Goal: Task Accomplishment & Management: Complete application form

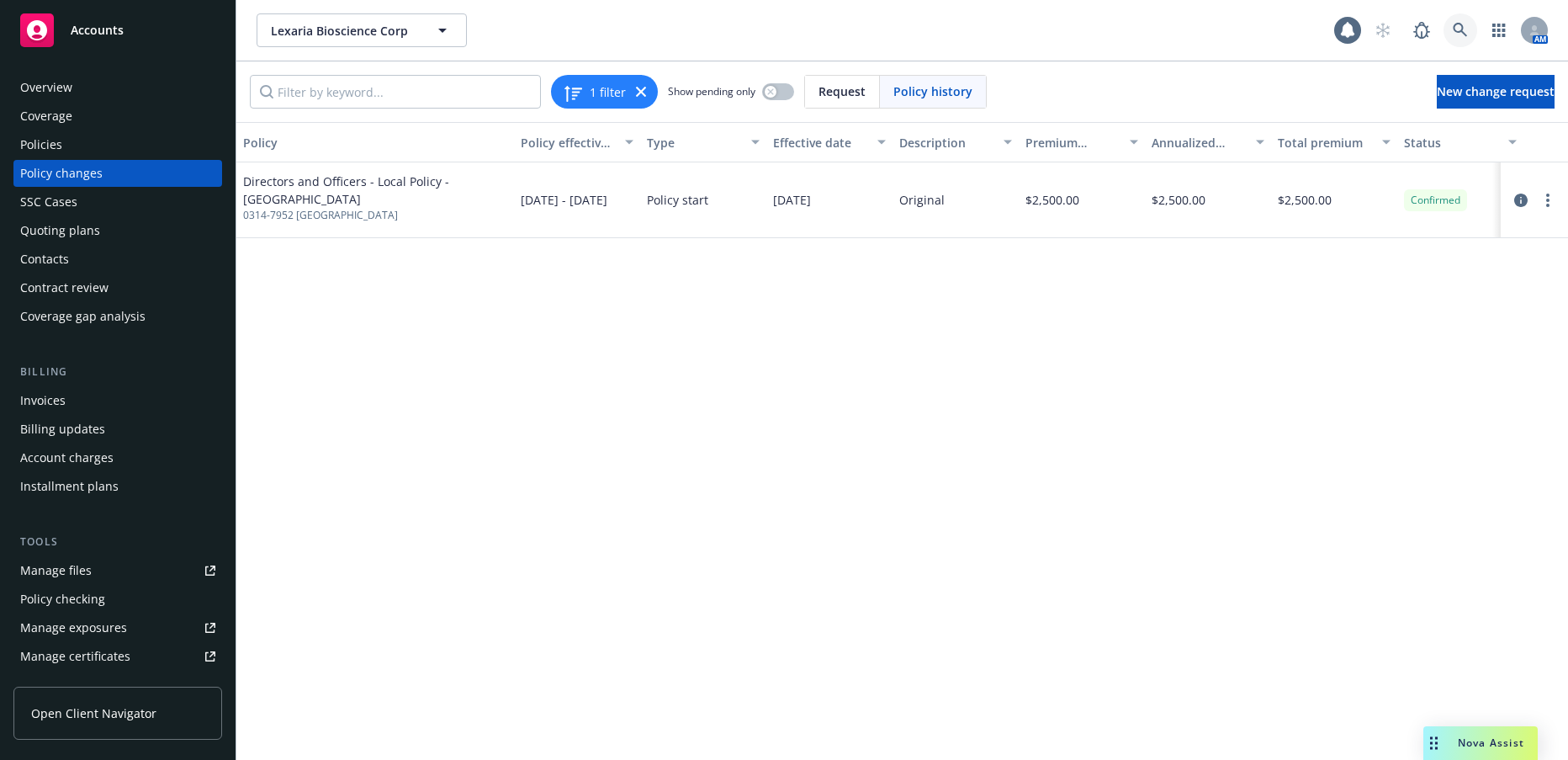
click at [1464, 34] on icon at bounding box center [1461, 31] width 15 height 15
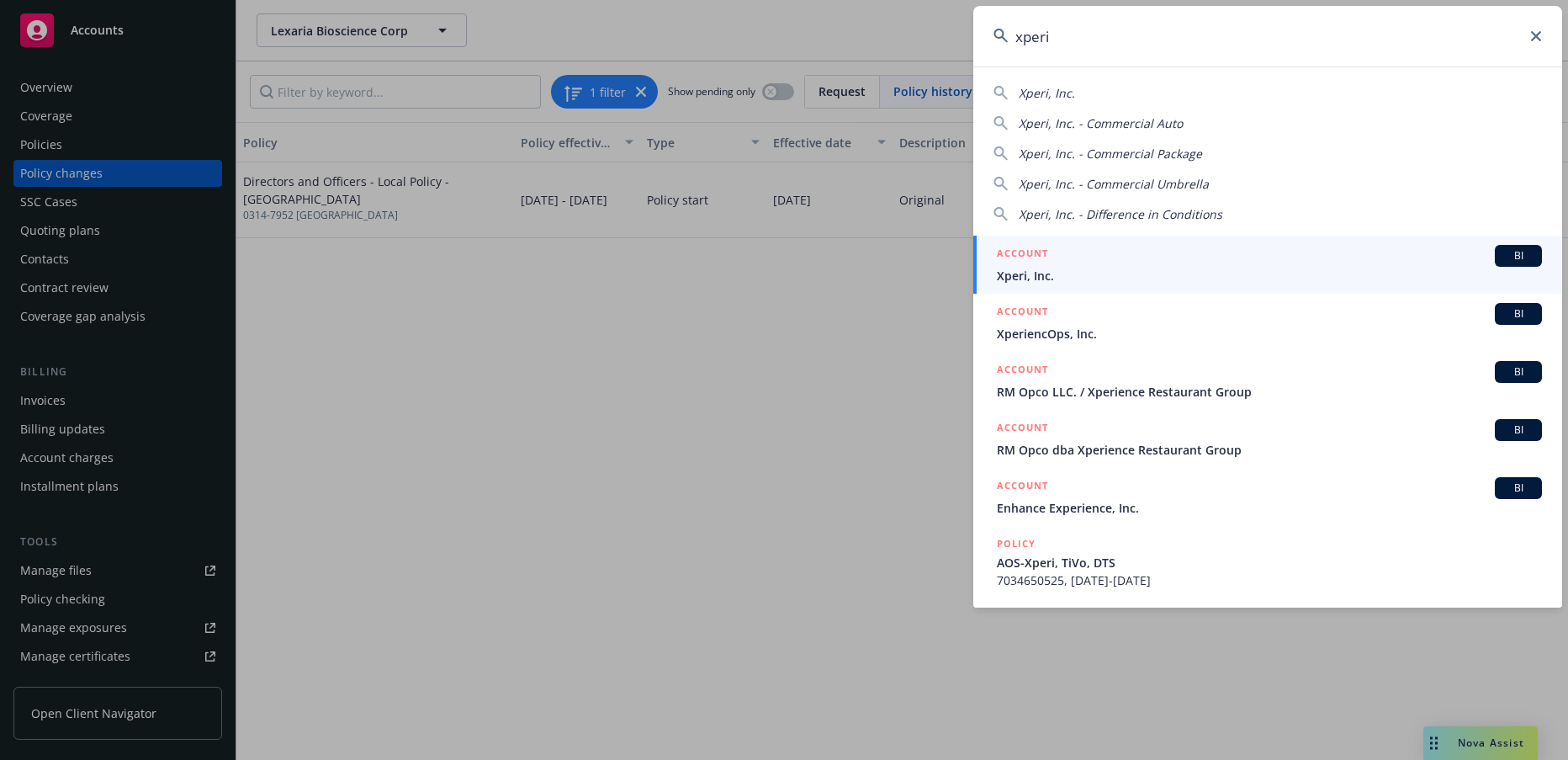
type input "xperi"
click at [1037, 271] on span "Xperi, Inc." at bounding box center [1269, 275] width 545 height 18
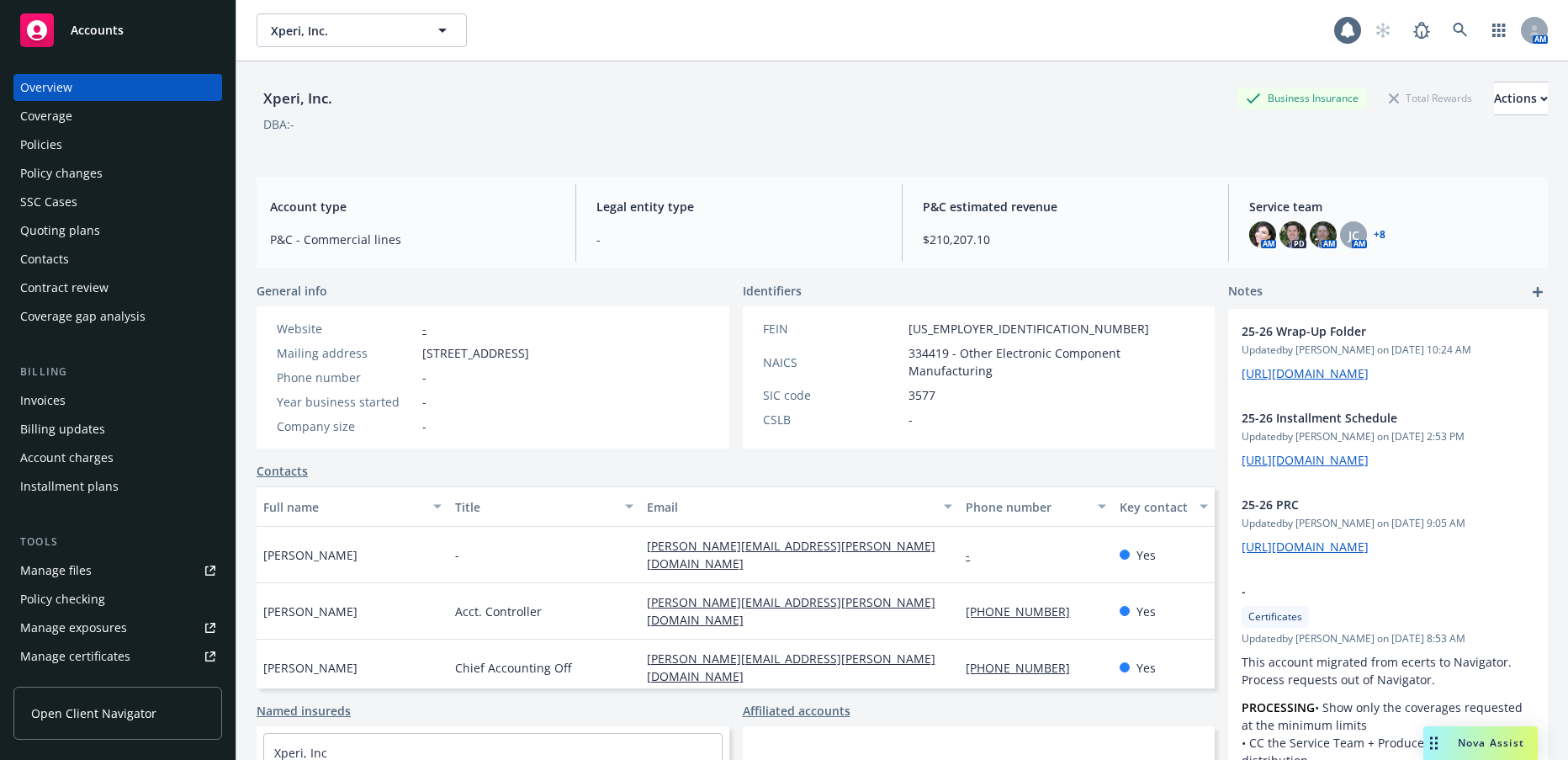
click at [40, 399] on div "Invoices" at bounding box center [43, 400] width 46 height 27
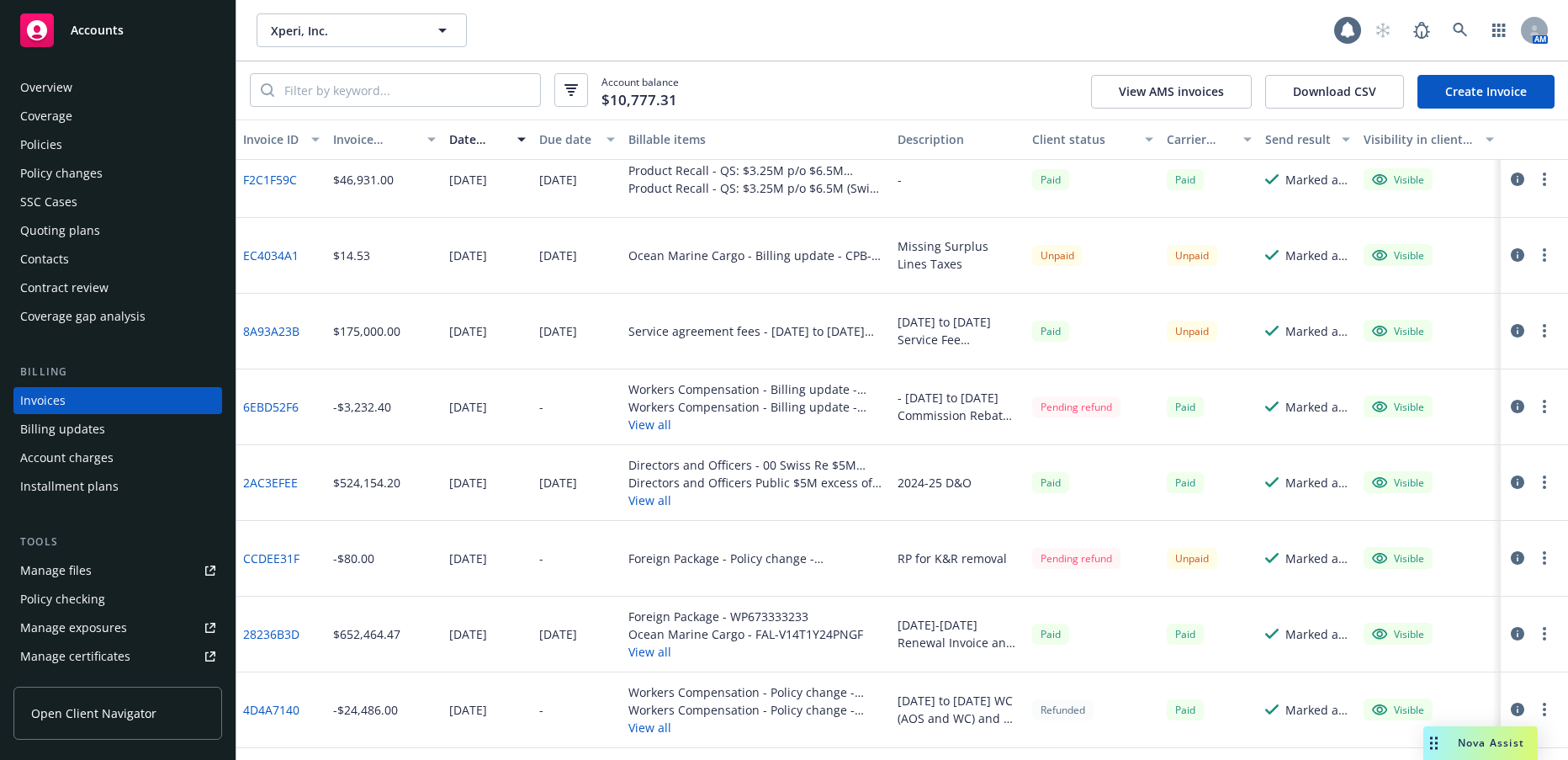
scroll to position [1009, 0]
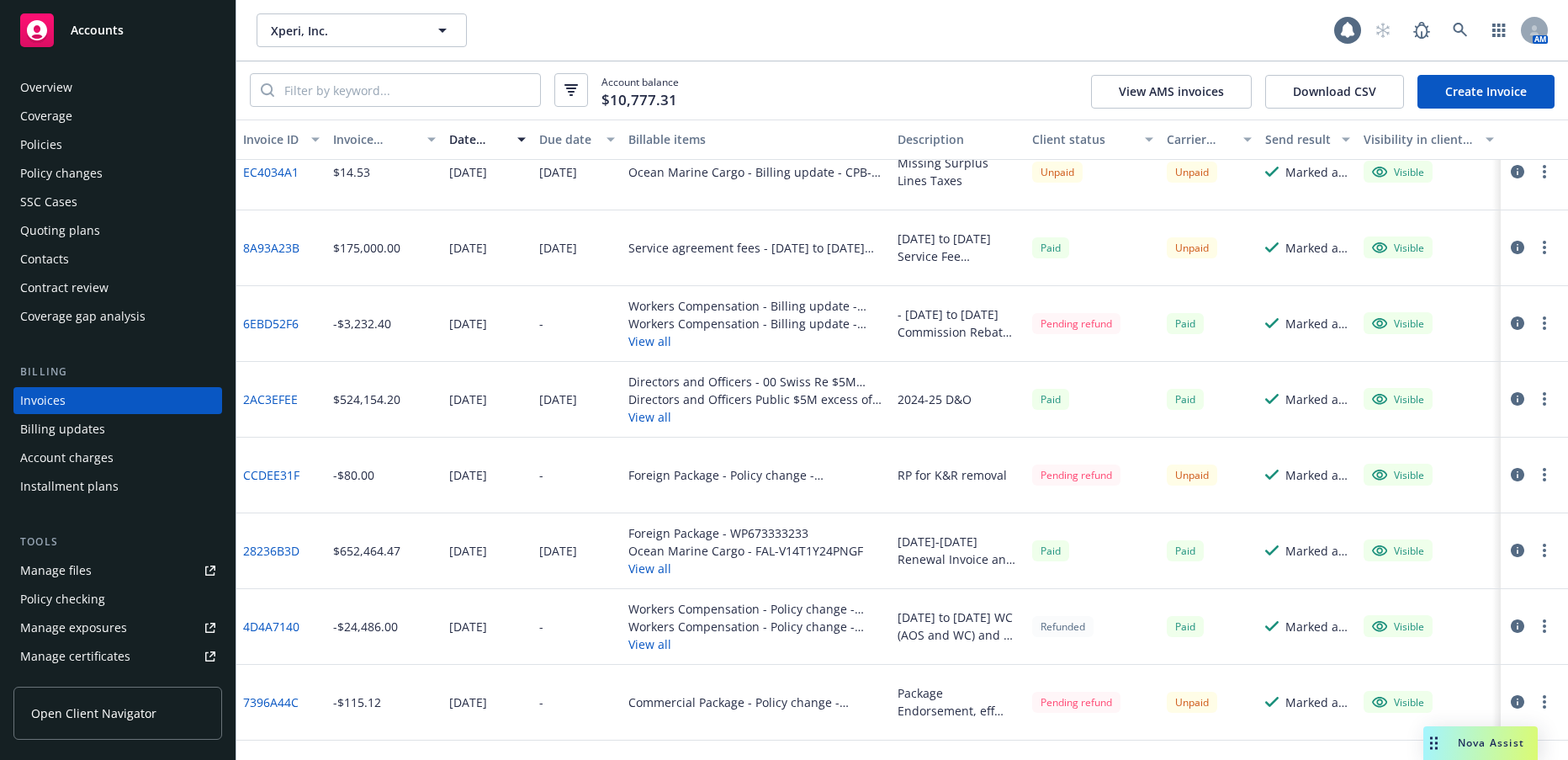
click at [283, 401] on link "2AC3EFEE" at bounding box center [270, 399] width 54 height 18
click at [95, 454] on div "Account charges" at bounding box center [67, 457] width 94 height 27
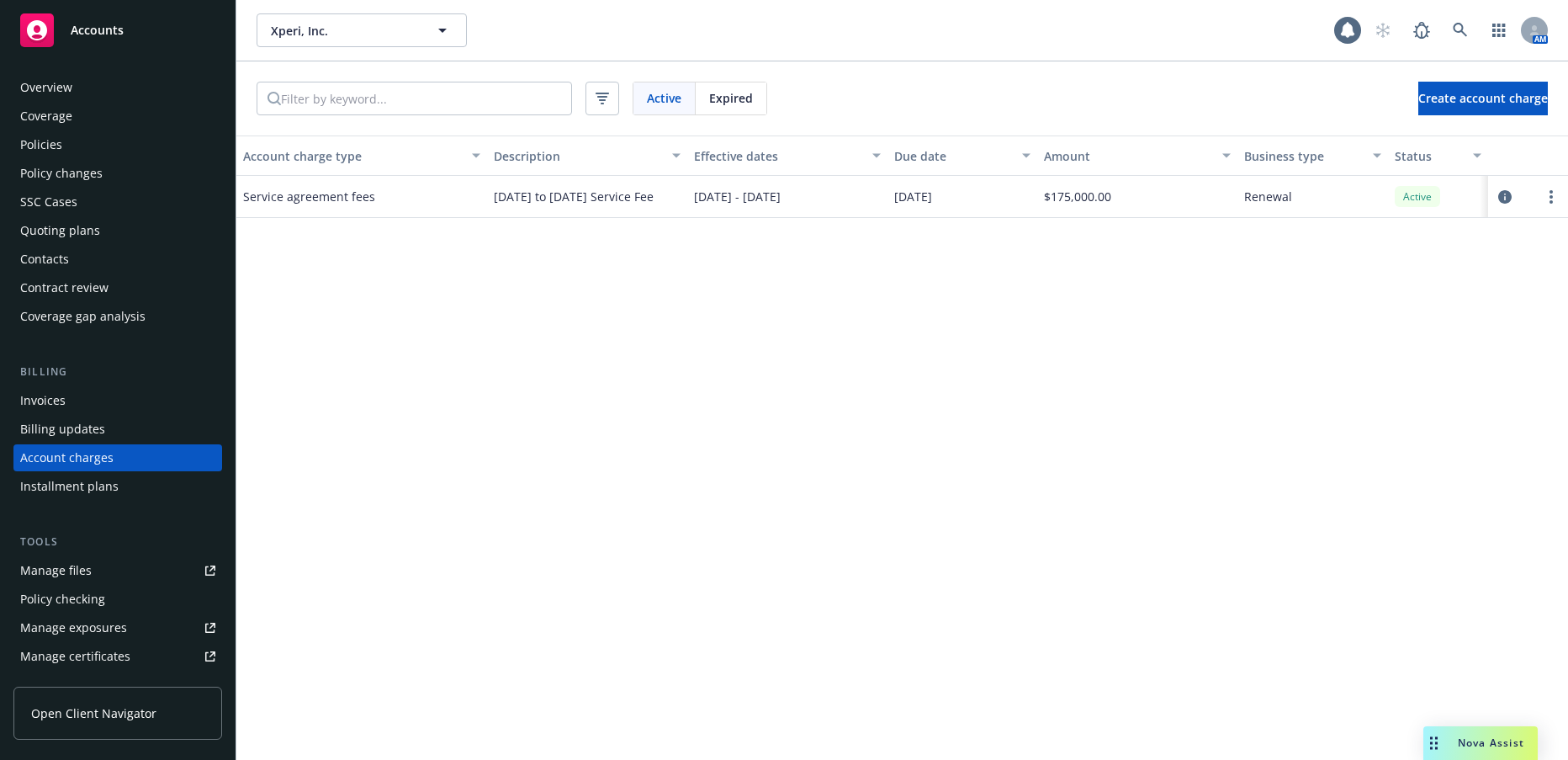
scroll to position [52, 0]
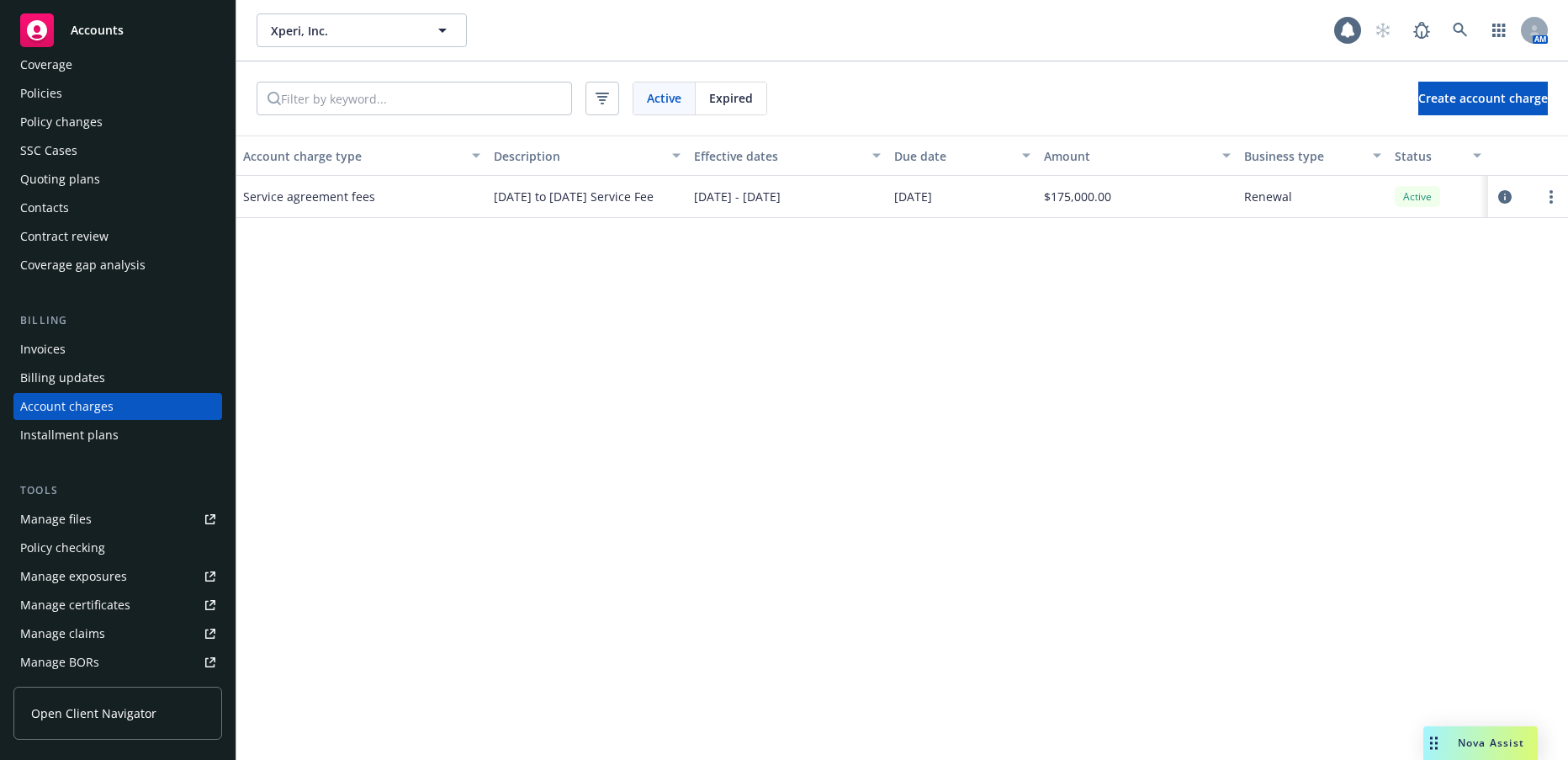
click at [364, 195] on span "Service agreement fees" at bounding box center [309, 196] width 132 height 18
click at [1550, 198] on icon "more" at bounding box center [1552, 197] width 4 height 13
click at [1507, 198] on icon "circleInformation" at bounding box center [1505, 197] width 13 height 13
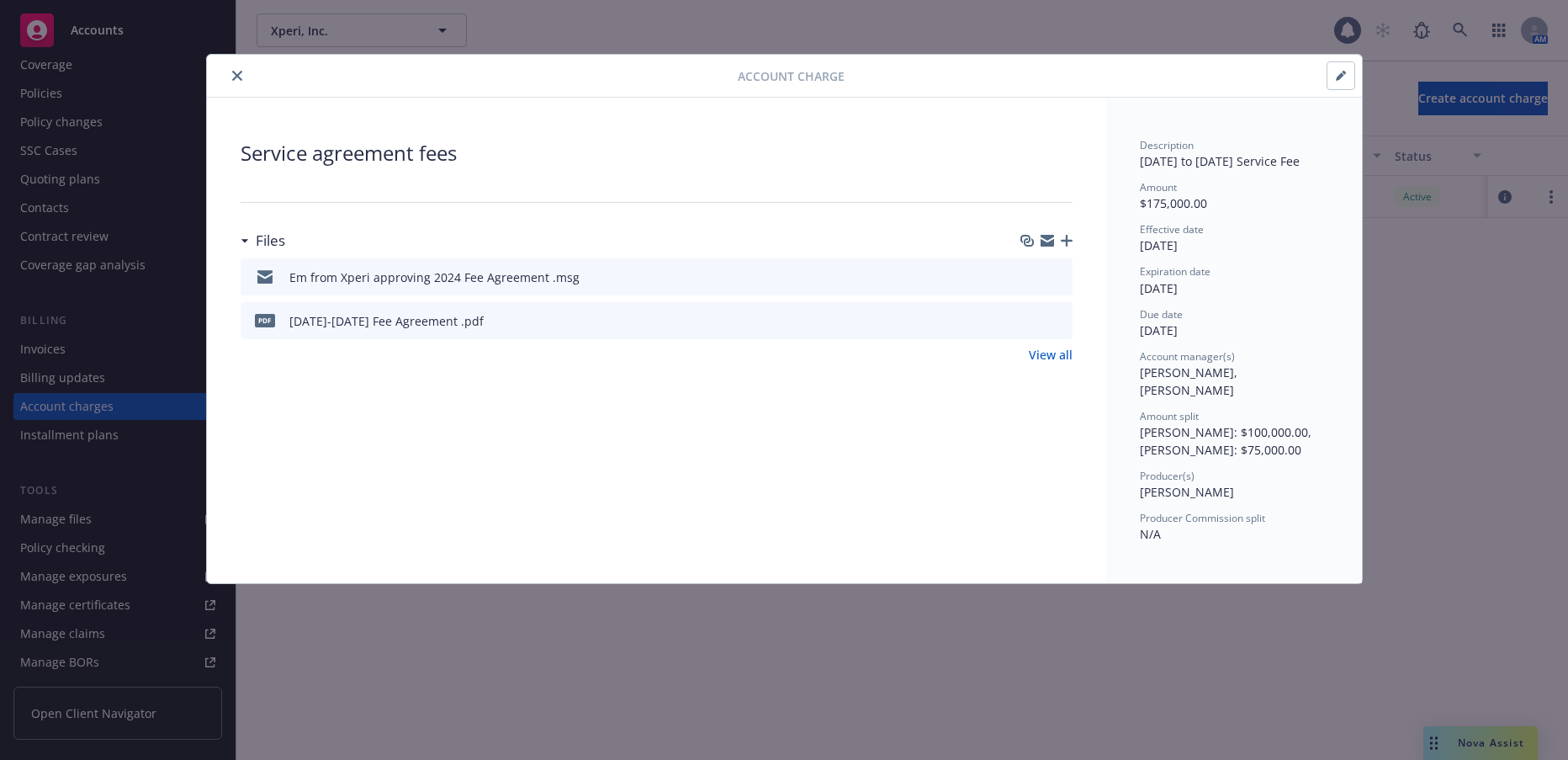
click at [242, 74] on icon "close" at bounding box center [237, 75] width 11 height 11
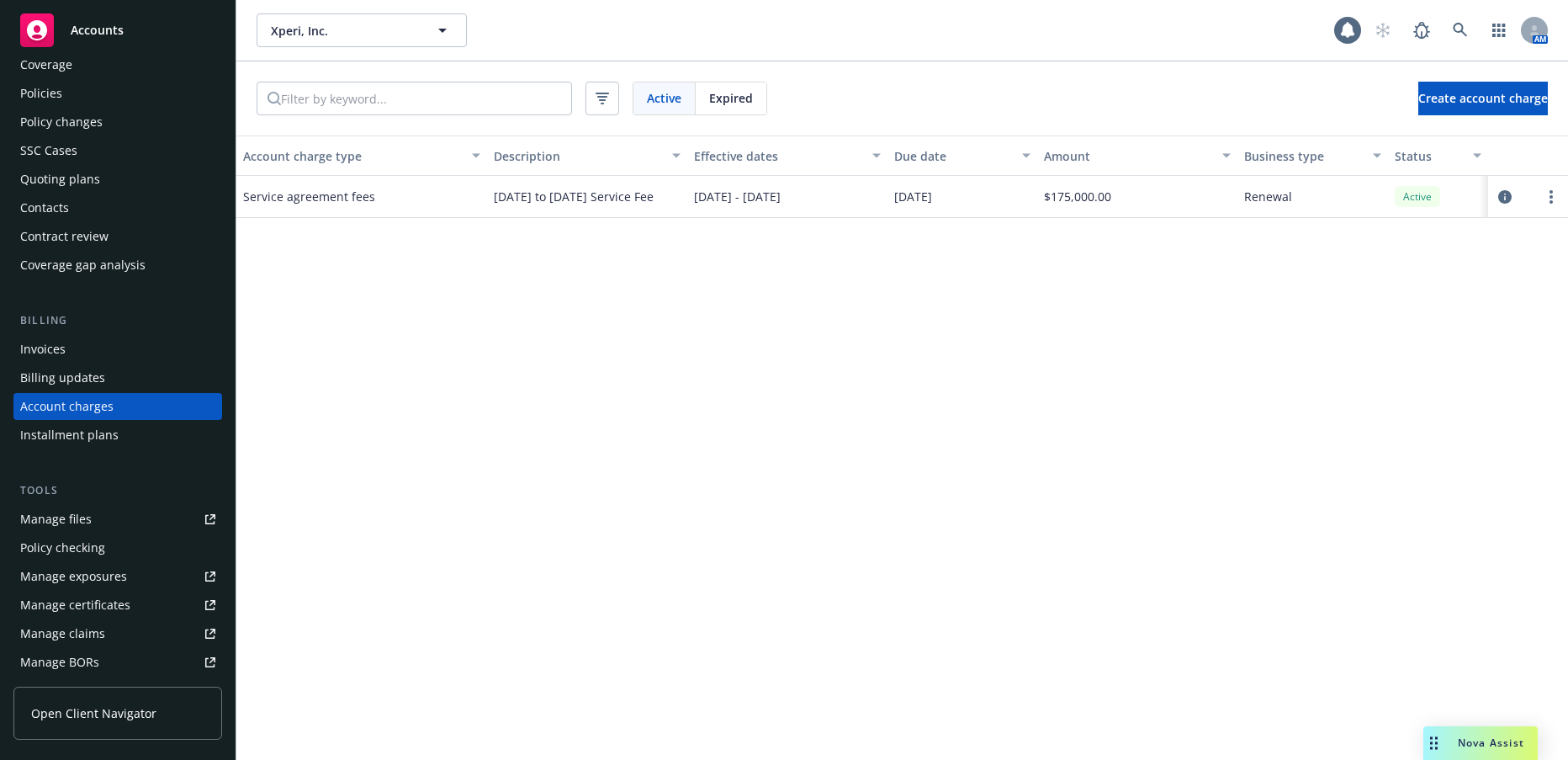
click at [88, 180] on div "Quoting plans" at bounding box center [60, 179] width 80 height 27
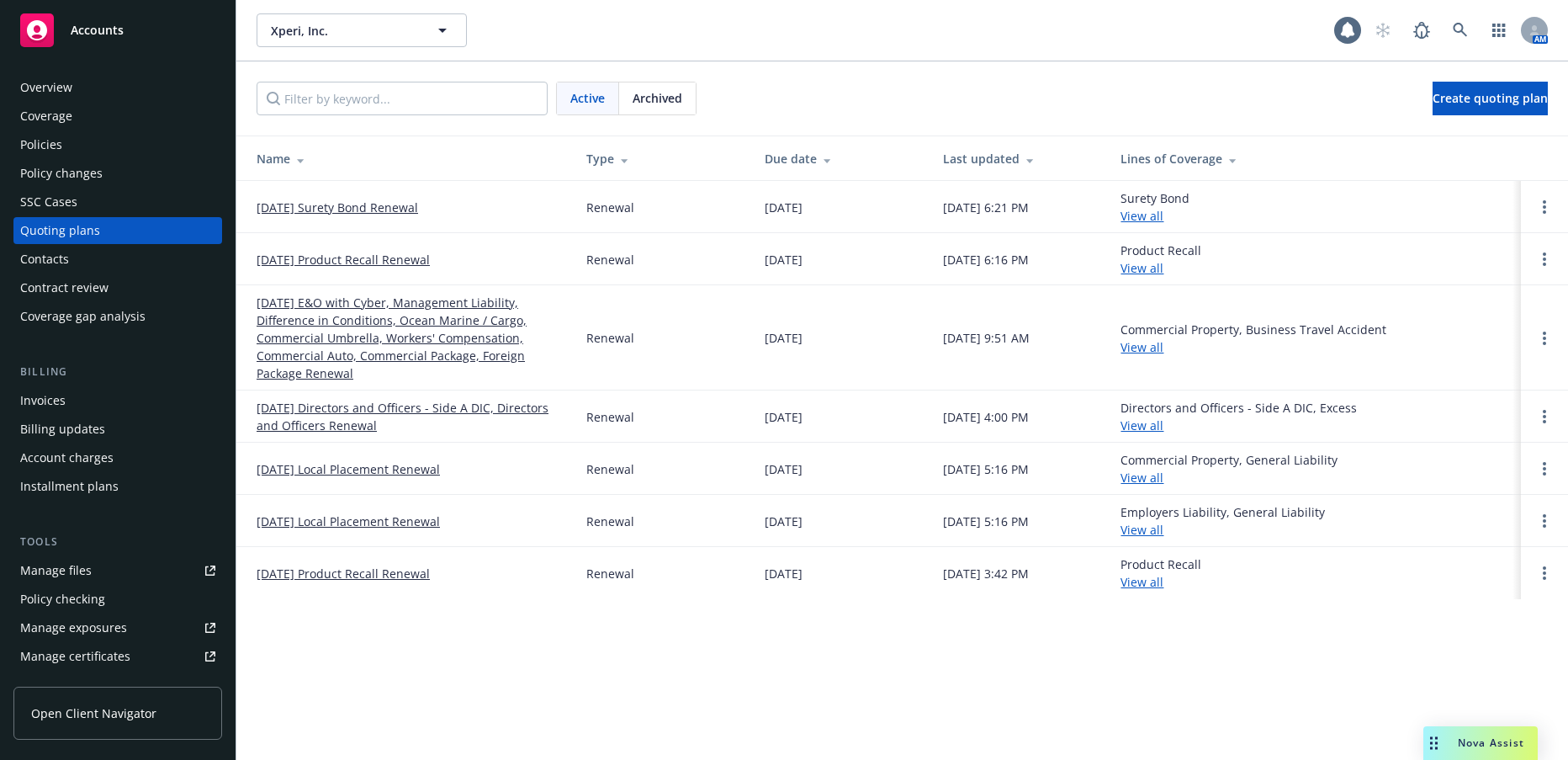
click at [305, 420] on link "09/19/25 Directors and Officers - Side A DIC, Directors and Officers Renewal" at bounding box center [408, 416] width 303 height 35
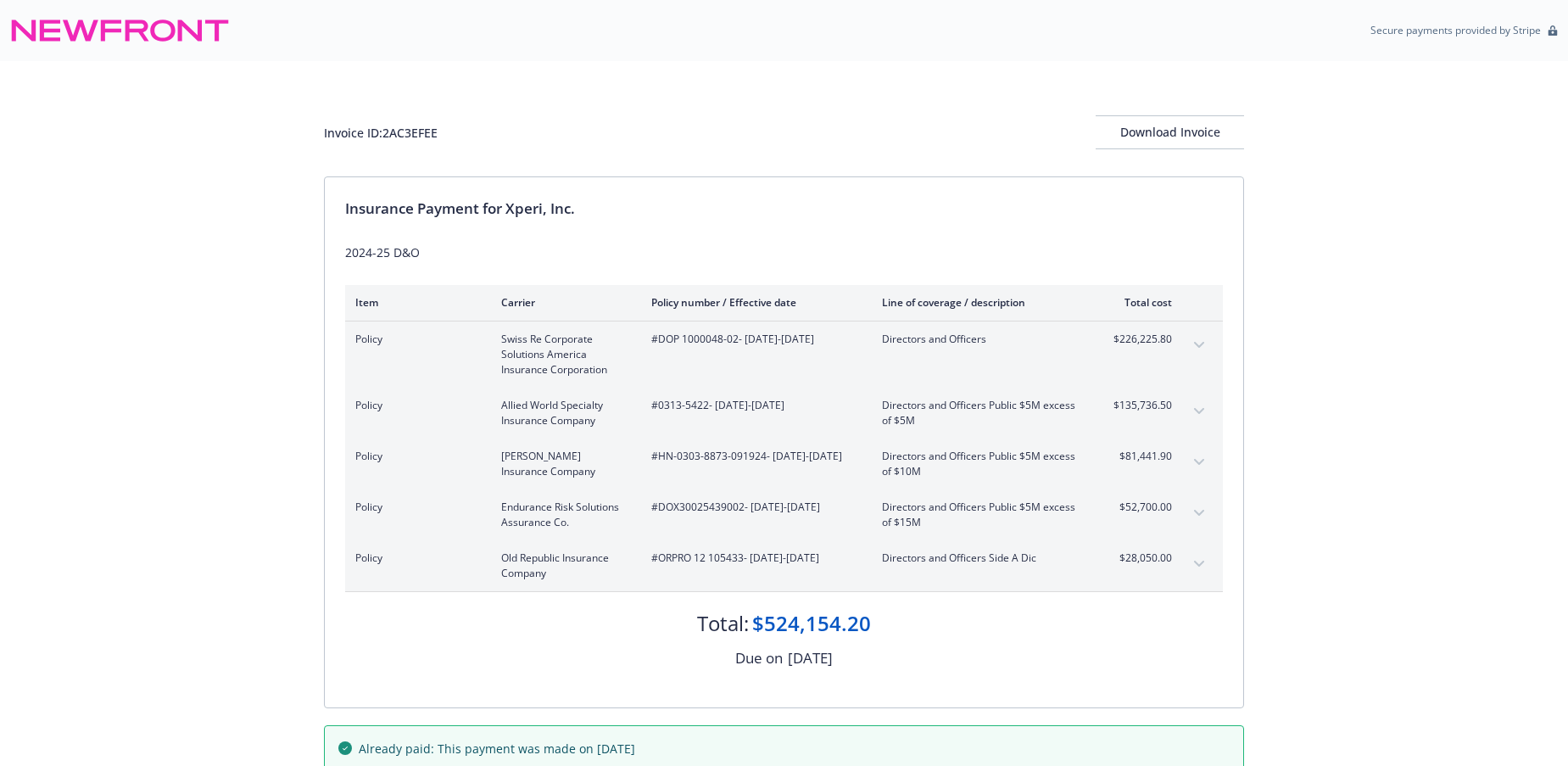
click at [1200, 344] on icon "expand content" at bounding box center [1199, 345] width 11 height 7
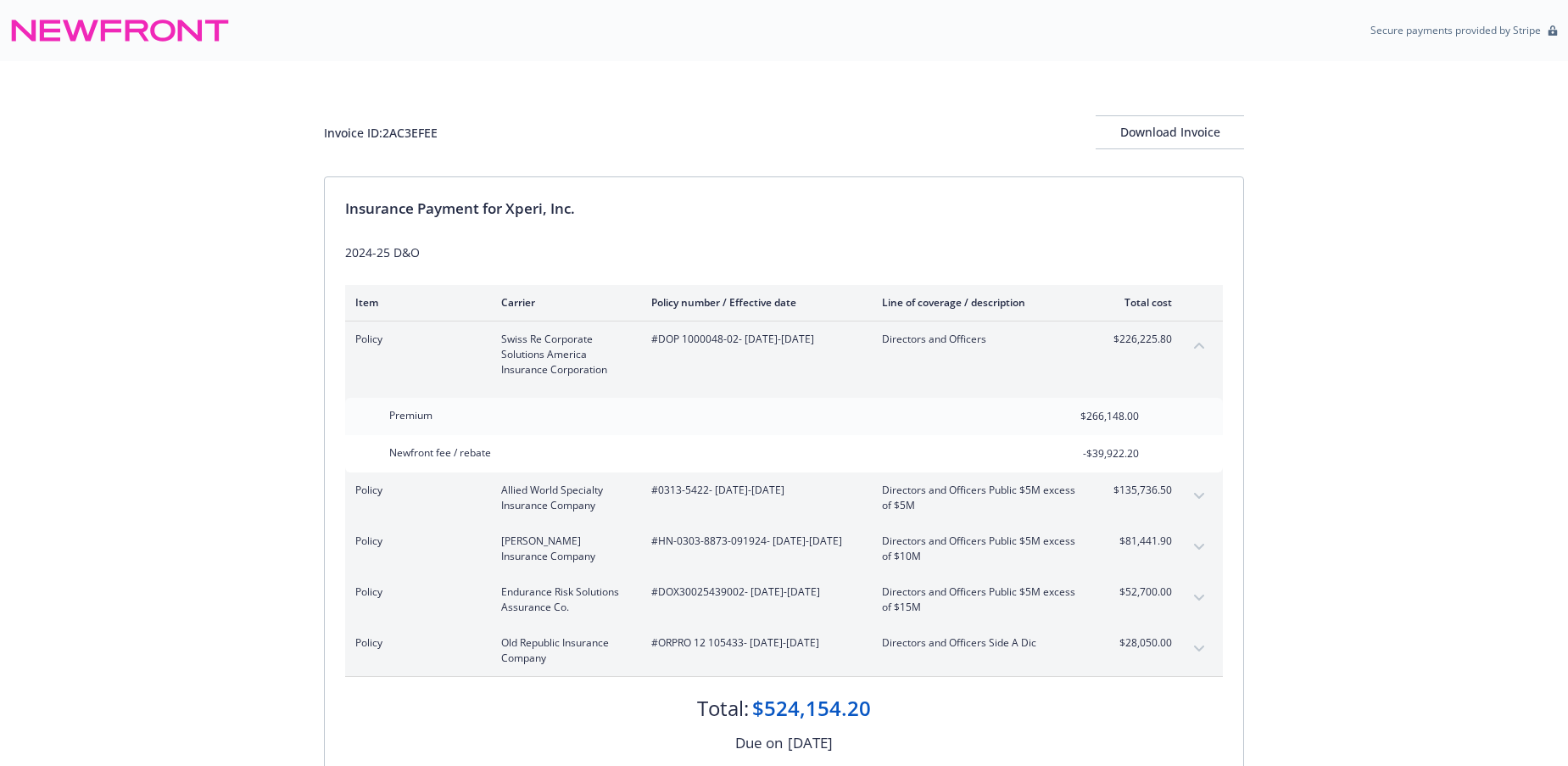
click at [1200, 344] on icon "collapse content" at bounding box center [1199, 345] width 11 height 6
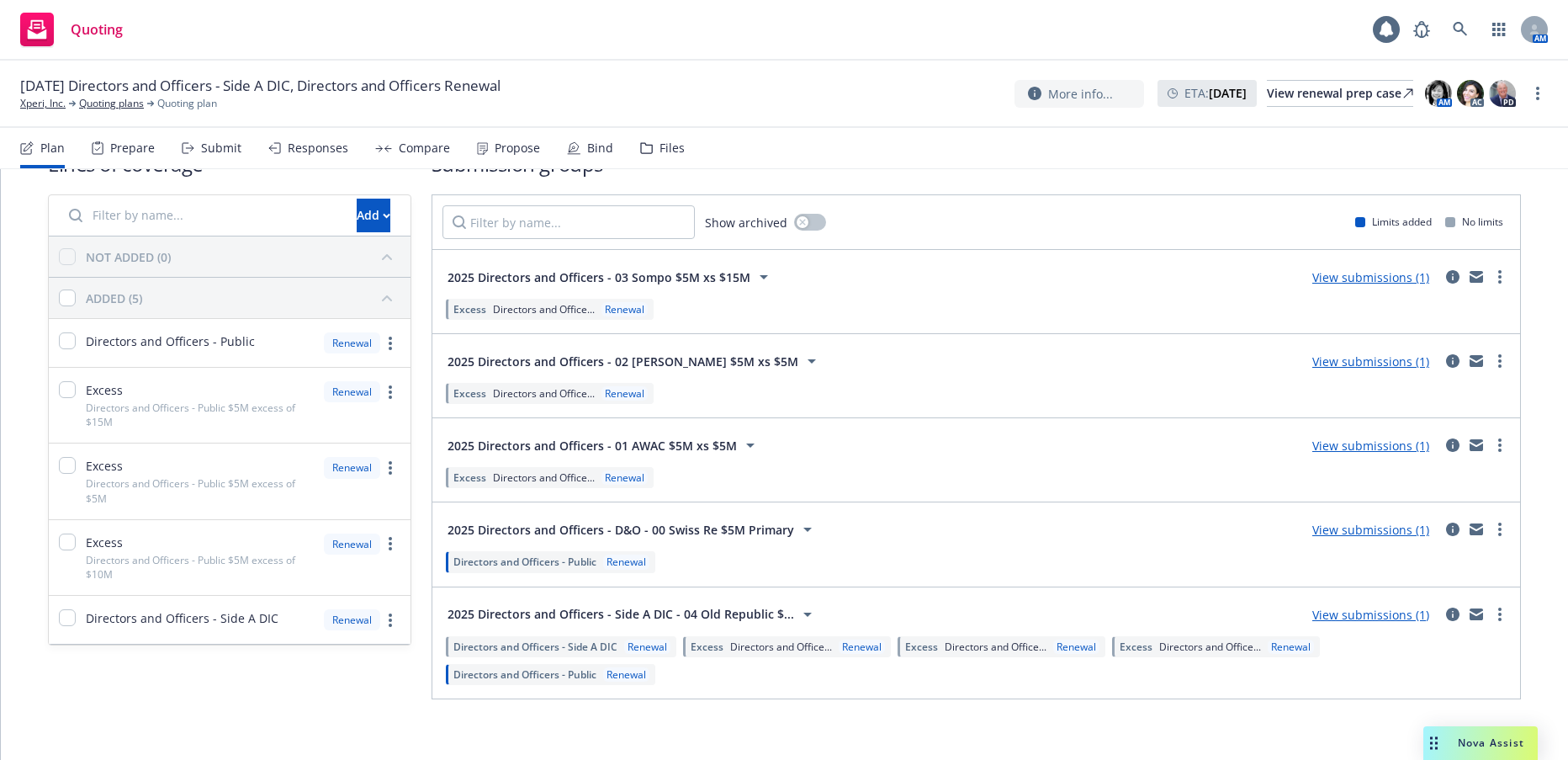
scroll to position [60, 0]
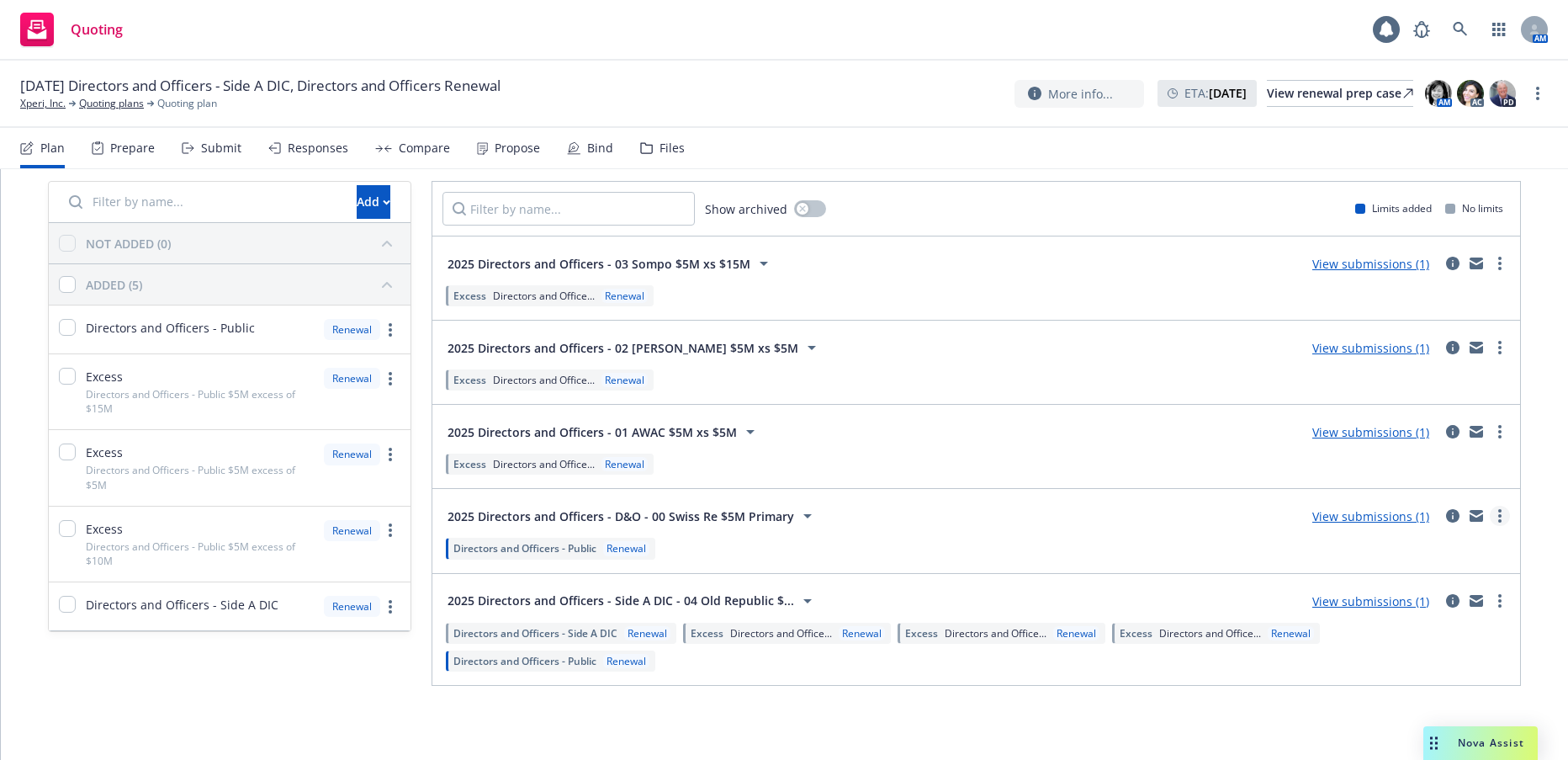
click at [1490, 516] on link "more" at bounding box center [1499, 516] width 20 height 20
click at [1388, 724] on span "Create policy (fast track)" at bounding box center [1408, 725] width 176 height 16
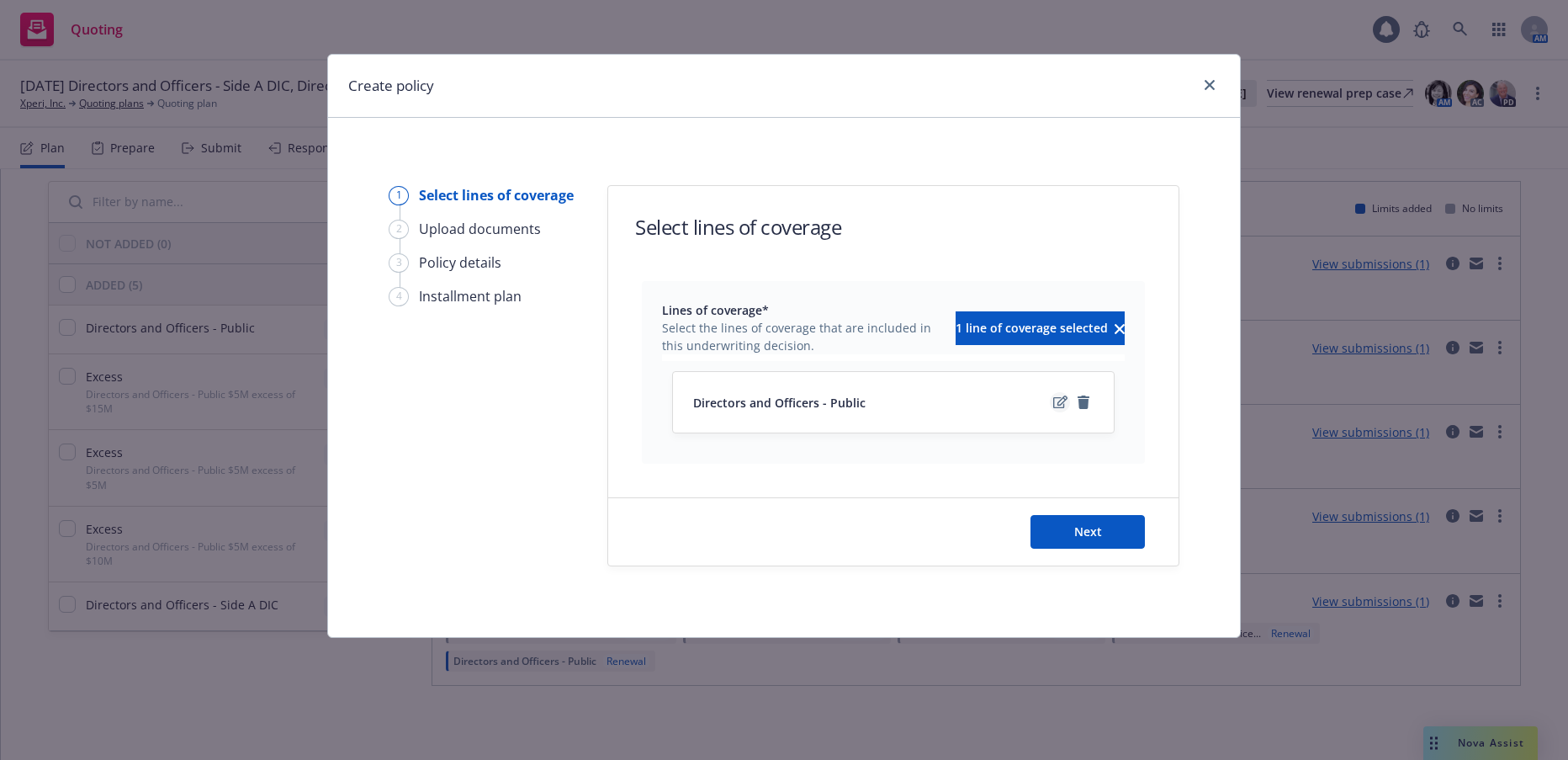
click at [1058, 404] on icon "edit" at bounding box center [1060, 401] width 14 height 12
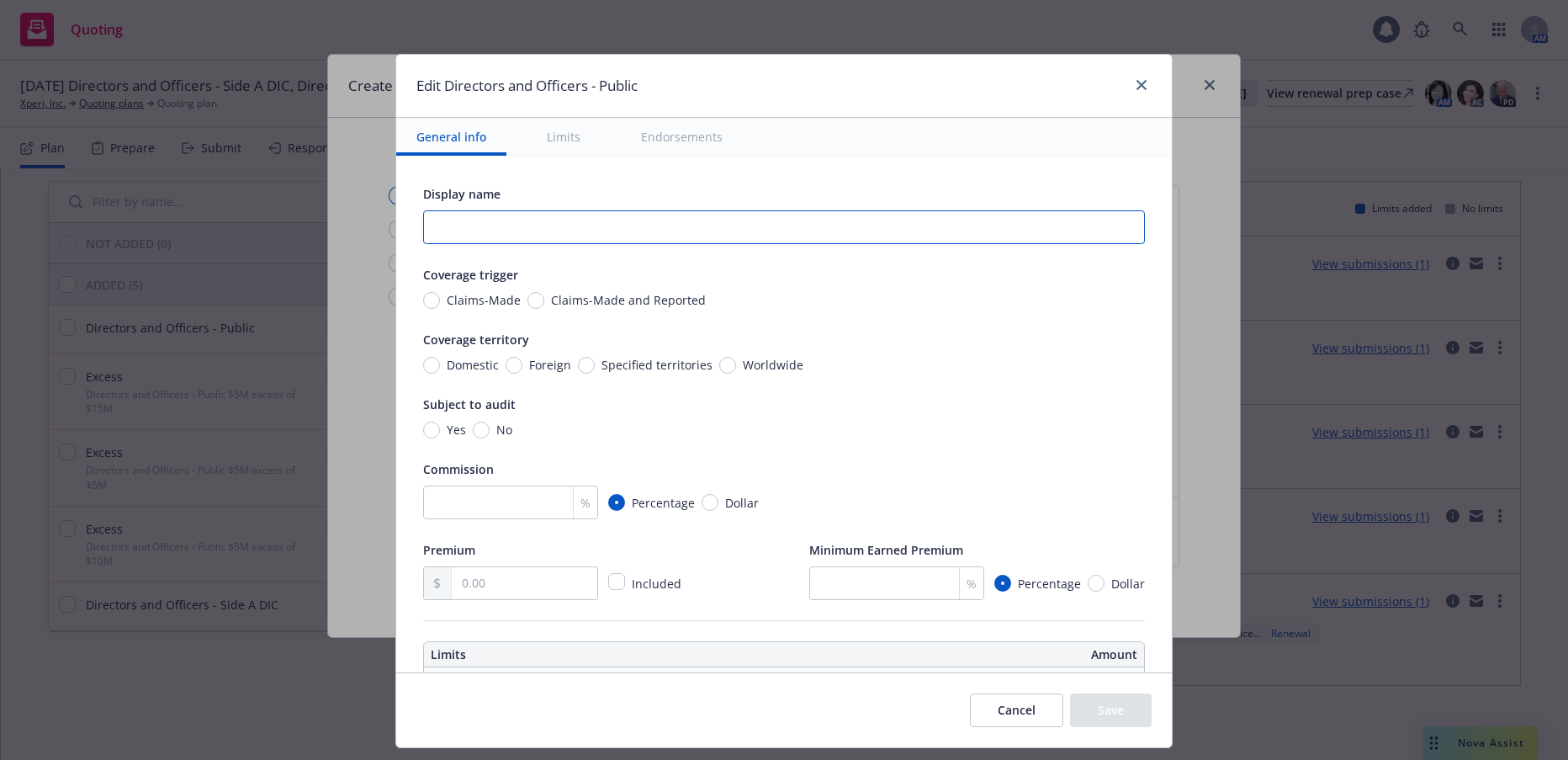
click at [812, 216] on input "text" at bounding box center [784, 226] width 722 height 33
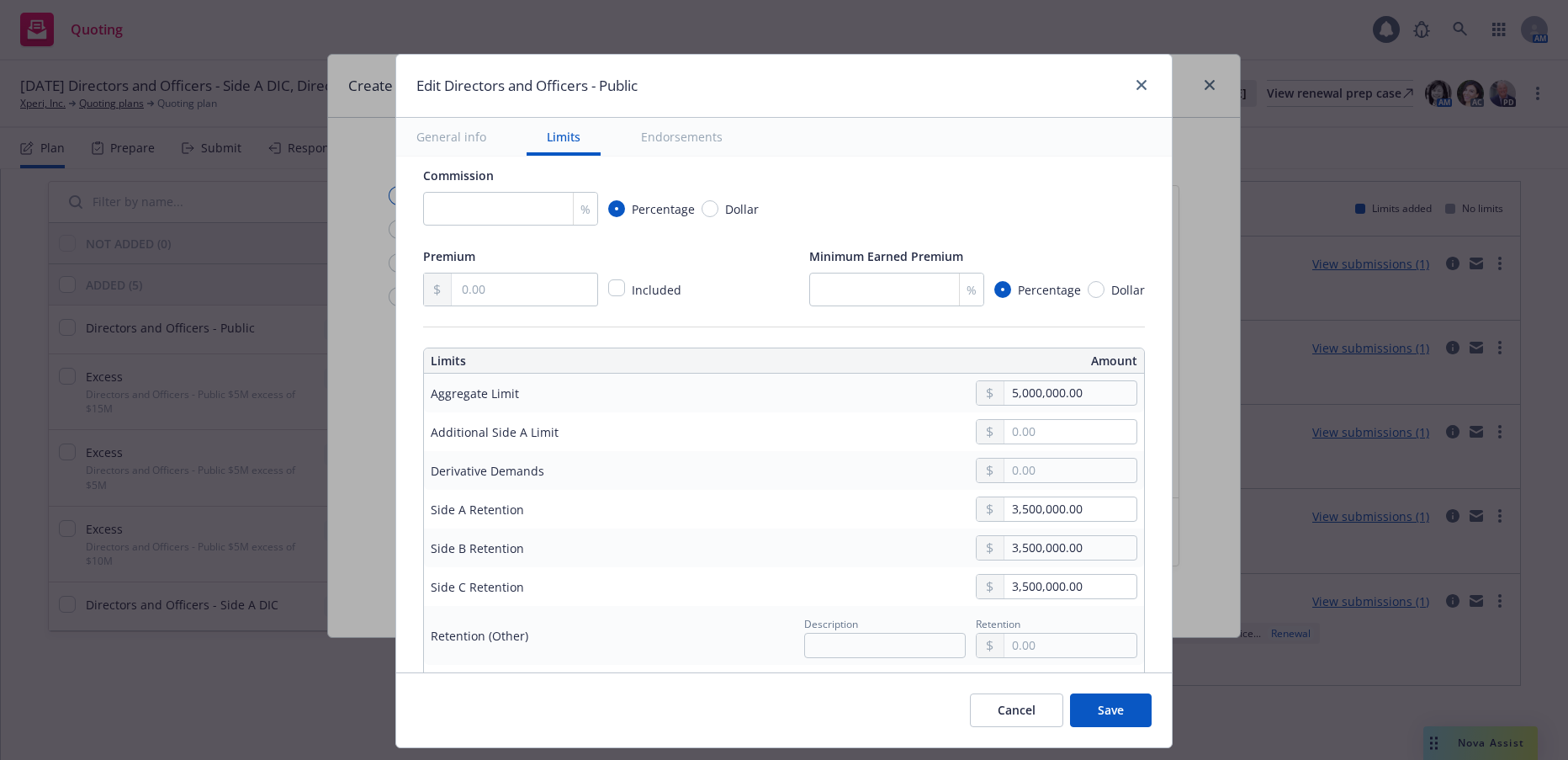
scroll to position [336, 0]
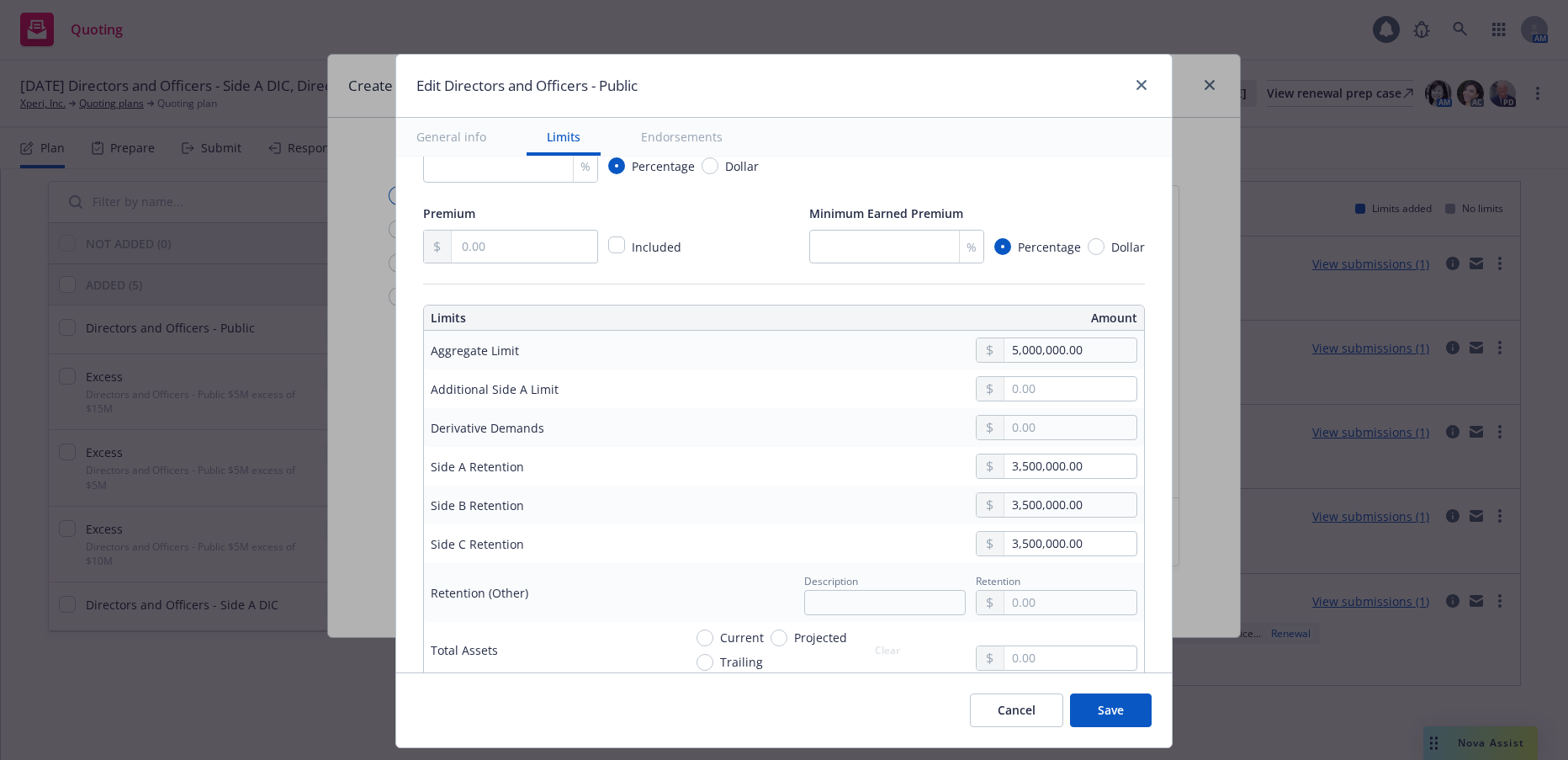
type input "00 $5M Primary"
click at [1005, 469] on input "3,500,000.00" at bounding box center [1070, 466] width 132 height 24
type input "2,500,000.00"
click at [1005, 508] on input "3,500,000.00" at bounding box center [1070, 504] width 132 height 24
type input "2,500,000.00"
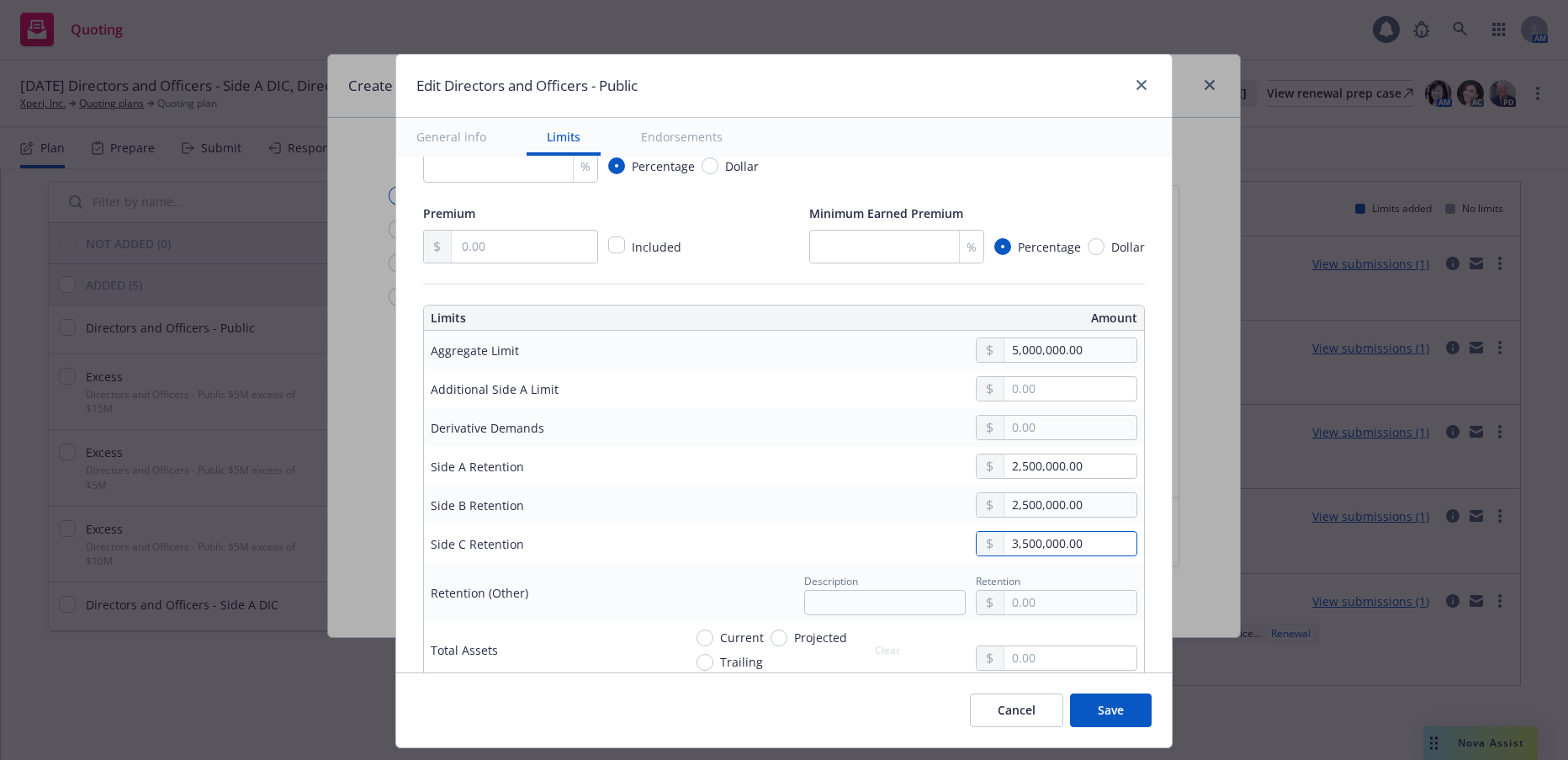
click at [1005, 543] on input "3,500,000.00" at bounding box center [1070, 543] width 132 height 24
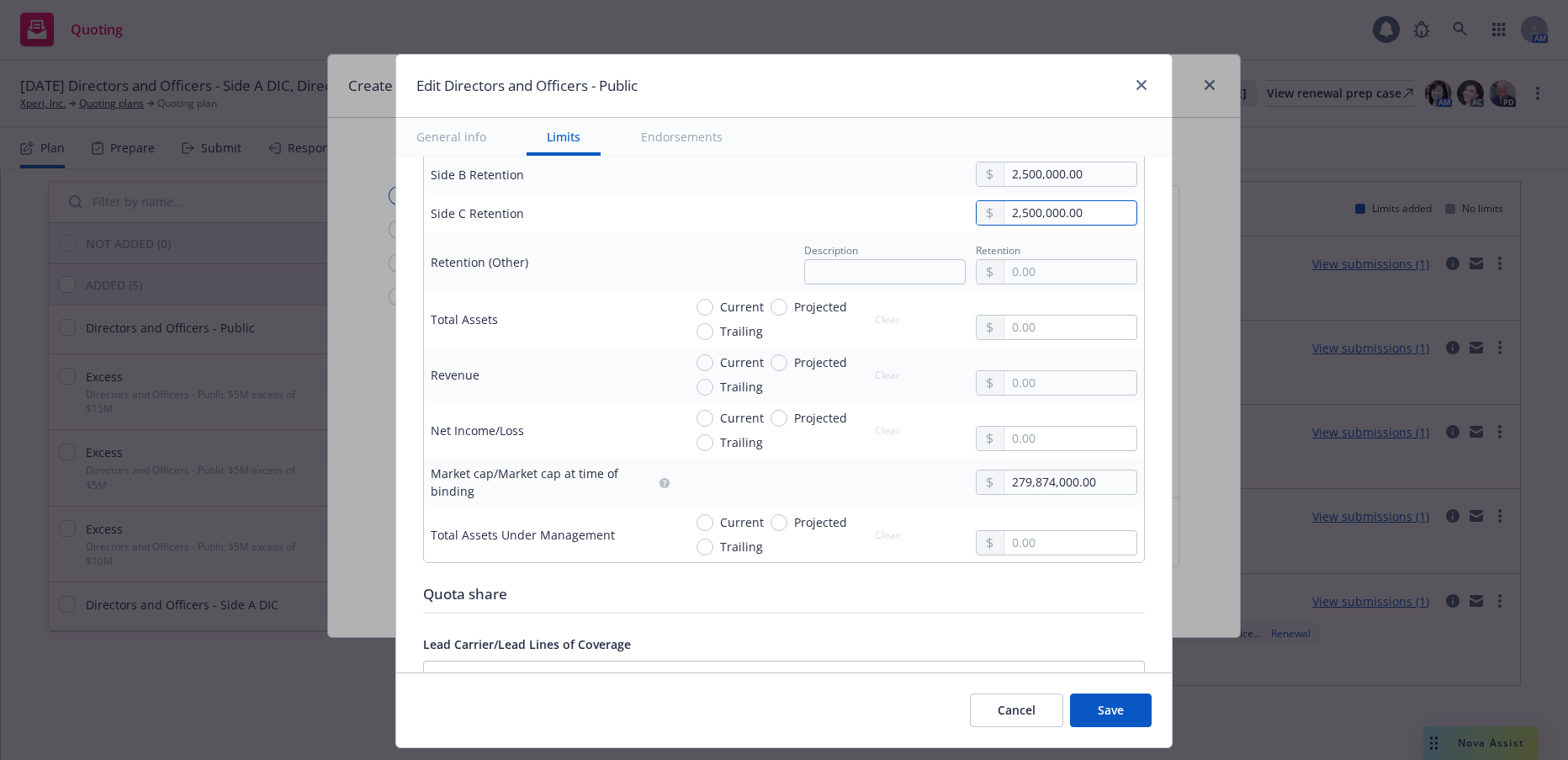
scroll to position [673, 0]
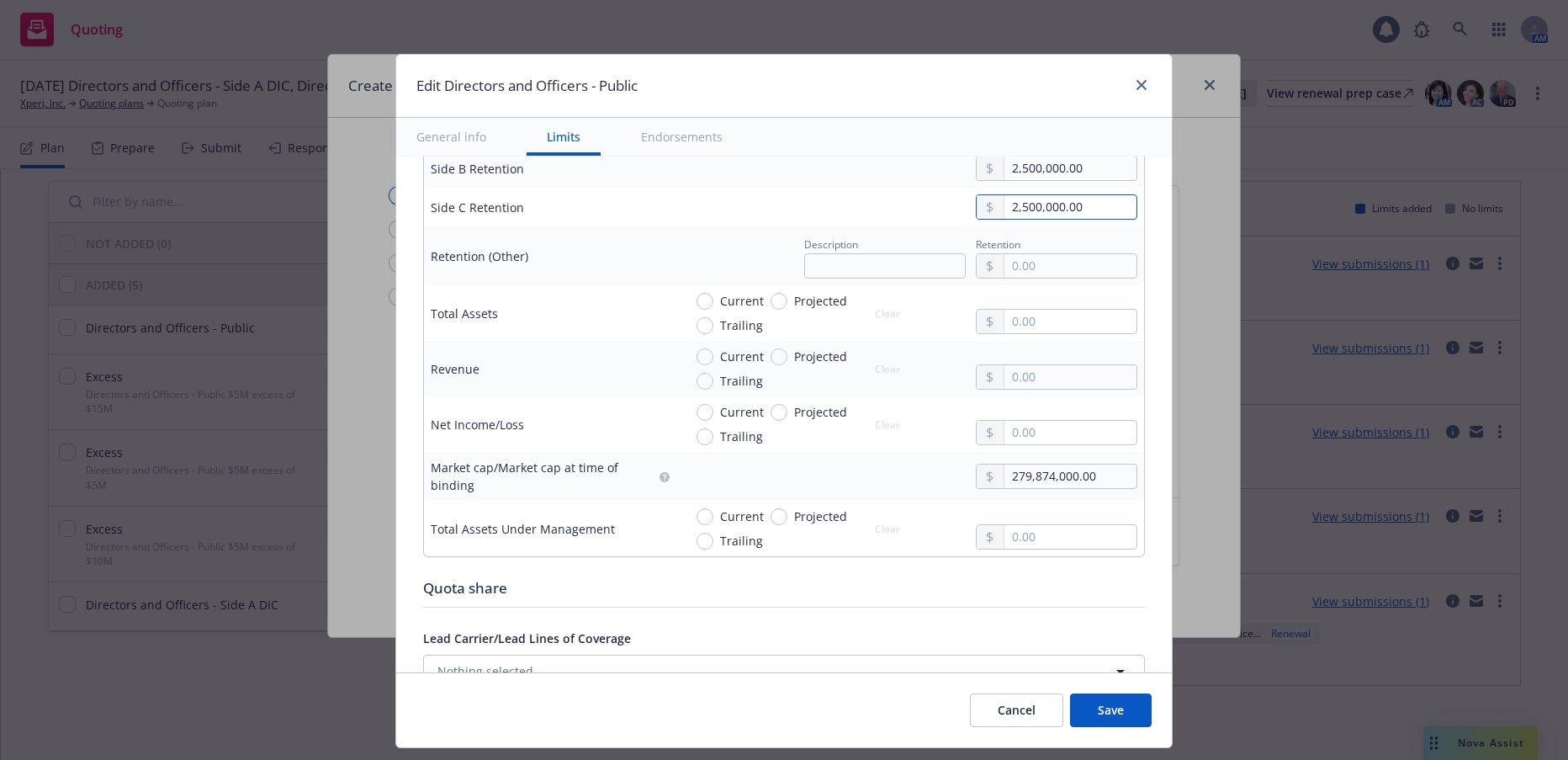
type input "2,500,000.00"
click at [1015, 475] on input "279,874,000.00" at bounding box center [1070, 475] width 132 height 24
type input "282,650,000.00"
click at [1091, 707] on button "Save" at bounding box center [1111, 709] width 81 height 33
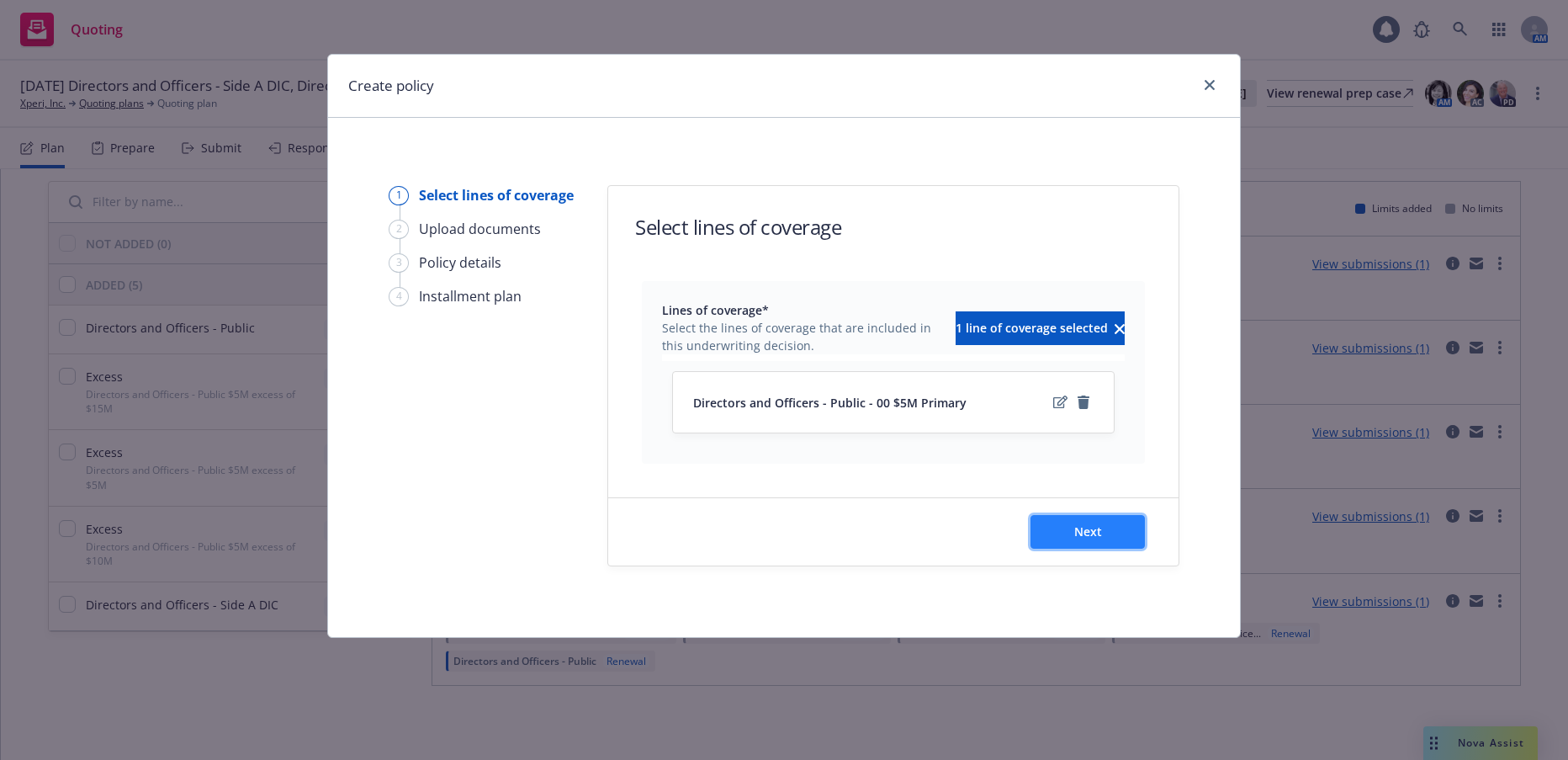
click at [1088, 526] on span "Next" at bounding box center [1088, 531] width 28 height 16
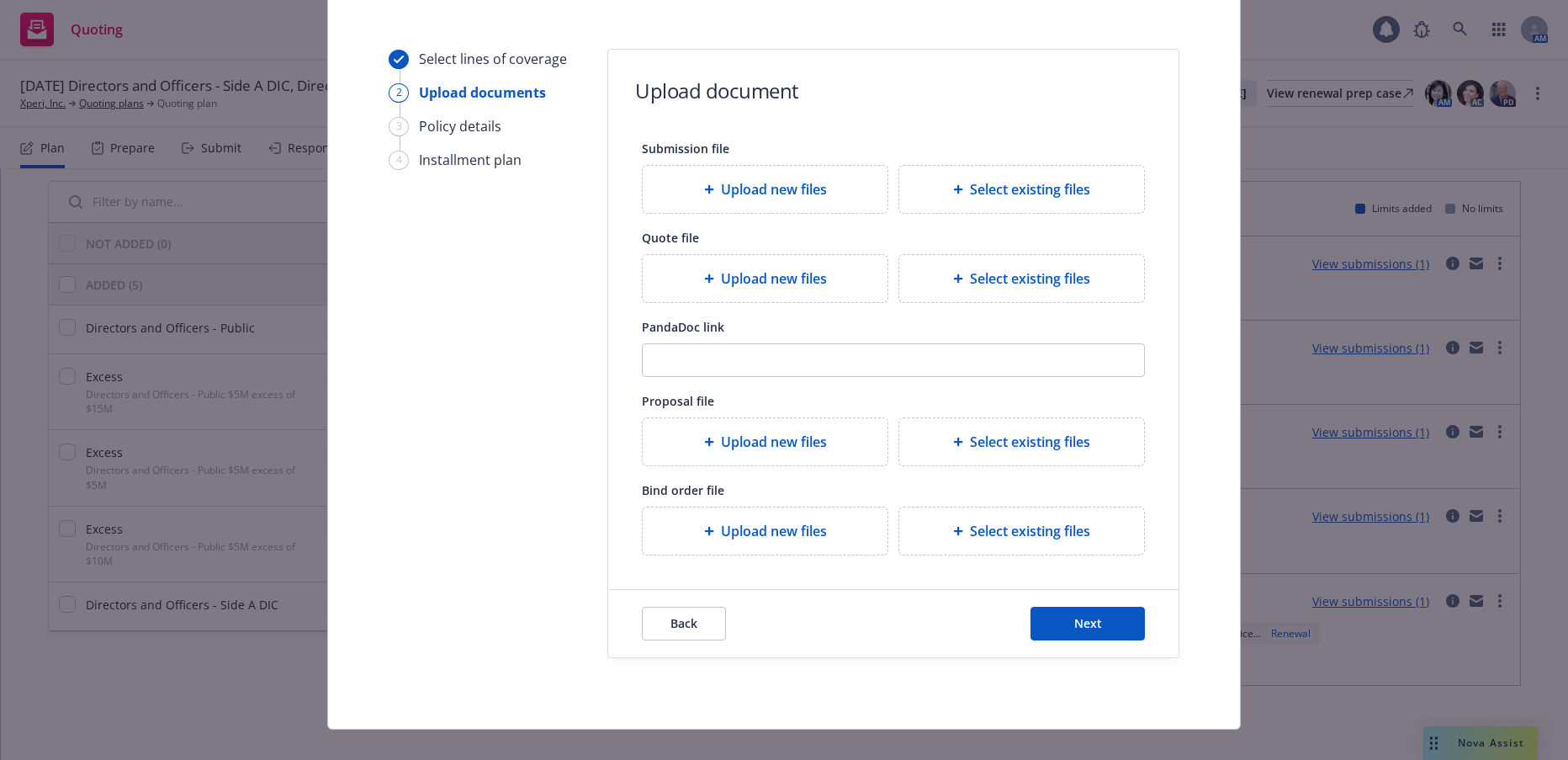
scroll to position [159, 0]
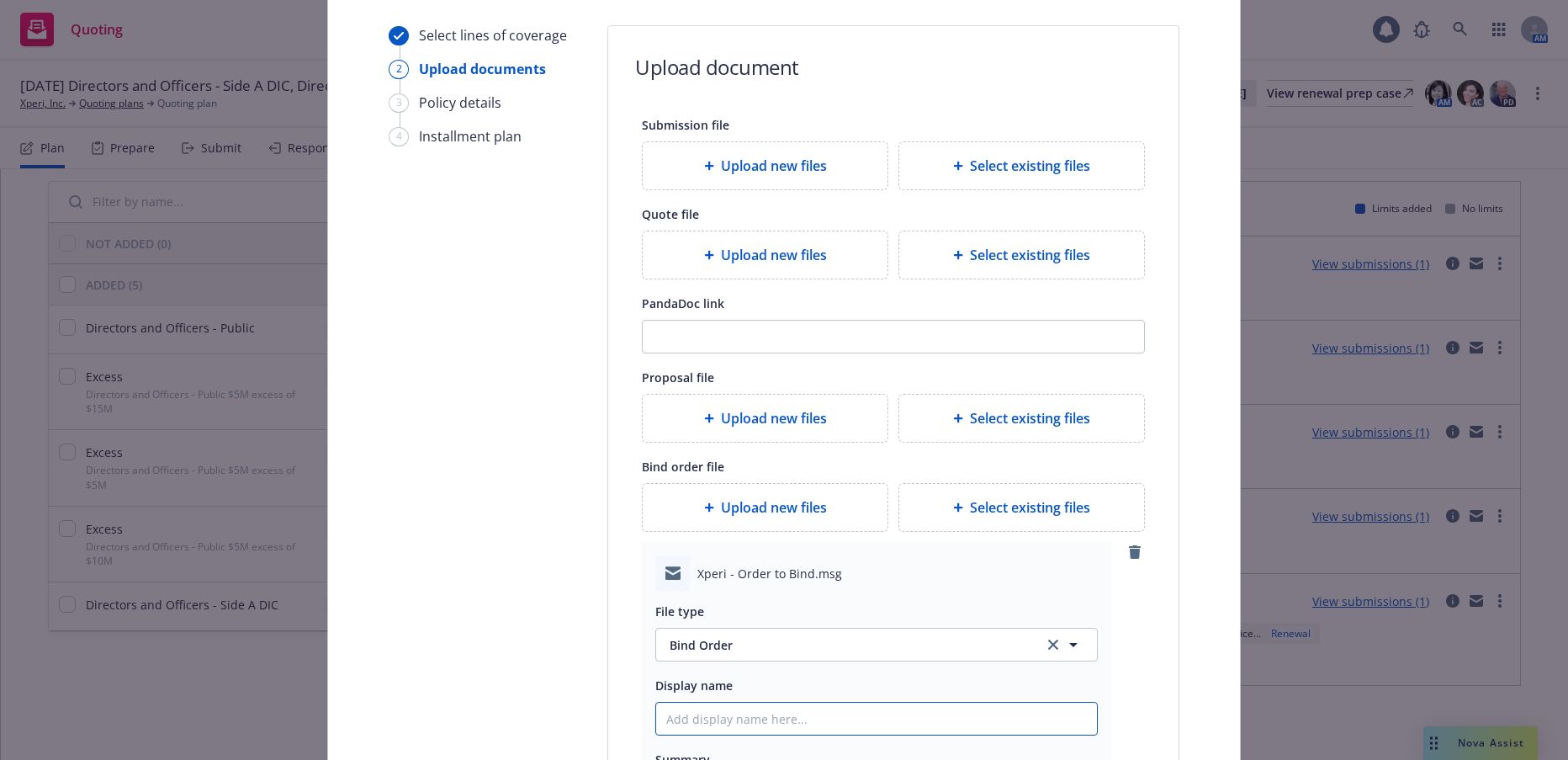
click at [730, 718] on input "Display name" at bounding box center [877, 718] width 441 height 32
type textarea "x"
type input "$"
type textarea "x"
type input "$5"
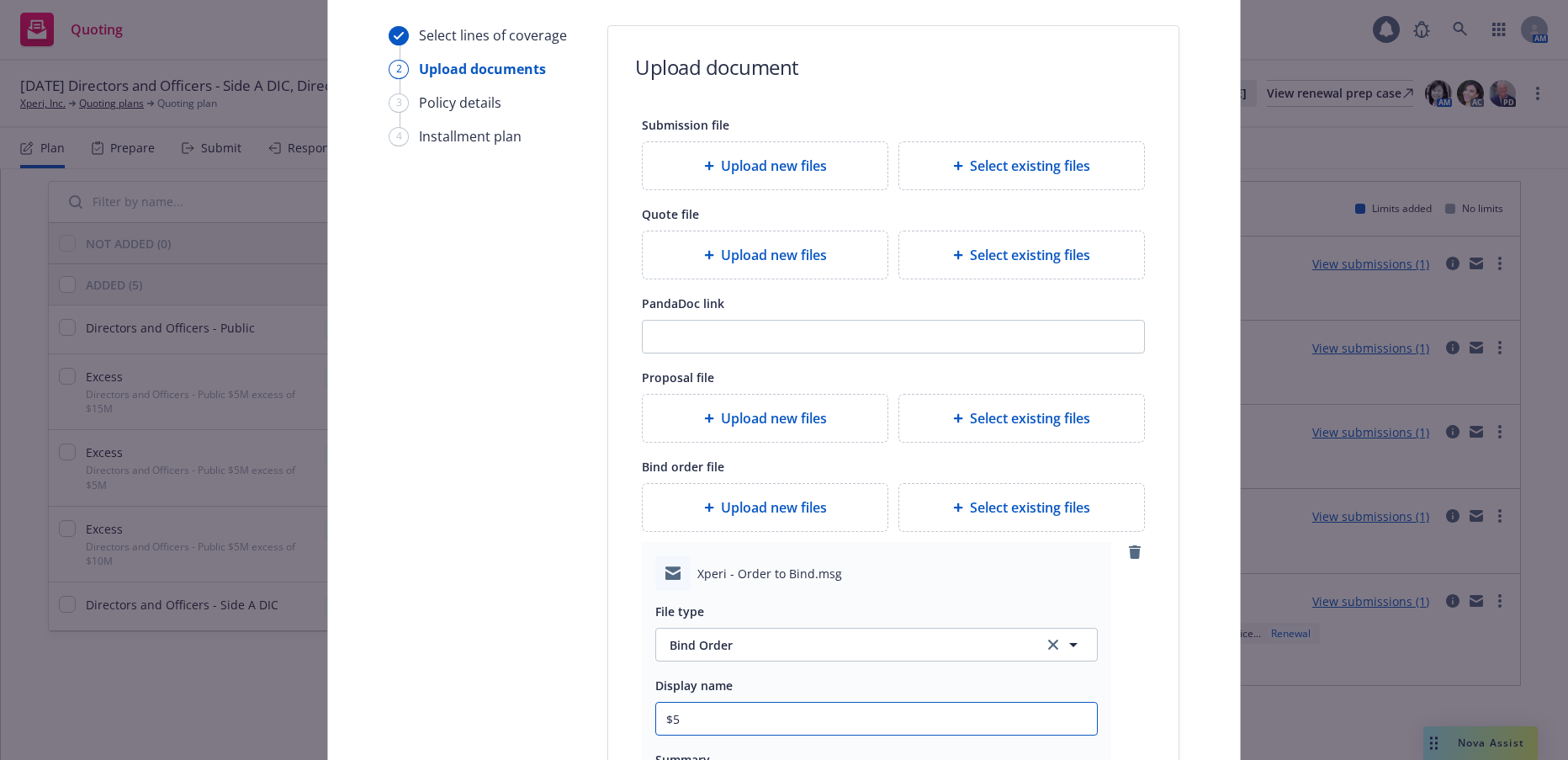
type textarea "x"
type input "$5M"
type textarea "x"
type input "$5M"
type textarea "x"
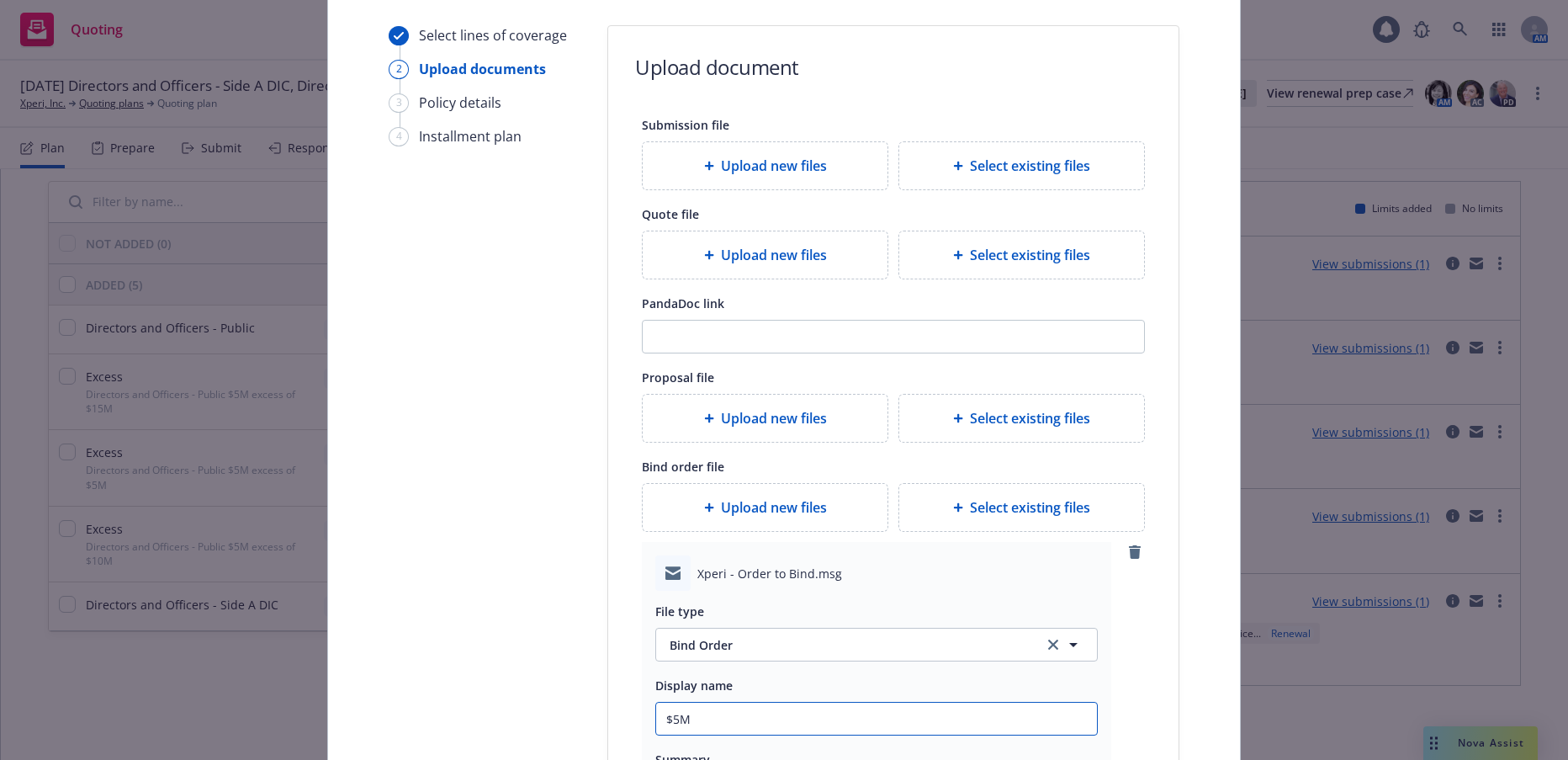
type input "$5M P"
type textarea "x"
type input "$5M Pr"
type textarea "x"
type input "$5M Prr"
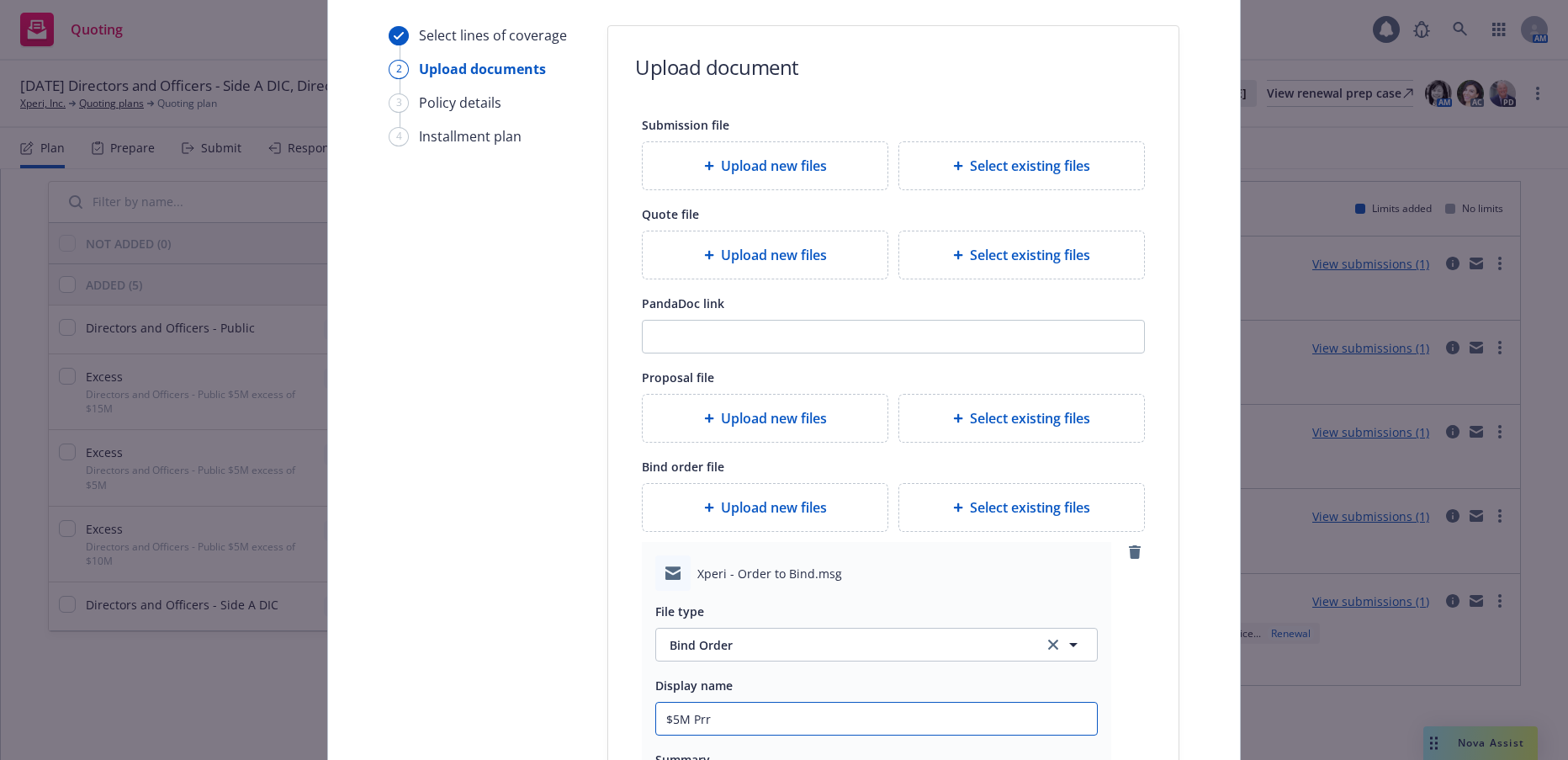
type textarea "x"
type input "$5M Prri"
type textarea "x"
type input "$5M Prrim"
type textarea "x"
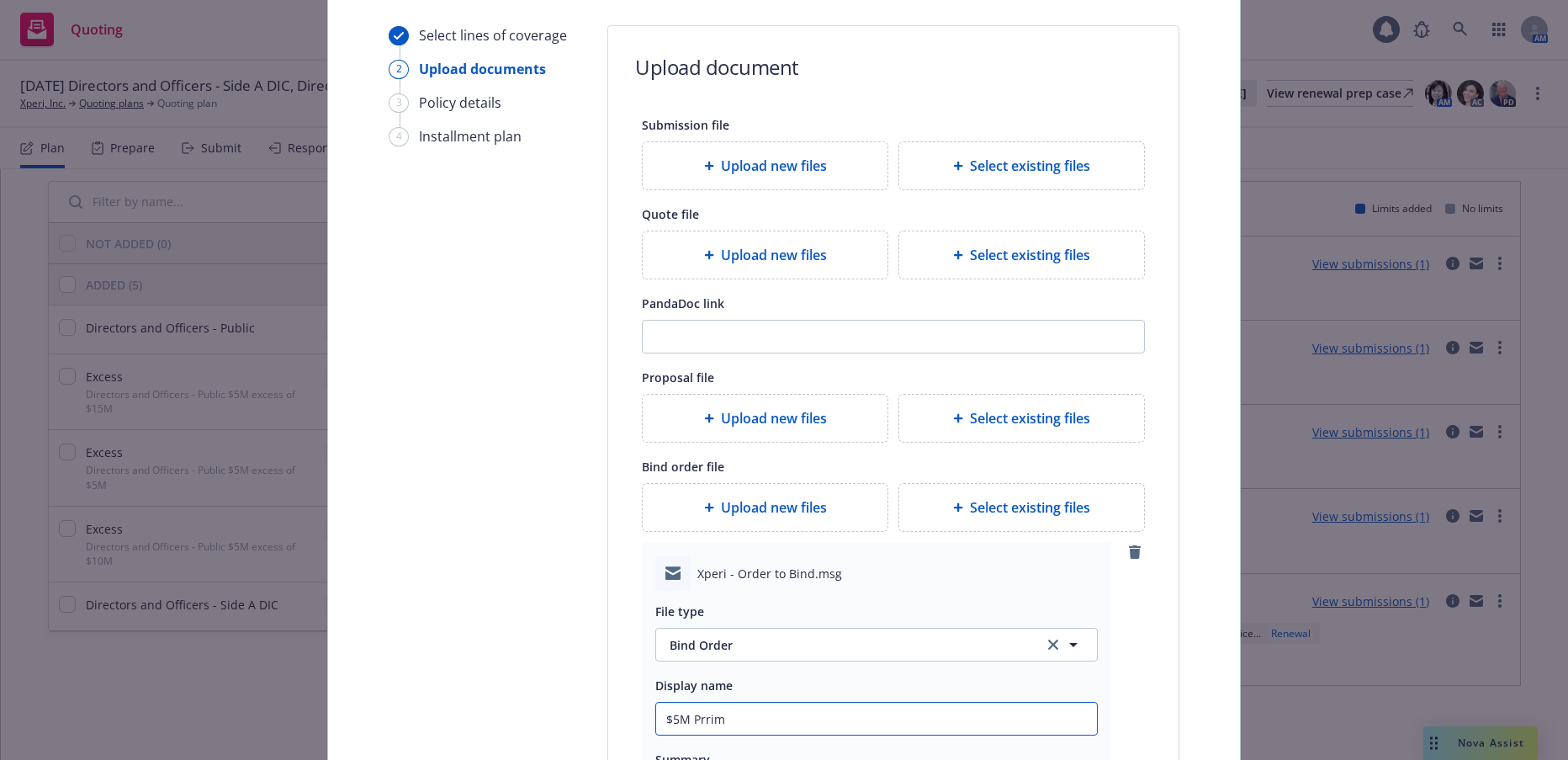
type input "$5M Prri"
type textarea "x"
type input "$5M Prr"
type textarea "x"
type input "$5M Pr"
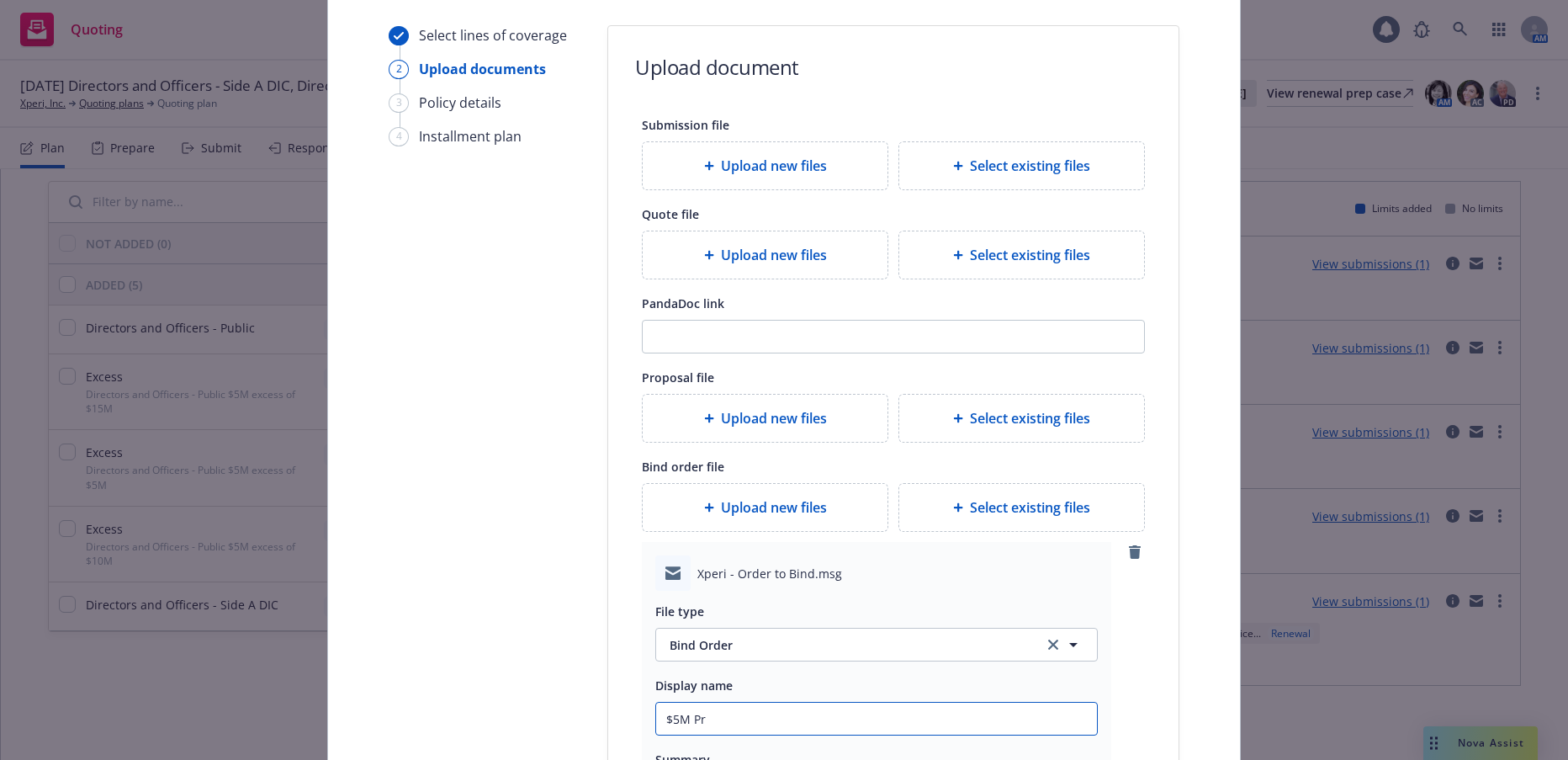
type textarea "x"
type input "$5M Pri"
type textarea "x"
type input "$5M Prim"
type textarea "x"
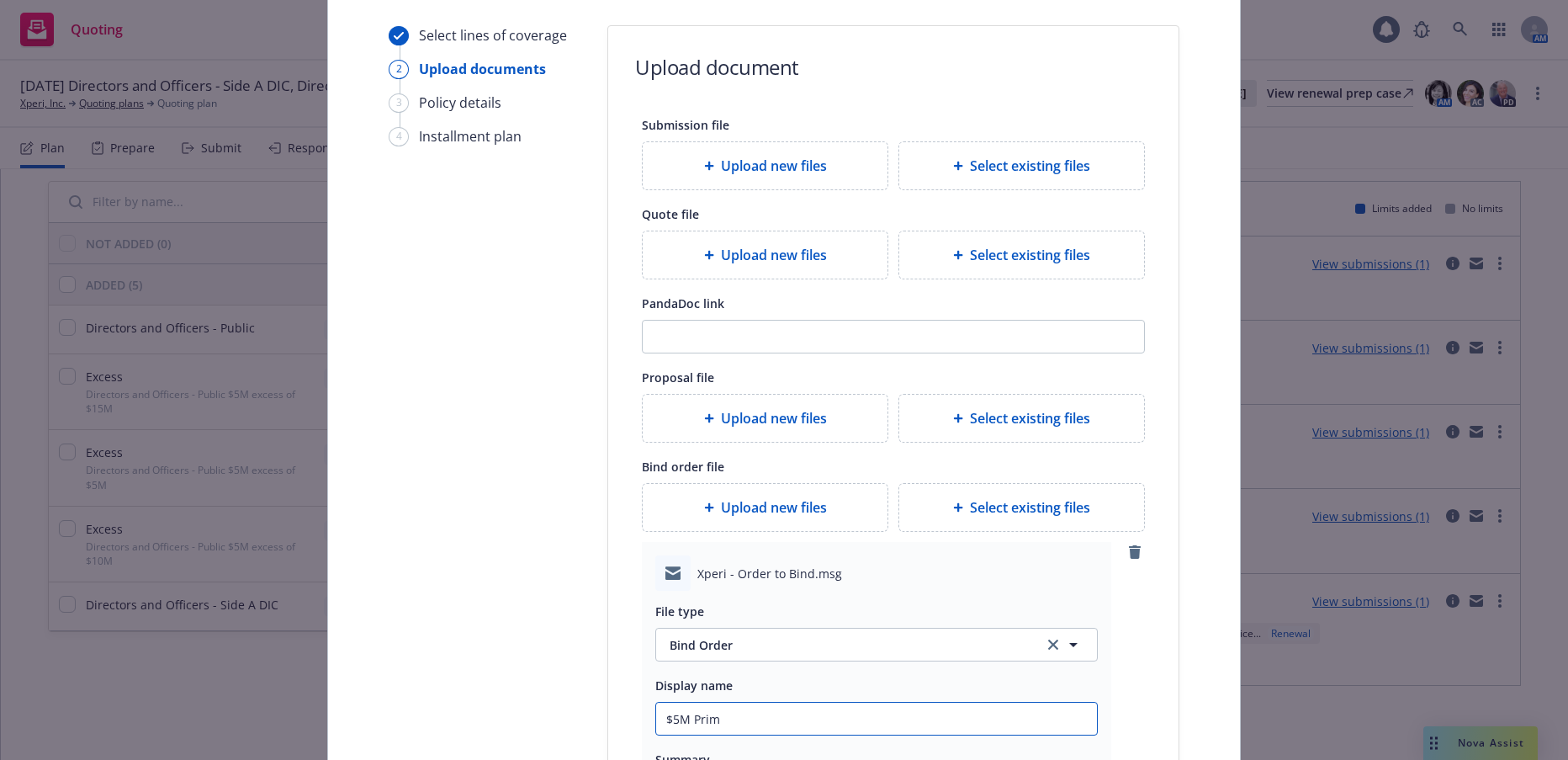
type input "$5M Prima"
type textarea "x"
type input "$5M Primar"
type textarea "x"
type input "$5M Primary"
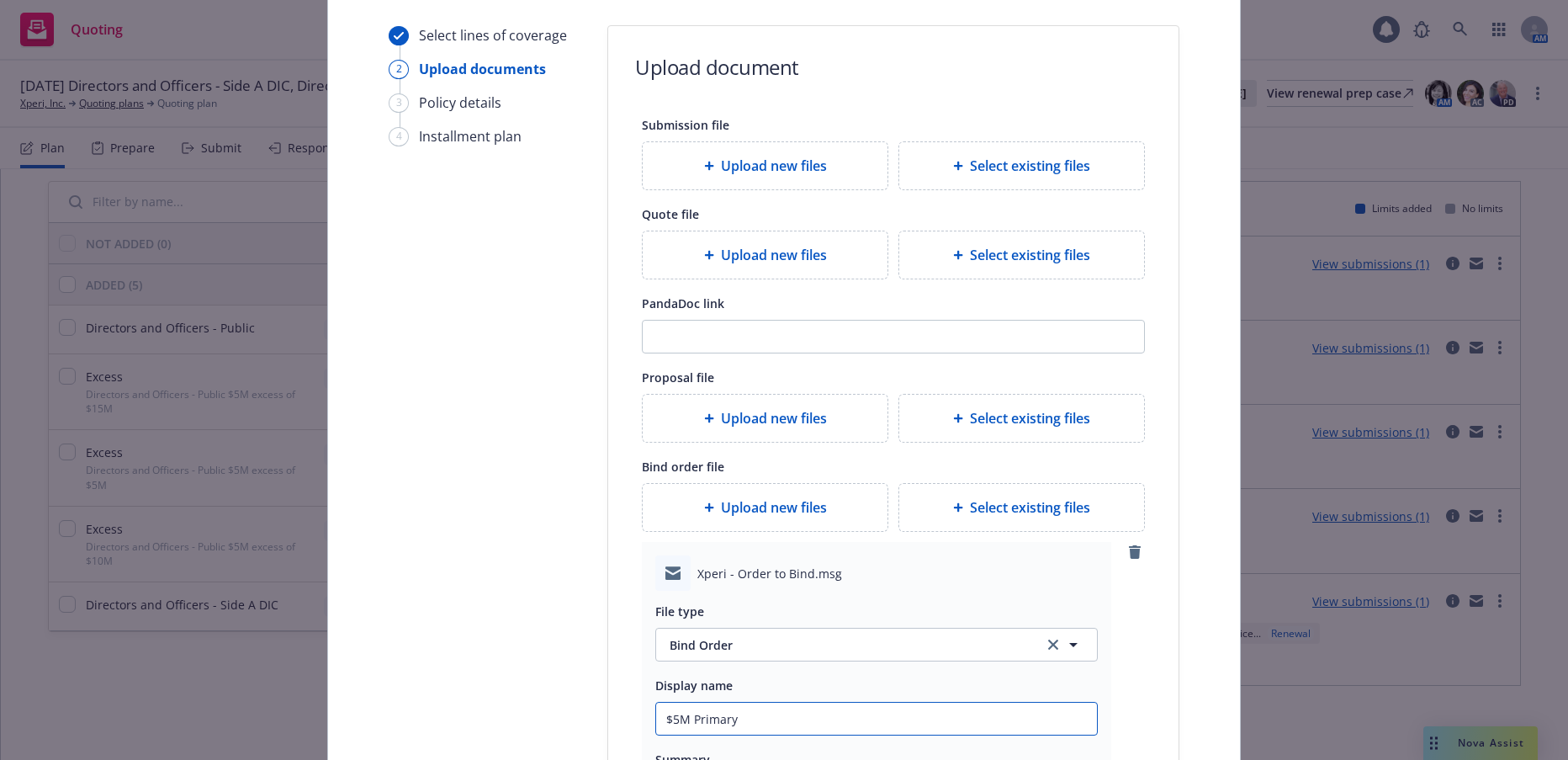
type textarea "x"
type input "$5M Primary"
type textarea "x"
type input "$5M Primary B"
type textarea "x"
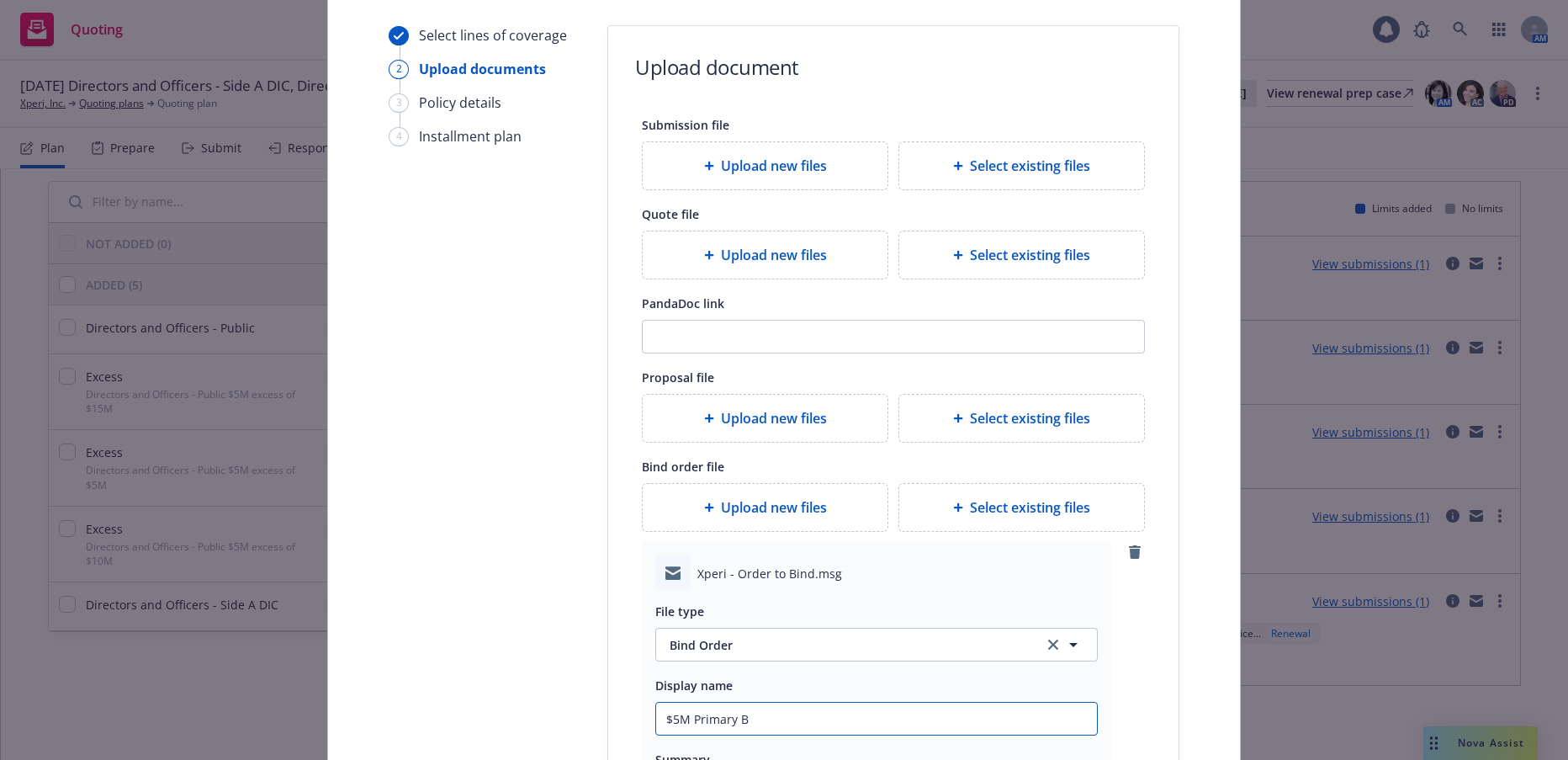
type input "$5M Primary Bi"
type textarea "x"
type input "$5M Primary Bin"
type textarea "x"
type input "$5M Primary Bind"
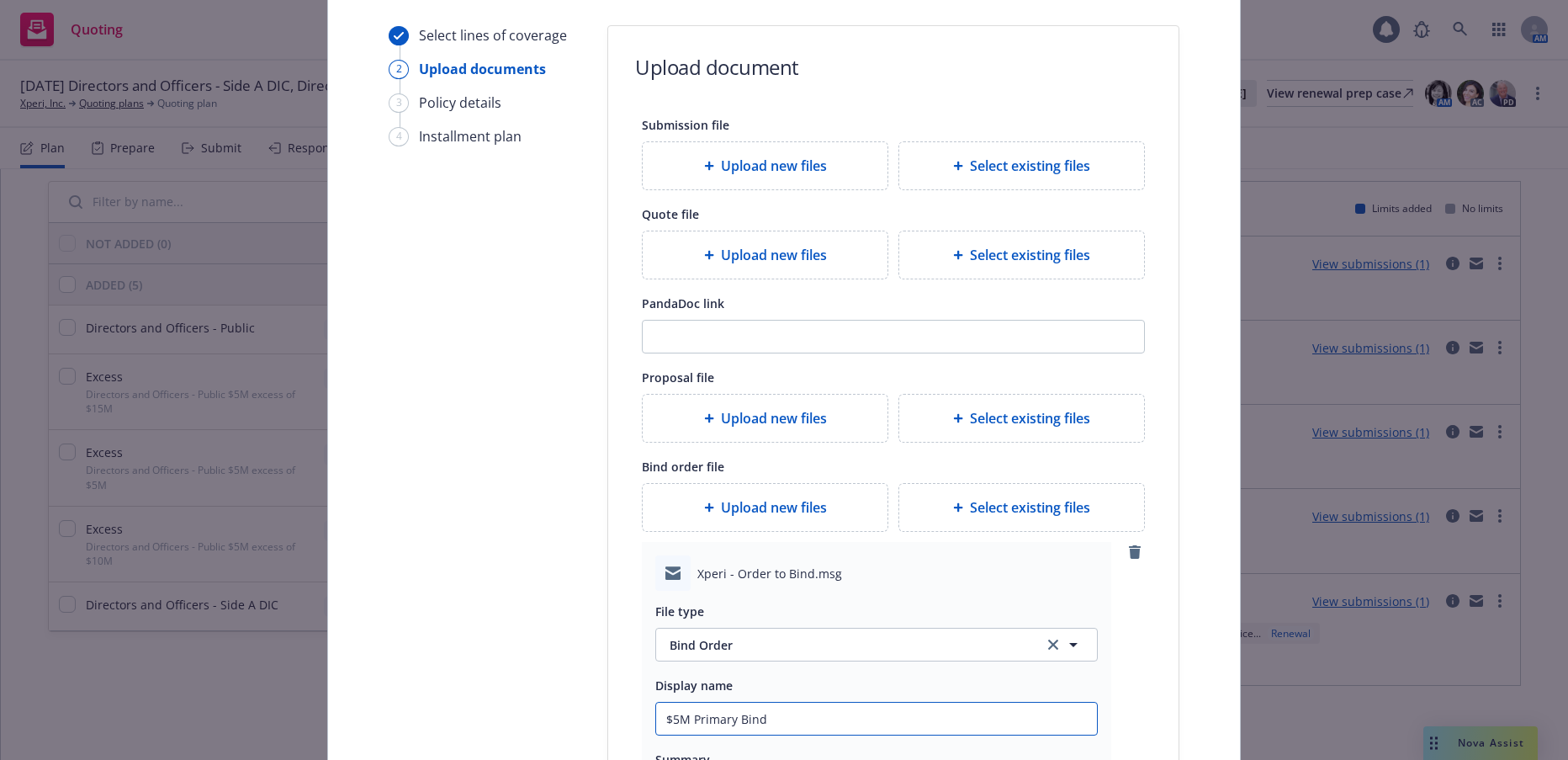
type textarea "x"
type input "$5M Primary Bind"
type textarea "x"
type input "$5M Primary Bind O"
type textarea "x"
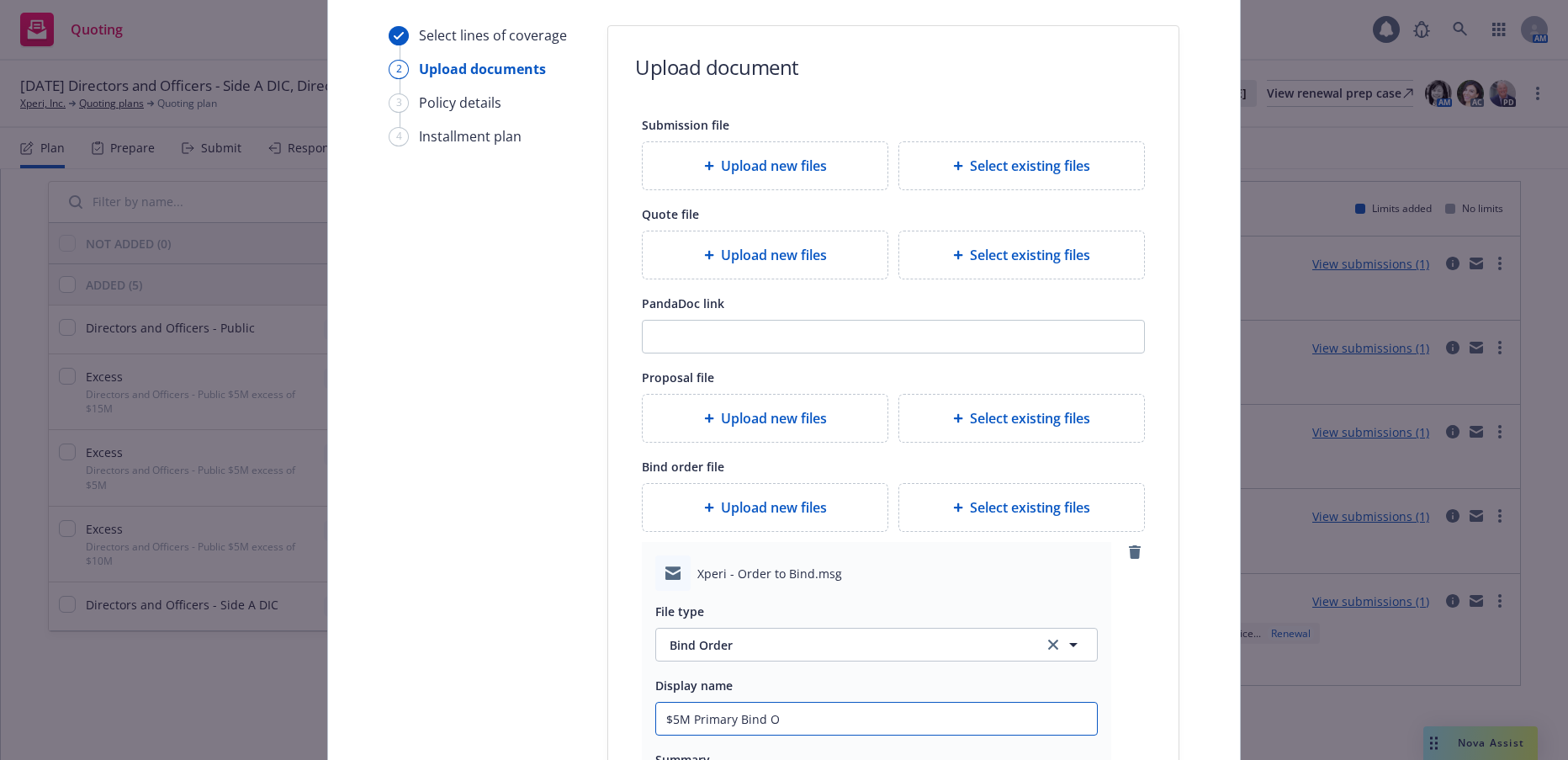
type input "$5M Primary Bind Or"
type textarea "x"
type input "$5M Primary Bind Ord"
type textarea "x"
type input "$5M Primary Bind Orde"
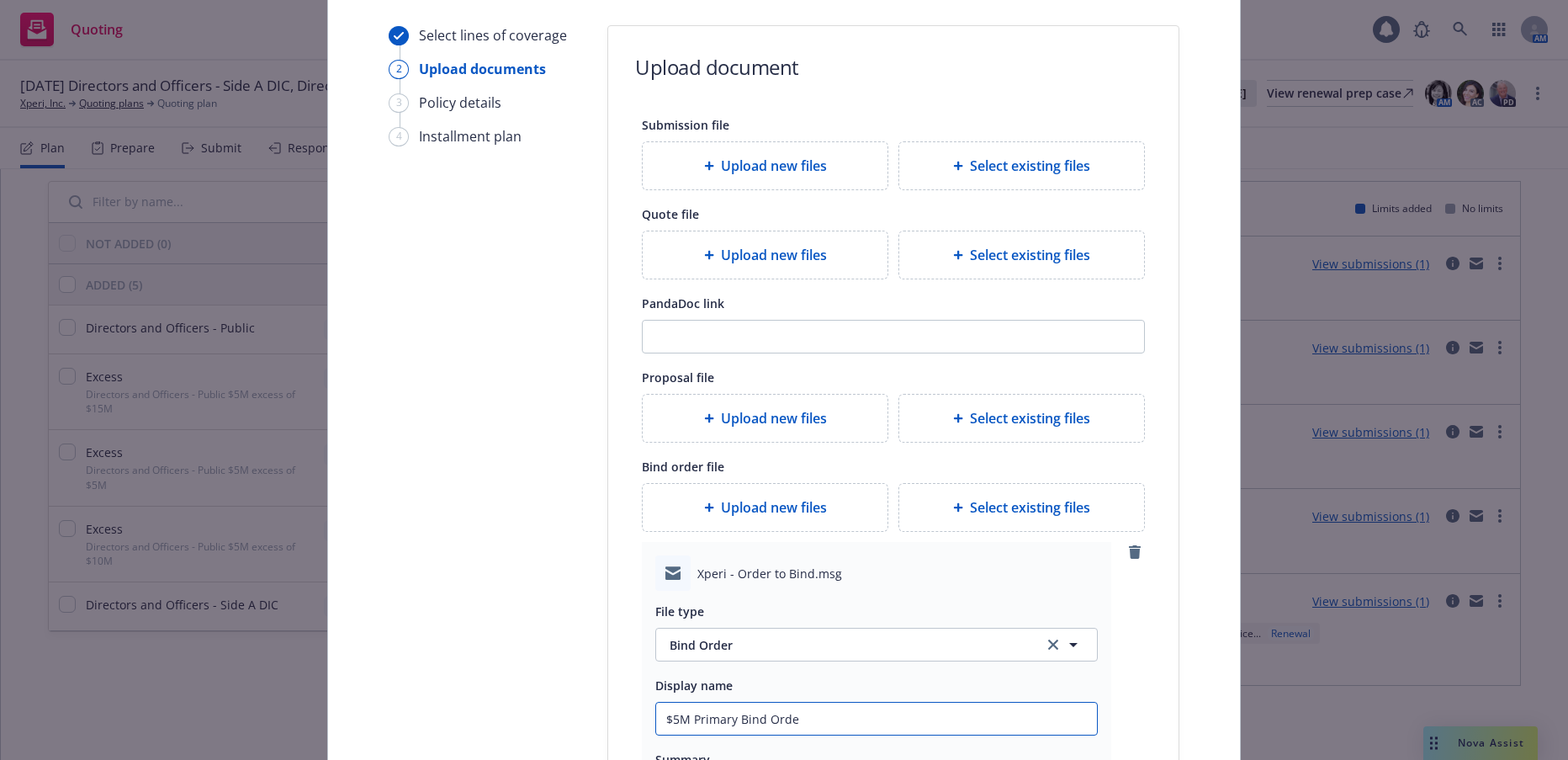
type textarea "x"
type input "$5M Primary Bind Order"
type textarea "x"
type input "$5M Primary Bind Order"
type textarea "x"
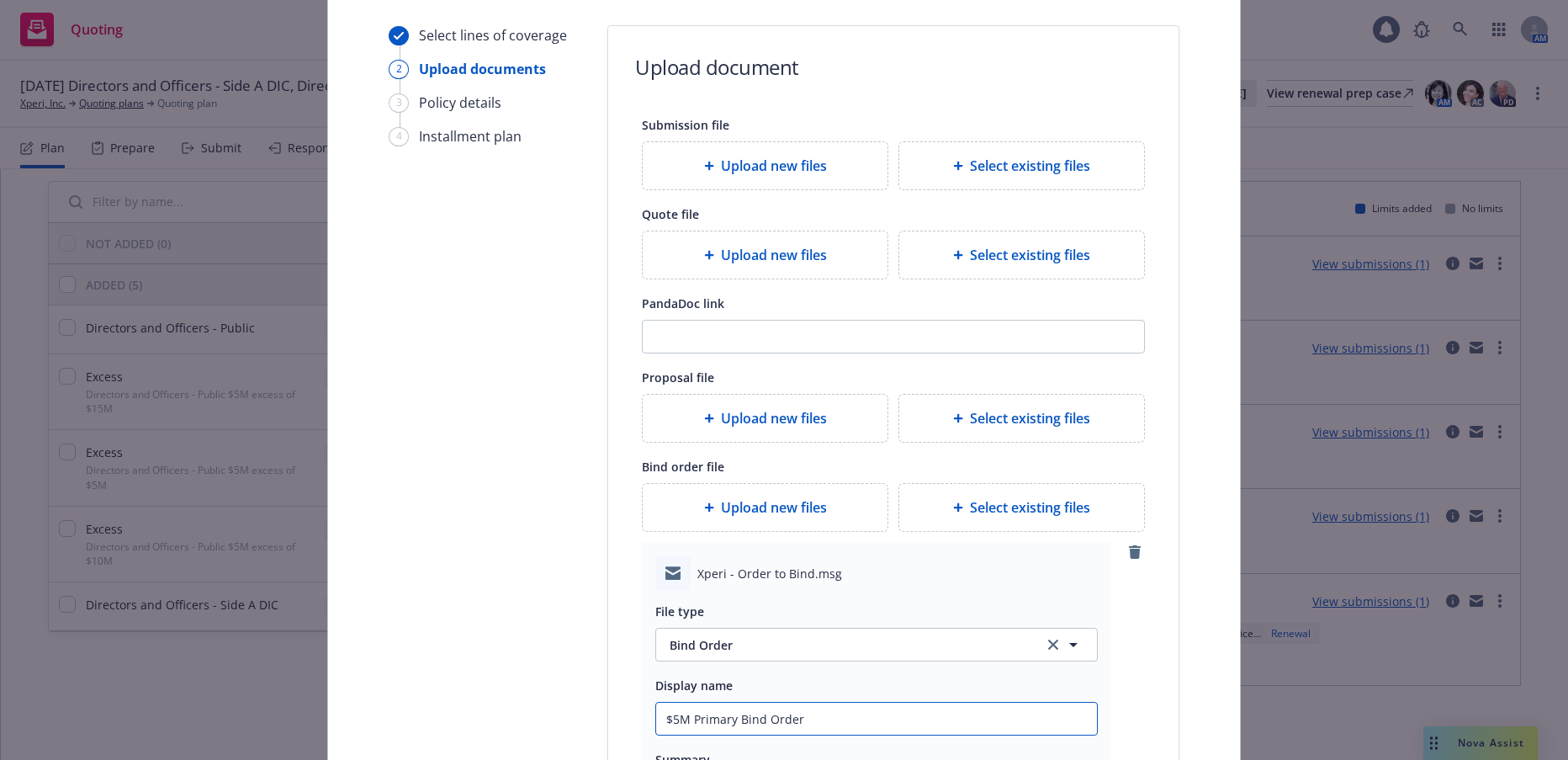
type input "$5M Primary Bind Order t"
type textarea "x"
type input "$5M Primary Bind Order to"
type textarea "x"
type input "$5M Primary Bind Order to"
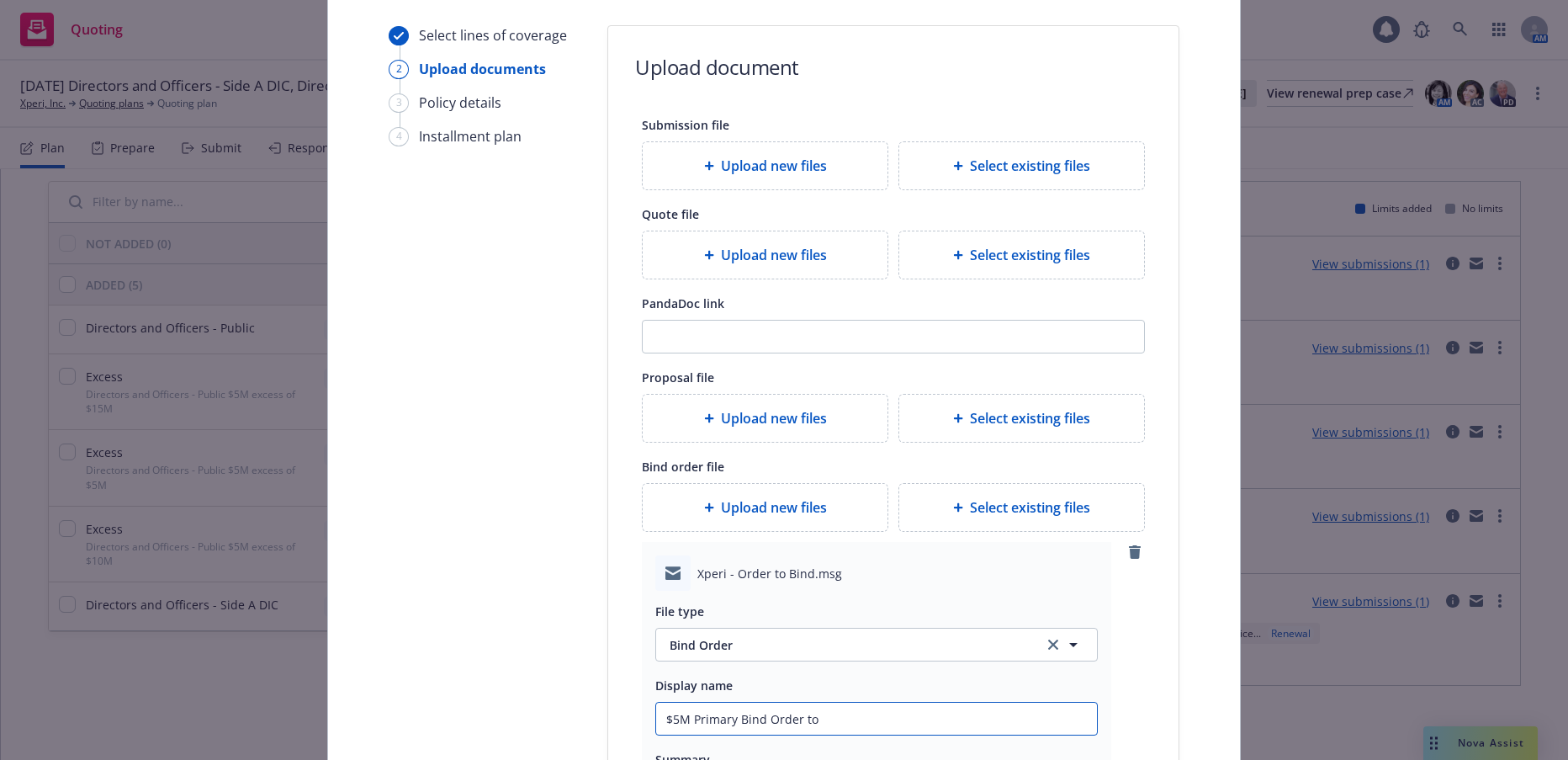
type textarea "x"
type input "$5M Primary Bind Order to S"
type textarea "x"
type input "$5M Primary Bind Order to Sw"
type textarea "x"
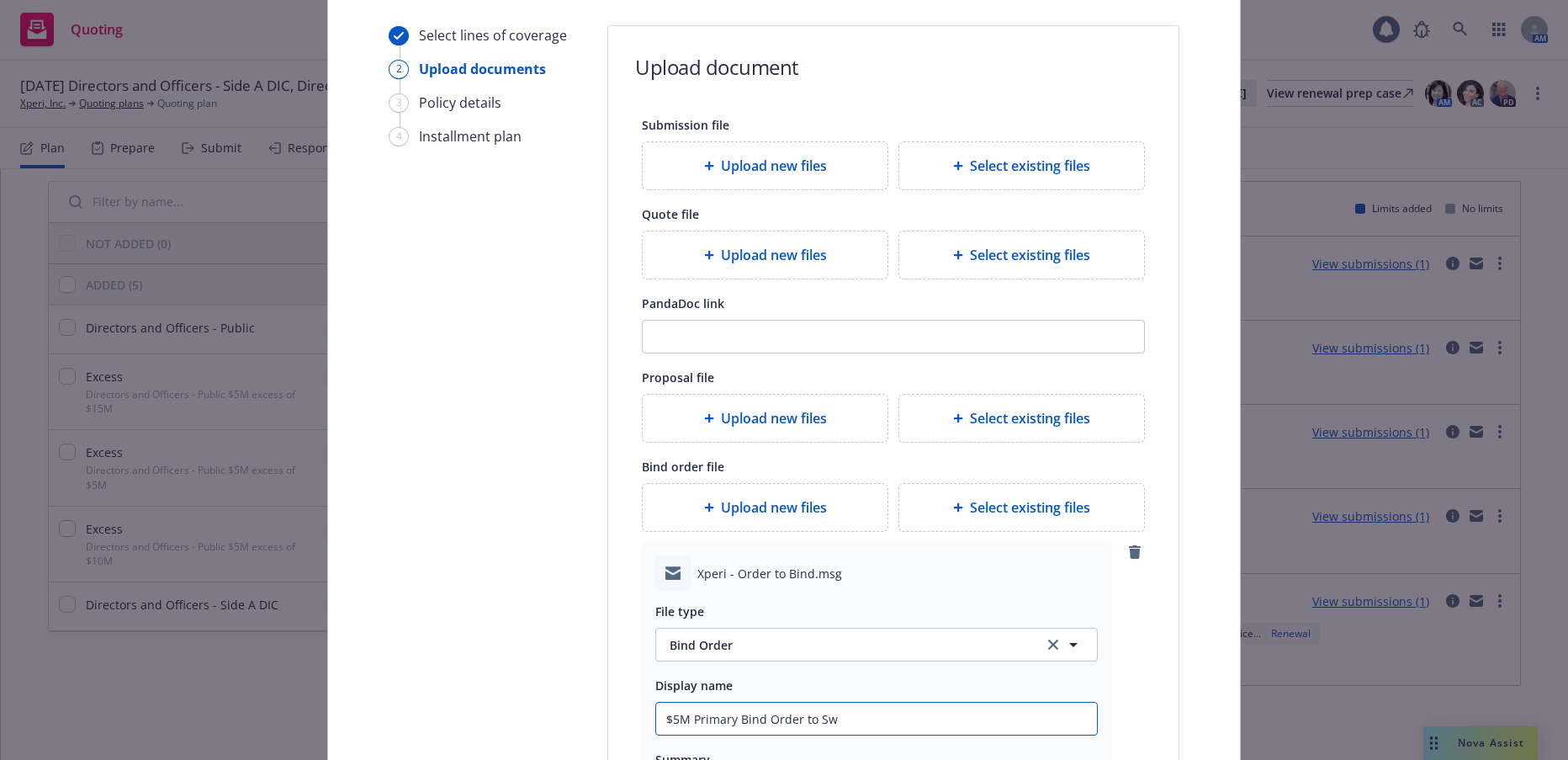
type input "$5M Primary Bind Order to Swi"
type textarea "x"
type input "$5M Primary Bind Order to Swis"
type textarea "x"
type input "$5M Primary Bind Order to Swiss"
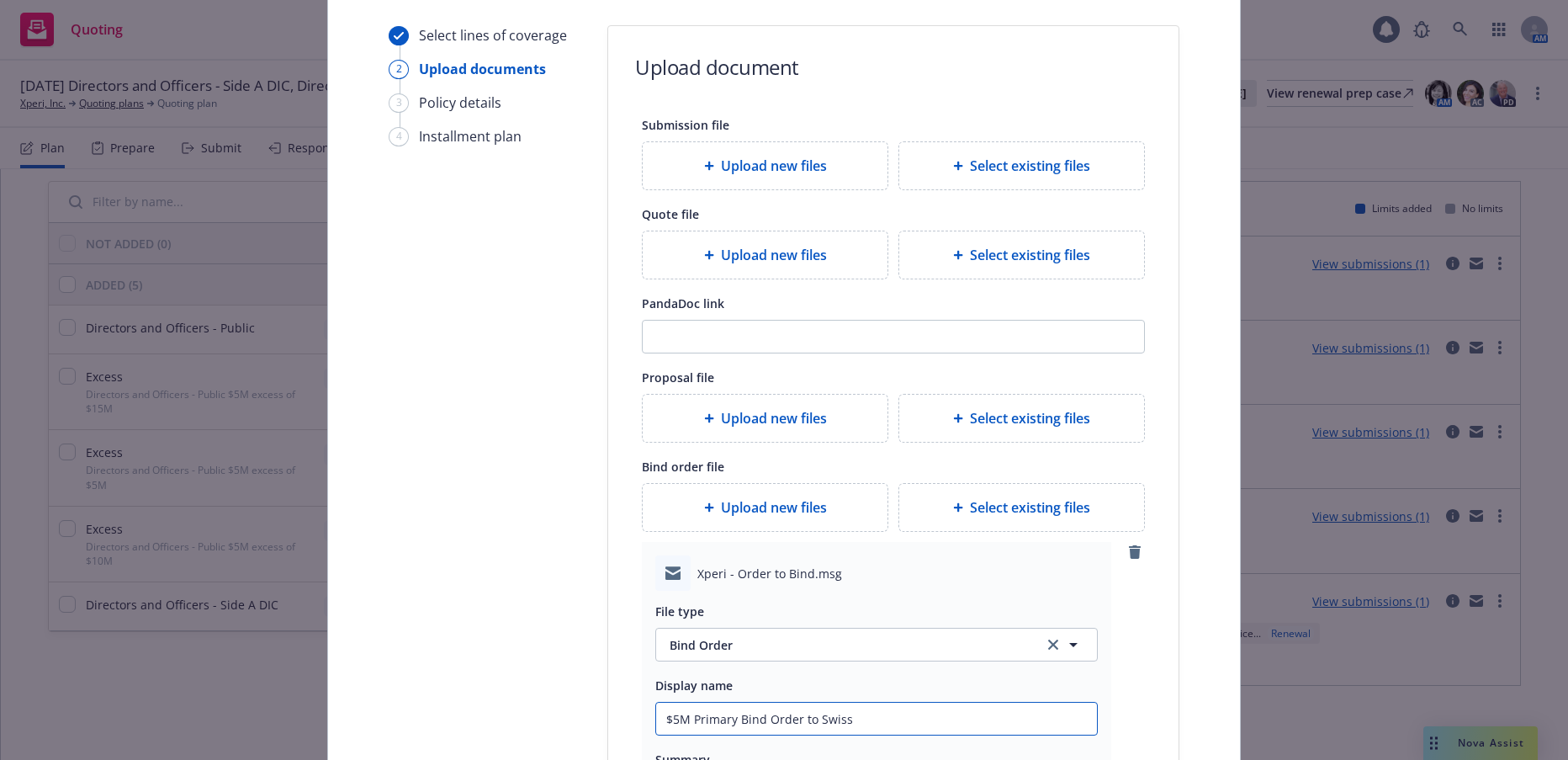
type textarea "x"
type input "$5M Primary Bind Order to Swiss"
type textarea "x"
type input "$5M Primary Bind Order to Swiss R"
type textarea "x"
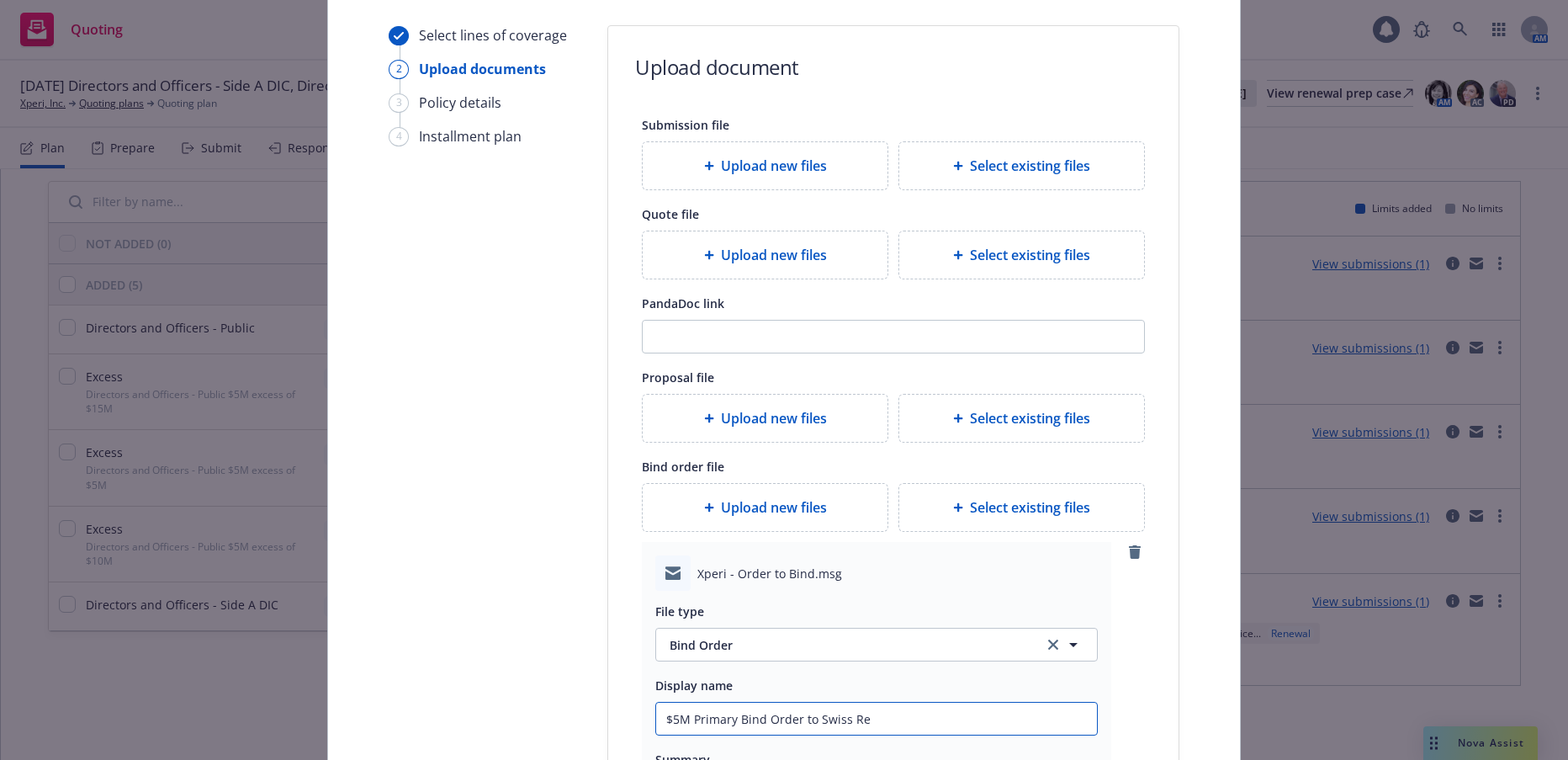
type input "$5M Primary Bind Order to Swiss Re"
type textarea "x"
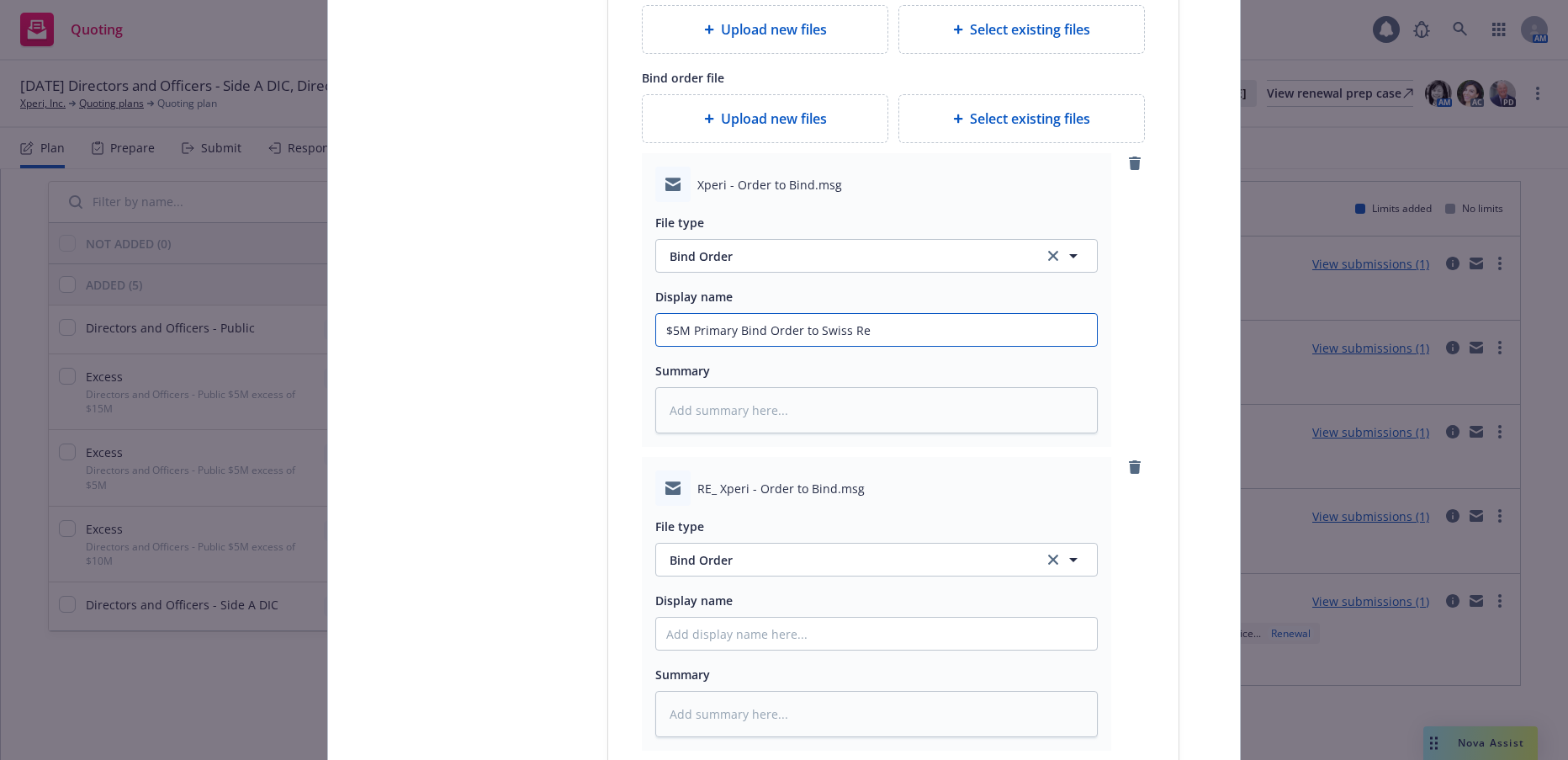
scroll to position [581, 0]
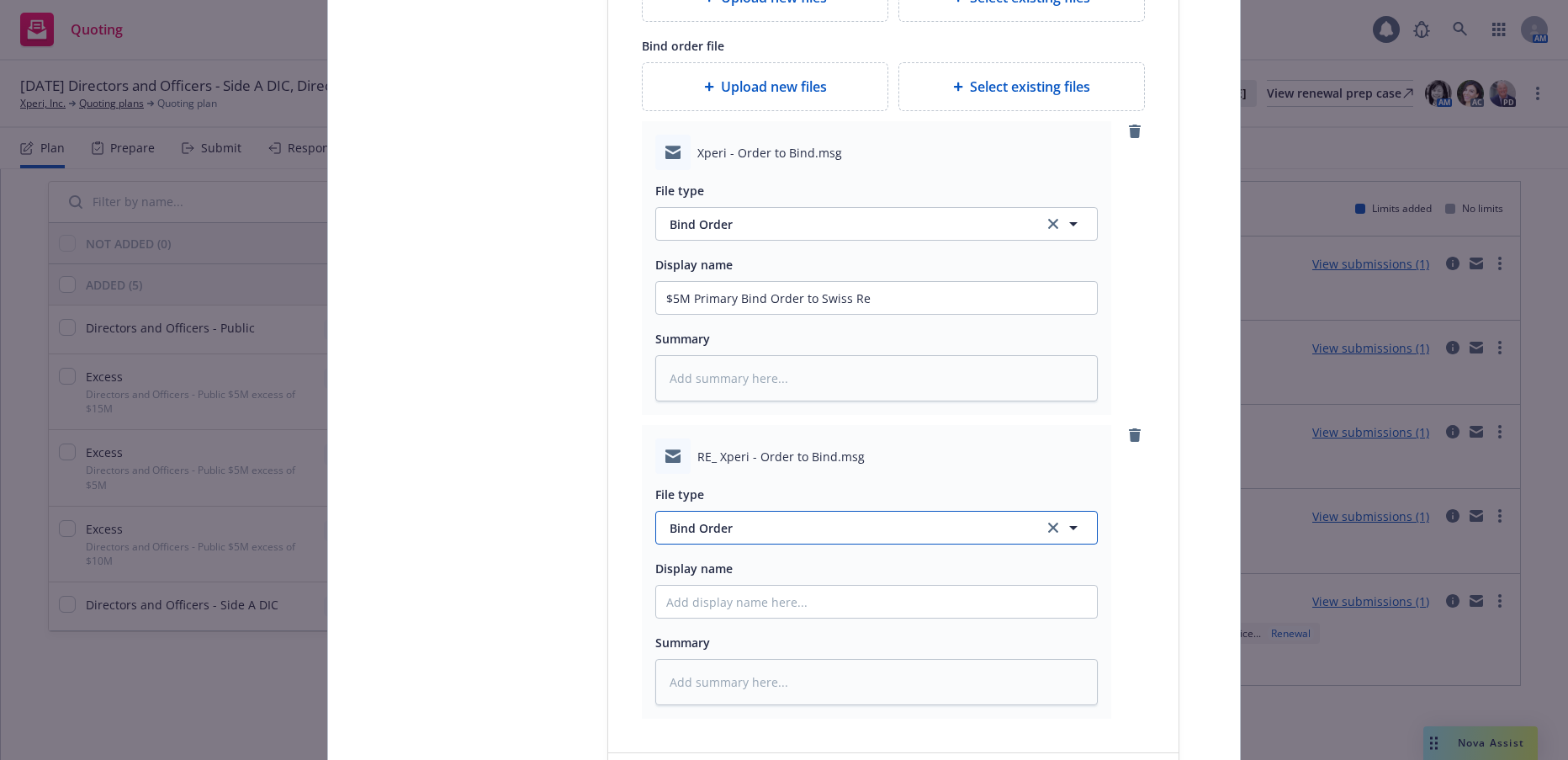
click at [729, 529] on span "Bind Order" at bounding box center [846, 528] width 354 height 18
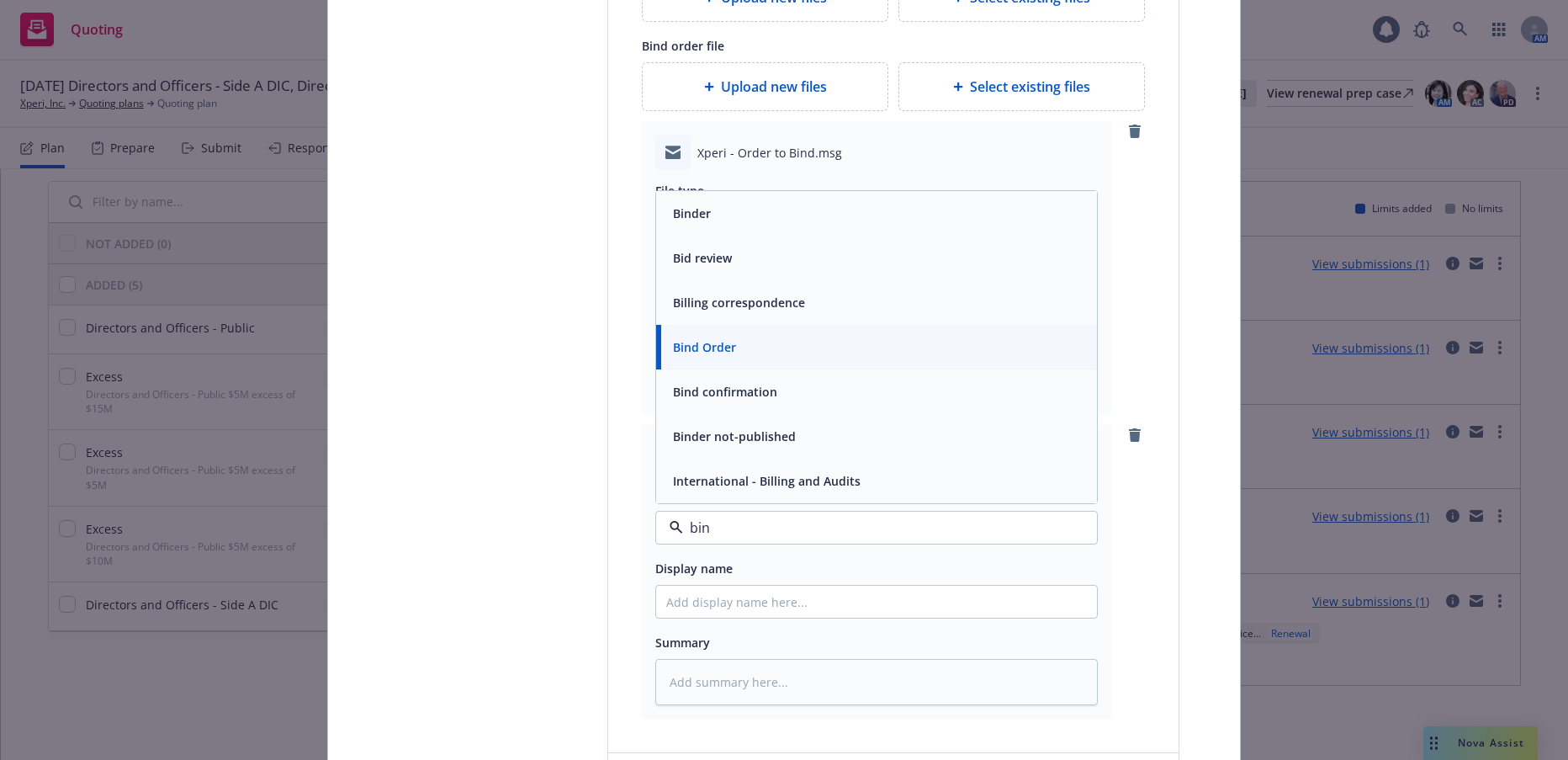
type input "bind"
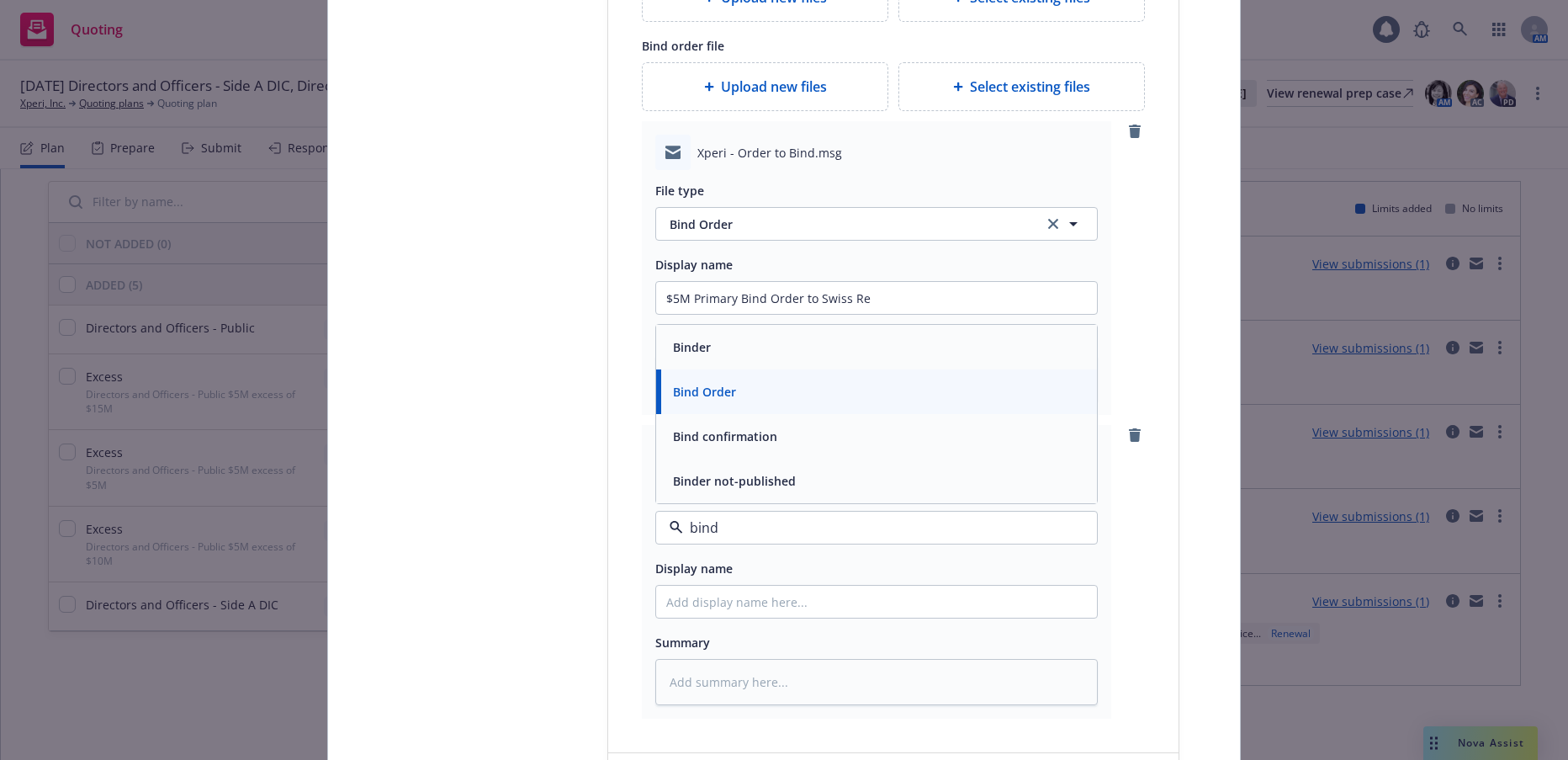
click at [743, 439] on span "Bind confirmation" at bounding box center [725, 436] width 104 height 18
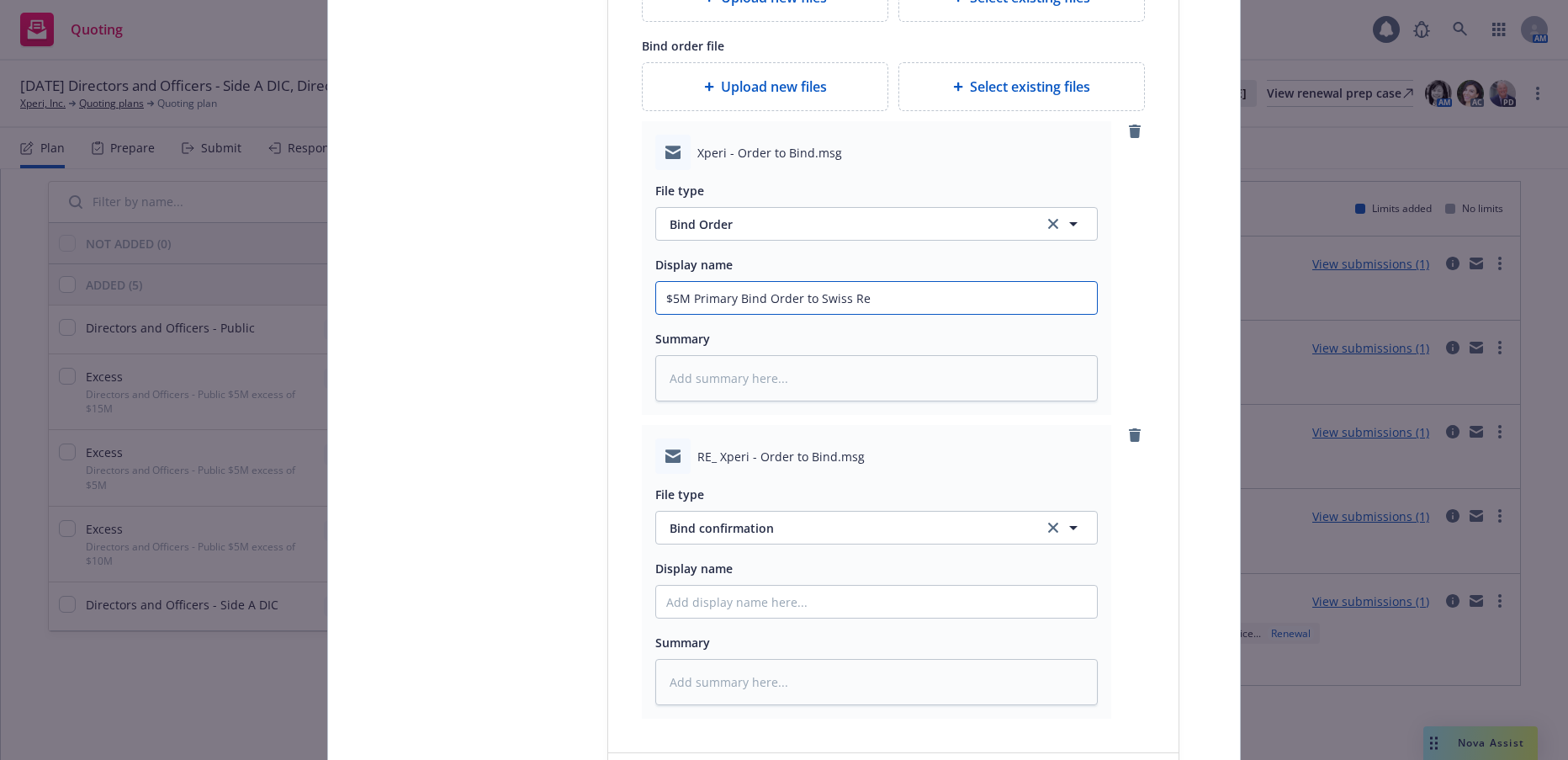
drag, startPoint x: 862, startPoint y: 301, endPoint x: 660, endPoint y: 307, distance: 202.1
click at [660, 307] on input "$5M Primary Bind Order to Swiss Re" at bounding box center [877, 297] width 441 height 32
click at [714, 609] on input "Display name" at bounding box center [877, 601] width 441 height 32
paste input "$5M Primary Bind Order to Swiss Re"
type textarea "x"
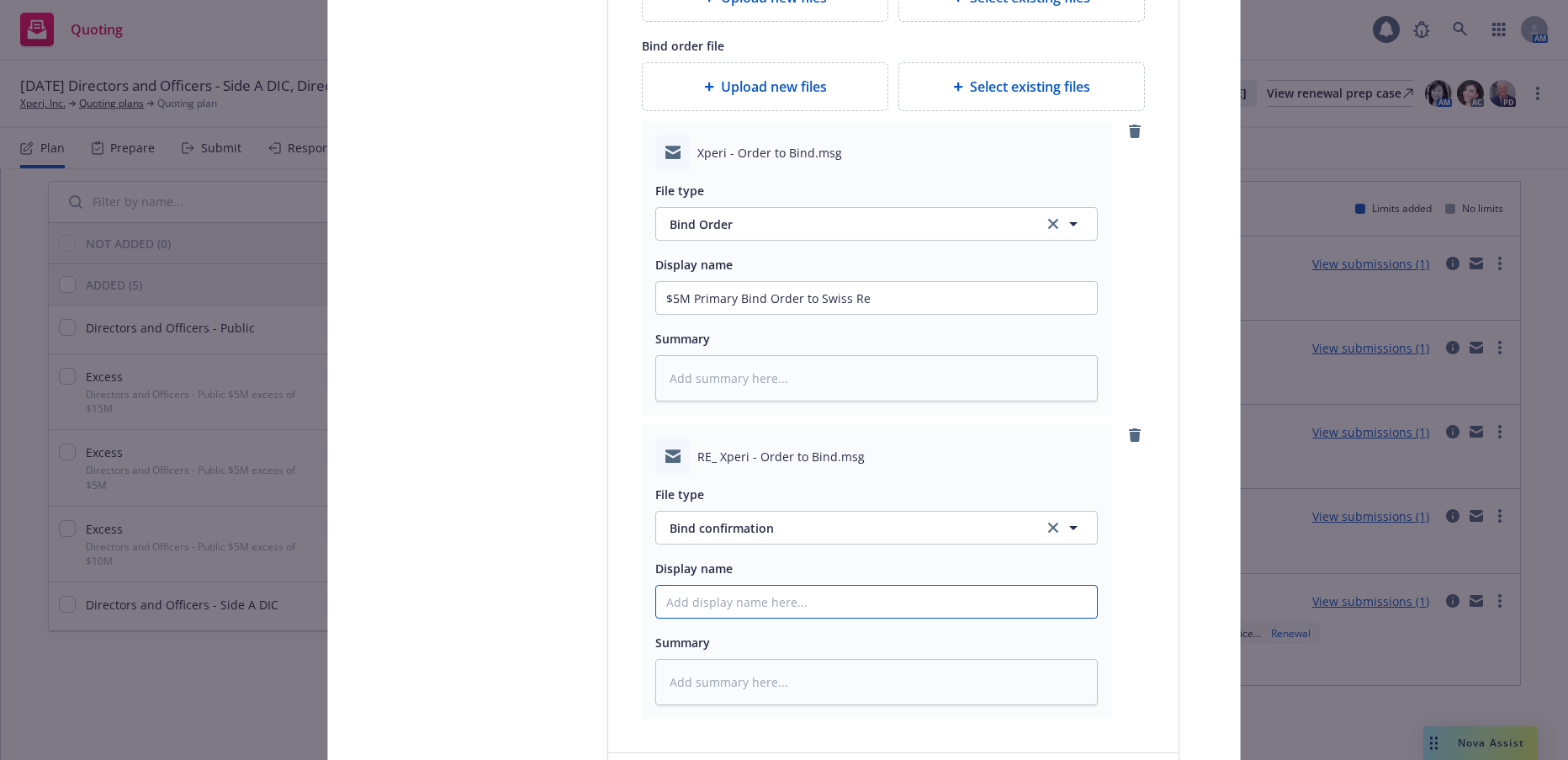
type input "$5M Primary Bind Order to Swiss Re"
type textarea "x"
type input "$5M Primary Bind Order t Swiss Re"
type textarea "x"
type input "$5M Primary Bind Order Swiss Re"
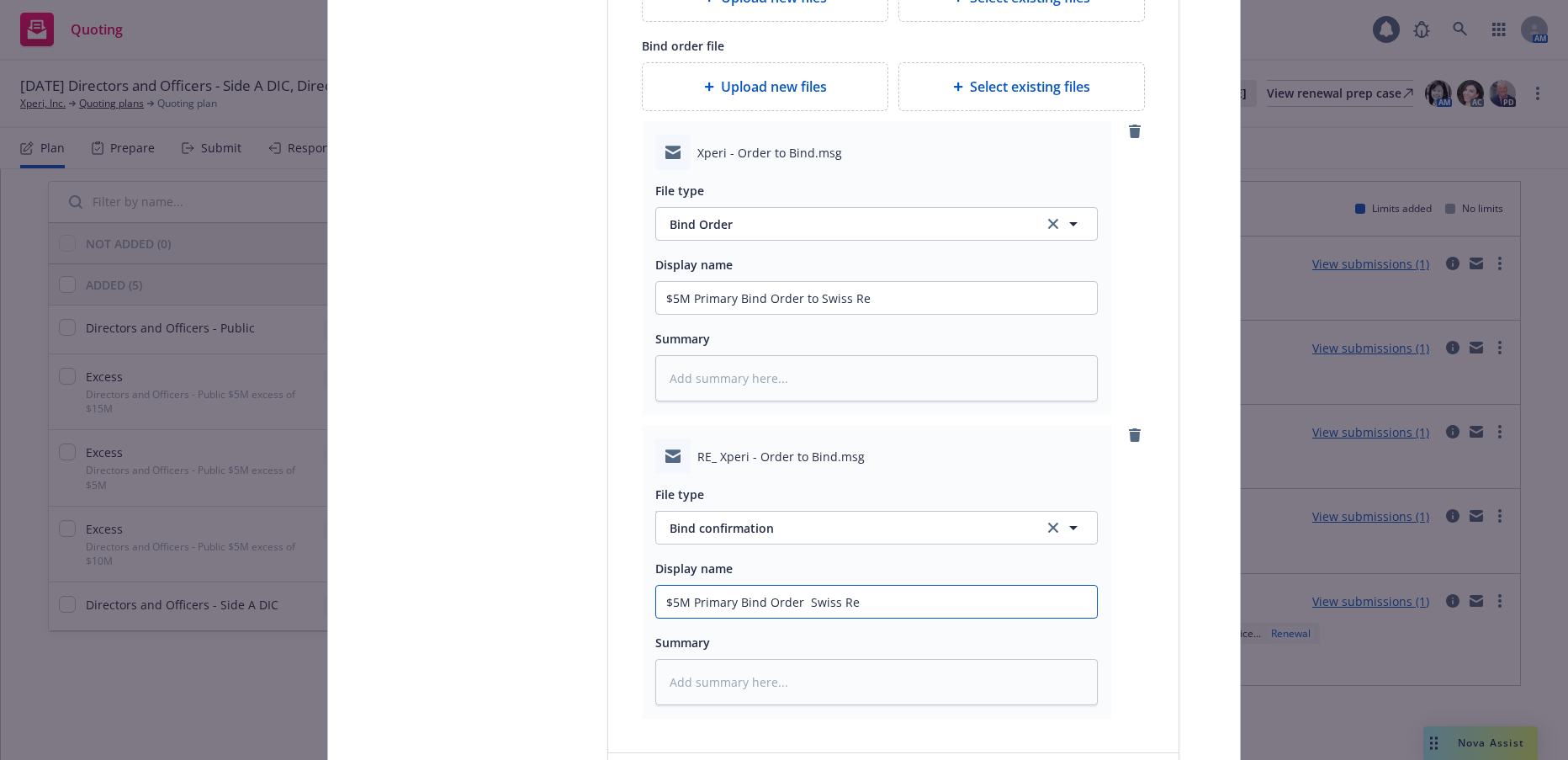
type textarea "x"
type input "$5M Primary Bind Order f Swiss Re"
type textarea "x"
type input "$5M Primary Bind Order fr Swiss Re"
type textarea "x"
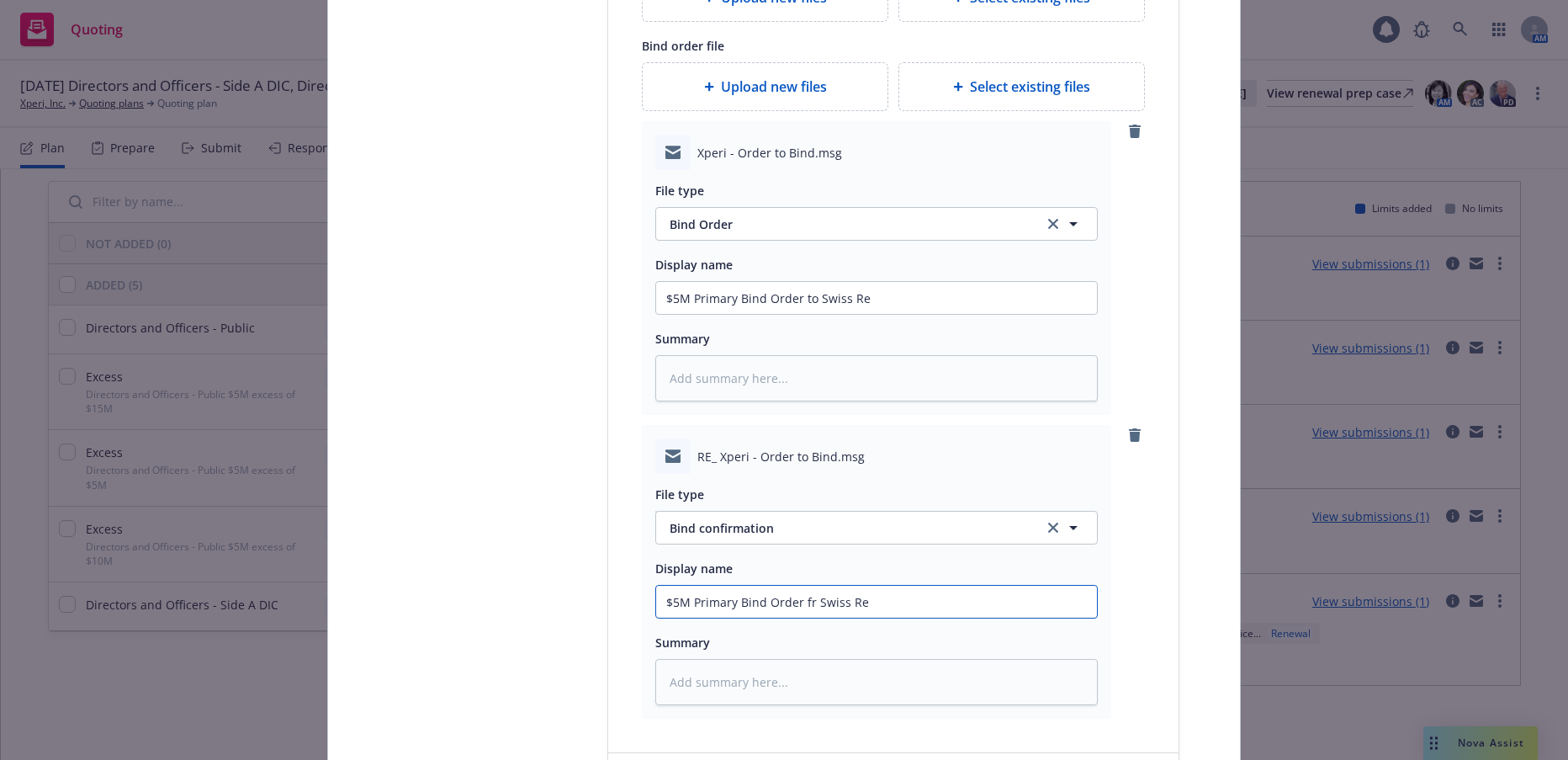
type input "$5M Primary Bind Orde fr Swiss Re"
type textarea "x"
type input "$5M Primary Bind Ord fr Swiss Re"
type textarea "x"
type input "$5M Primary Bind Or fr Swiss Re"
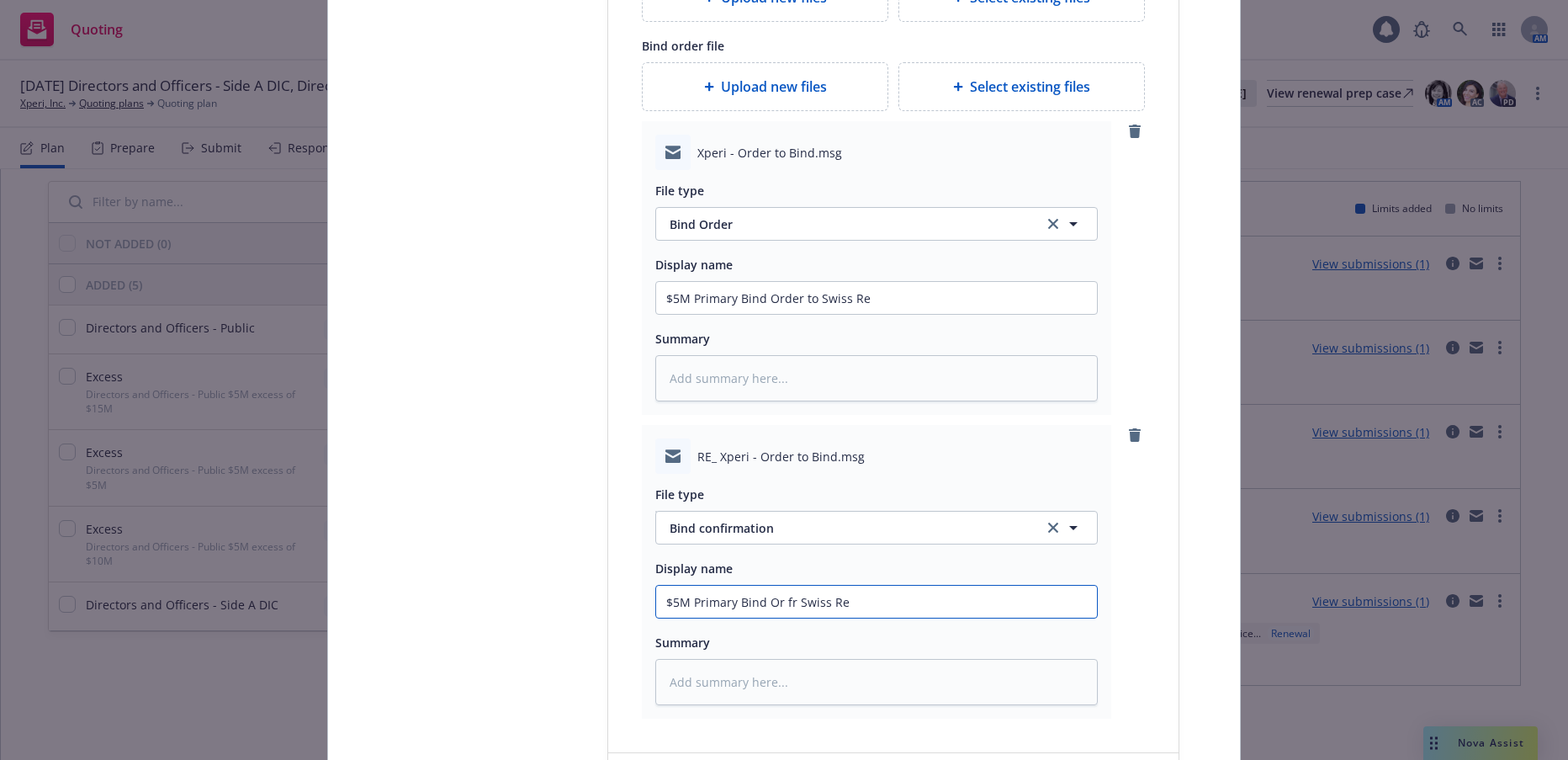
type textarea "x"
type input "$5M Primary Bind O fr Swiss Re"
type textarea "x"
type input "$5M Primary Bind fr Swiss Re"
type textarea "x"
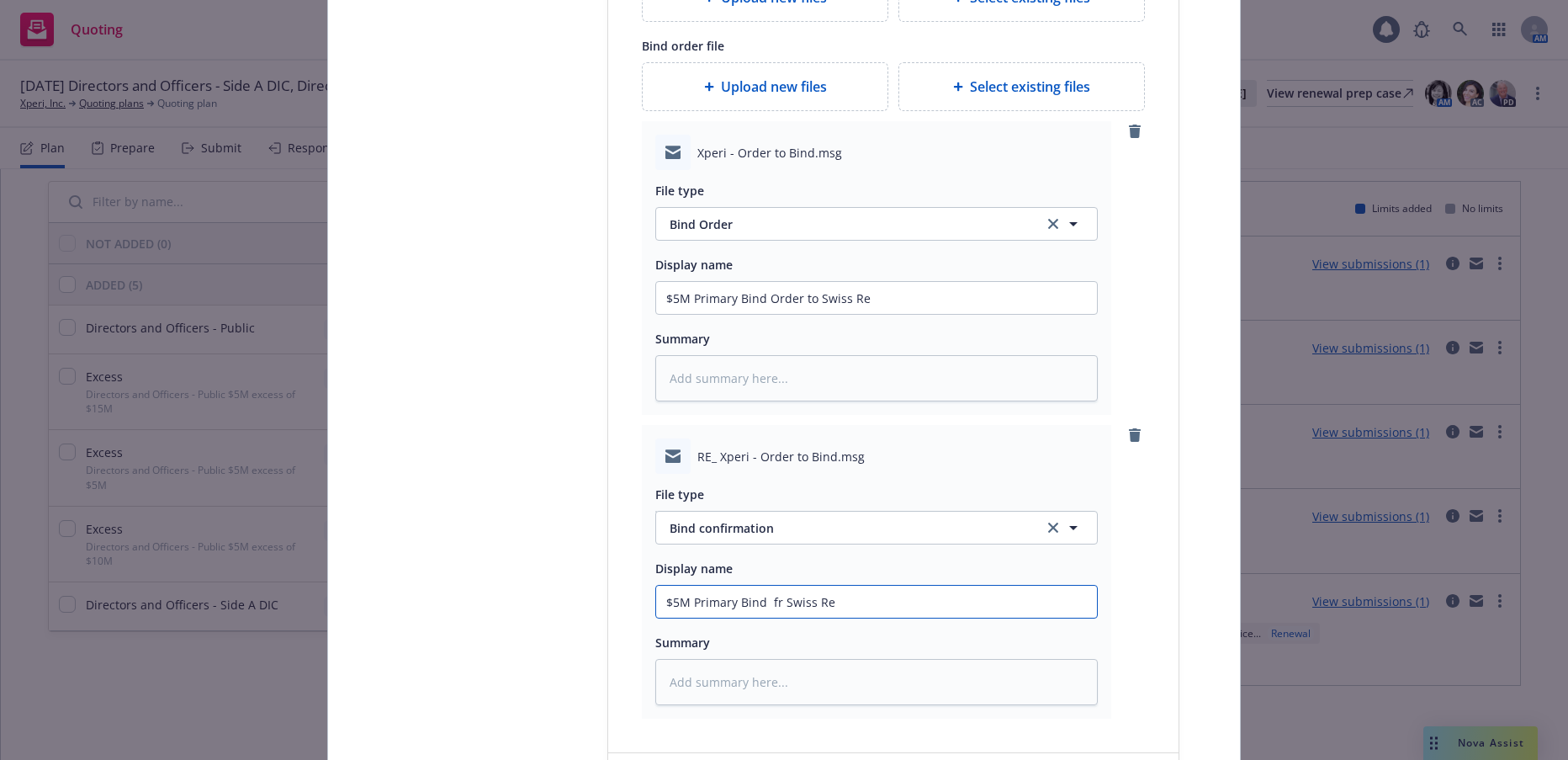
type input "$5M Primary Bind c fr Swiss Re"
type textarea "x"
type input "$5M Primary Bind co fr Swiss Re"
type textarea "x"
type input "$5M Primary Bind con fr Swiss Re"
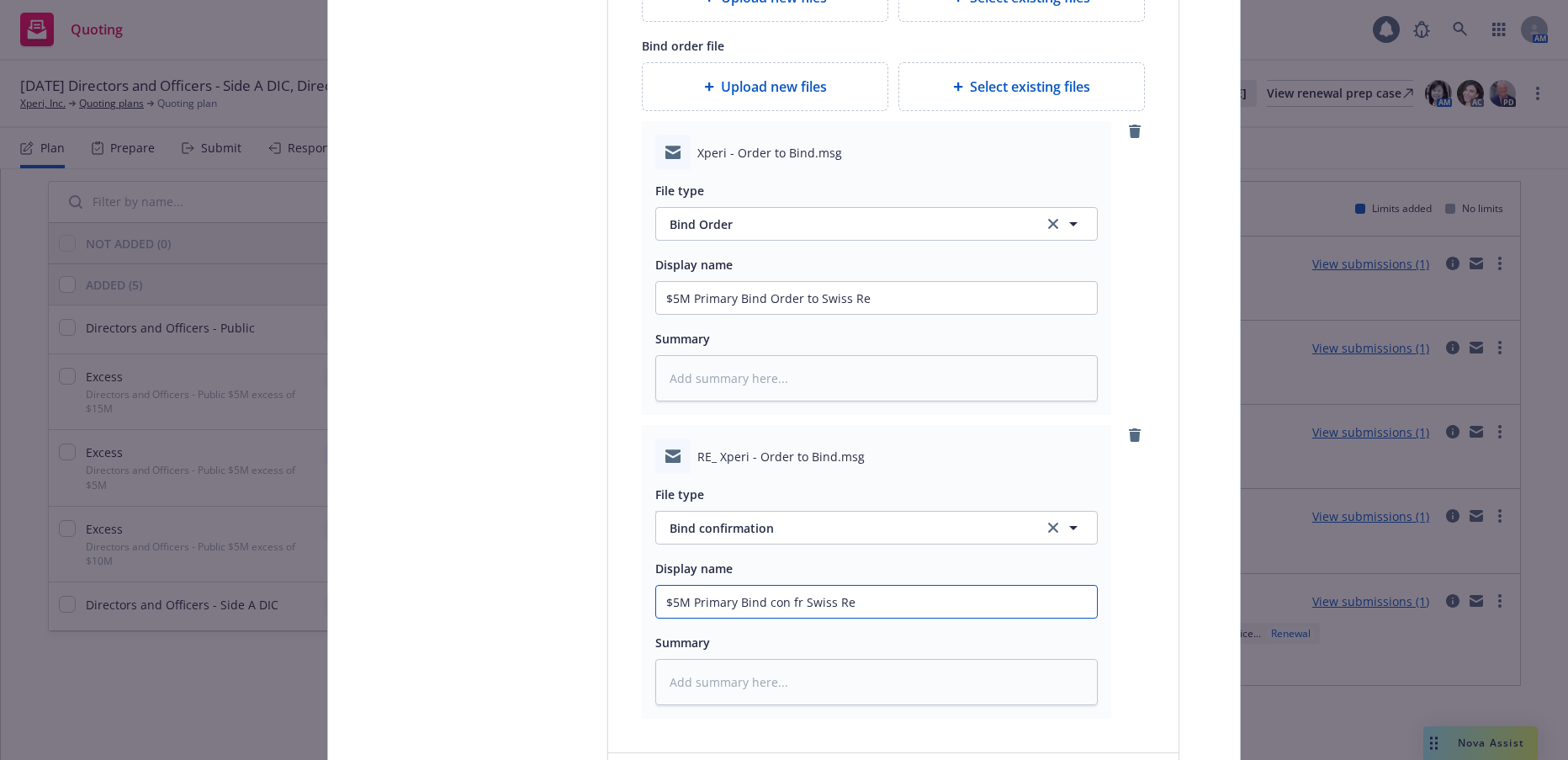
type textarea "x"
type input "$5M Primary Bind confi fr Swiss Re"
type textarea "x"
type input "$5M Primary Bind confir fr Swiss Re"
type textarea "x"
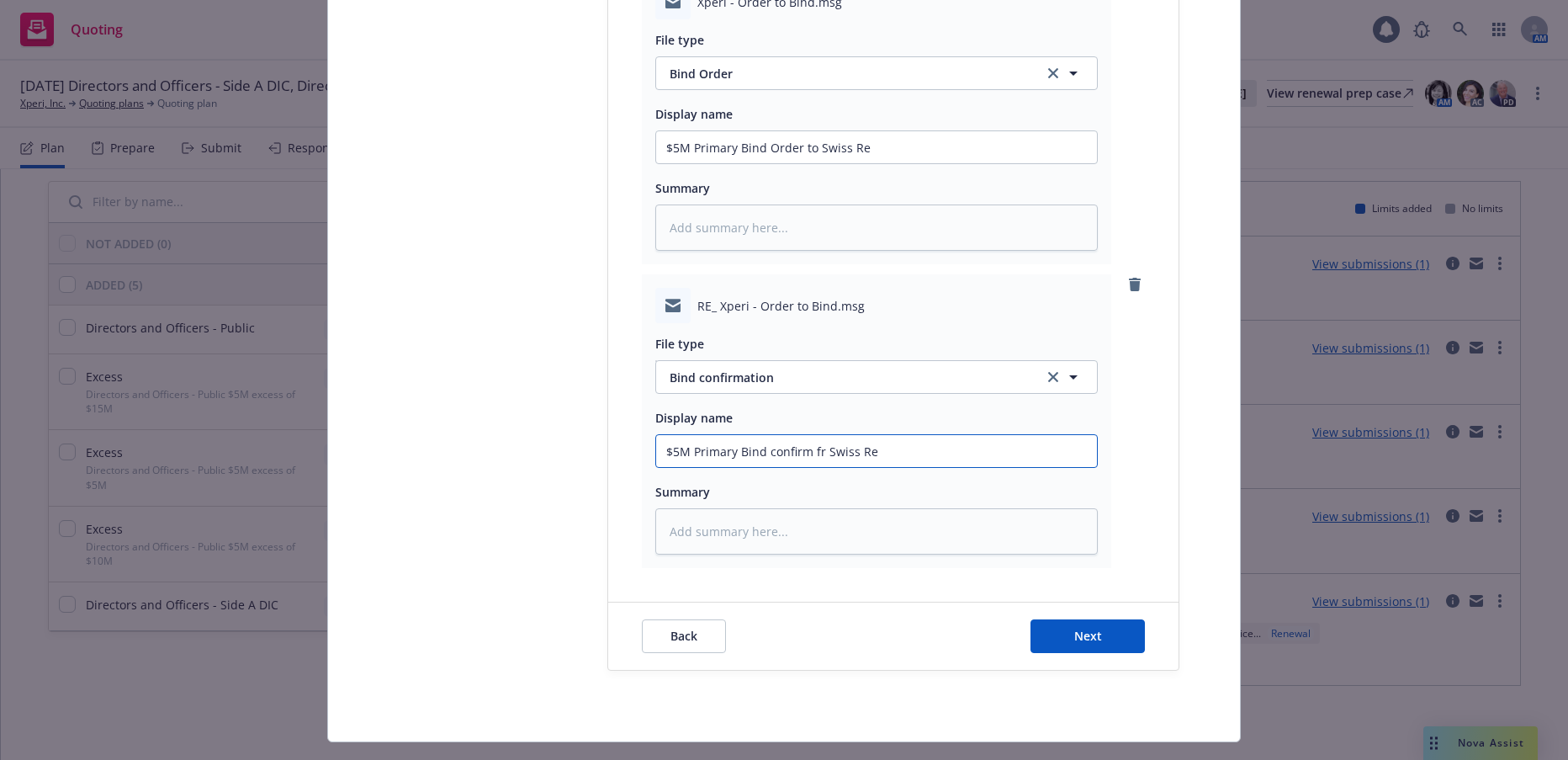
scroll to position [749, 0]
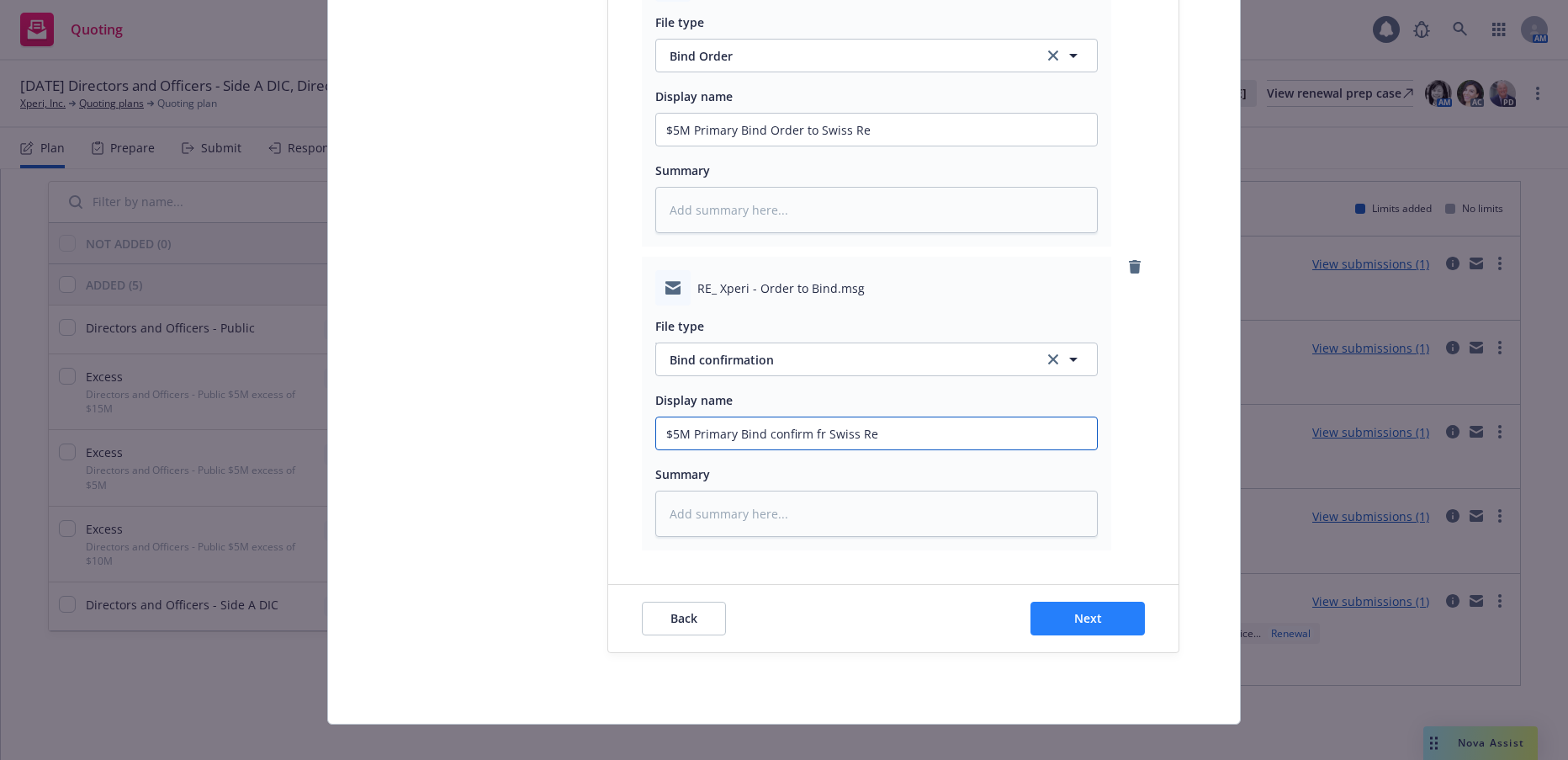
type input "$5M Primary Bind confirm fr Swiss Re"
click at [1059, 617] on button "Next" at bounding box center [1088, 618] width 115 height 33
type textarea "x"
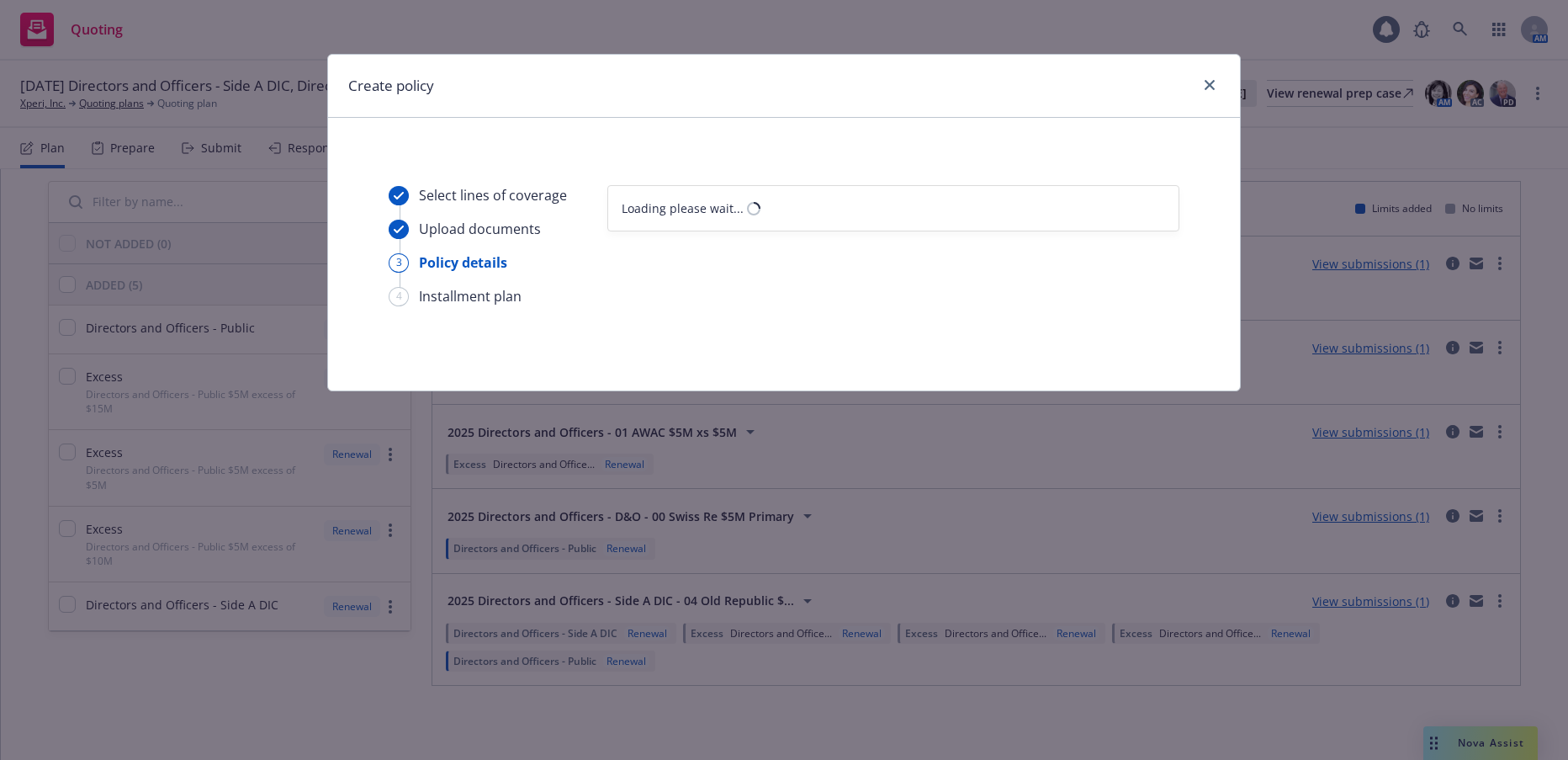
select select "12"
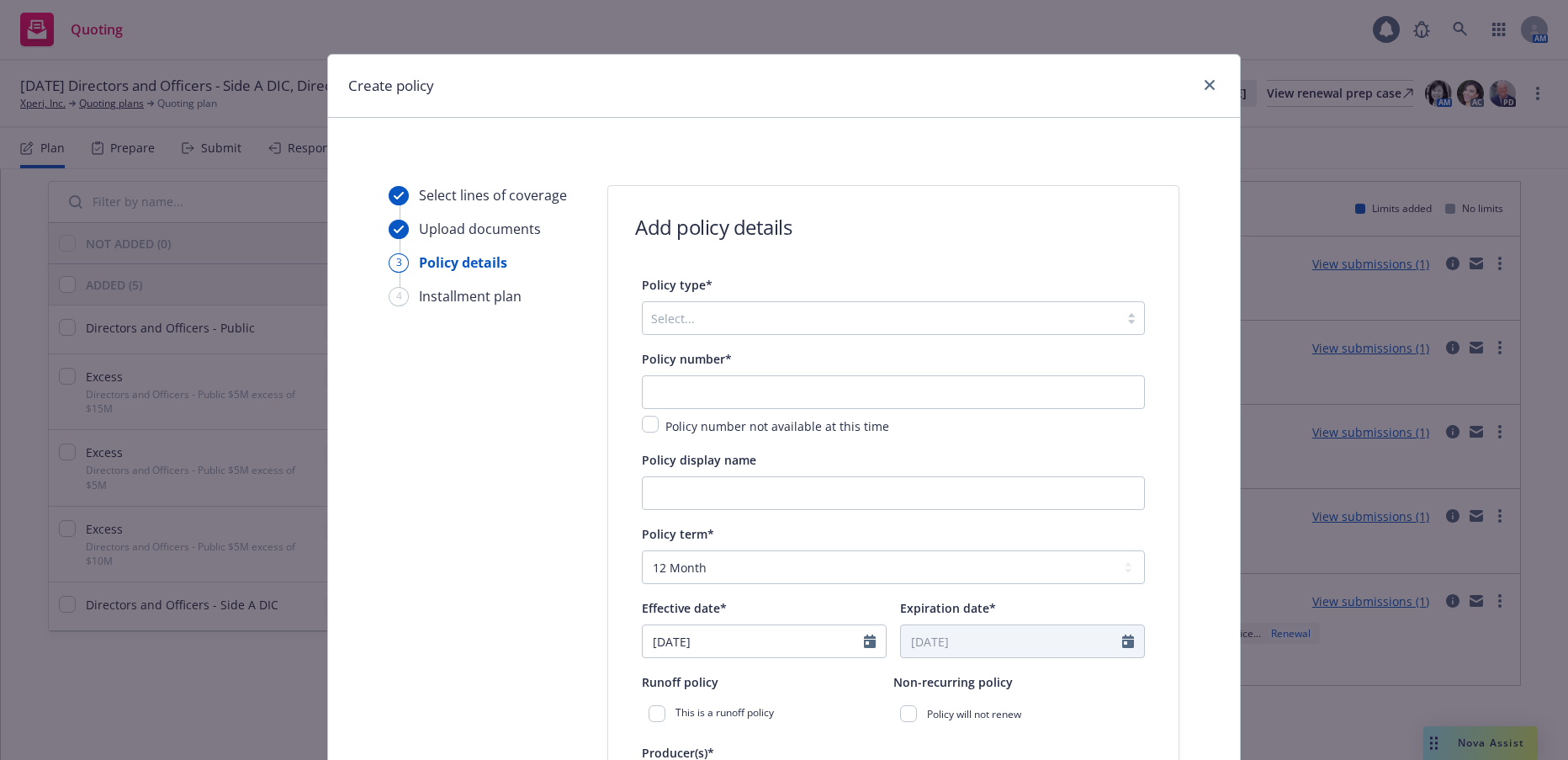
click at [1122, 323] on div at bounding box center [1132, 318] width 25 height 13
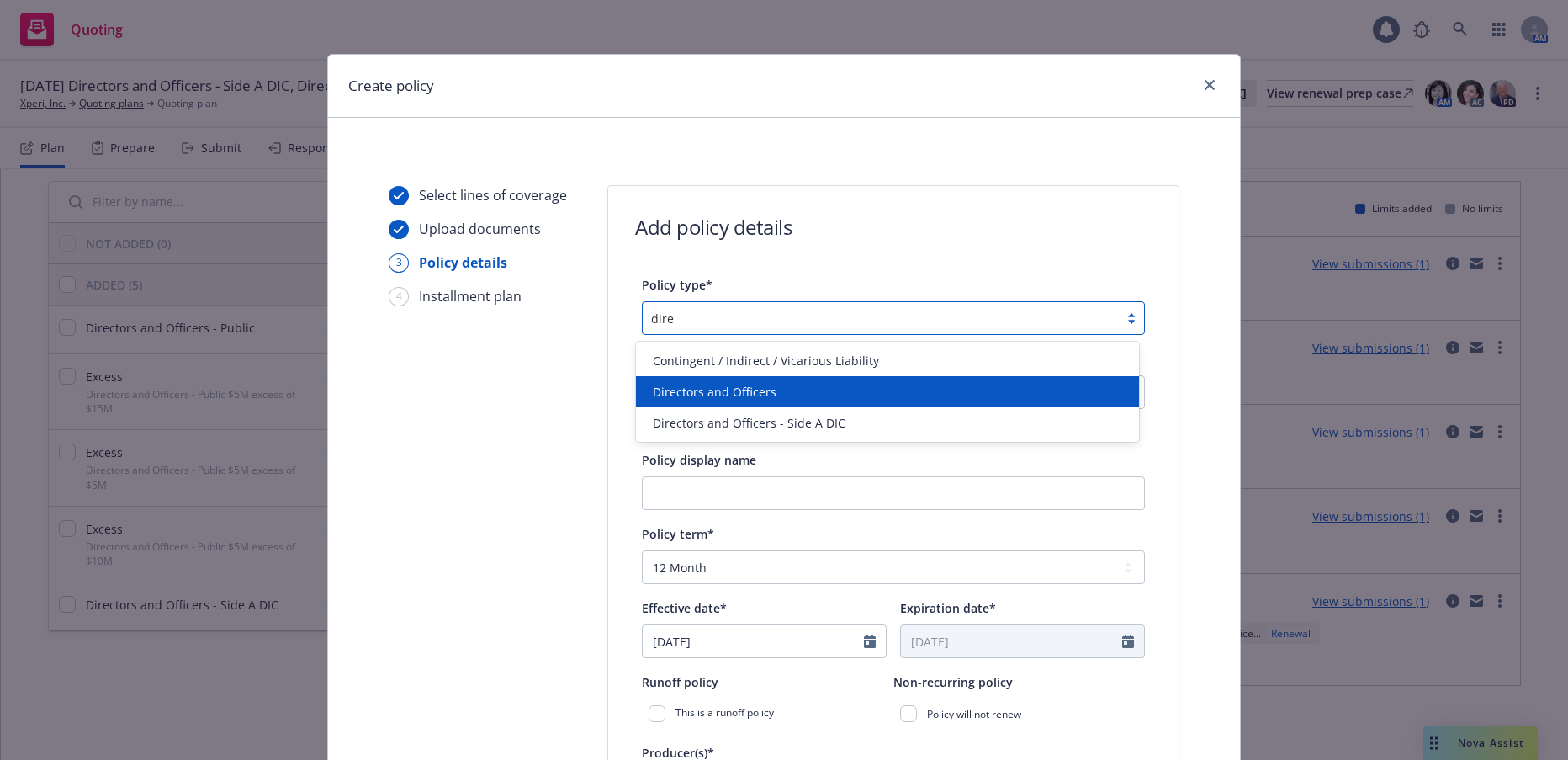
click at [752, 387] on span "Directors and Officers" at bounding box center [715, 391] width 124 height 18
type input "dire"
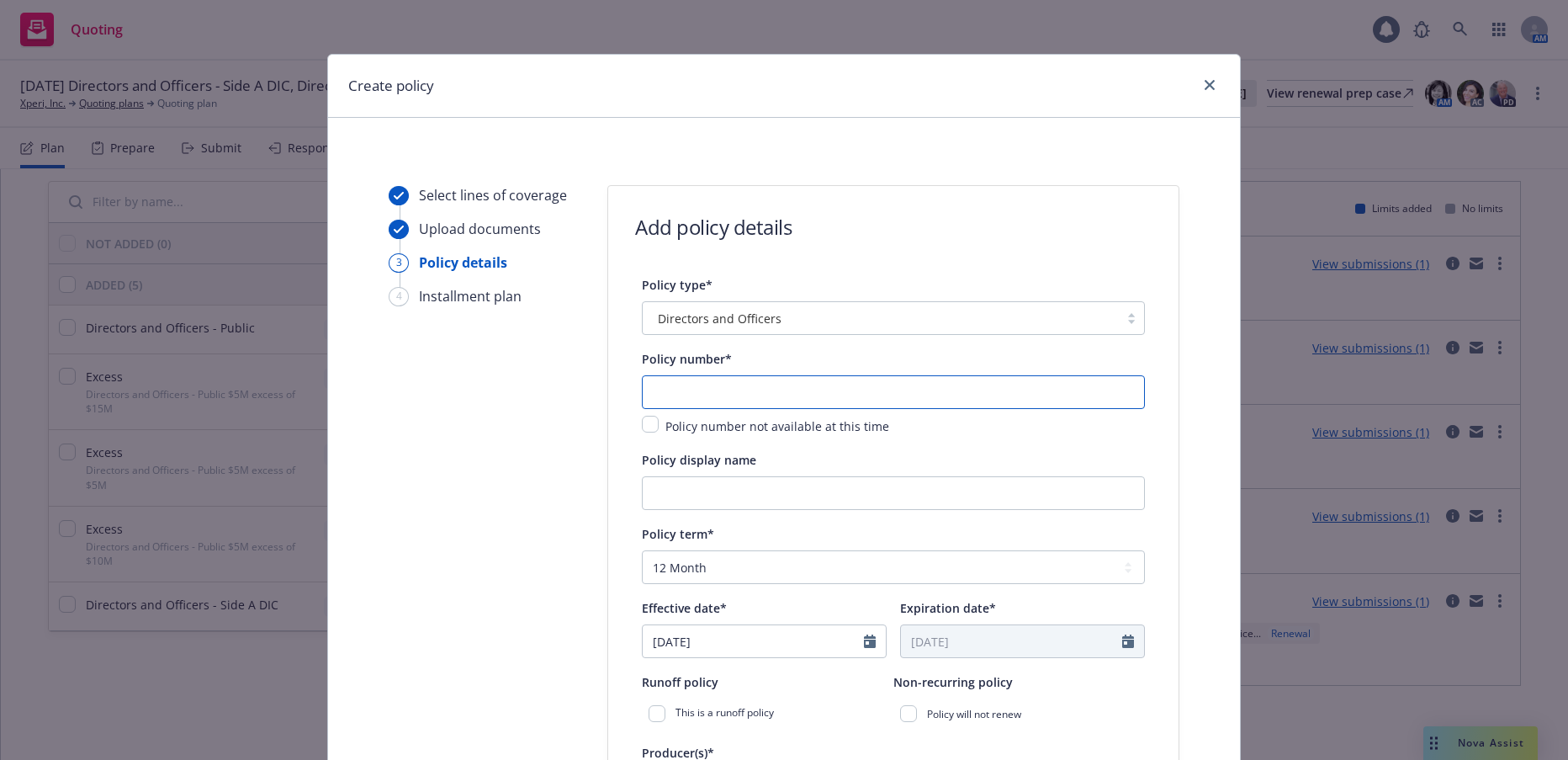
click at [737, 386] on input "text" at bounding box center [893, 391] width 503 height 33
click at [651, 388] on input "text" at bounding box center [893, 391] width 503 height 33
paste input "DOP 1000048-03"
type input "DOP 1000048-03"
click at [751, 486] on input "Policy display name" at bounding box center [893, 493] width 503 height 33
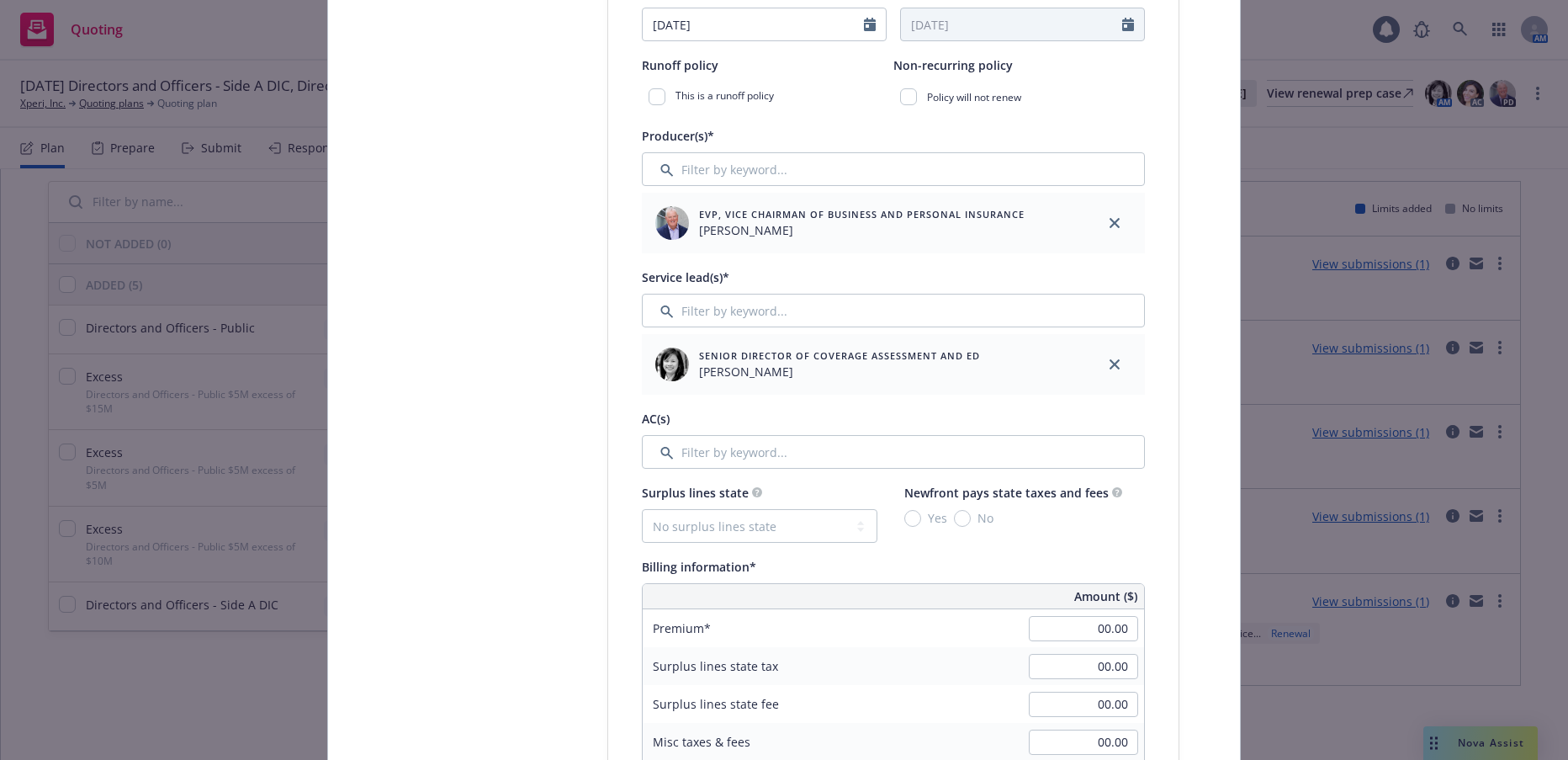
scroll to position [673, 0]
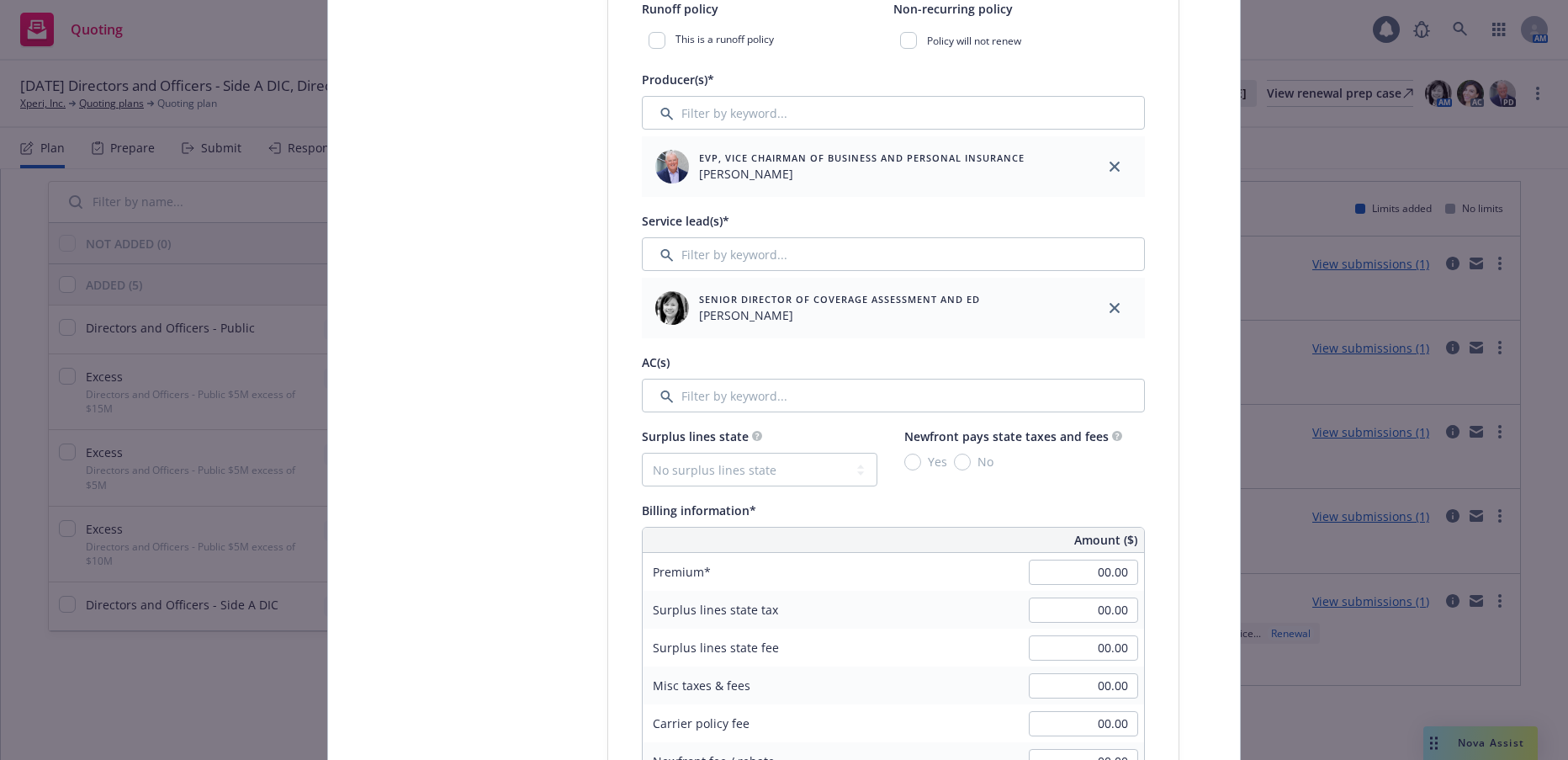
type input "00 $5M Primary"
click at [764, 404] on input "Filter by keyword..." at bounding box center [893, 394] width 503 height 33
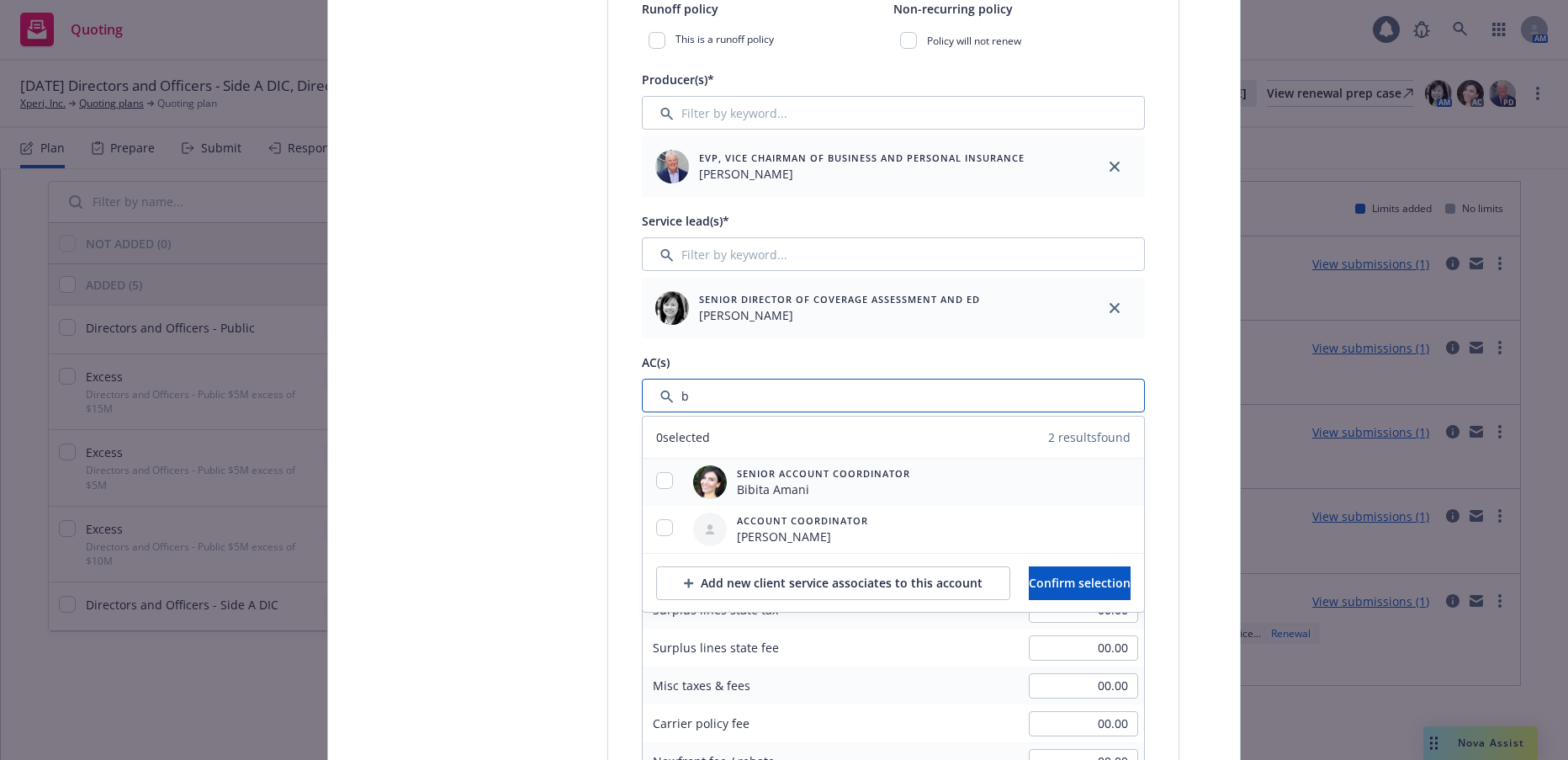
type input "b"
click at [656, 485] on input "checkbox" at bounding box center [665, 480] width 17 height 17
checkbox input "true"
click at [1051, 578] on span "Confirm selection" at bounding box center [1080, 582] width 102 height 16
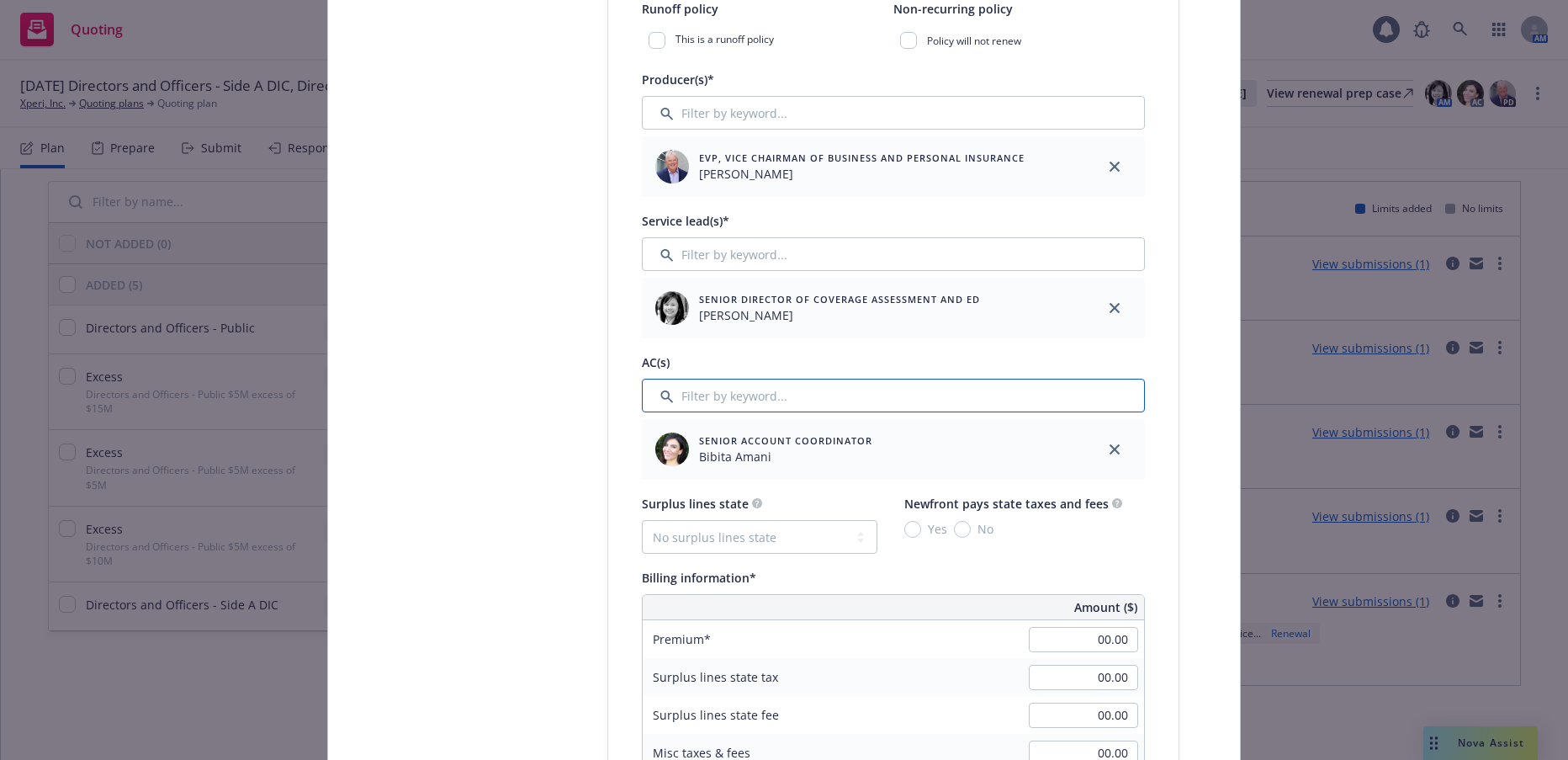
click at [739, 406] on input "Filter by keyword..." at bounding box center [893, 394] width 503 height 33
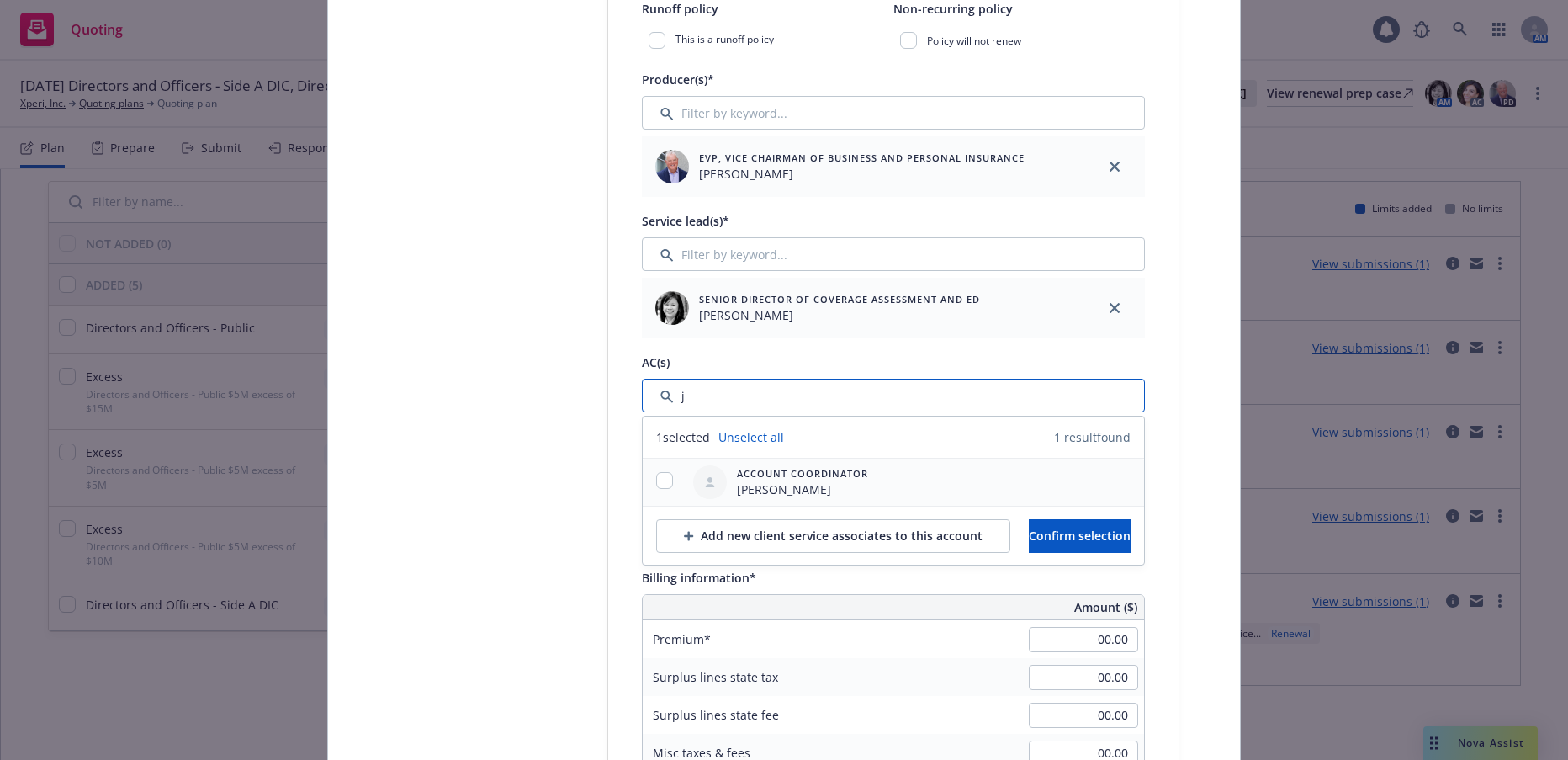
type input "j"
click at [658, 479] on input "checkbox" at bounding box center [665, 480] width 17 height 17
checkbox input "true"
click at [1084, 548] on button "Confirm selection" at bounding box center [1080, 536] width 102 height 33
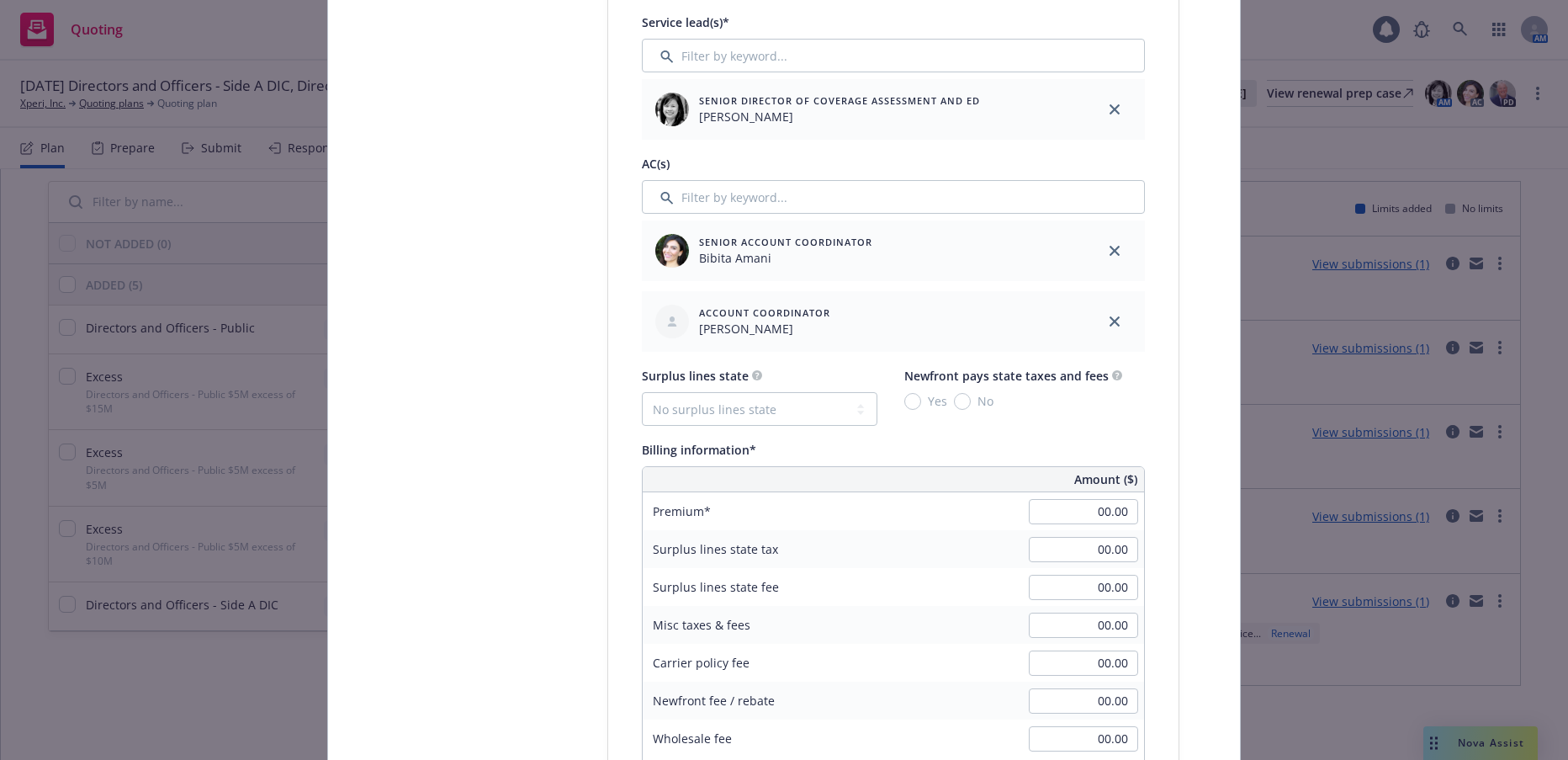
scroll to position [925, 0]
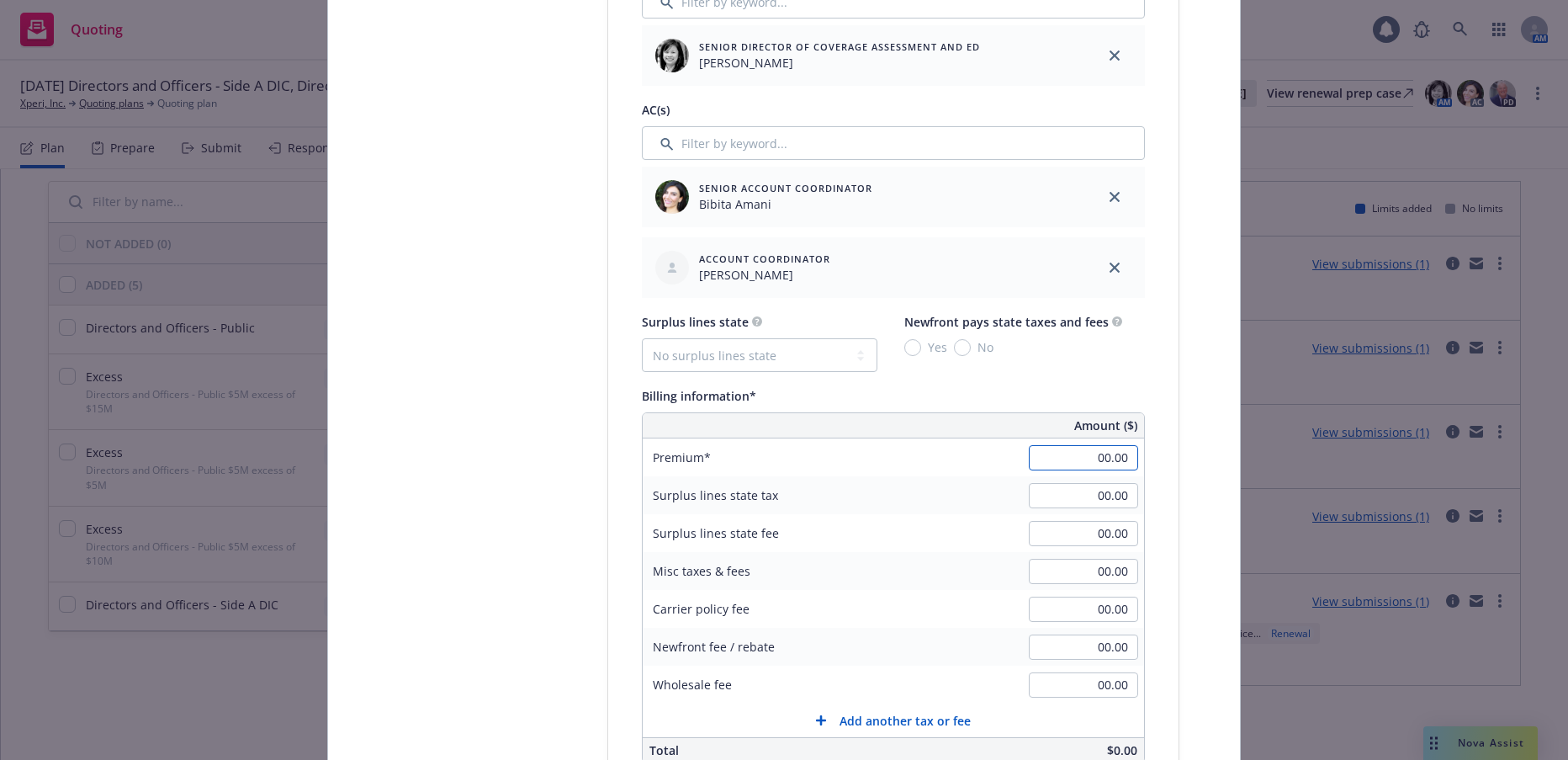
click at [1072, 462] on input "00.00" at bounding box center [1084, 457] width 110 height 25
type input "241,029.00"
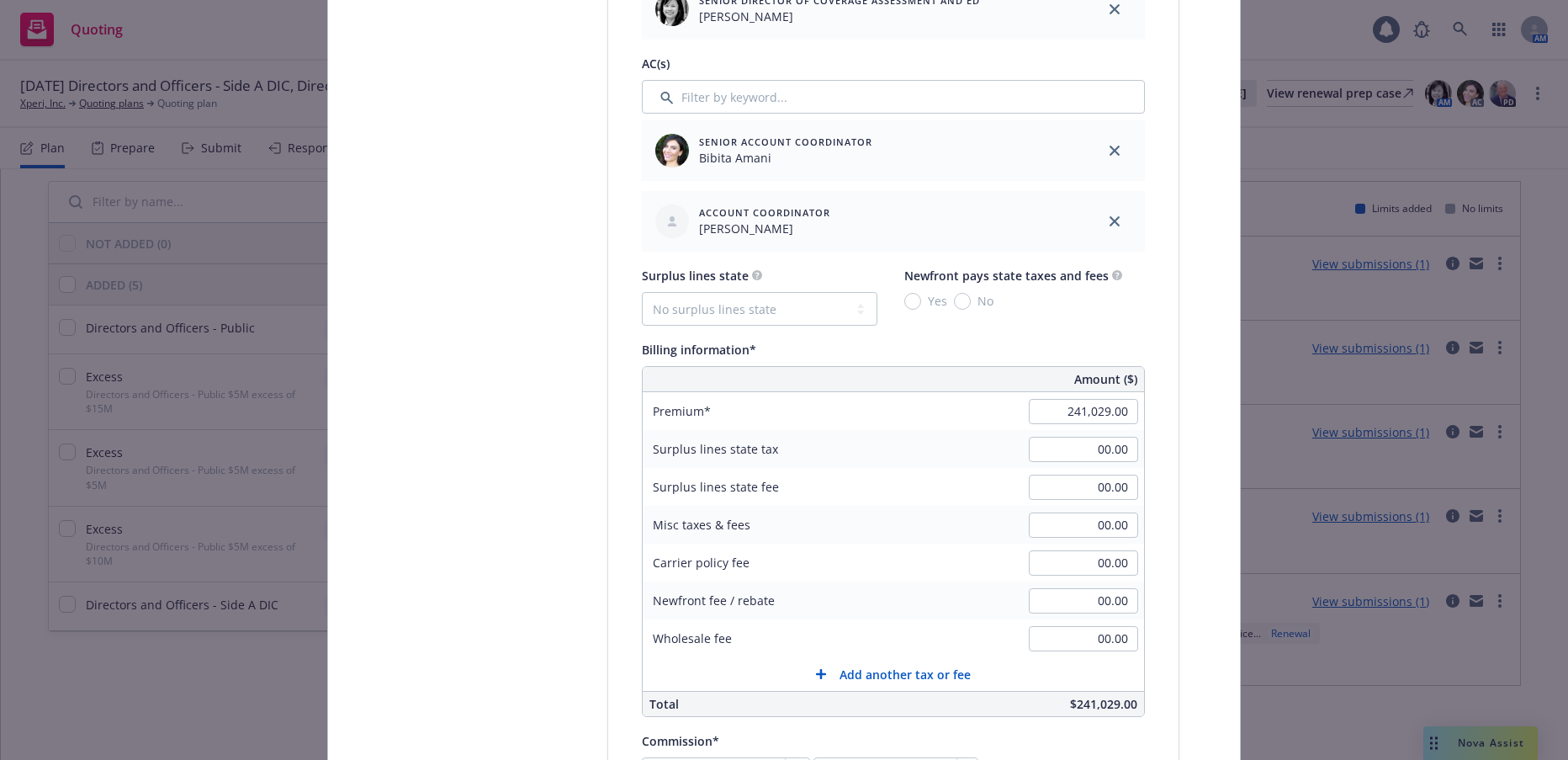
scroll to position [1009, 0]
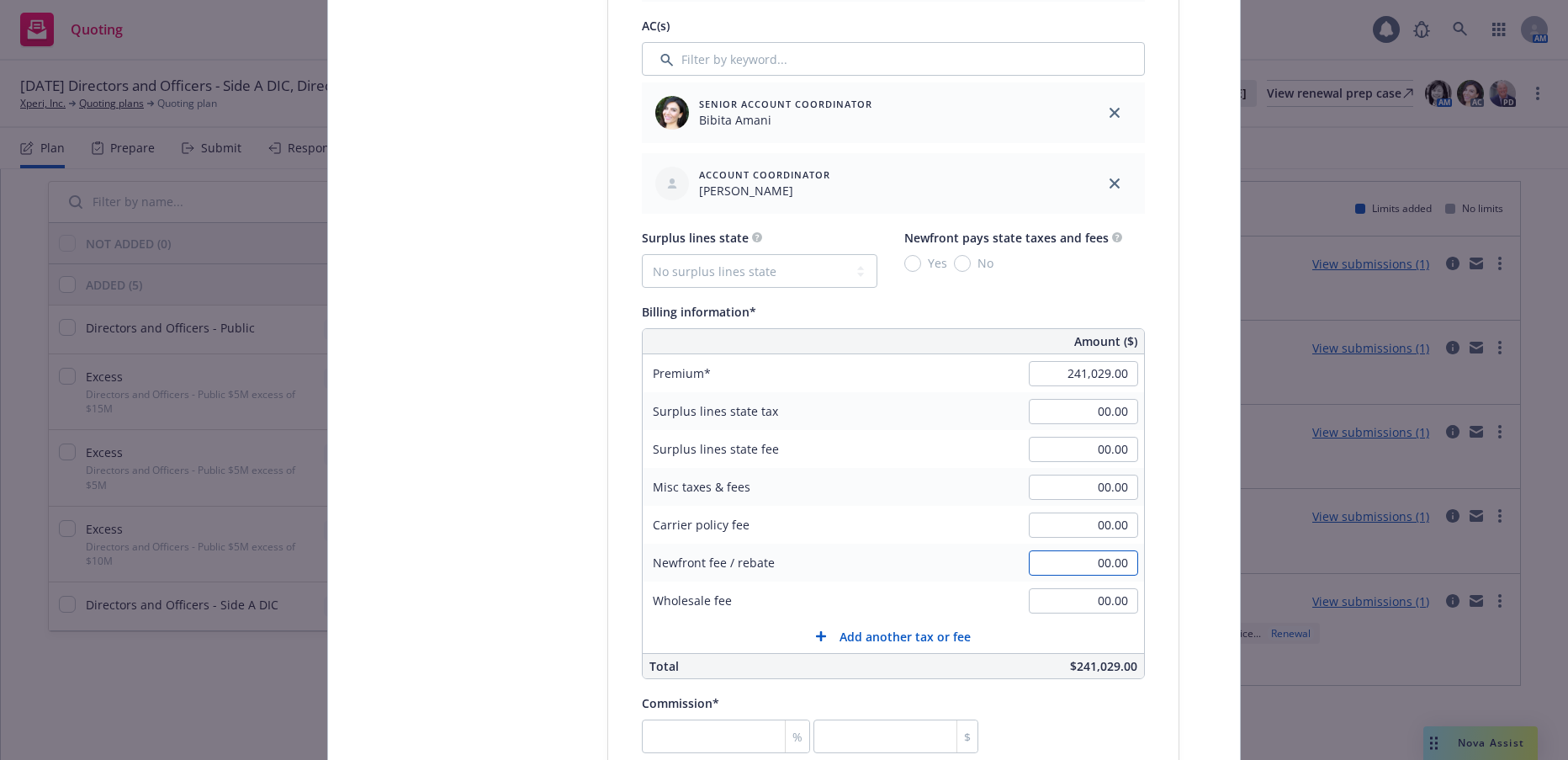
click at [1057, 567] on input "00.00" at bounding box center [1084, 562] width 110 height 25
type input "-36,154.35"
click at [725, 733] on input "number" at bounding box center [726, 735] width 168 height 33
type input "1"
type input "2410.29"
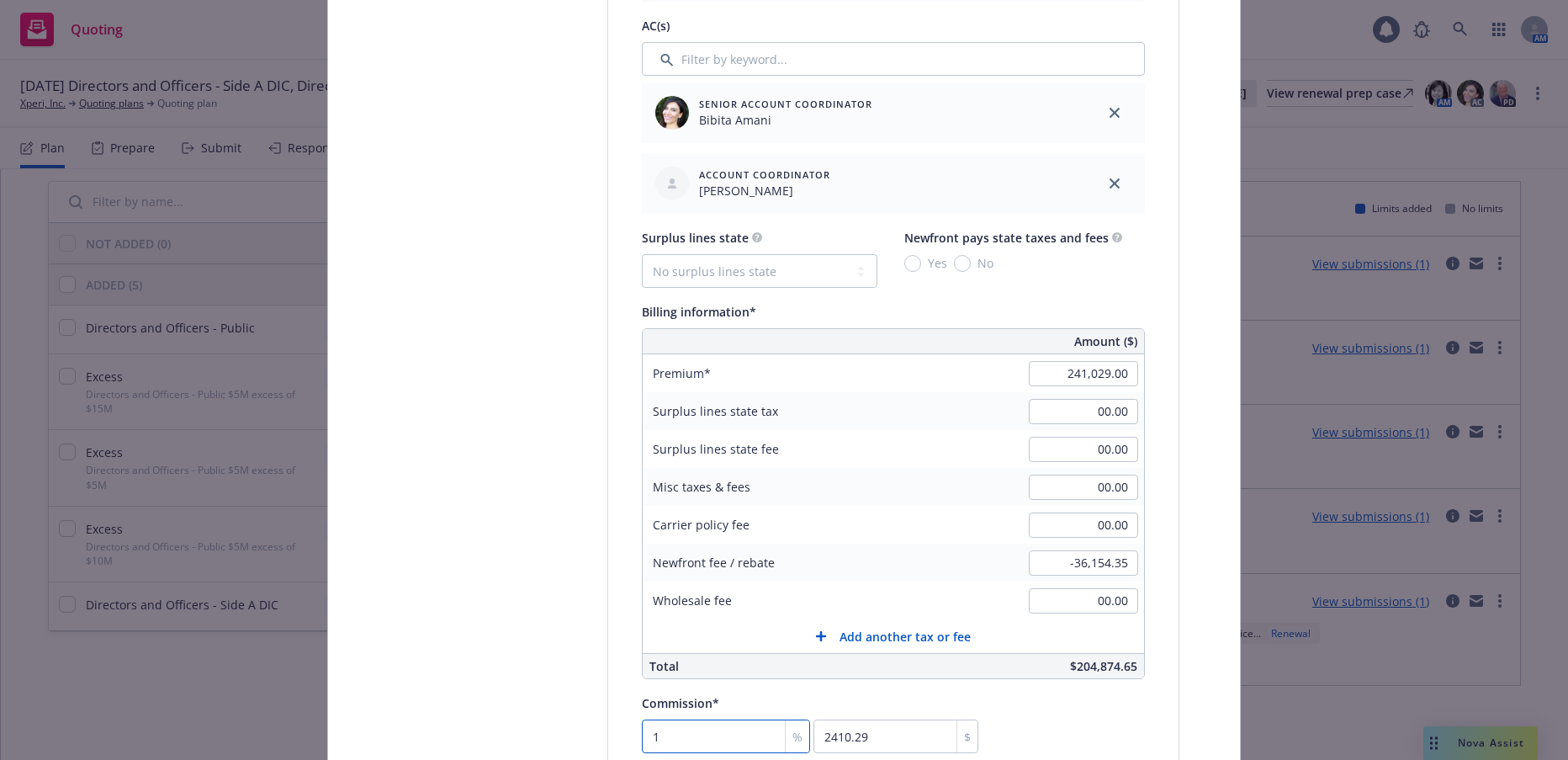
type input "15"
type input "36154.35"
type input "15"
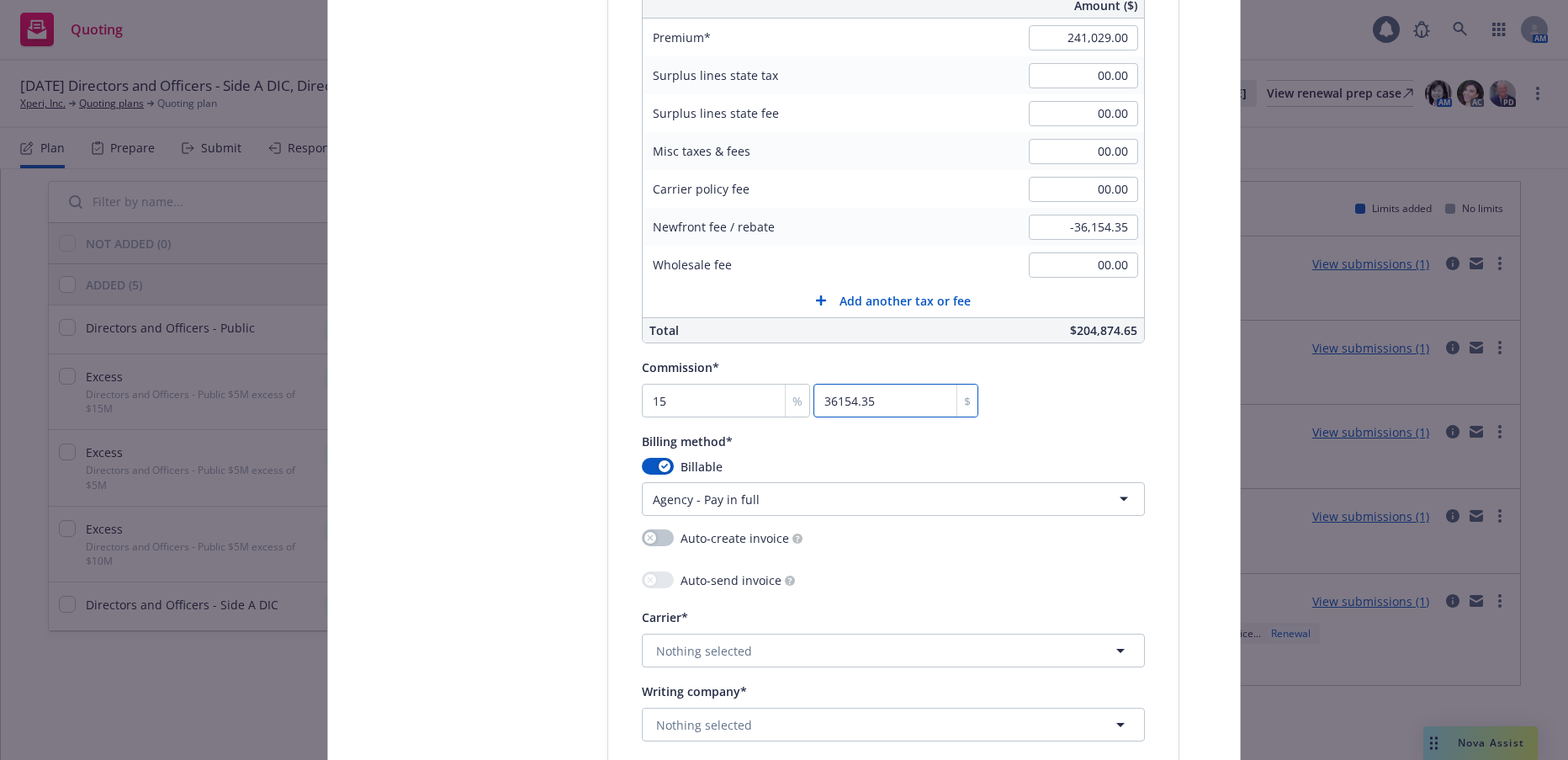
scroll to position [1346, 0]
click at [732, 721] on span "Nothing selected" at bounding box center [704, 724] width 95 height 18
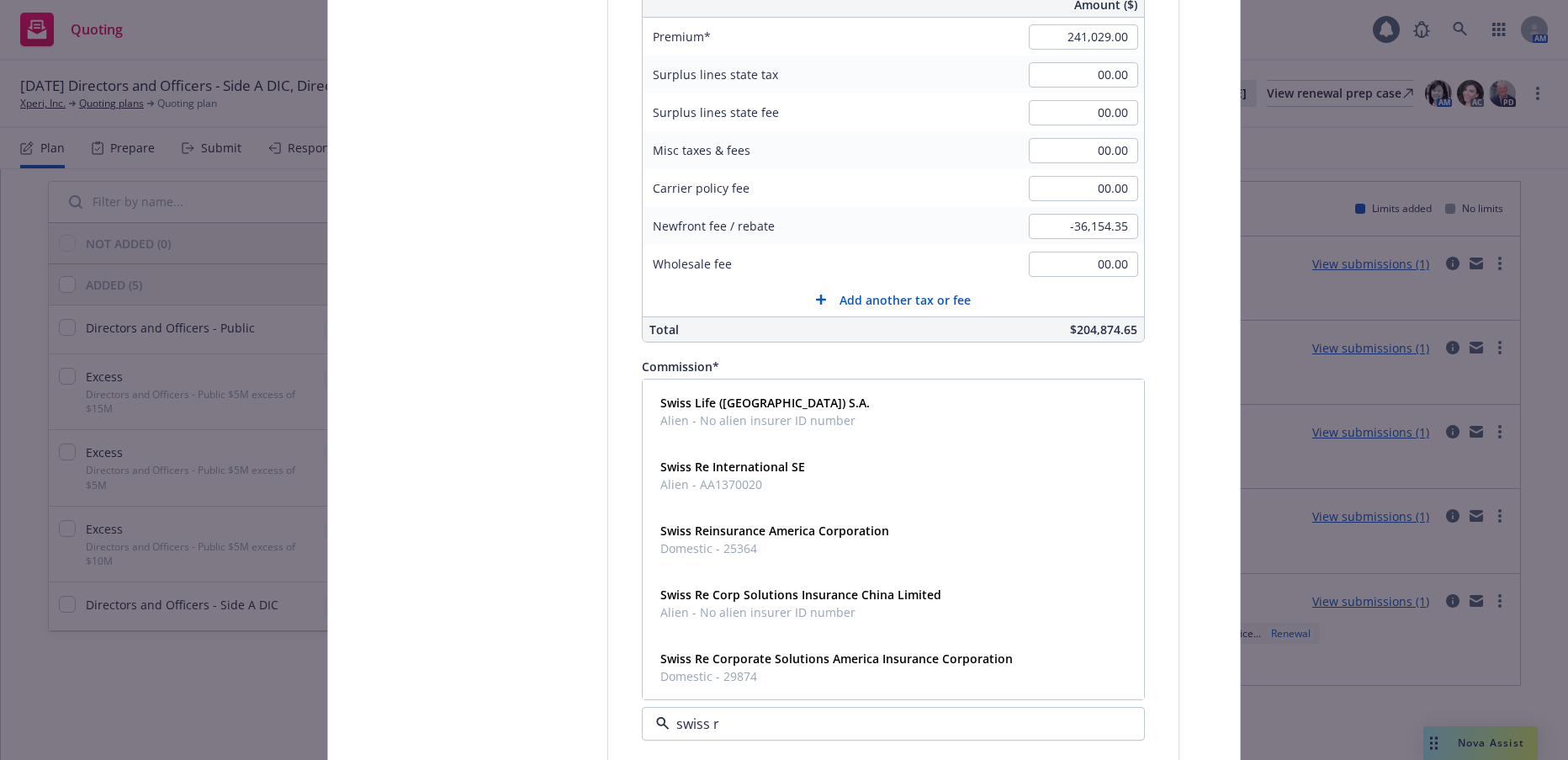
type input "swiss re"
click at [768, 668] on span "Domestic - 29874" at bounding box center [837, 676] width 352 height 18
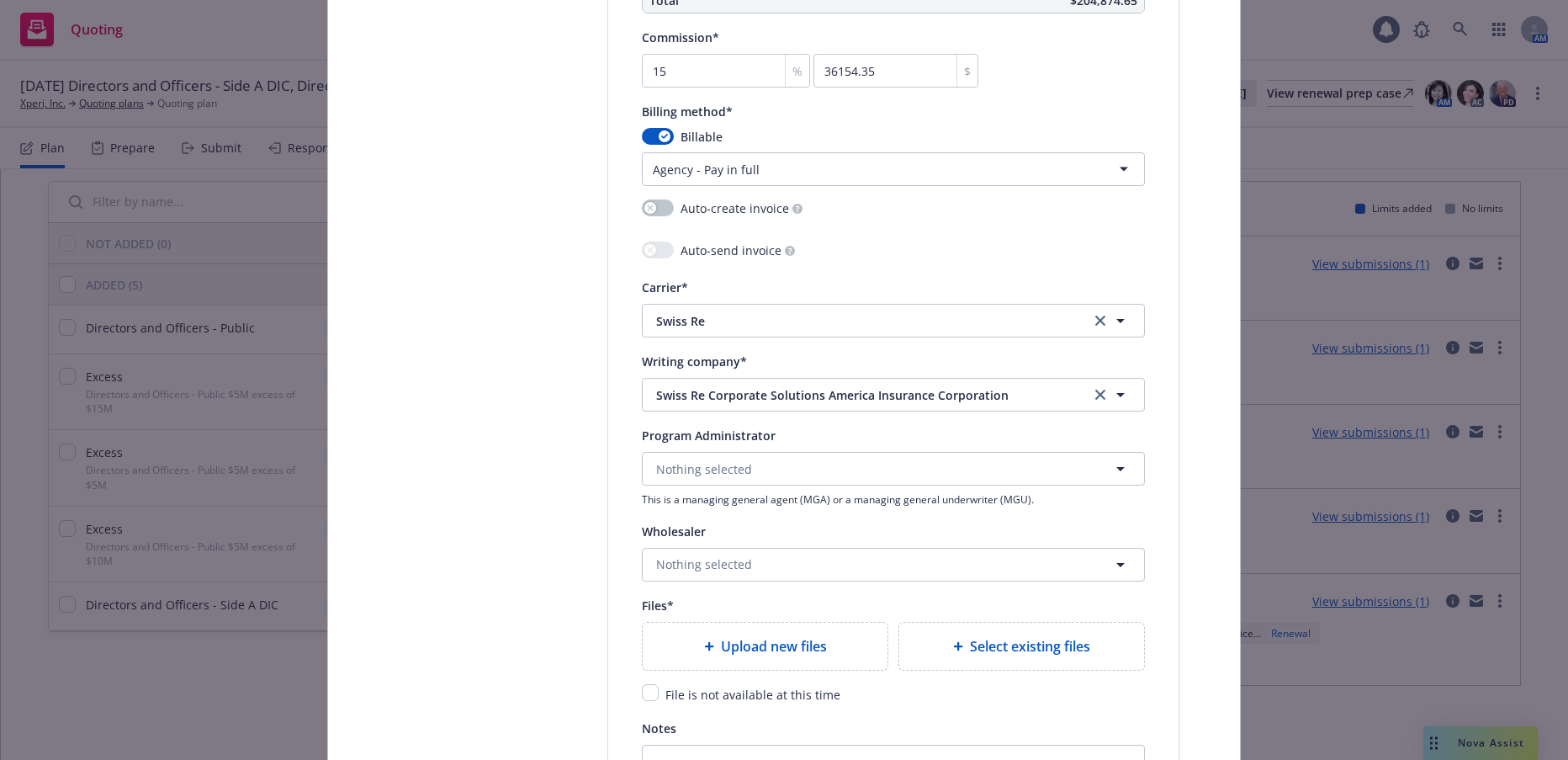
scroll to position [1682, 0]
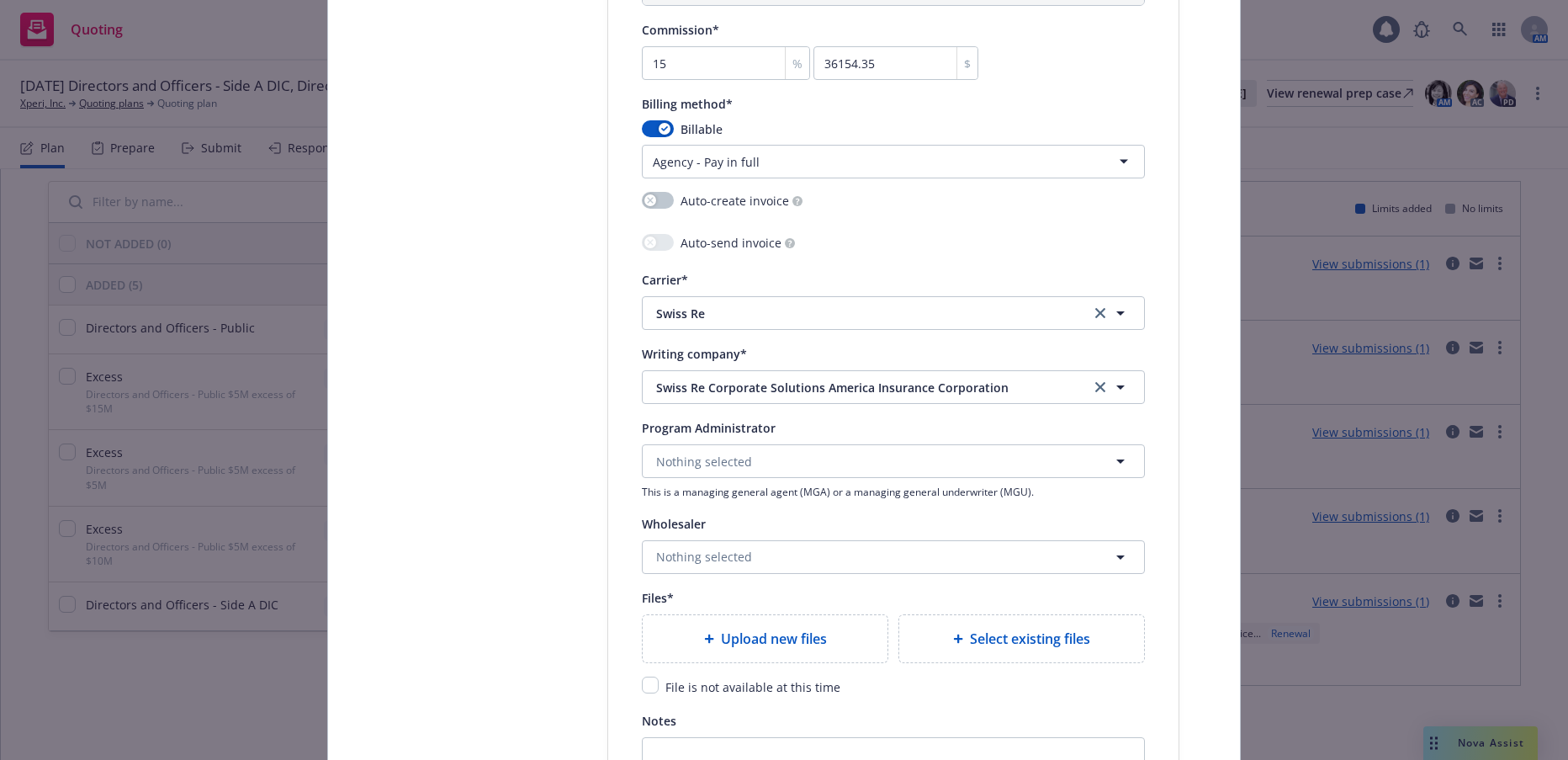
click at [760, 642] on span "Upload new files" at bounding box center [773, 638] width 106 height 20
type textarea "x"
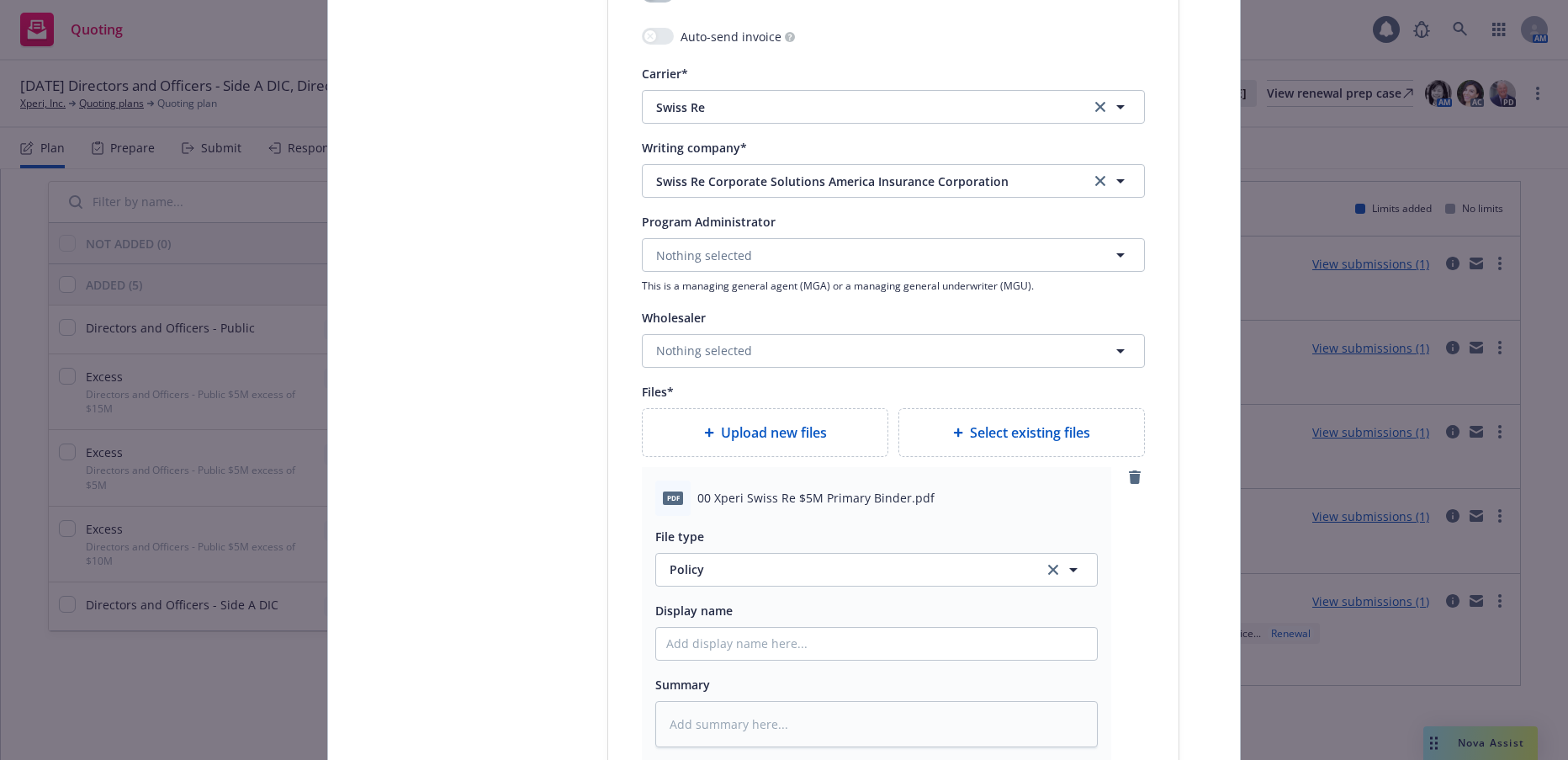
scroll to position [2019, 0]
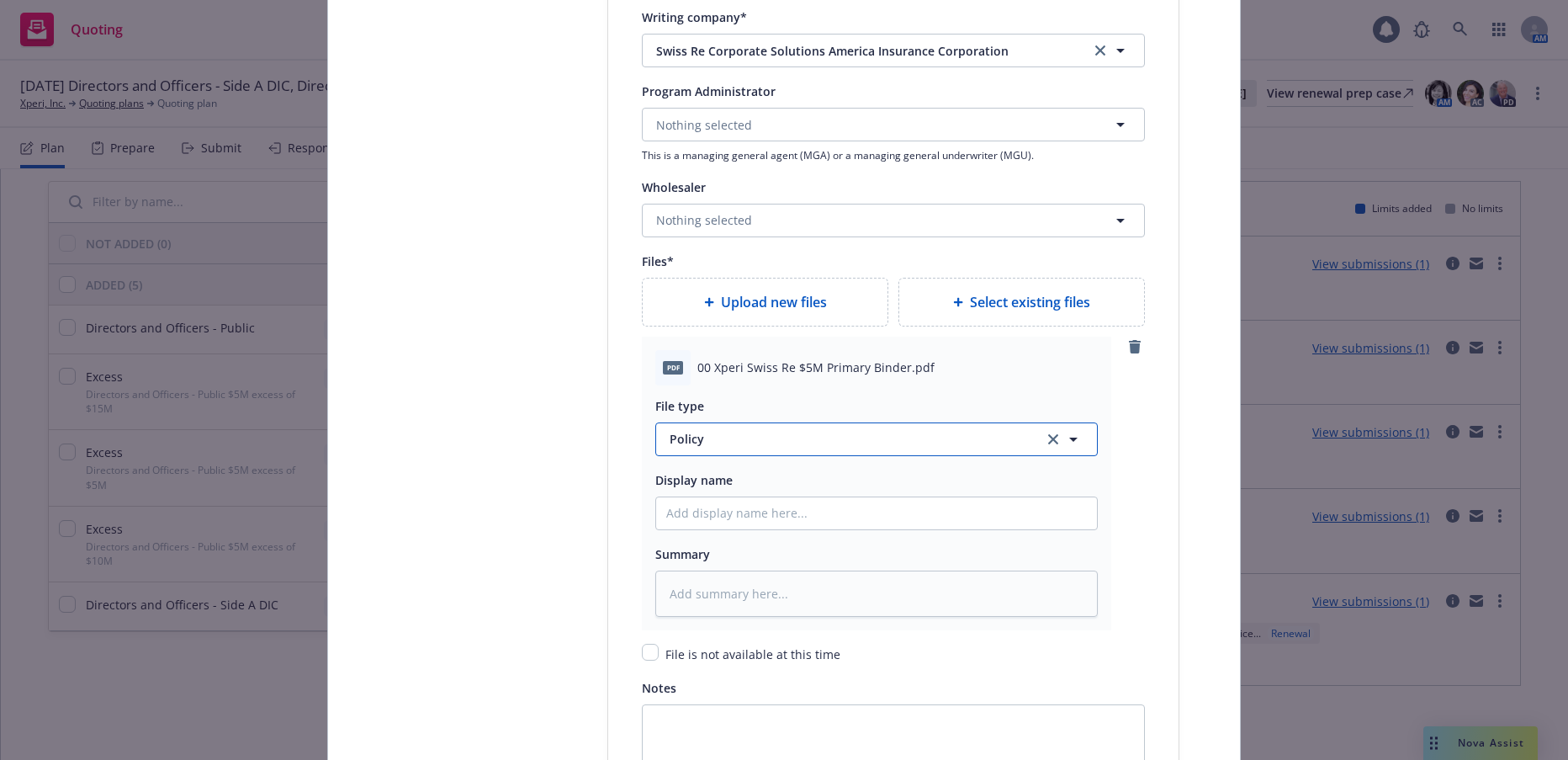
click at [679, 440] on span "Policy" at bounding box center [846, 438] width 354 height 18
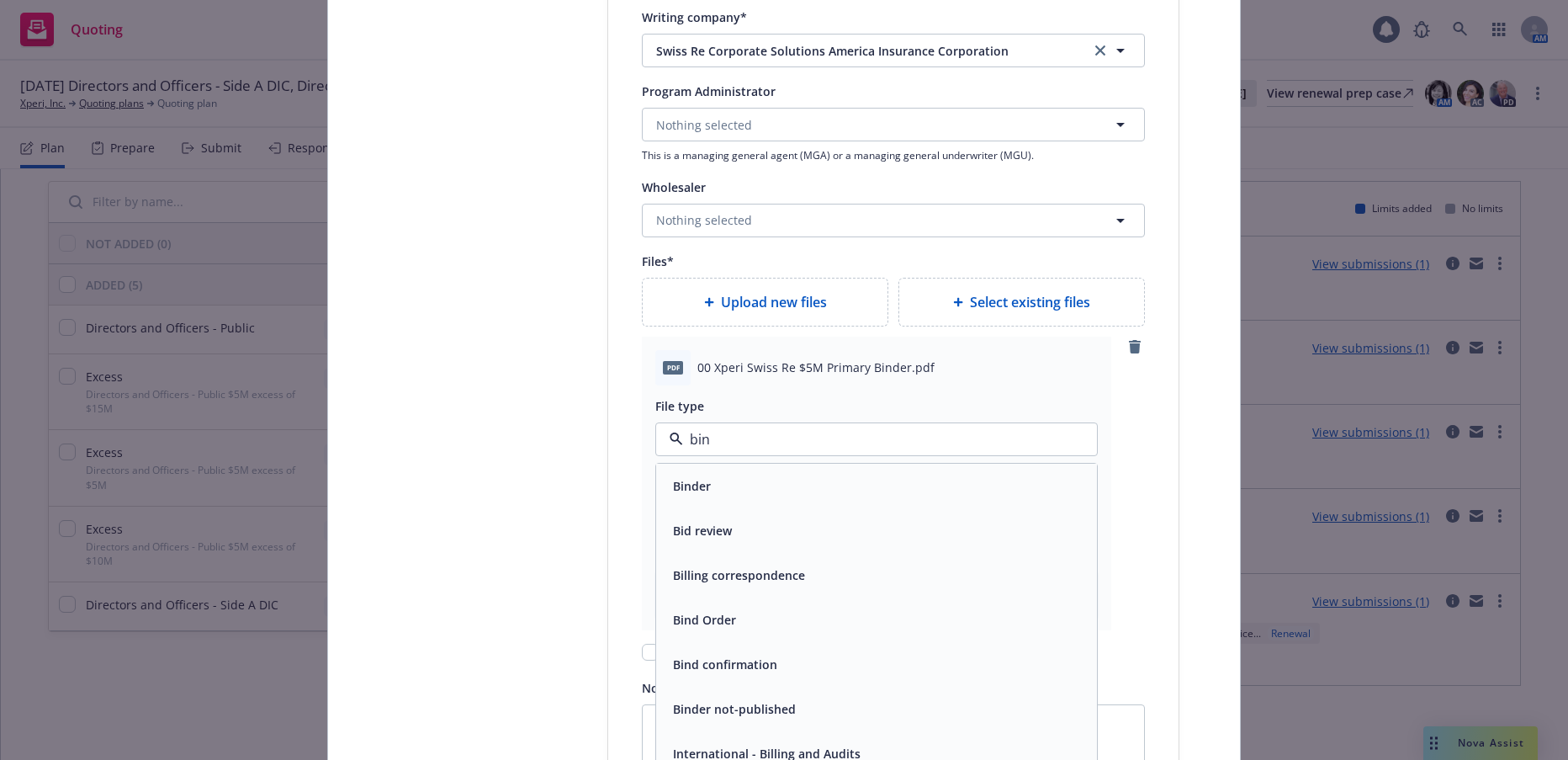
type input "bind"
click at [673, 477] on span "Binder" at bounding box center [692, 486] width 38 height 18
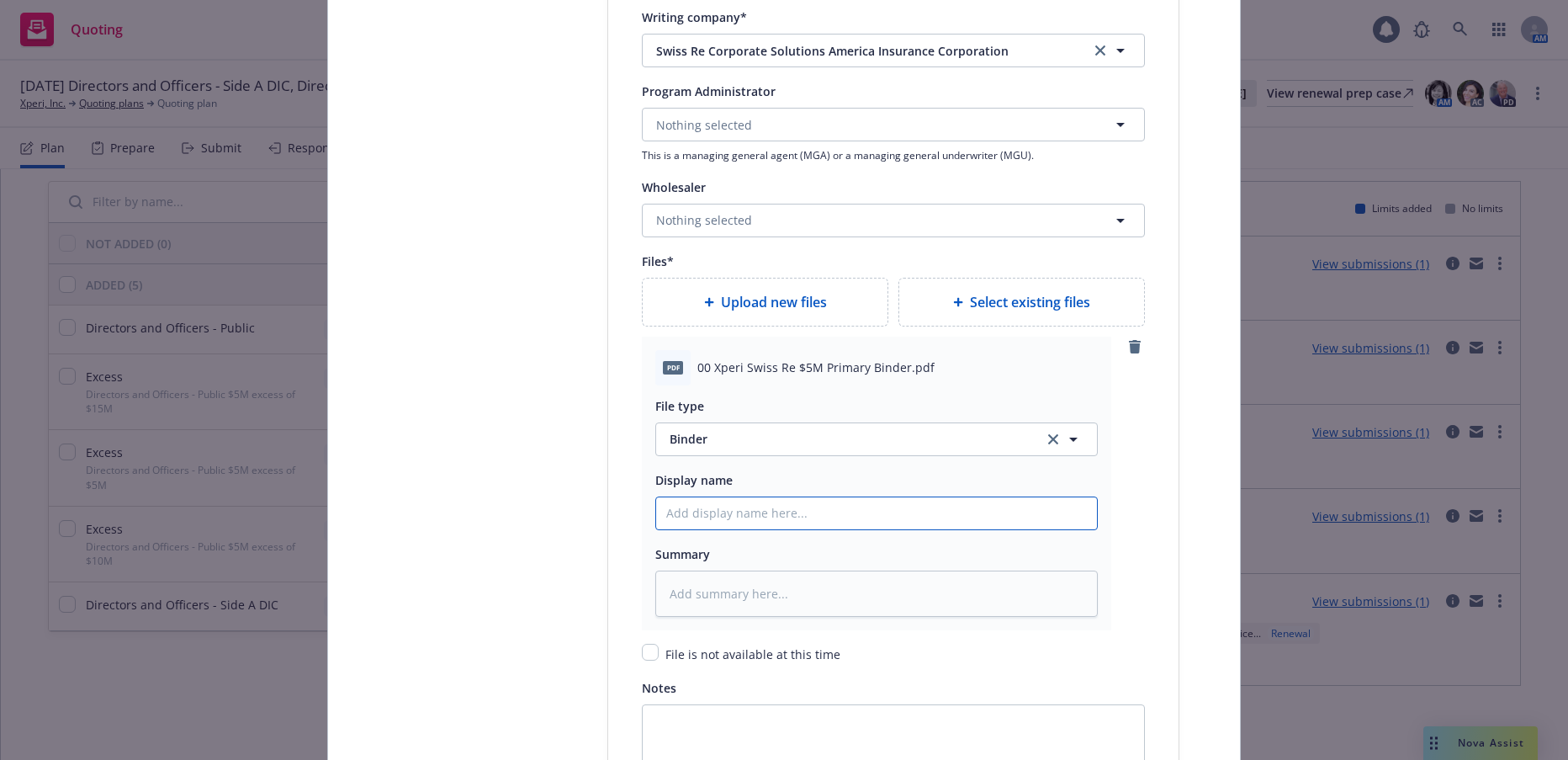
click at [727, 517] on input "Policy display name" at bounding box center [877, 513] width 441 height 32
type textarea "x"
type input "0"
type textarea "x"
type input "00"
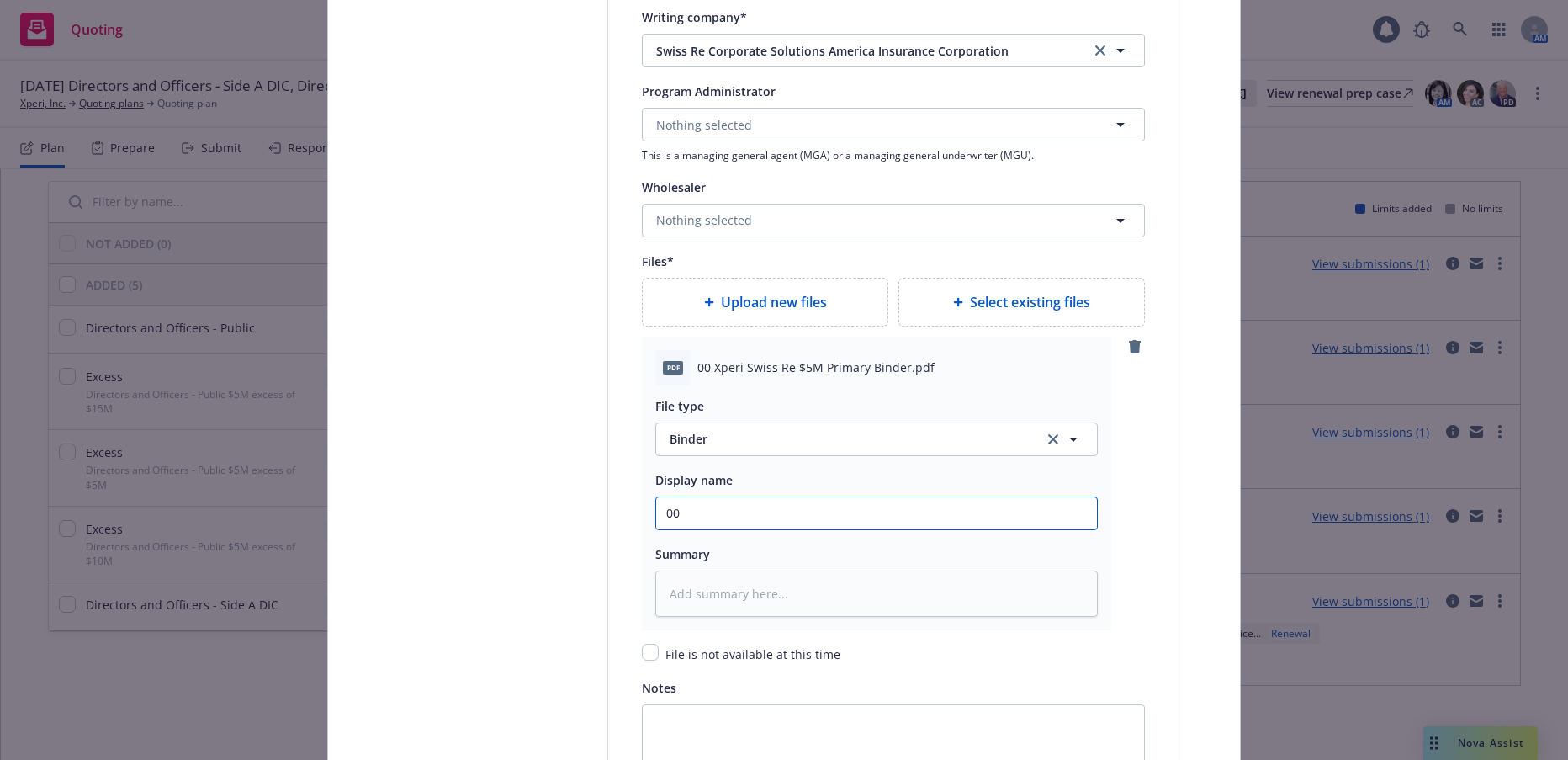
type textarea "x"
type input "00"
type textarea "x"
type input "00 S"
type textarea "x"
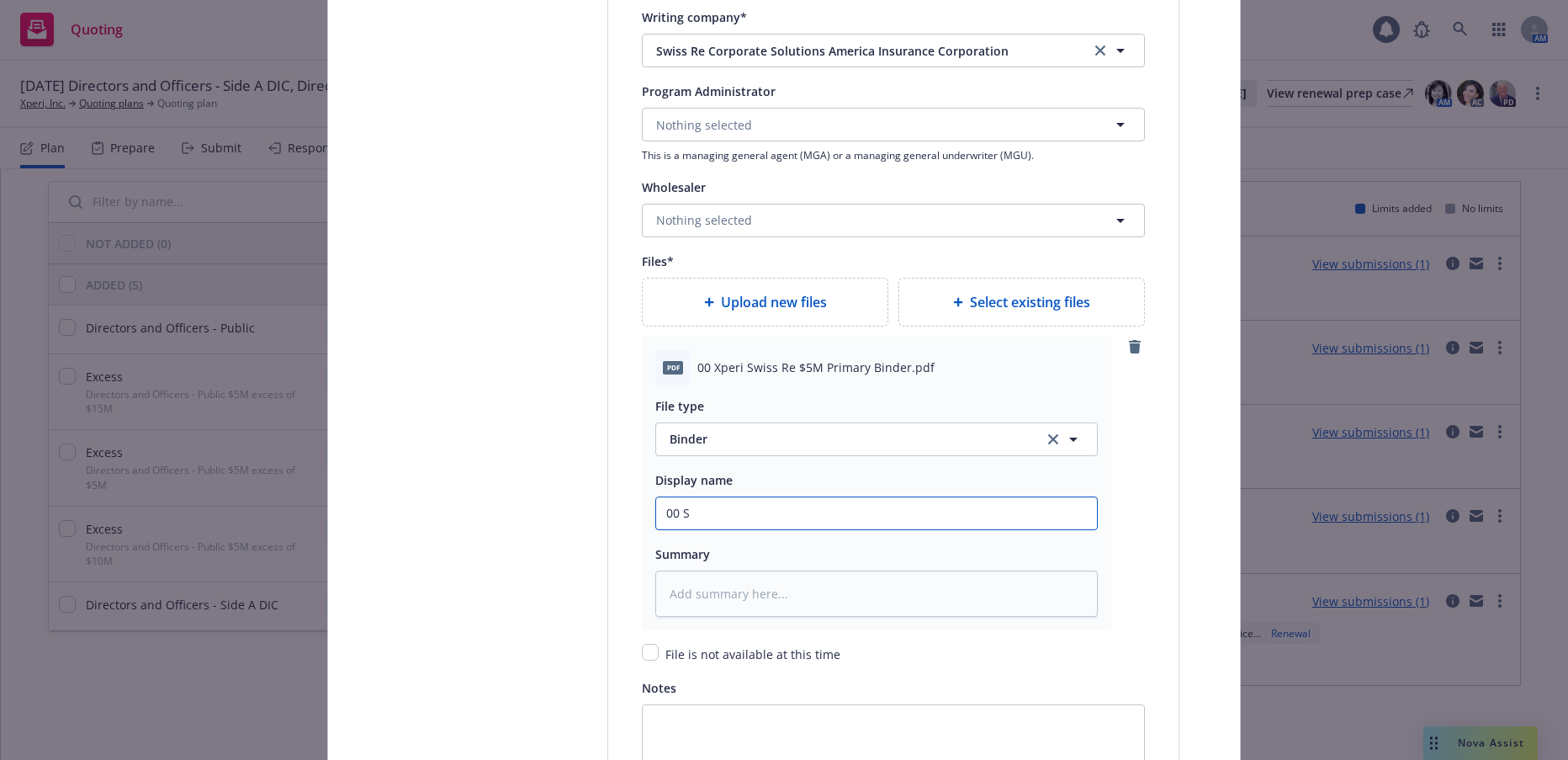
type input "00 Sw"
type textarea "x"
type input "00 Swi"
type textarea "x"
type input "00 Swis"
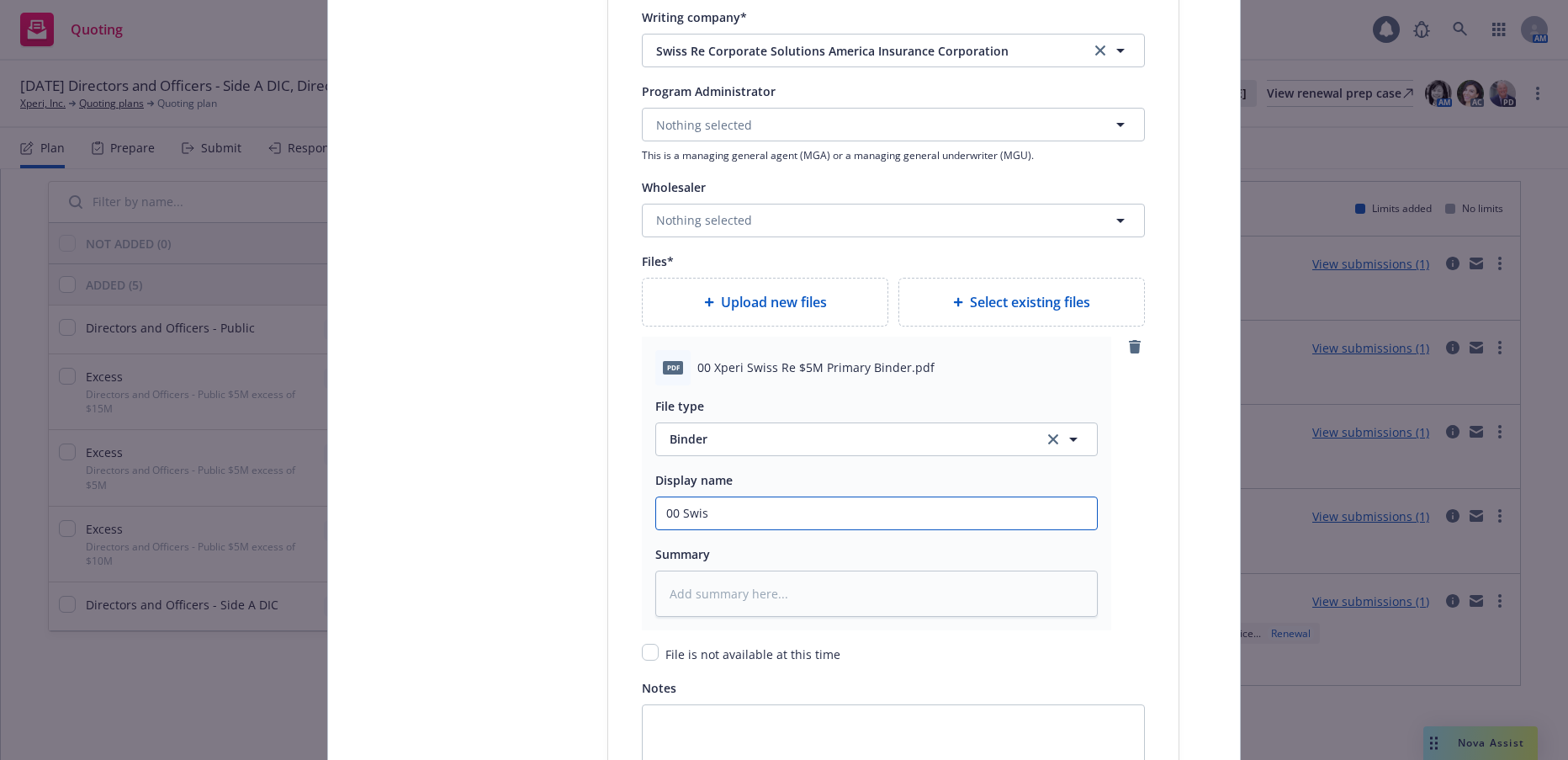
type textarea "x"
type input "00 Swiss"
type textarea "x"
type input "00 Swiss"
type textarea "x"
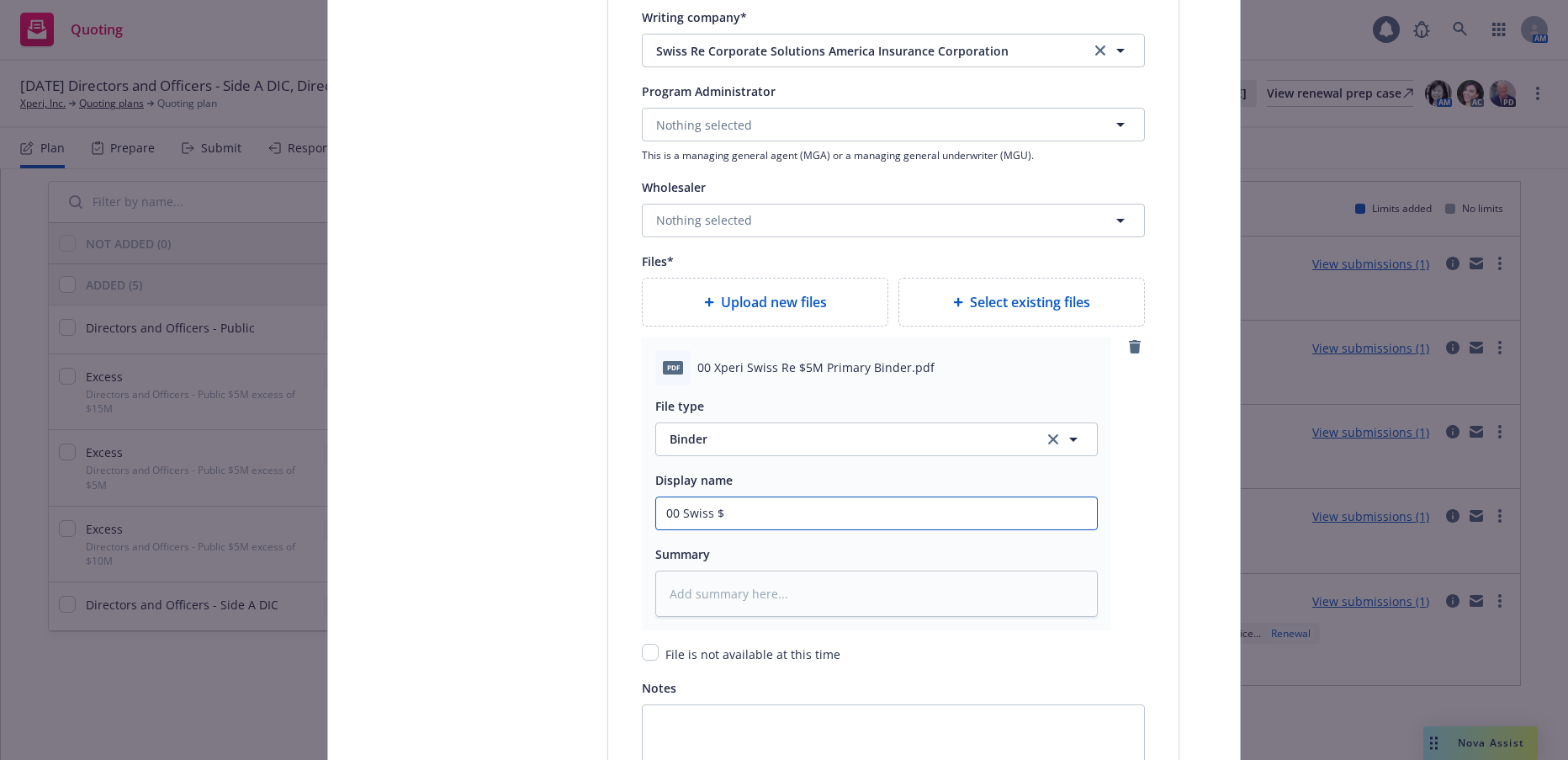
type input "00 Swiss $#"
type textarea "x"
type input "00 Swiss $"
type textarea "x"
type input "00 Swiss"
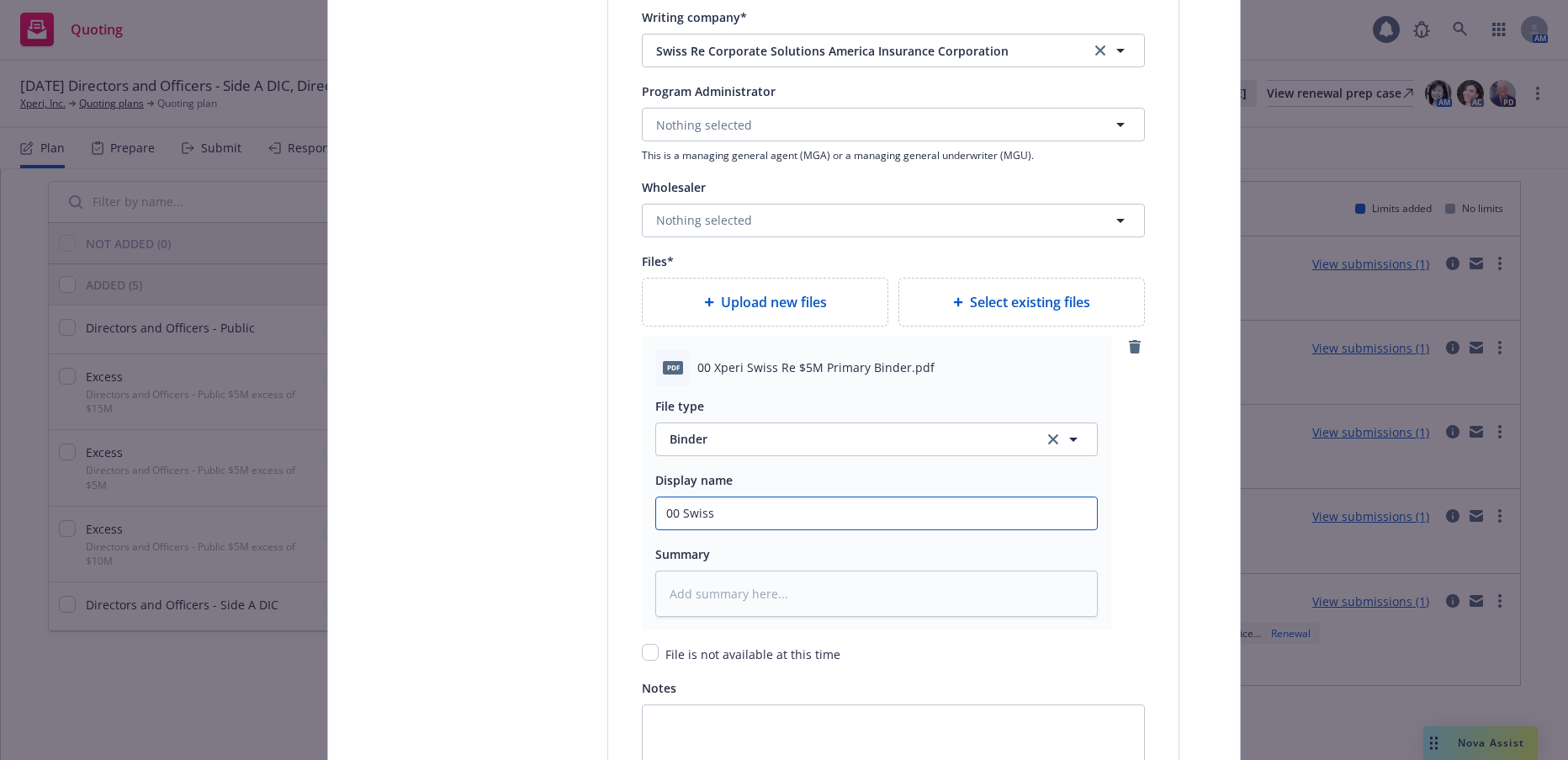
type textarea "x"
type input "00 Swiss R"
type textarea "x"
type input "00 Swiss Re"
type textarea "x"
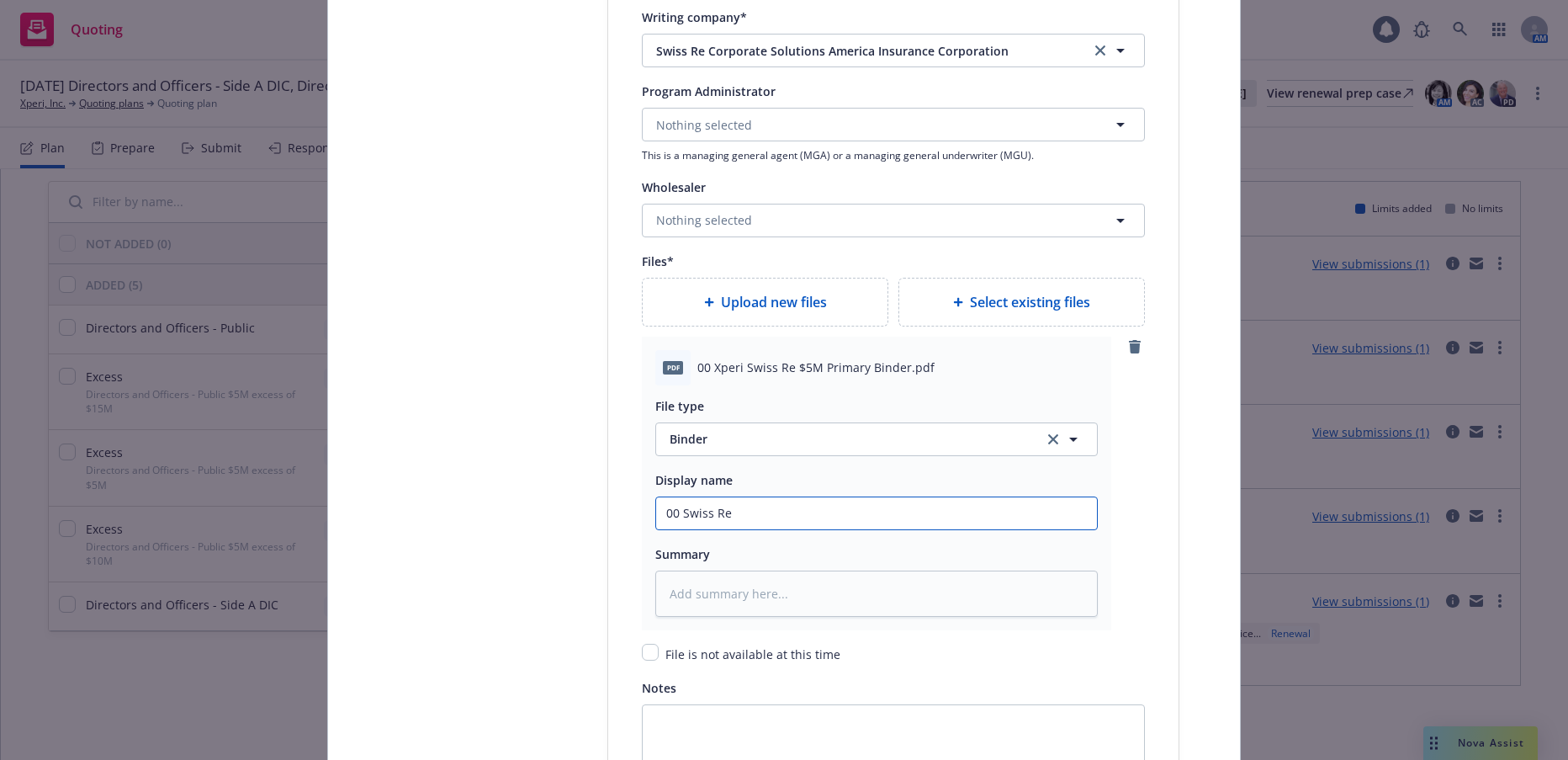
type input "00 Swiss Re"
type textarea "x"
type input "00 Swiss Re $"
type textarea "x"
type input "00 Swiss Re $5"
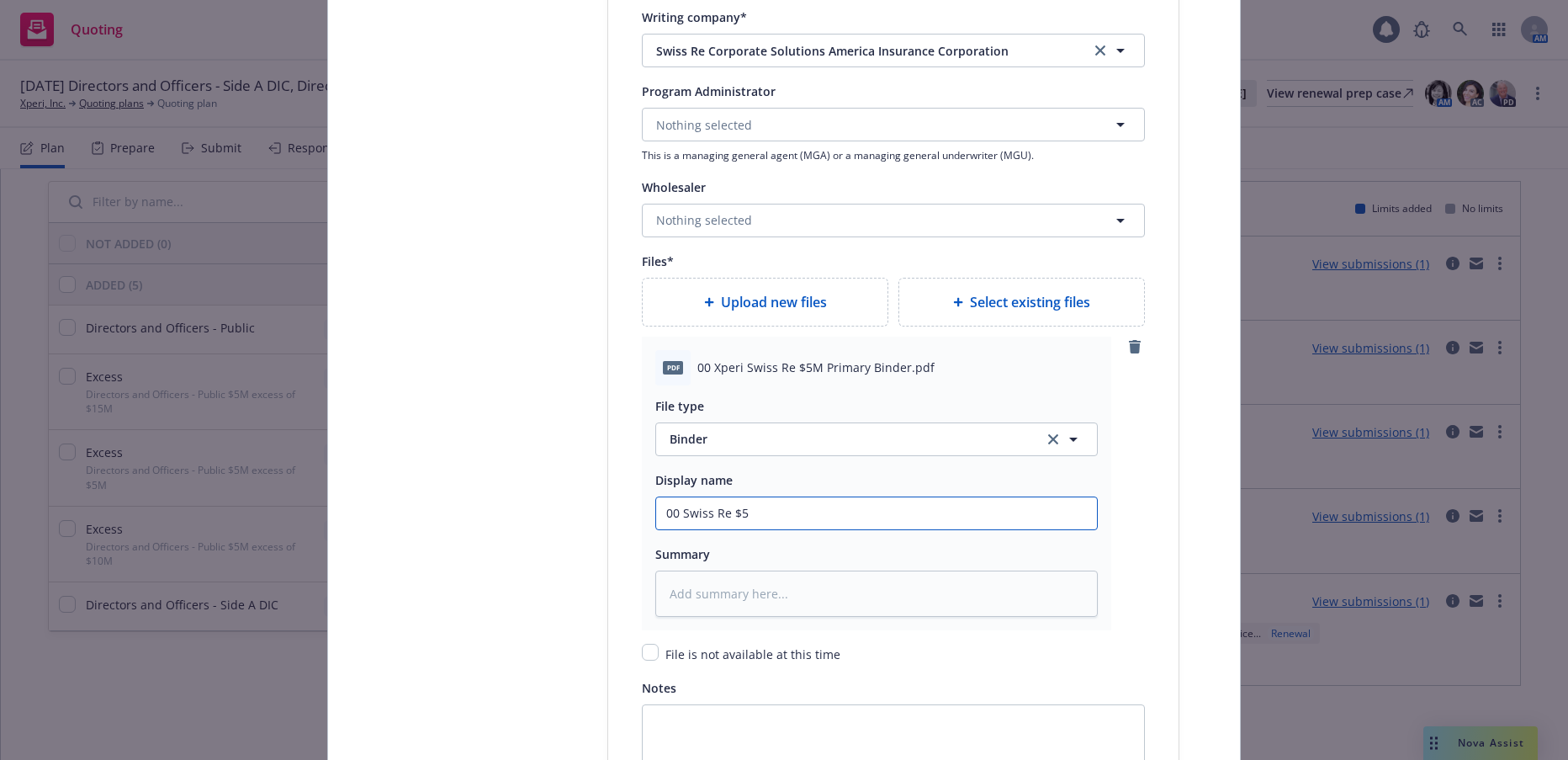
type textarea "x"
type input "00 Swiss Re $5M"
type textarea "x"
type input "00 Swiss Re $5M P"
type textarea "x"
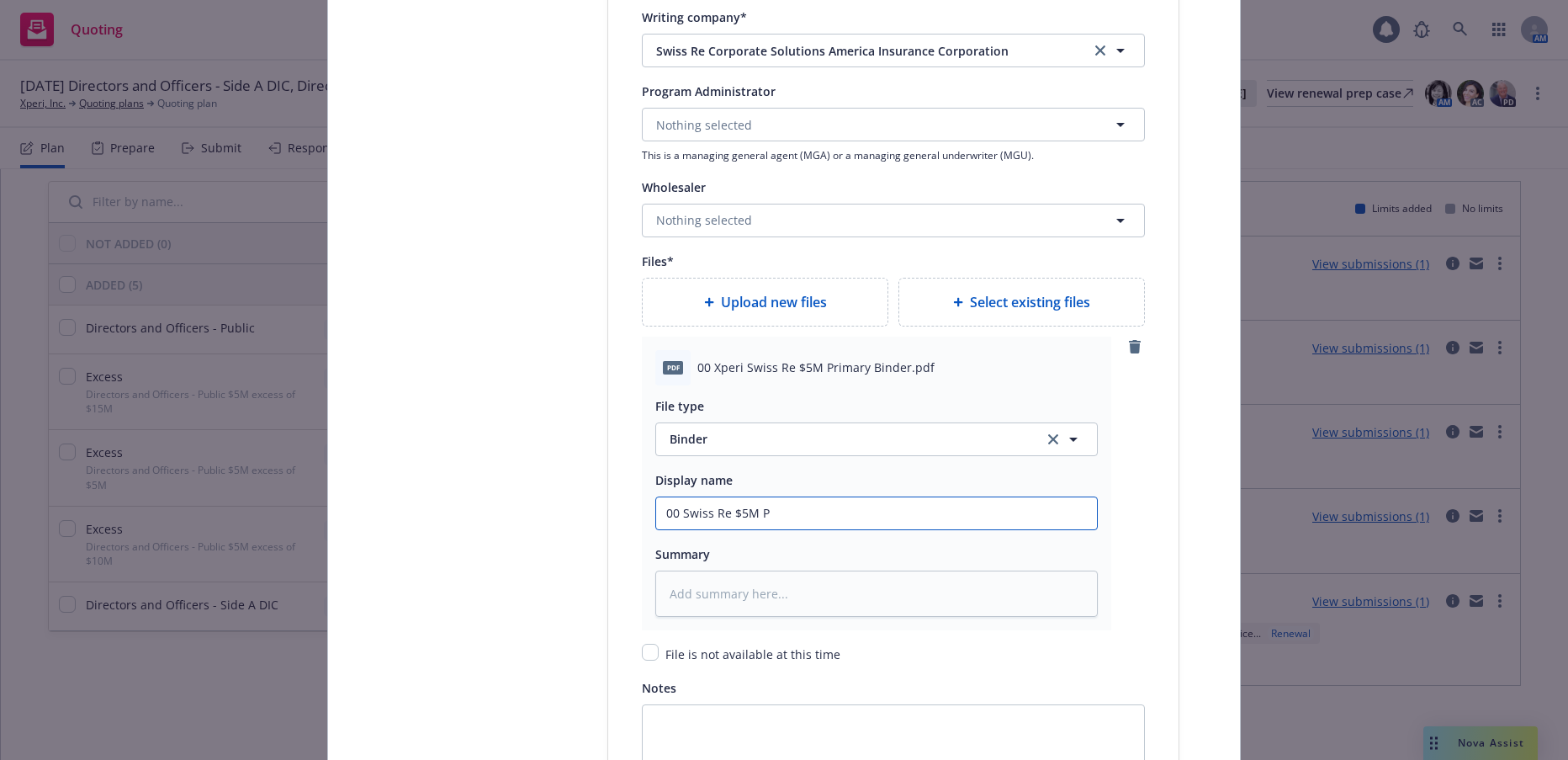
type input "00 Swiss Re $5M Pr"
type textarea "x"
type input "00 Swiss Re $5M Pri"
type textarea "x"
type input "00 Swiss Re $5M Prima"
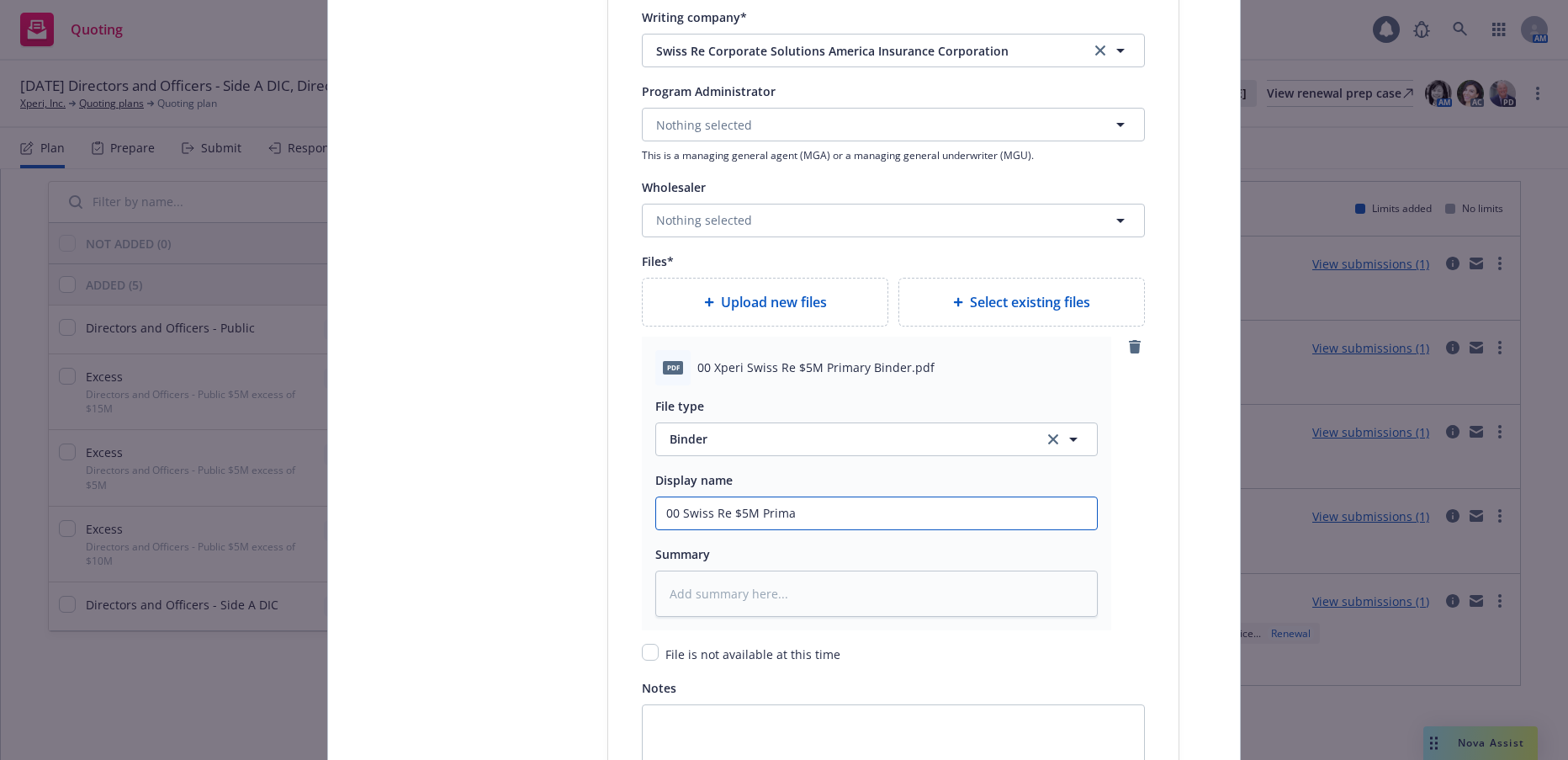
type textarea "x"
type input "00 Swiss Re $5M Primary"
type textarea "x"
type input "00 Swiss Re $5M Primary"
type textarea "x"
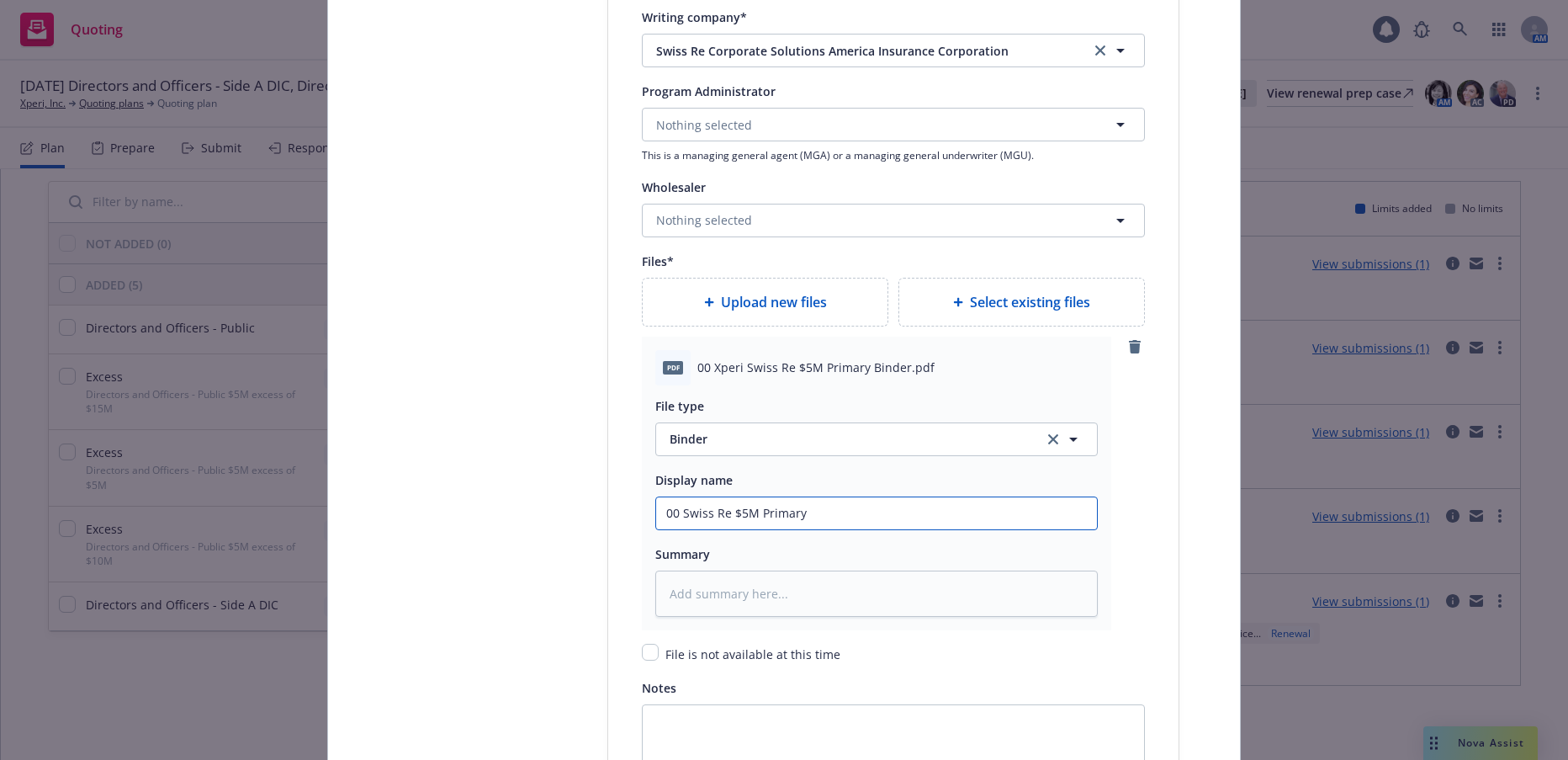
type input "00 Swiss Re $5M Primary B"
type textarea "x"
type input "00 Swiss Re $5M Primary Bi"
type textarea "x"
type input "00 Swiss Re $5M Primary Bind"
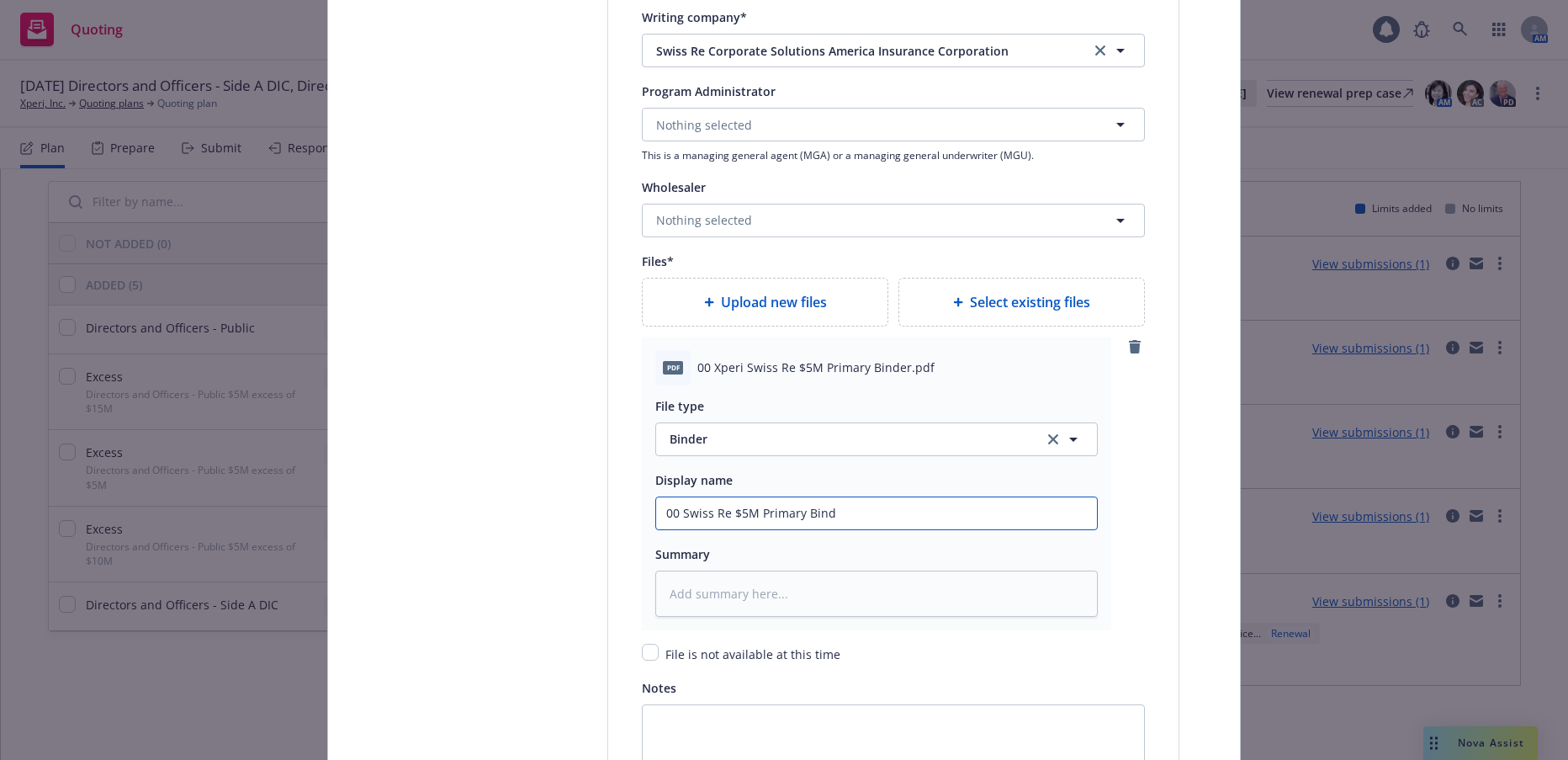
type textarea "x"
type input "00 Swiss Re $5M Primary Binde"
type textarea "x"
type input "00 Swiss Re $5M Primary Binder"
click at [791, 292] on span "Upload new files" at bounding box center [773, 302] width 106 height 20
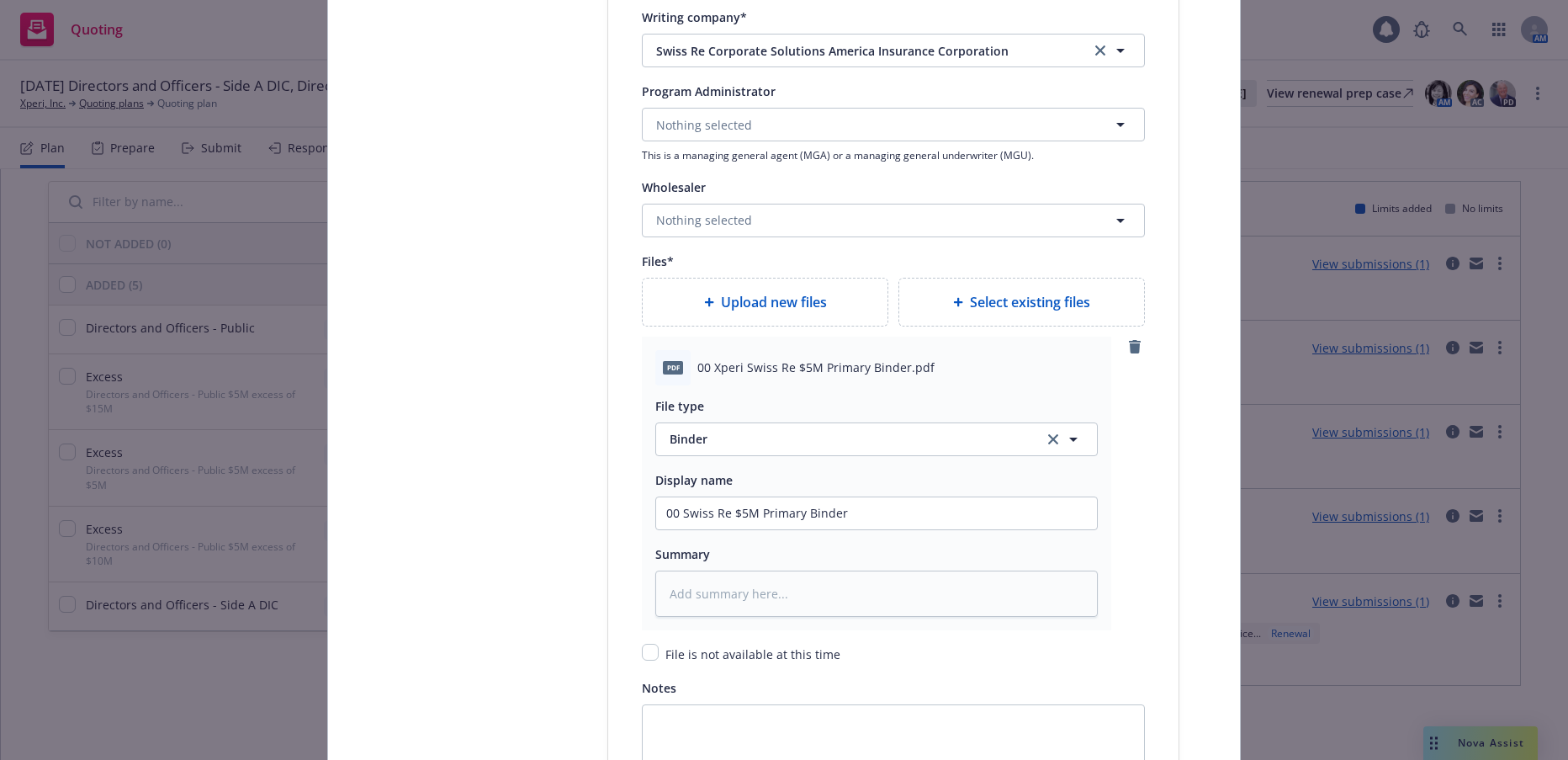
type textarea "x"
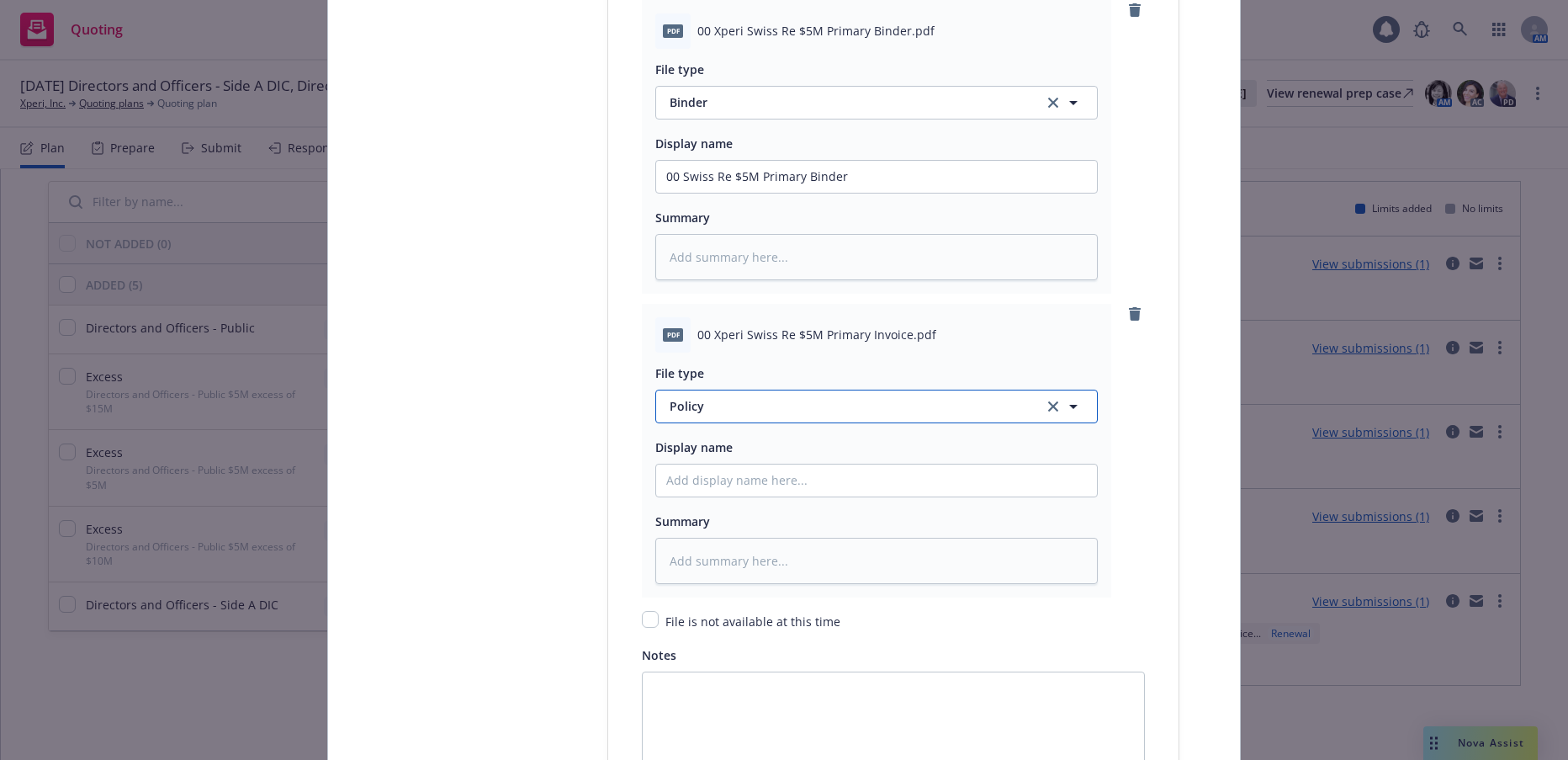
click at [687, 407] on span "Policy" at bounding box center [846, 406] width 354 height 18
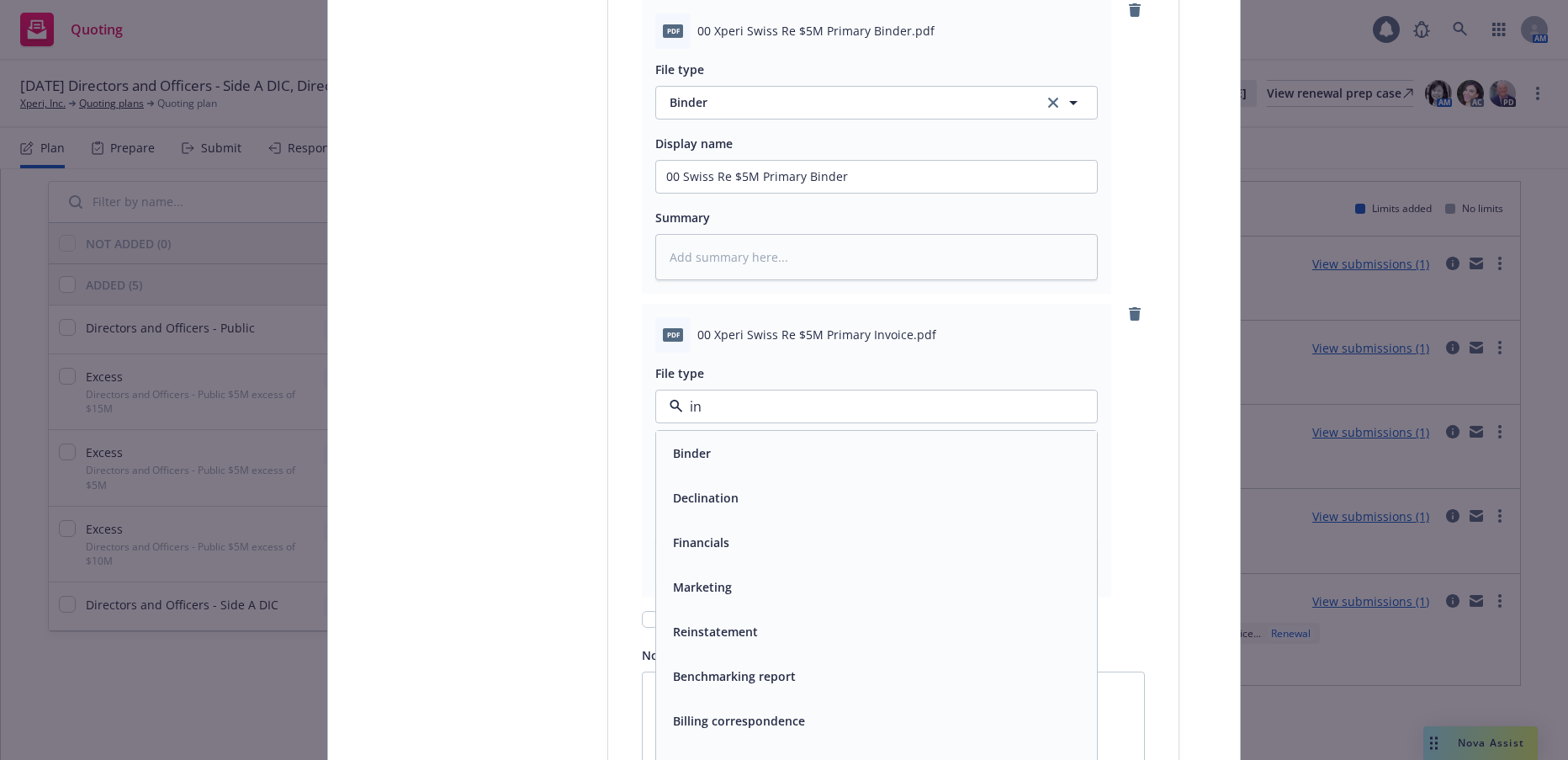
type input "inv"
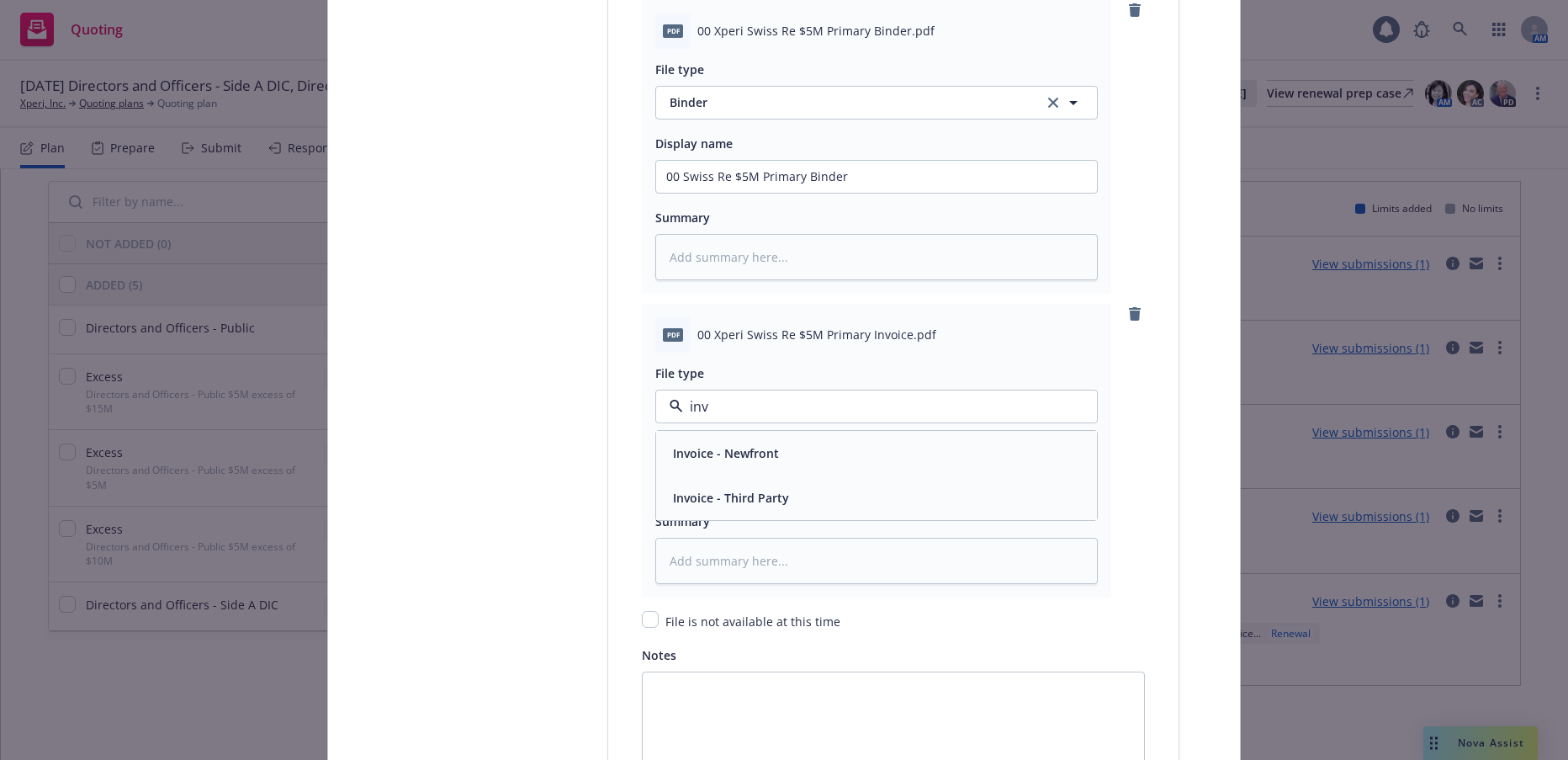
click at [739, 497] on span "Invoice - Third Party" at bounding box center [731, 497] width 117 height 18
drag, startPoint x: 842, startPoint y: 172, endPoint x: 651, endPoint y: 171, distance: 191.0
click at [656, 171] on input "00 Swiss Re $5M Primary Binder" at bounding box center [877, 176] width 441 height 32
click at [780, 476] on input "Policy display name" at bounding box center [877, 479] width 441 height 32
paste input "00 Swiss Re $5M Primary Binder"
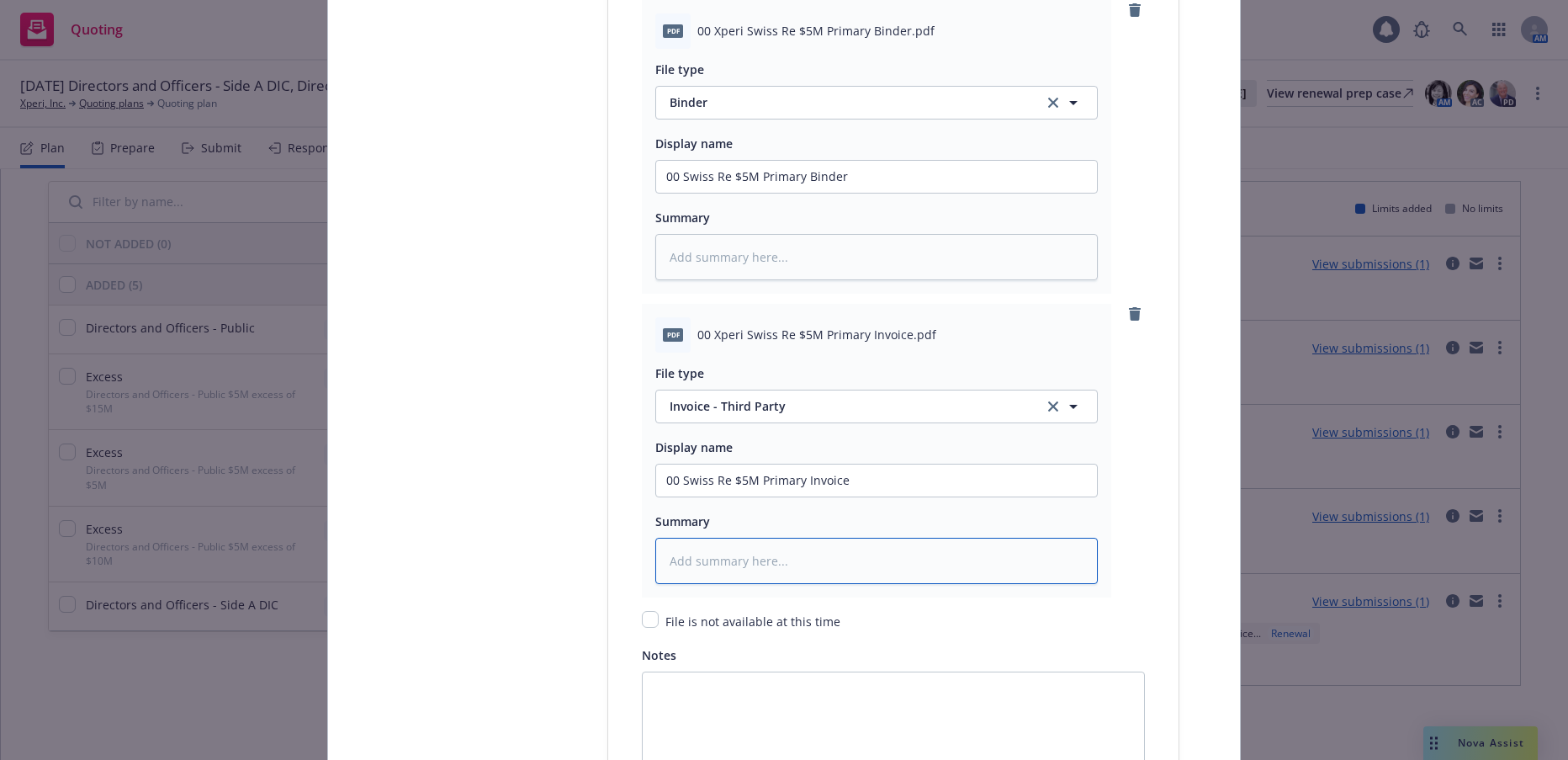
click at [795, 569] on textarea at bounding box center [876, 560] width 442 height 46
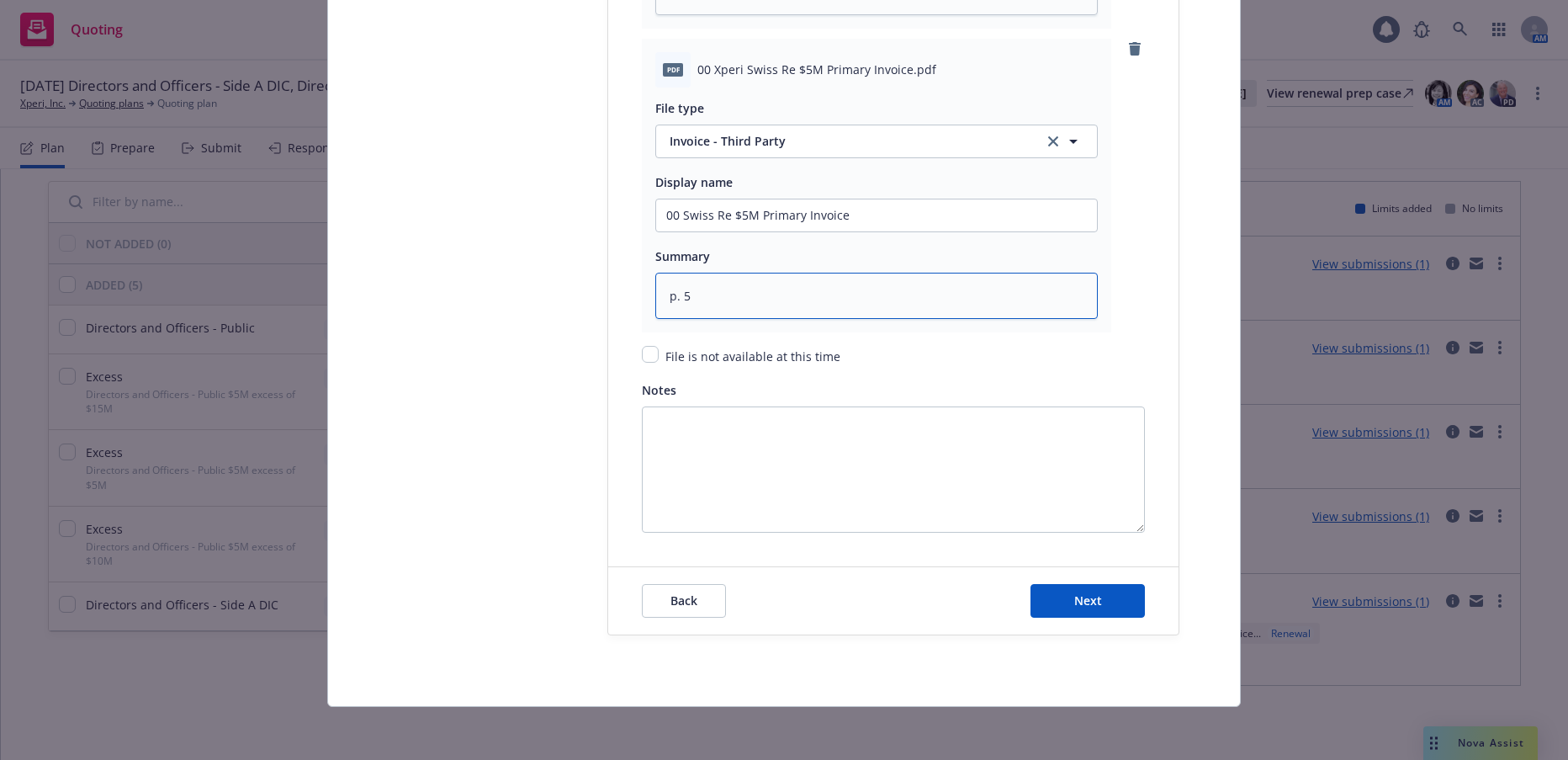
scroll to position [2622, 0]
click at [1084, 602] on span "Next" at bounding box center [1088, 599] width 28 height 16
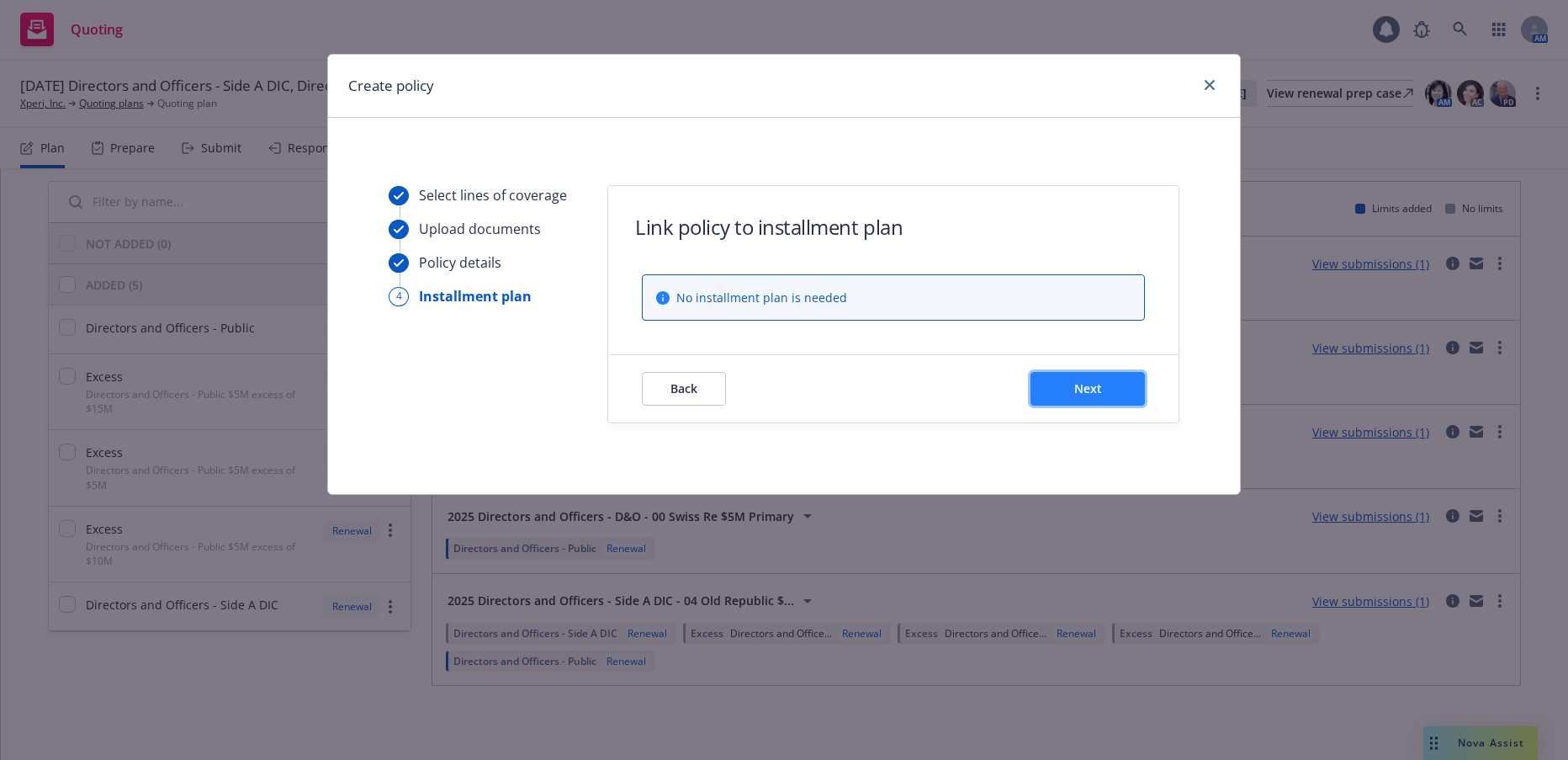
click at [1085, 391] on span "Next" at bounding box center [1088, 388] width 28 height 16
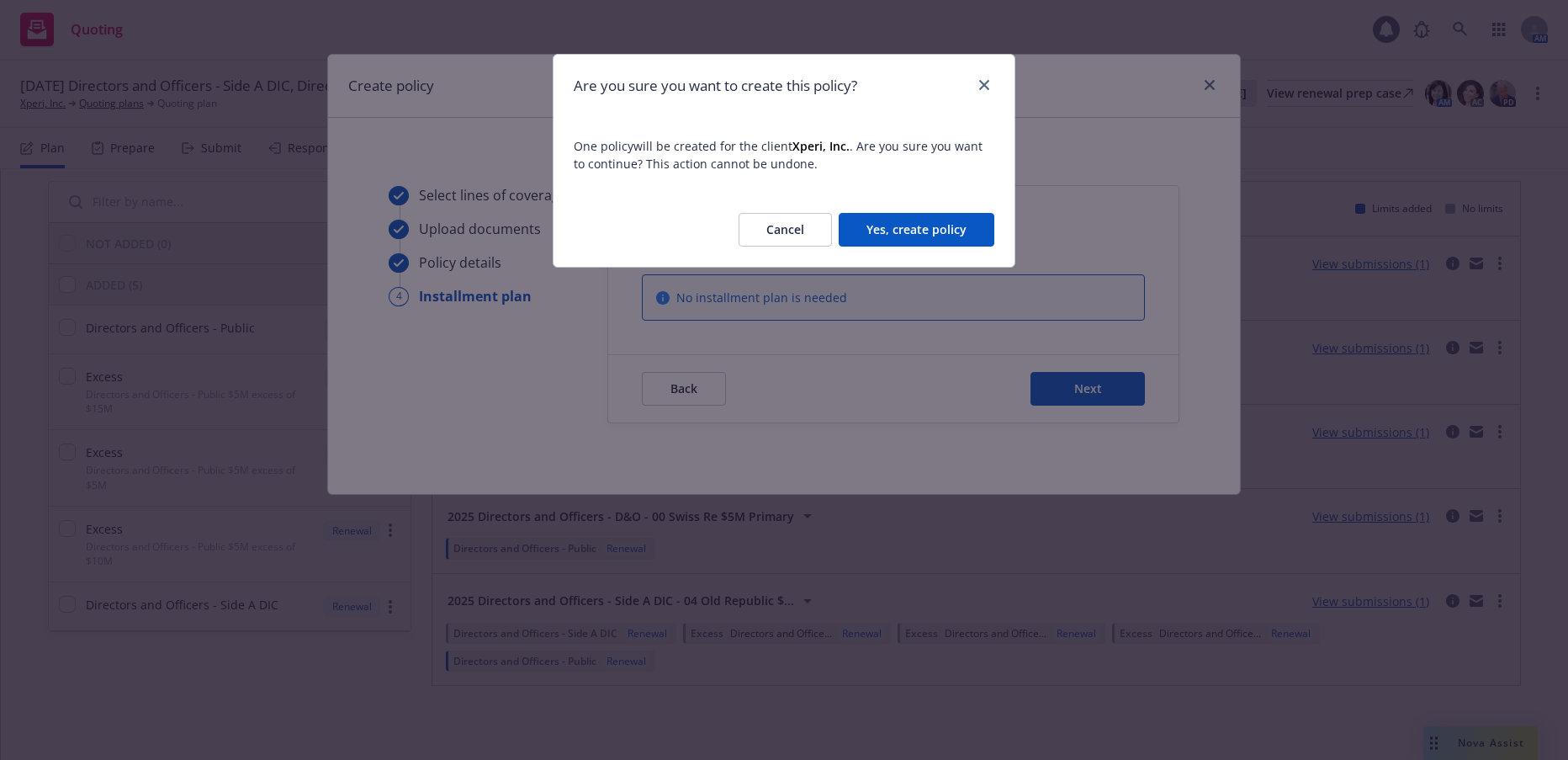
click at [945, 230] on button "Yes, create policy" at bounding box center [916, 229] width 156 height 33
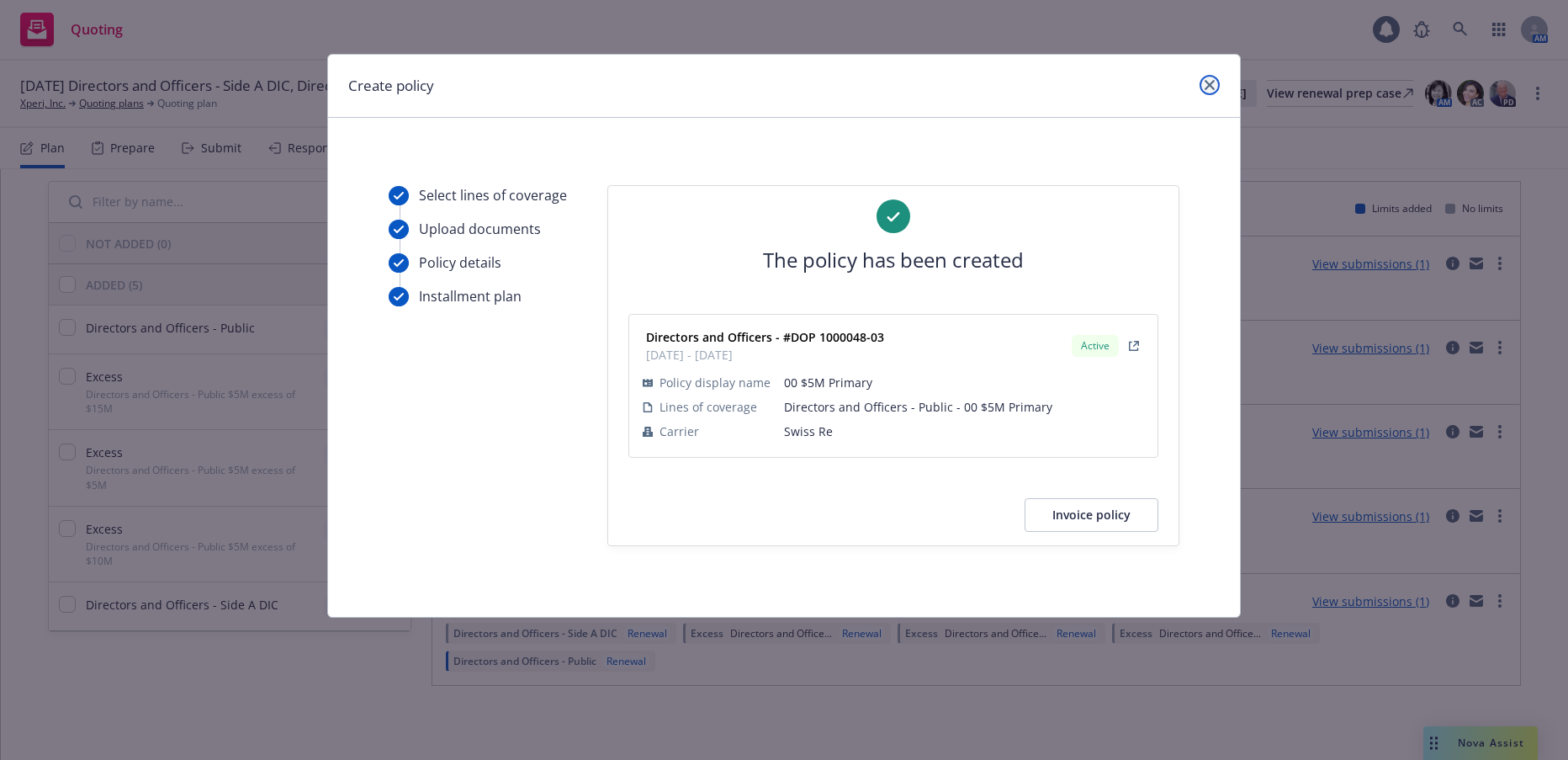
click at [1214, 88] on icon "close" at bounding box center [1210, 85] width 11 height 11
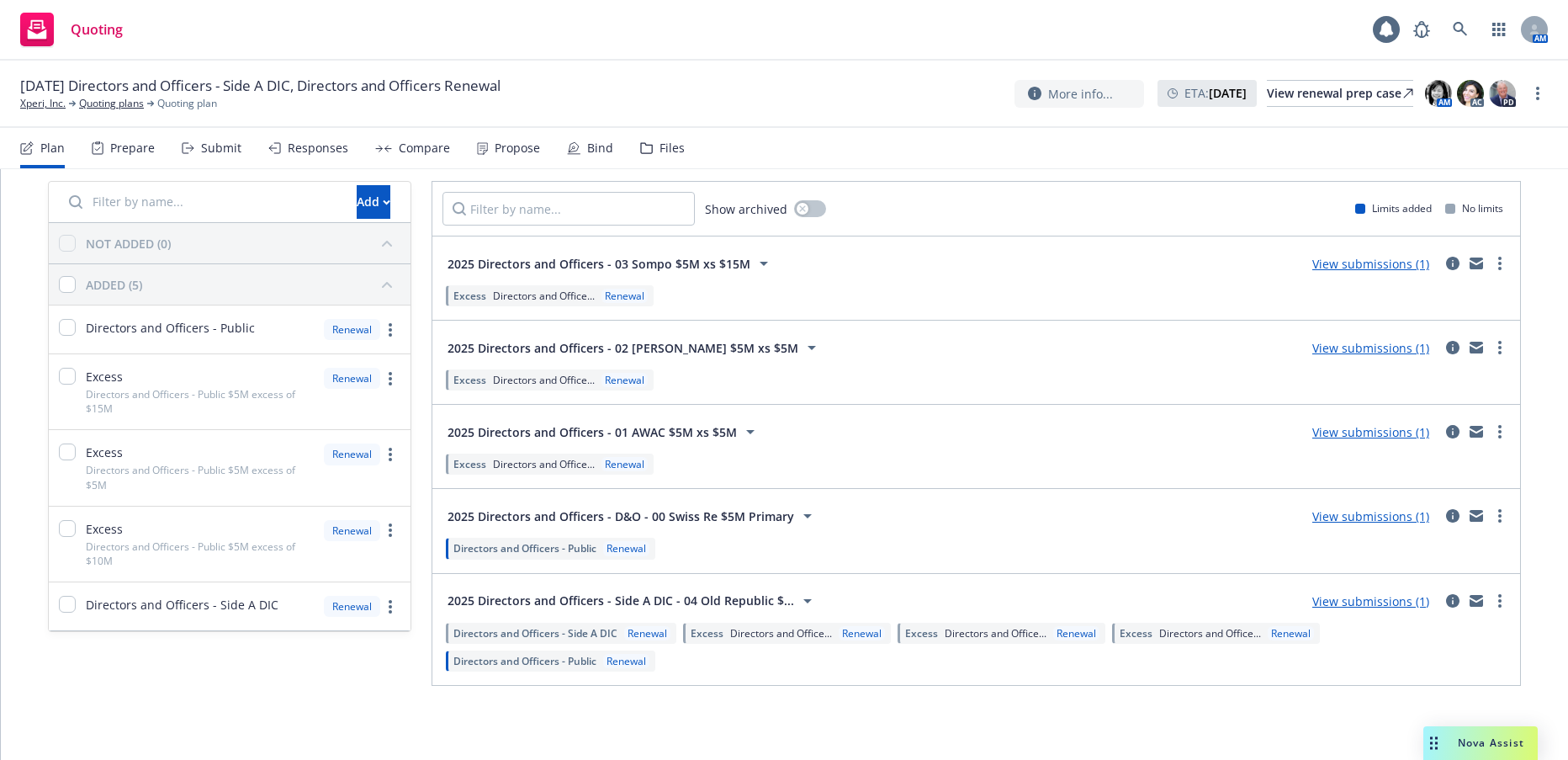
click at [593, 148] on div "Bind" at bounding box center [600, 148] width 26 height 13
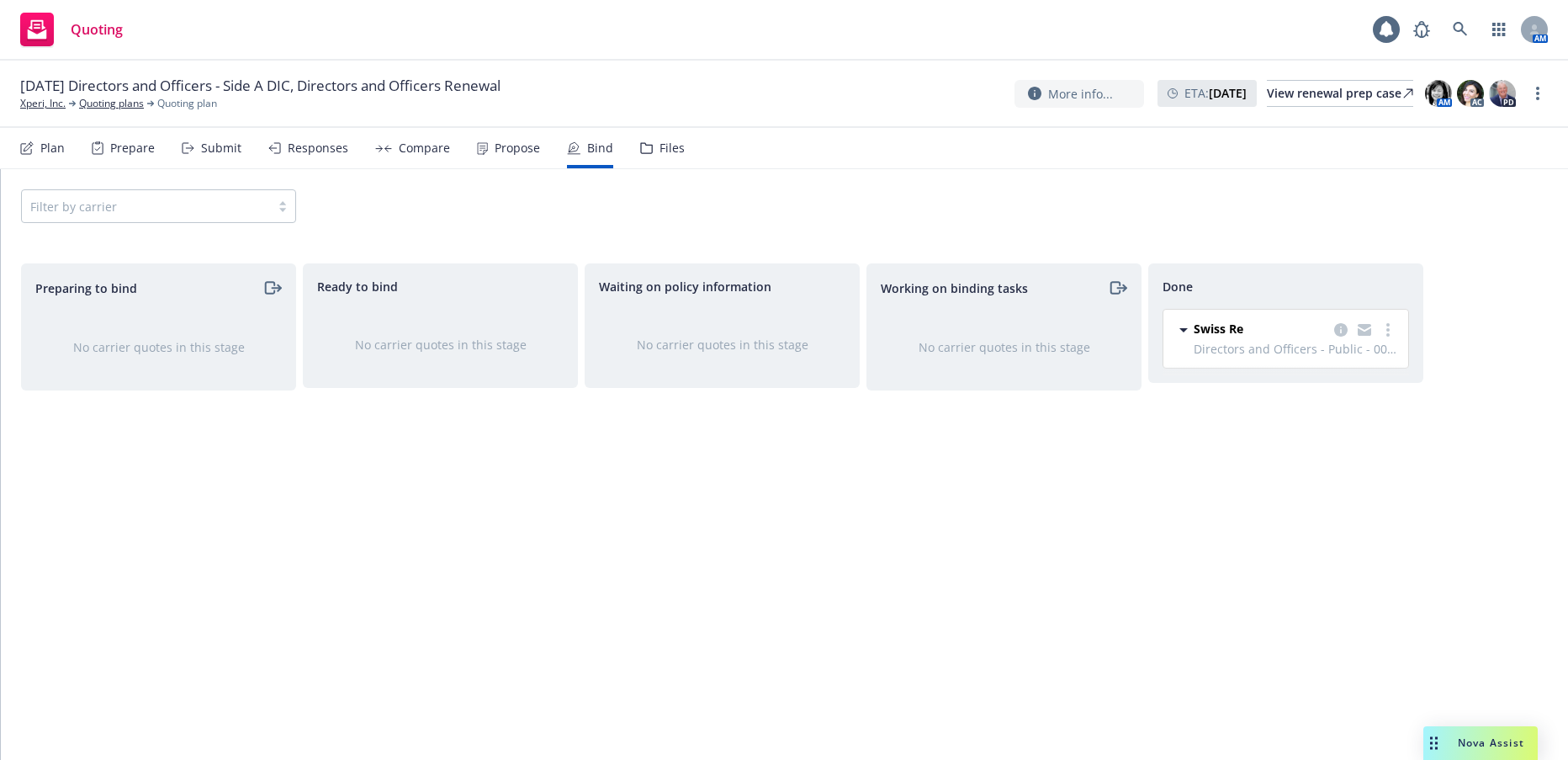
click at [510, 145] on div "Propose" at bounding box center [518, 148] width 46 height 13
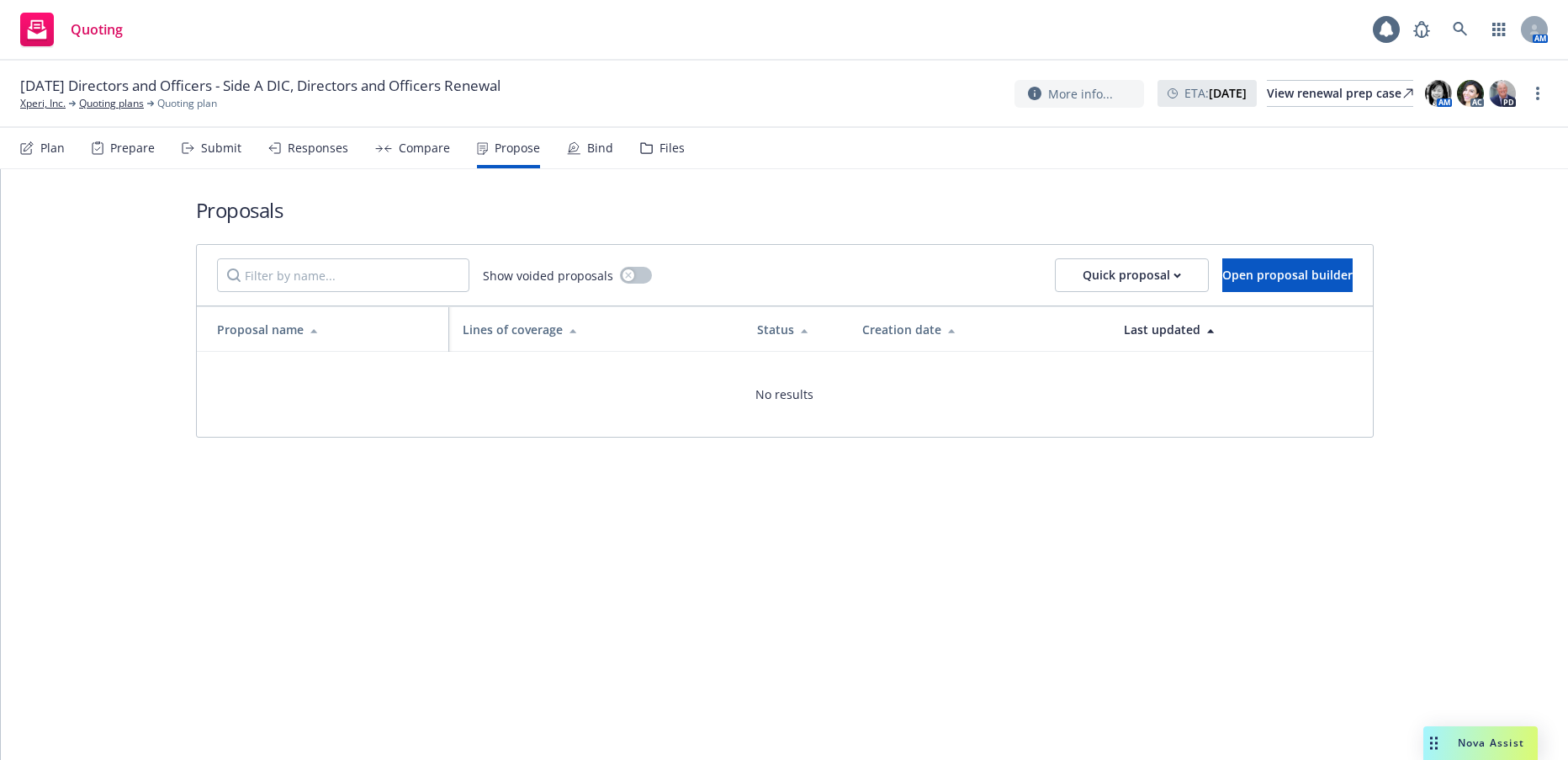
click at [431, 152] on div "Compare" at bounding box center [425, 148] width 52 height 13
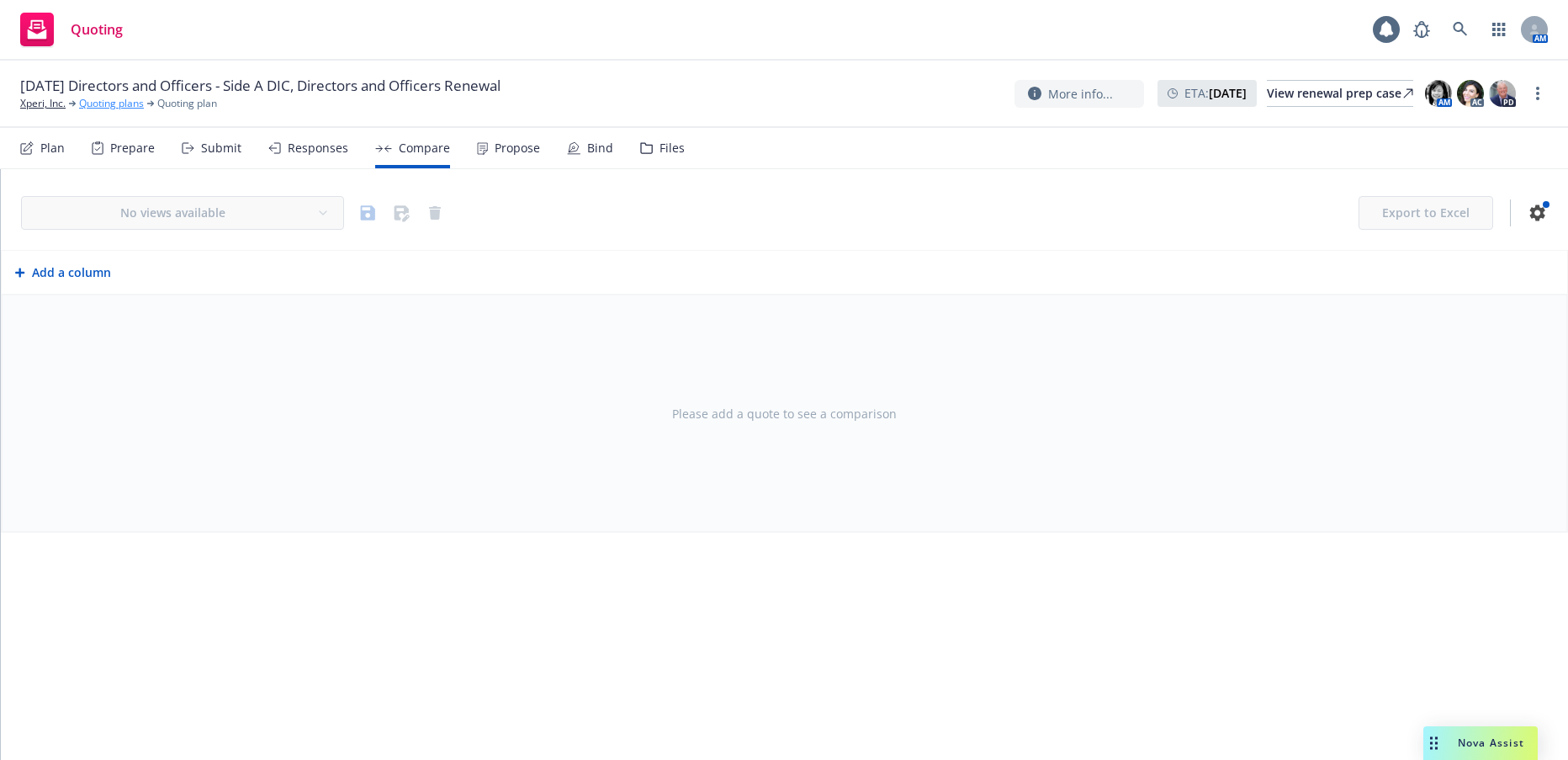
click at [136, 107] on link "Quoting plans" at bounding box center [112, 103] width 65 height 15
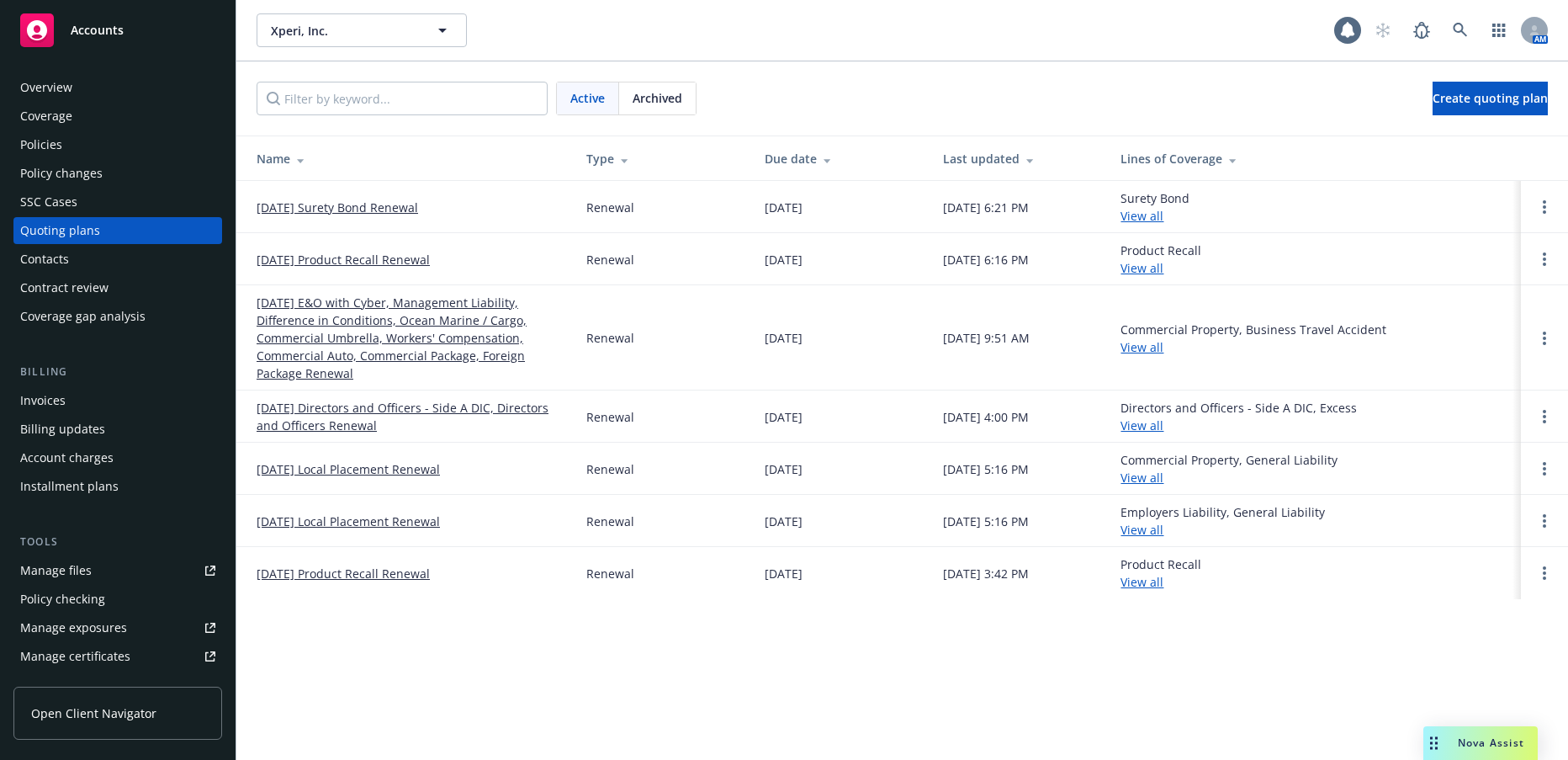
click at [413, 412] on link "09/19/25 Directors and Officers - Side A DIC, Directors and Officers Renewal" at bounding box center [408, 416] width 303 height 35
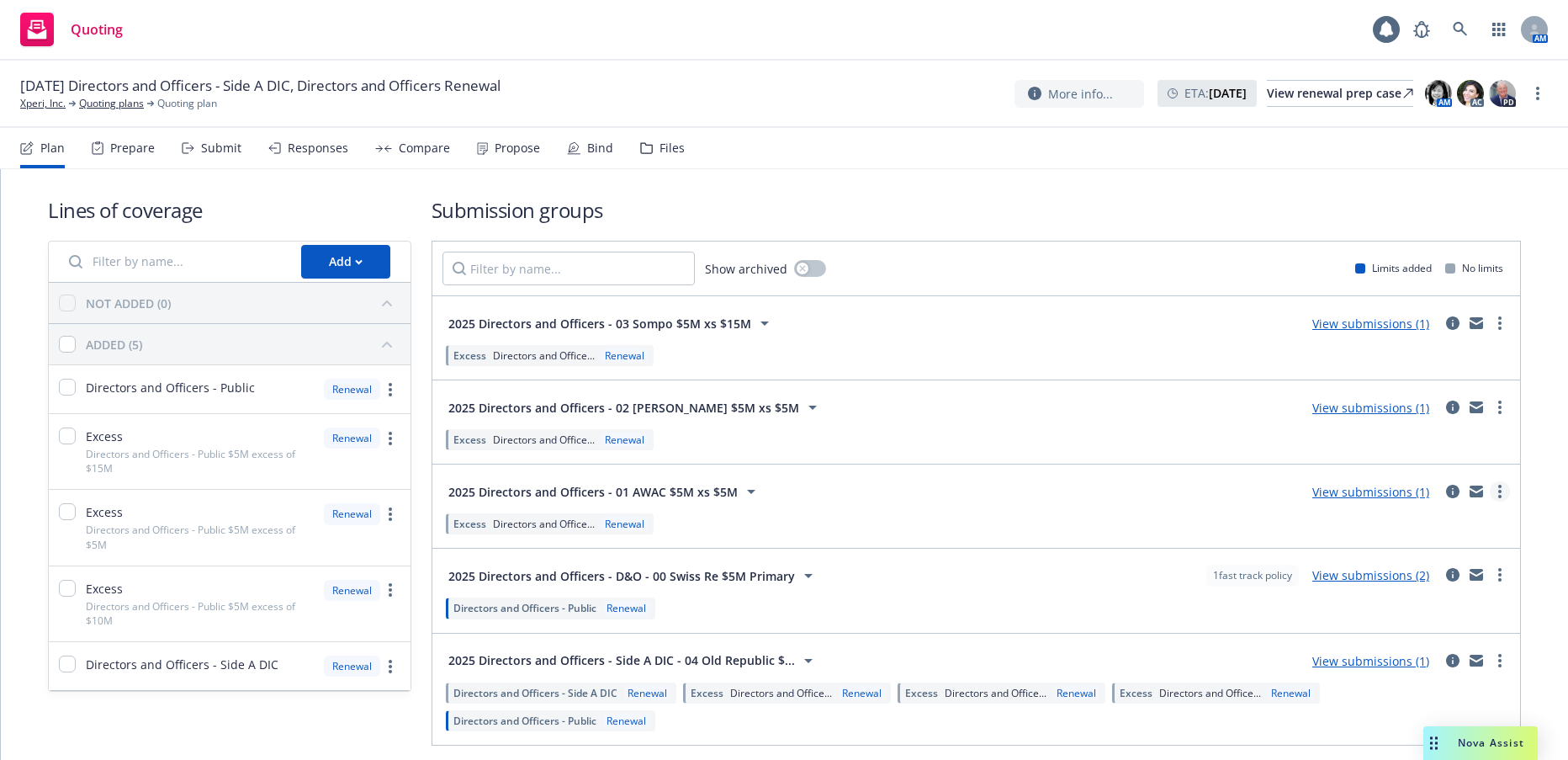
click at [1498, 495] on icon "more" at bounding box center [1500, 492] width 4 height 13
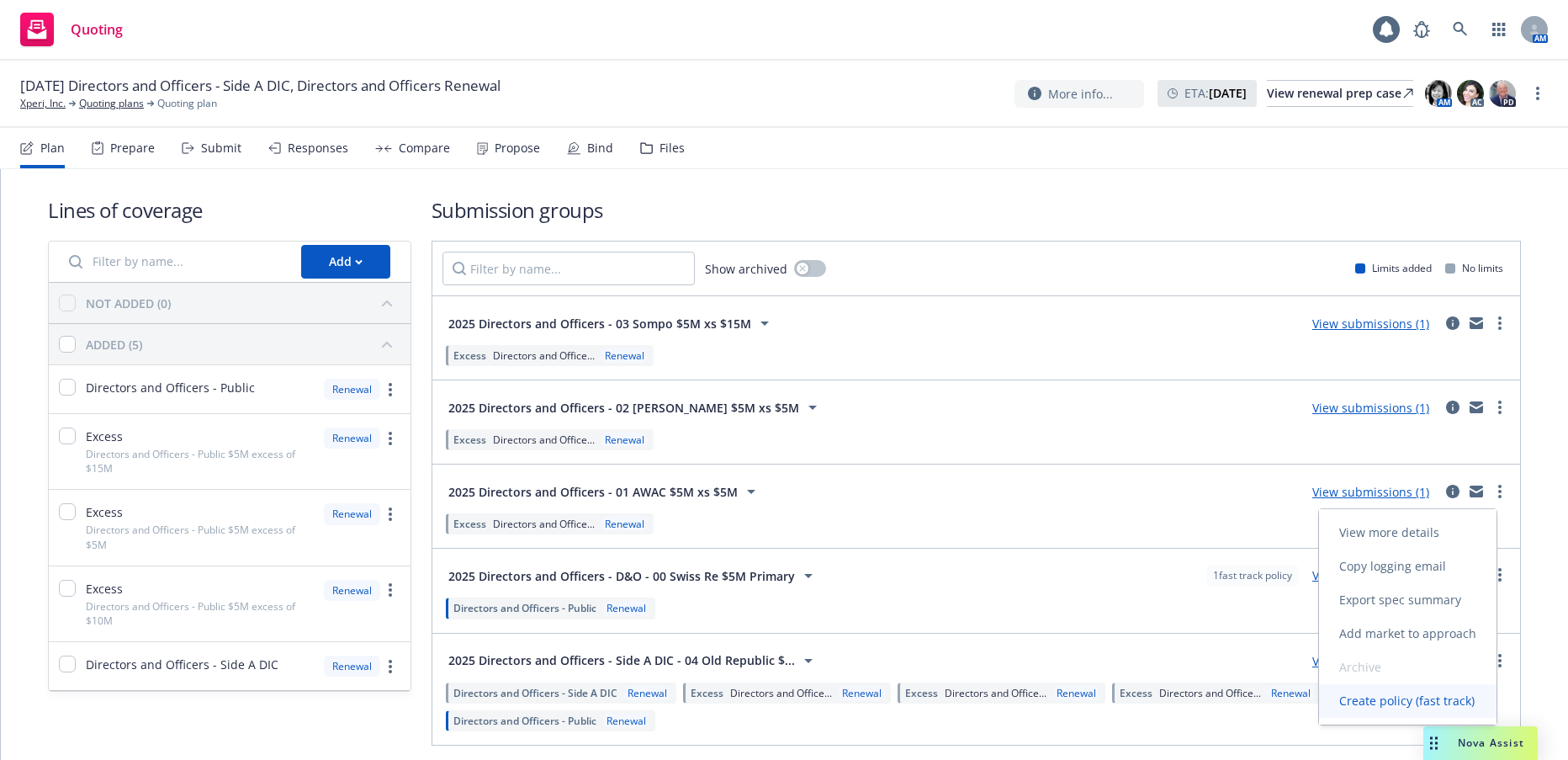
click at [1390, 705] on span "Create policy (fast track)" at bounding box center [1408, 700] width 176 height 16
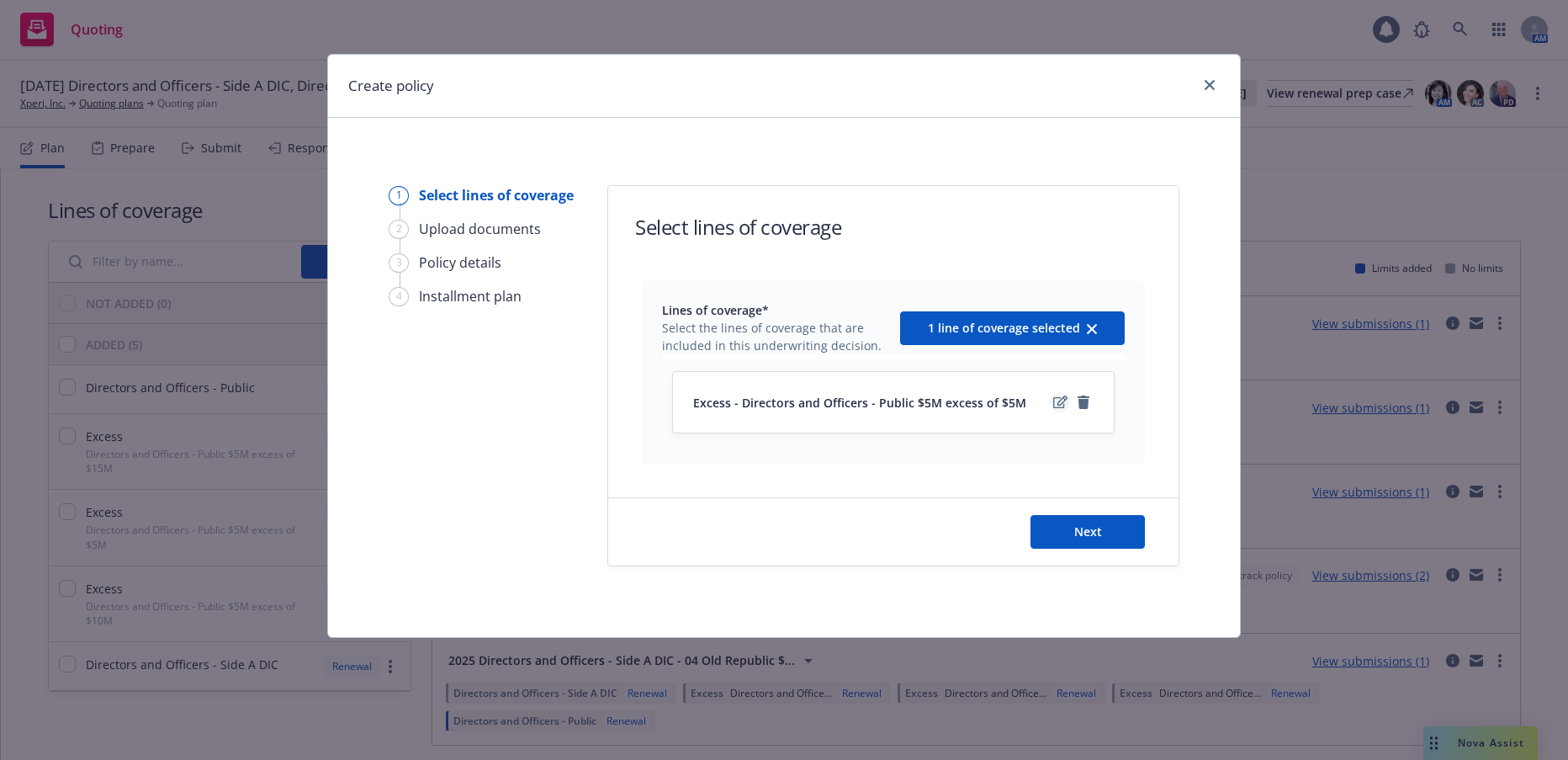
click at [1058, 402] on icon "edit" at bounding box center [1060, 402] width 14 height 13
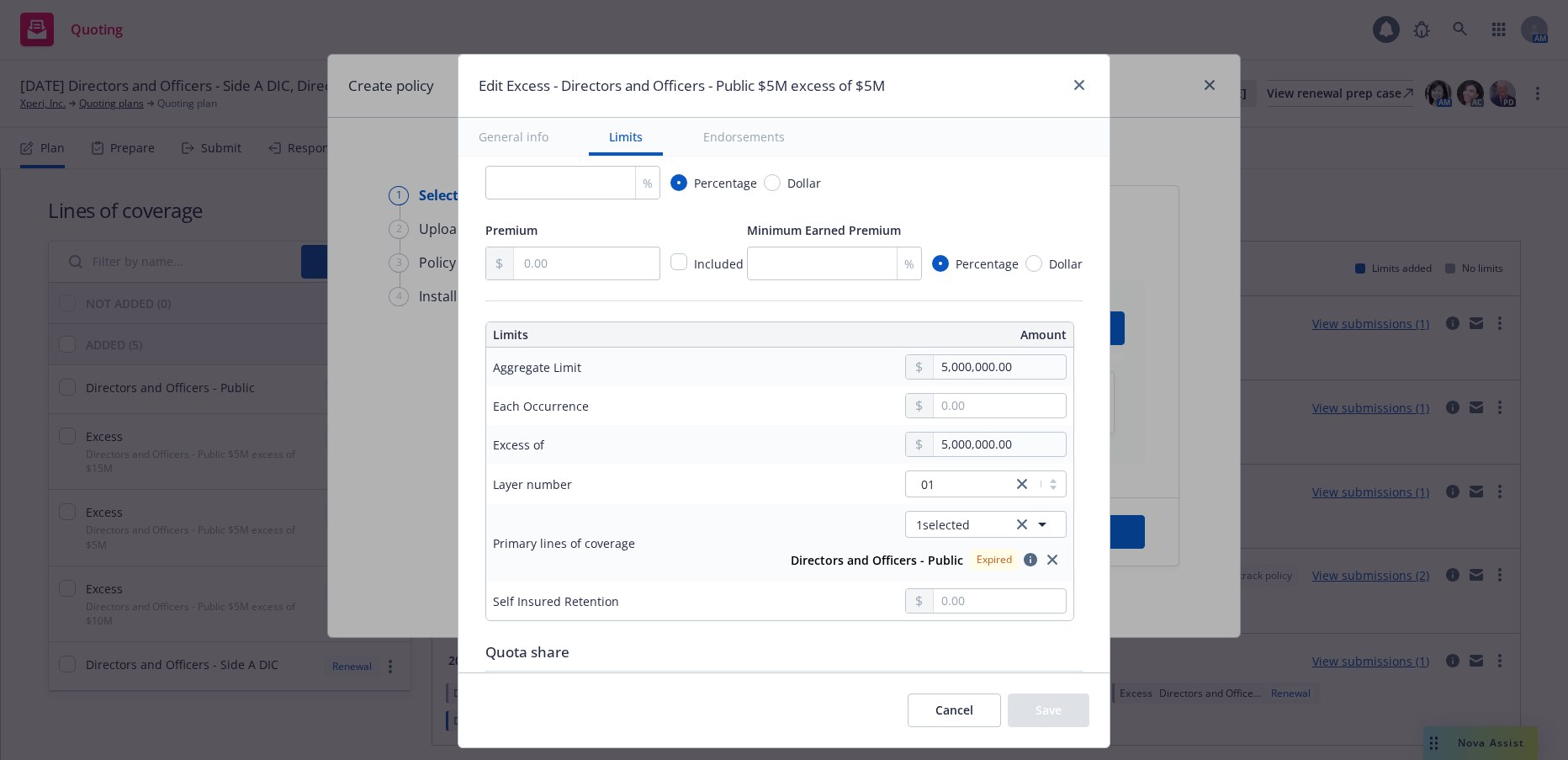
scroll to position [336, 0]
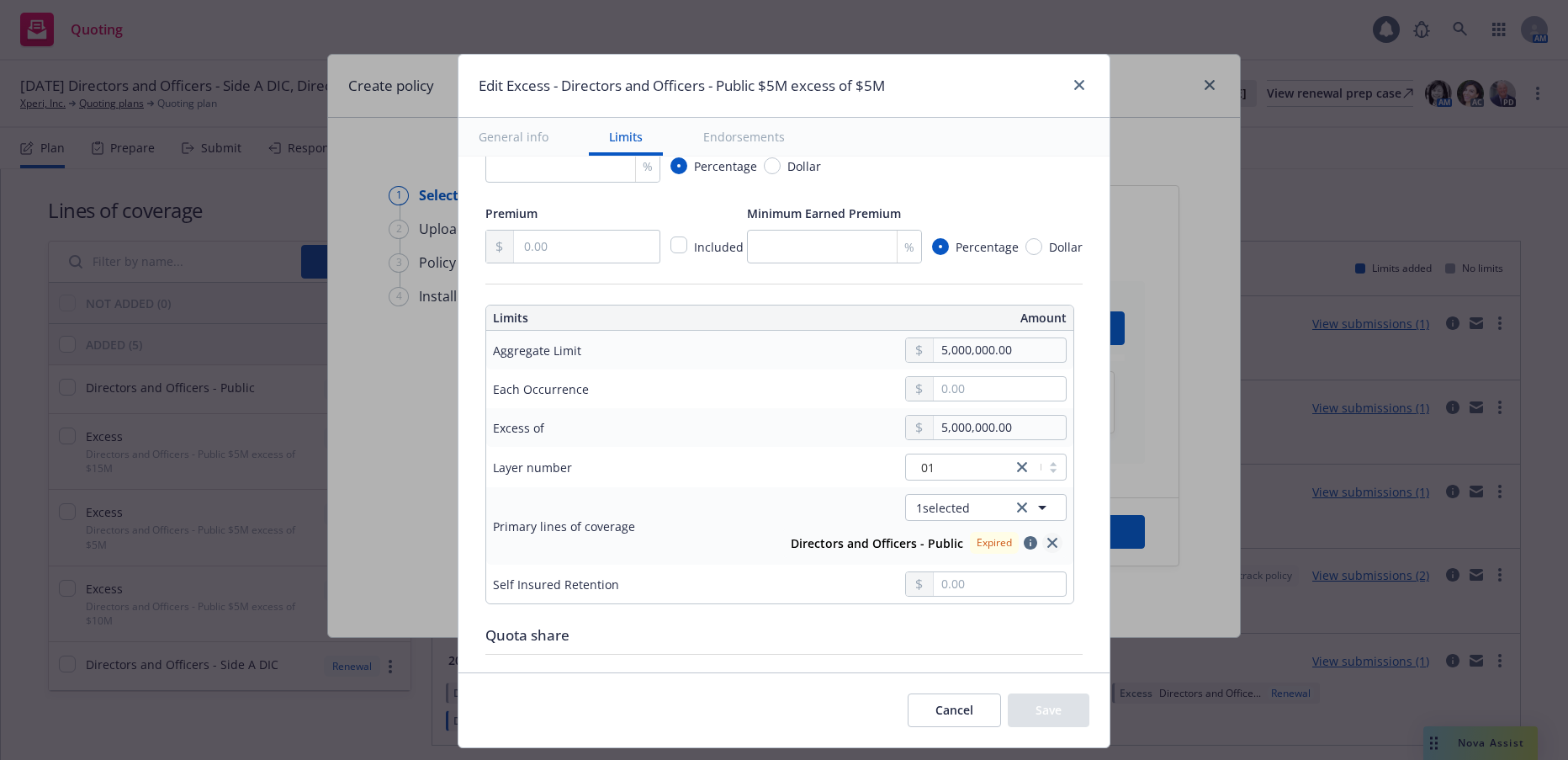
click at [1048, 547] on link "close" at bounding box center [1052, 542] width 20 height 20
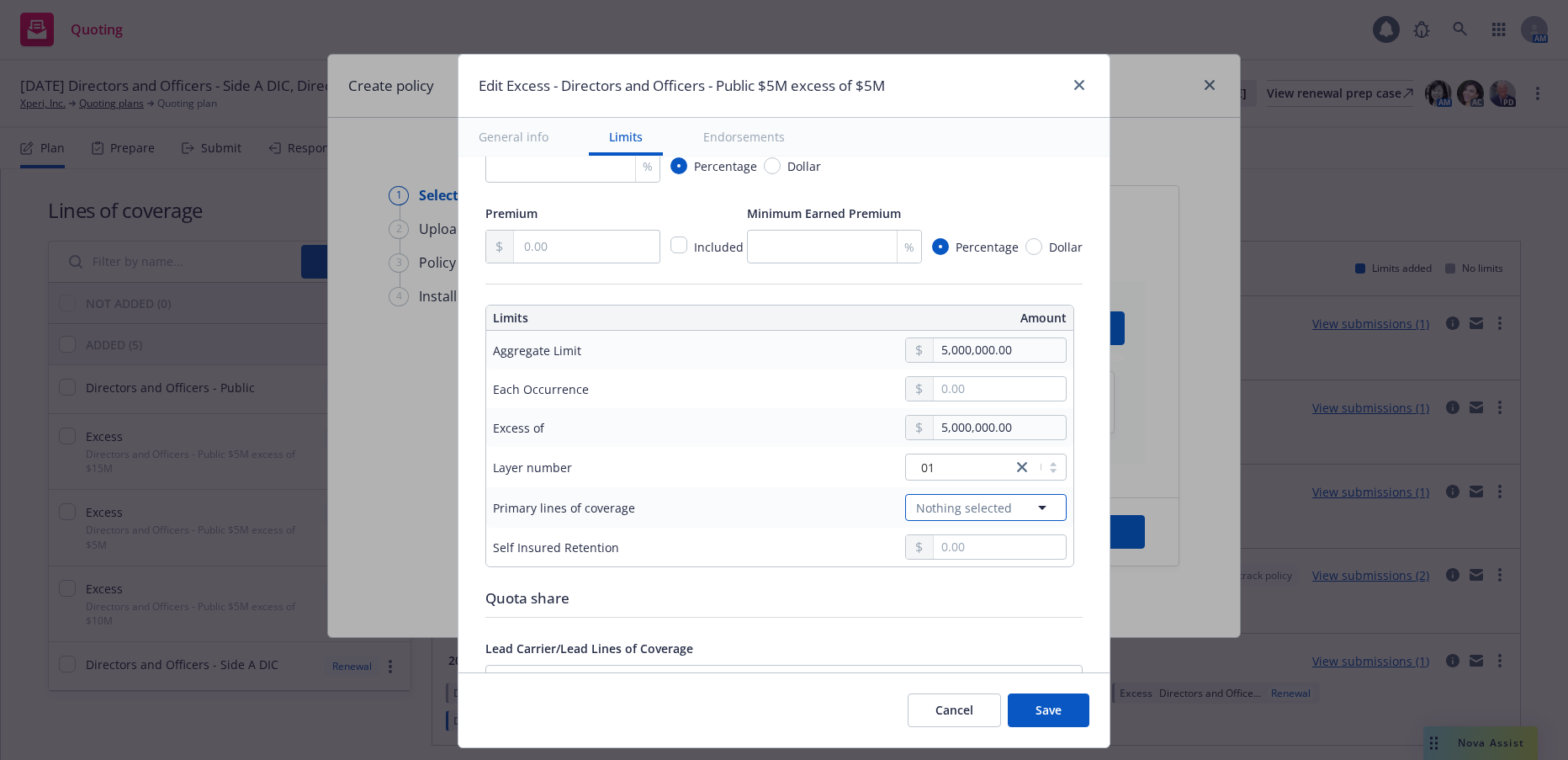
click at [1038, 508] on icon "button" at bounding box center [1042, 508] width 9 height 4
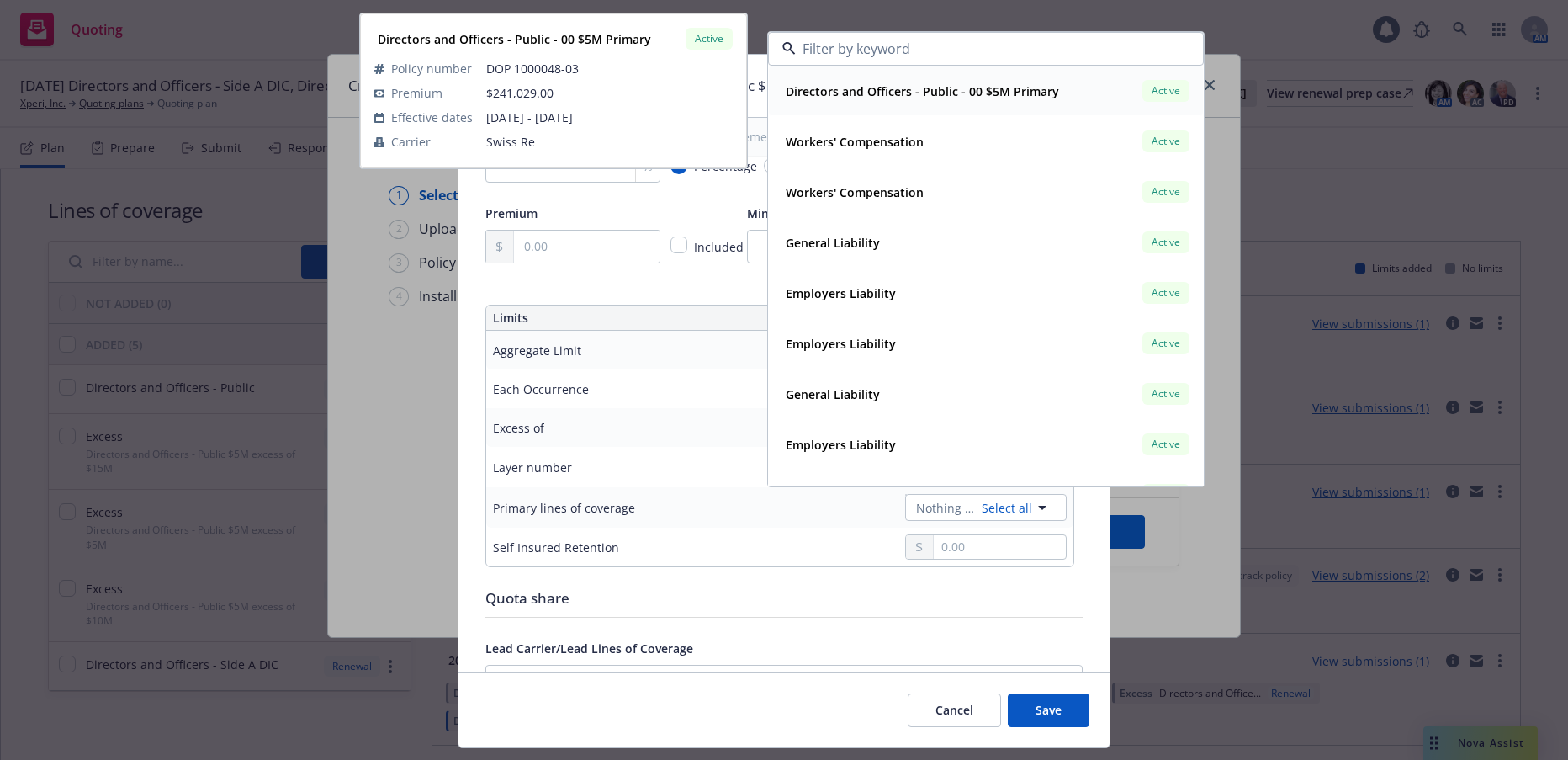
click at [960, 93] on strong "Directors and Officers - Public - 00 $5M Primary" at bounding box center [922, 91] width 273 height 16
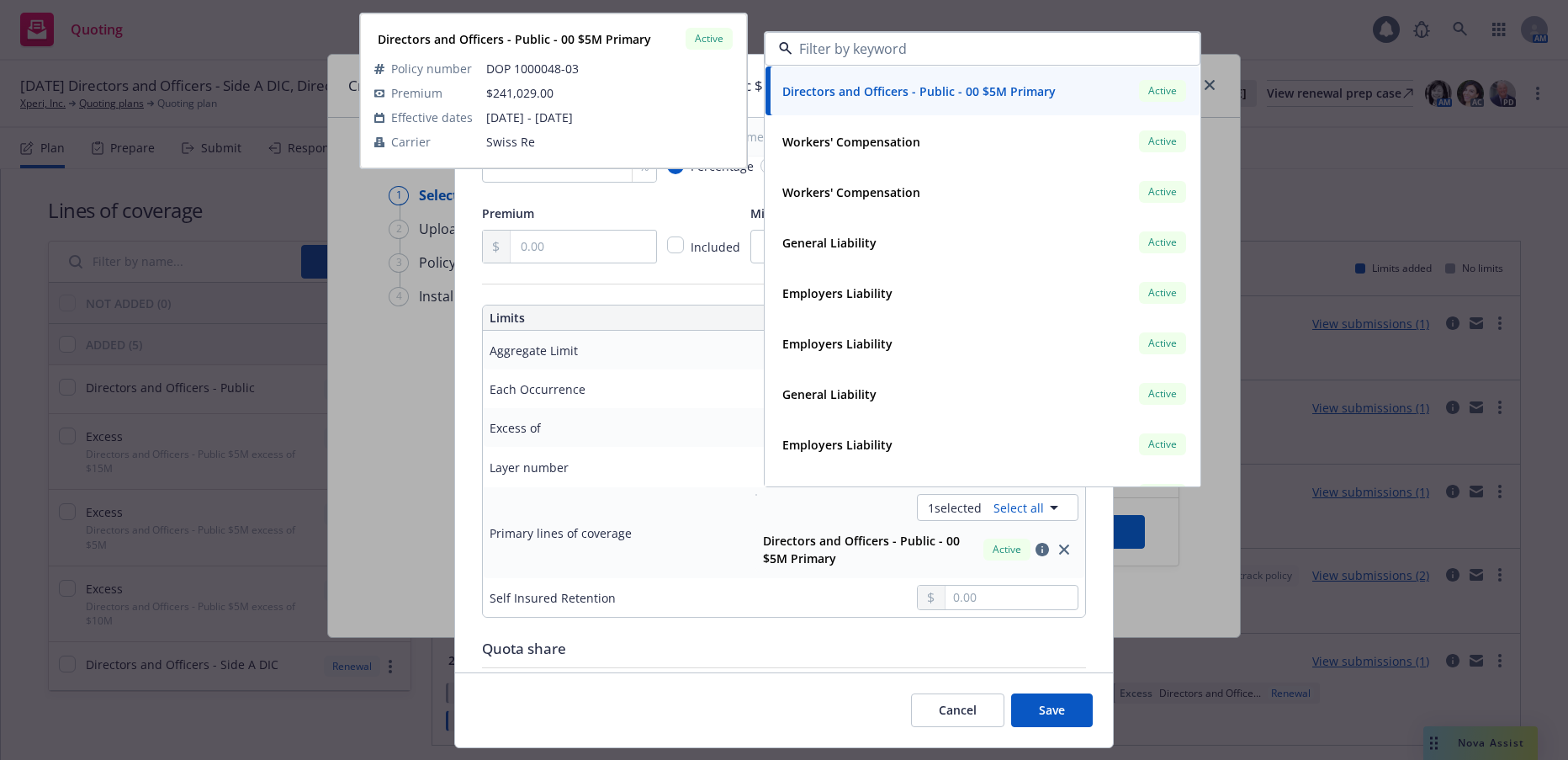
type input "Directors and Officers - Public $5M excess of $5M"
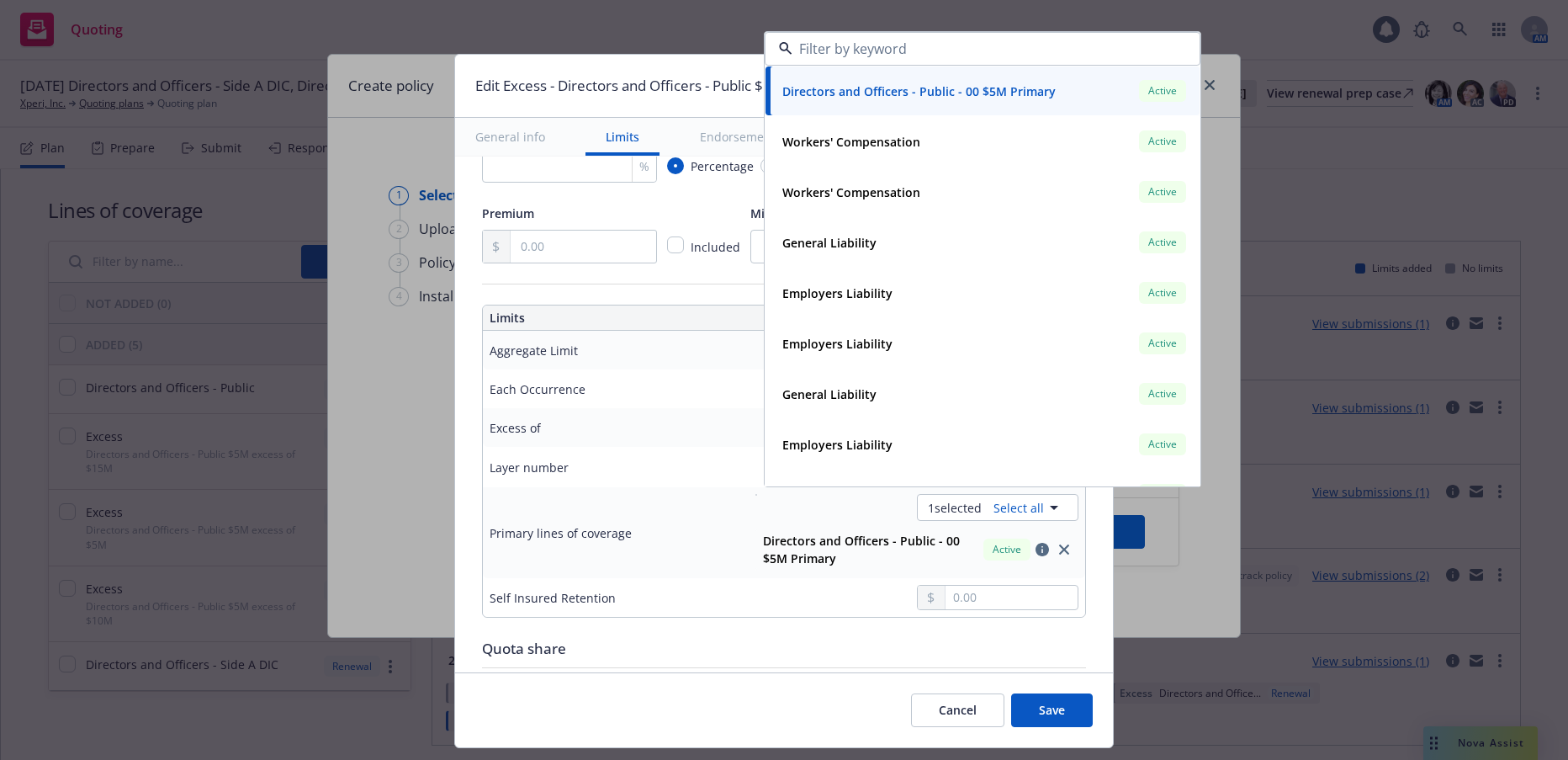
click at [700, 493] on td "Primary lines of coverage" at bounding box center [609, 532] width 252 height 91
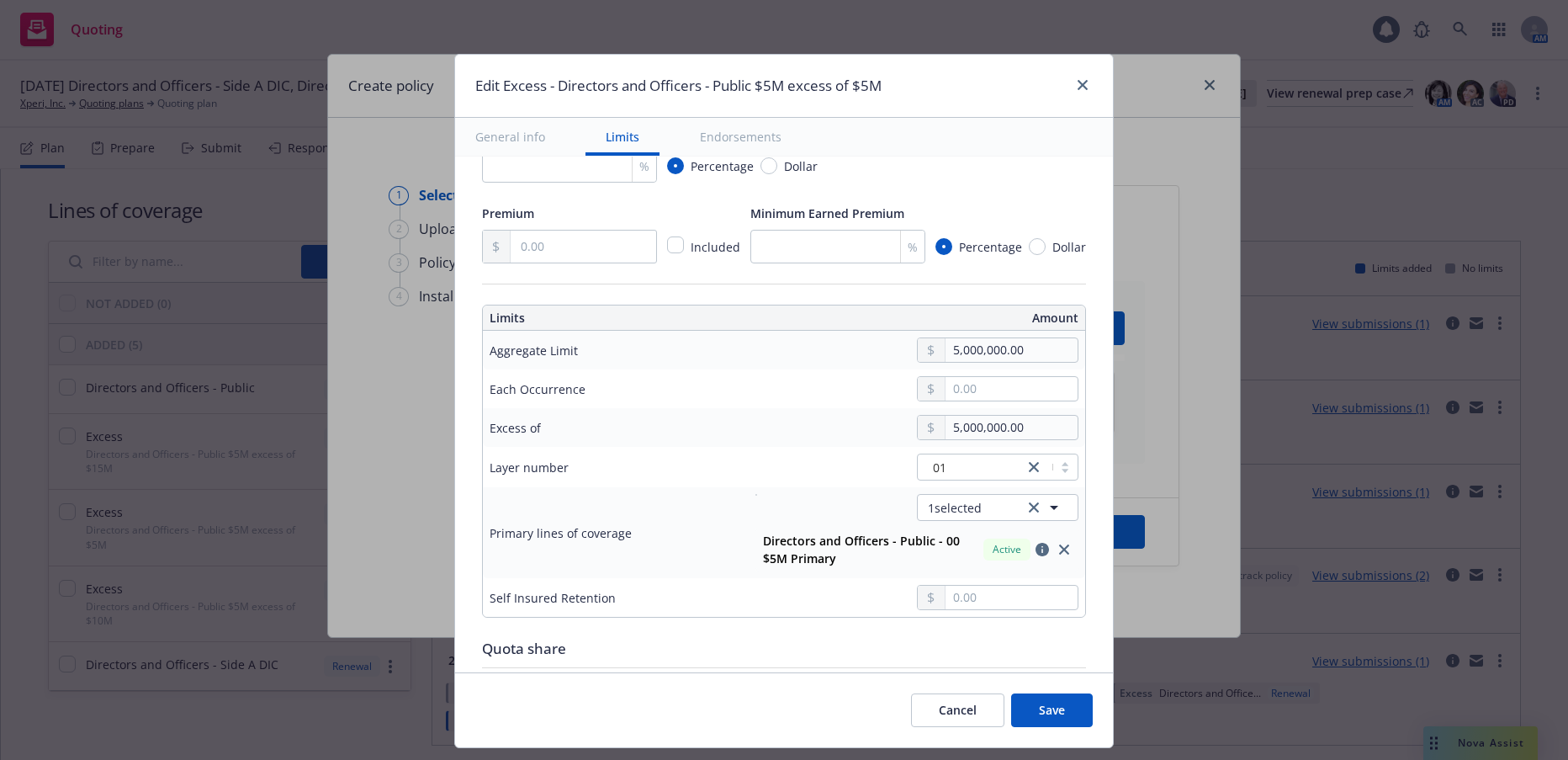
click at [1050, 711] on button "Save" at bounding box center [1051, 709] width 81 height 33
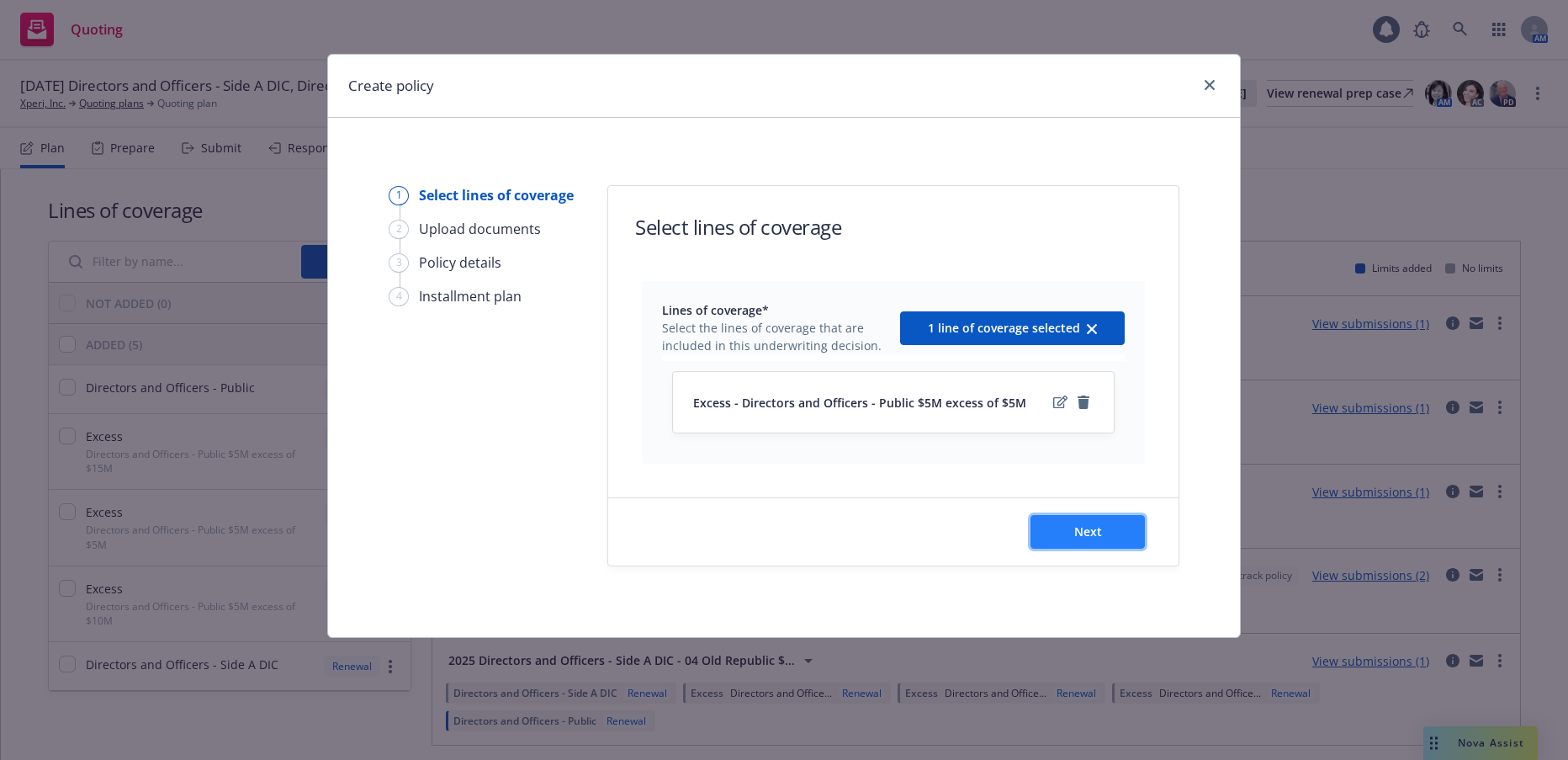
click at [1087, 531] on span "Next" at bounding box center [1088, 531] width 28 height 16
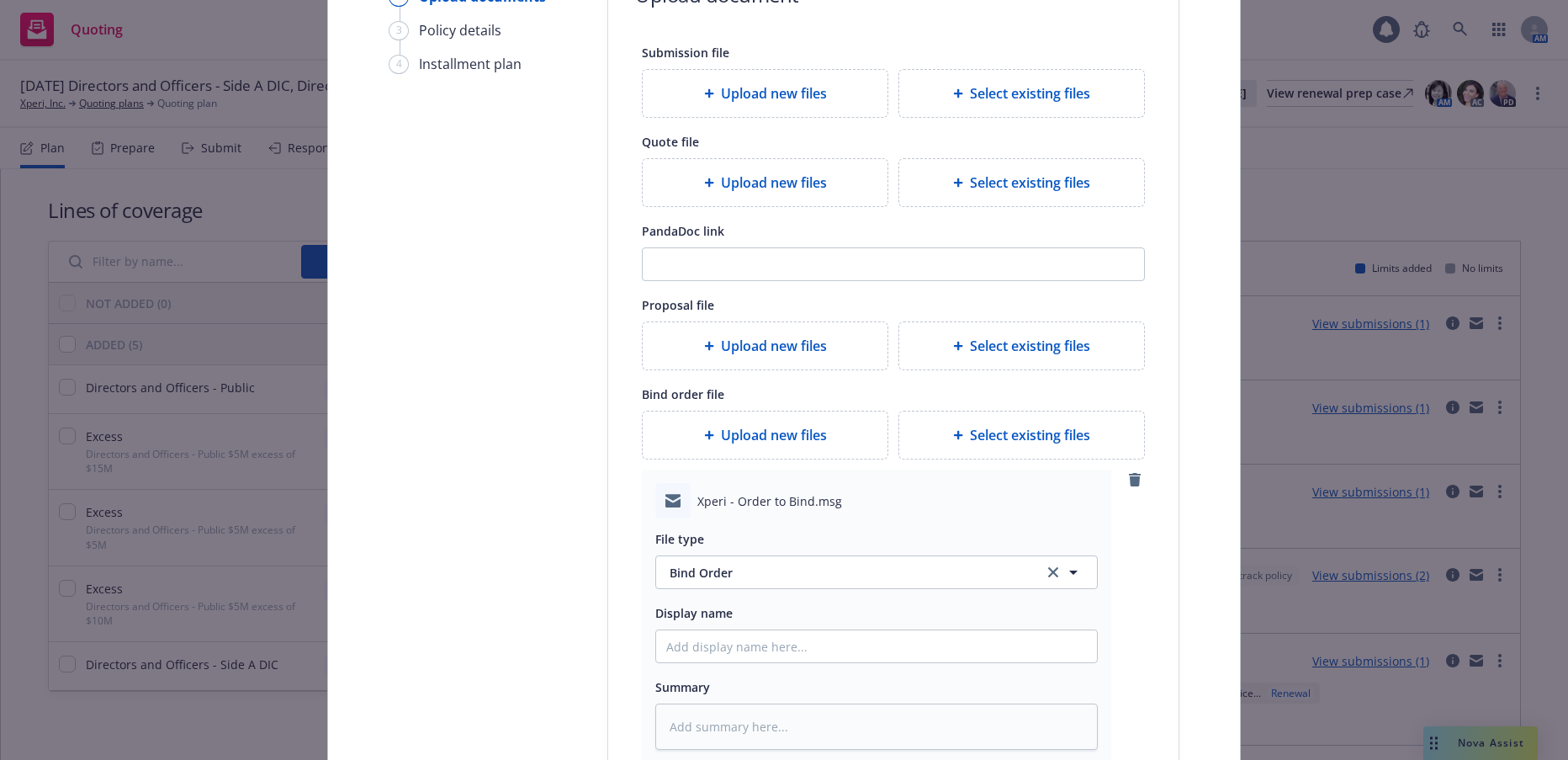
scroll to position [252, 0]
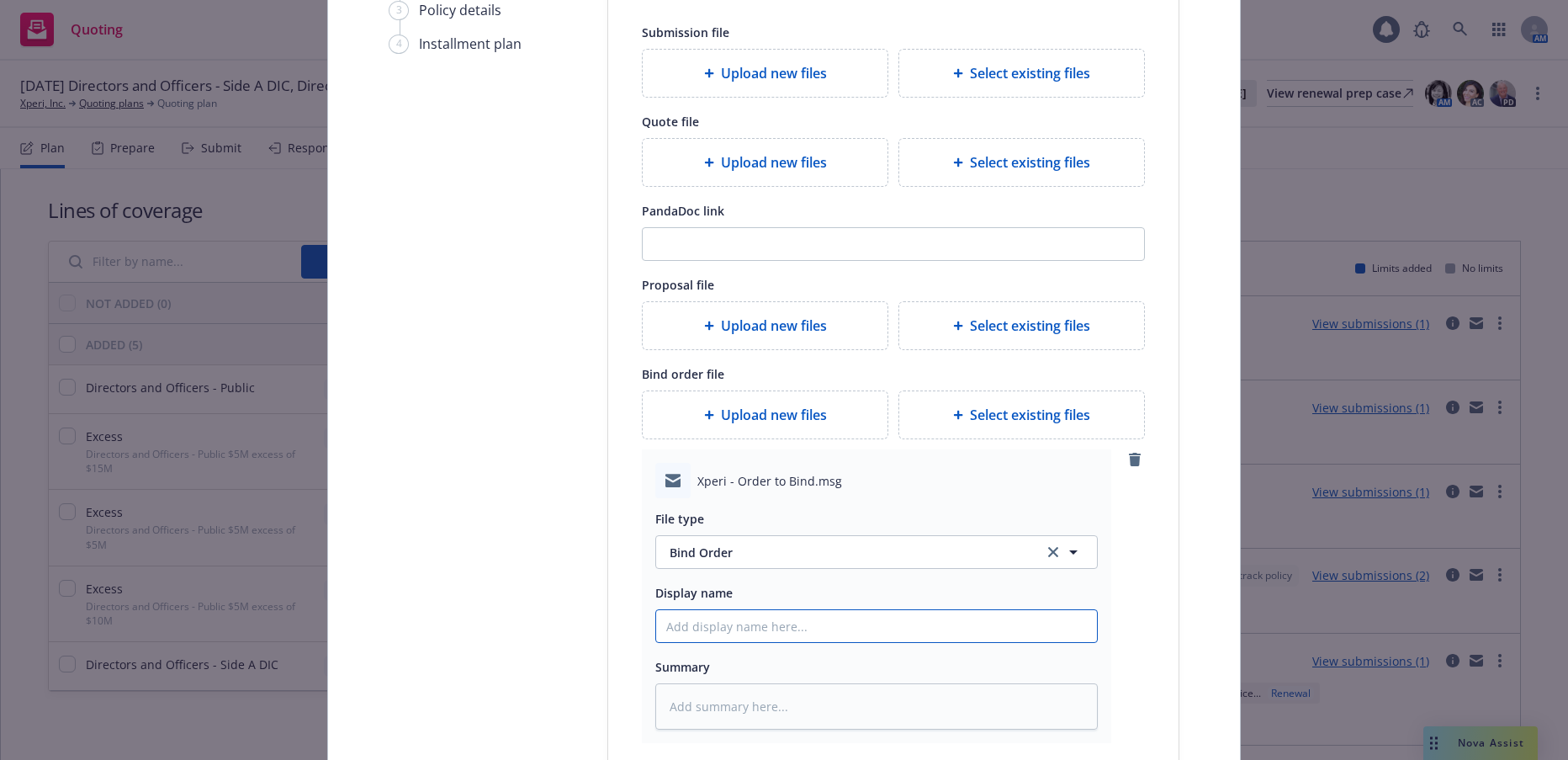
click at [769, 627] on input "Display name" at bounding box center [877, 625] width 441 height 32
type textarea "x"
type input "$"
type textarea "x"
type input "$5"
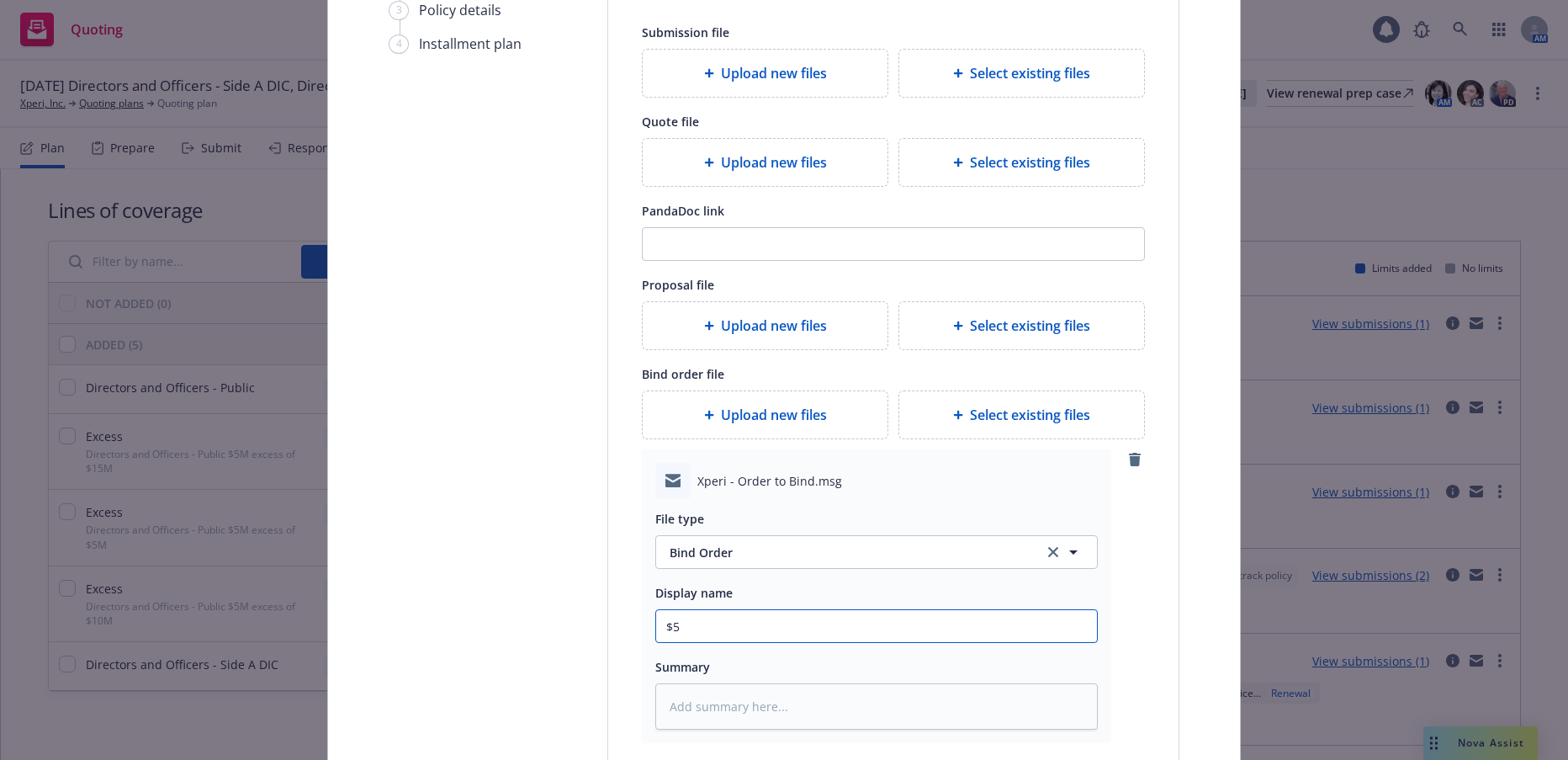
type textarea "x"
type input "$5M"
type textarea "x"
type input "$5M x"
type textarea "x"
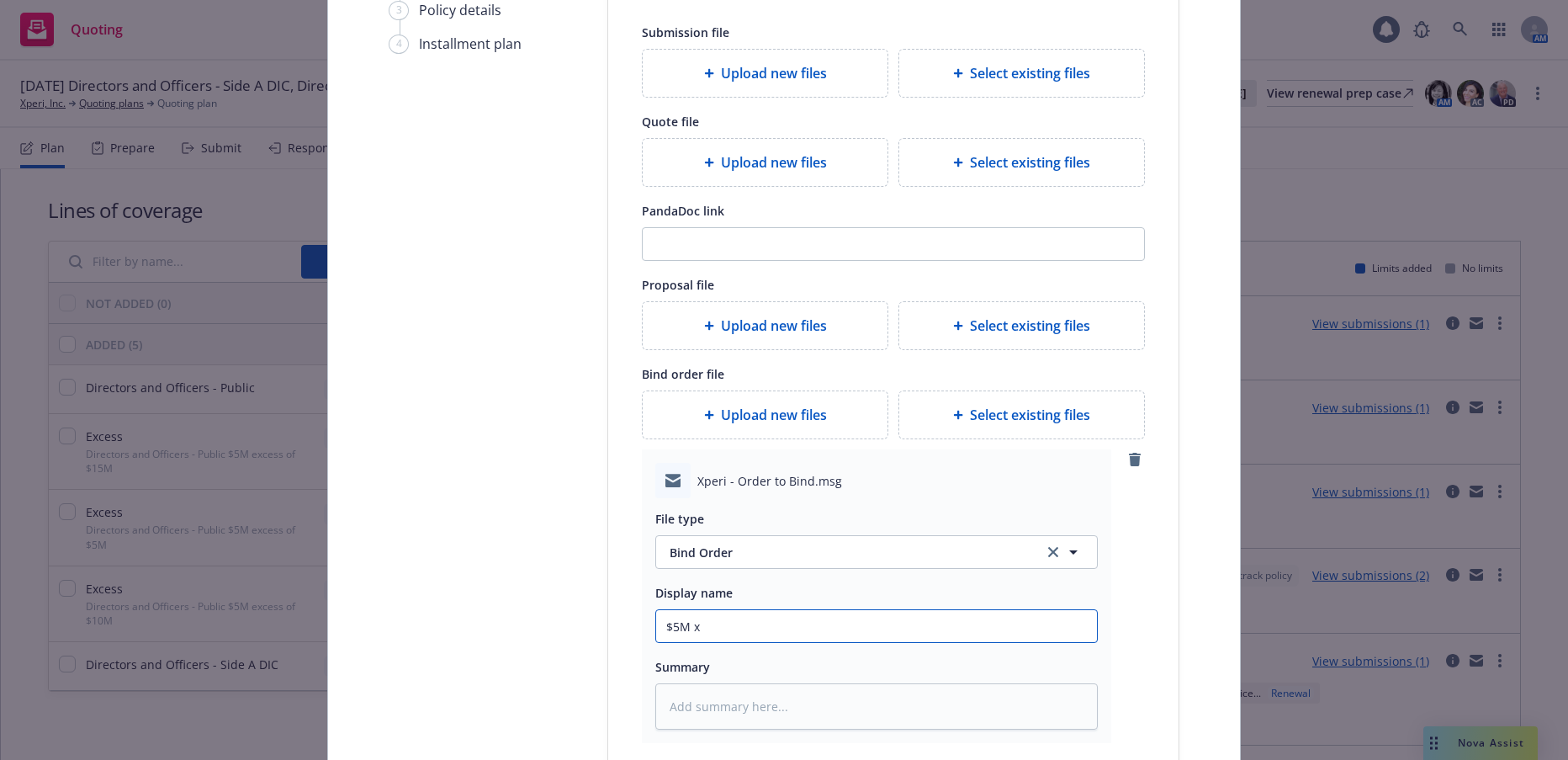
type input "$5M xs"
type textarea "x"
type input "$5M xs"
type textarea "x"
type input "$5M xs $"
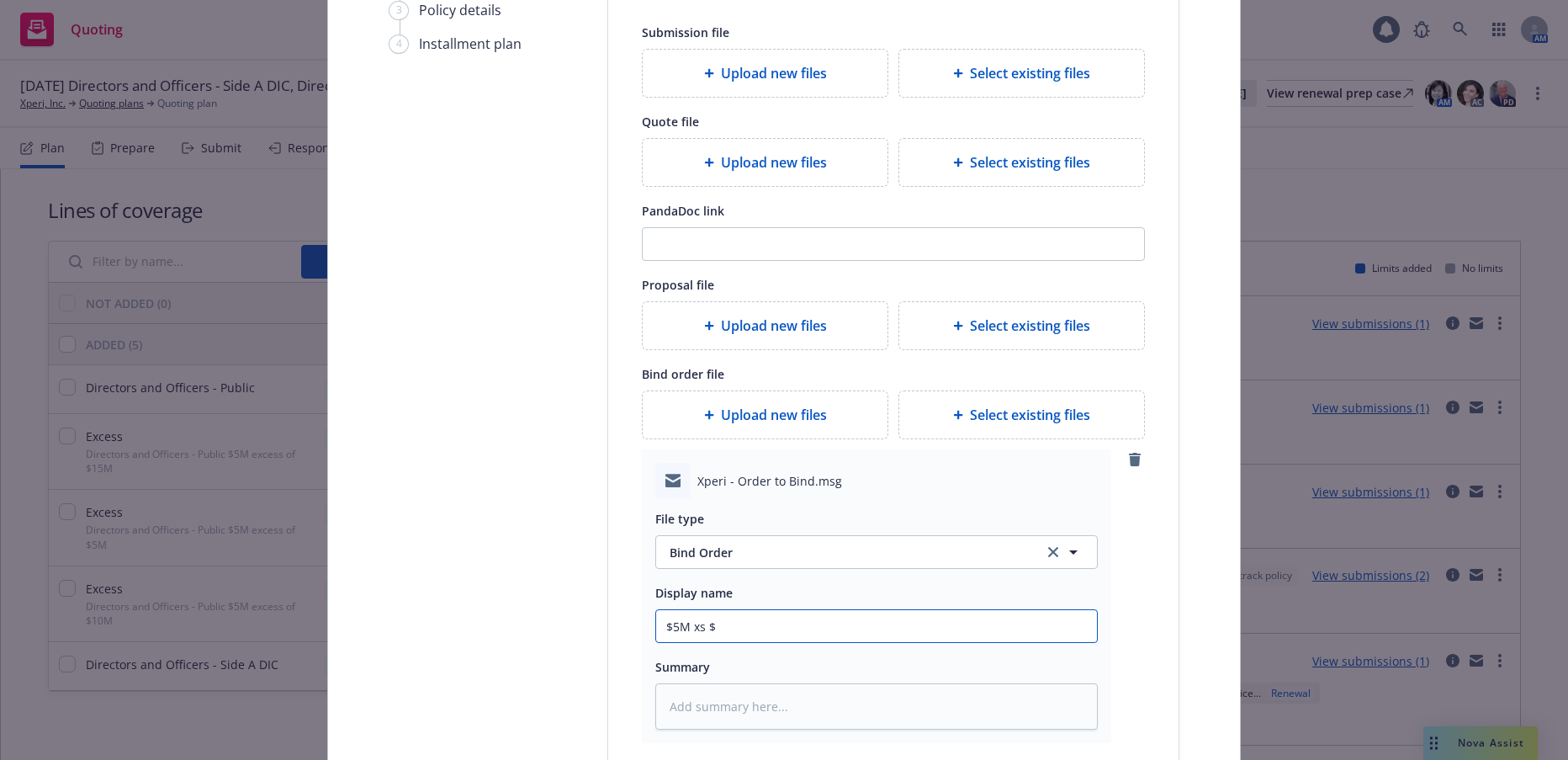
type textarea "x"
type input "$5M xs $5"
type textarea "x"
type input "$5M xs $5M"
type textarea "x"
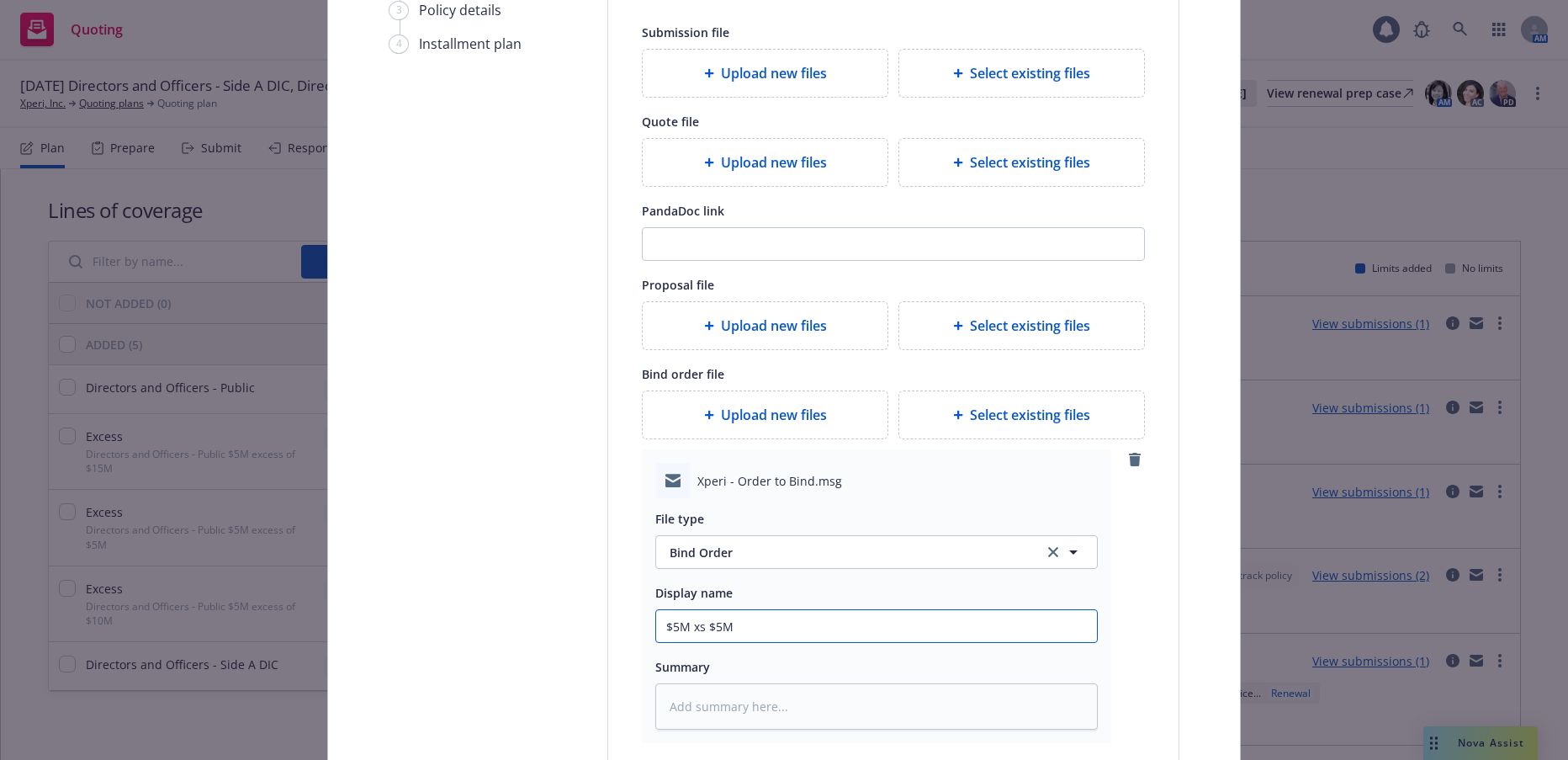
type input "$5M xs $5M"
type textarea "x"
type input "$5M xs $5M B"
type textarea "x"
type input "$5M xs $5M Bi"
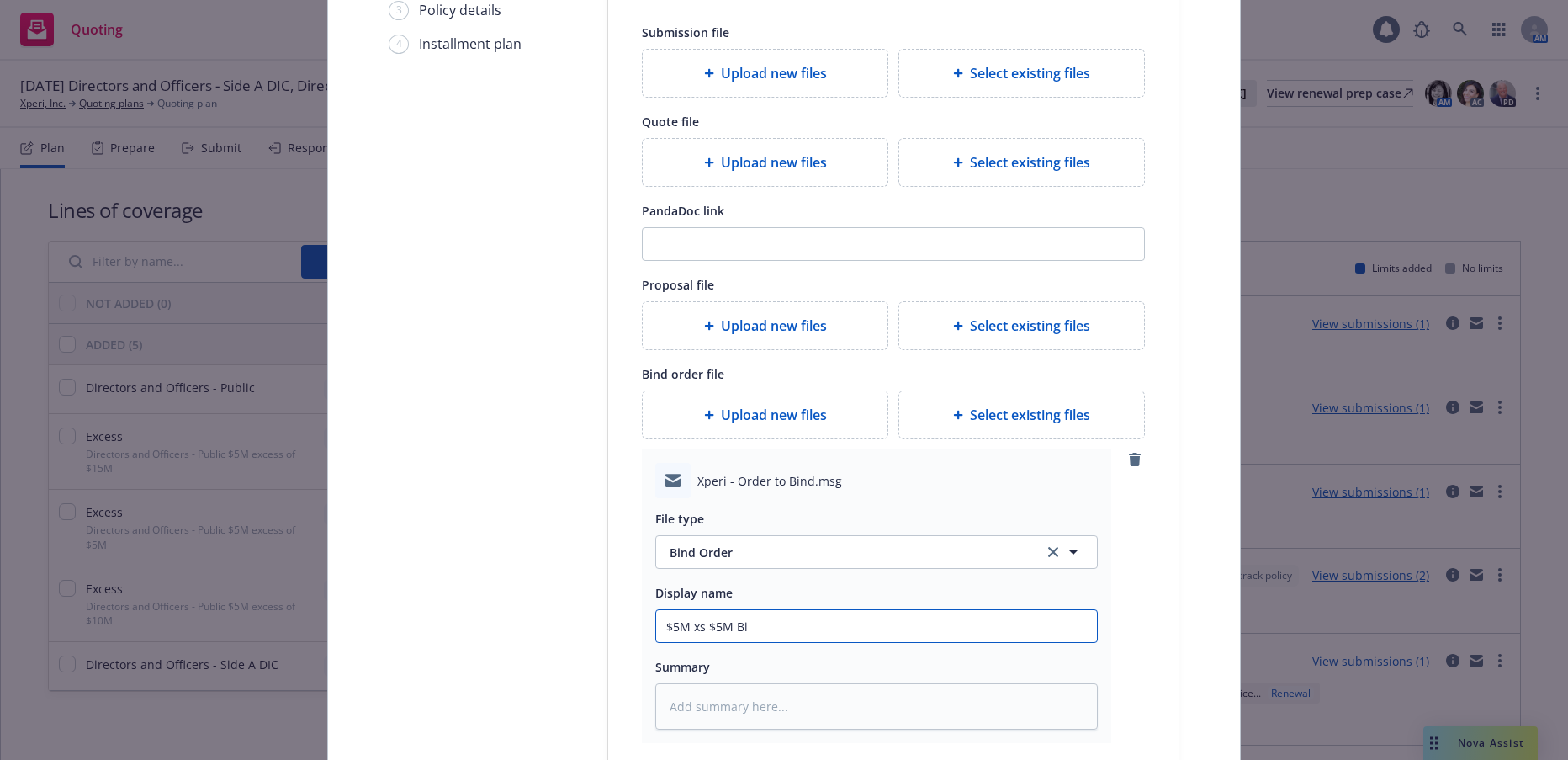
type textarea "x"
type input "$5M xs $5M Bin"
type textarea "x"
type input "$5M xs $5M Bind"
type textarea "x"
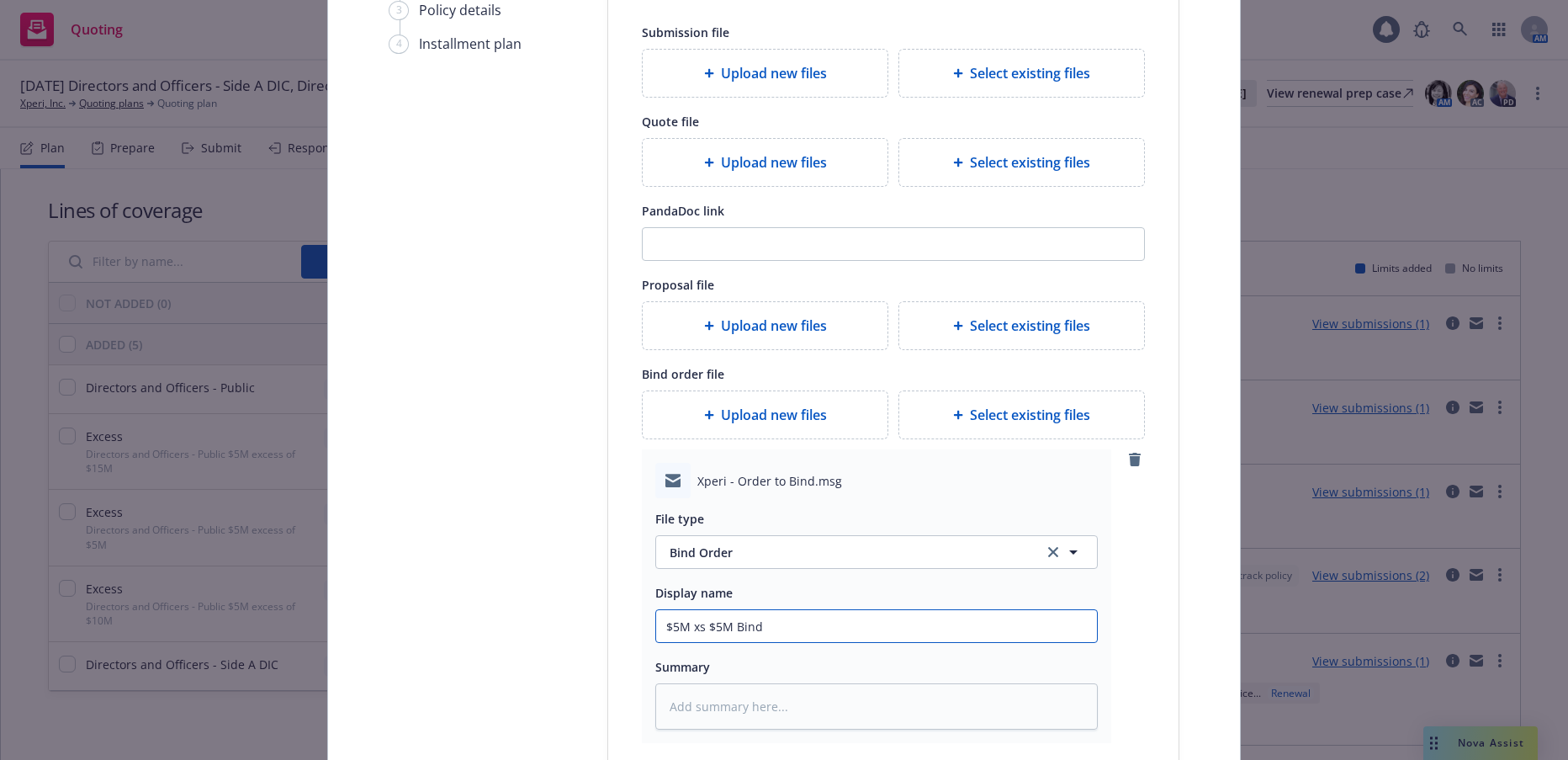
type input "$5M xs $5M Bind"
type textarea "x"
type input "$5M xs $5M Bind O"
type textarea "x"
type input "$5M xs $5M Bind Or"
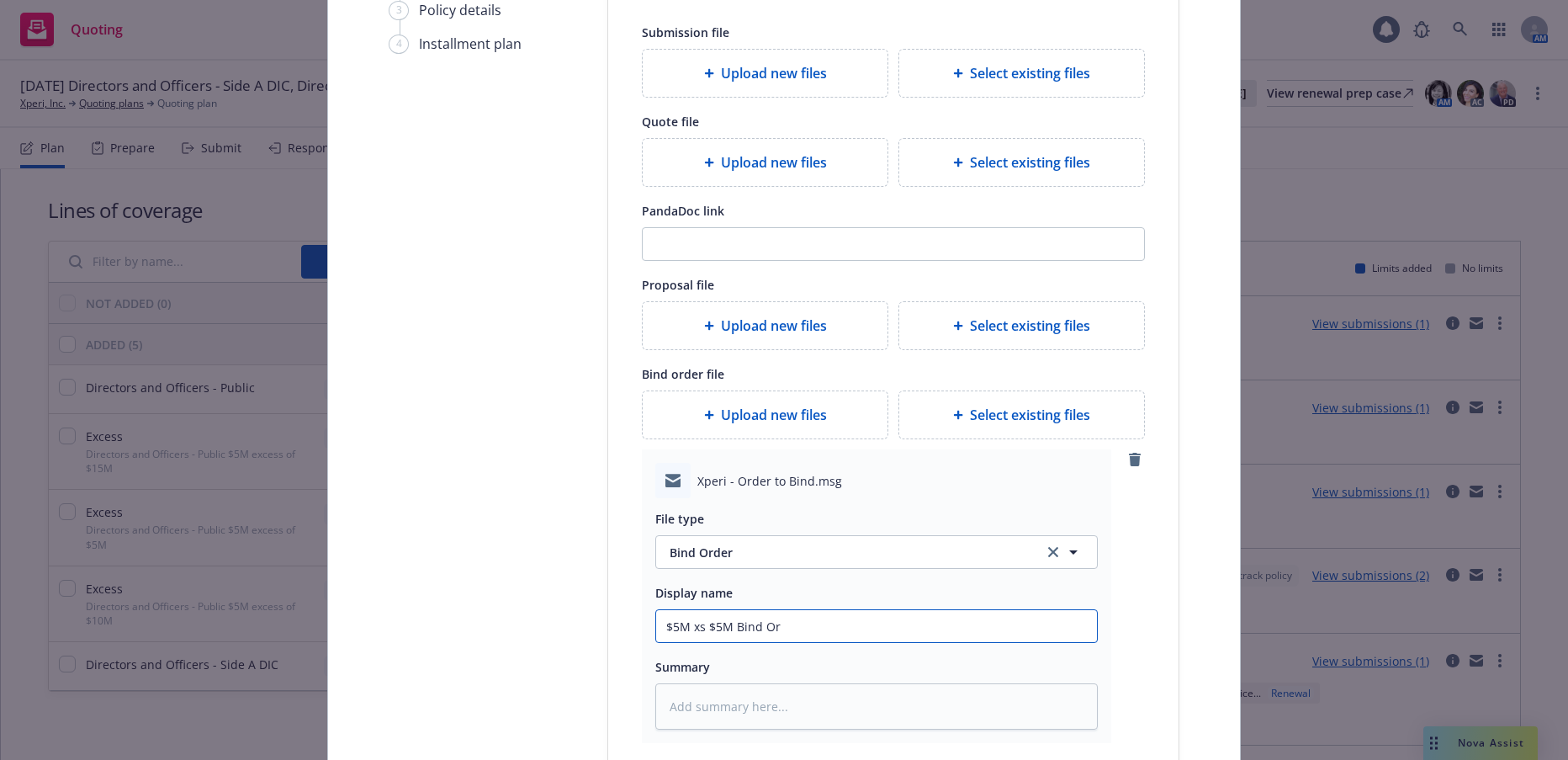
type textarea "x"
type input "$5M xs $5M Bind Ord"
type textarea "x"
type input "$5M xs $5M Bind Orde"
type textarea "x"
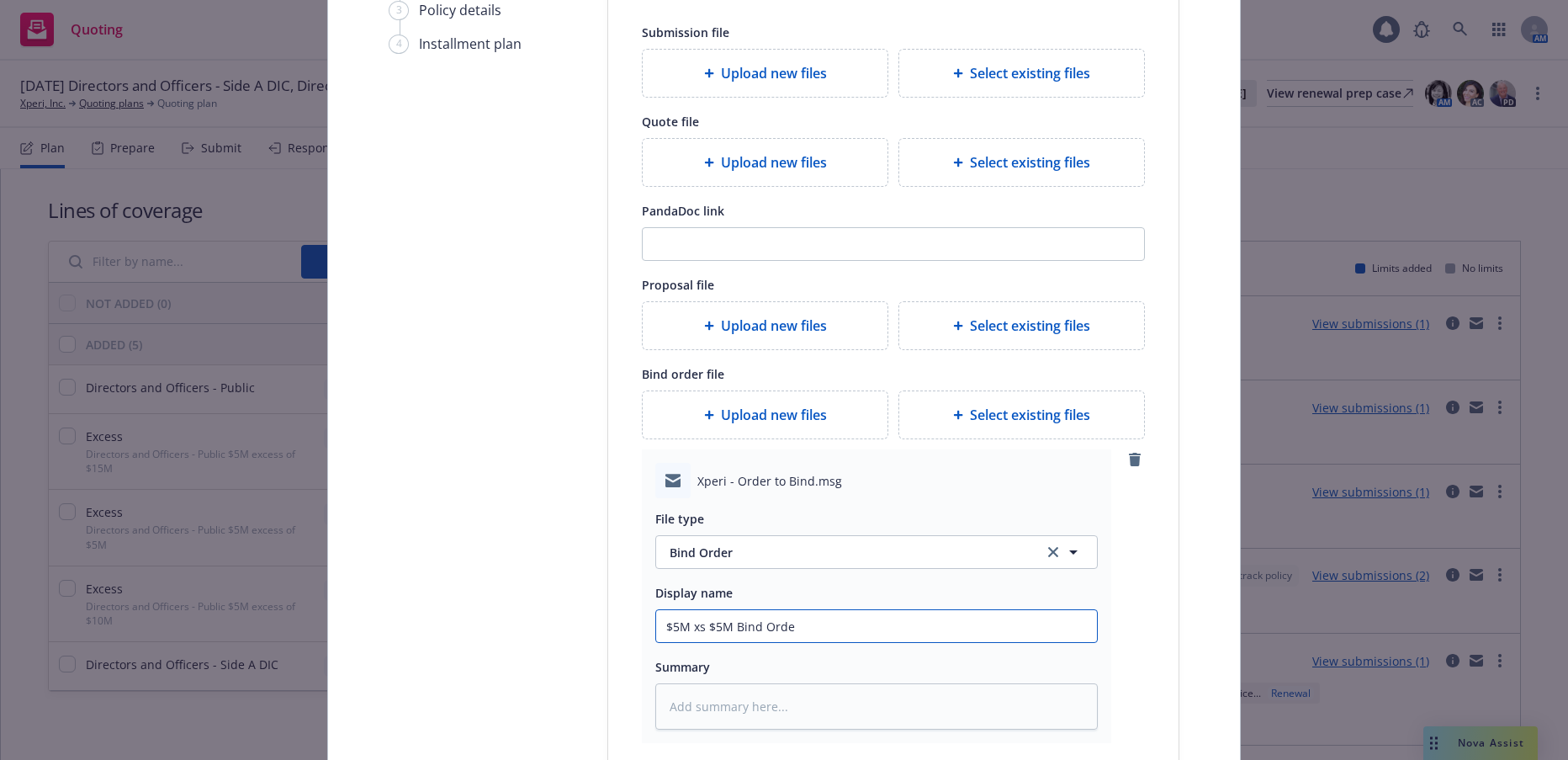
type input "$5M xs $5M Bind Order"
type textarea "x"
type input "$5M xs $5M Bind Order"
type textarea "x"
type input "$5M xs $5M Bind Order t"
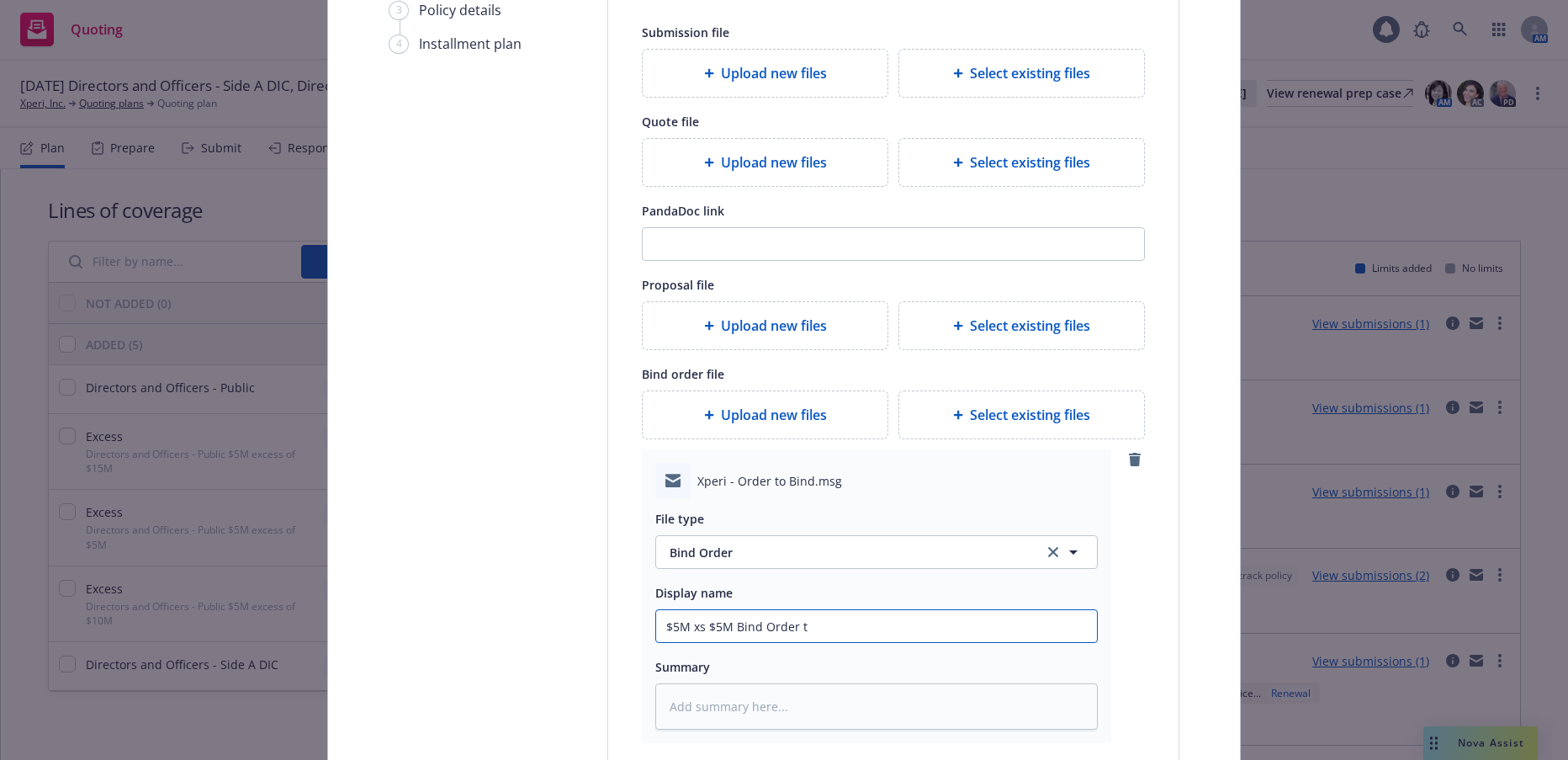
type textarea "x"
type input "$5M xs $5M Bind Order to"
type textarea "x"
type input "$5M xs $5M Bind Order to"
type textarea "x"
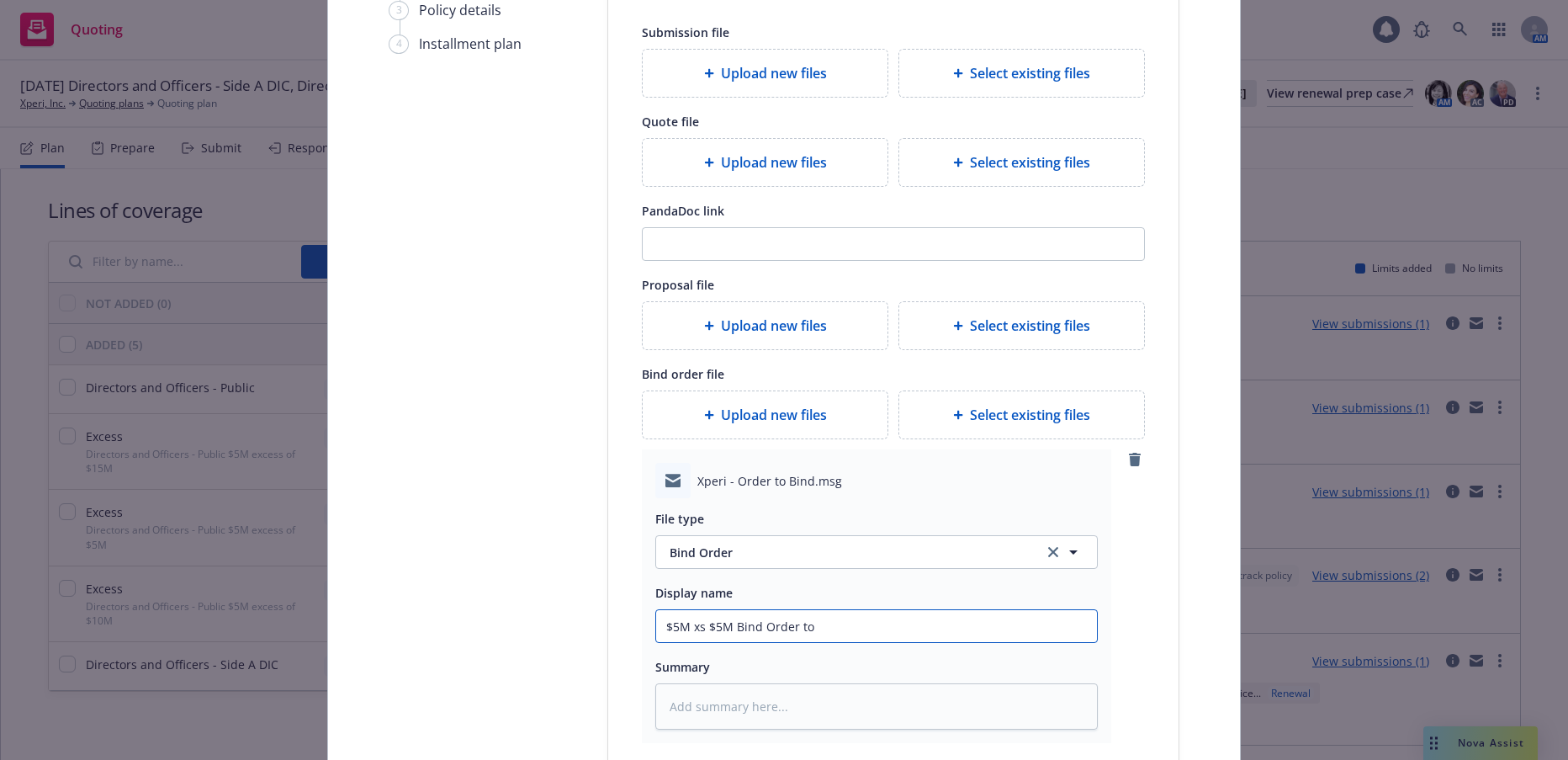
type input "$5M xs $5M Bind Order to A"
type textarea "x"
type input "$5M xs $5M Bind Order to AW"
type textarea "x"
type input "$5M xs $5M Bind Order to AWA"
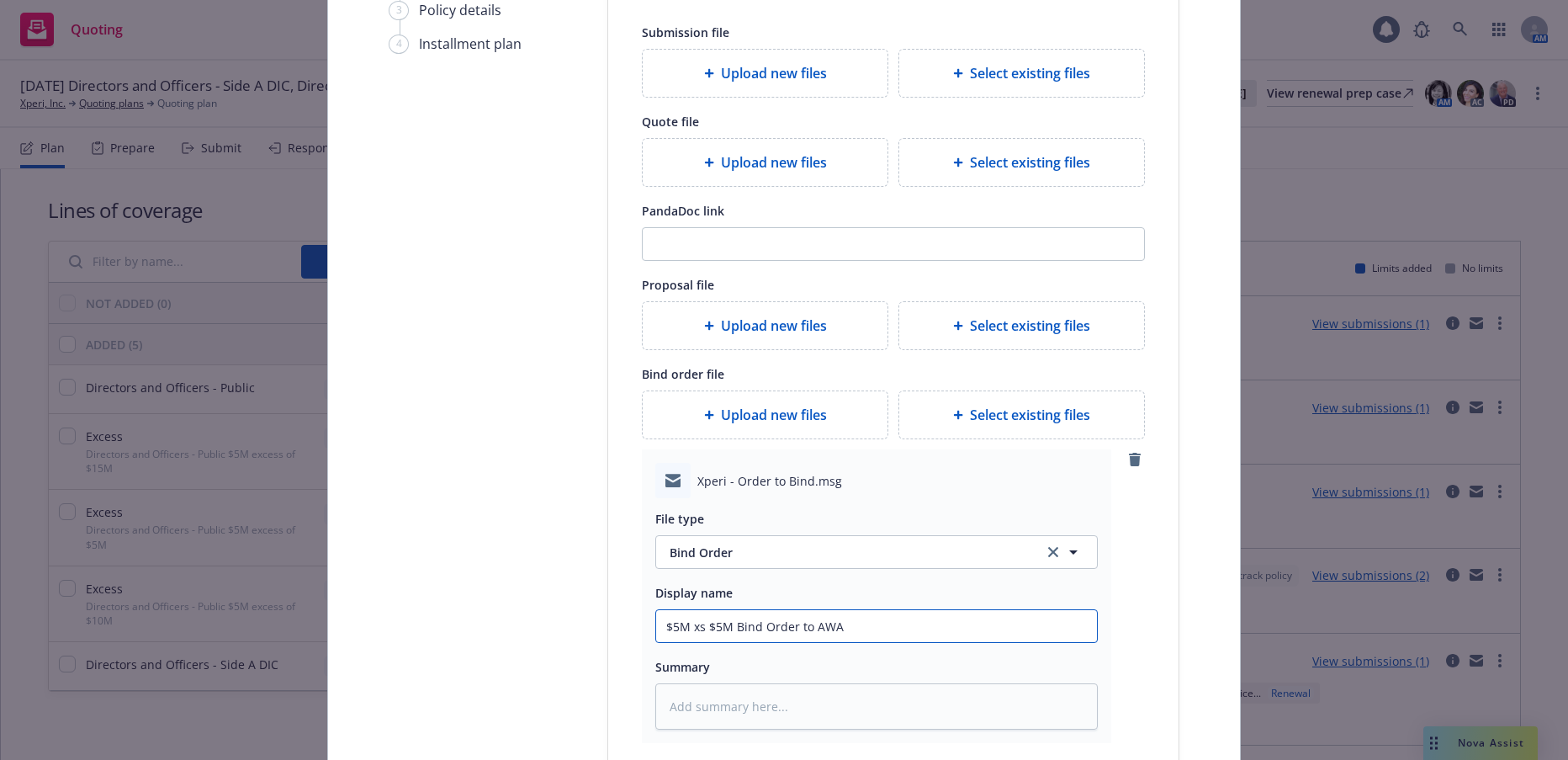
type textarea "x"
type input "$5M xs $5M Bind Order to AWAC"
type textarea "x"
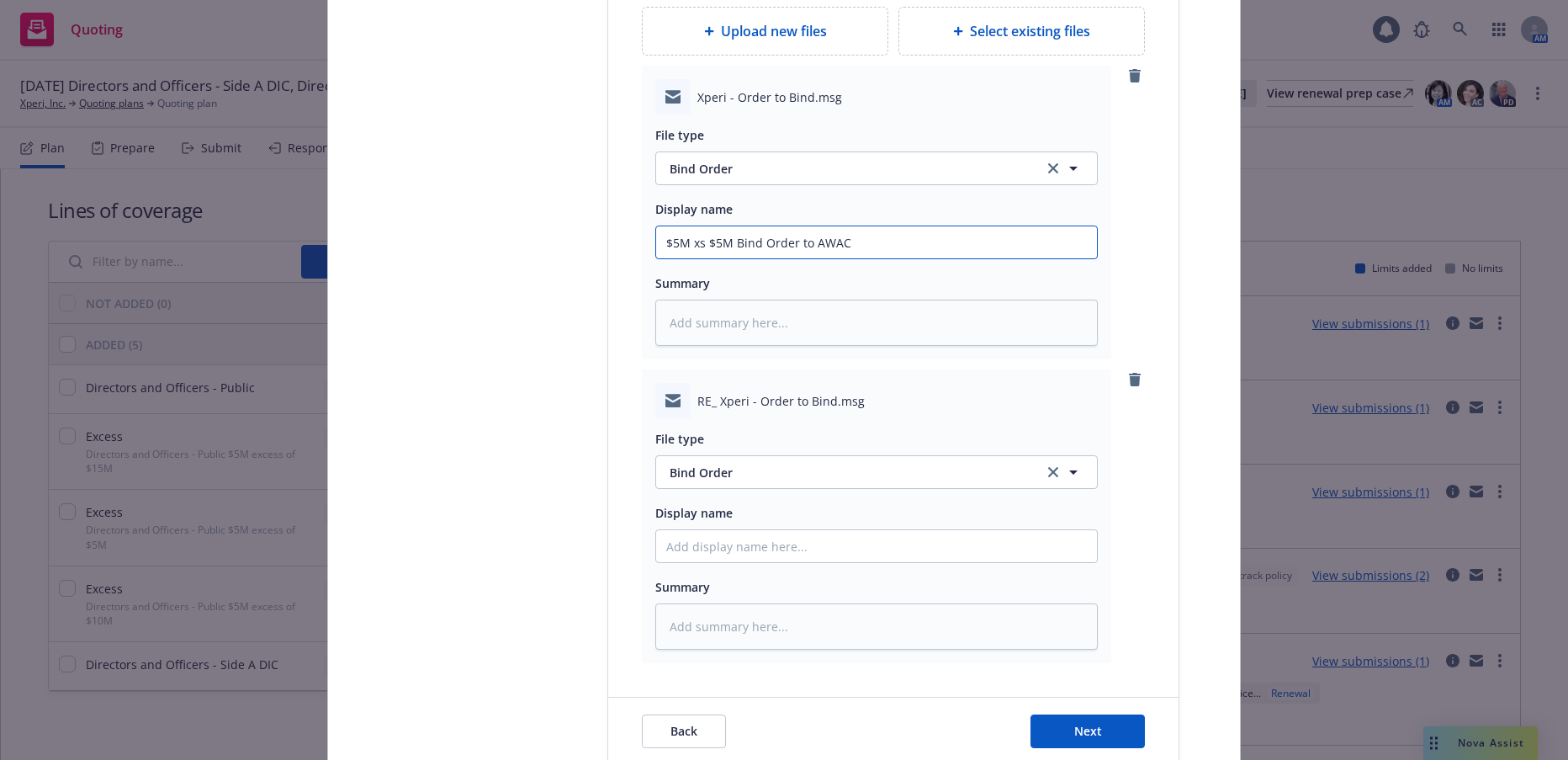
scroll to position [673, 0]
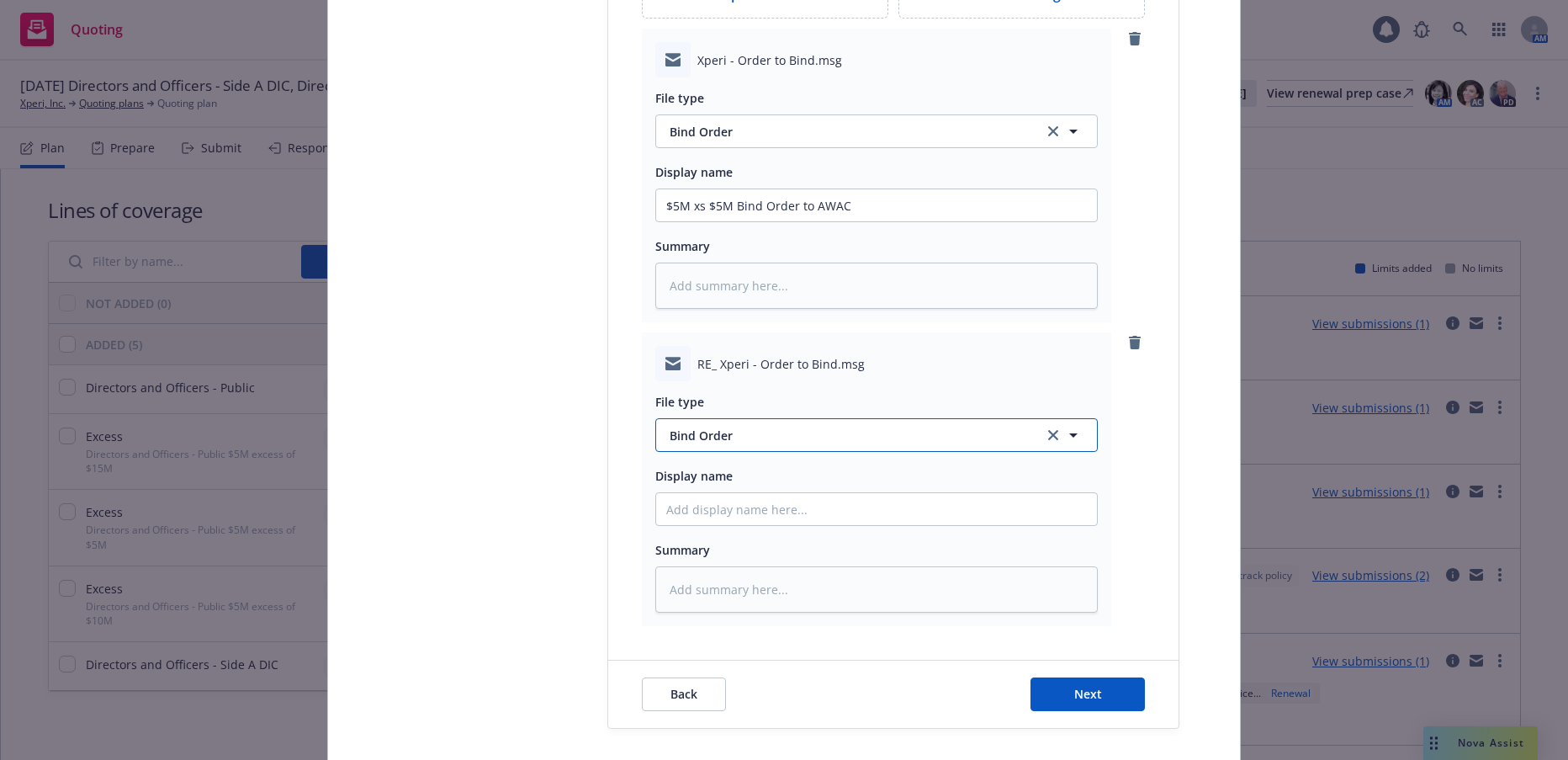
click at [689, 434] on span "Bind Order" at bounding box center [846, 435] width 354 height 18
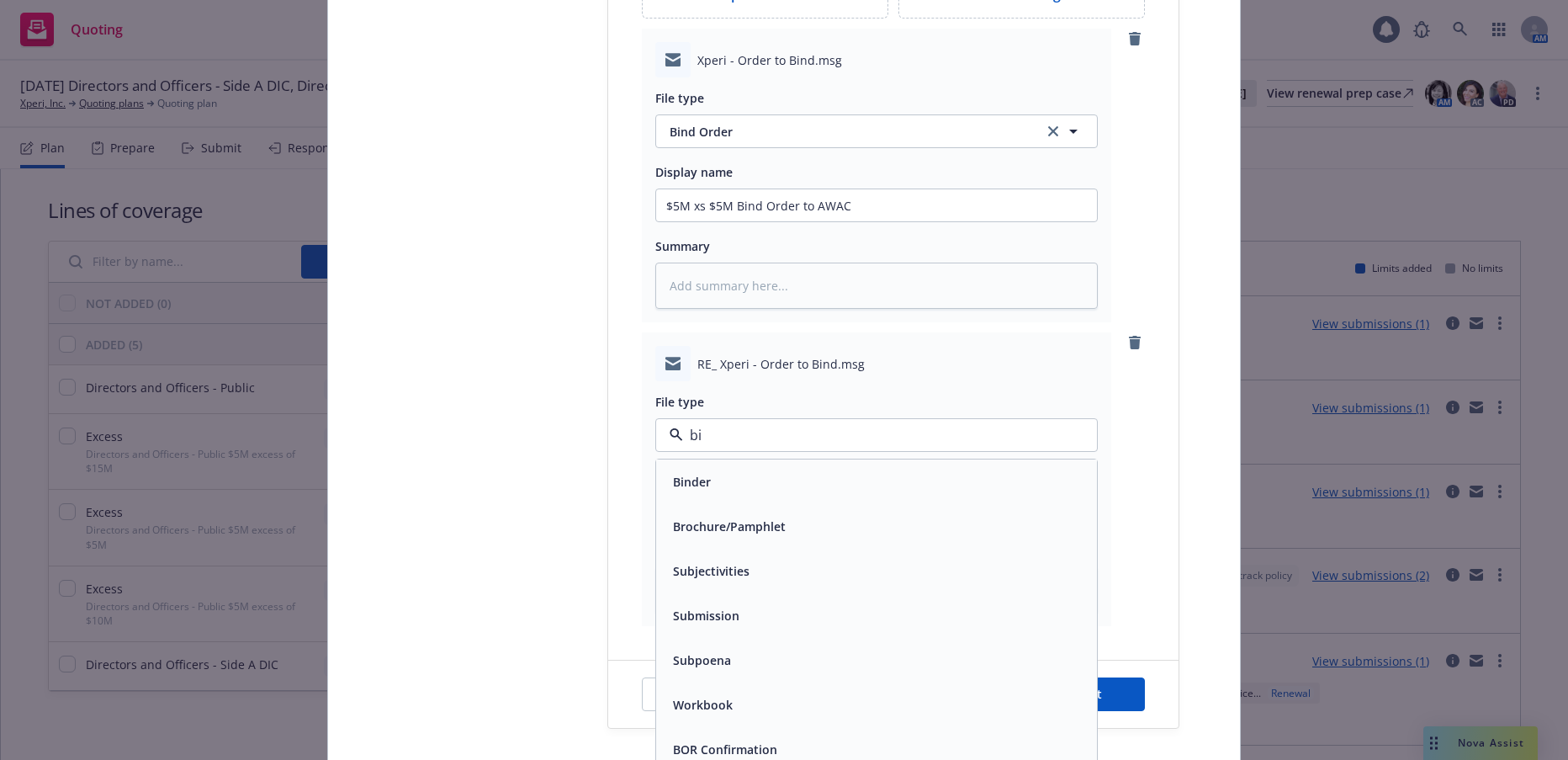
type input "bin"
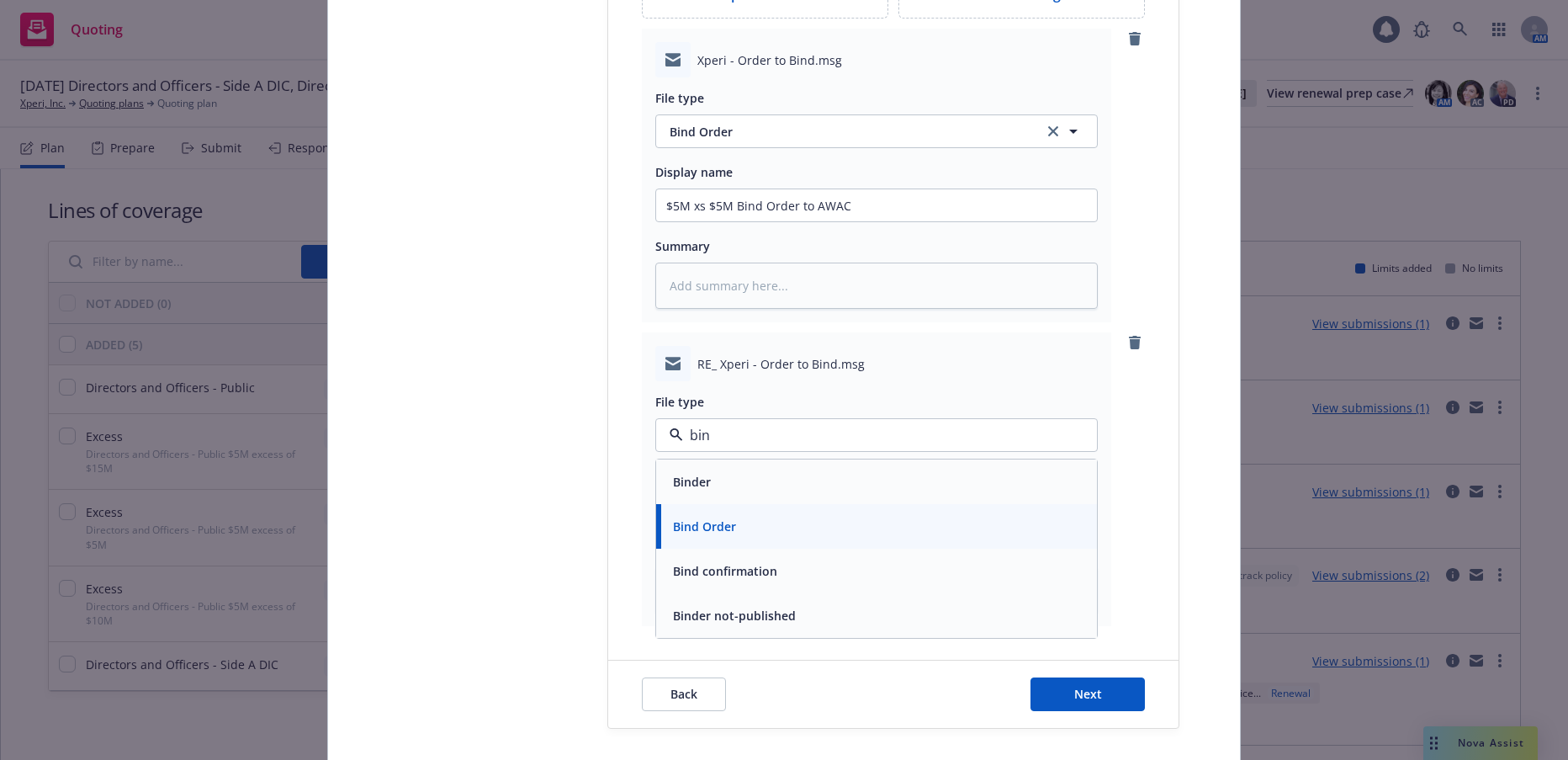
click at [741, 572] on span "Bind confirmation" at bounding box center [725, 571] width 104 height 18
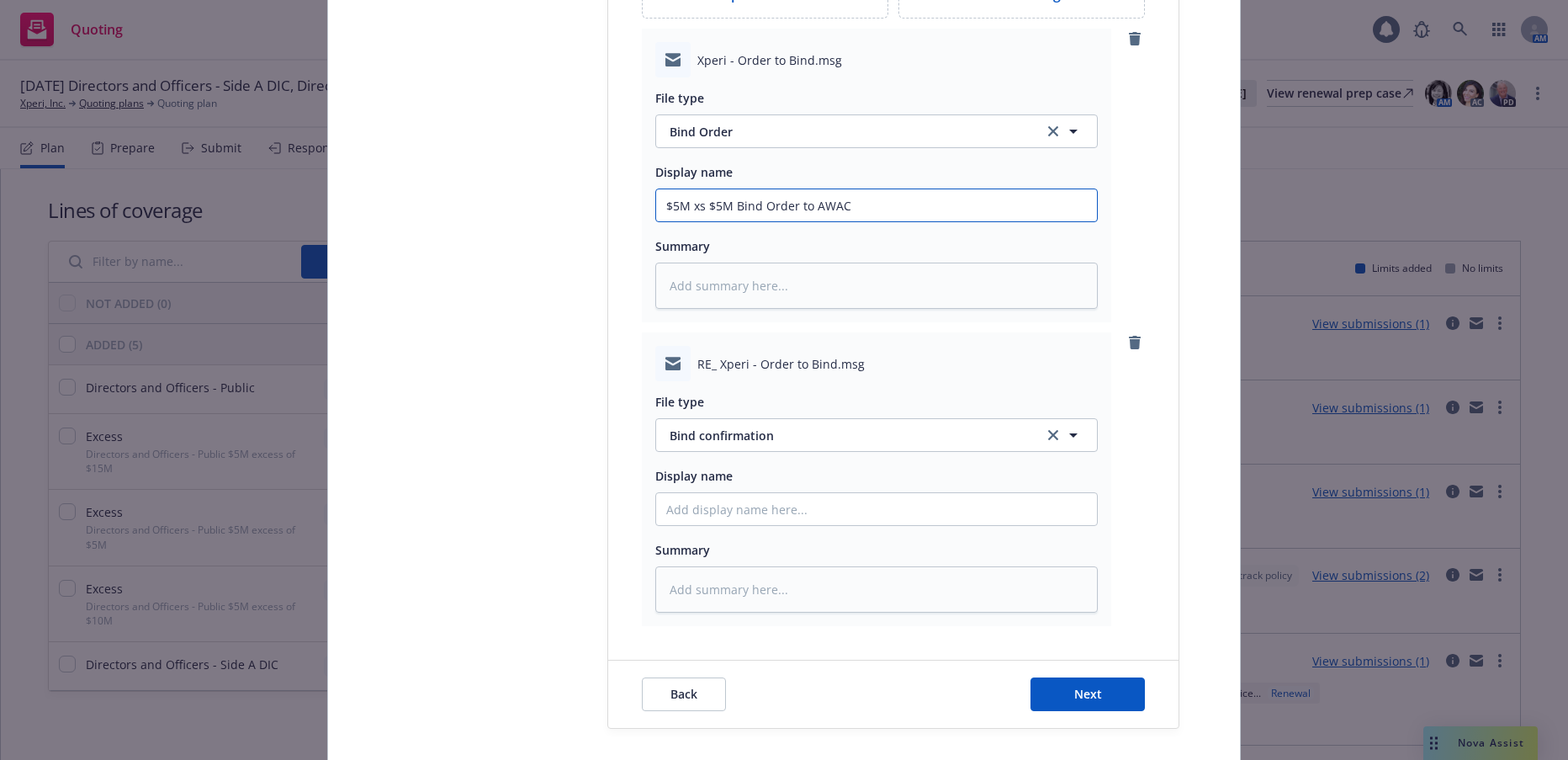
drag, startPoint x: 847, startPoint y: 208, endPoint x: 661, endPoint y: 216, distance: 186.2
click at [661, 216] on input "$5M xs $5M Bind Order to AWAC" at bounding box center [877, 204] width 441 height 32
click at [786, 515] on input "Display name" at bounding box center [877, 508] width 441 height 32
paste input "$5M xs $5M Bind Order to AWAC"
type textarea "x"
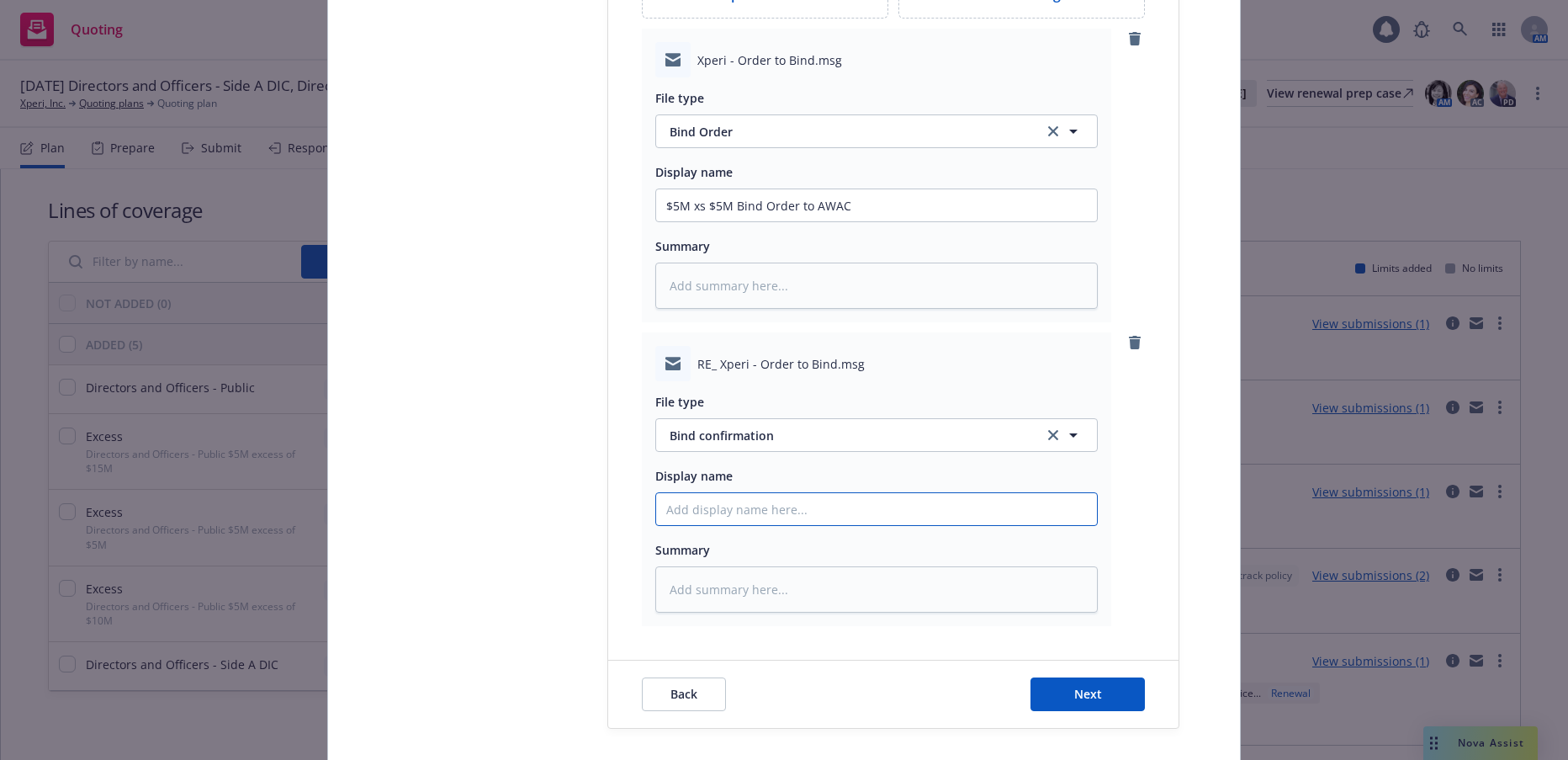
type input "$5M xs $5M Bind Order to AWAC"
type textarea "x"
type input "$5M xs $5M Bind Order t AWAC"
type textarea "x"
type input "$5M xs $5M Bind Order AWAC"
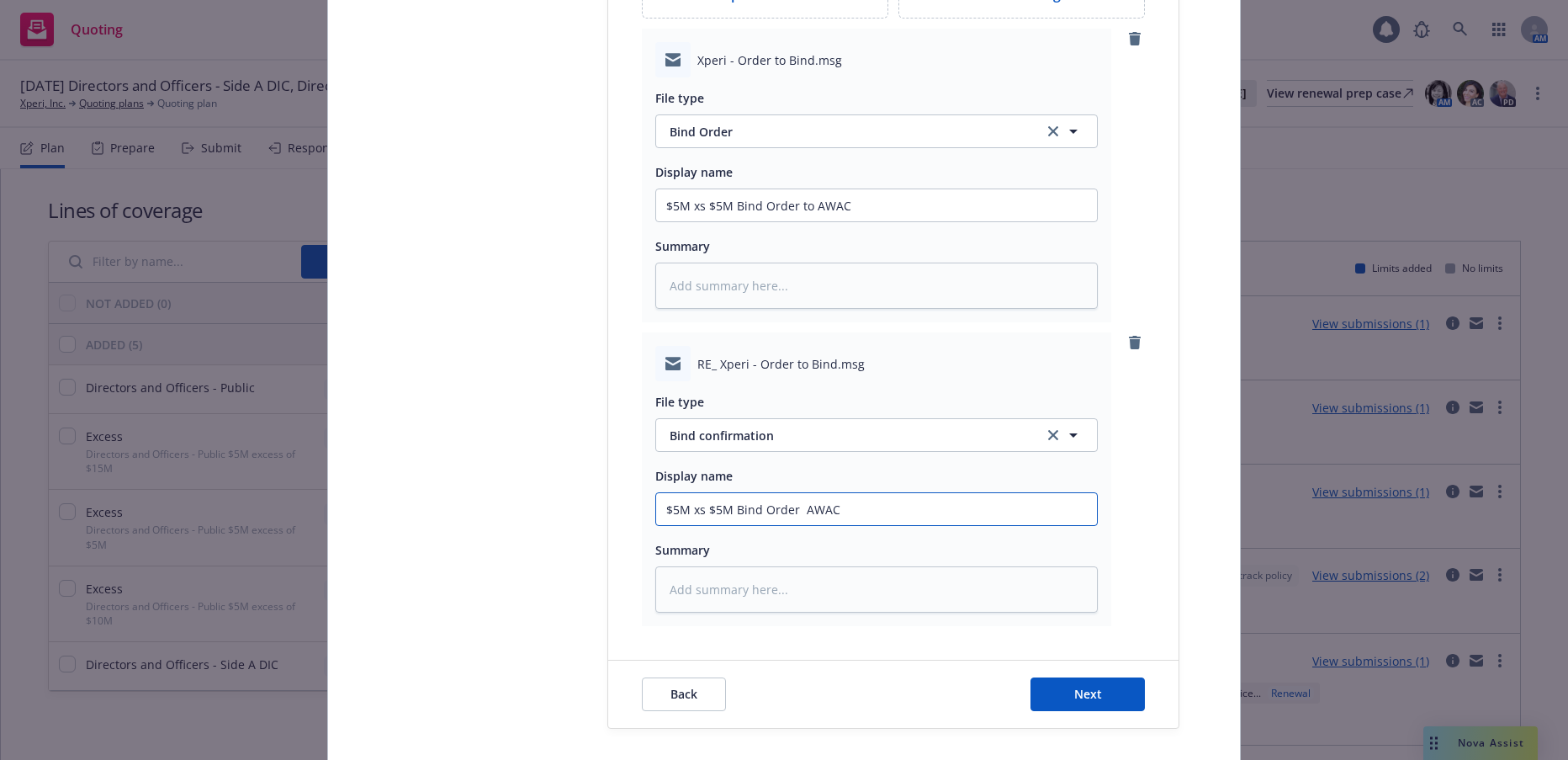
type textarea "x"
type input "$5M xs $5M Bind Order f AWAC"
type textarea "x"
type input "$5M xs $5M Bind Order fr AWAC"
type textarea "x"
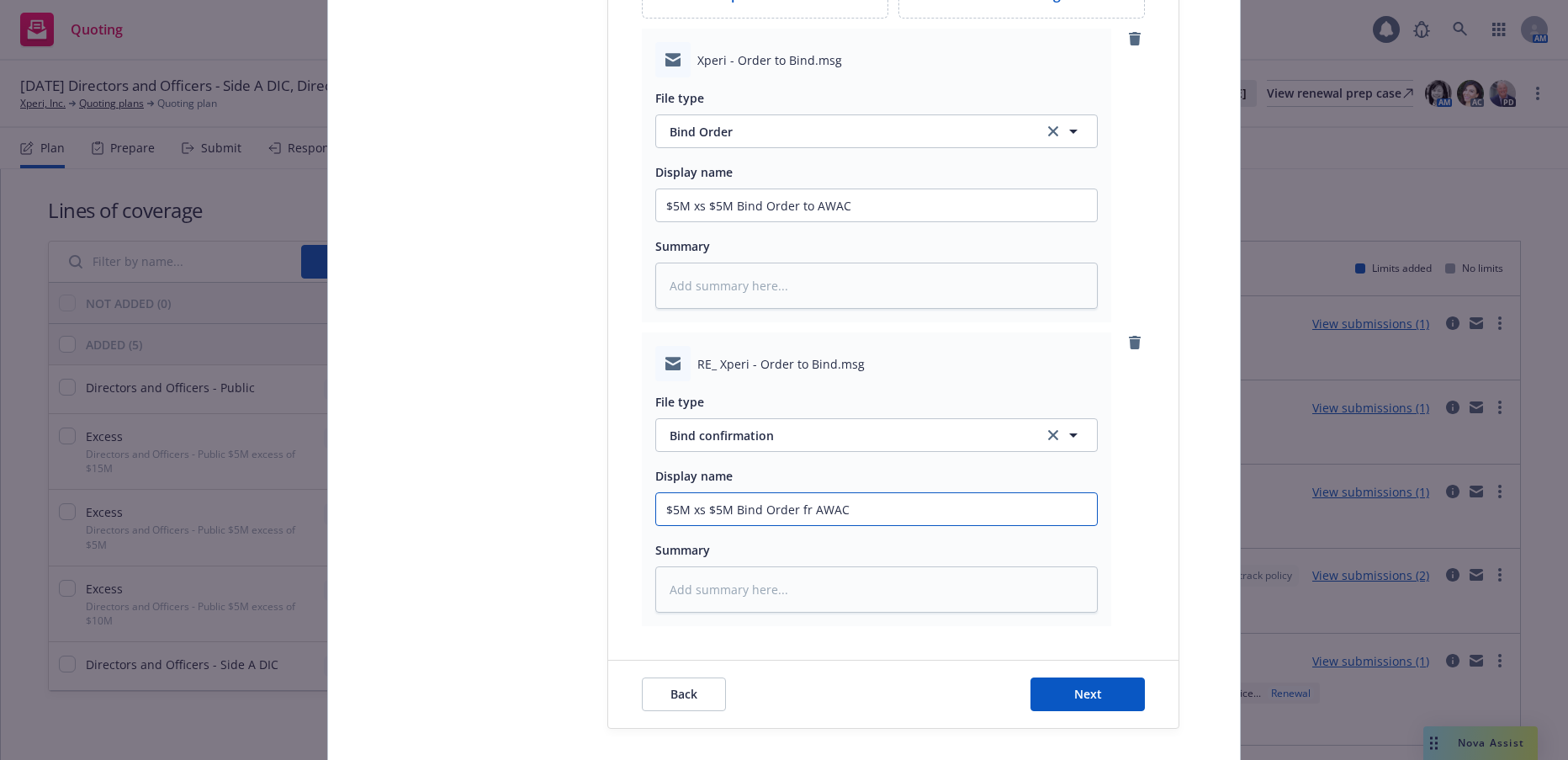
type input "$5M xs $5M Bind Orde fr AWAC"
type textarea "x"
type input "$5M xs $5M Bind Ord fr AWAC"
type textarea "x"
type input "$5M xs $5M Bind Or fr AWAC"
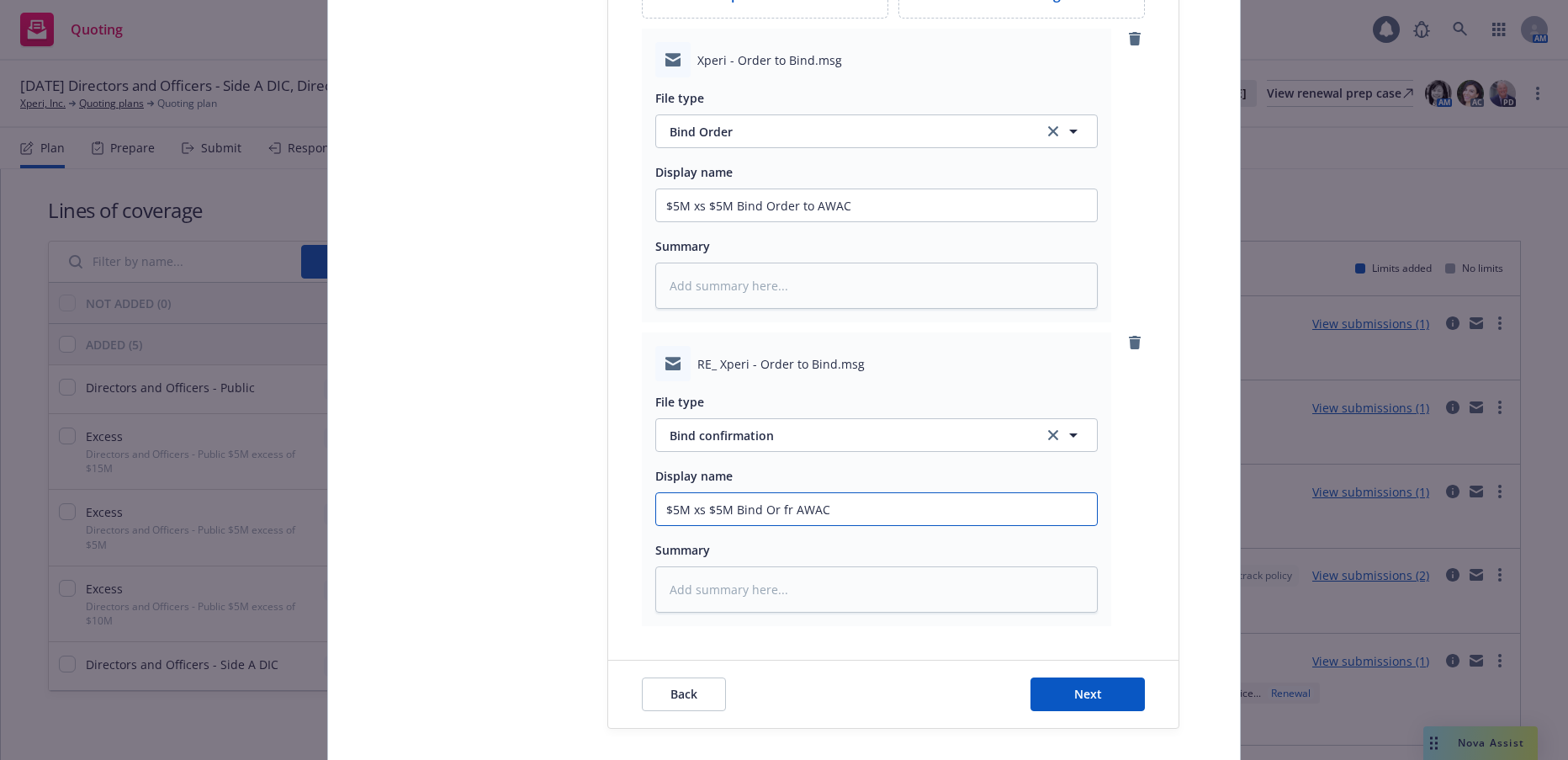
type textarea "x"
type input "$5M xs $5M Bind O fr AWAC"
type textarea "x"
type input "$5M xs $5M Bind fr AWAC"
type textarea "x"
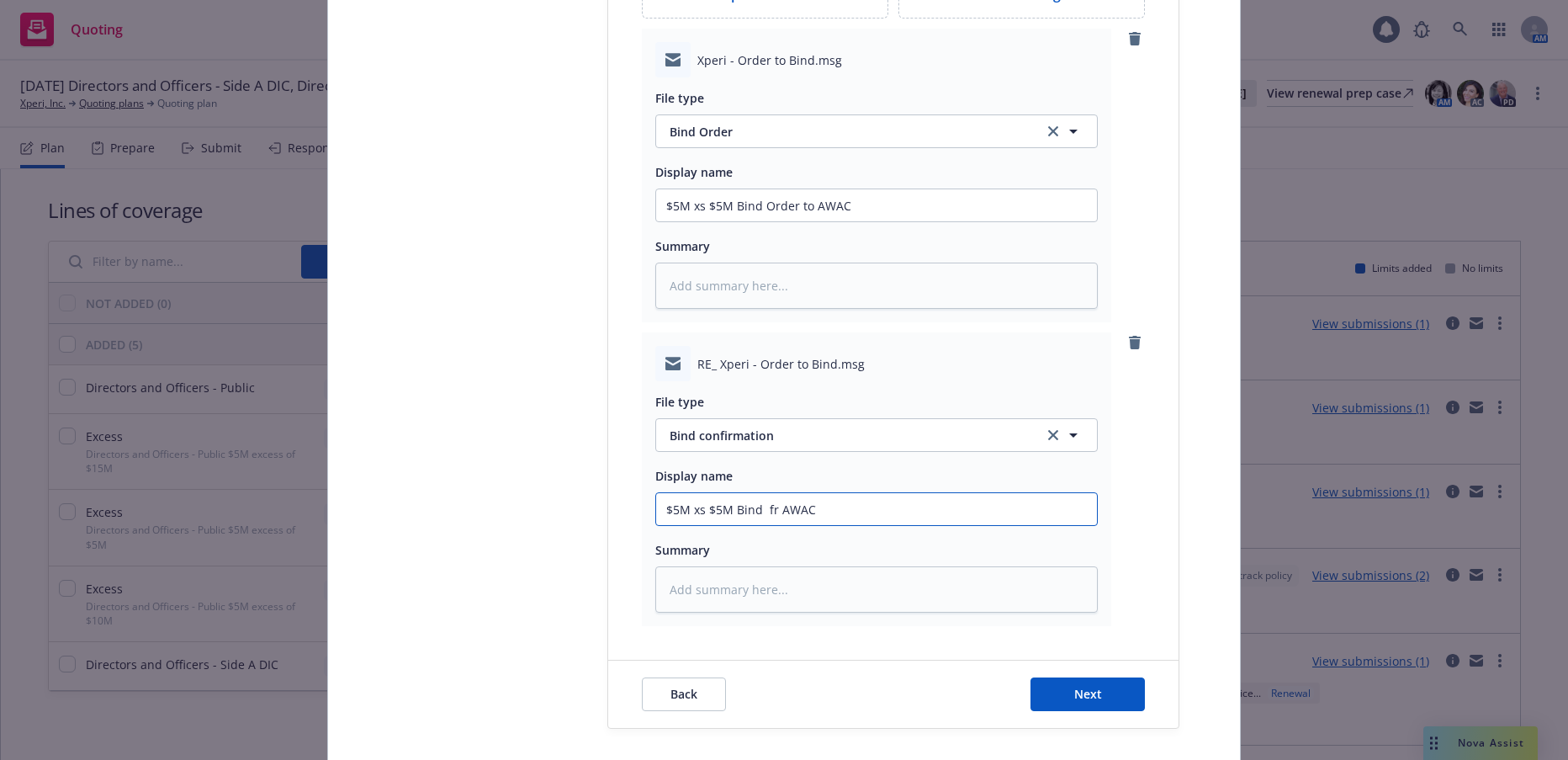
type input "$5M xs $5M Bind c fr AWAC"
type textarea "x"
type input "$5M xs $5M Bind co fr AWAC"
type textarea "x"
type input "$5M xs $5M Bind con fr AWAC"
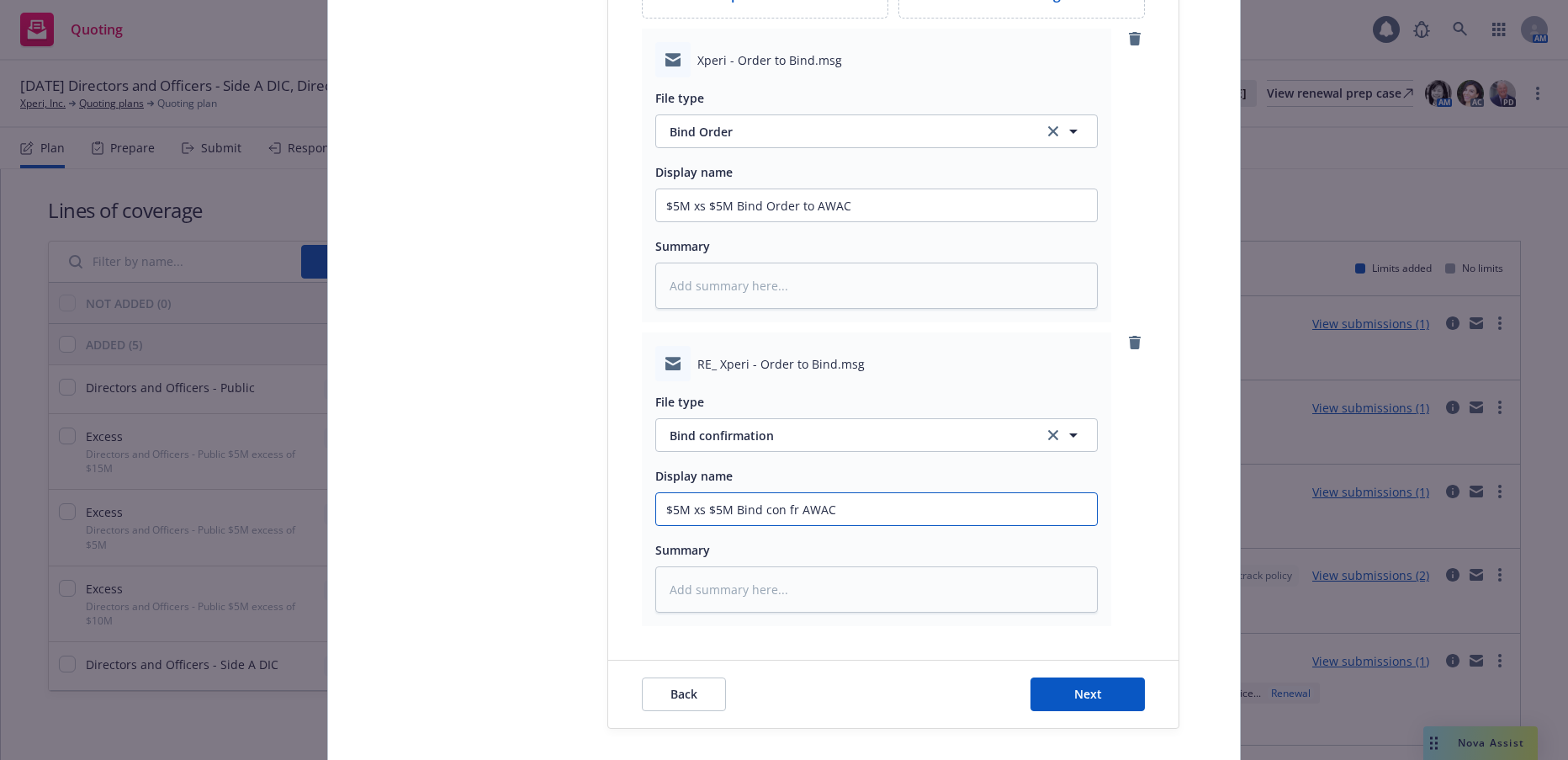
type textarea "x"
type input "$5M xs $5M Bind conf fr AWAC"
type textarea "x"
type input "$5M xs $5M Bind confi fr AWAC"
type textarea "x"
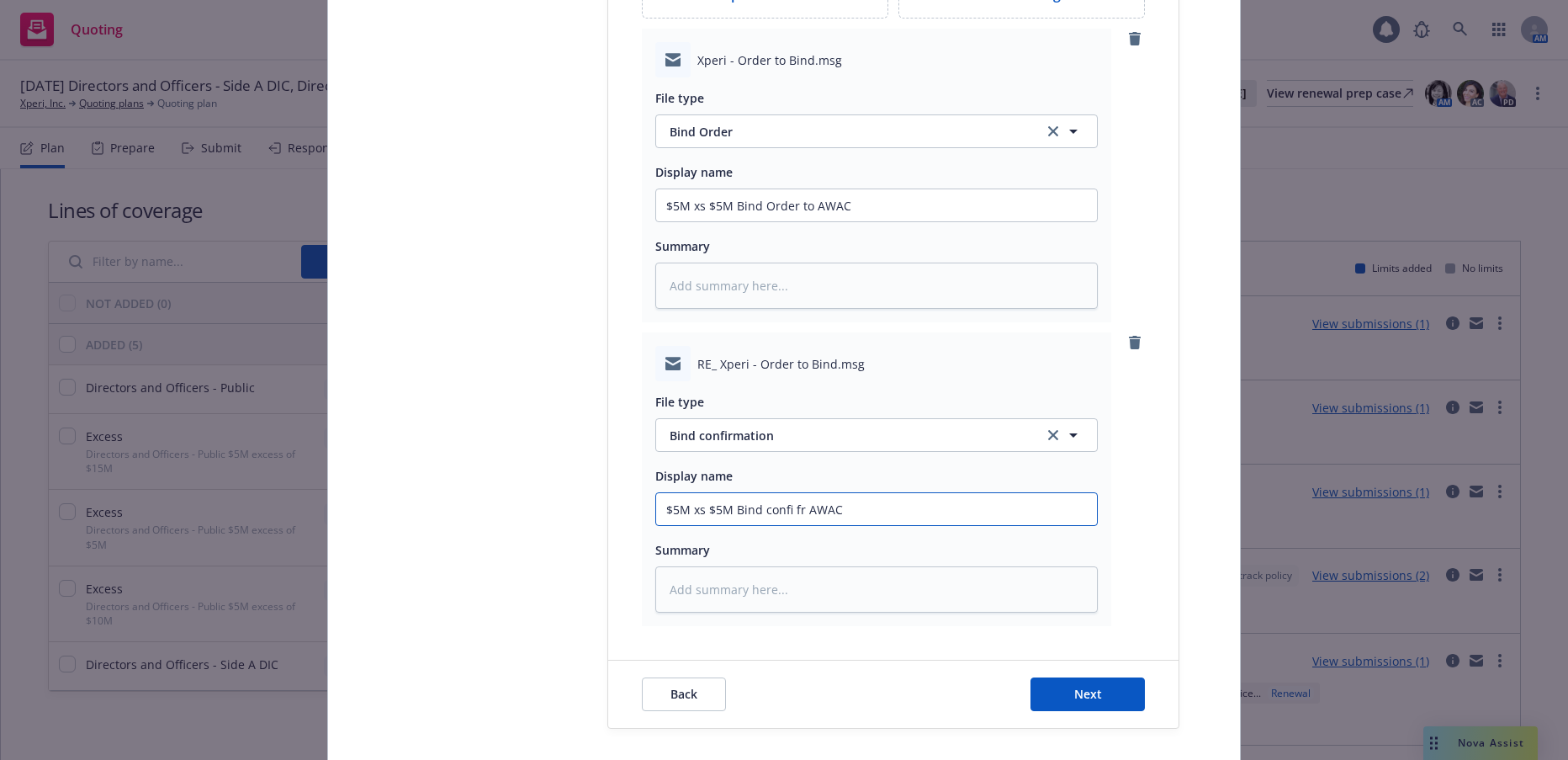
type input "$5M xs $5M Bind confir fr AWAC"
type textarea "x"
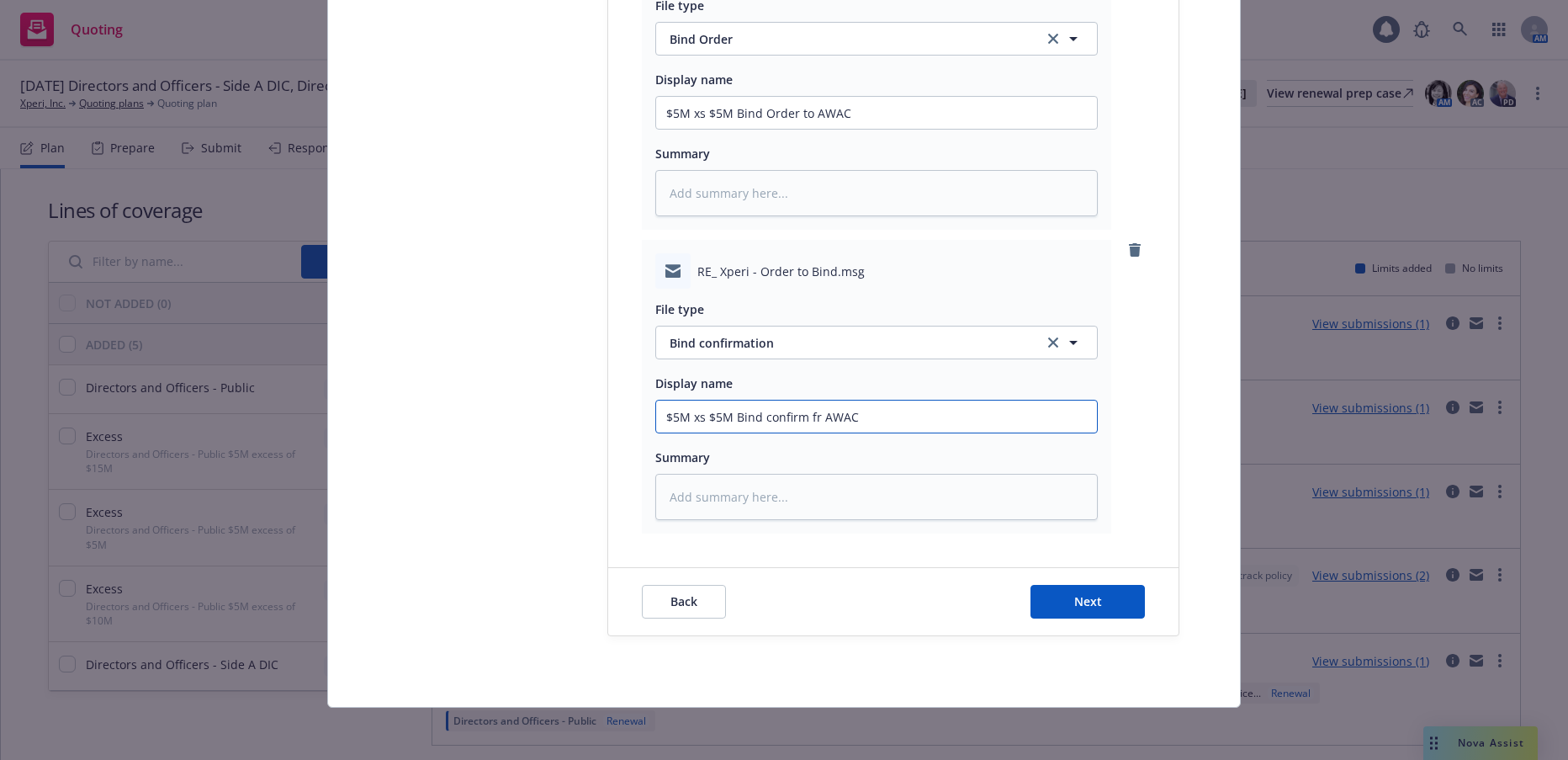
scroll to position [768, 0]
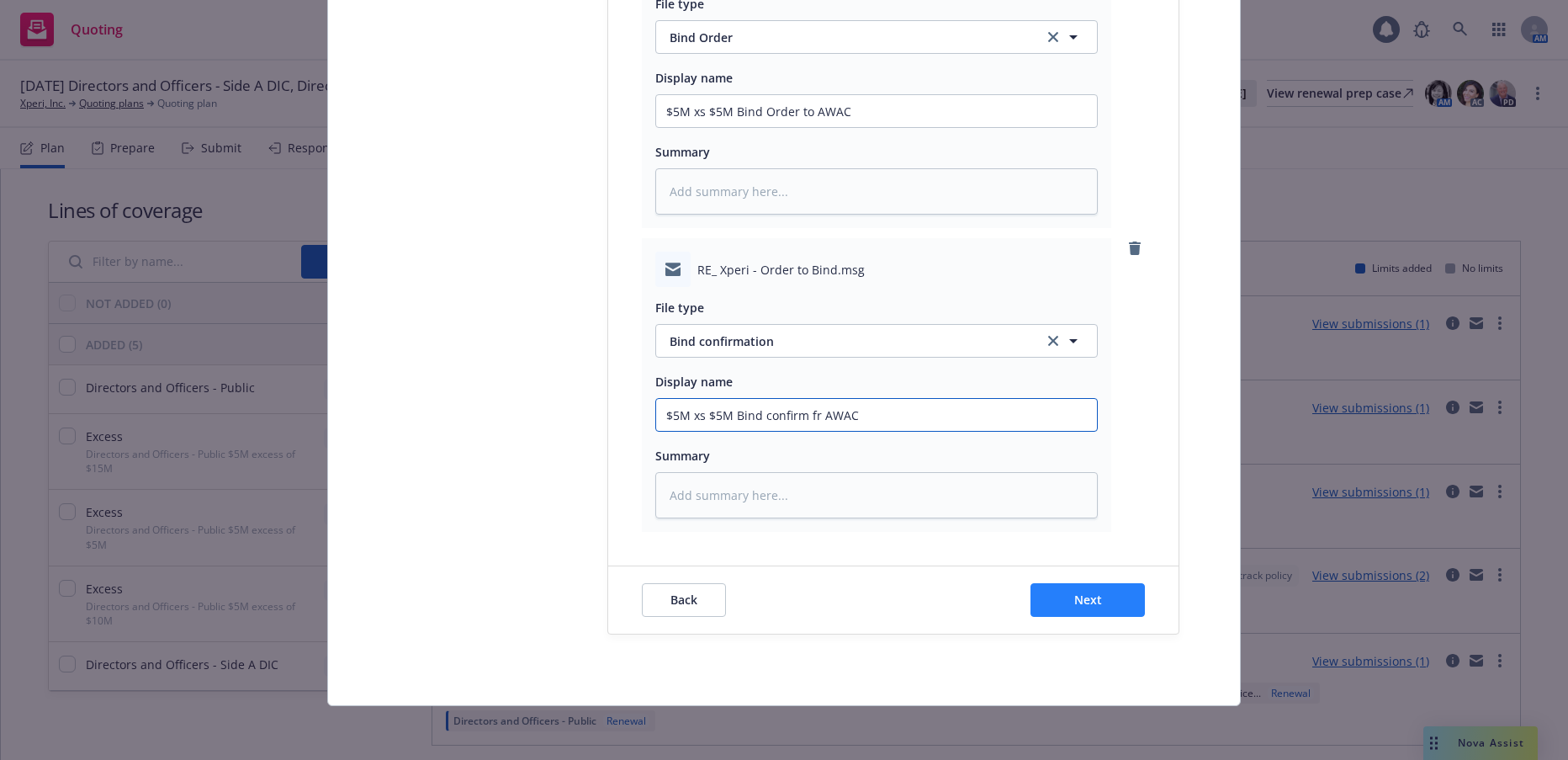
type input "$5M xs $5M Bind confirm fr AWAC"
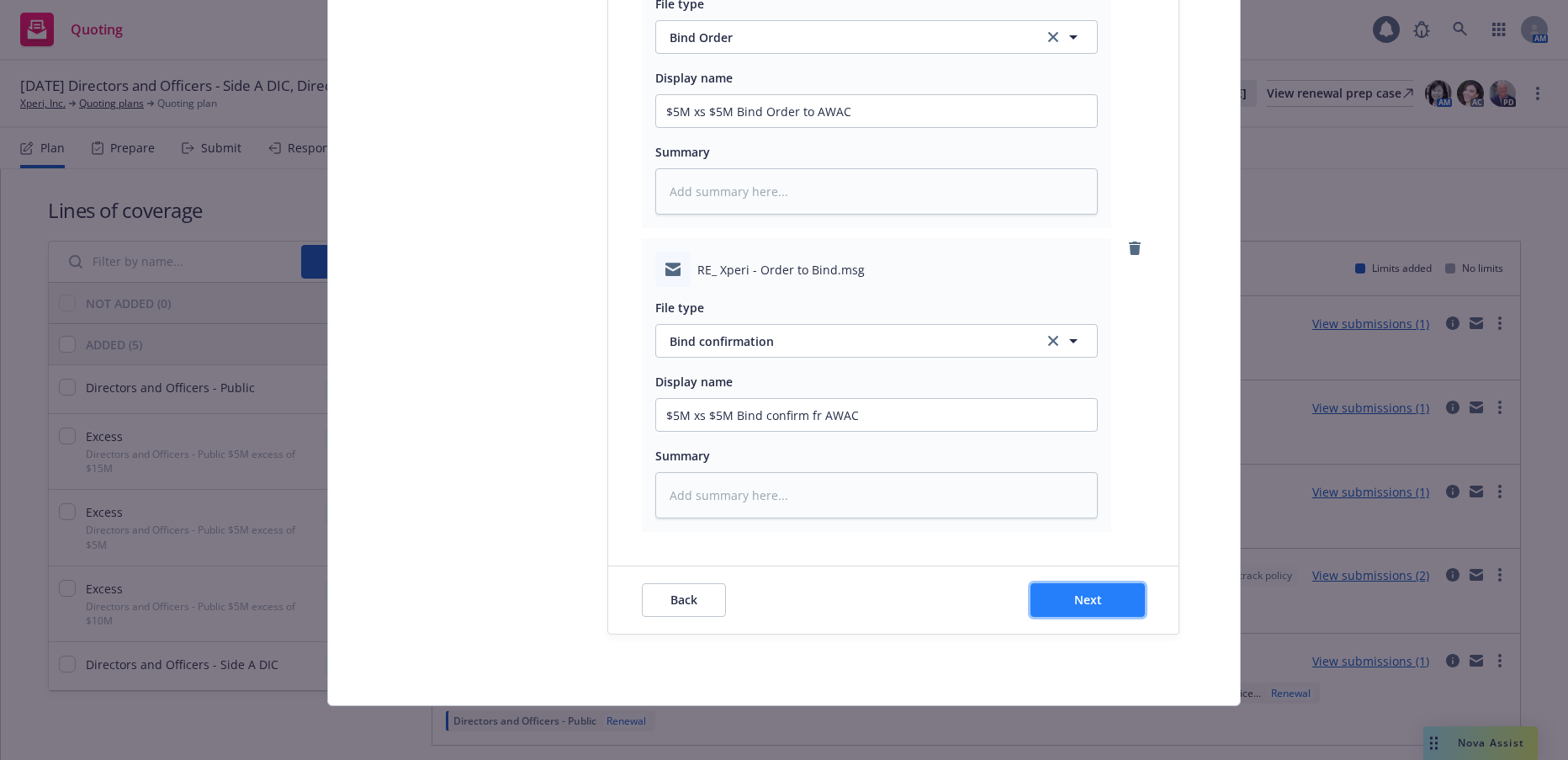
click at [1066, 603] on button "Next" at bounding box center [1088, 600] width 115 height 33
type textarea "x"
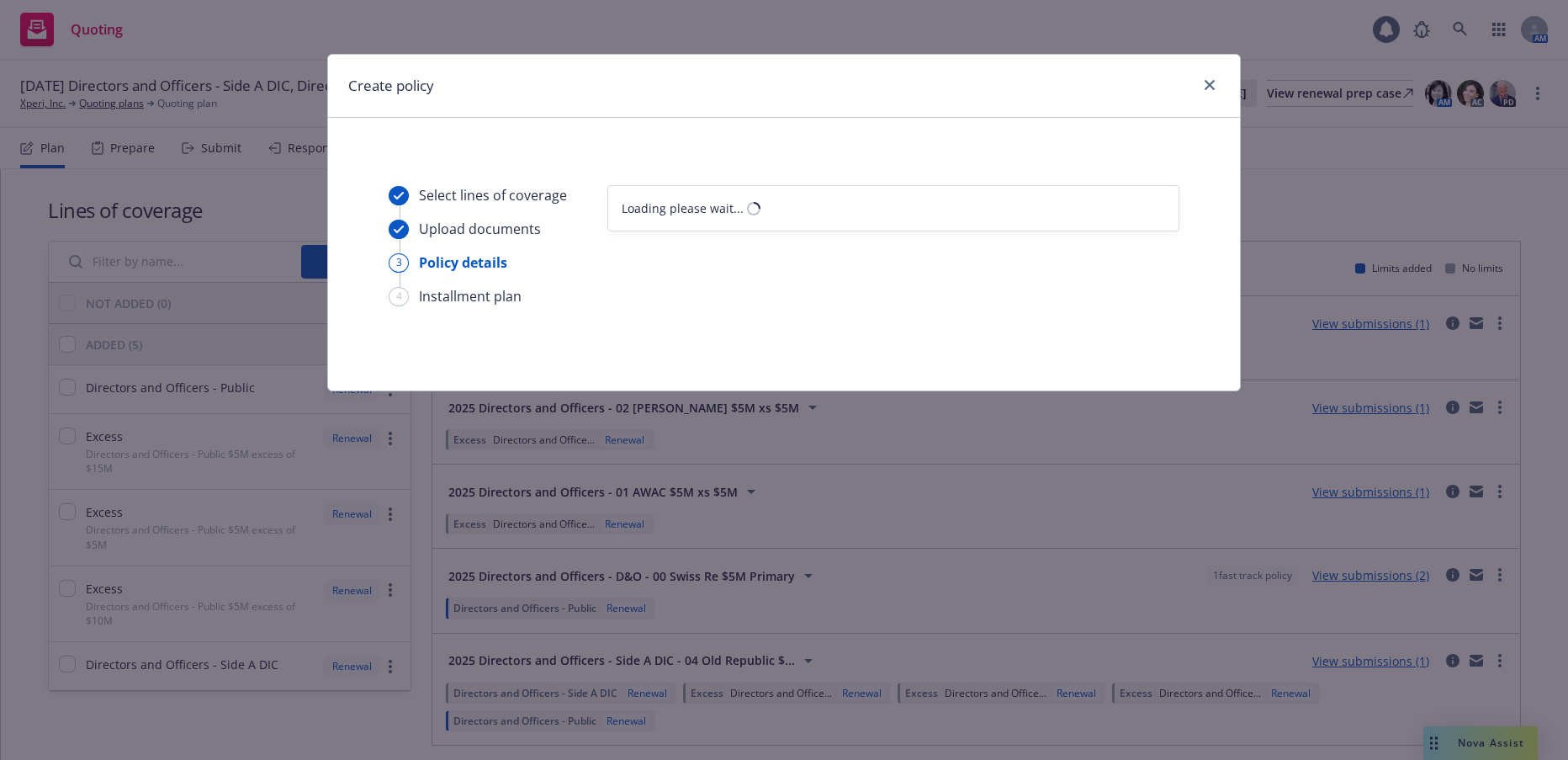
select select "12"
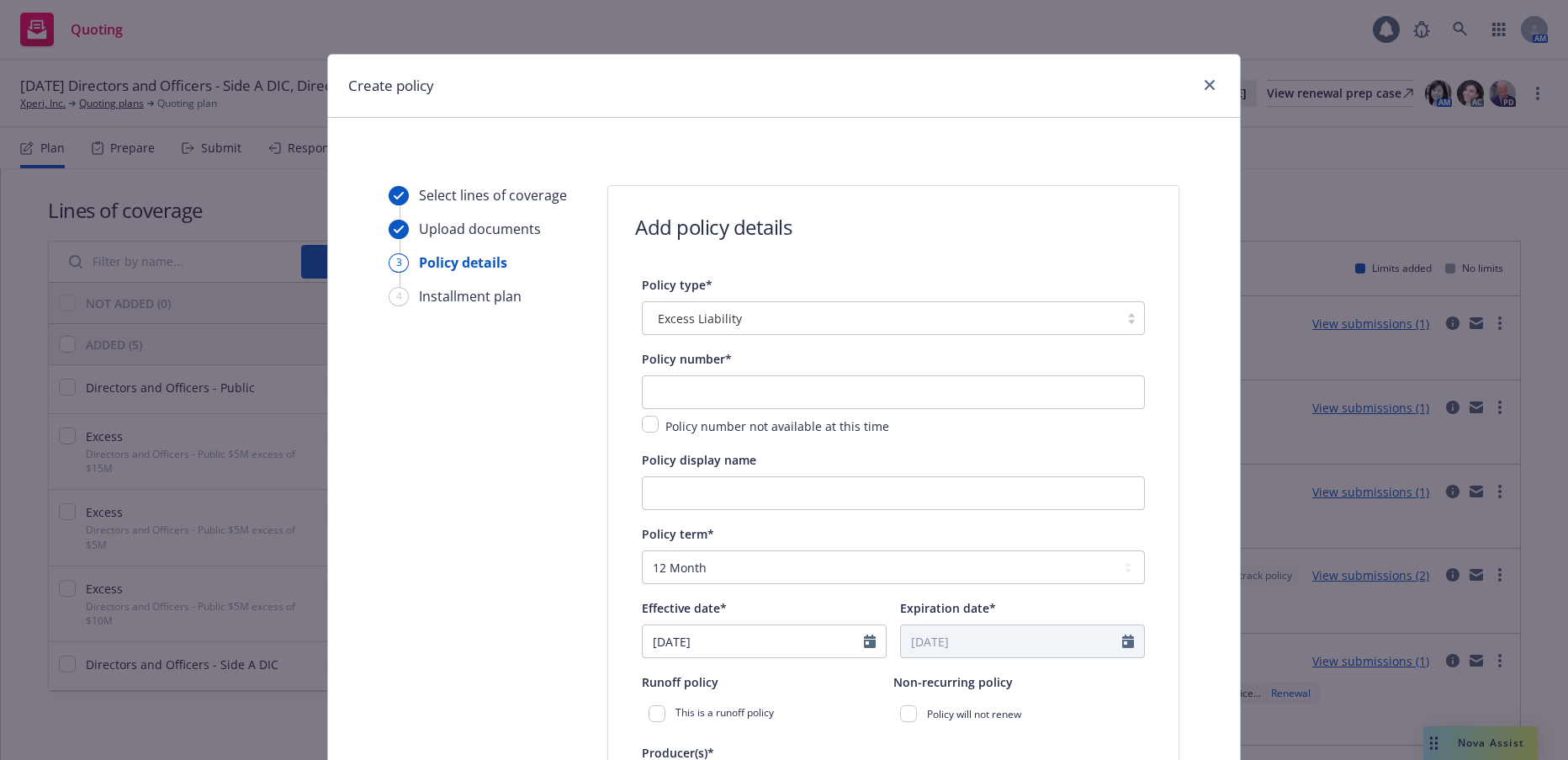
click at [1128, 317] on div at bounding box center [1132, 318] width 25 height 13
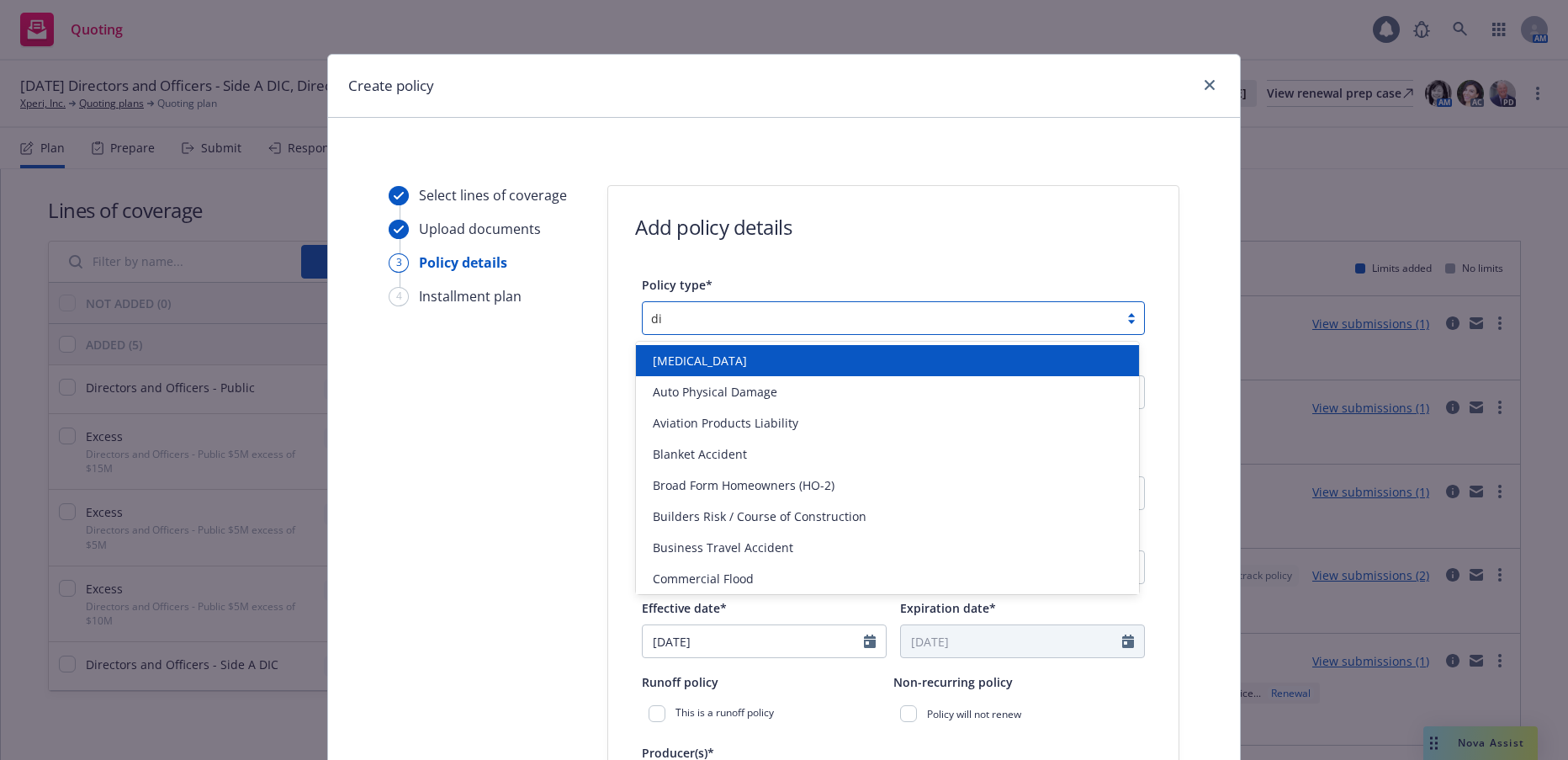
type input "dir"
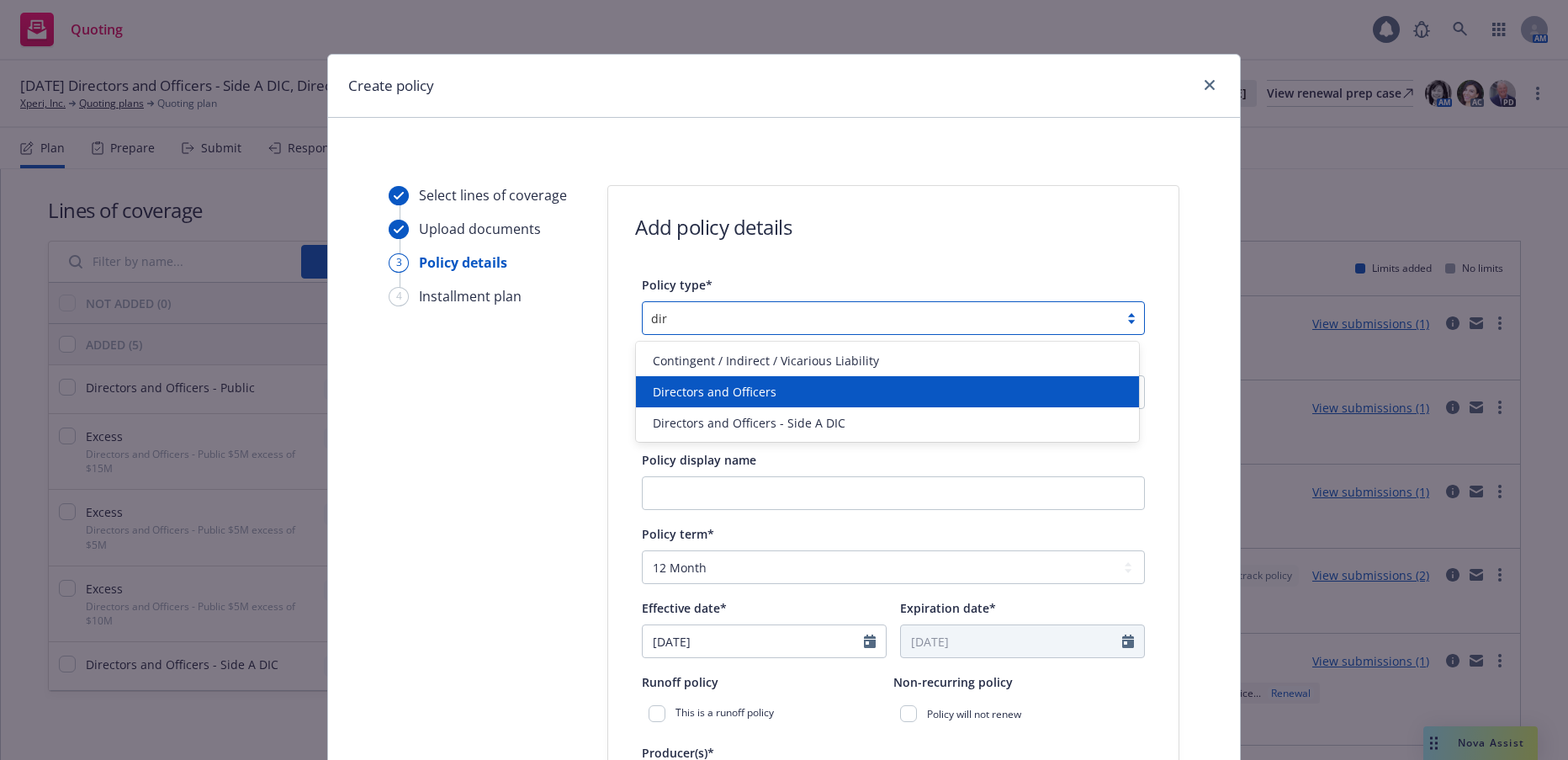
click at [753, 389] on span "Directors and Officers" at bounding box center [715, 391] width 124 height 18
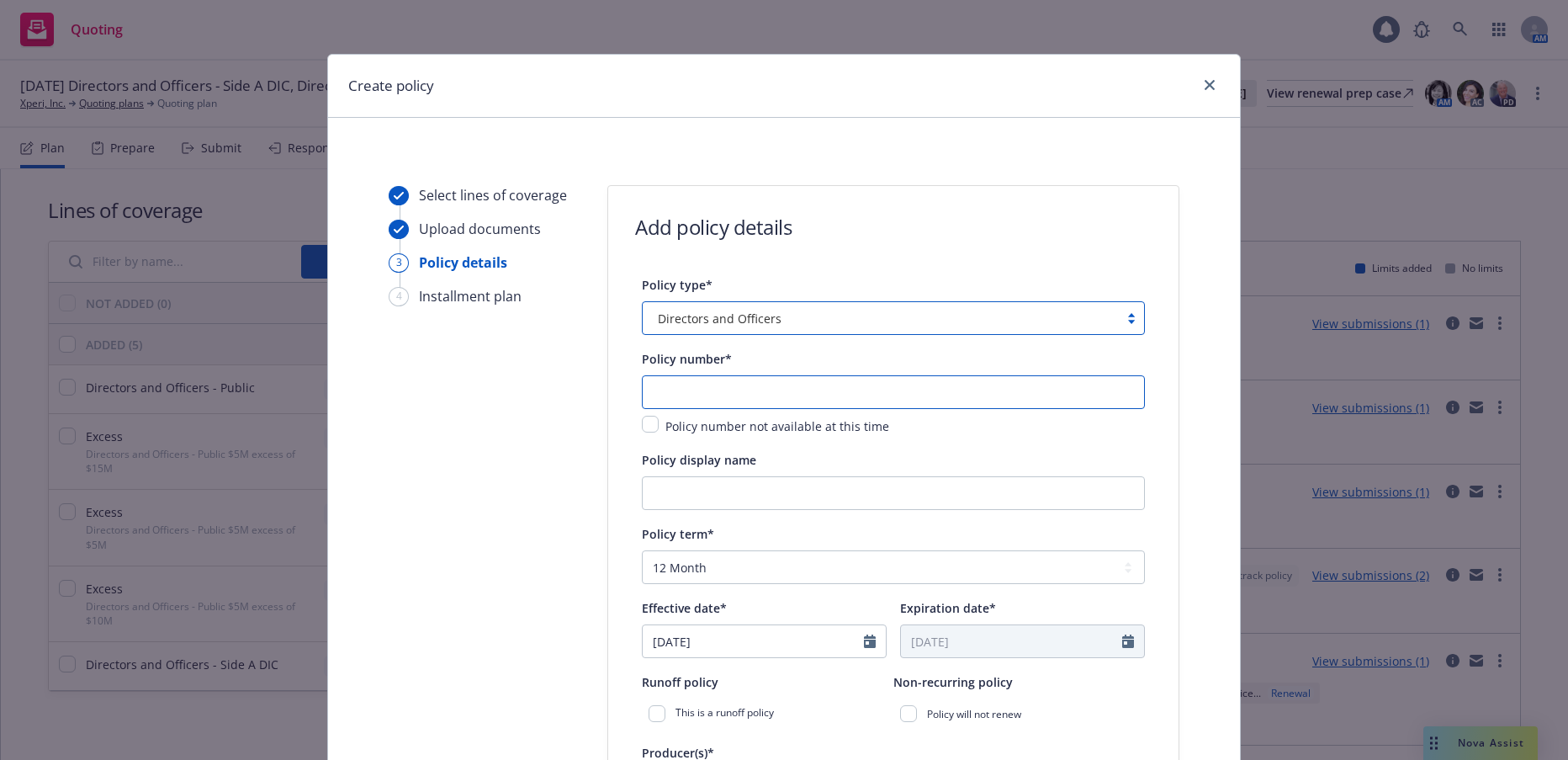
click at [767, 389] on input "text" at bounding box center [893, 391] width 503 height 33
click at [712, 390] on input "text" at bounding box center [893, 391] width 503 height 33
paste input "0313-5422"
type input "0313-5422"
click at [812, 489] on input "Policy display name" at bounding box center [893, 493] width 503 height 33
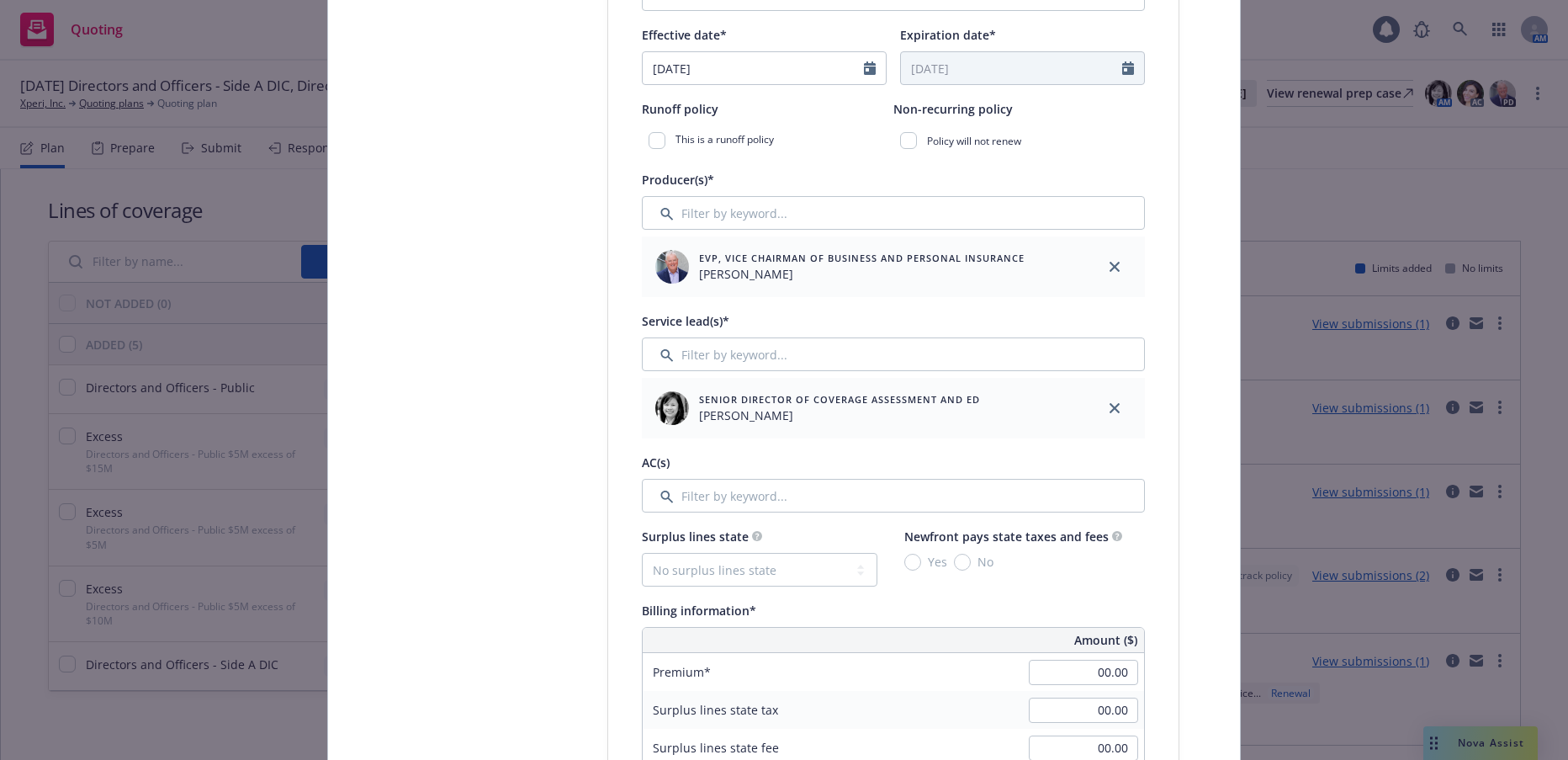
scroll to position [589, 0]
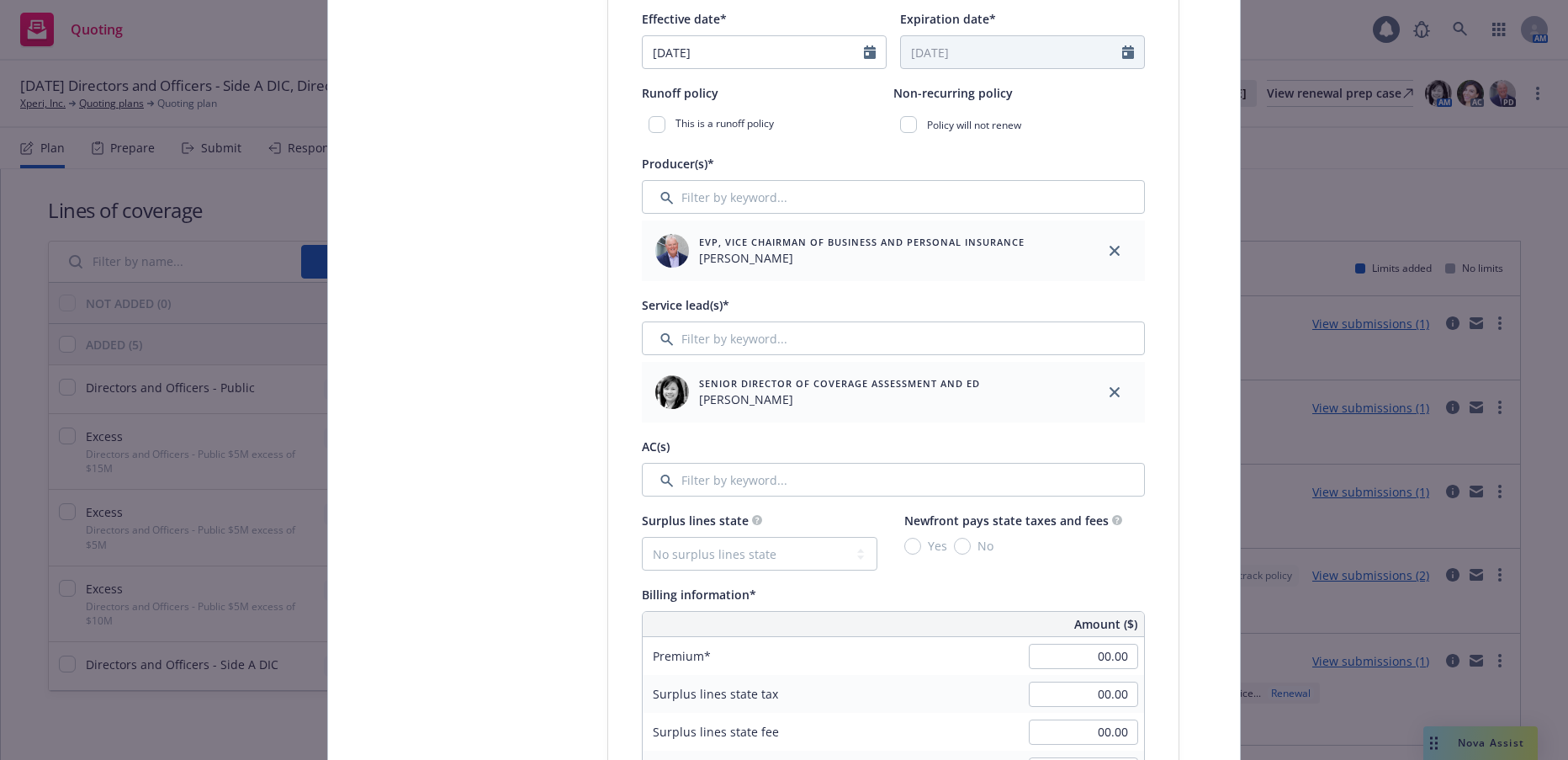
type input "01 $5M xs $5M"
click at [743, 481] on input "Filter by keyword..." at bounding box center [893, 479] width 503 height 33
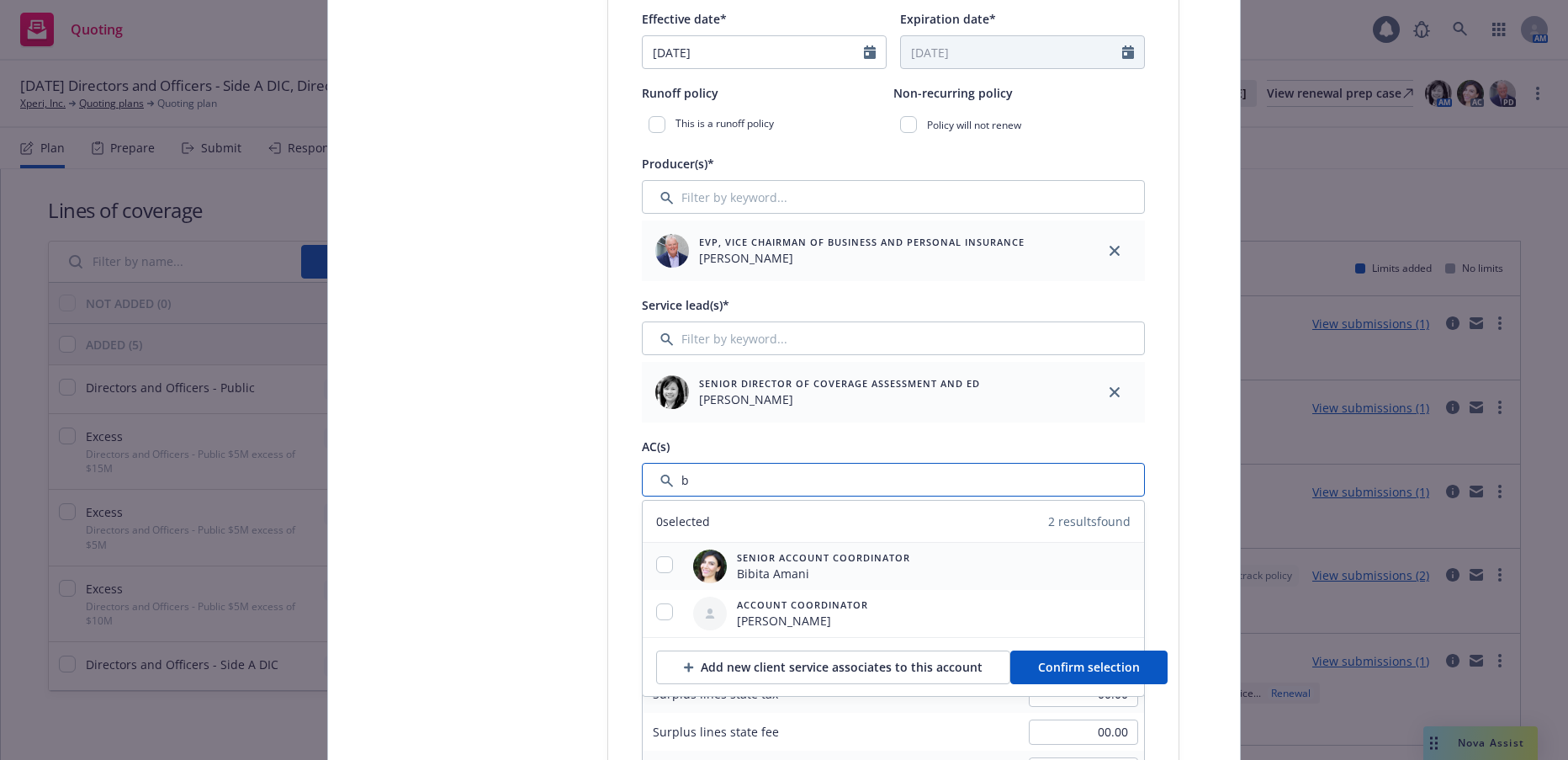
type input "b"
click at [658, 566] on input "checkbox" at bounding box center [665, 564] width 17 height 17
checkbox input "true"
click at [1048, 666] on span "Confirm selection" at bounding box center [1089, 666] width 102 height 16
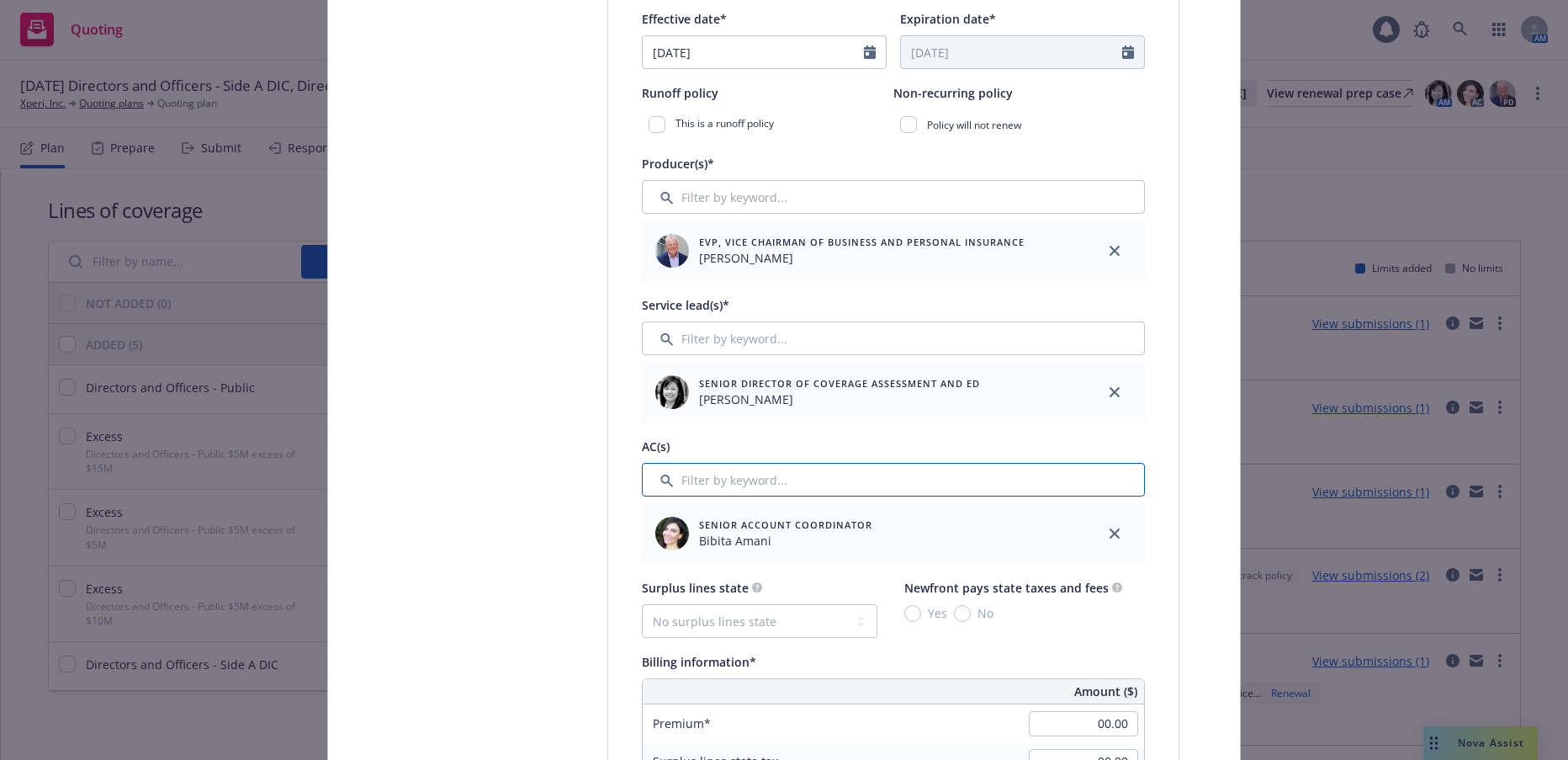
click at [723, 490] on input "Filter by keyword..." at bounding box center [893, 479] width 503 height 33
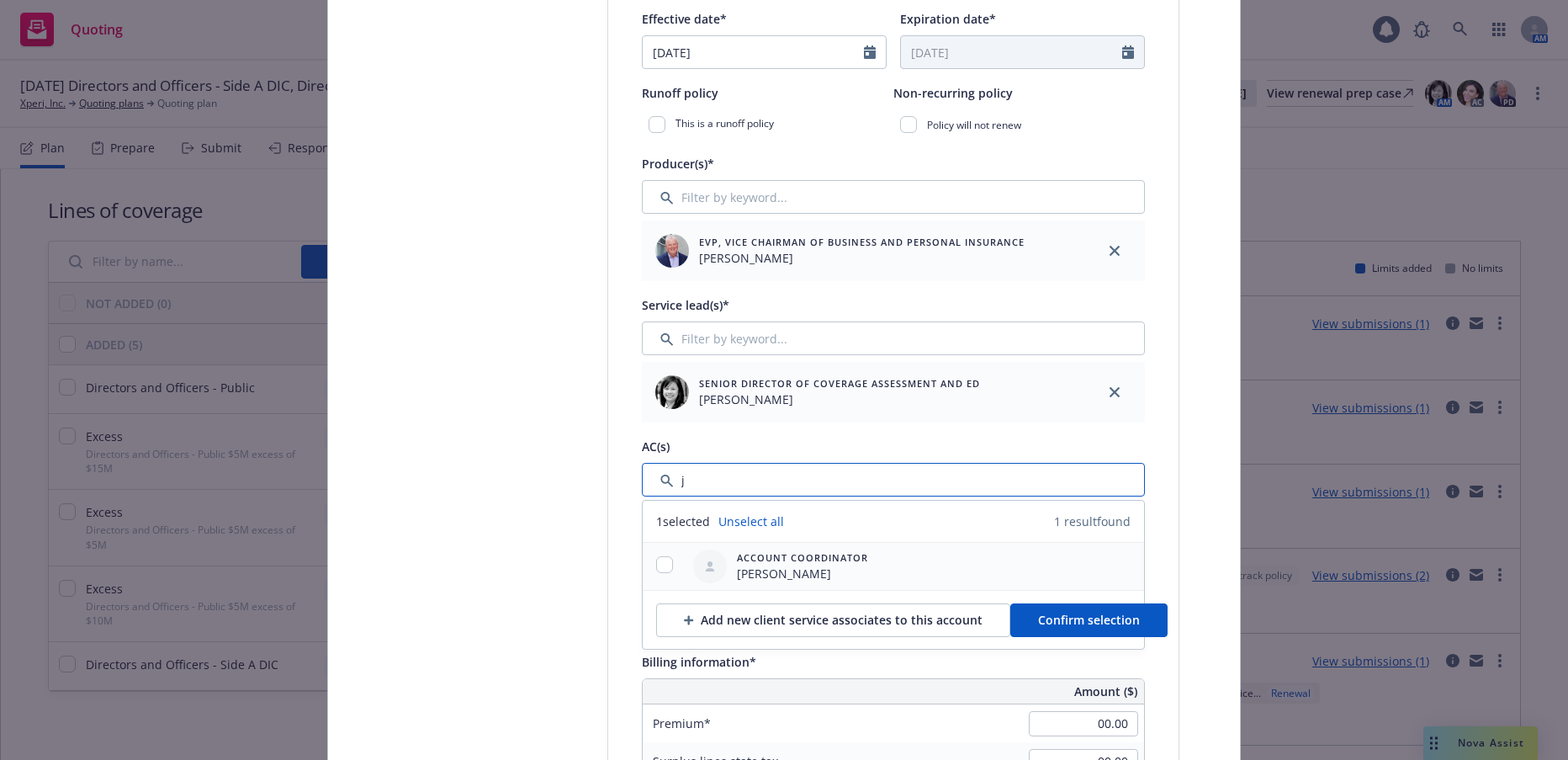
type input "j"
drag, startPoint x: 657, startPoint y: 565, endPoint x: 739, endPoint y: 575, distance: 82.6
click at [659, 565] on input "checkbox" at bounding box center [665, 564] width 17 height 17
checkbox input "true"
click at [1075, 622] on span "Confirm selection" at bounding box center [1089, 620] width 102 height 16
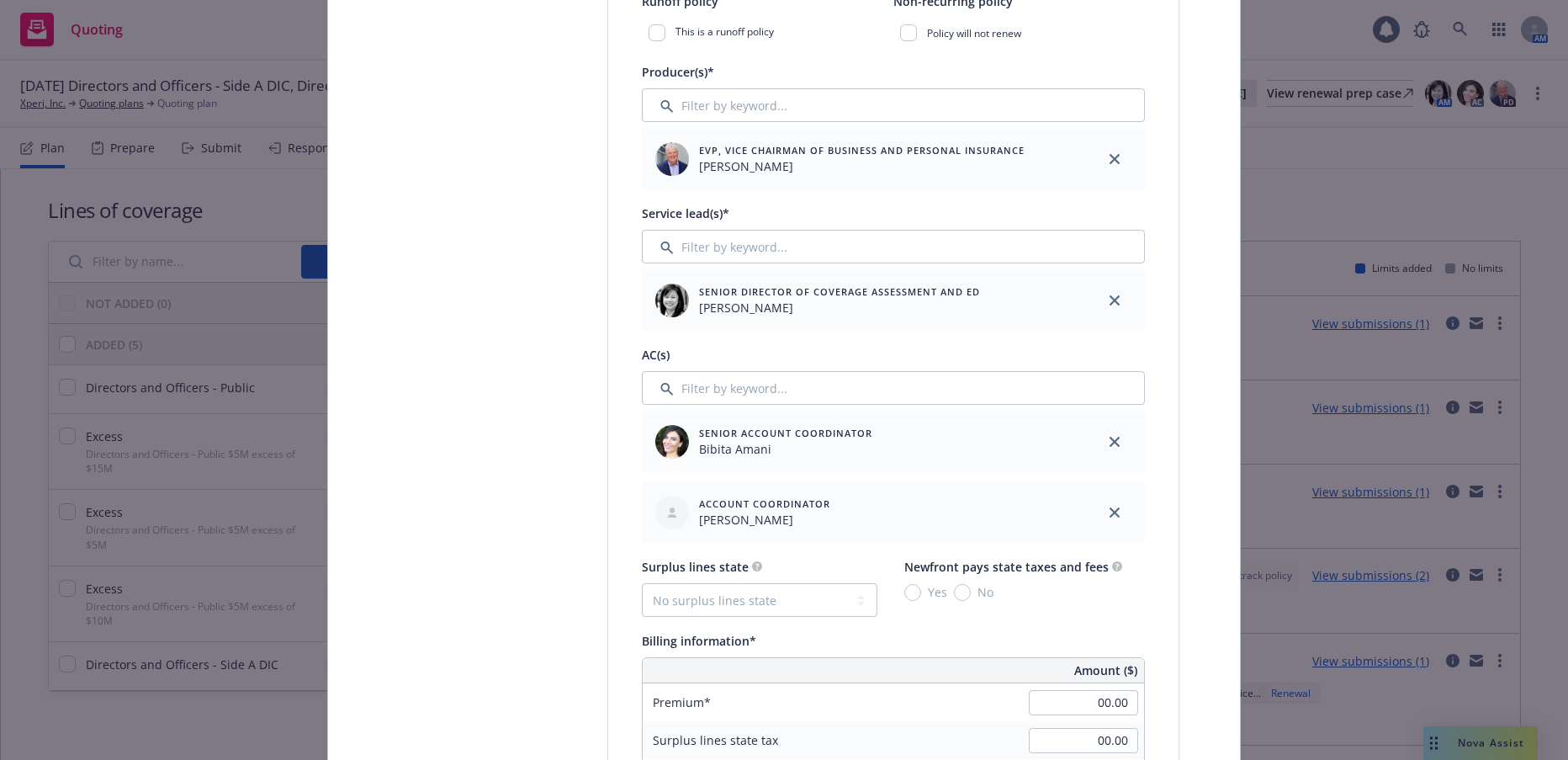
scroll to position [925, 0]
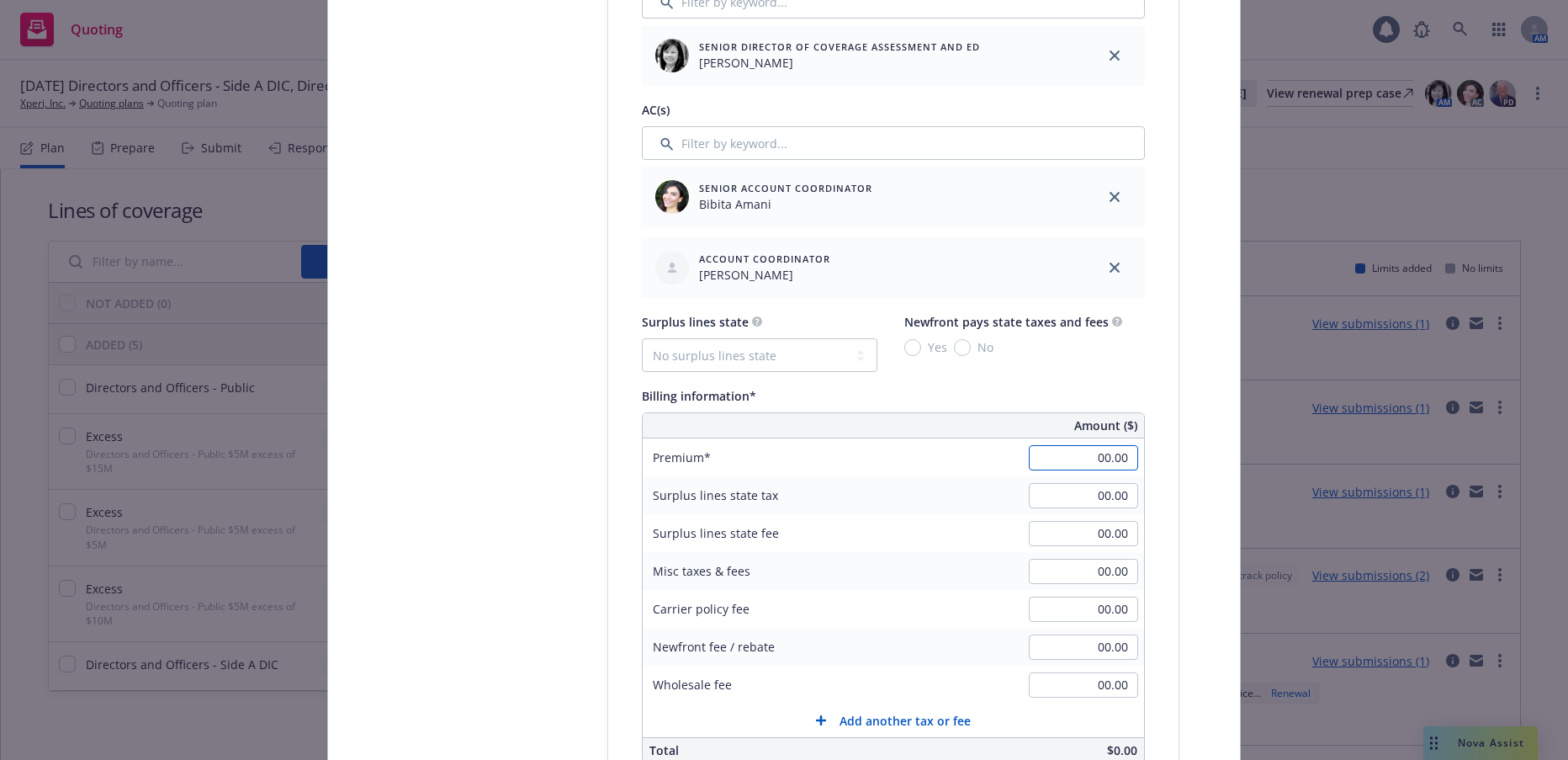
click at [1078, 458] on input "00.00" at bounding box center [1084, 457] width 110 height 25
type input "144,617.00"
click at [1065, 647] on input "00.00" at bounding box center [1084, 646] width 110 height 25
type input "-21,692.55"
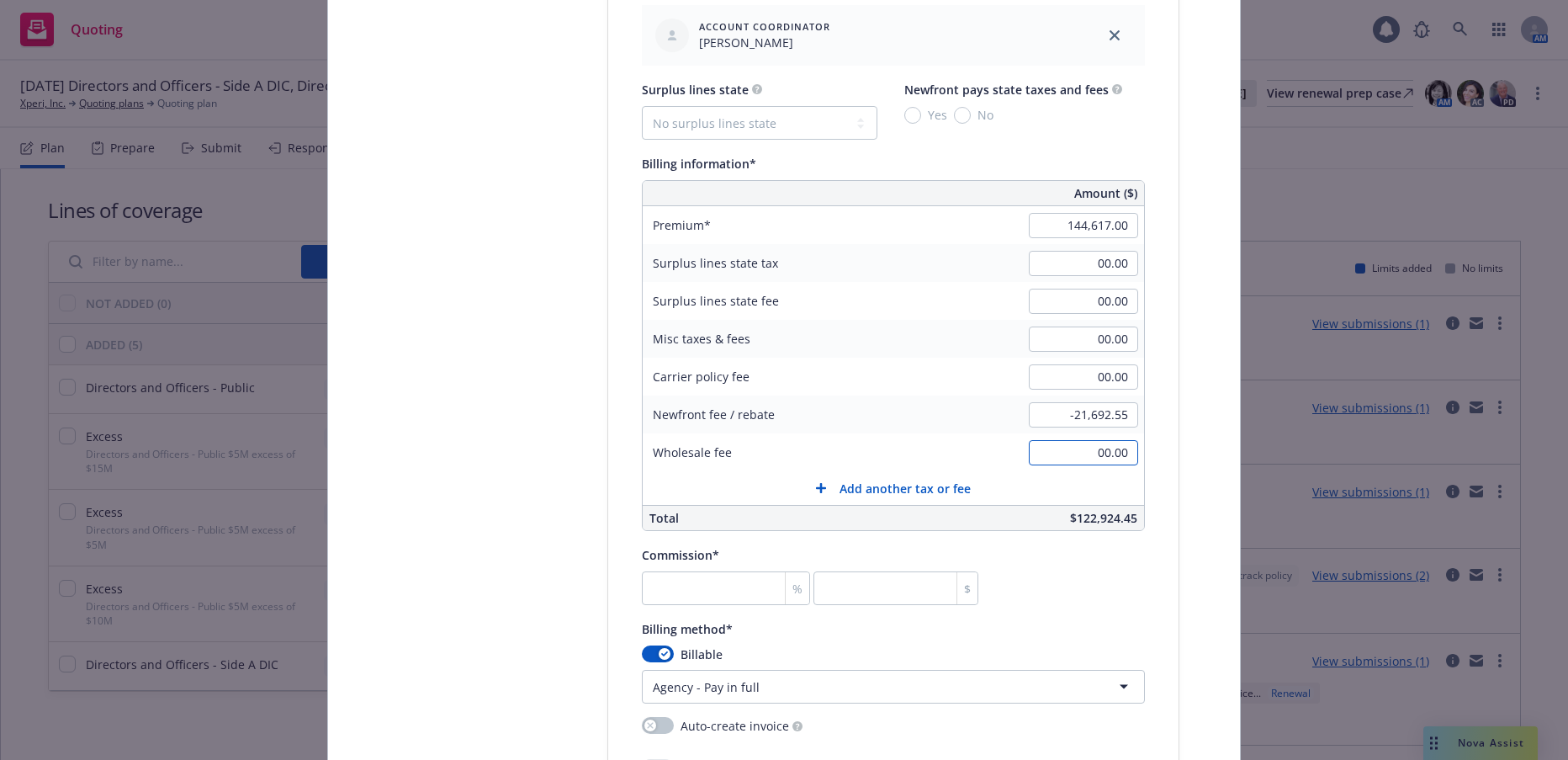
scroll to position [1178, 0]
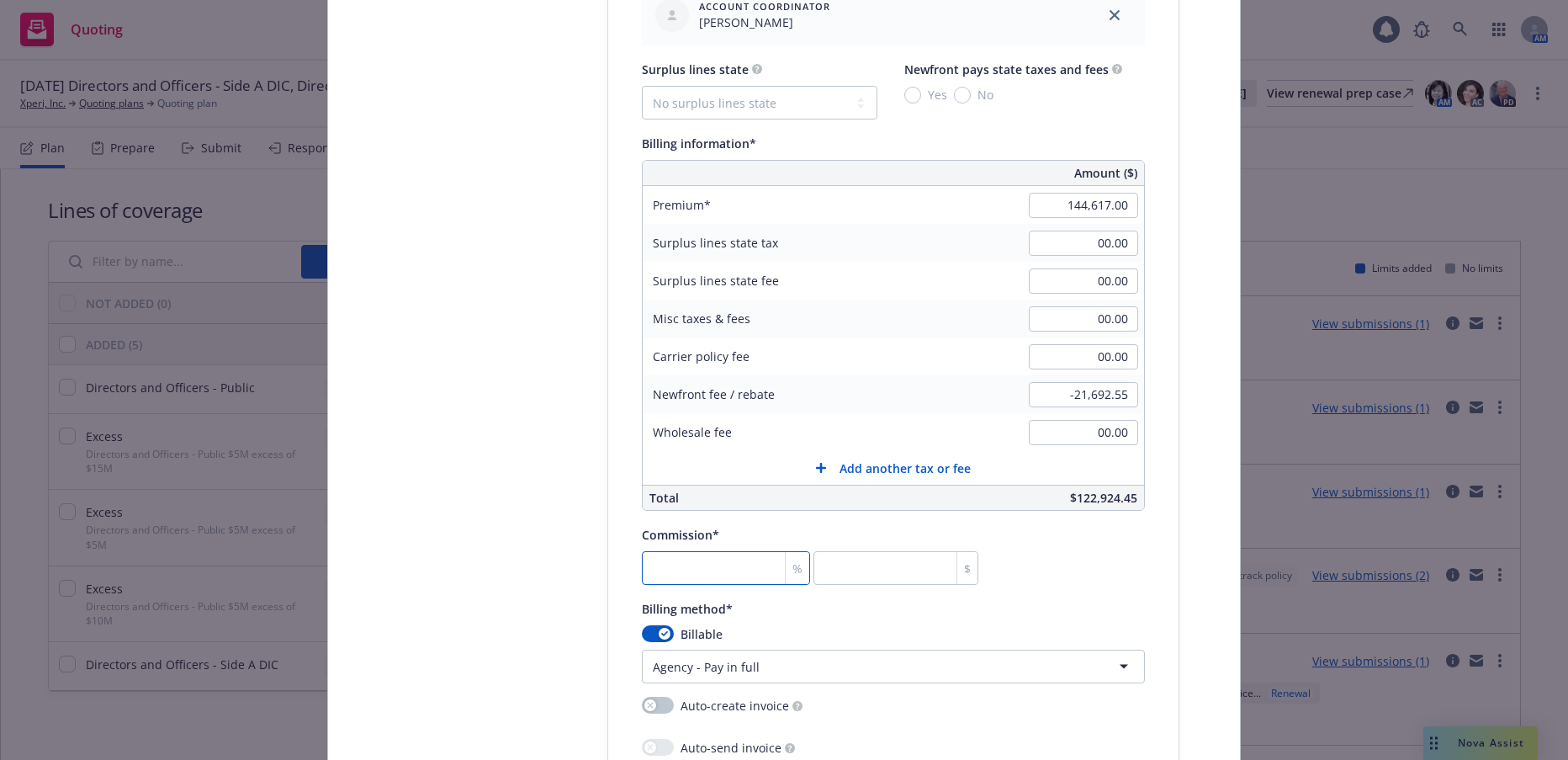
click at [740, 574] on input "number" at bounding box center [726, 567] width 168 height 33
type input "1"
type input "1446.17"
type input "15"
type input "21692.55"
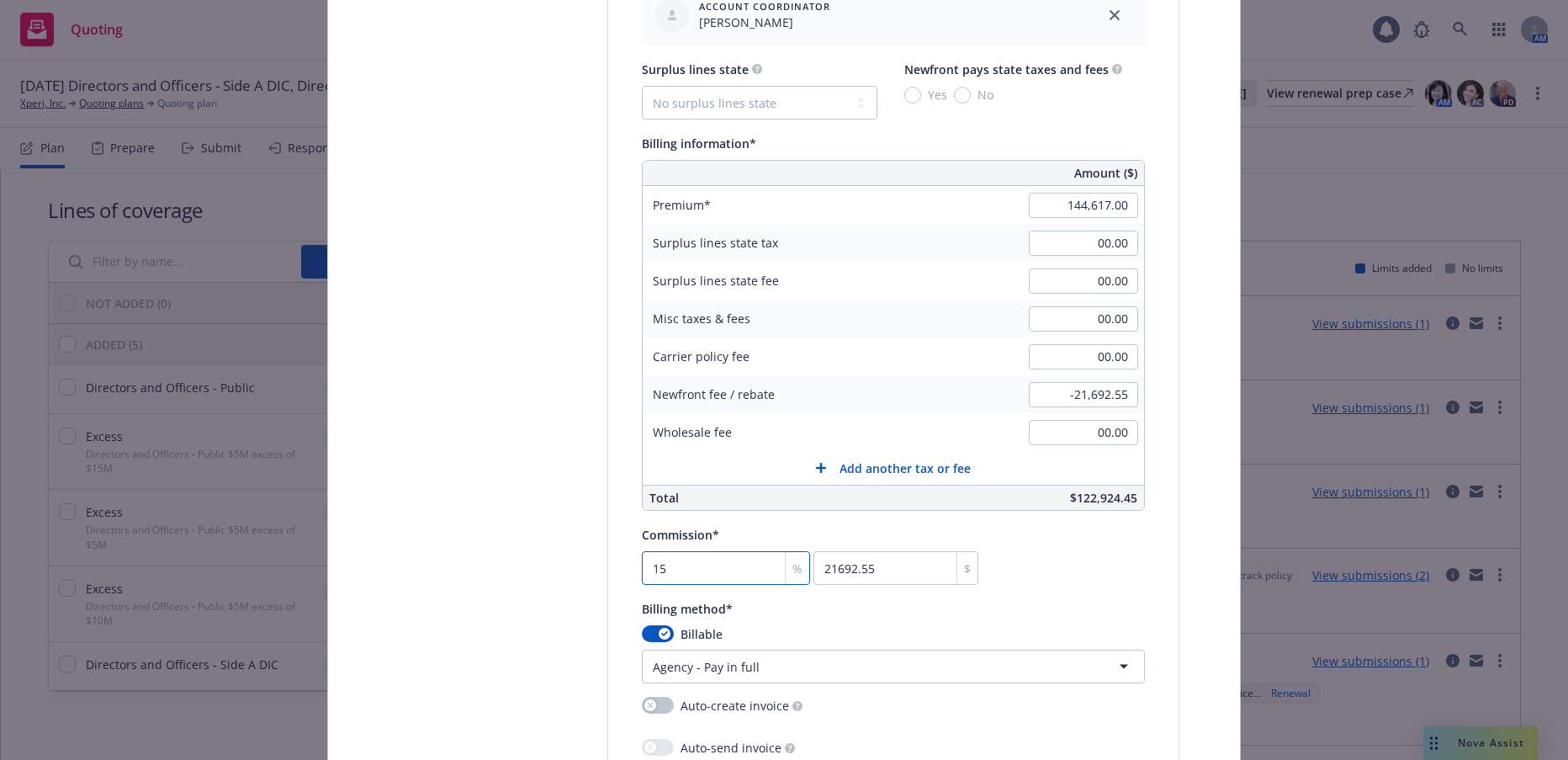
type input "15"
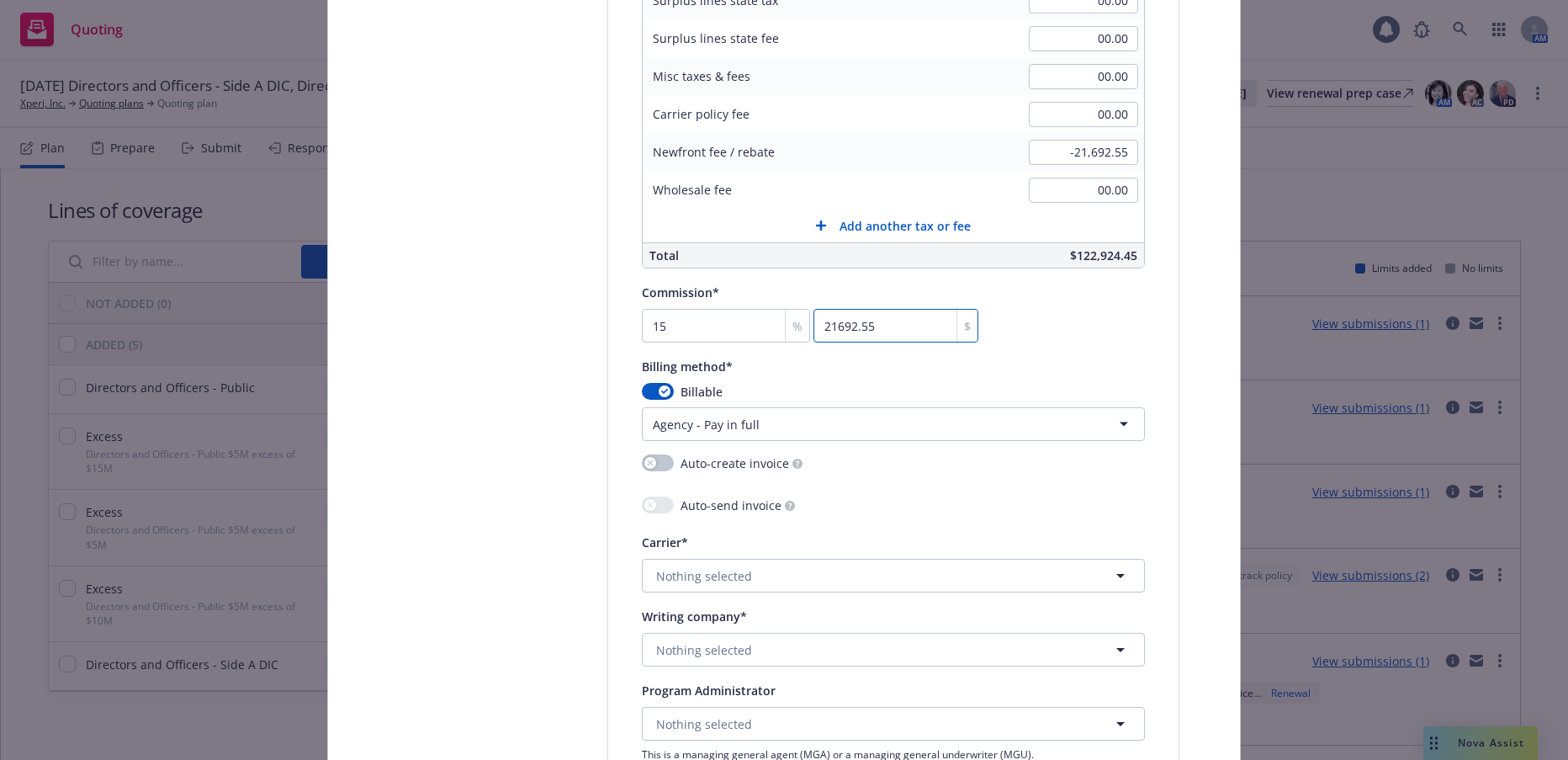
scroll to position [1430, 0]
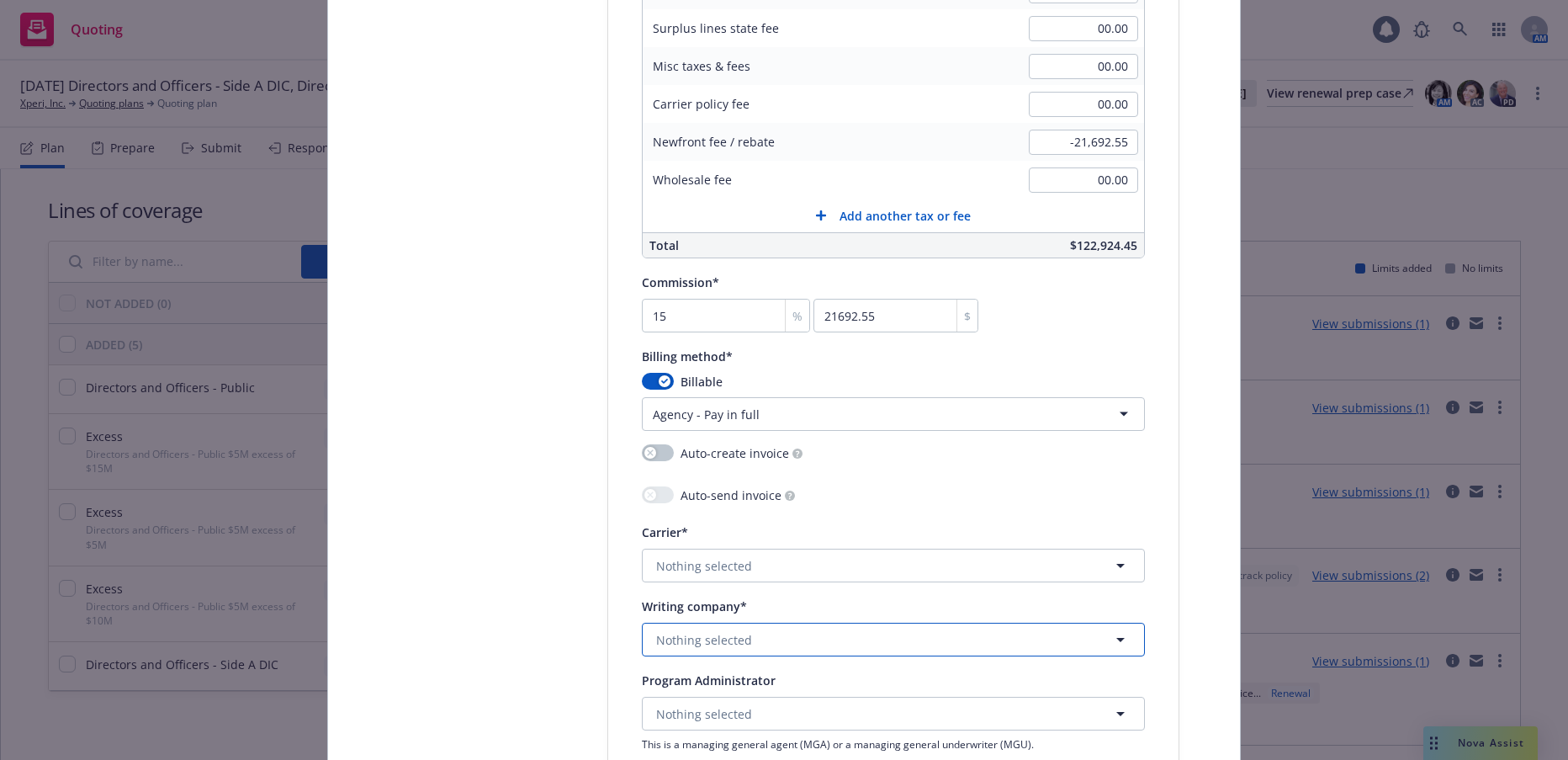
click at [714, 646] on span "Nothing selected" at bounding box center [704, 640] width 95 height 18
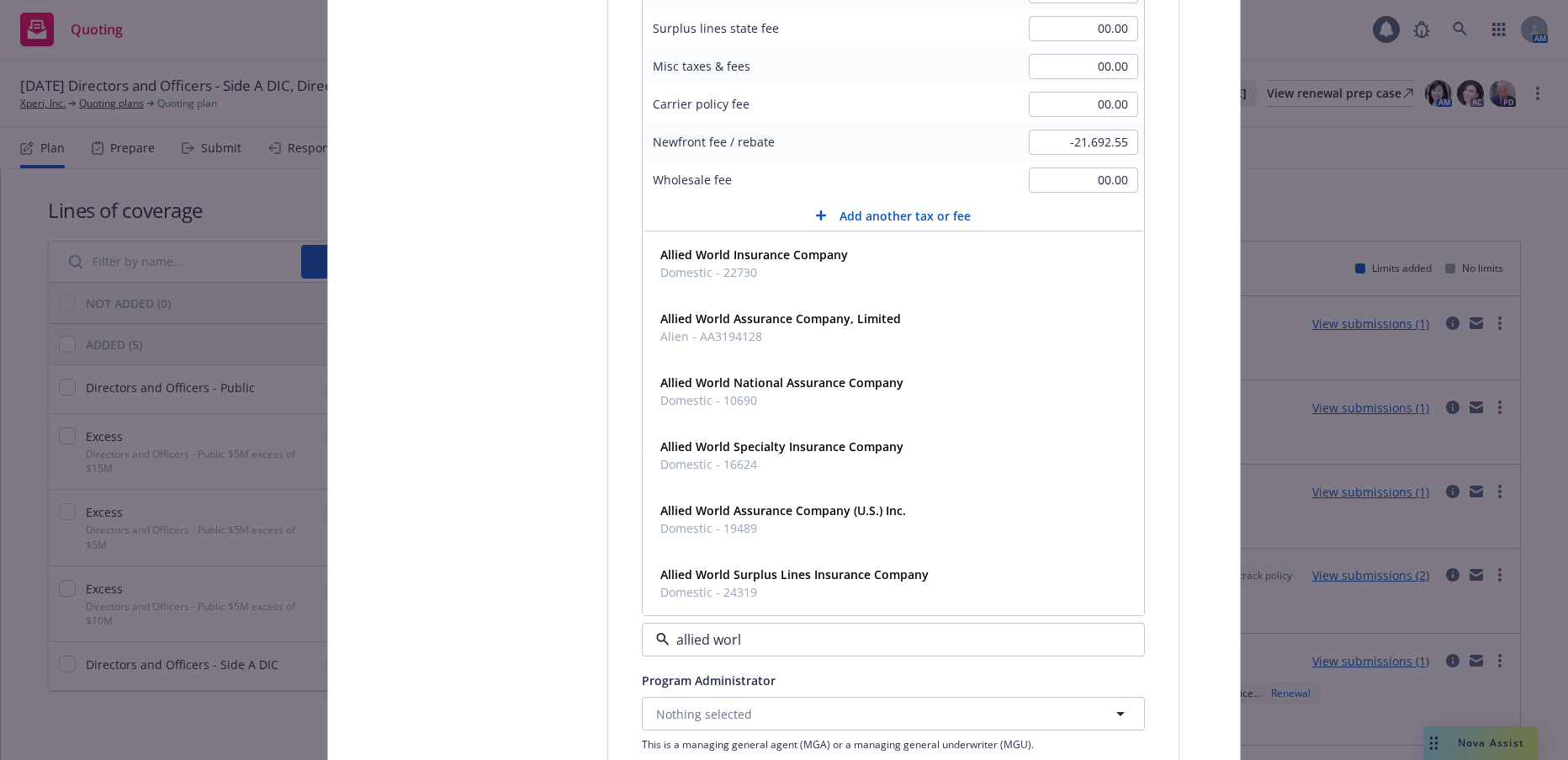
type input "allied world"
click at [738, 452] on strong "Allied World Specialty Insurance Company" at bounding box center [782, 446] width 244 height 16
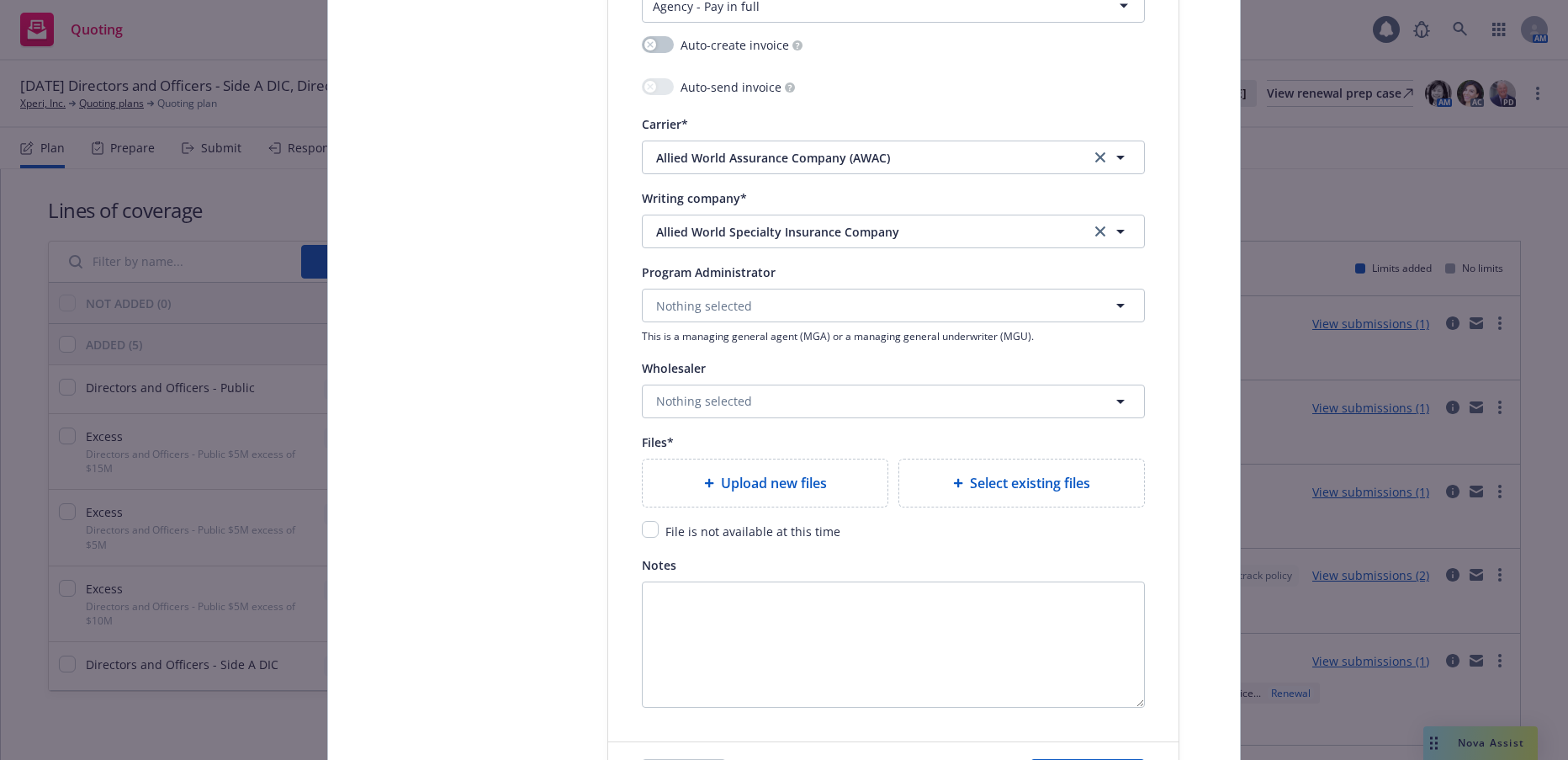
scroll to position [1850, 0]
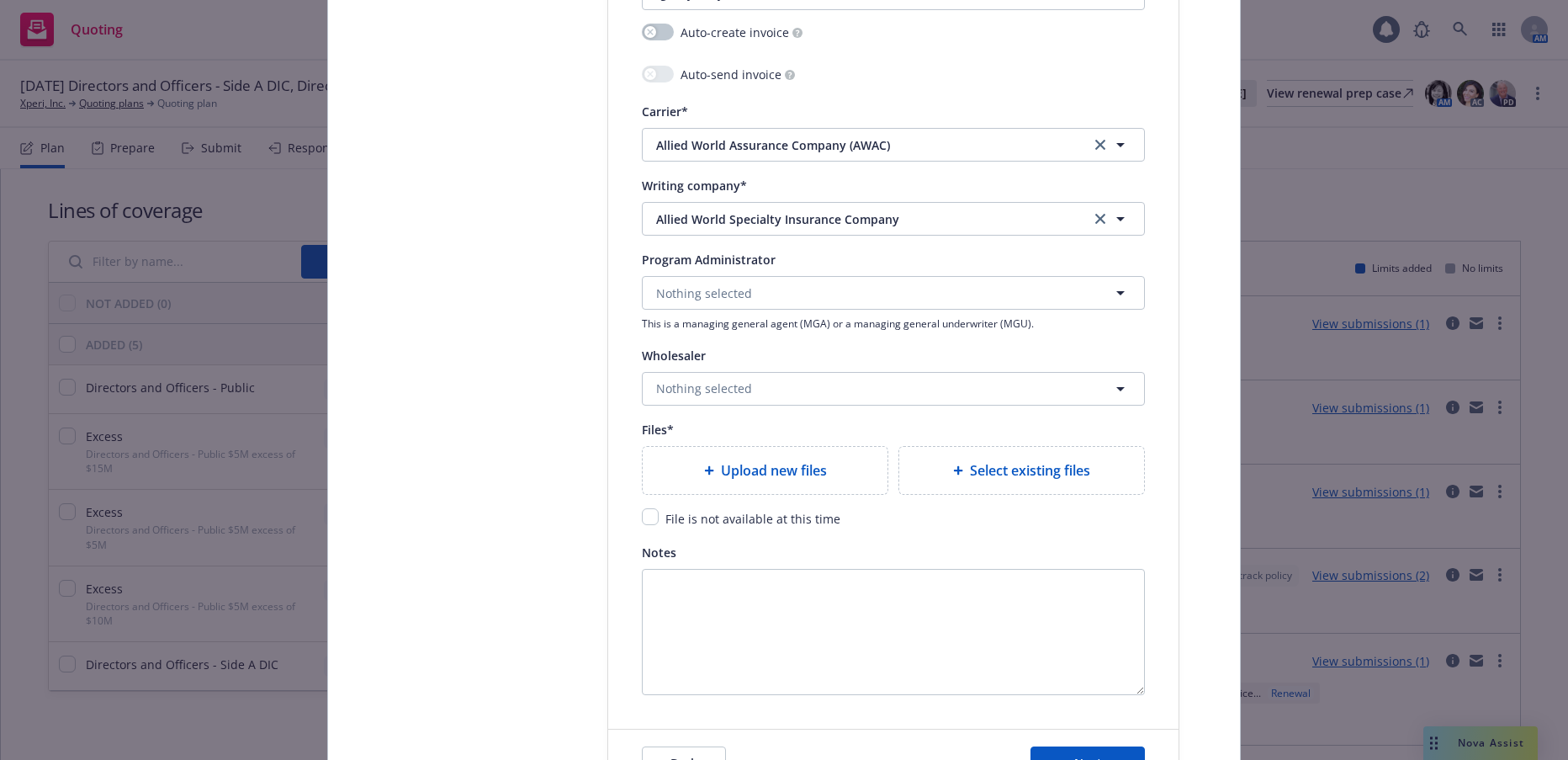
click at [771, 472] on span "Upload new files" at bounding box center [773, 470] width 106 height 20
type textarea "x"
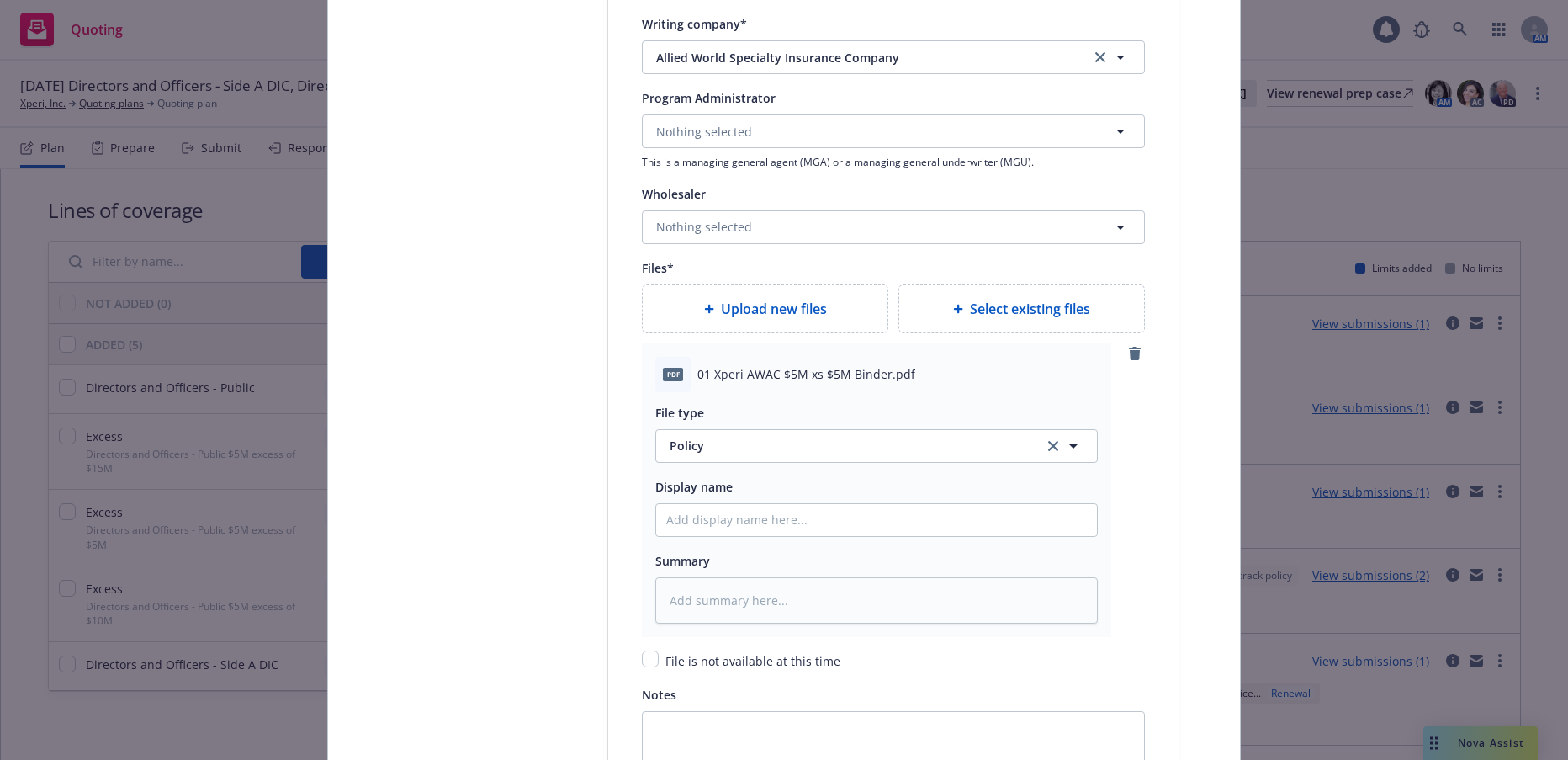
scroll to position [2019, 0]
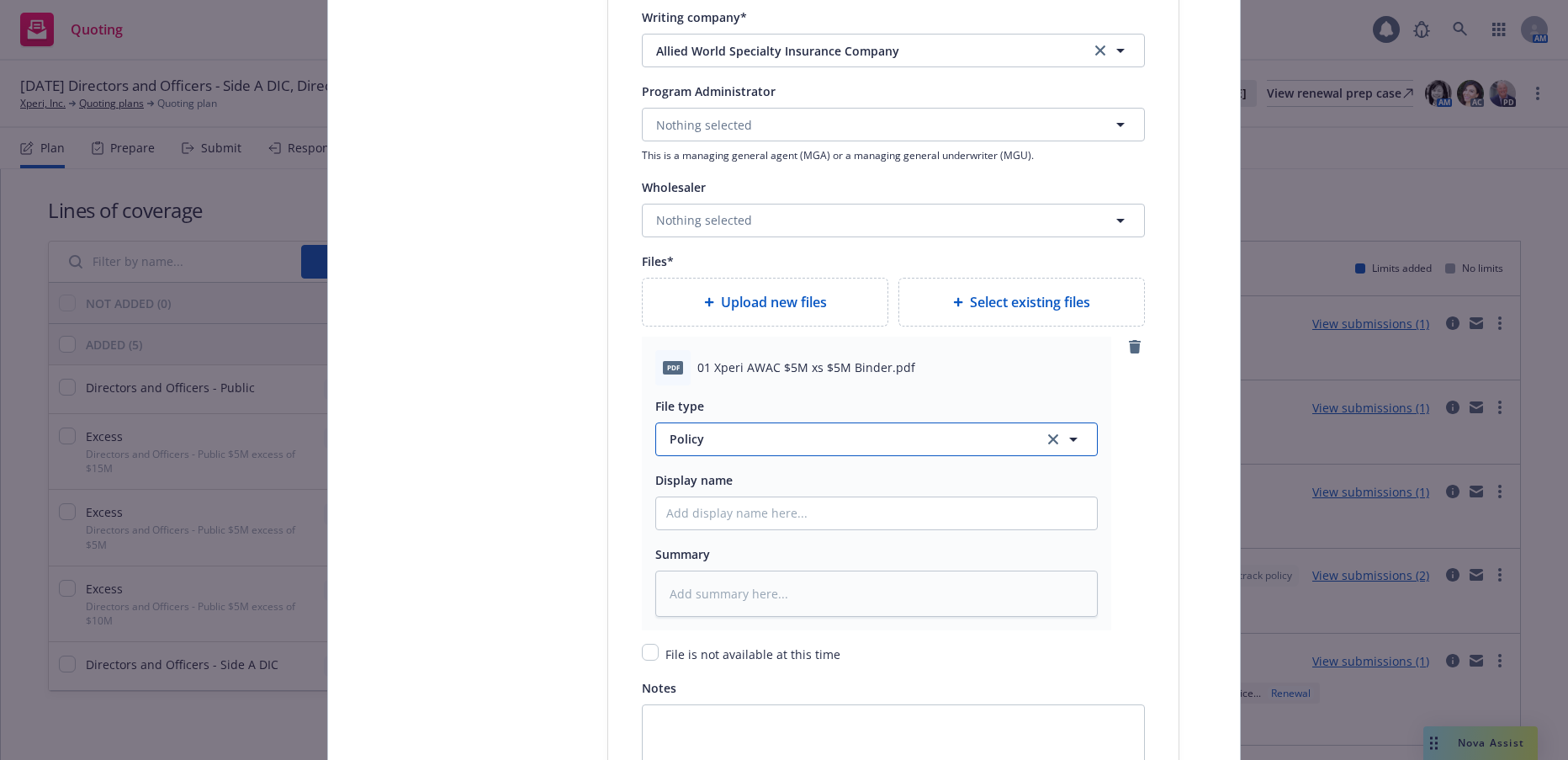
click at [678, 436] on span "Policy" at bounding box center [846, 438] width 354 height 18
type input "bin"
click at [714, 485] on div "Binder" at bounding box center [877, 486] width 421 height 25
click at [736, 523] on input "Policy display name" at bounding box center [877, 513] width 441 height 32
type textarea "x"
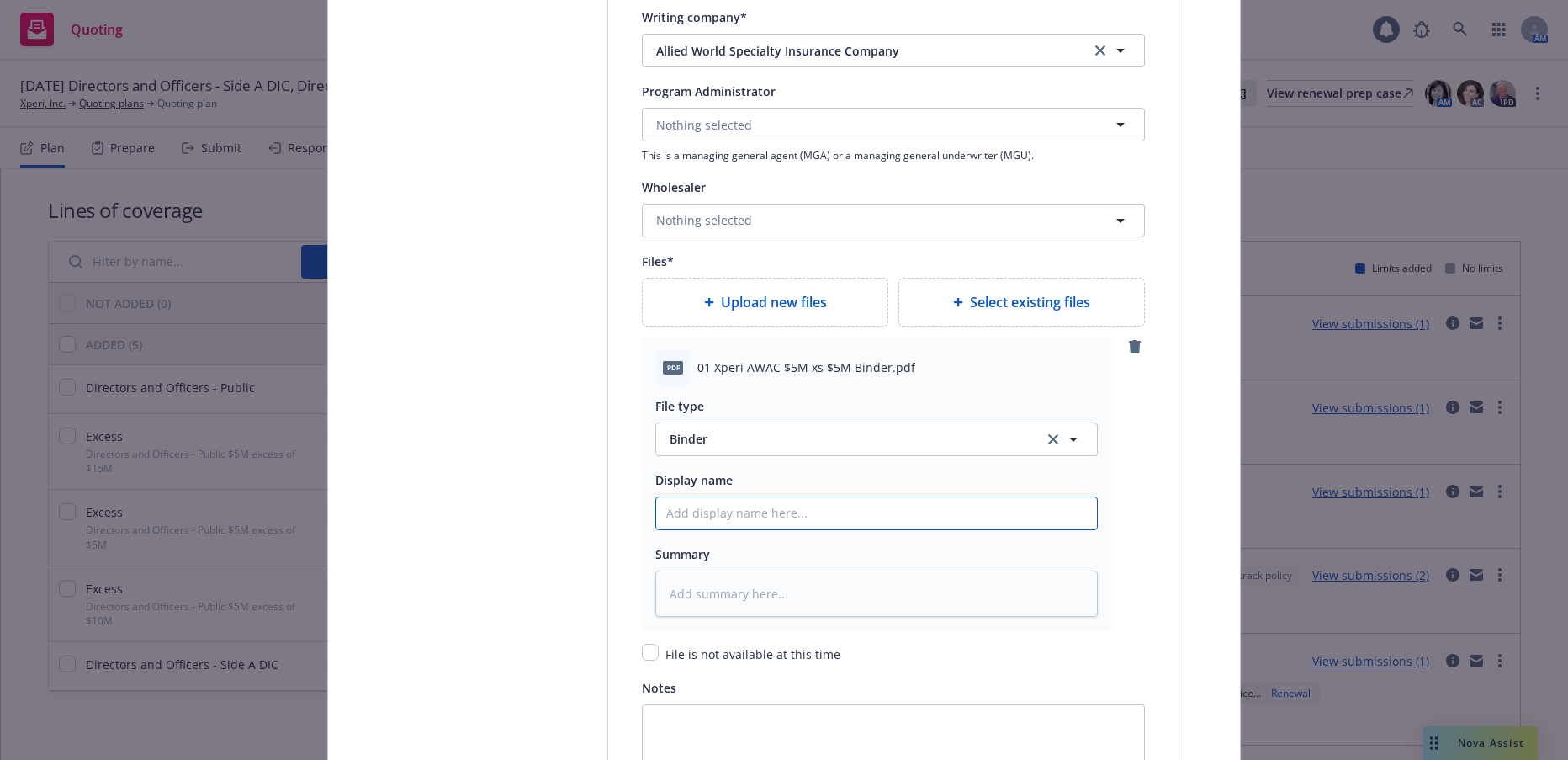
type input "0"
type textarea "x"
type input "01"
type textarea "x"
type input "01"
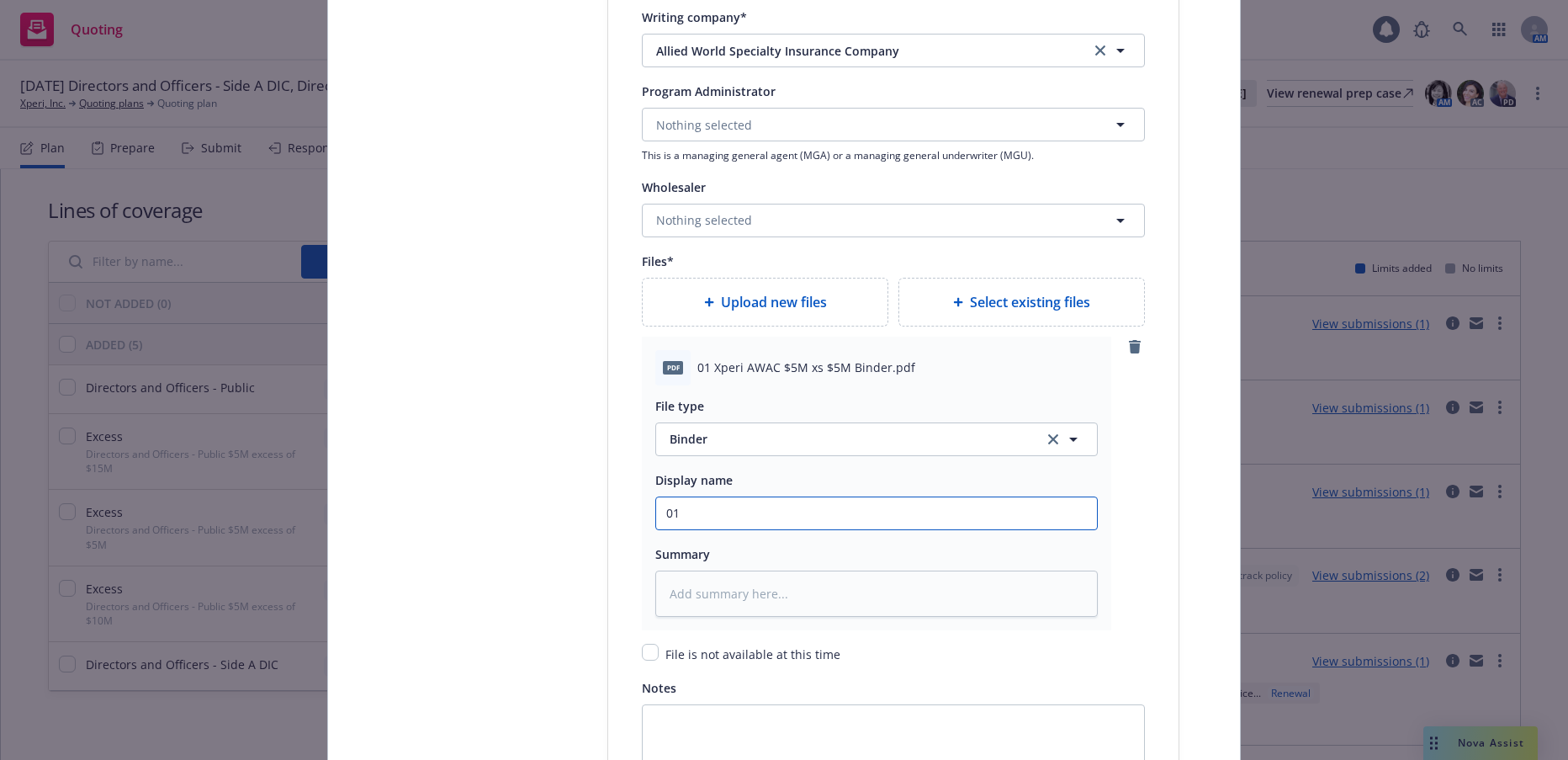
type textarea "x"
type input "01 A"
type textarea "x"
type input "01 AW"
type textarea "x"
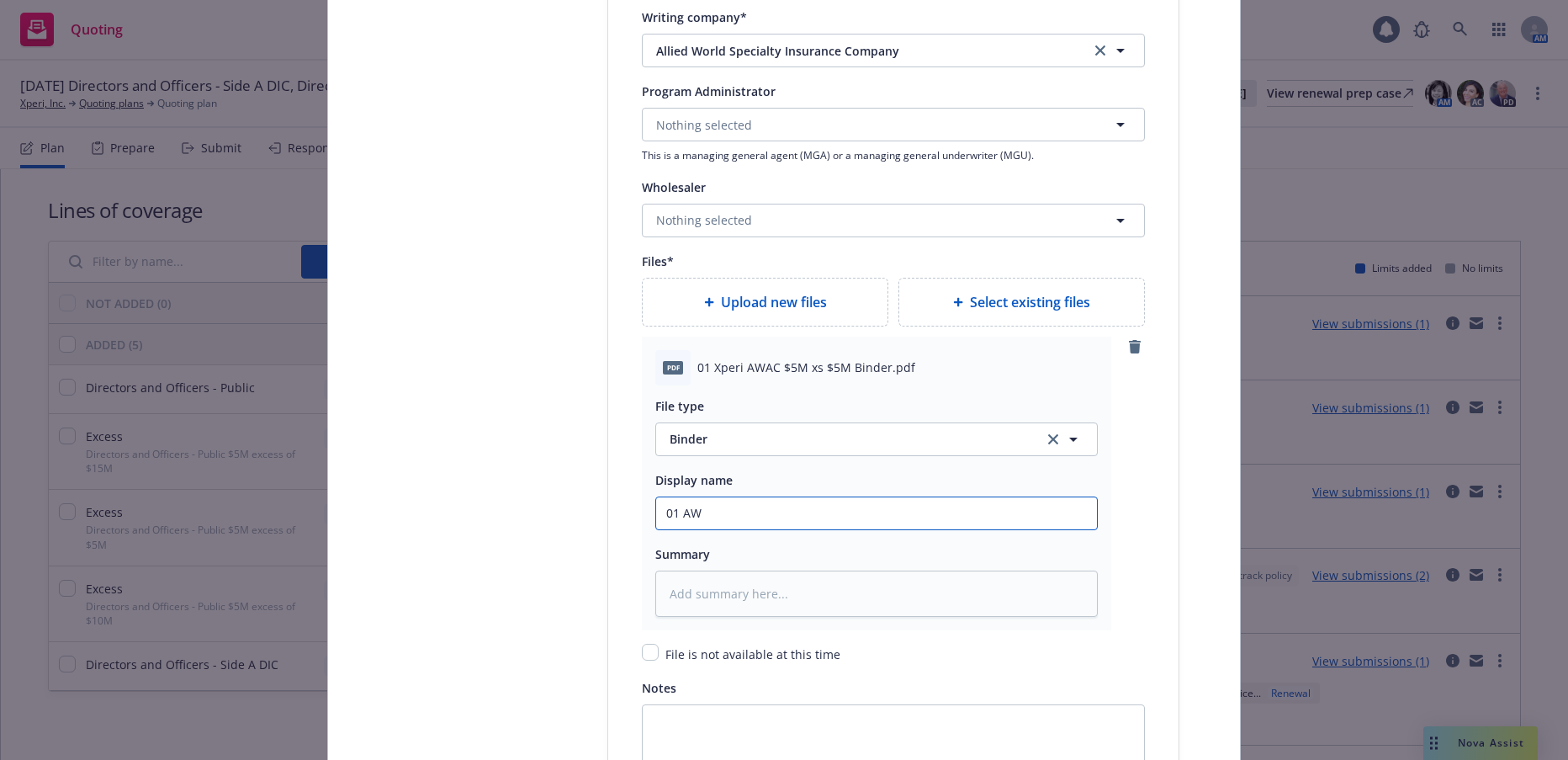
type input "01 AWA"
type textarea "x"
type input "01 AWAC"
type textarea "x"
type input "01 AWAC $"
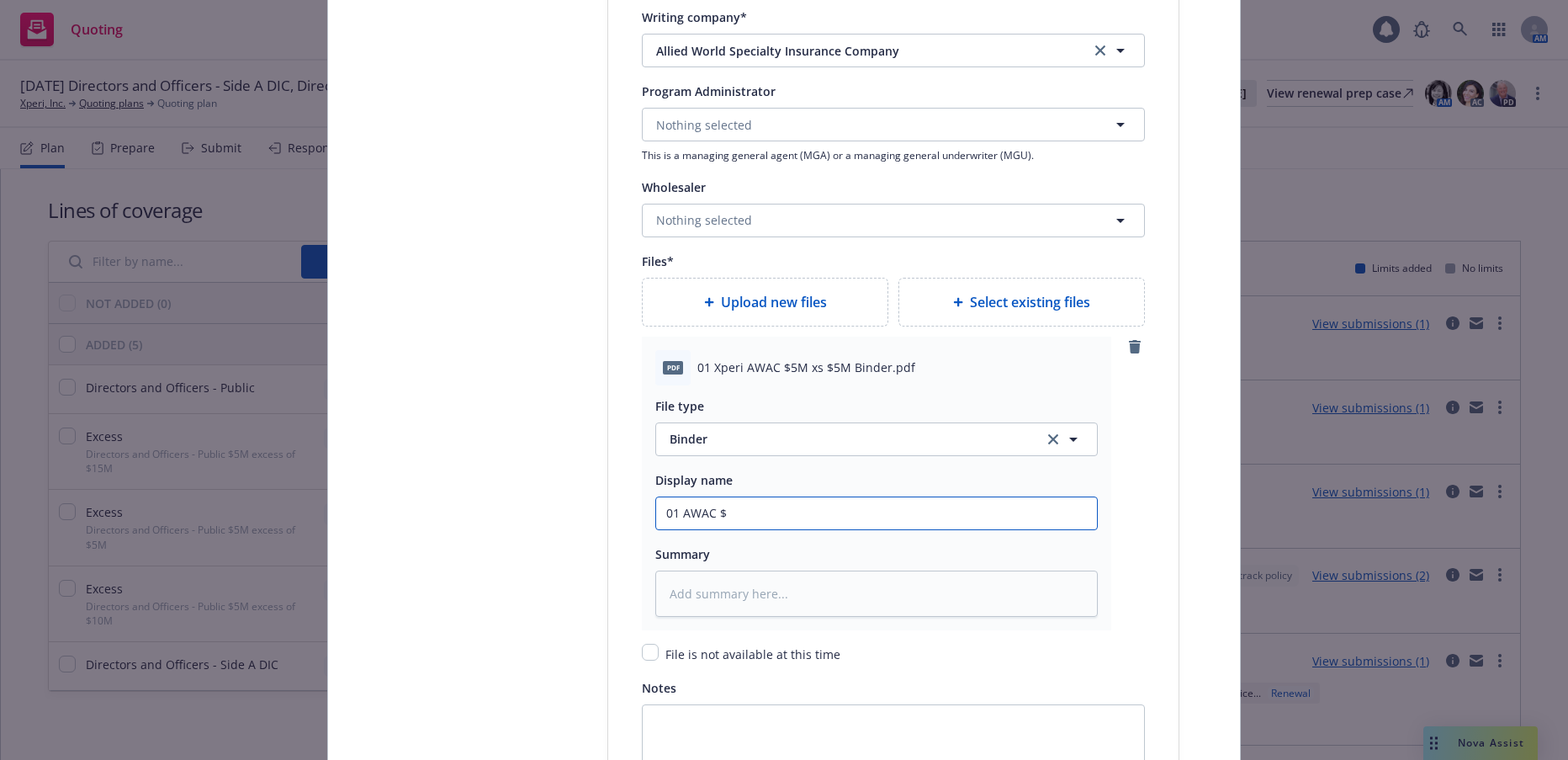
type textarea "x"
type input "01 AWAC $5"
type textarea "x"
type input "01 AWAC $5M"
type textarea "x"
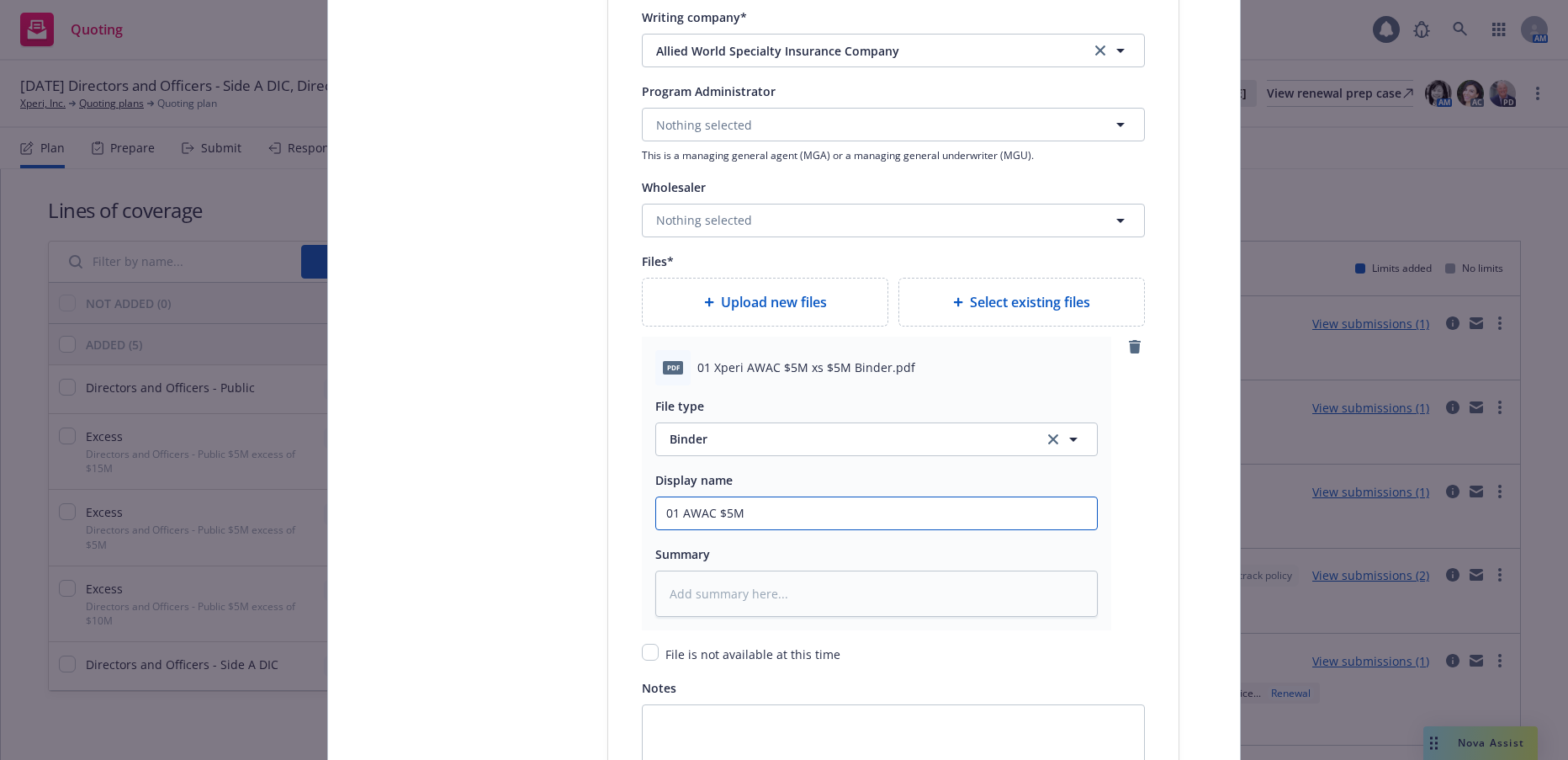
type input "01 AWAC $5M"
type textarea "x"
type input "01 AWAC $5M xs"
type textarea "x"
type input "01 AWAC $5M xsx"
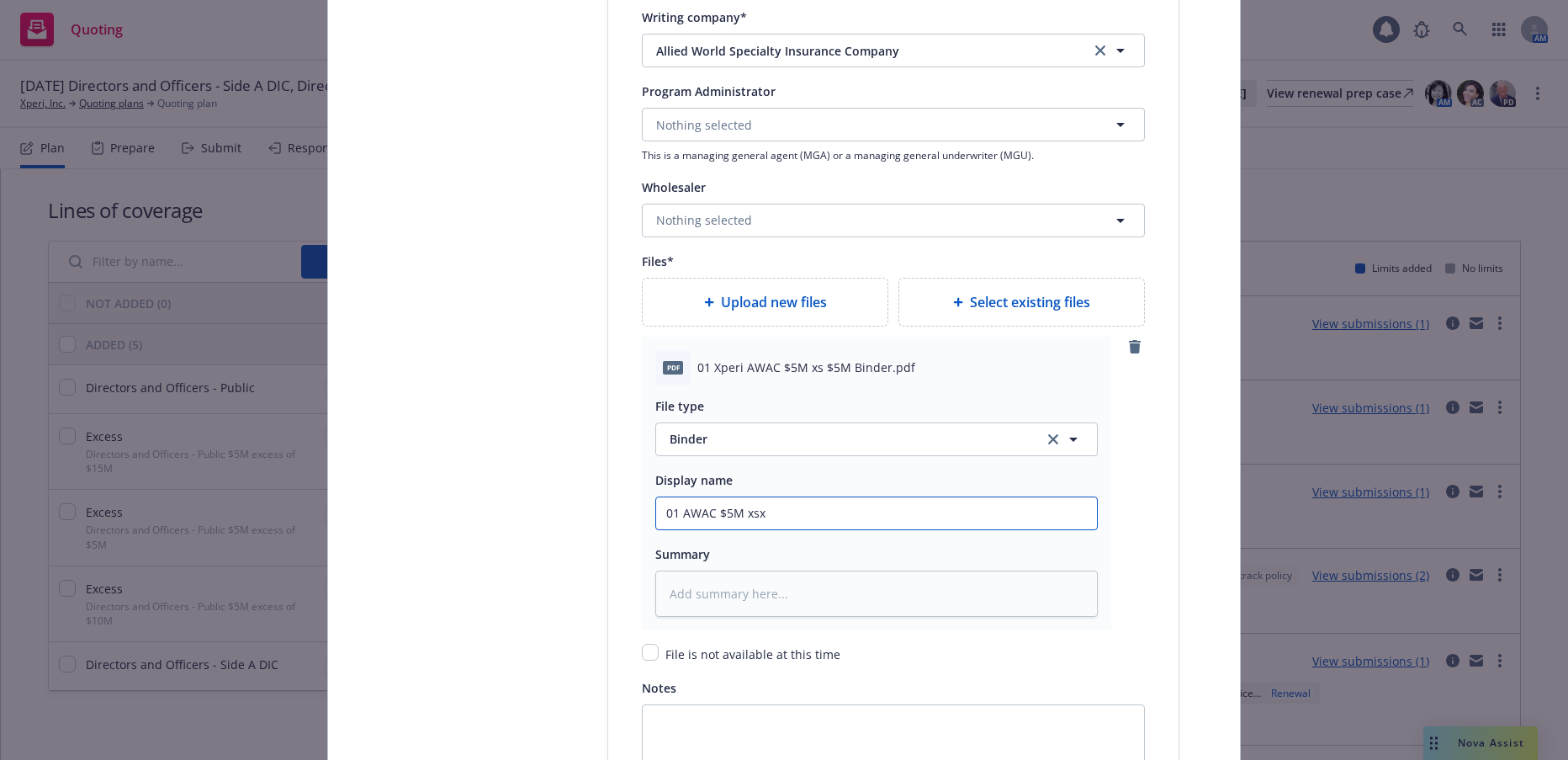
type textarea "x"
type input "01 AWAC $5M xsx"
type textarea "x"
type input "01 AWAC $5M xsx $"
type textarea "x"
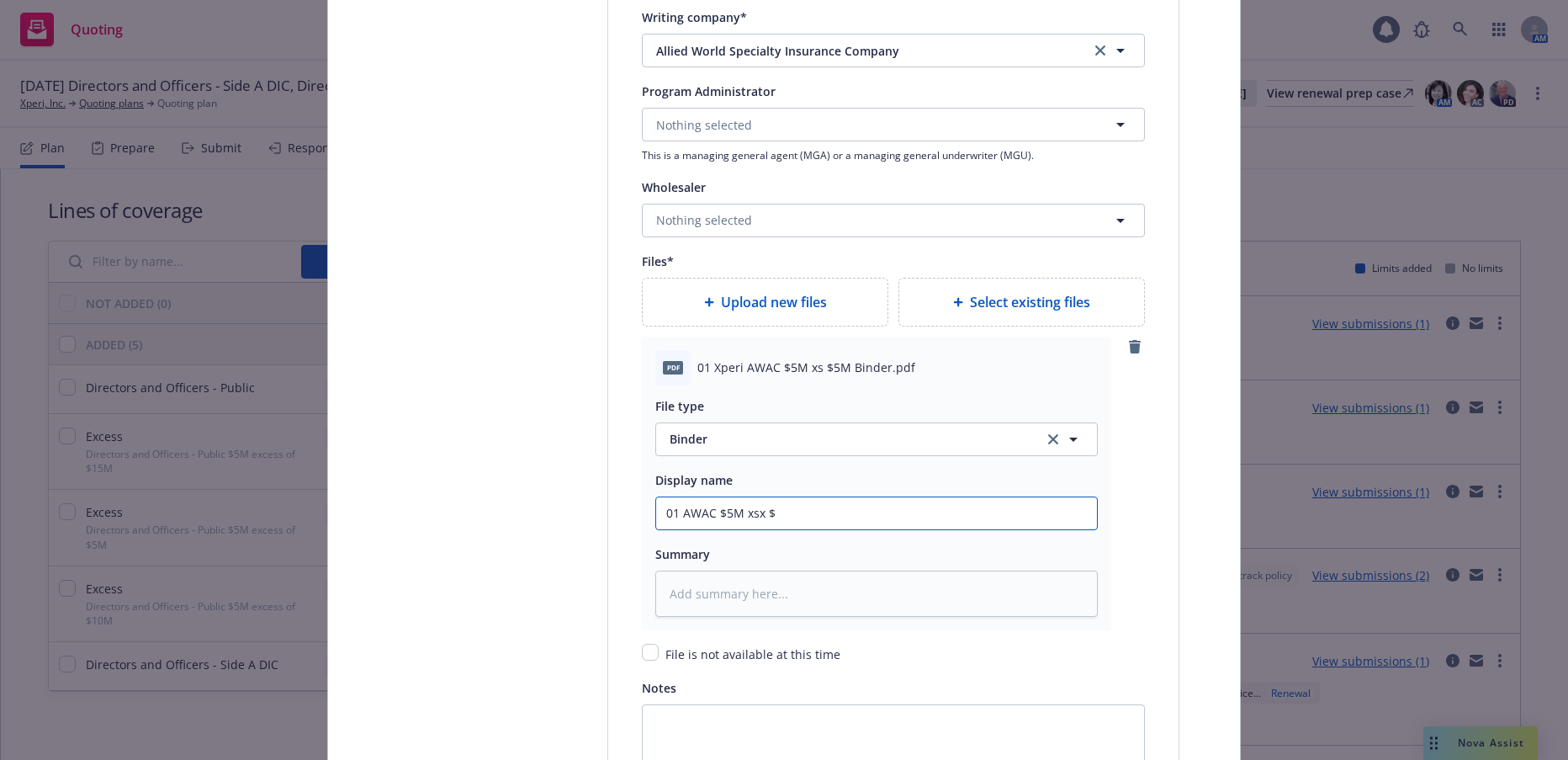
type input "01 AWAC $5M xsx"
type textarea "x"
type input "01 AWAC $5M xsx"
type textarea "x"
type input "01 AWAC $5M xs"
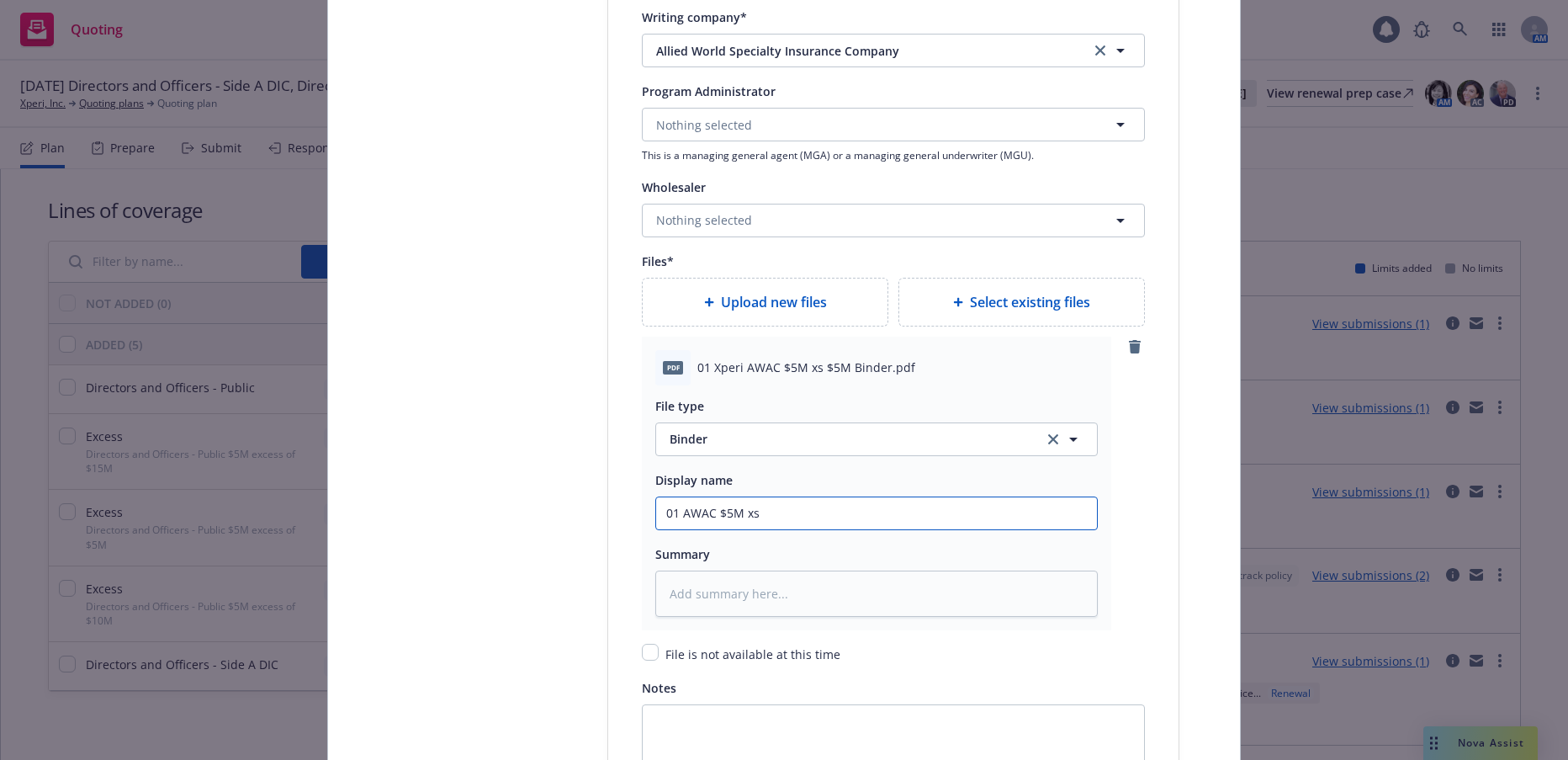
type textarea "x"
type input "01 AWAC $5M xs"
type textarea "x"
type input "01 AWAC $5M xs $"
type textarea "x"
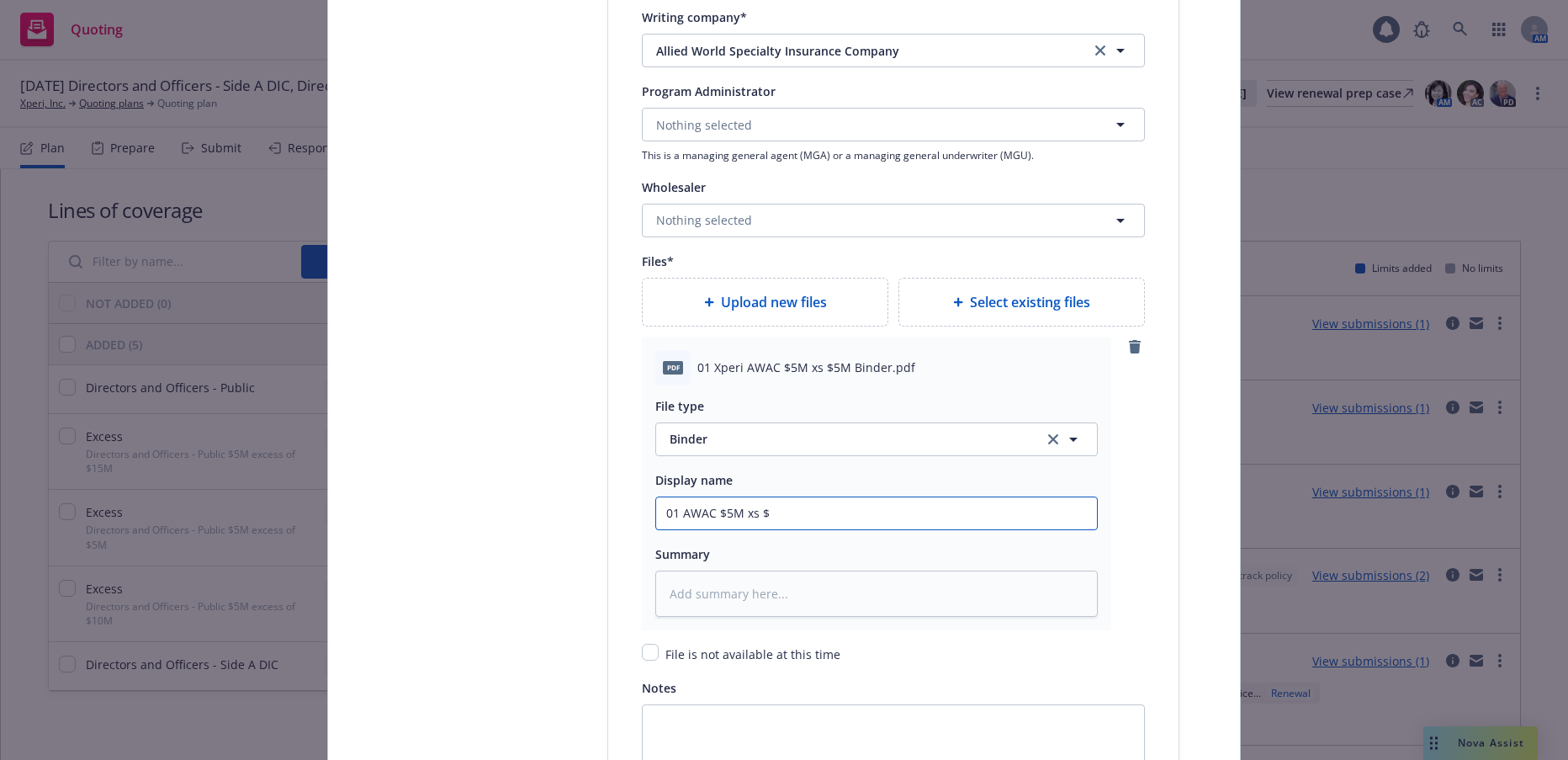
type input "01 AWAC $5M xs $5"
type textarea "x"
type input "01 AWAC $5M xs $5M"
type textarea "x"
type input "01 AWAC $5M xs $5M B"
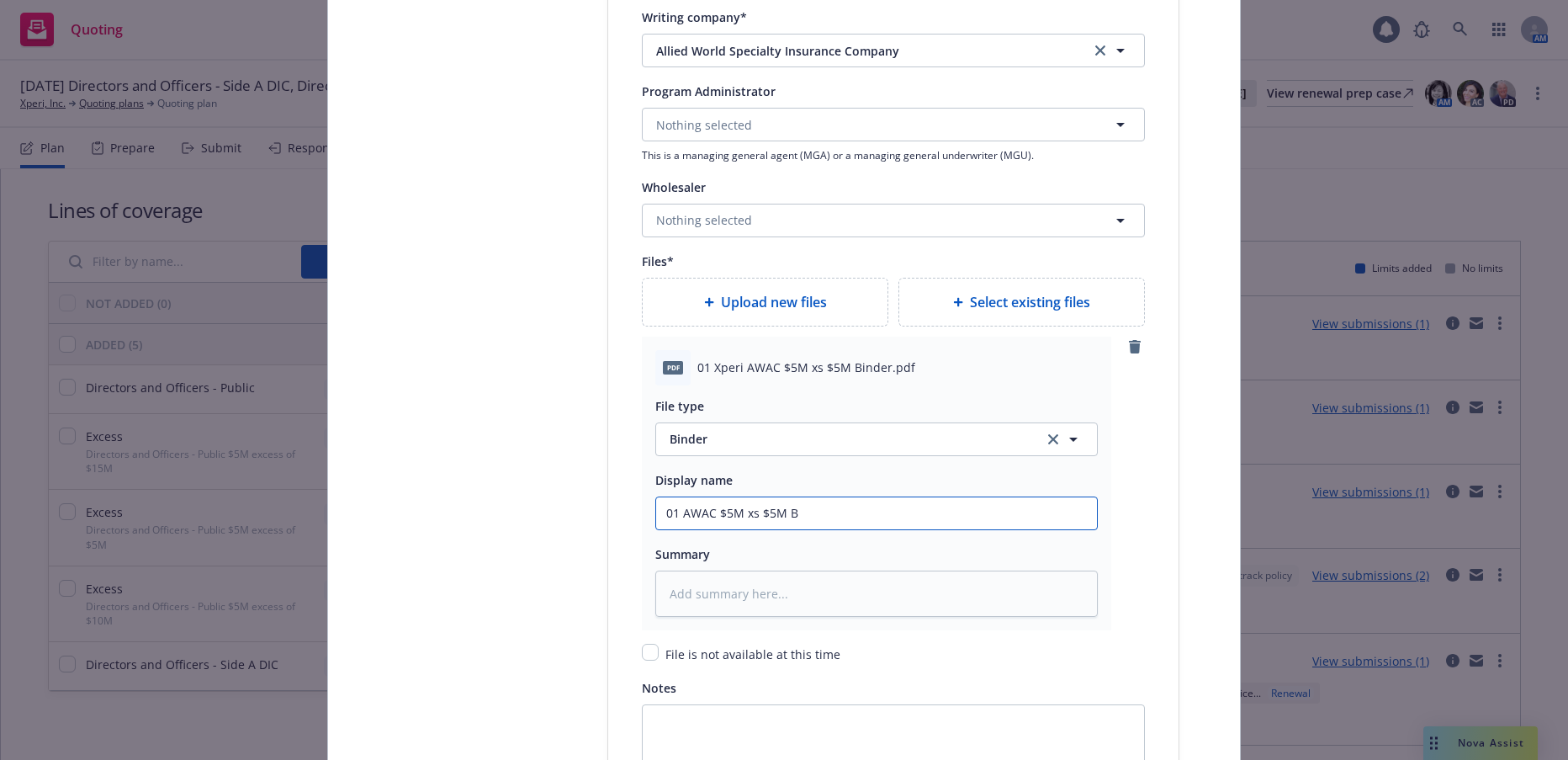
type textarea "x"
type input "01 AWAC $5M xs $5M Bi"
type textarea "x"
type input "01 AWAC $5M xs $5M Bin"
type textarea "x"
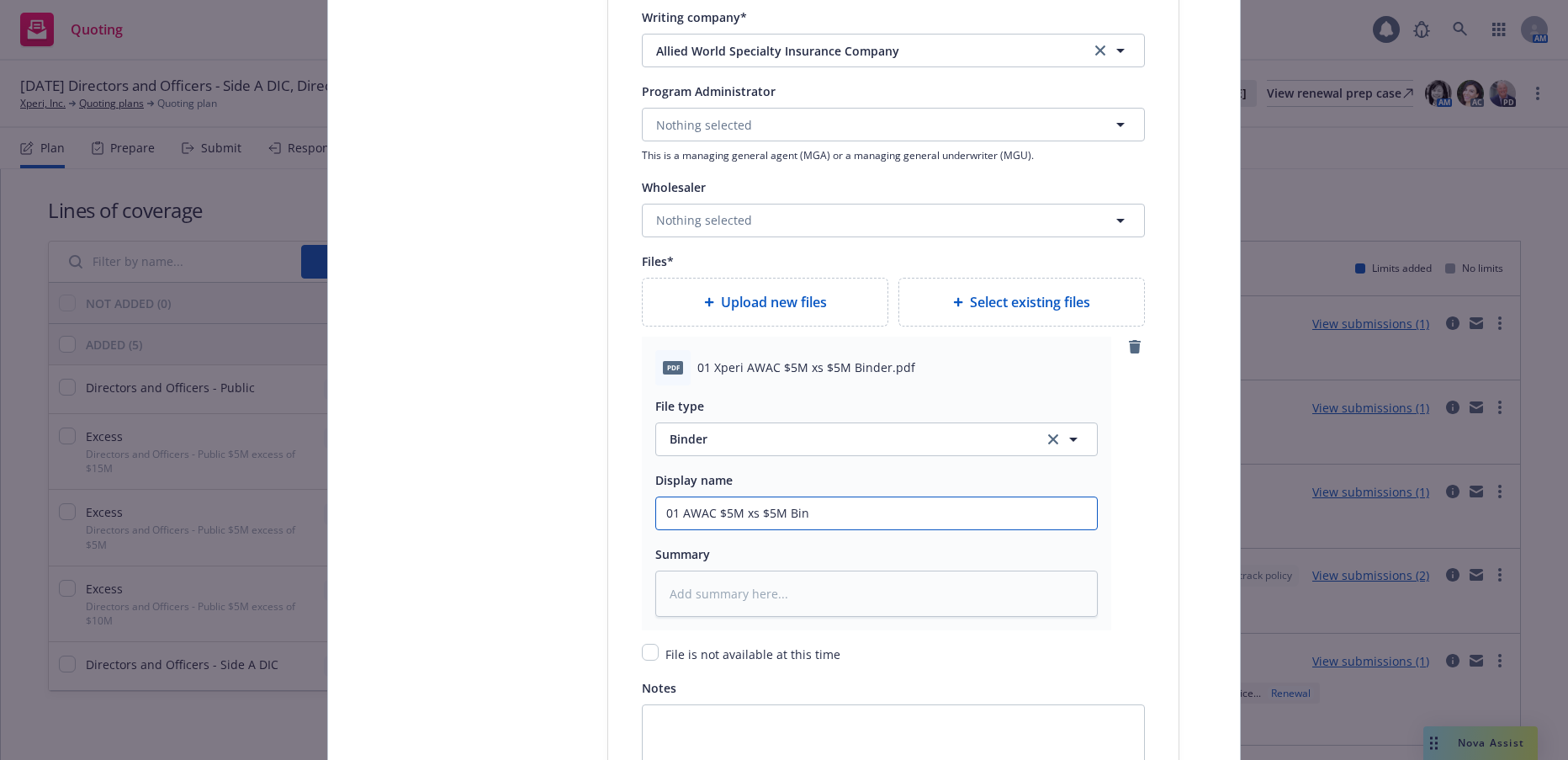
type input "01 AWAC $5M xs $5M Bind"
type textarea "x"
type input "01 AWAC $5M xs $5M Binde"
type textarea "x"
type input "01 AWAC $5M xs $5M Binder"
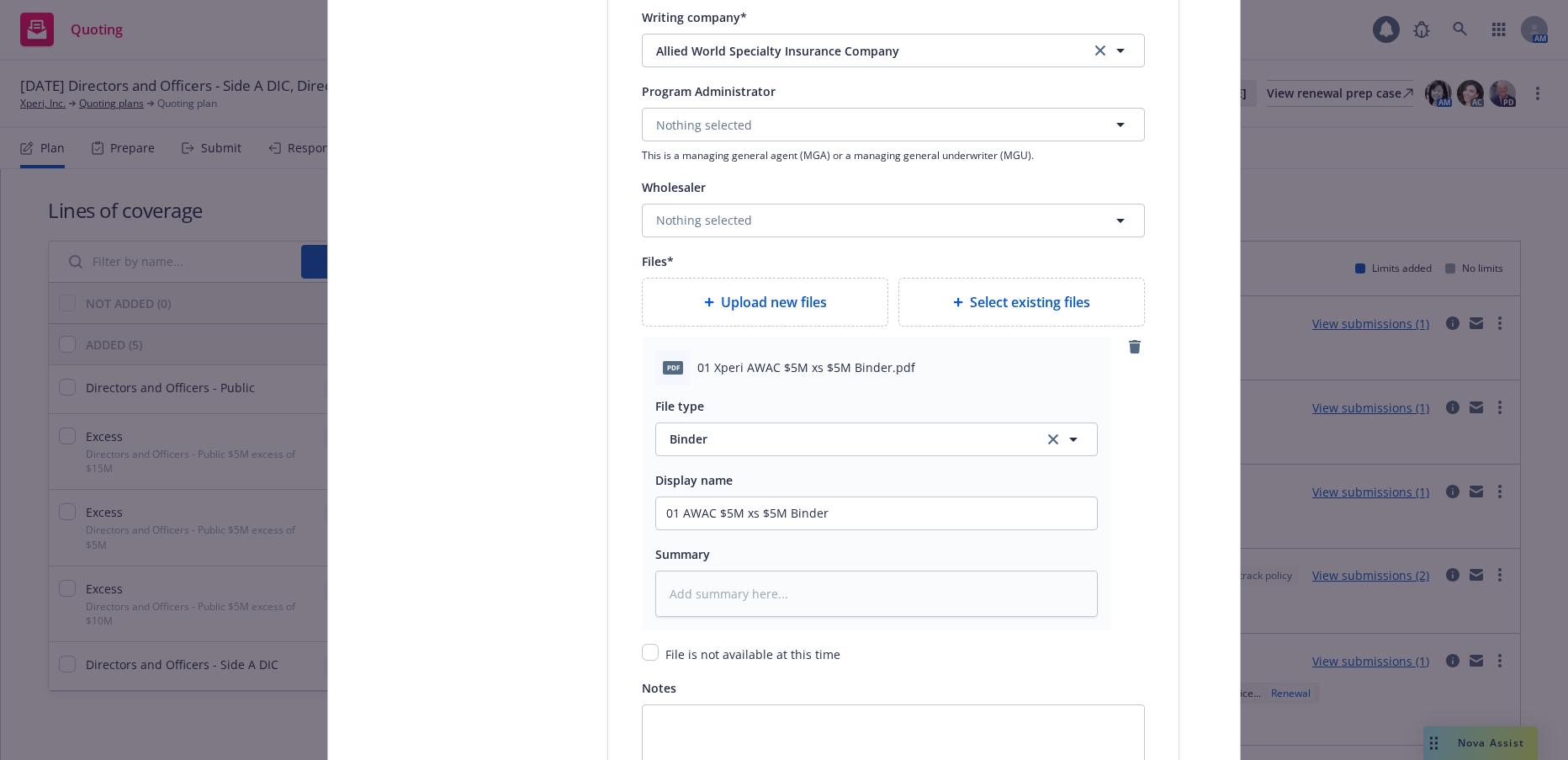
click at [806, 301] on span "Upload new files" at bounding box center [773, 302] width 106 height 20
type textarea "x"
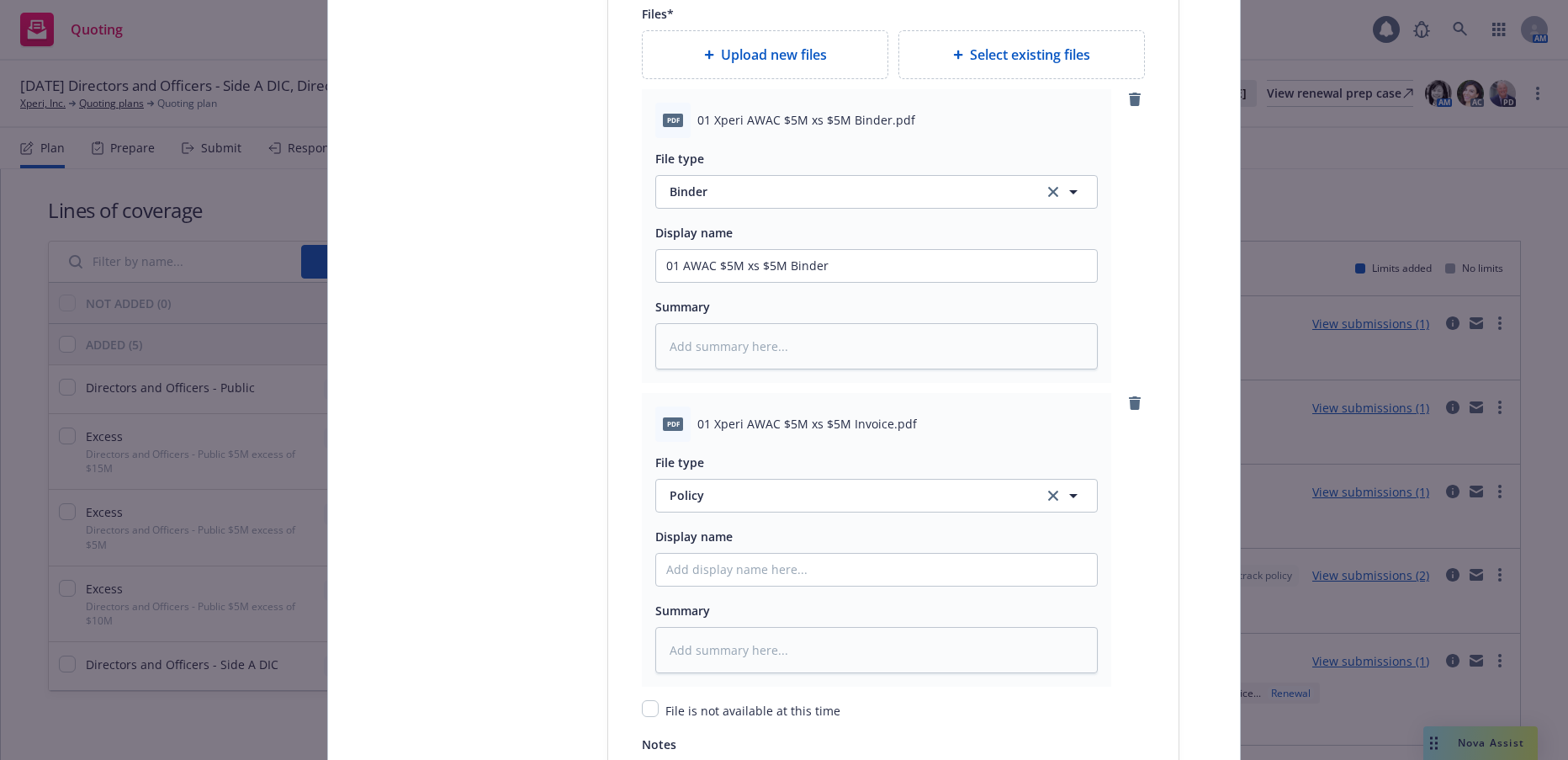
scroll to position [2271, 0]
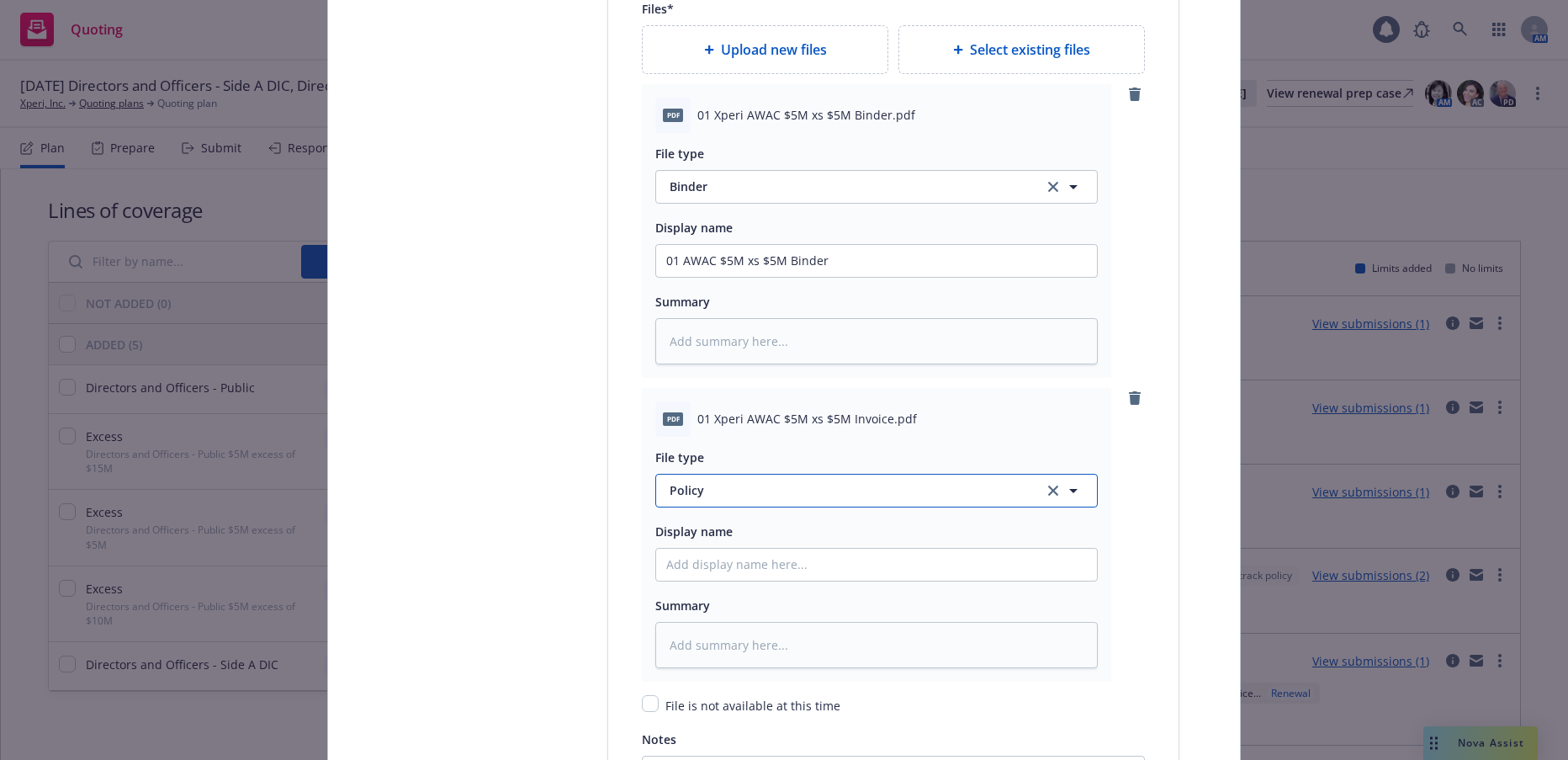
click at [677, 487] on span "Policy" at bounding box center [846, 490] width 354 height 18
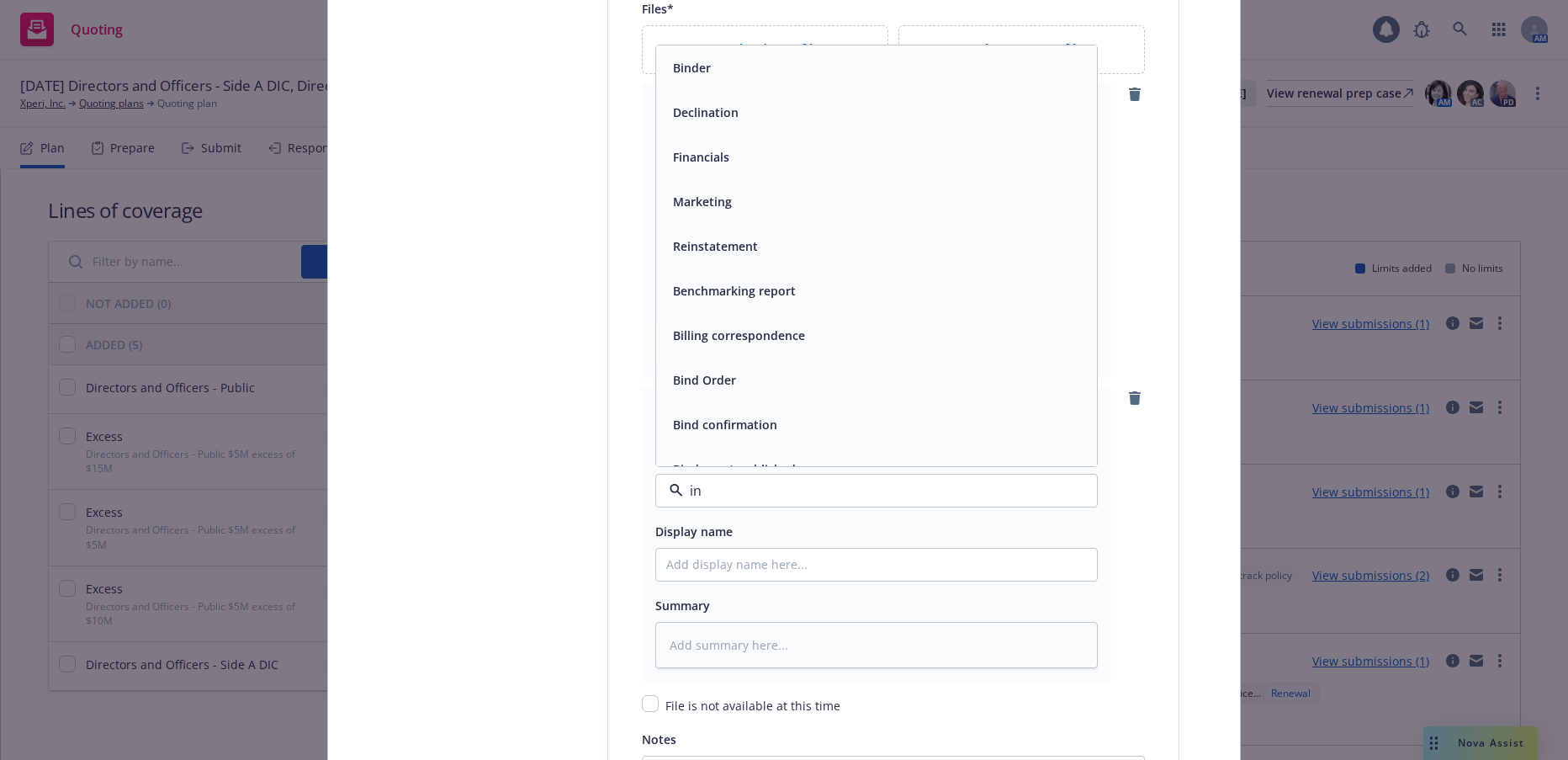
type input "inv"
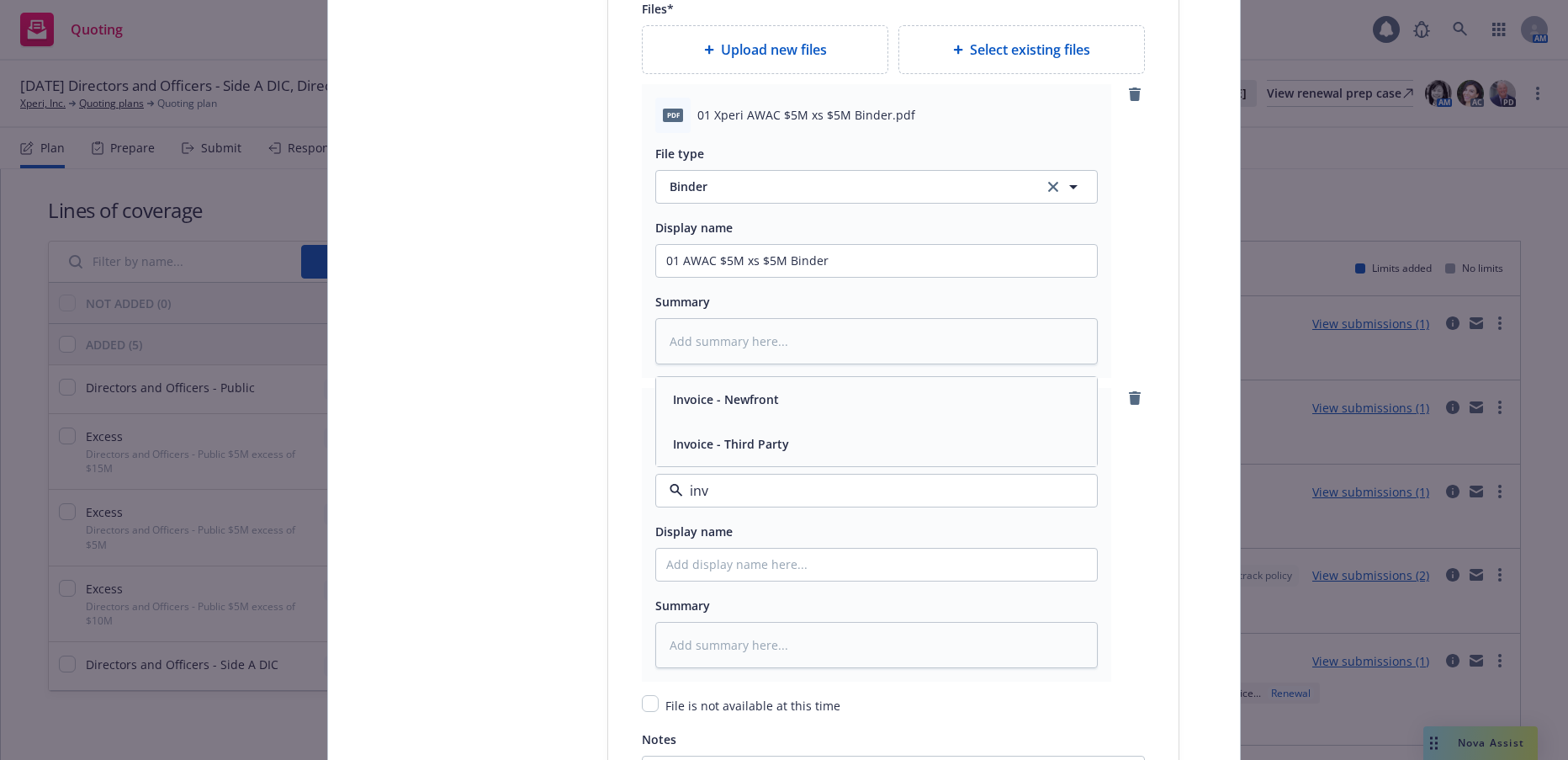
click at [752, 448] on span "Invoice - Third Party" at bounding box center [731, 444] width 117 height 18
drag, startPoint x: 838, startPoint y: 261, endPoint x: 652, endPoint y: 256, distance: 186.1
click at [656, 256] on input "01 AWAC $5M xs $5M Binder" at bounding box center [877, 260] width 441 height 32
click at [731, 561] on input "Policy display name" at bounding box center [877, 563] width 441 height 32
paste input "01 AWAC $5M xs $5M Binder"
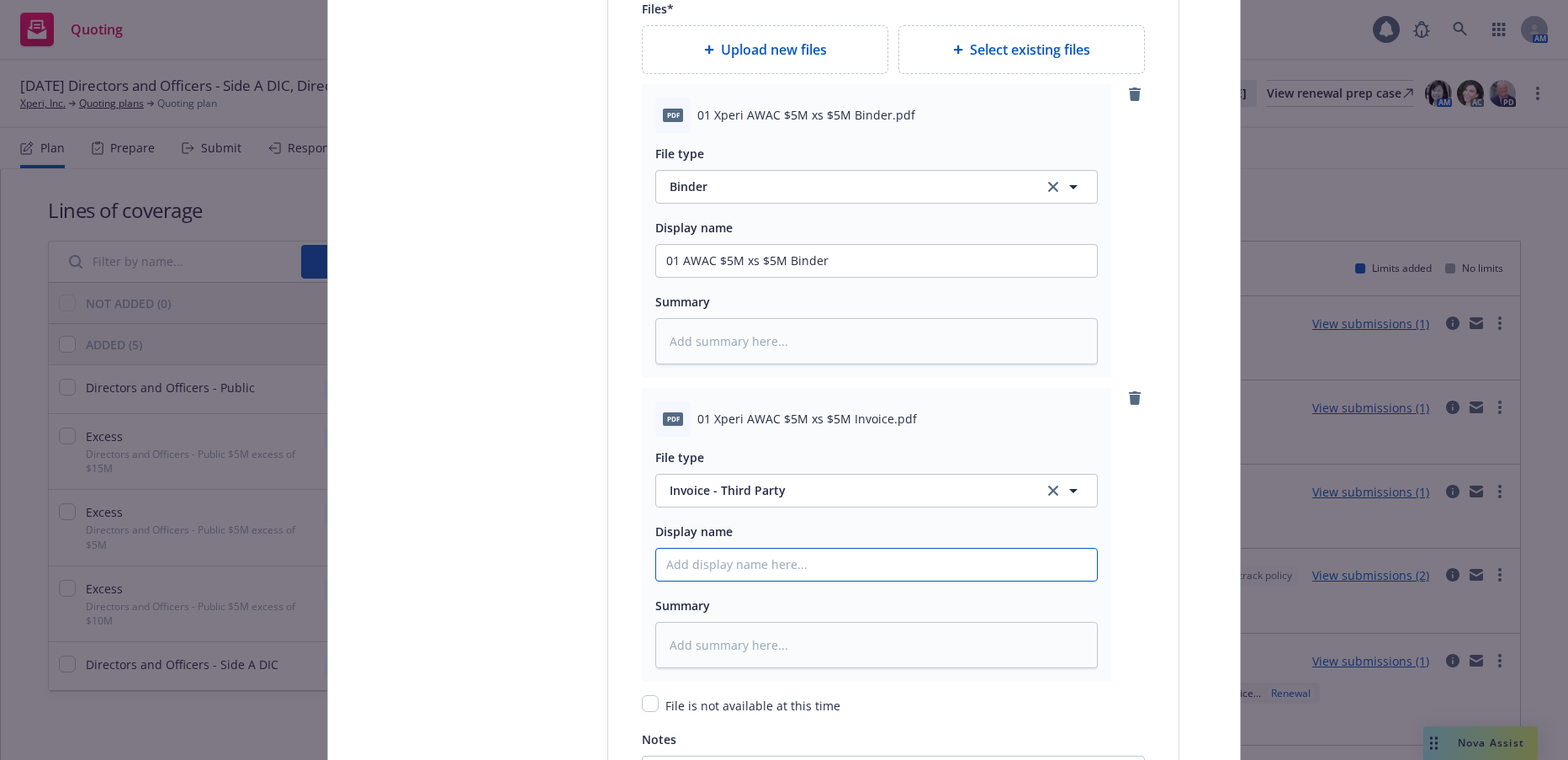
type textarea "x"
type input "01 AWAC $5M xs $5M Binder"
type textarea "x"
type input "01 AWAC $5M xs $5M Binde"
type textarea "x"
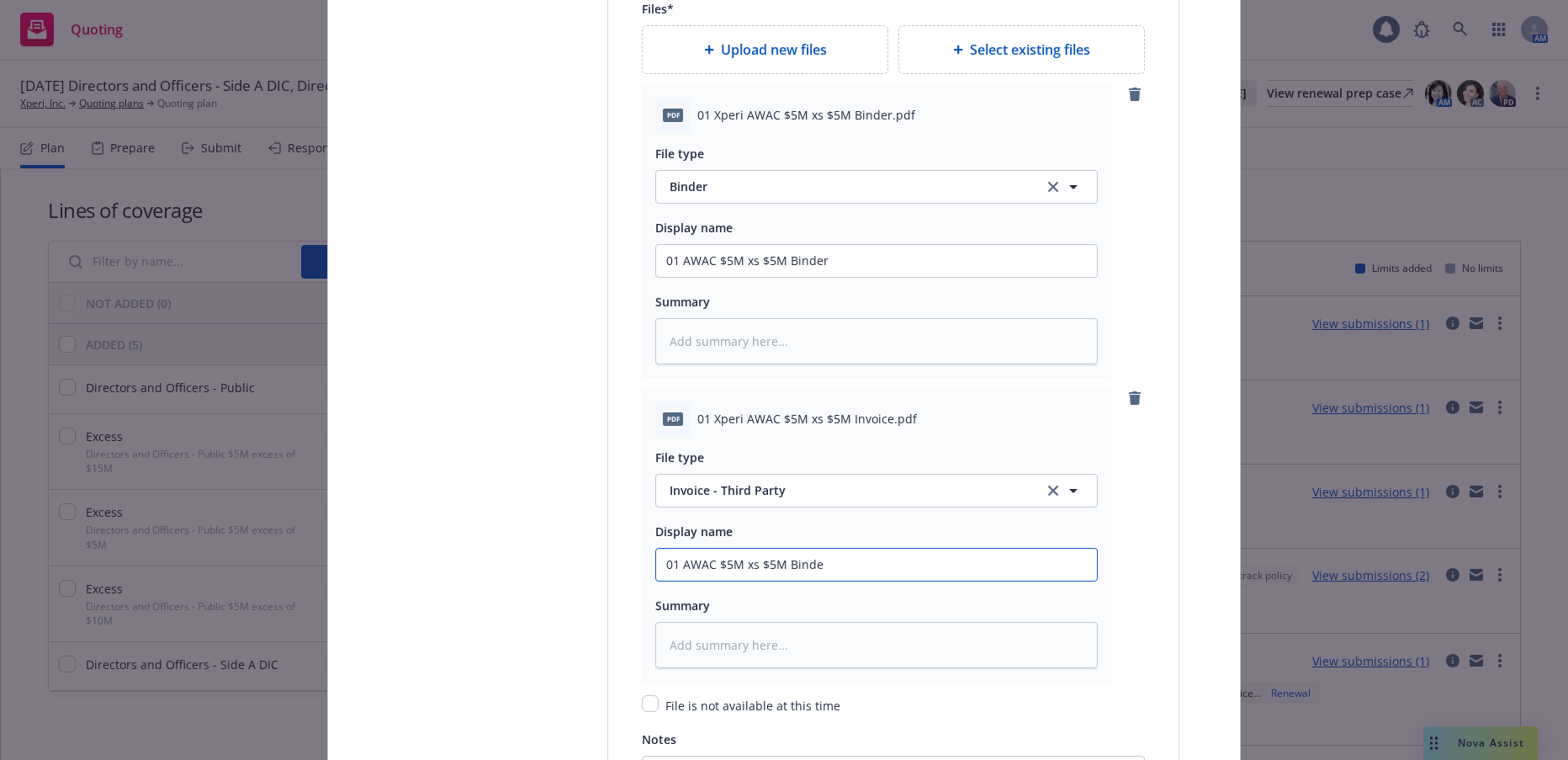
type input "01 AWAC $5M xs $5M Bine"
type textarea "x"
type input "01 AWAC $5M xs $5M Bne"
type textarea "x"
type input "01 AWAC $5M xs $5M ne"
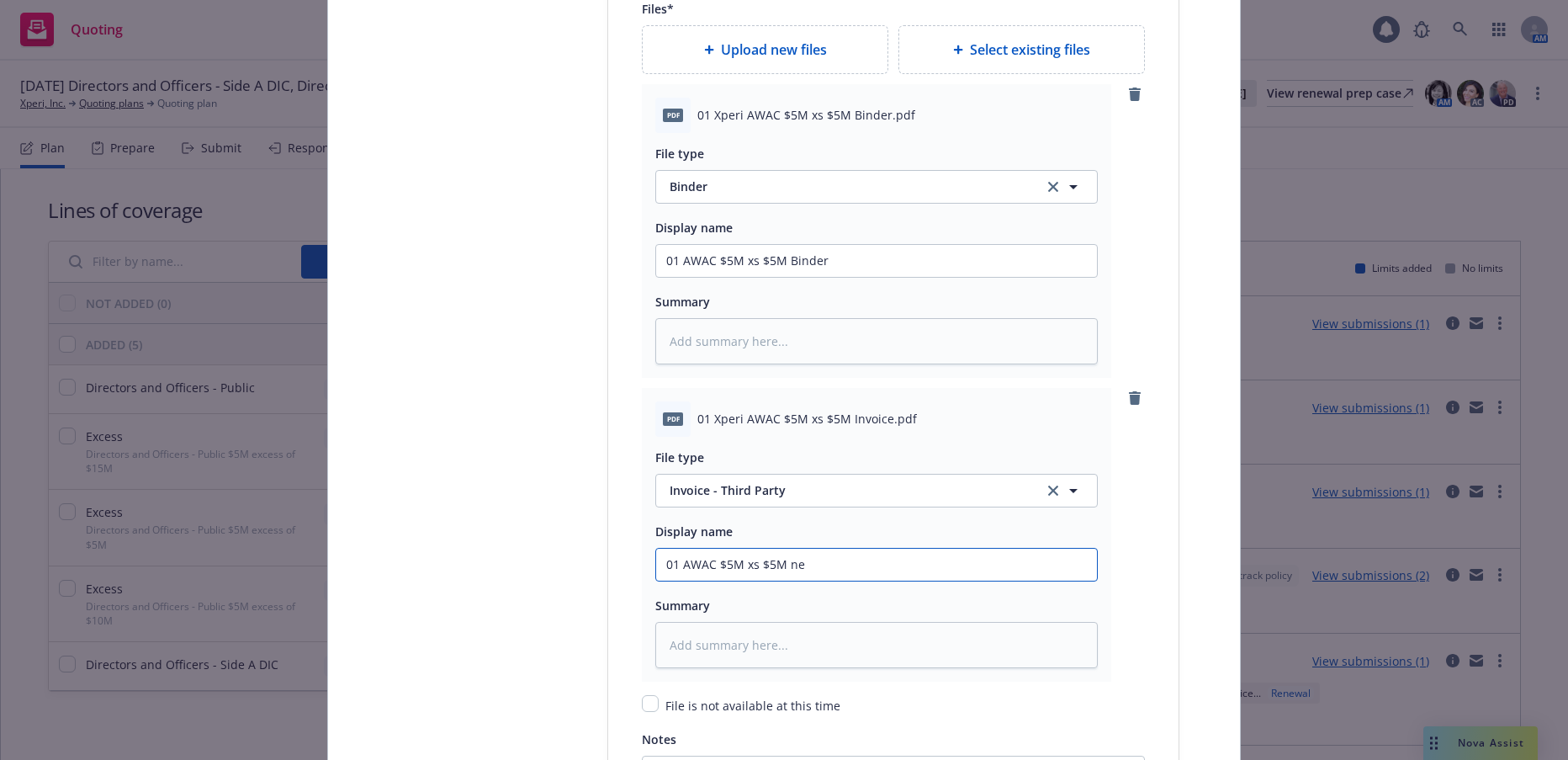
type textarea "x"
type input "01 AWAC $5M xs $5M Ine"
type textarea "x"
type input "01 AWAC $5M xs $5M Inve"
type textarea "x"
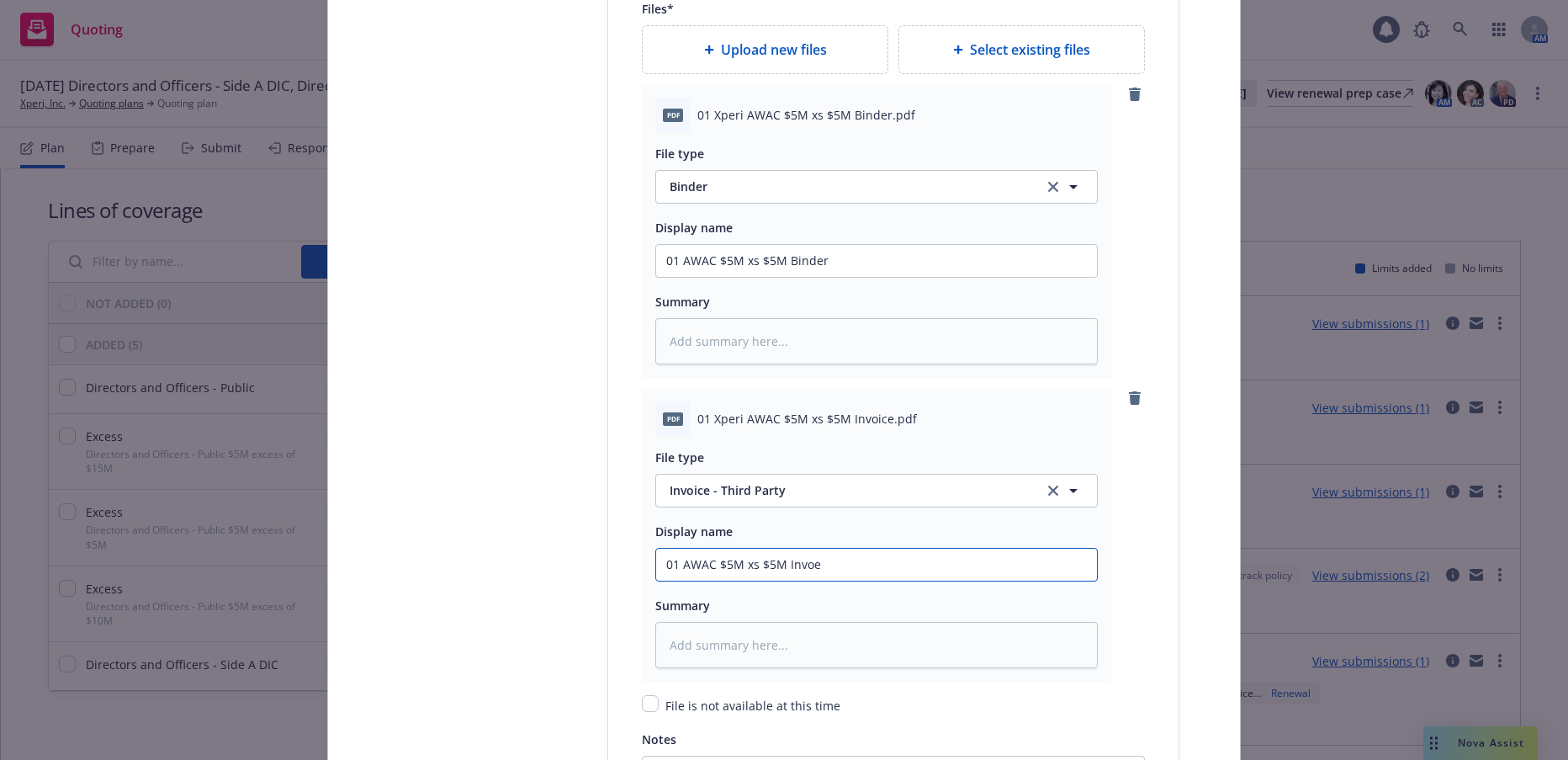
type input "01 AWAC $5M xs $5M Invoie"
type textarea "x"
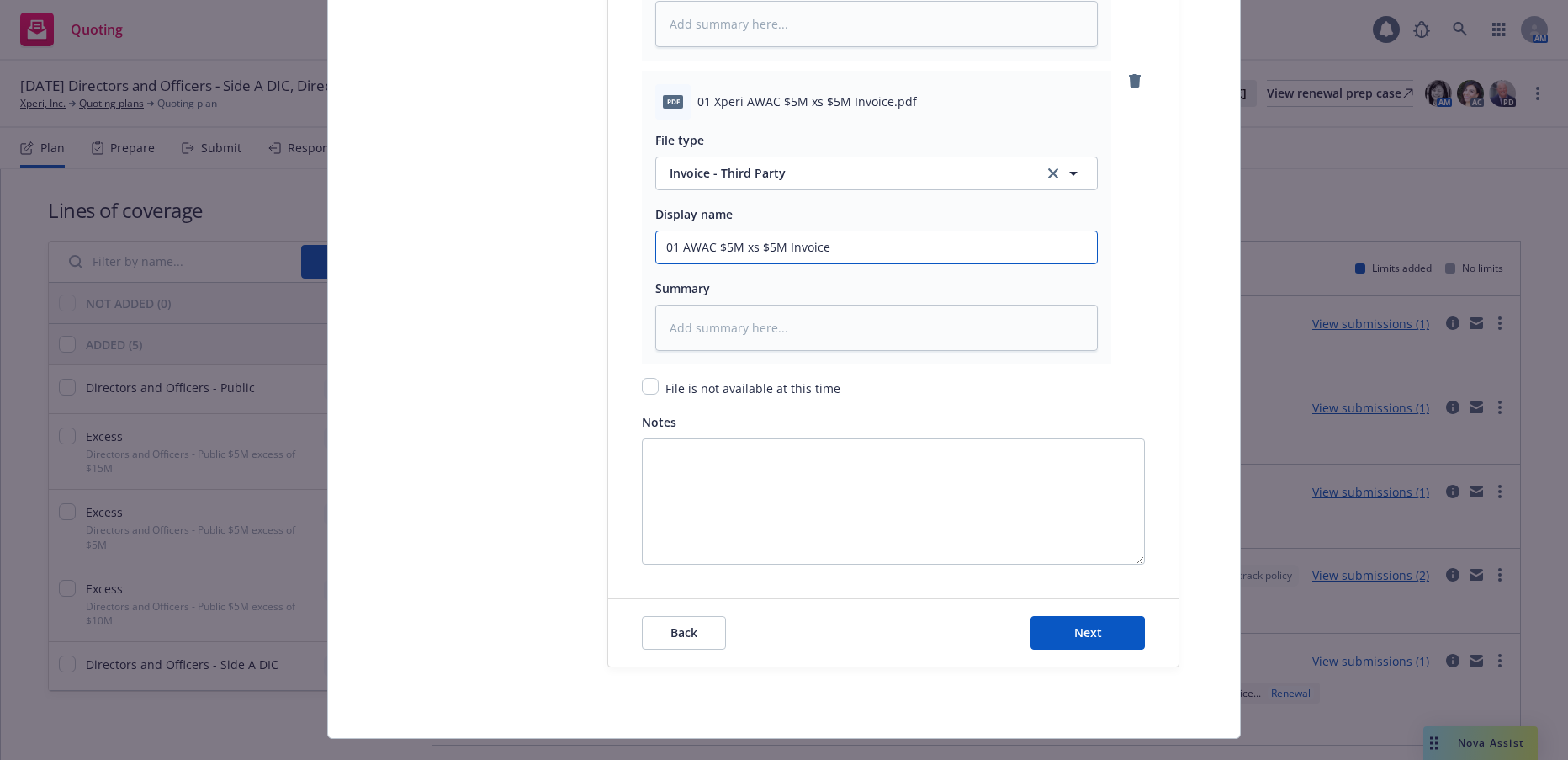
scroll to position [2622, 0]
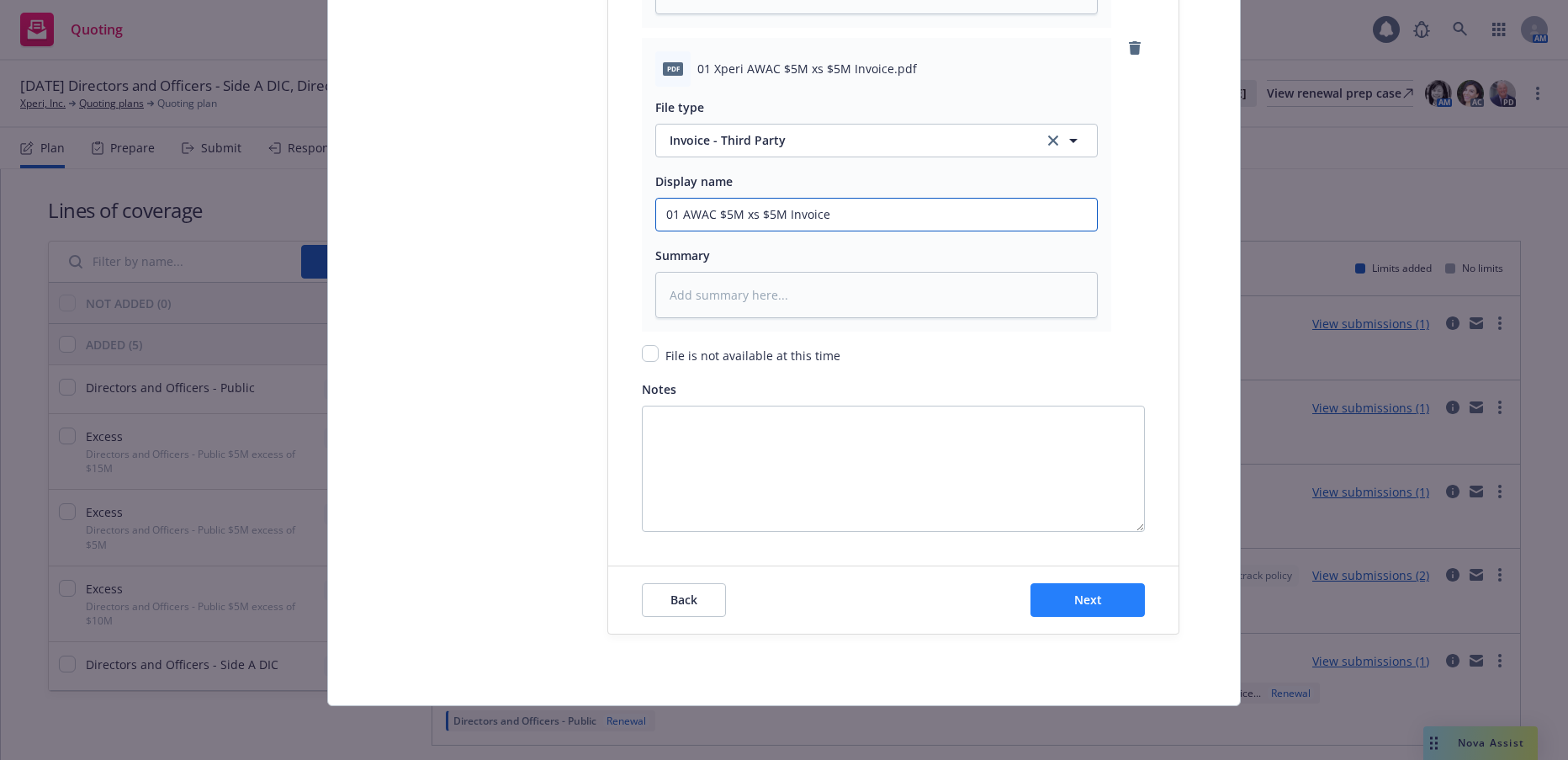
type input "01 AWAC $5M xs $5M Invoice"
click at [1075, 598] on span "Next" at bounding box center [1088, 599] width 28 height 16
type textarea "x"
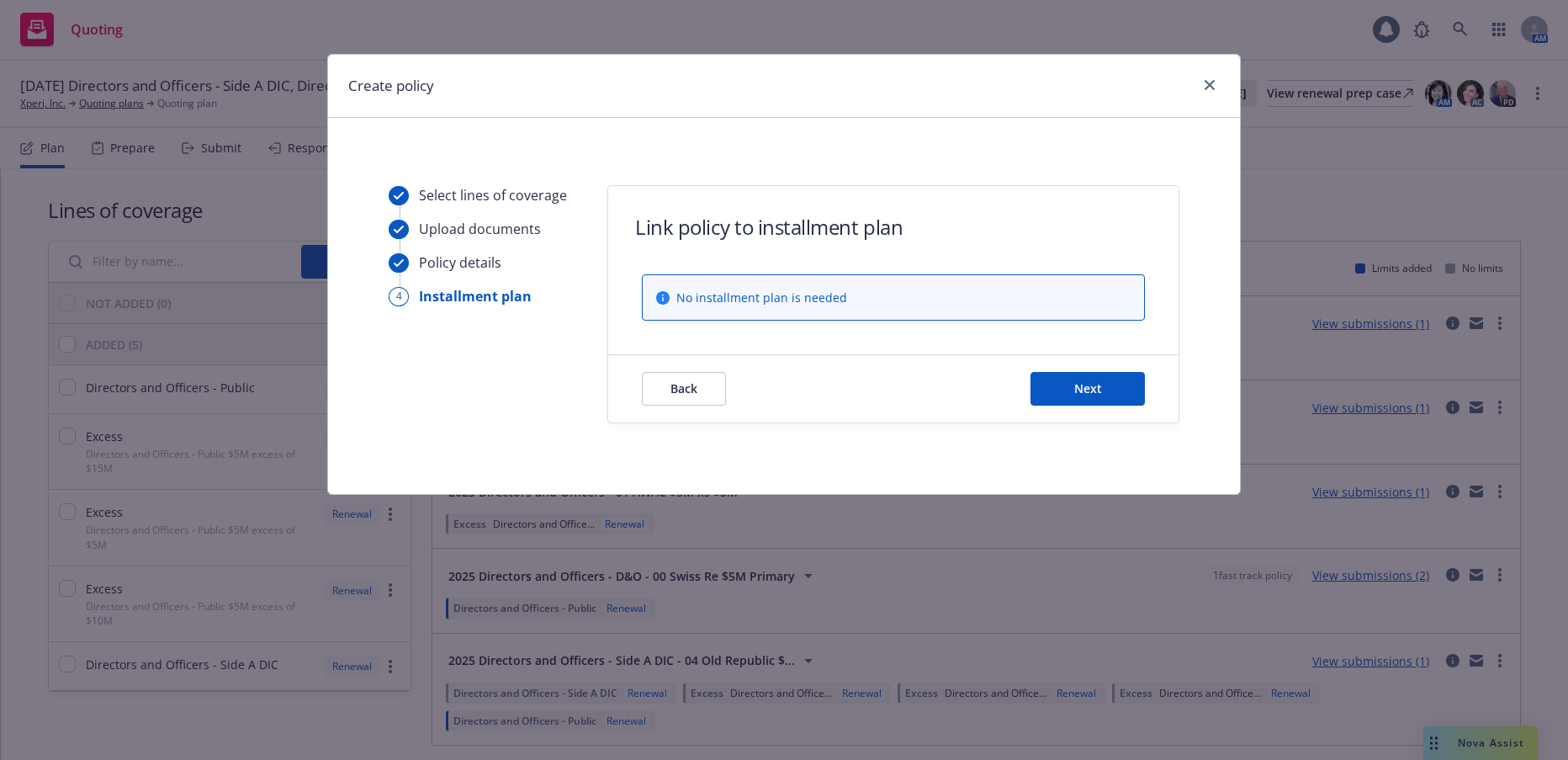
scroll to position [0, 0]
click at [1097, 390] on span "Next" at bounding box center [1088, 388] width 28 height 16
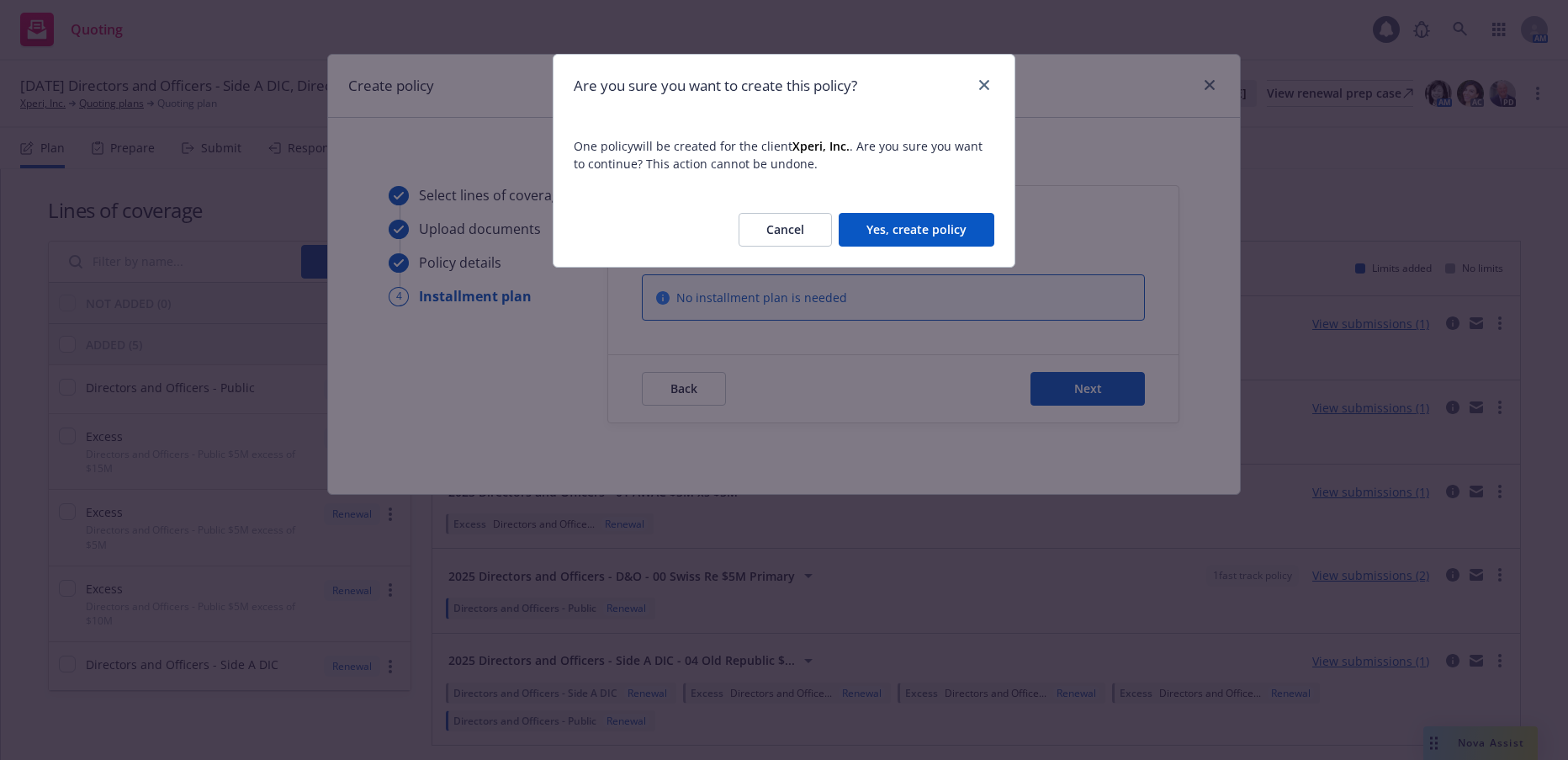
click at [925, 223] on button "Yes, create policy" at bounding box center [916, 229] width 156 height 33
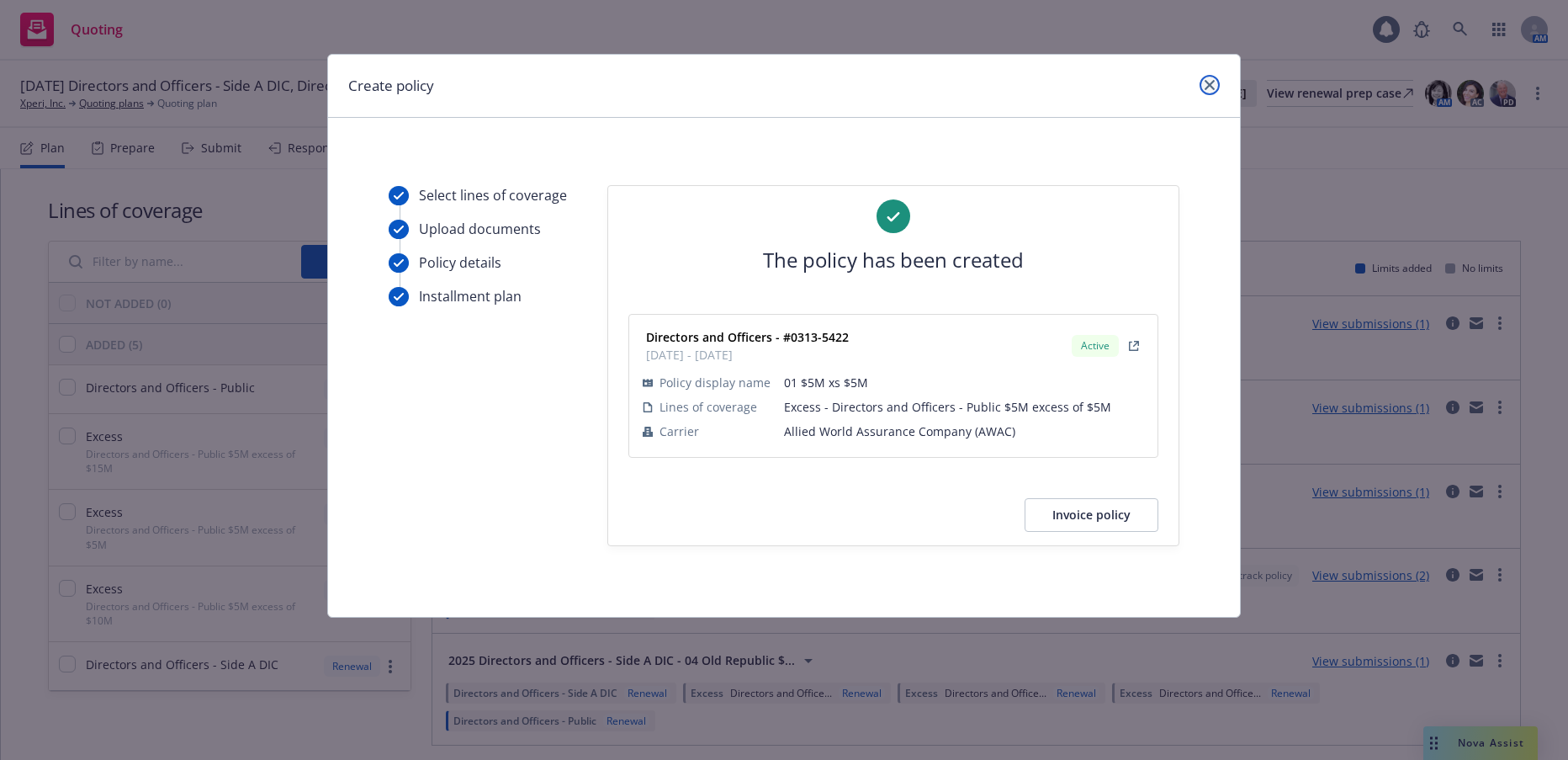
click at [1211, 89] on icon "close" at bounding box center [1210, 85] width 11 height 11
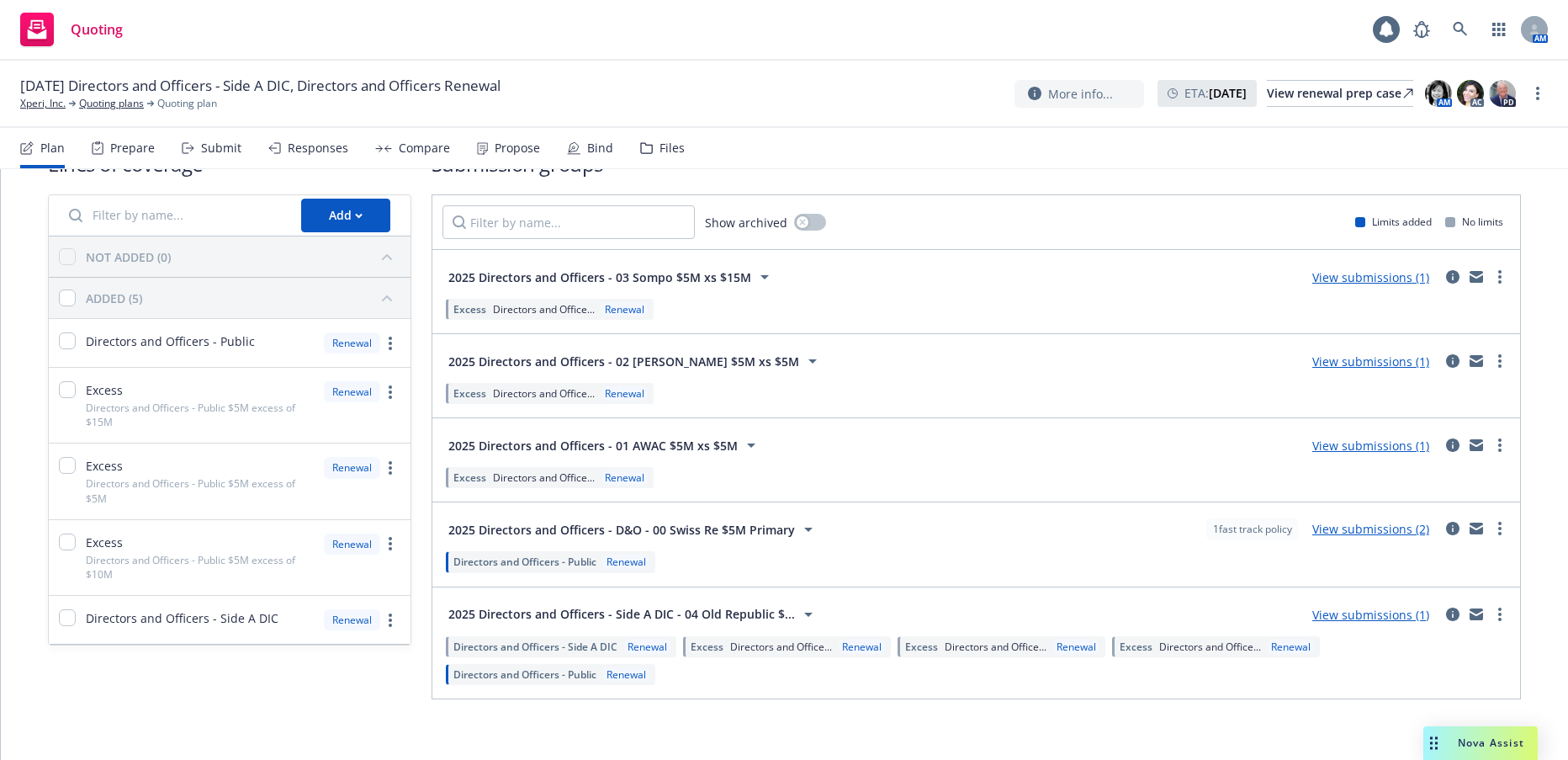
scroll to position [60, 0]
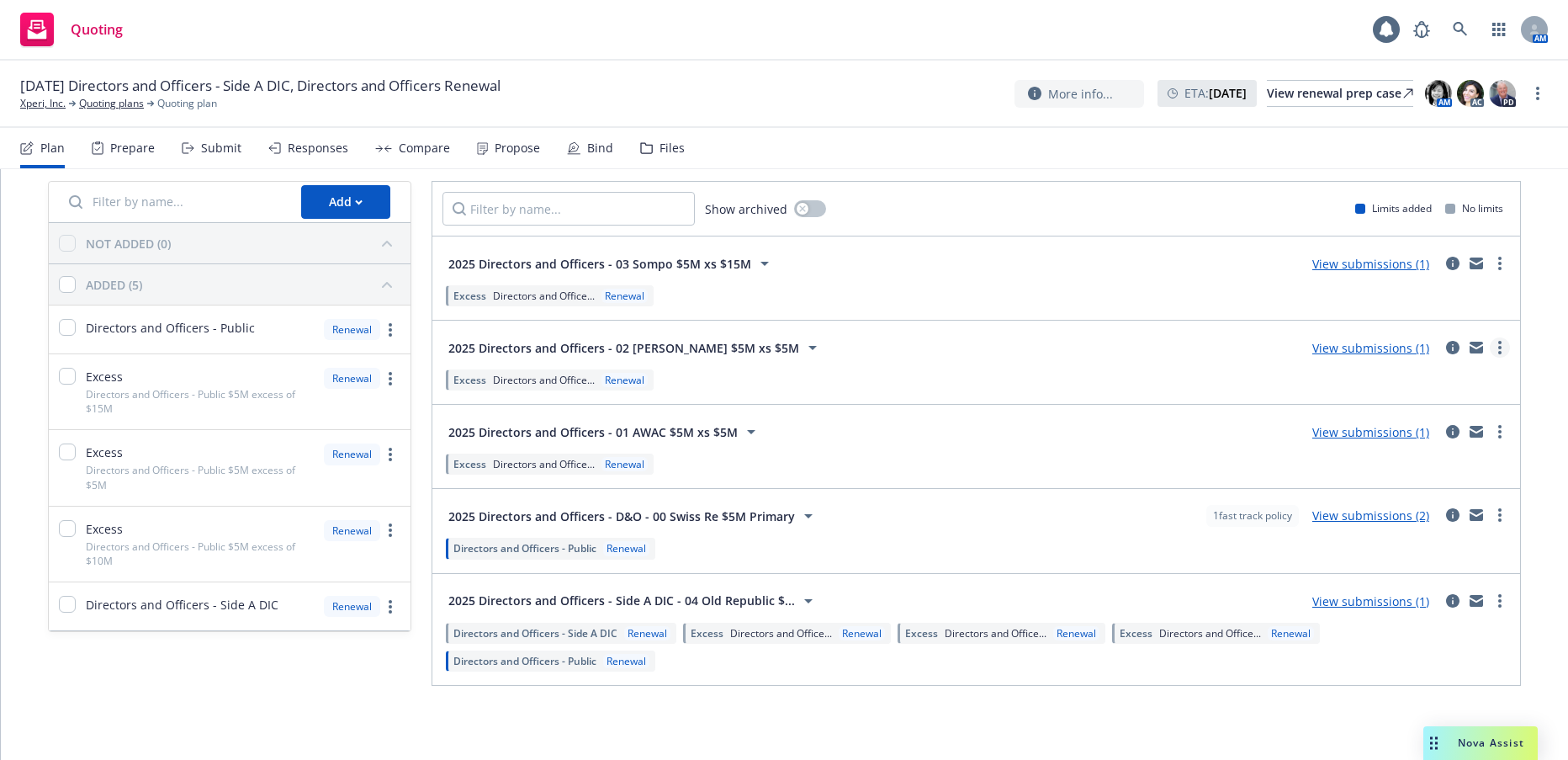
click at [1498, 344] on icon "more" at bounding box center [1500, 348] width 4 height 13
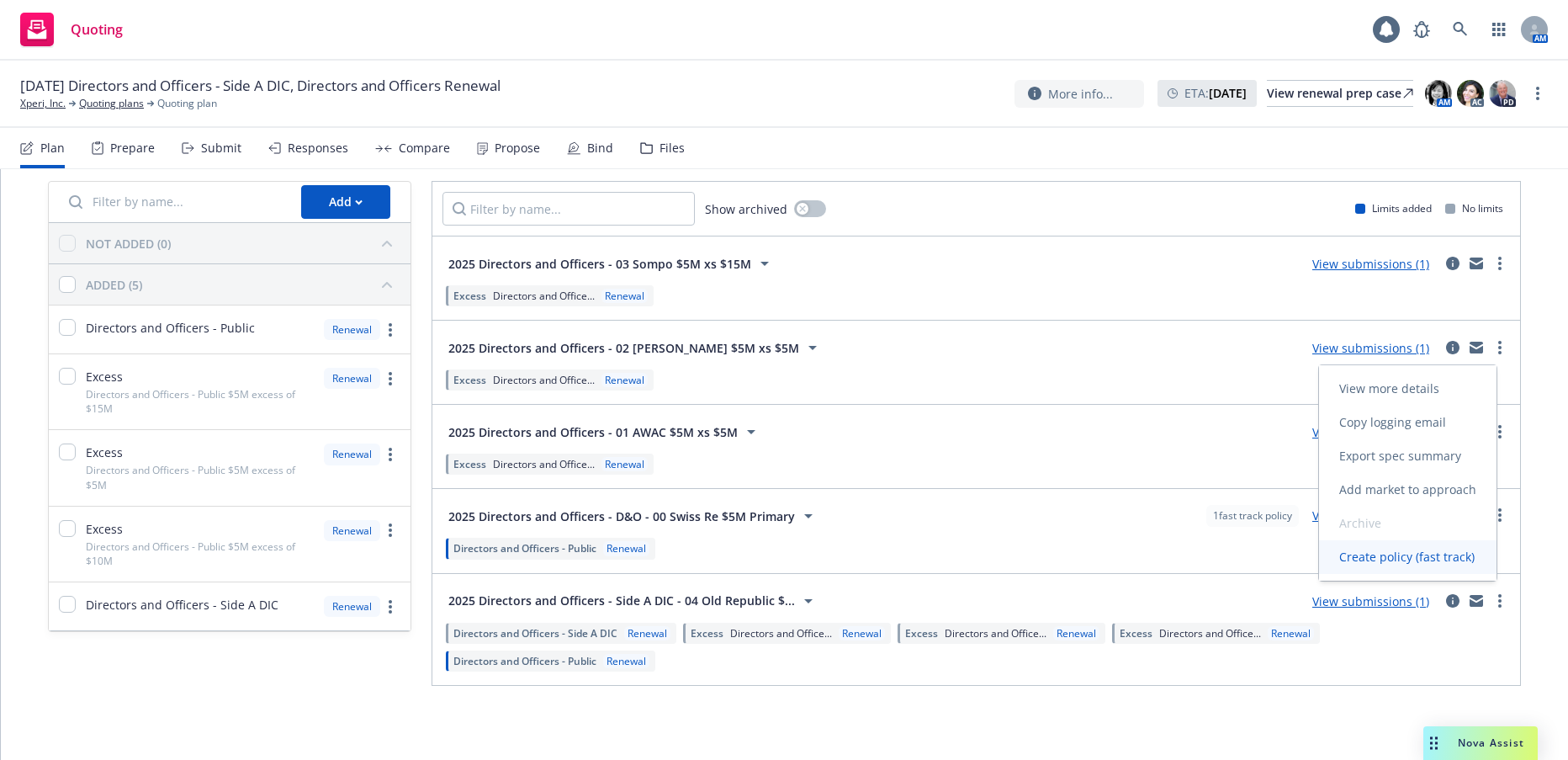
click at [1389, 557] on span "Create policy (fast track)" at bounding box center [1408, 556] width 176 height 16
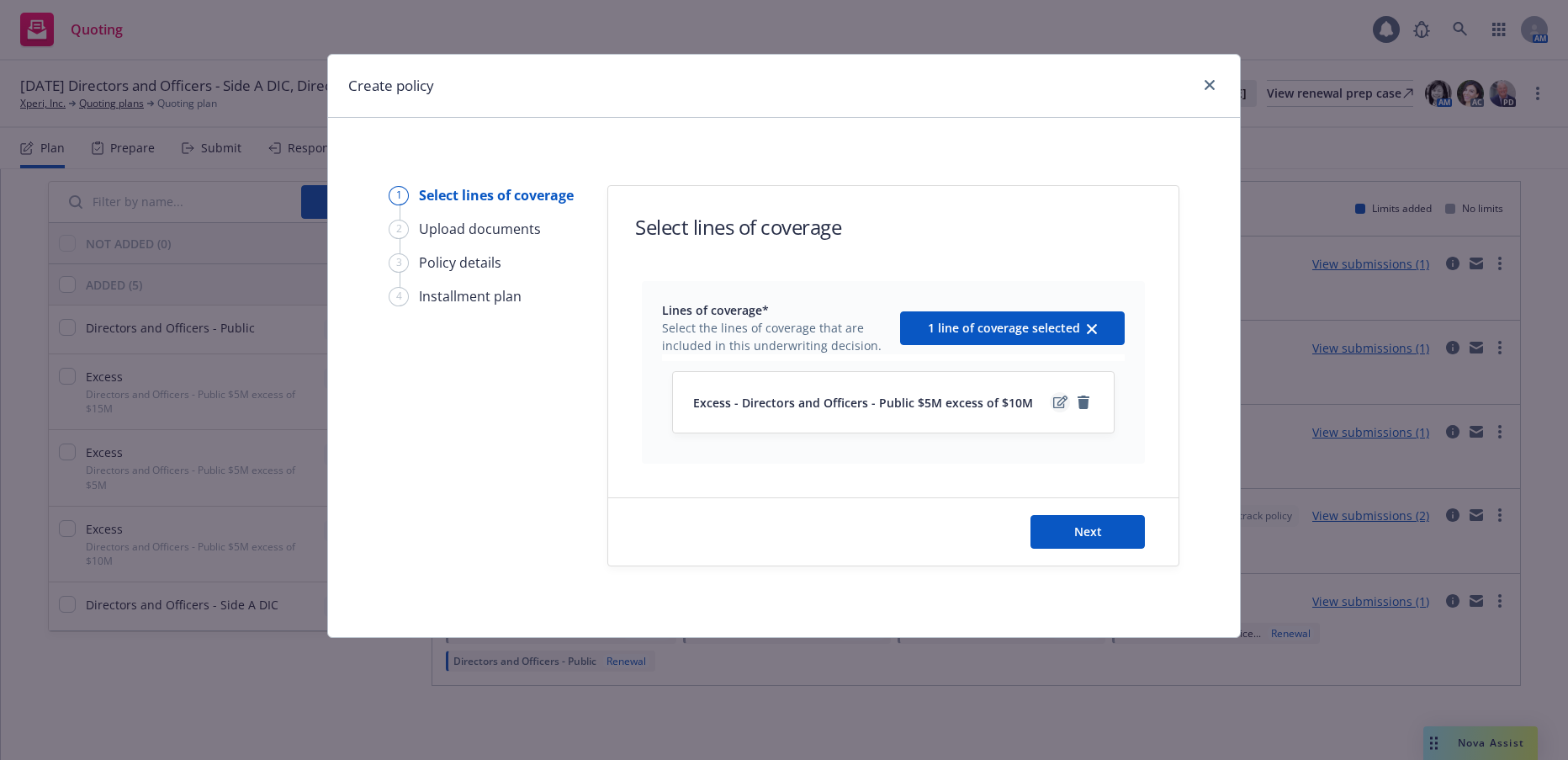
click at [1059, 400] on icon "edit" at bounding box center [1060, 402] width 14 height 13
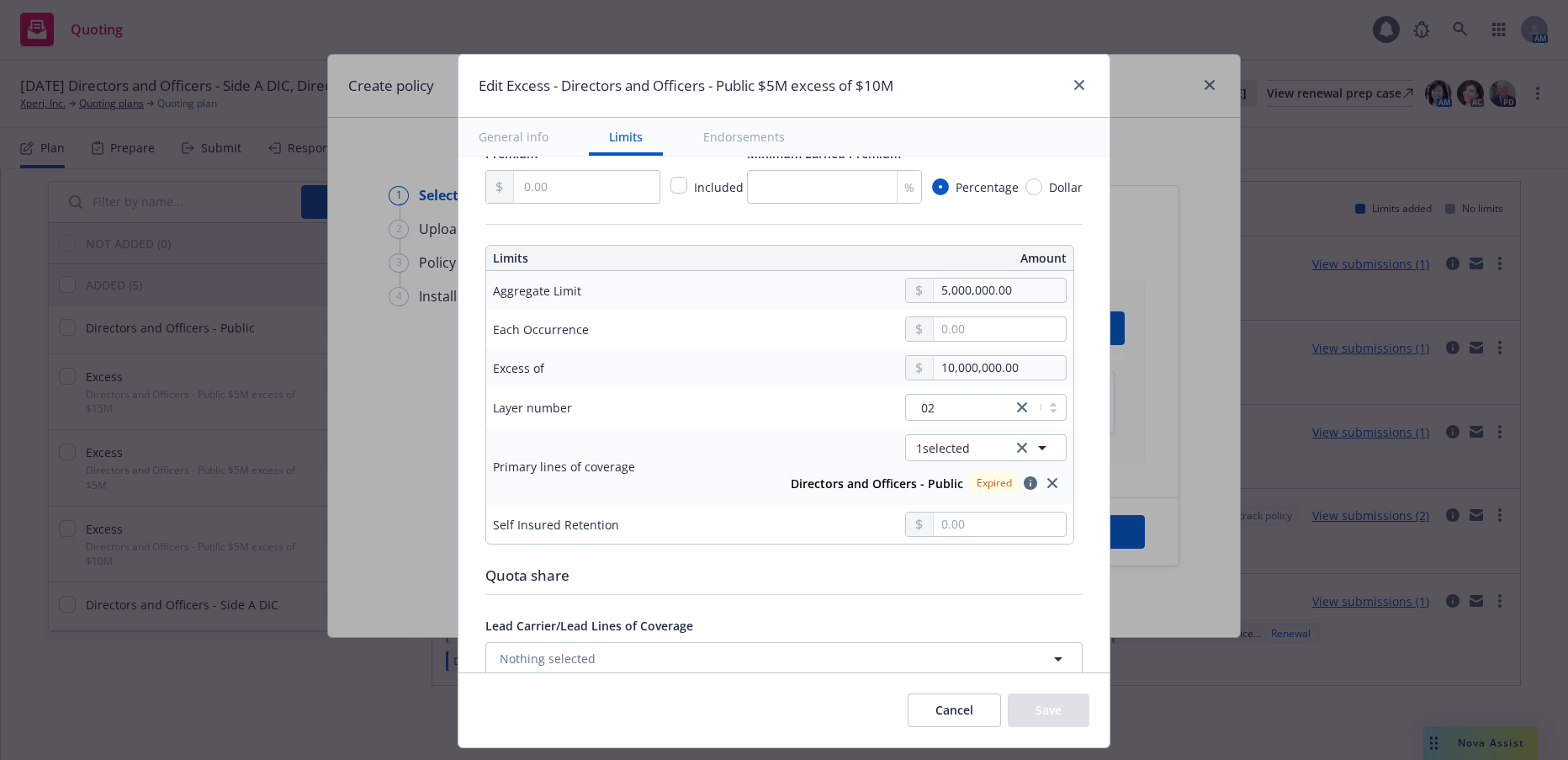
scroll to position [421, 0]
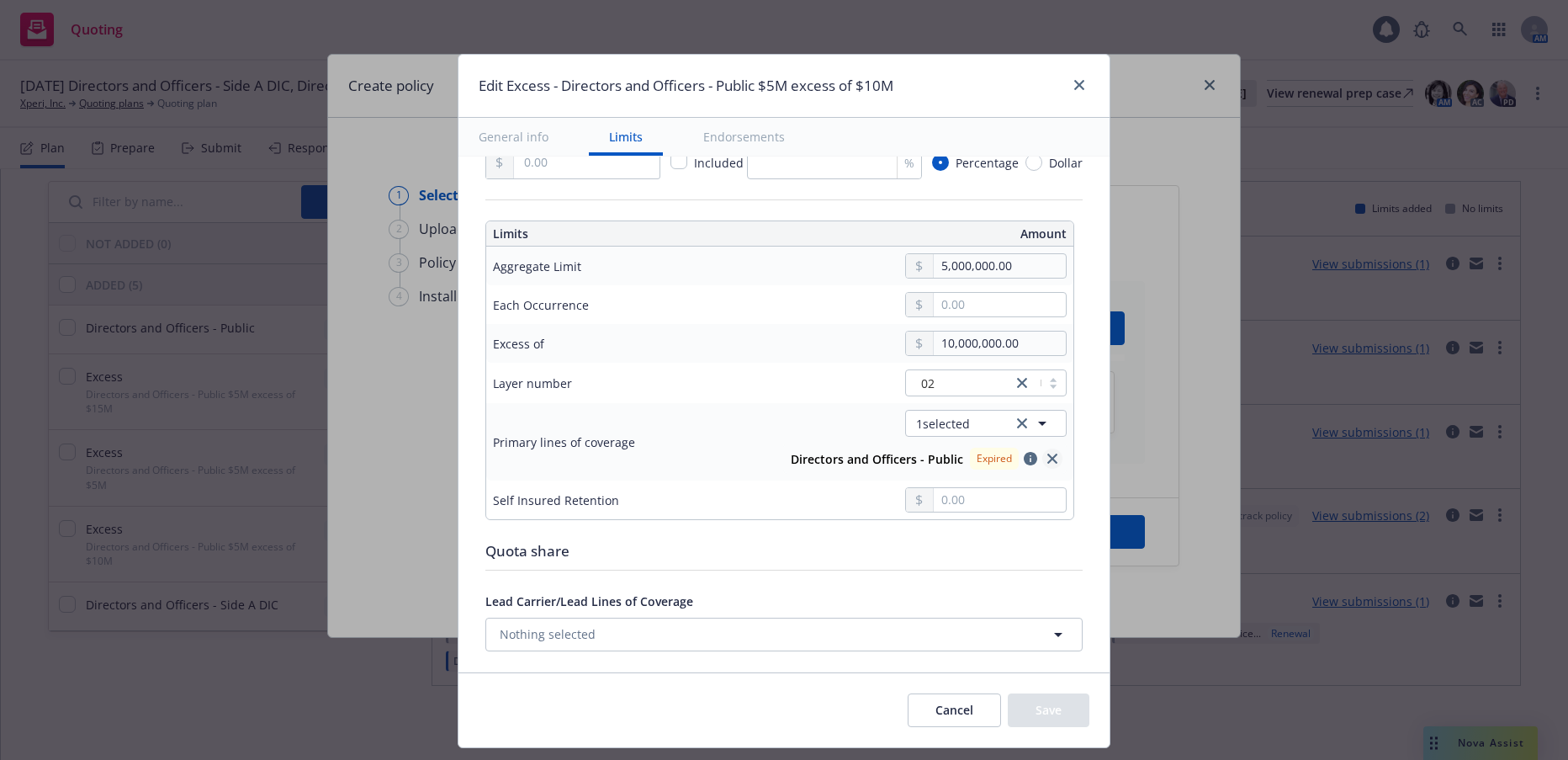
click at [1048, 457] on icon "close" at bounding box center [1052, 458] width 11 height 11
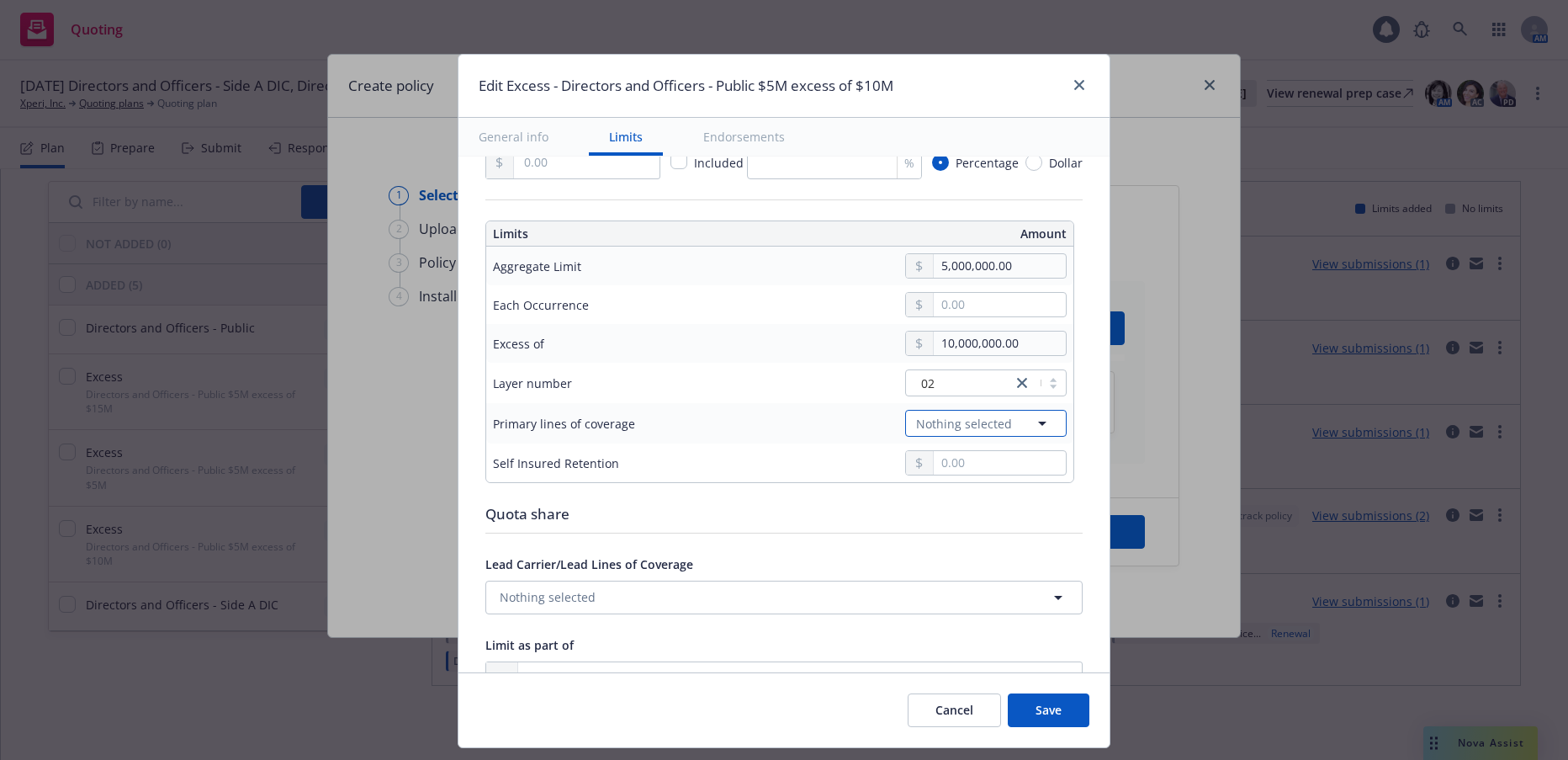
click at [1038, 425] on icon "button" at bounding box center [1042, 423] width 9 height 4
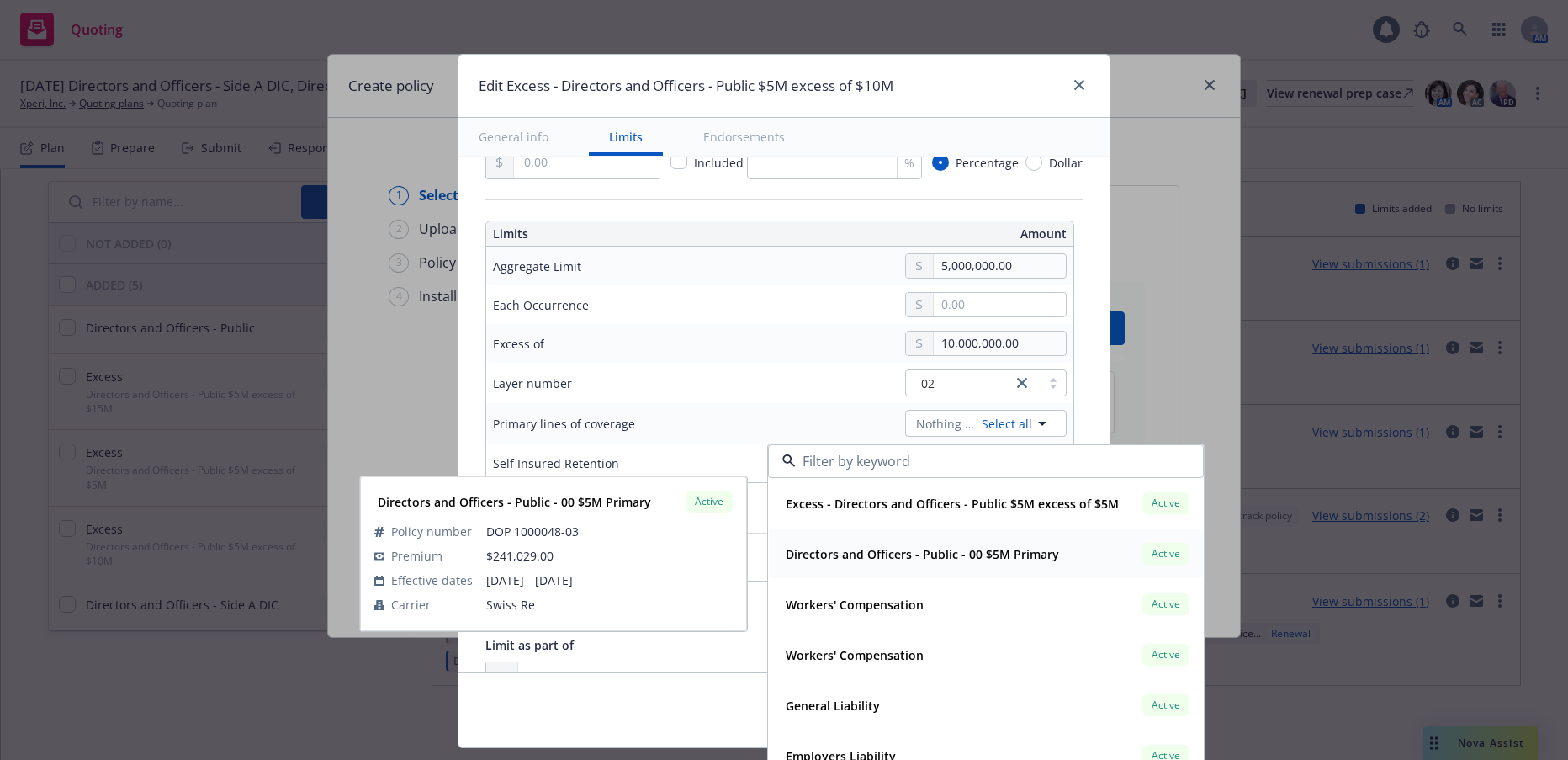
click at [985, 552] on strong "Directors and Officers - Public - 00 $5M Primary" at bounding box center [922, 554] width 273 height 16
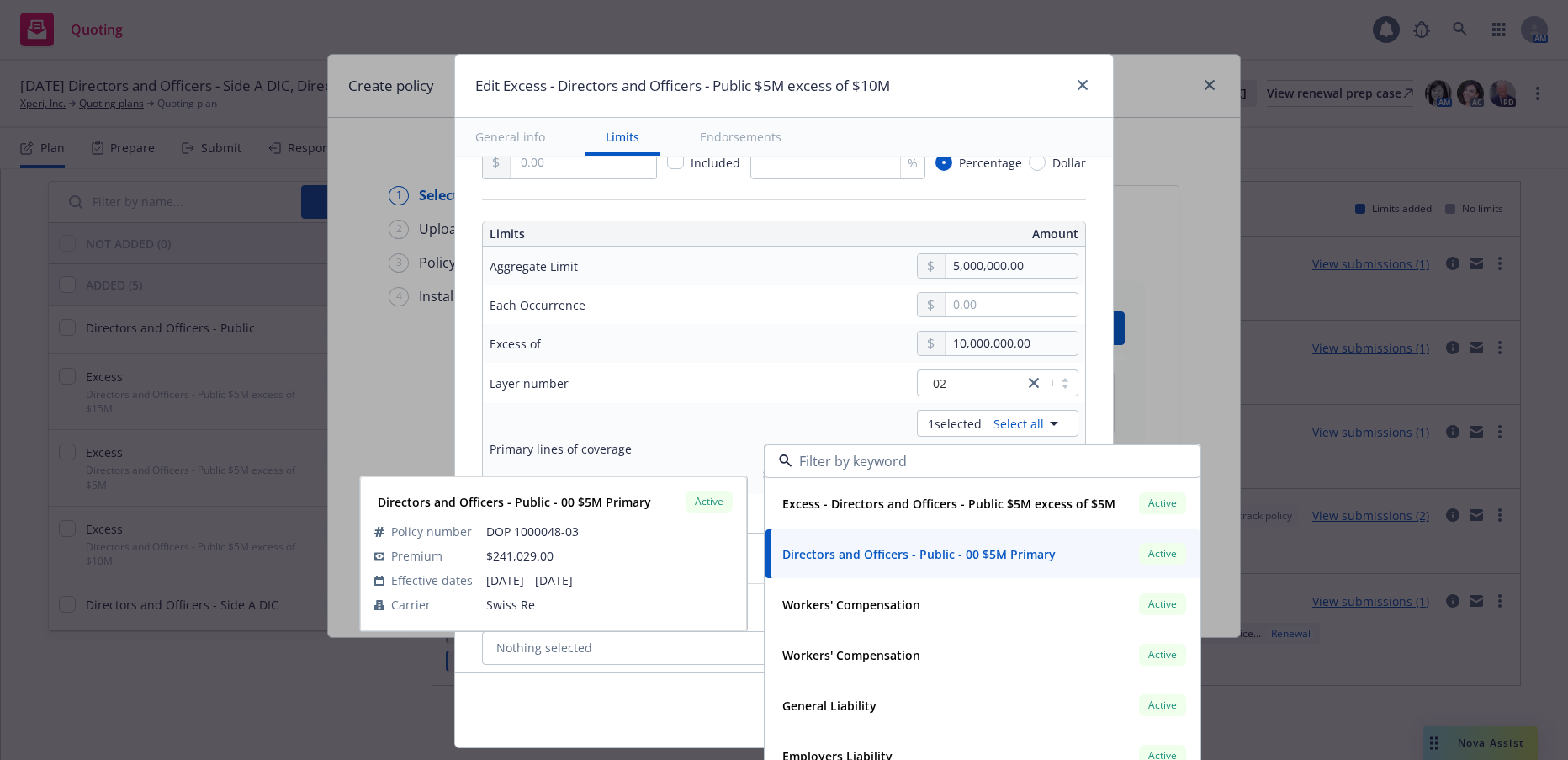
type input "Directors and Officers - Public $5M excess of $10M"
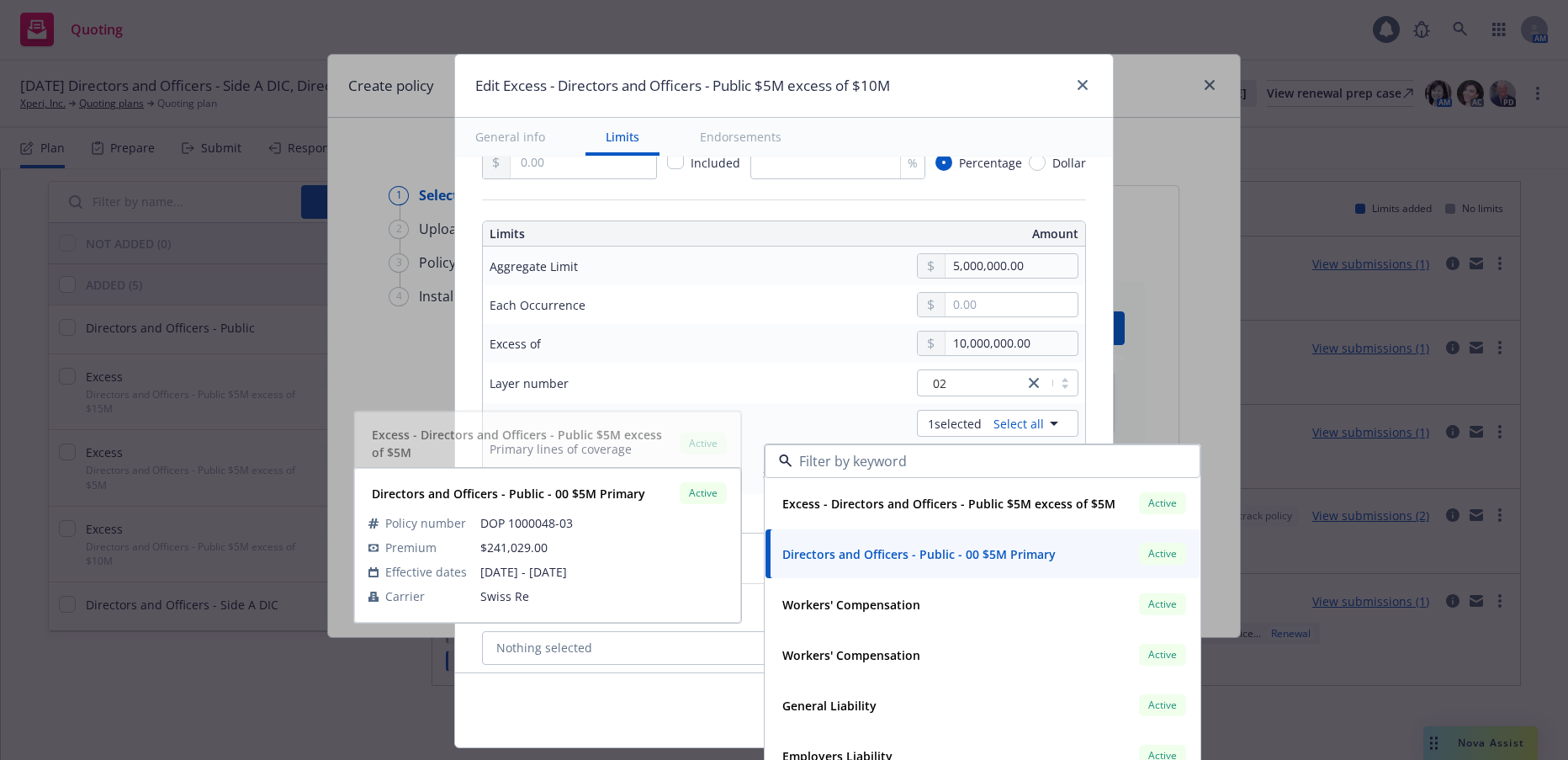
click at [869, 396] on div "02" at bounding box center [910, 383] width 336 height 27
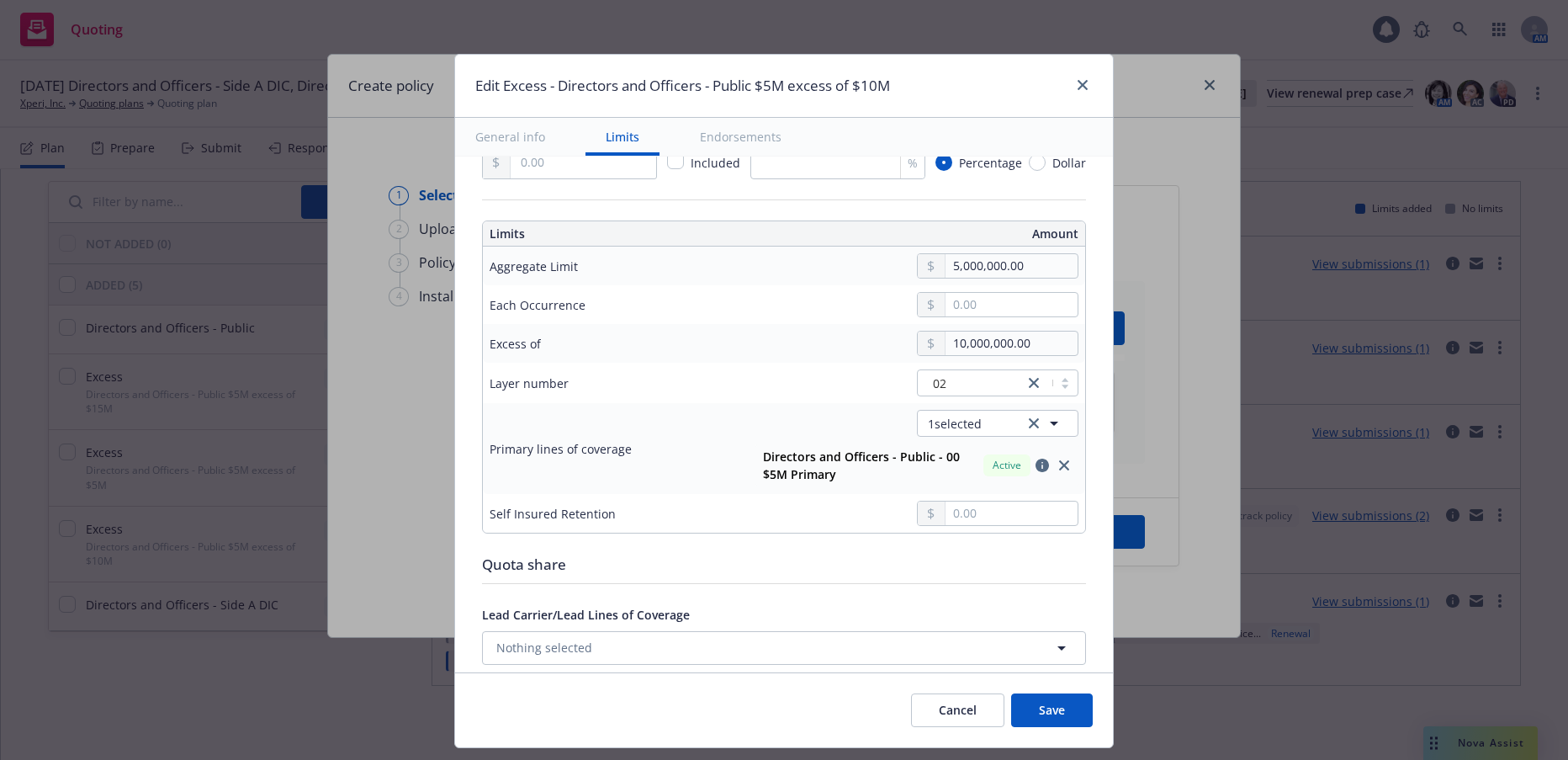
click at [1048, 704] on button "Save" at bounding box center [1051, 709] width 81 height 33
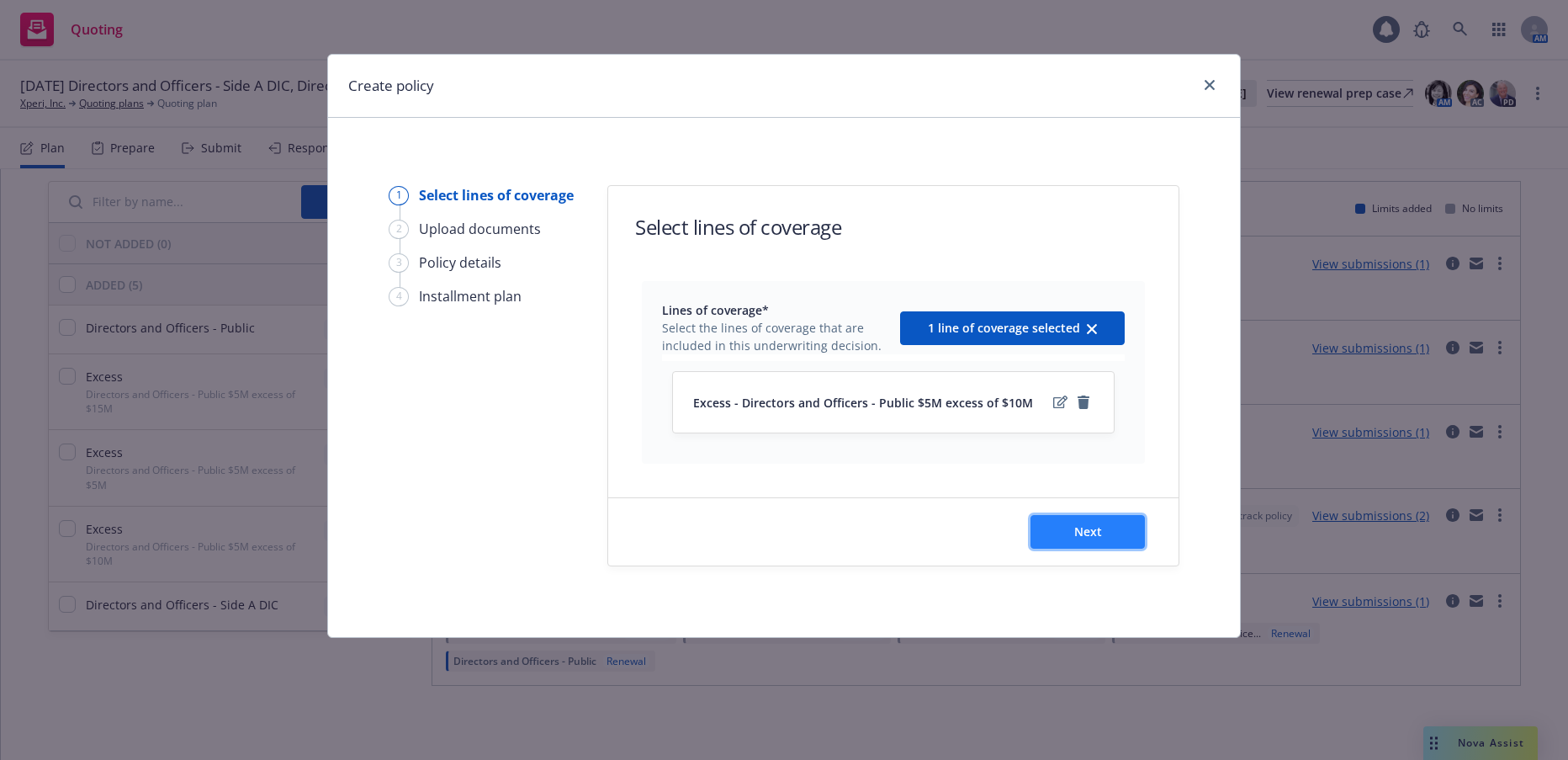
click at [1088, 533] on span "Next" at bounding box center [1088, 531] width 28 height 16
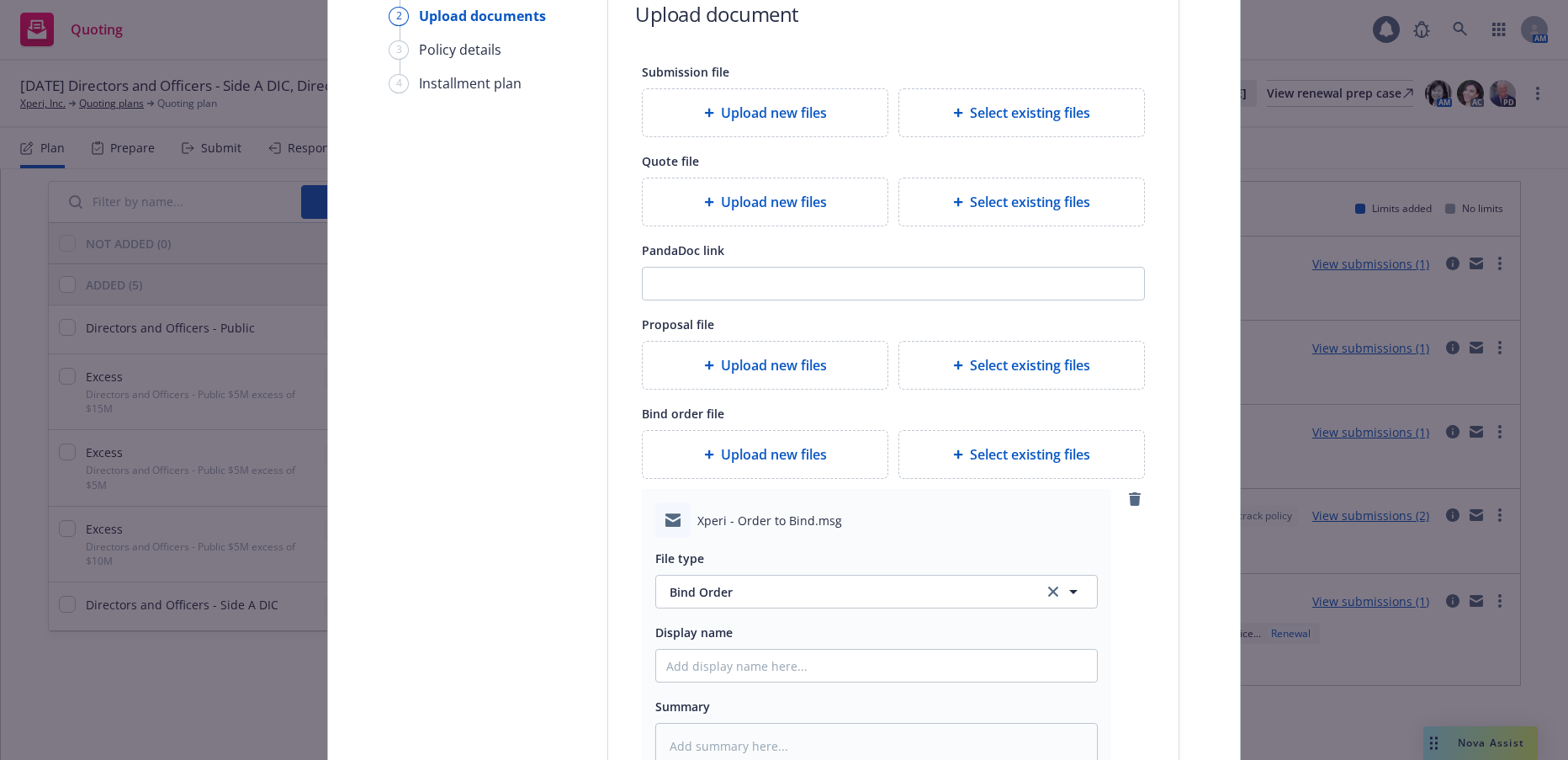
scroll to position [336, 0]
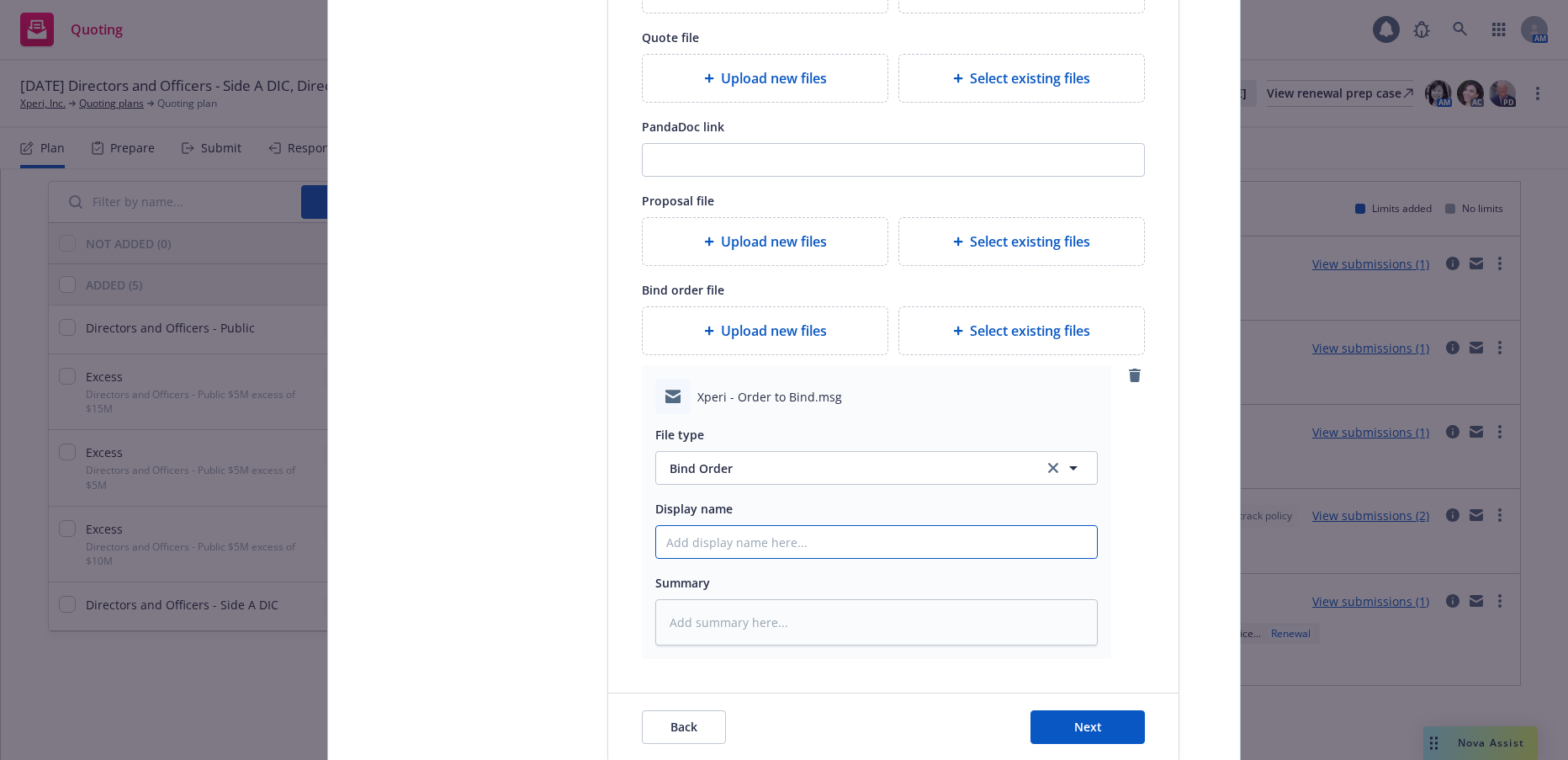
click at [766, 543] on input "Display name" at bounding box center [877, 541] width 441 height 32
type textarea "x"
type input "$"
type textarea "x"
type input "$5"
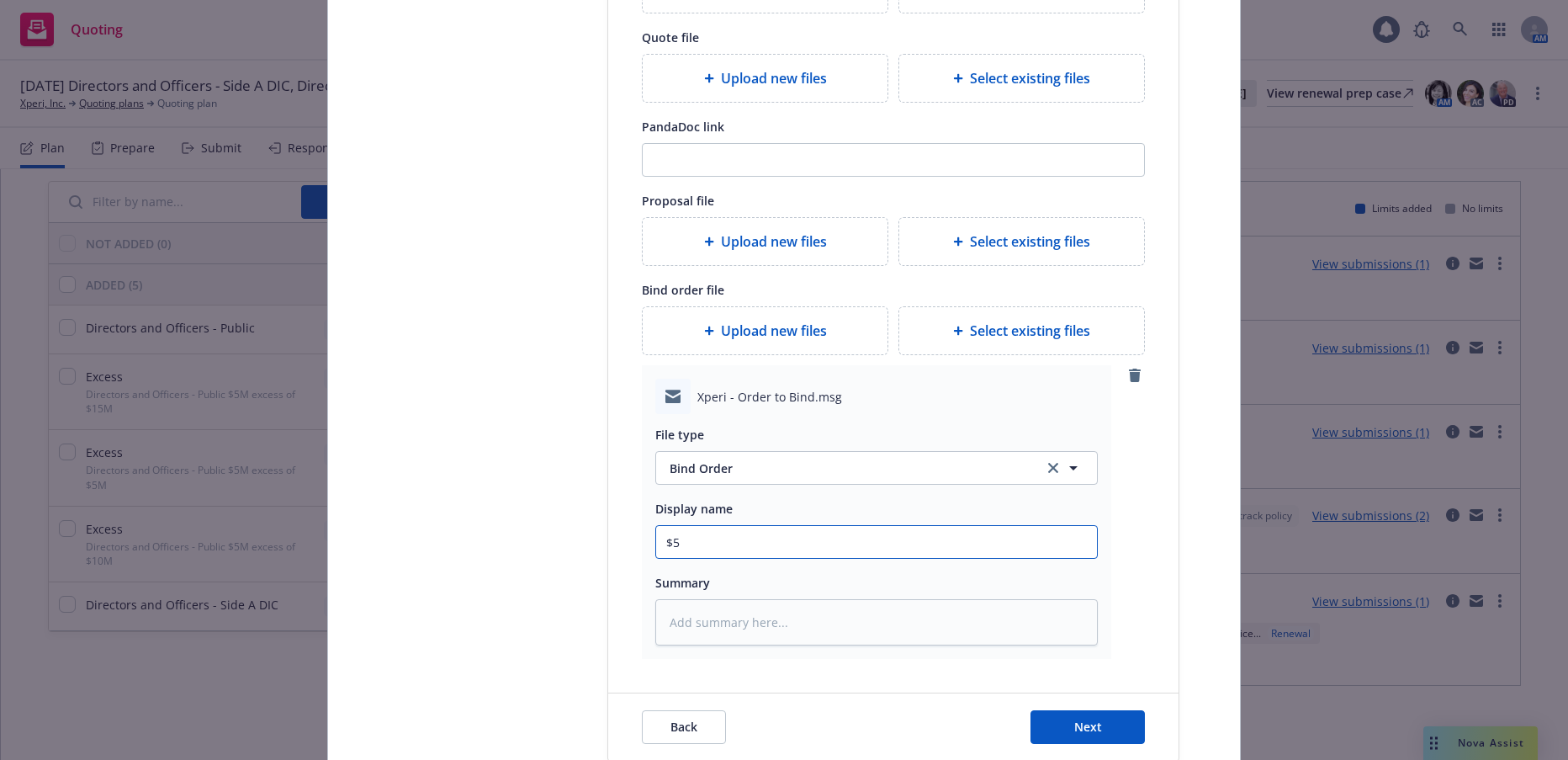
type textarea "x"
type input "$5M"
type textarea "x"
type input "$5M"
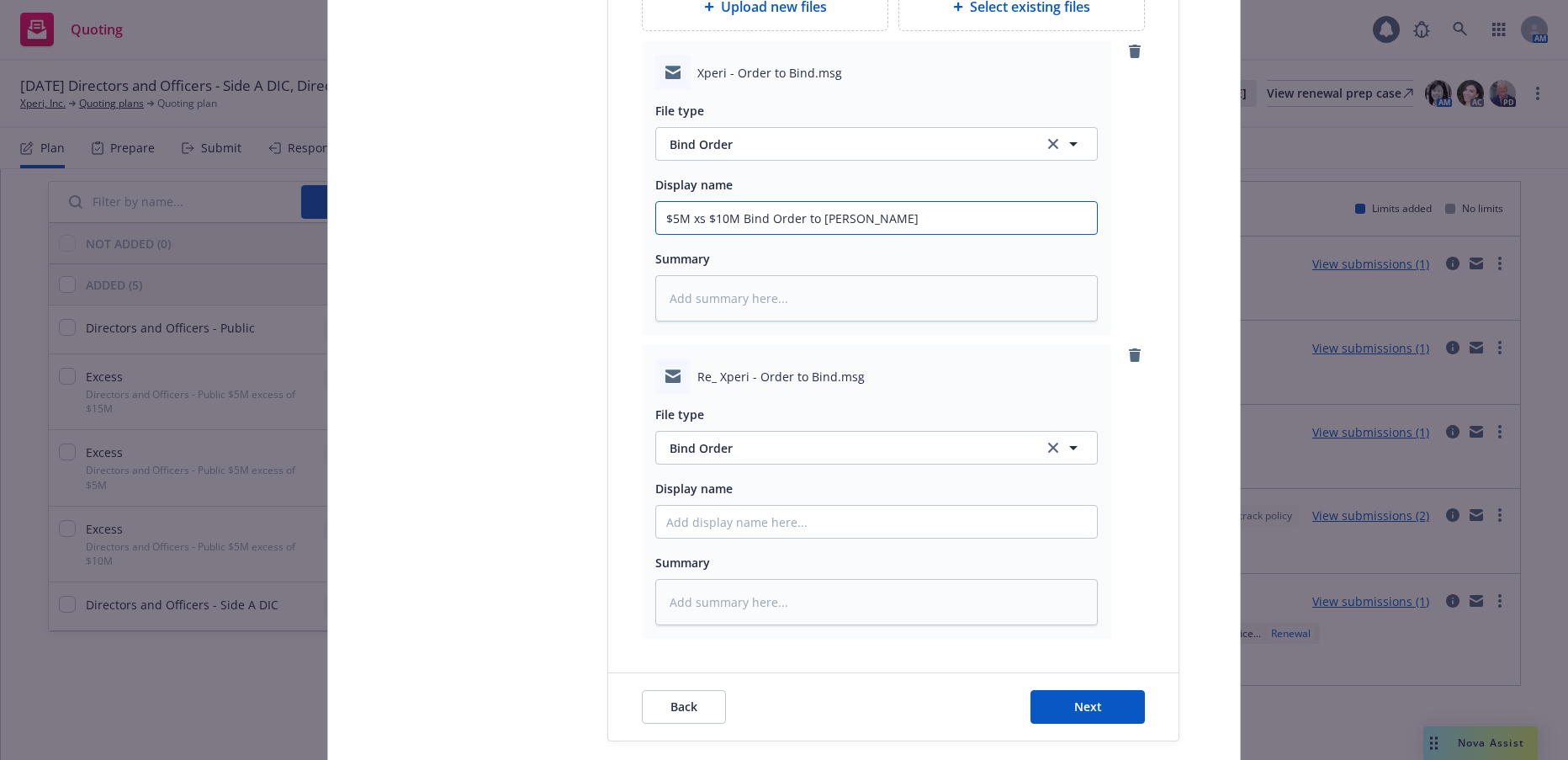
scroll to position [673, 0]
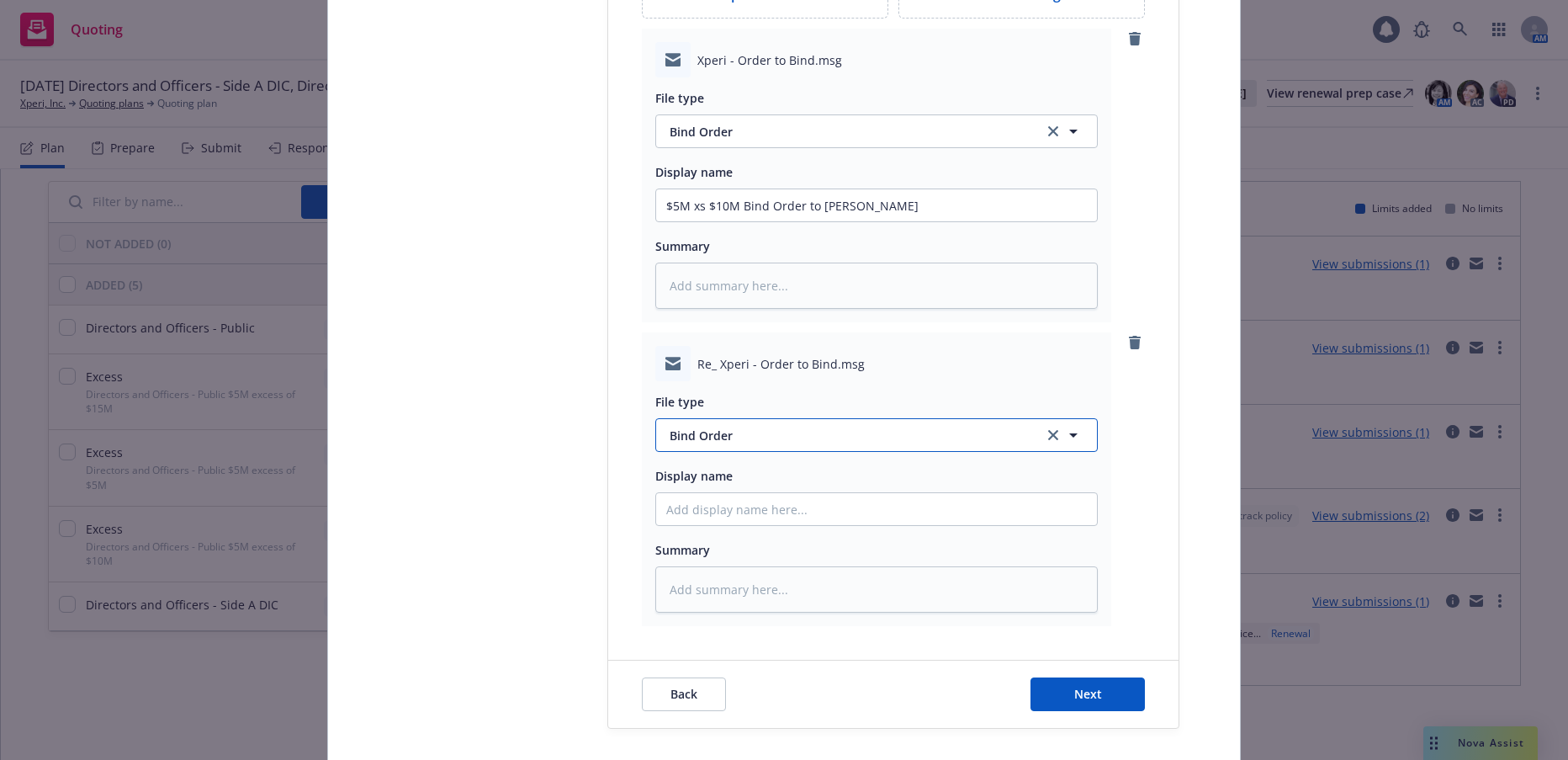
click at [719, 441] on span "Bind Order" at bounding box center [846, 435] width 354 height 18
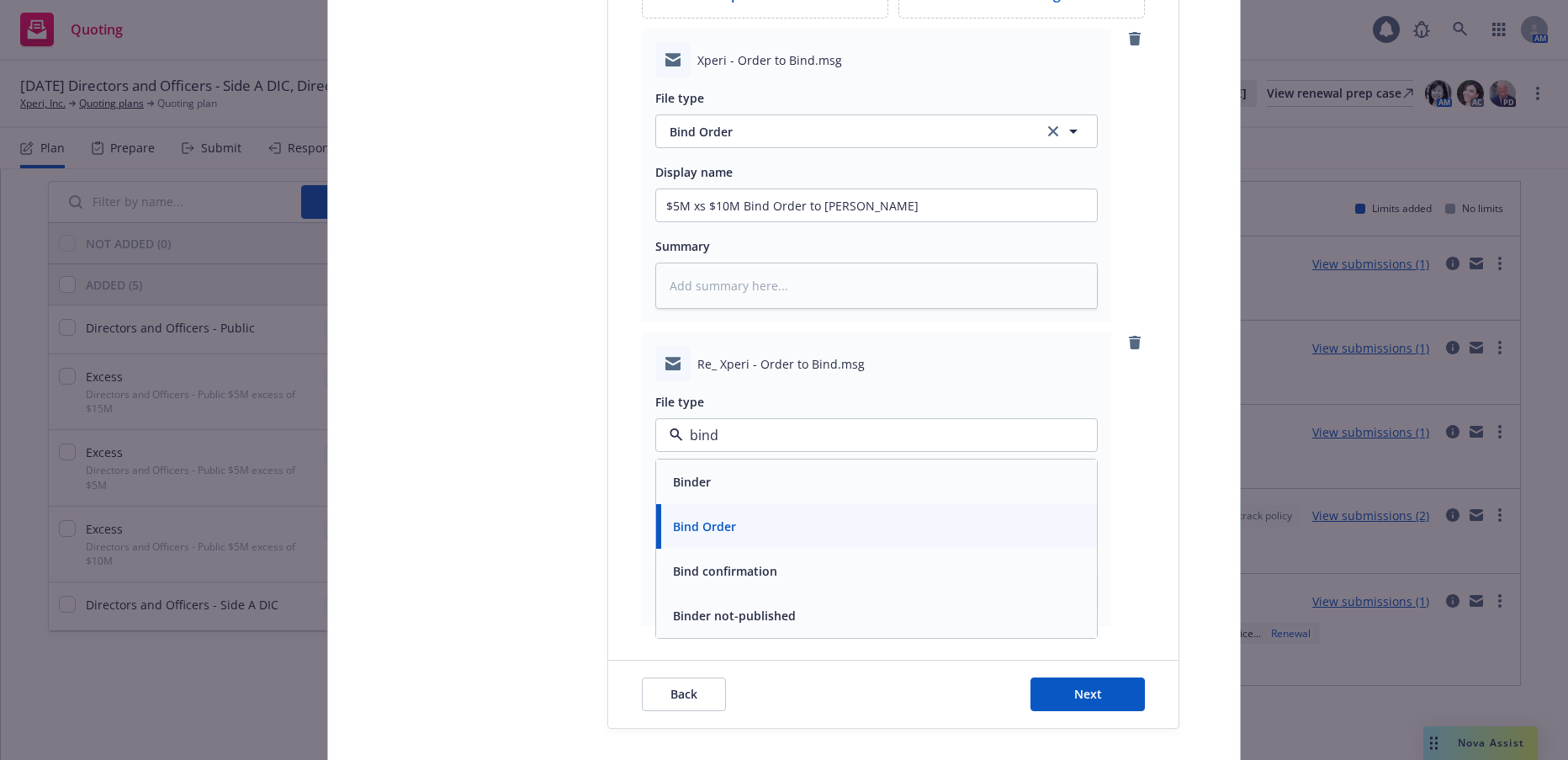
click at [711, 562] on span "Bind confirmation" at bounding box center [725, 571] width 104 height 18
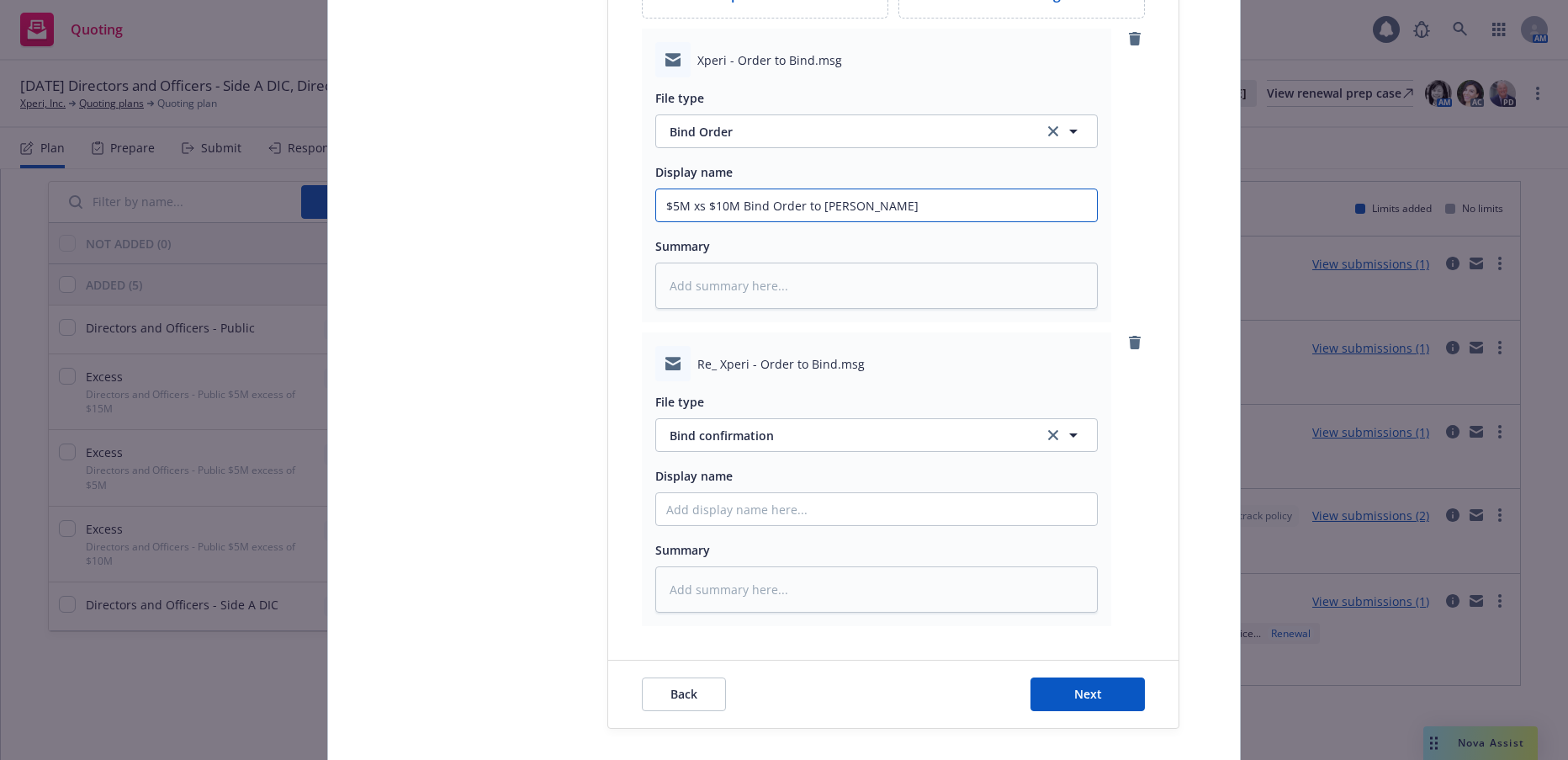
drag, startPoint x: 872, startPoint y: 208, endPoint x: 658, endPoint y: 209, distance: 214.0
click at [658, 209] on input "$5M xs $10M Bind Order to Hudson" at bounding box center [877, 204] width 441 height 32
click at [782, 511] on input "Display name" at bounding box center [877, 508] width 441 height 32
paste input "$5M xs $10M Bind Order to Hudson"
click at [1064, 687] on button "Next" at bounding box center [1088, 693] width 115 height 33
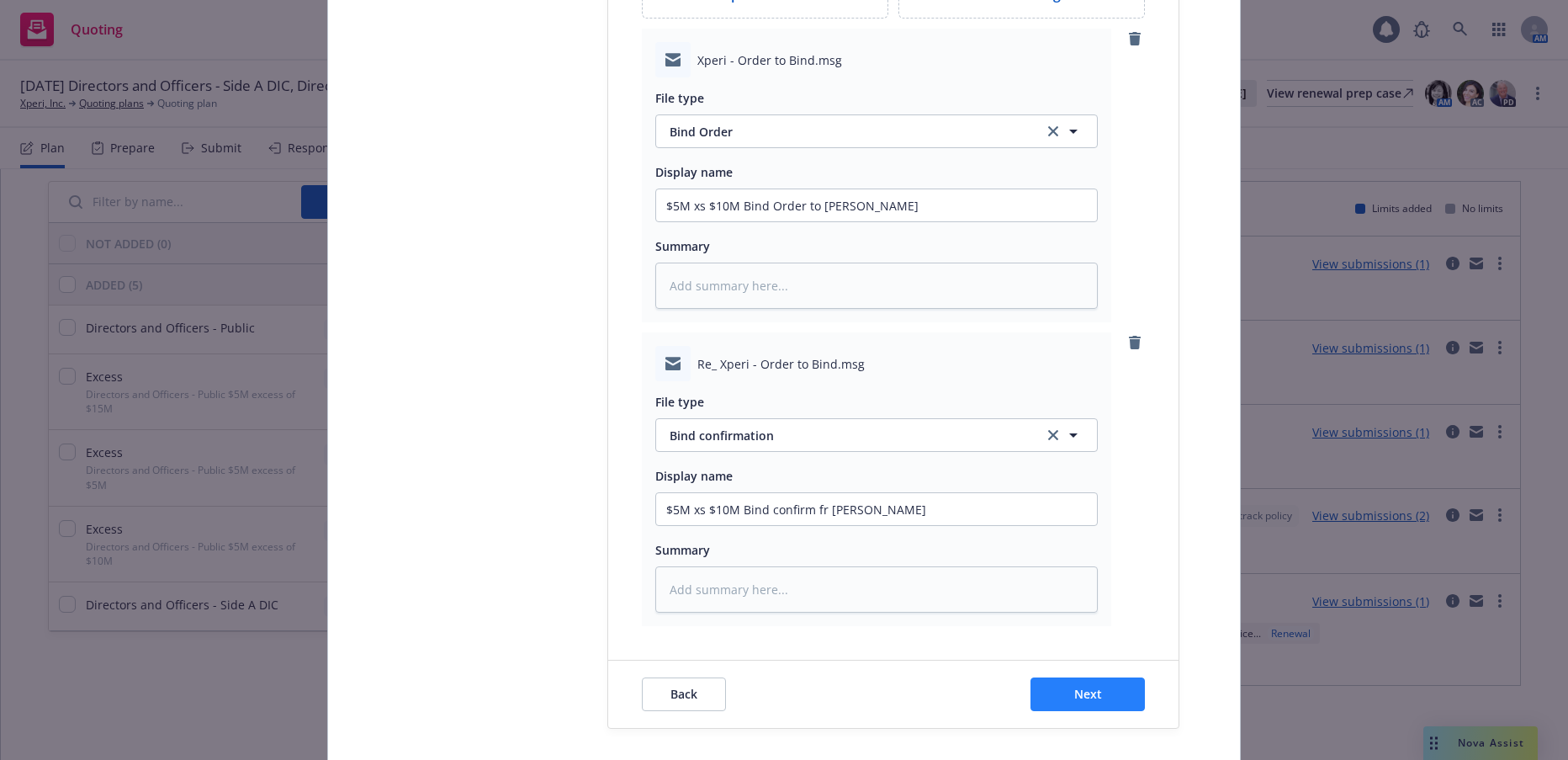
scroll to position [0, 0]
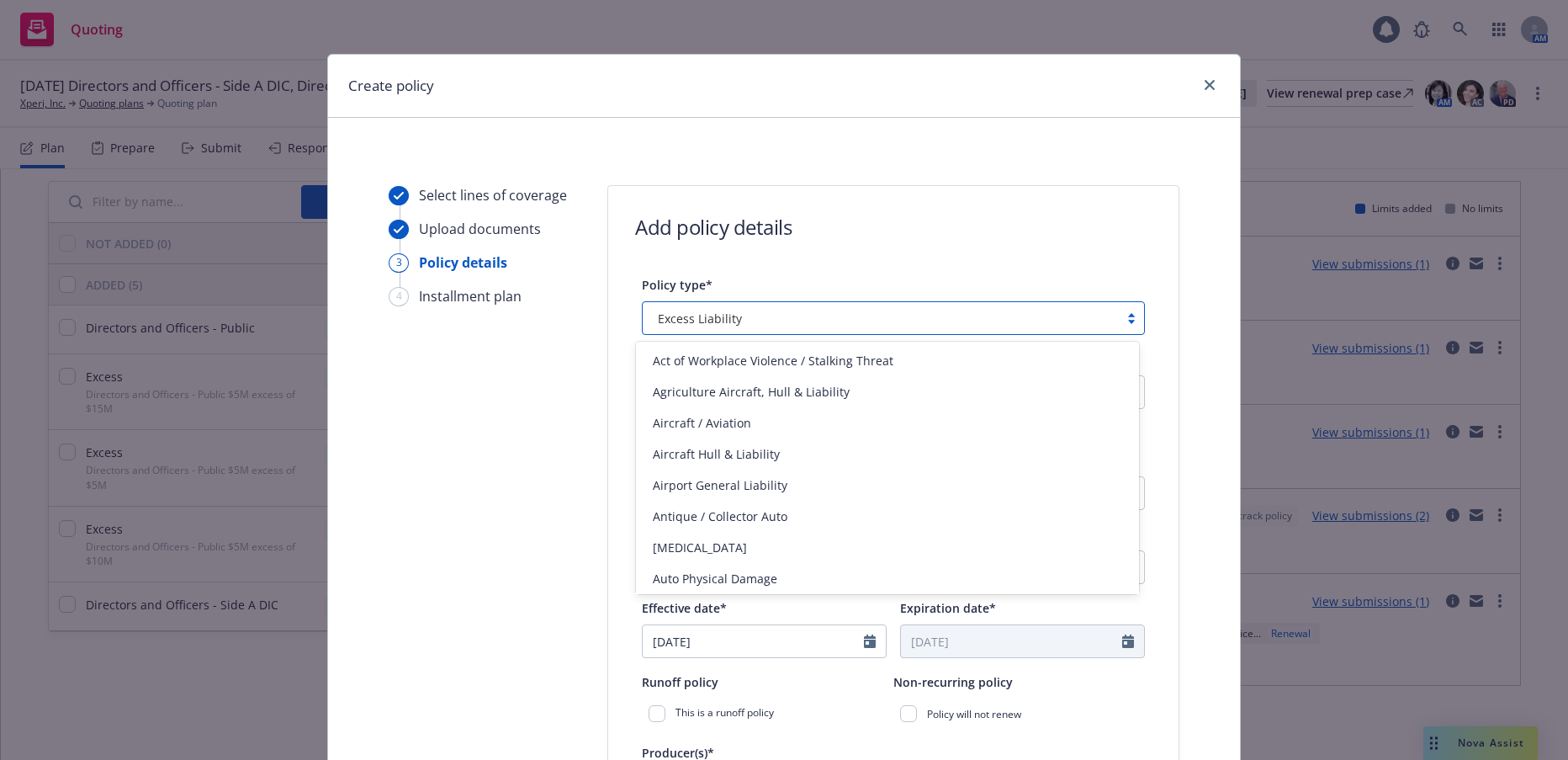
click at [1125, 318] on div at bounding box center [1132, 318] width 25 height 13
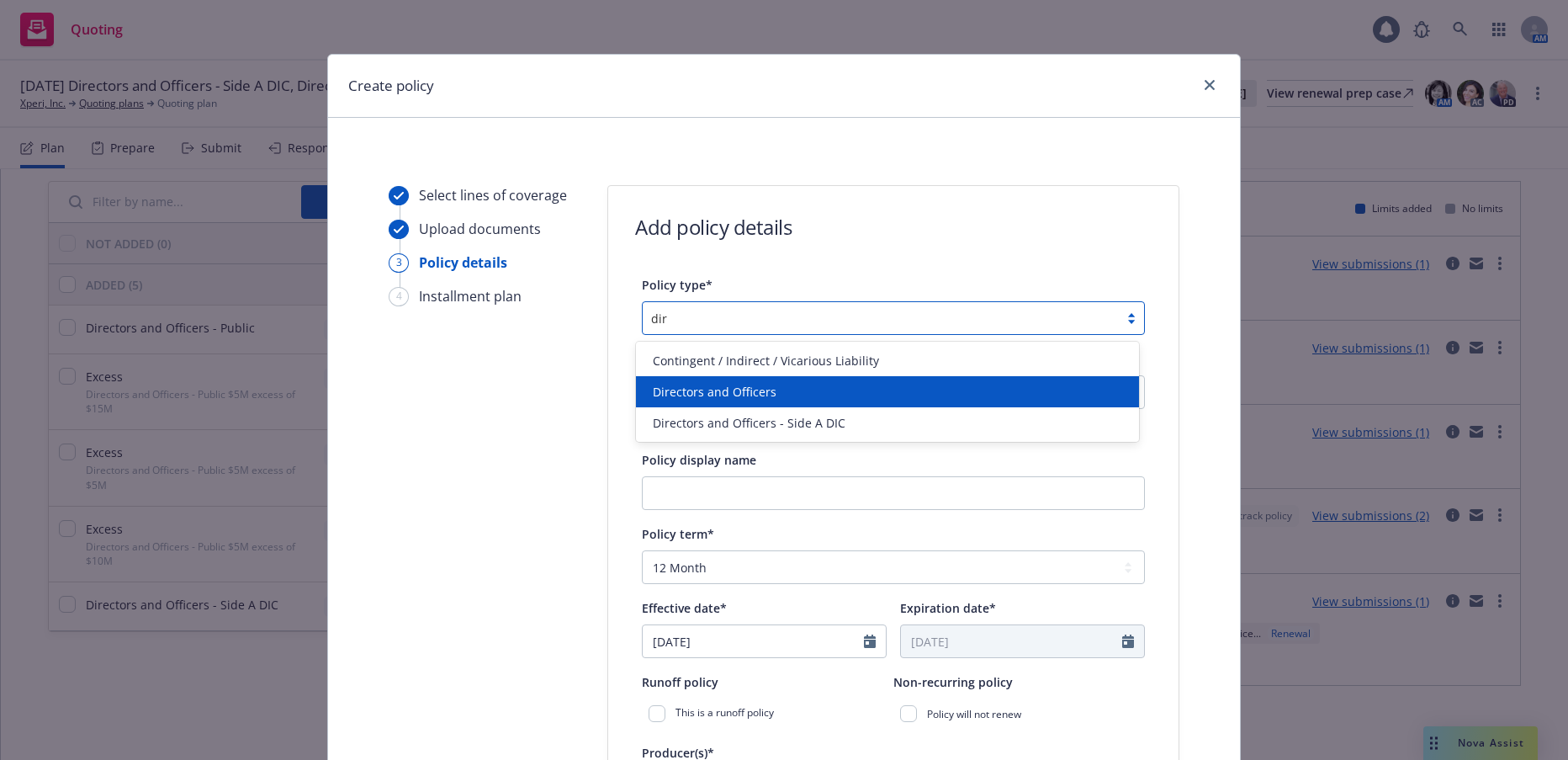
click at [763, 387] on span "Directors and Officers" at bounding box center [715, 391] width 124 height 18
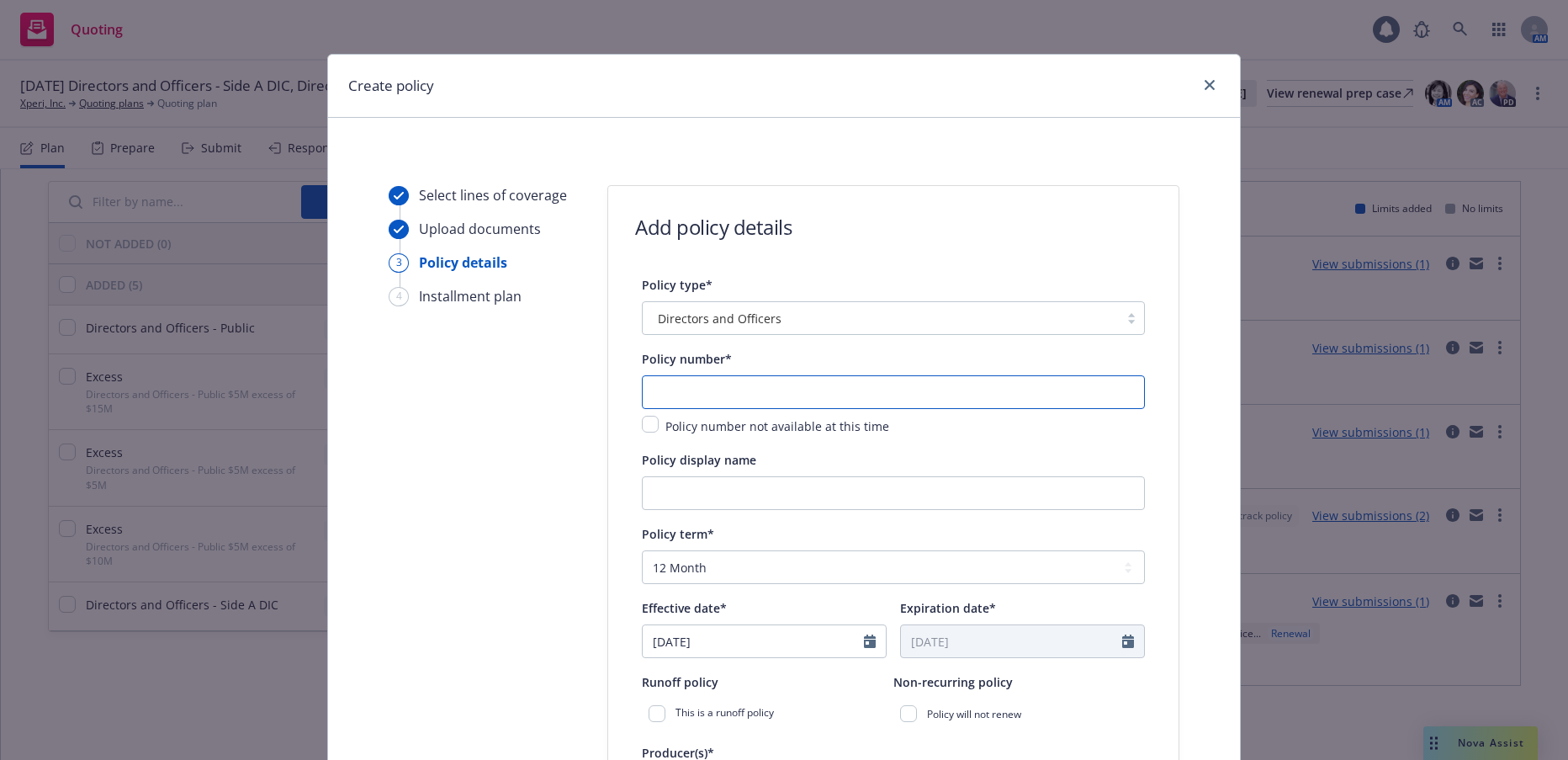
click at [763, 387] on input "text" at bounding box center [893, 391] width 503 height 33
click at [739, 390] on input "text" at bounding box center [893, 391] width 503 height 33
paste input "HN-0303-8873-091925"
click at [886, 491] on input "Policy display name" at bounding box center [893, 493] width 503 height 33
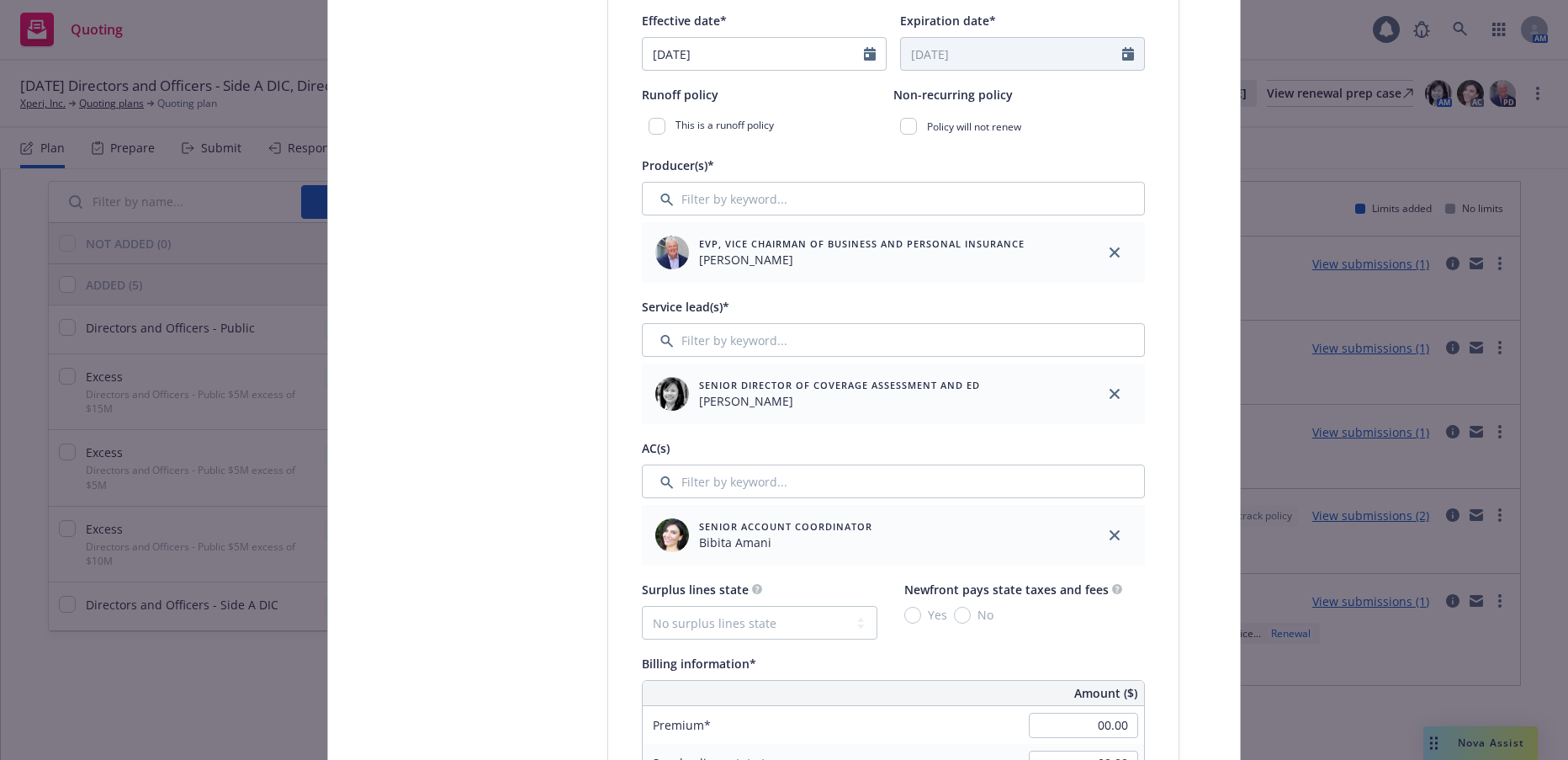
scroll to position [589, 0]
click at [733, 476] on input "Filter by keyword..." at bounding box center [893, 479] width 503 height 33
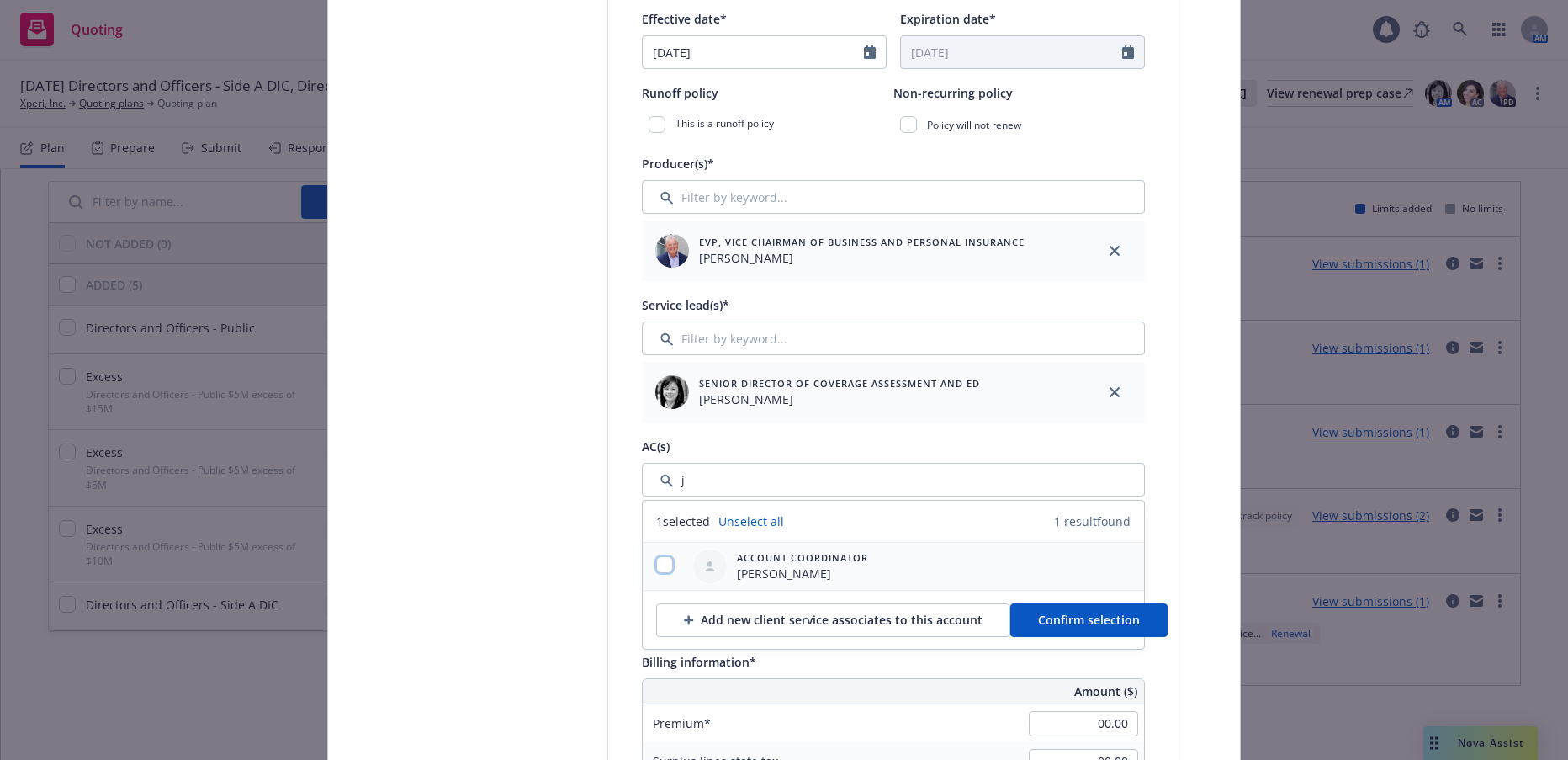
click at [658, 570] on input "checkbox" at bounding box center [665, 564] width 17 height 17
click at [1070, 620] on span "Confirm selection" at bounding box center [1089, 620] width 102 height 16
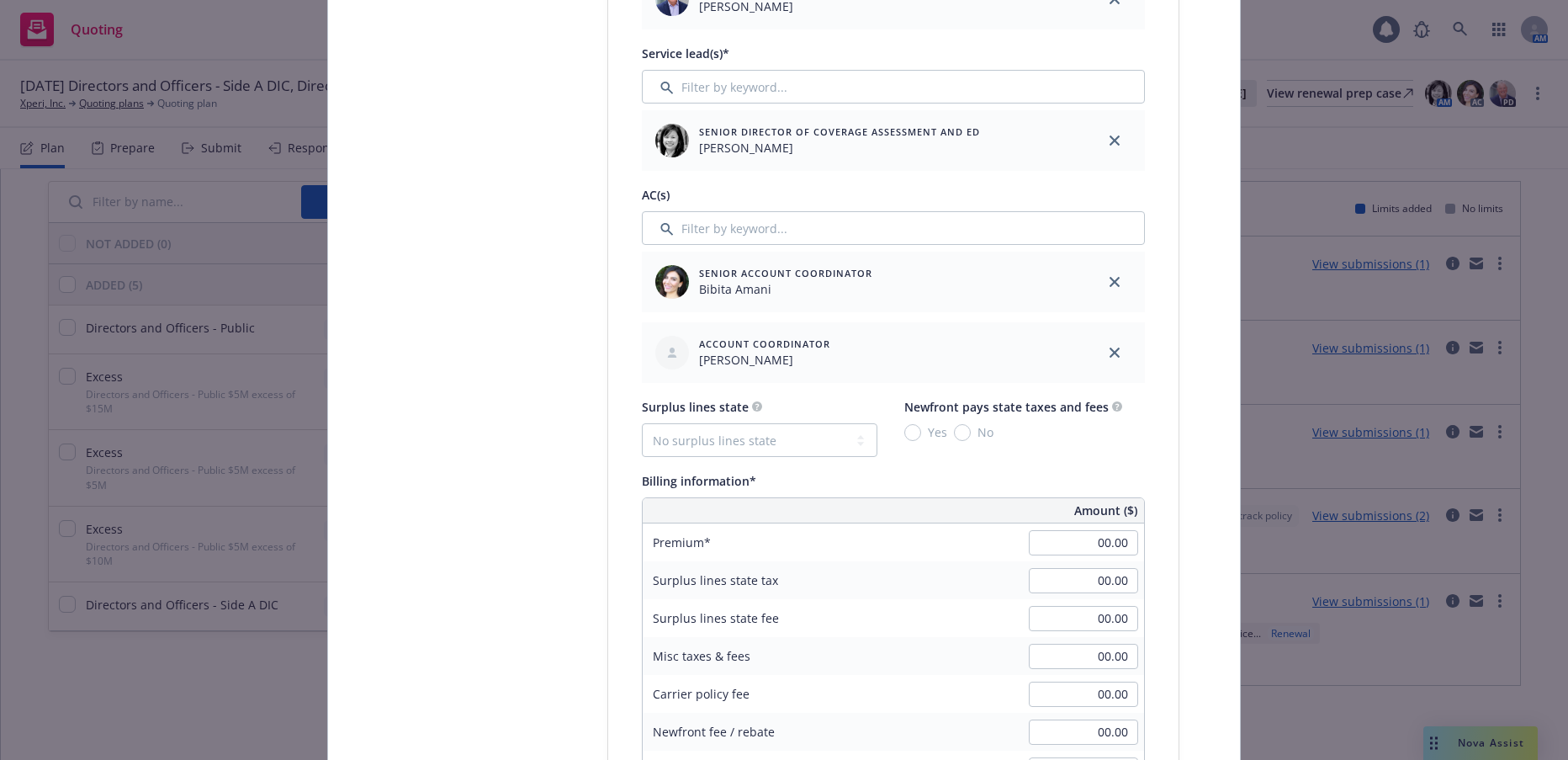
scroll to position [841, 0]
click at [1049, 544] on input "00.00" at bounding box center [1084, 541] width 110 height 25
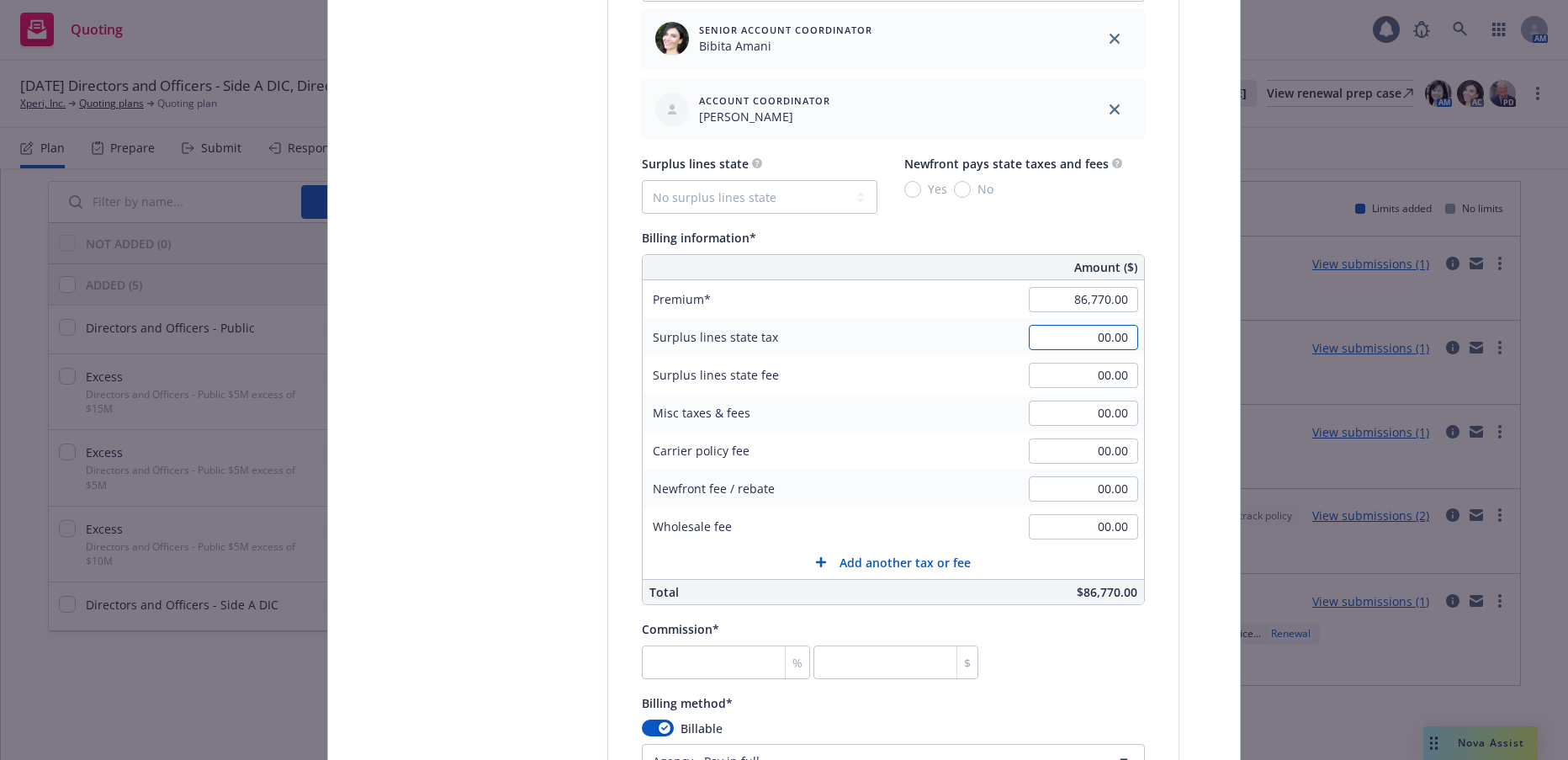
scroll to position [1093, 0]
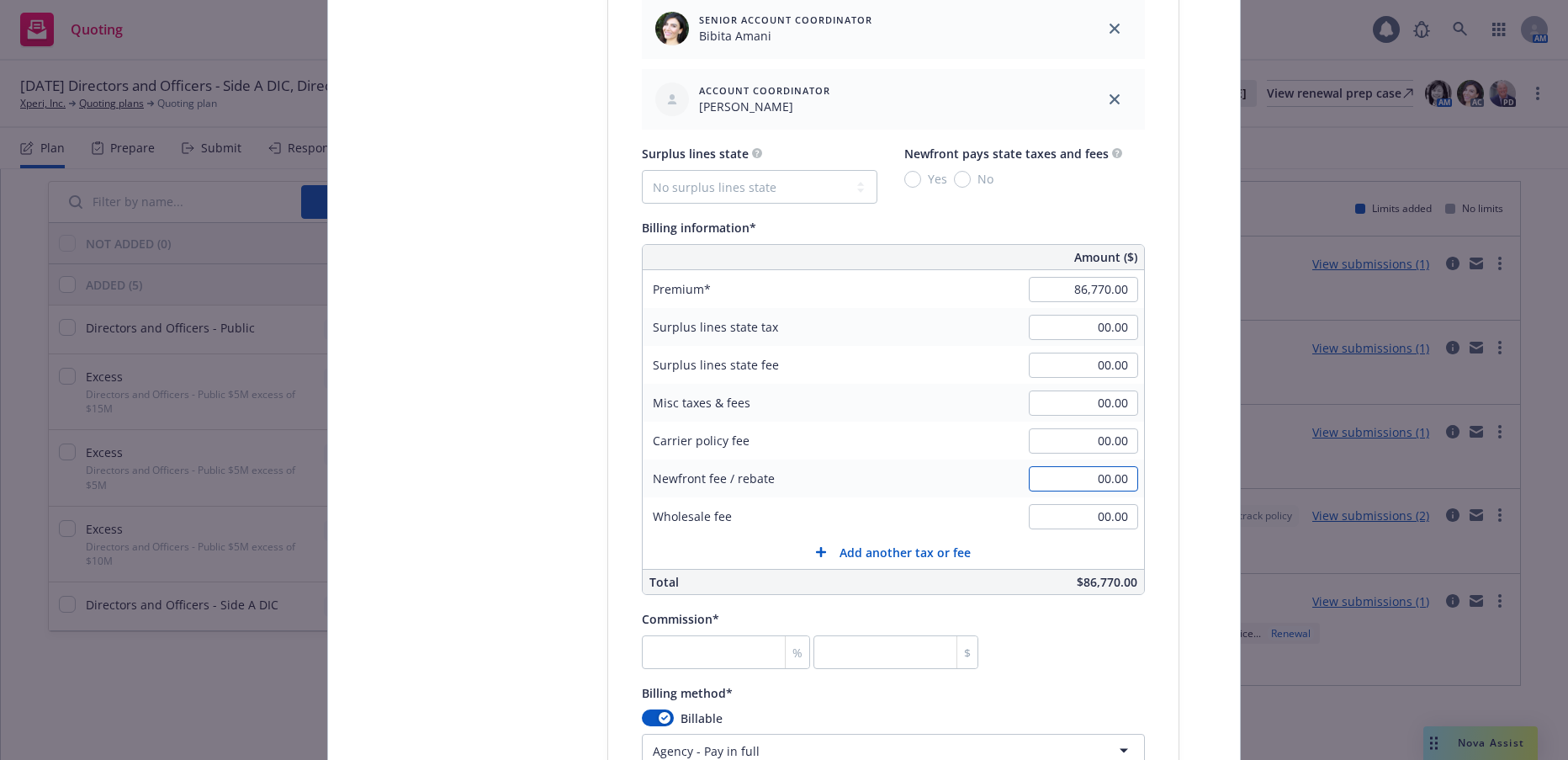
click at [1061, 480] on input "00.00" at bounding box center [1084, 478] width 110 height 25
click at [709, 662] on input "number" at bounding box center [726, 651] width 168 height 33
click at [909, 686] on div "Billing method*" at bounding box center [893, 692] width 503 height 20
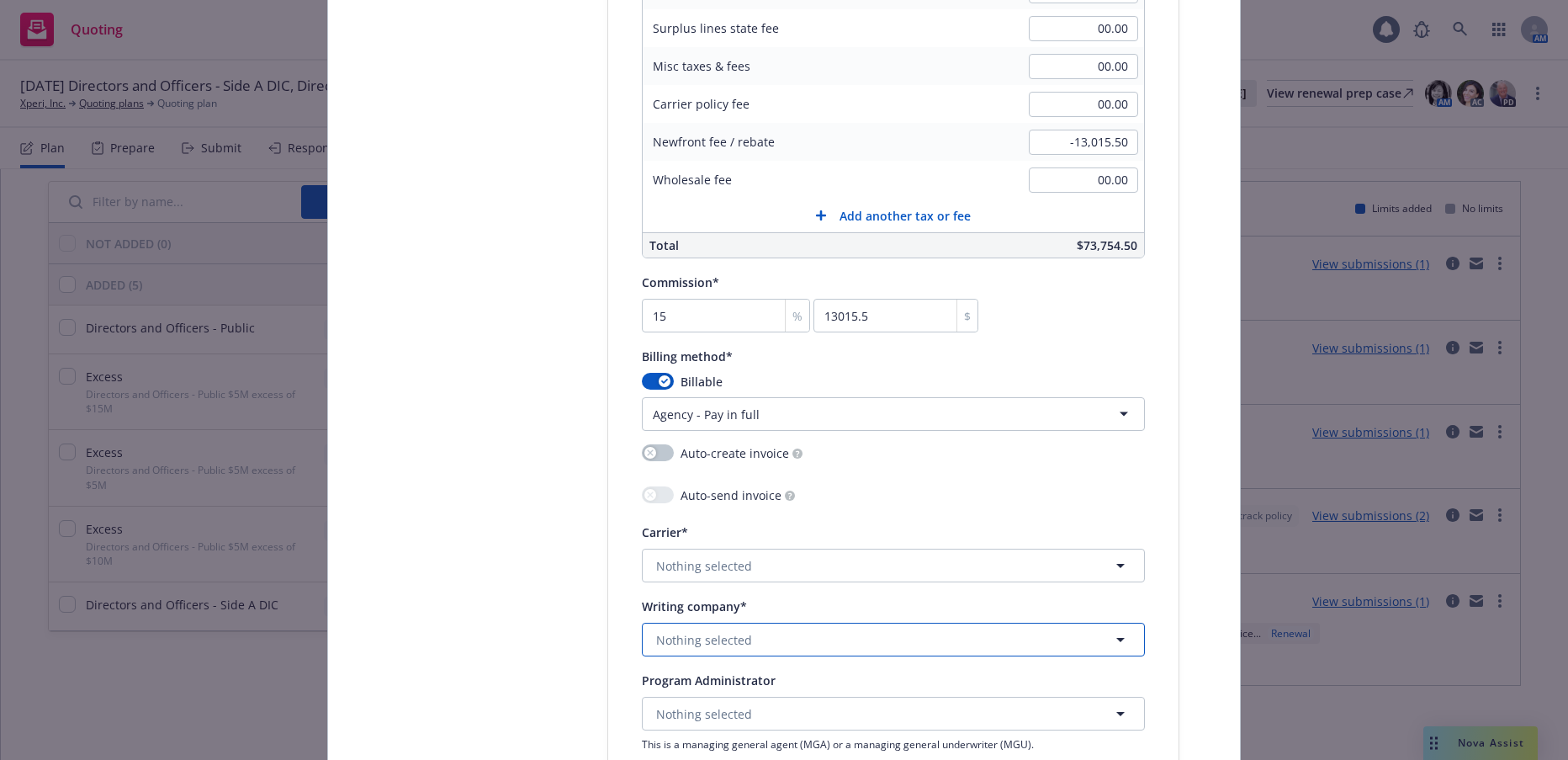
click at [686, 637] on span "Nothing selected" at bounding box center [704, 640] width 95 height 18
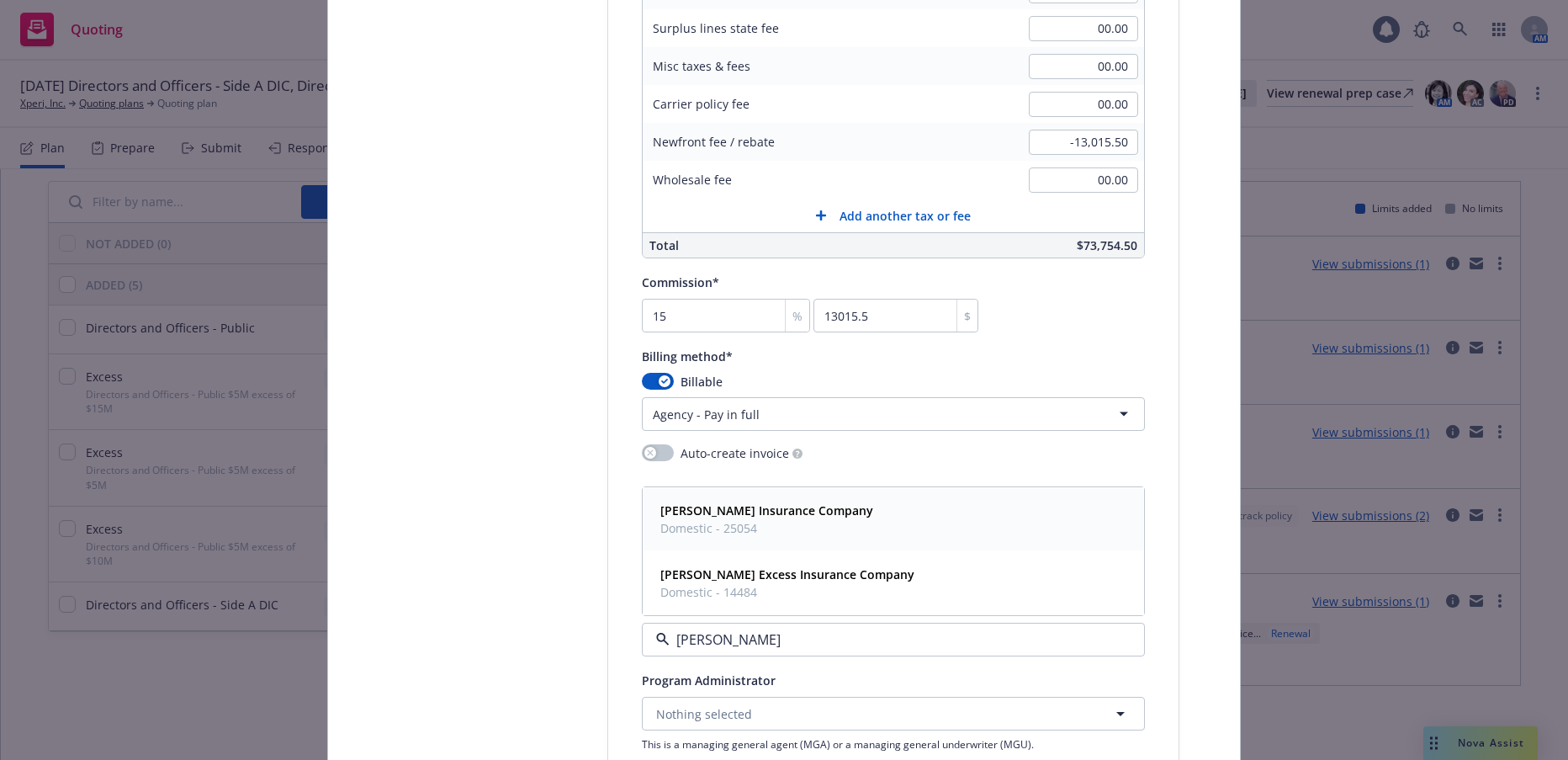
click at [721, 520] on span "Domestic - 25054" at bounding box center [767, 528] width 213 height 18
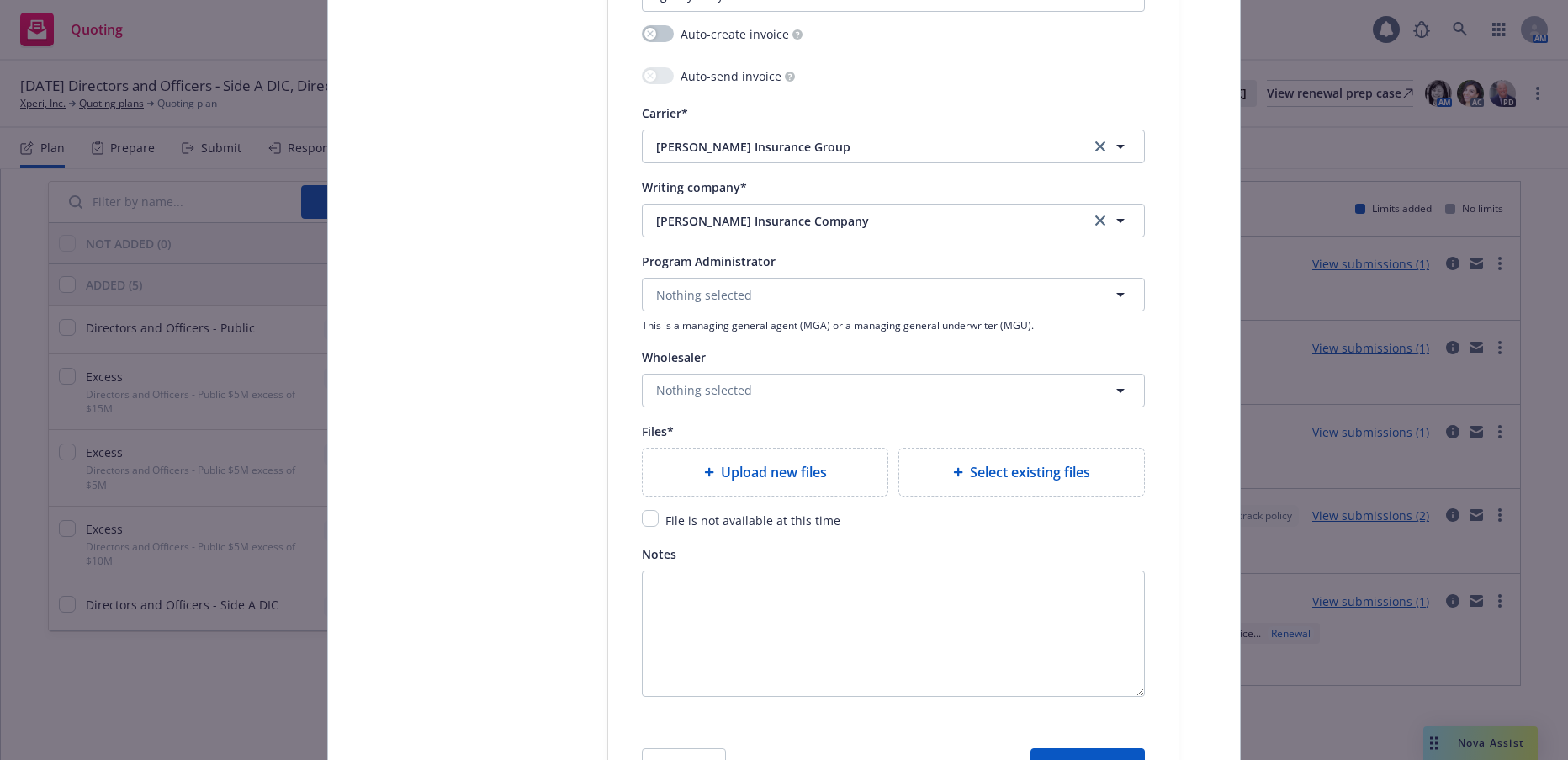
scroll to position [1850, 0]
click at [783, 471] on span "Upload new files" at bounding box center [773, 470] width 106 height 20
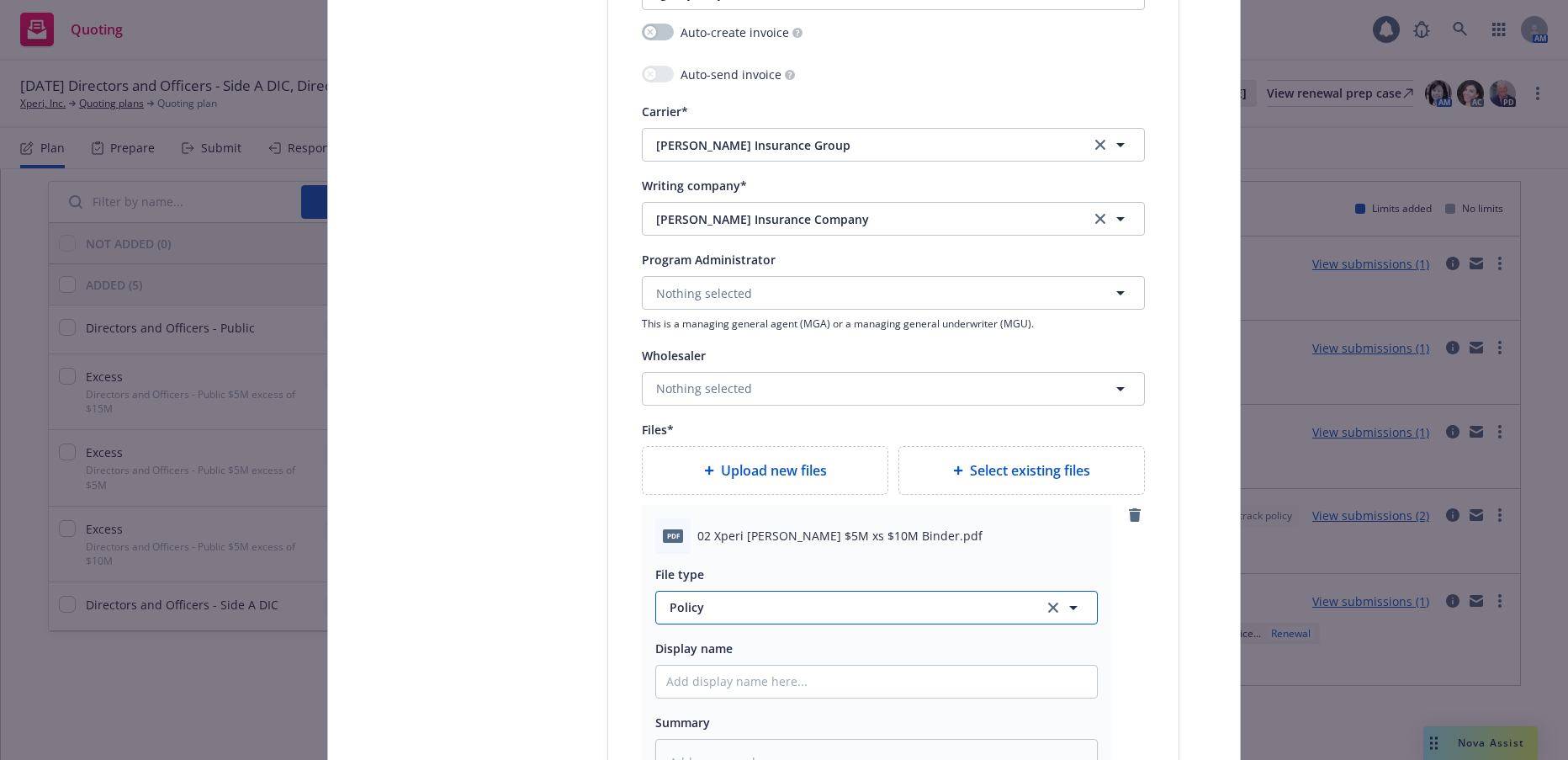
click at [691, 603] on span "Policy" at bounding box center [846, 606] width 354 height 18
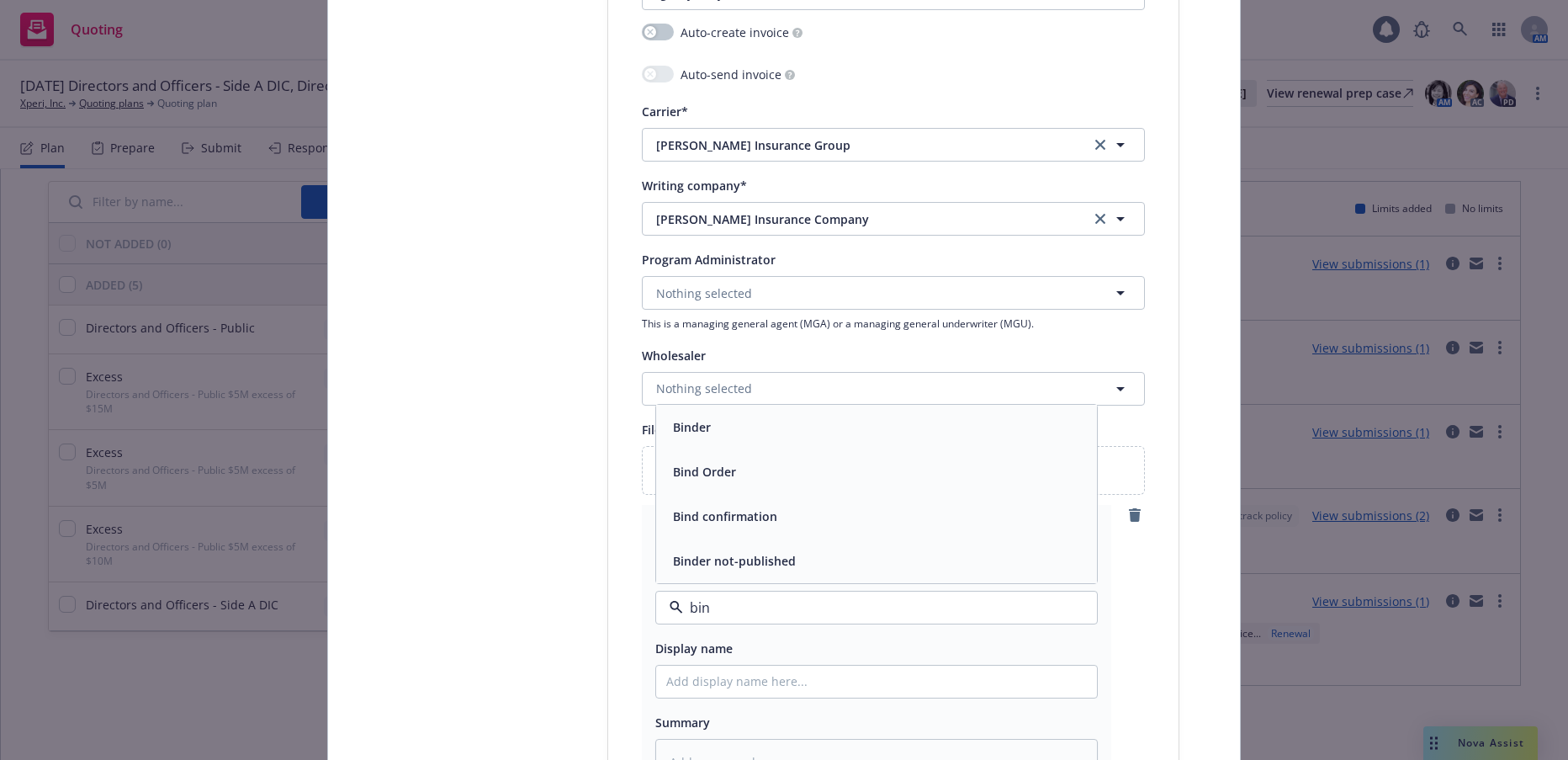
click at [678, 426] on span "Binder" at bounding box center [692, 427] width 38 height 18
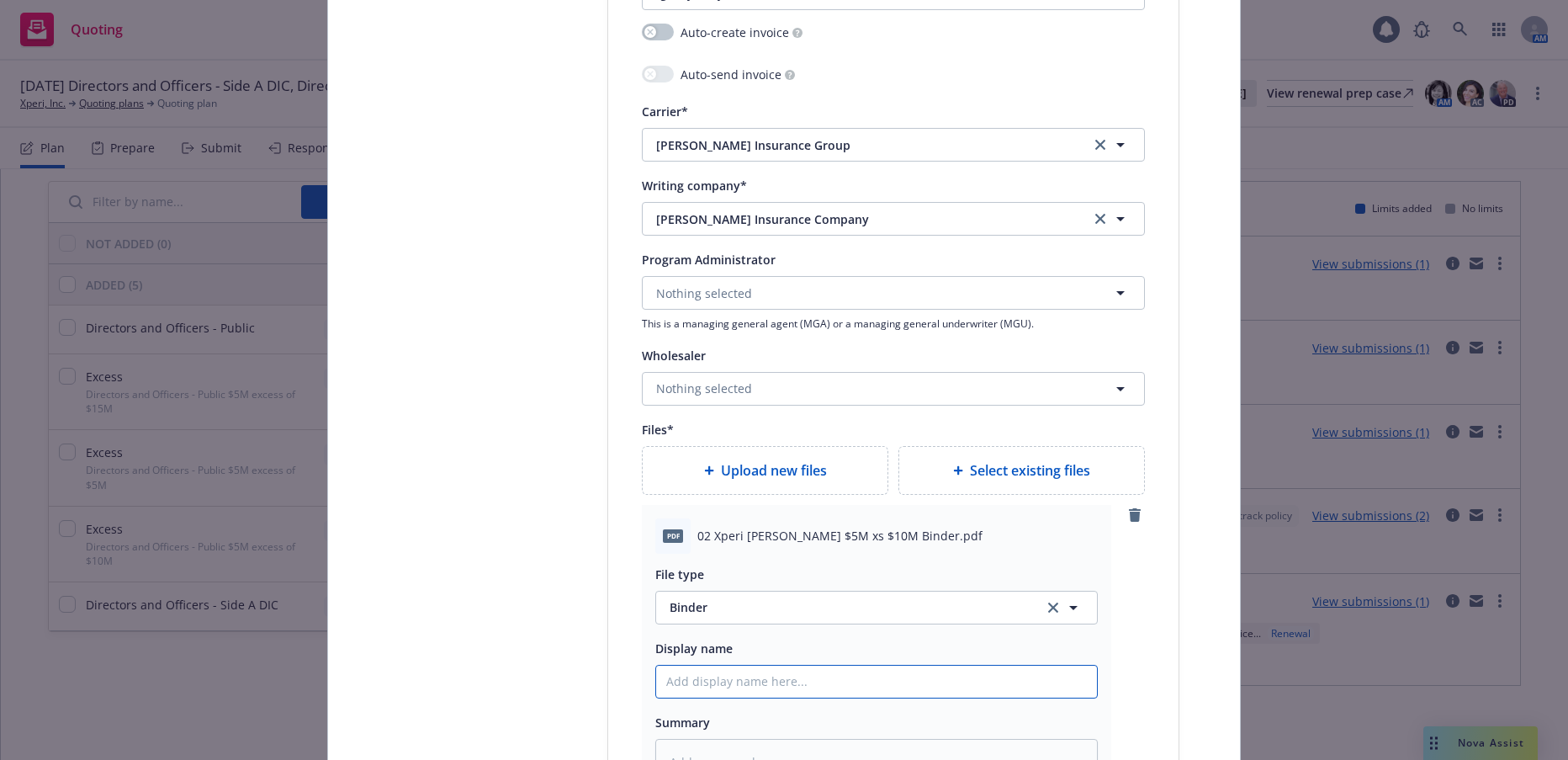
click at [730, 676] on input "Policy display name" at bounding box center [877, 681] width 441 height 32
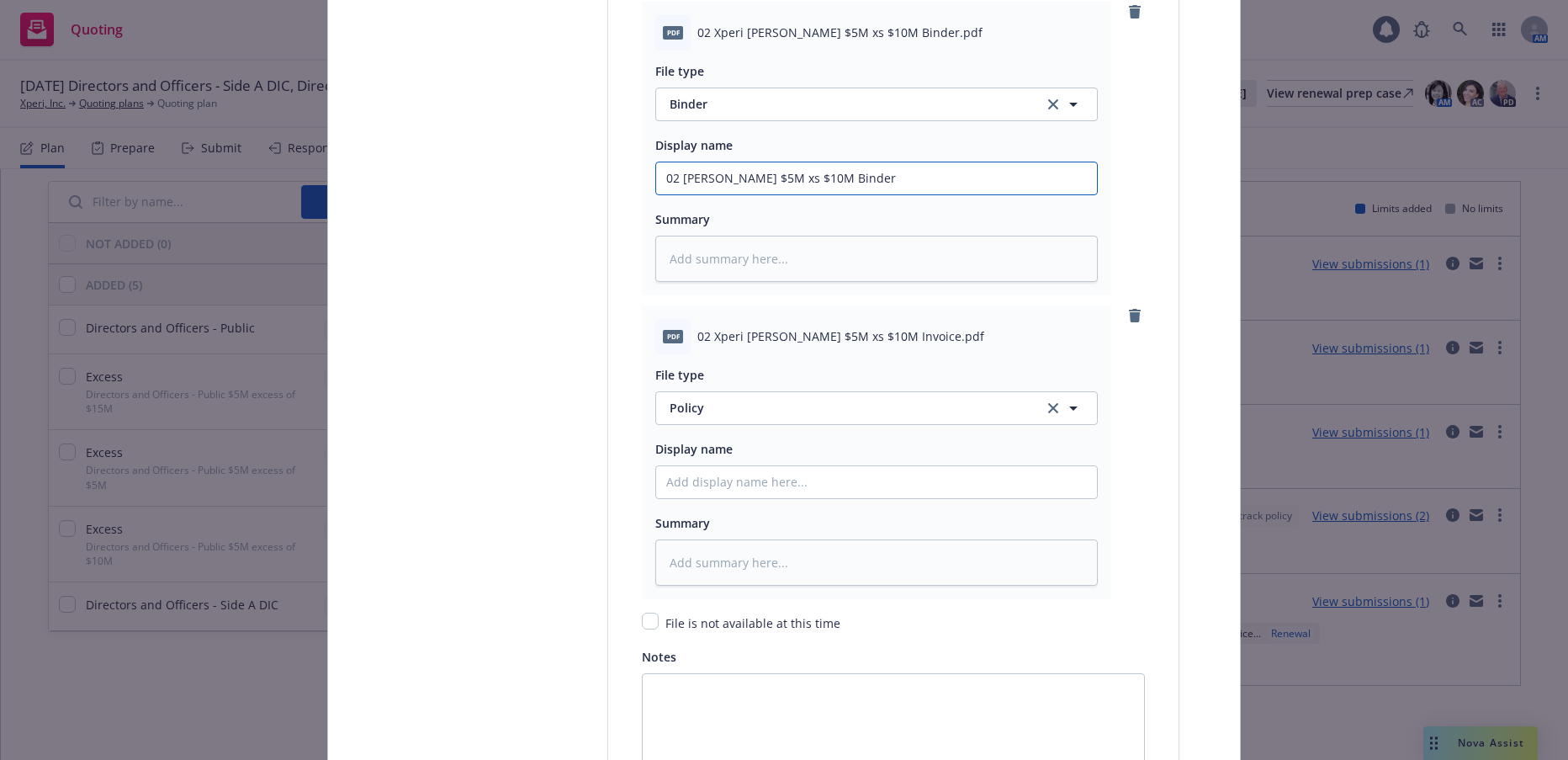
scroll to position [2355, 0]
click at [692, 404] on span "Policy" at bounding box center [846, 406] width 354 height 18
click at [747, 504] on span "Invoice - Third Party" at bounding box center [731, 497] width 117 height 18
drag, startPoint x: 844, startPoint y: 176, endPoint x: 658, endPoint y: 180, distance: 186.0
click at [658, 180] on input "02 Hudson $5M xs $10M Binder" at bounding box center [877, 176] width 441 height 32
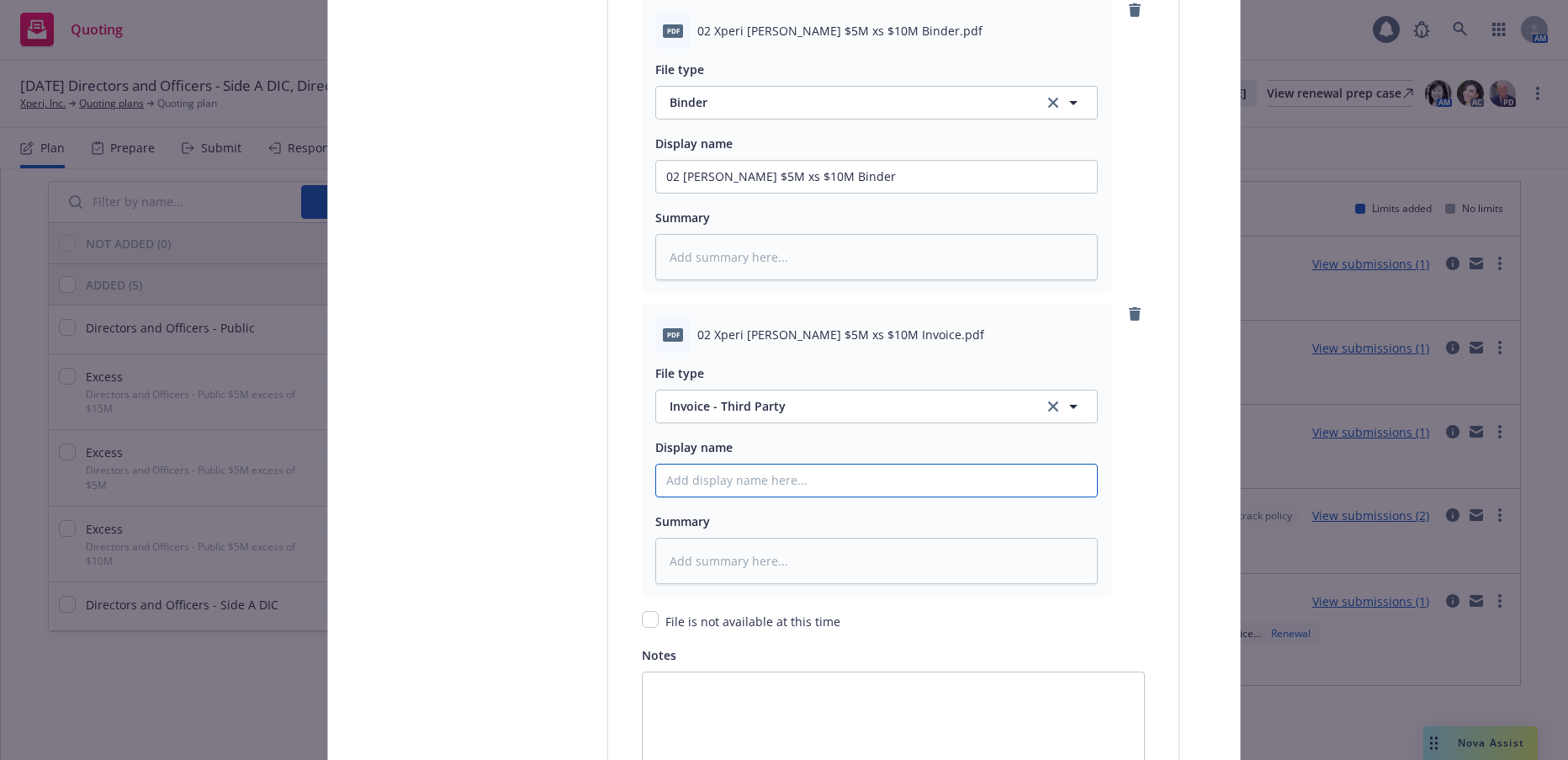
click at [745, 484] on input "Policy display name" at bounding box center [877, 479] width 441 height 32
paste input "02 Hudson $5M xs $10M Binder"
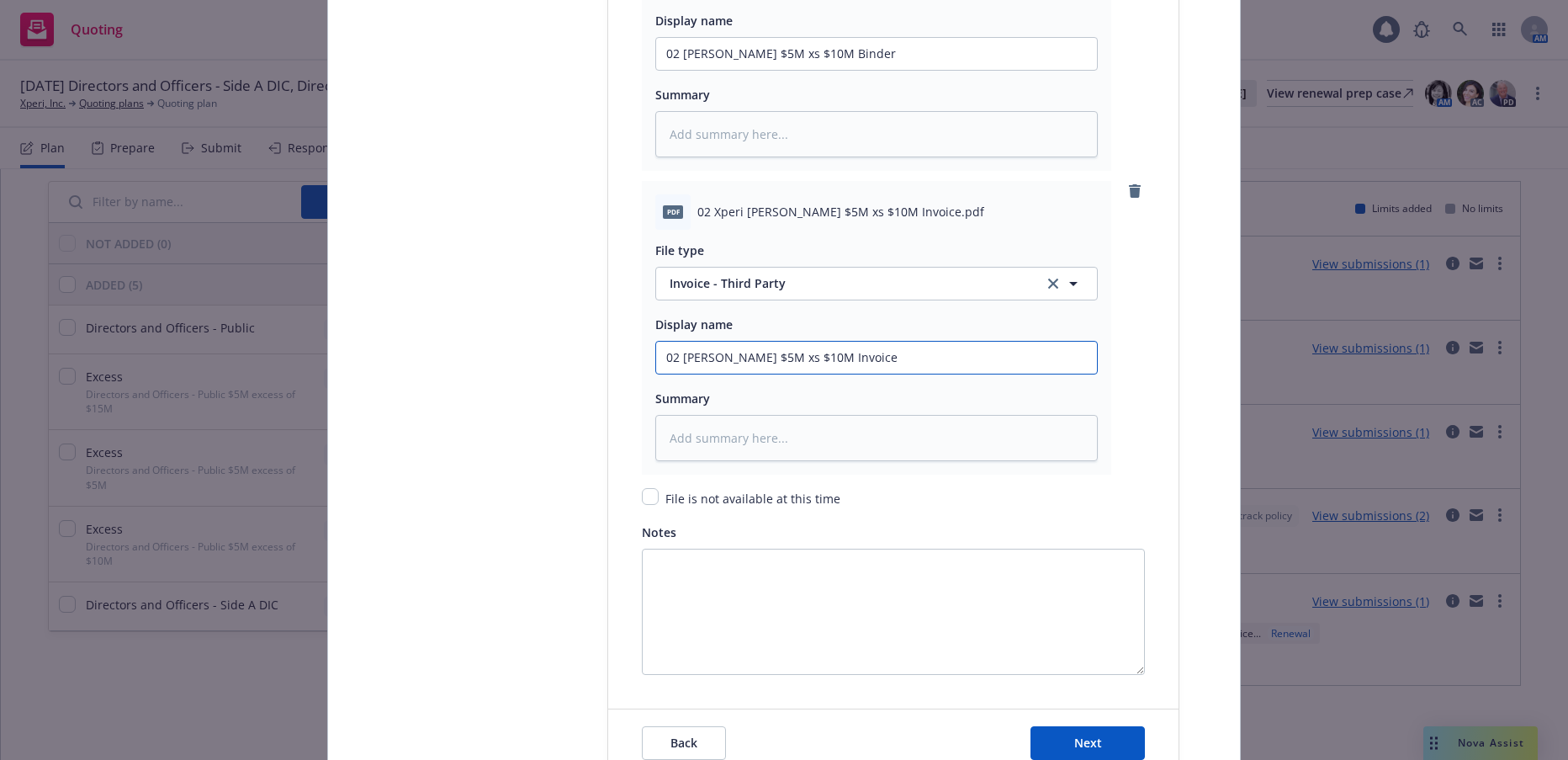
scroll to position [2607, 0]
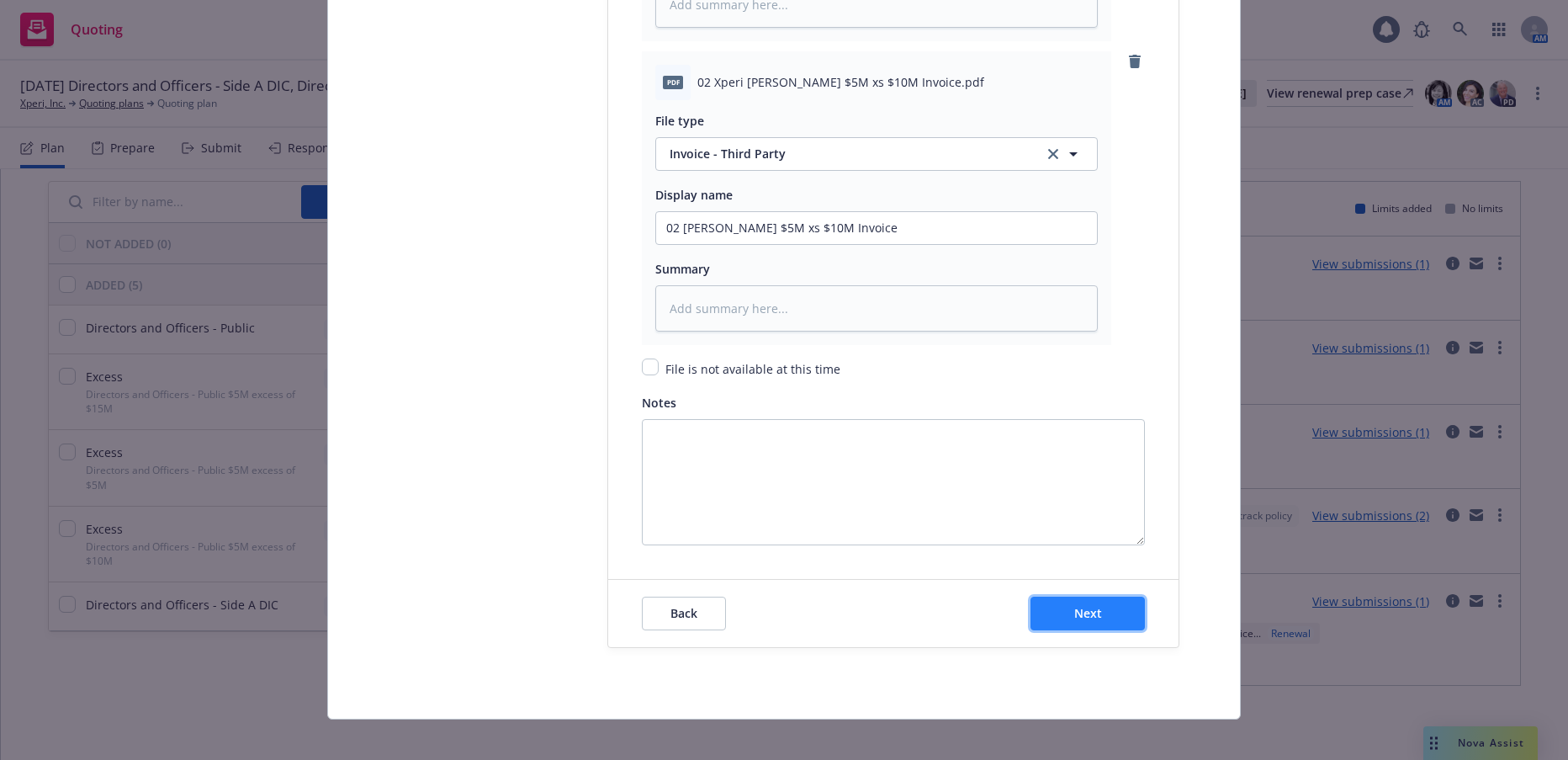
click at [1081, 618] on span "Next" at bounding box center [1088, 613] width 28 height 16
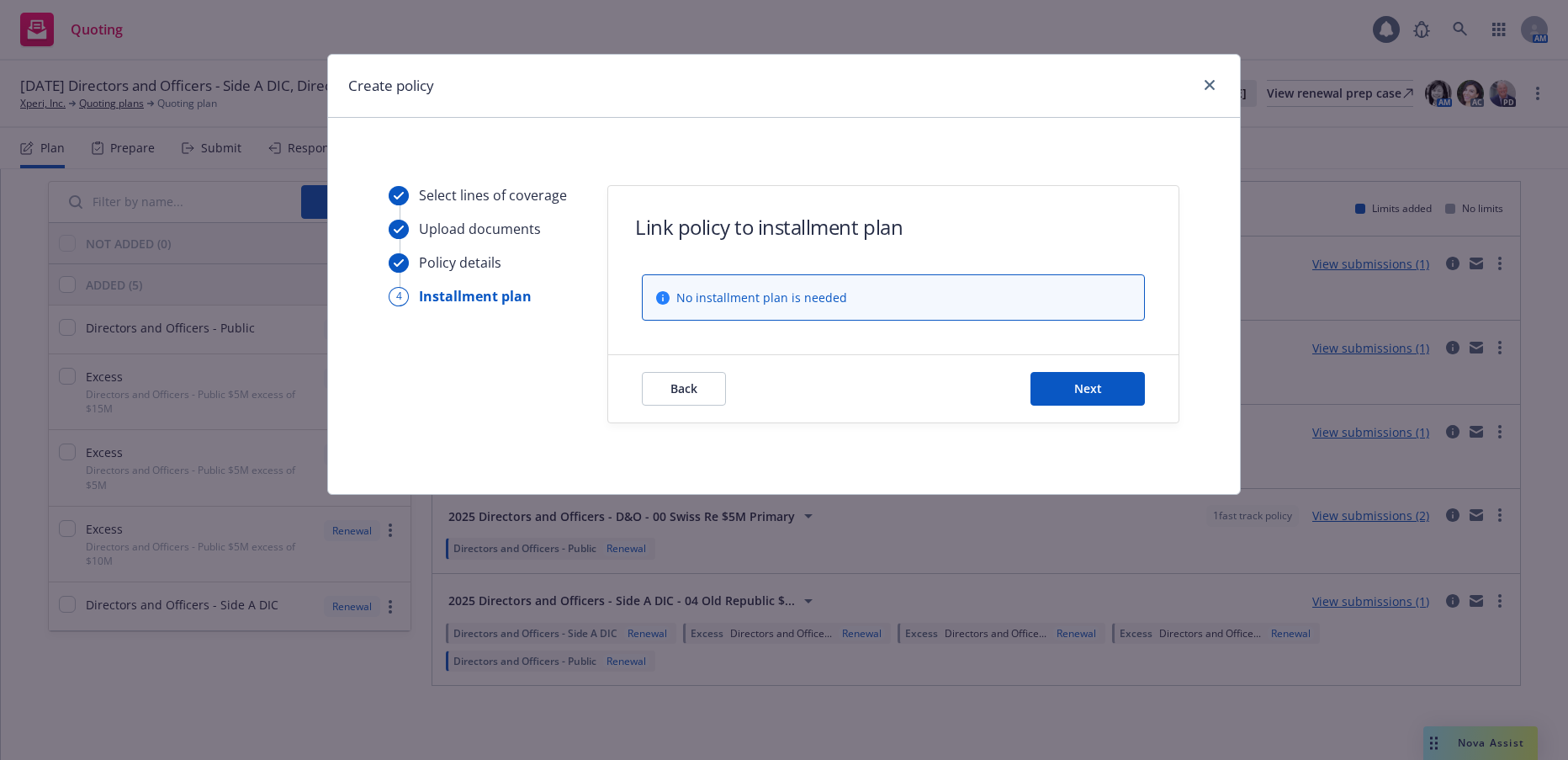
scroll to position [0, 0]
click at [1091, 386] on span "Next" at bounding box center [1088, 388] width 28 height 16
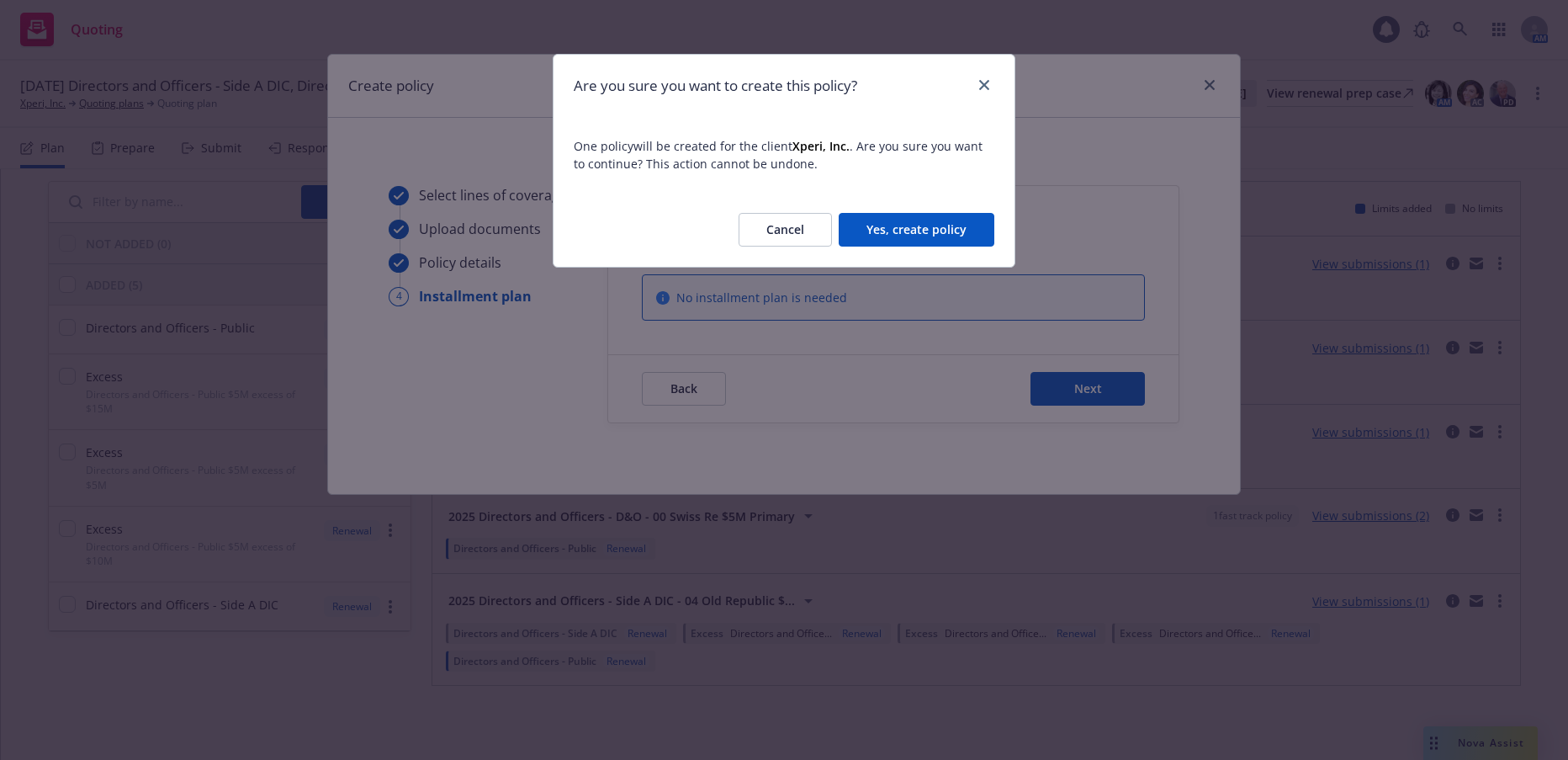
click at [928, 223] on button "Yes, create policy" at bounding box center [916, 229] width 156 height 33
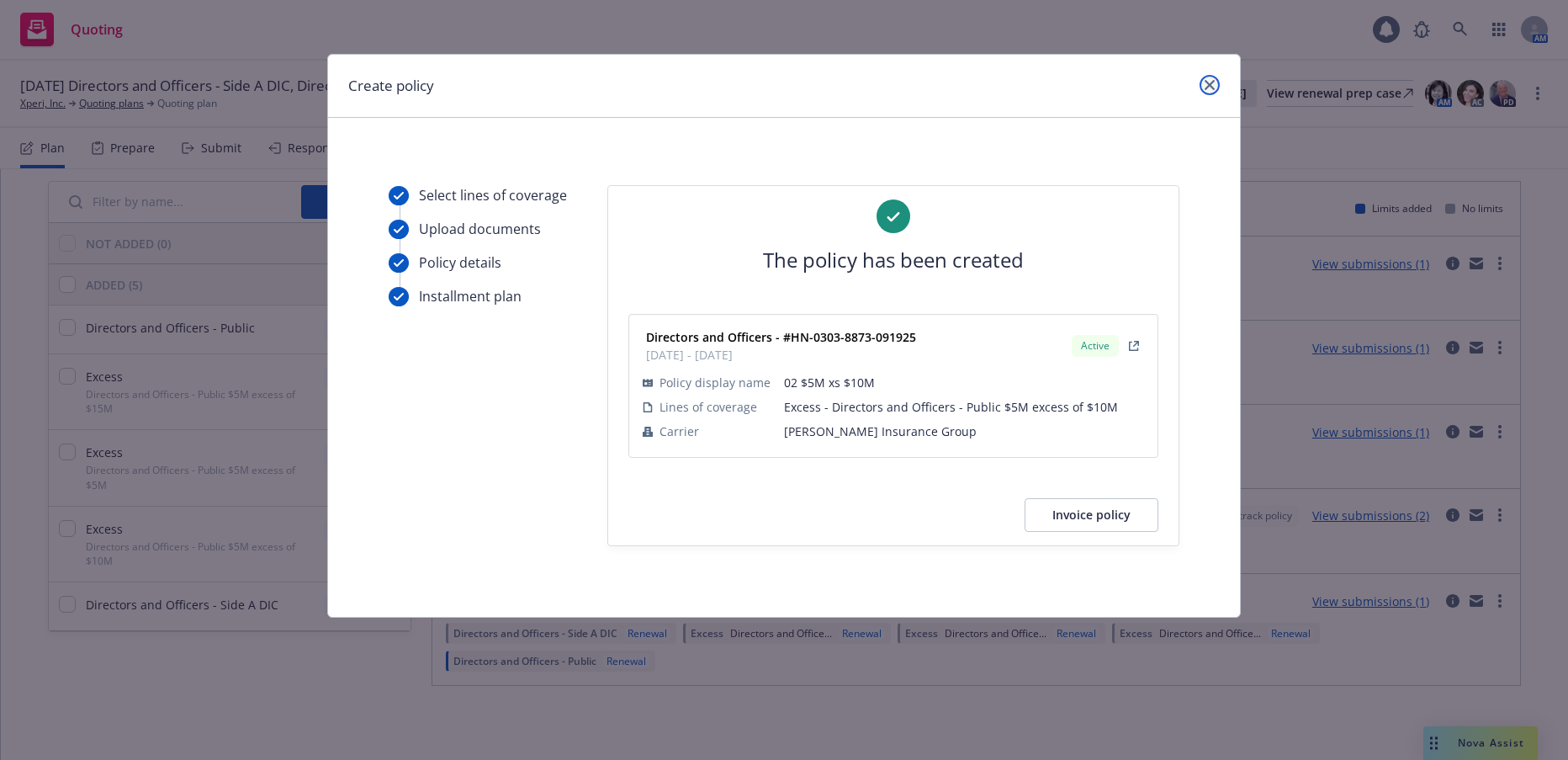
click at [1207, 84] on icon "close" at bounding box center [1210, 85] width 11 height 11
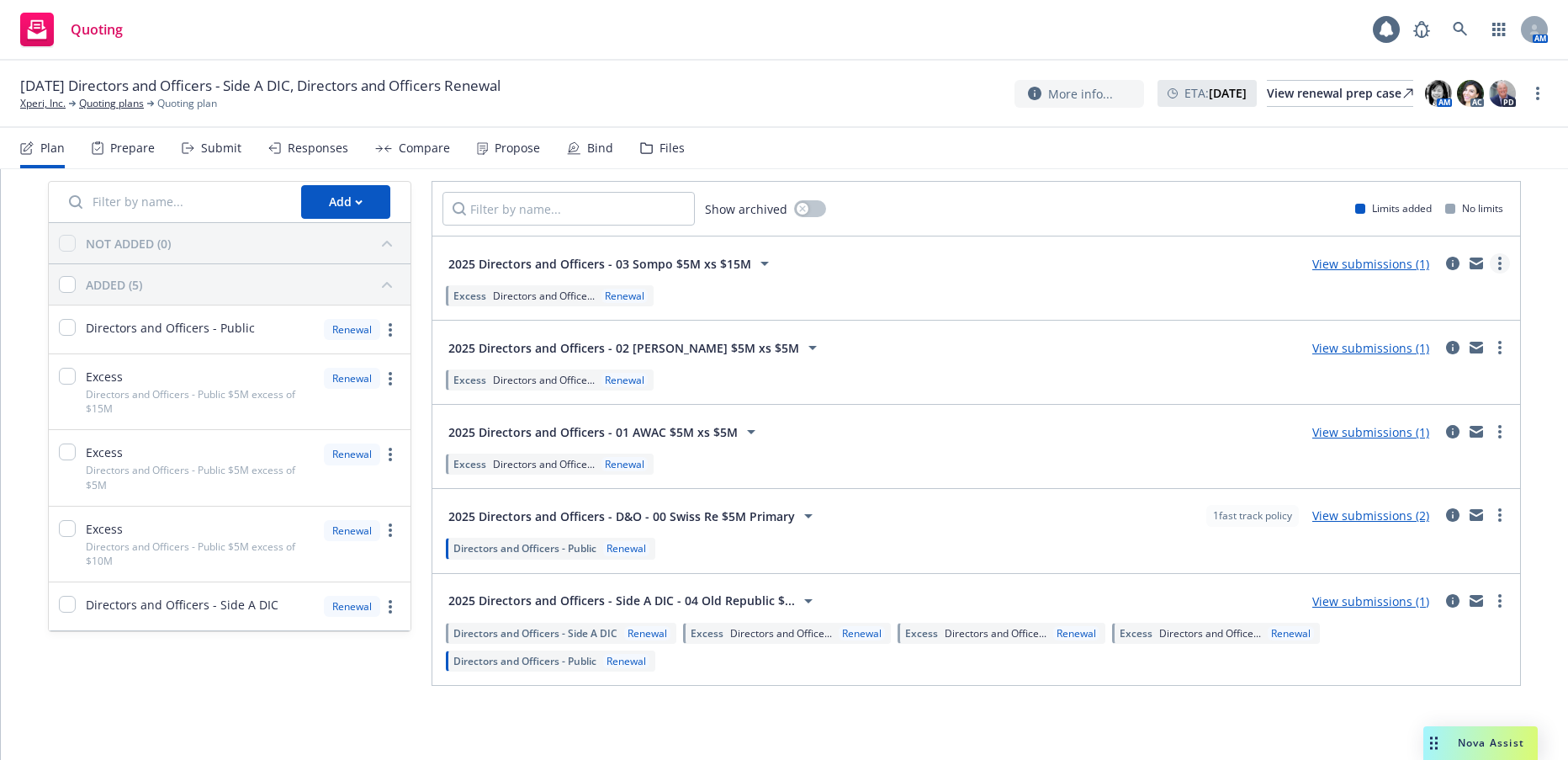
click at [1490, 268] on link "more" at bounding box center [1499, 263] width 20 height 20
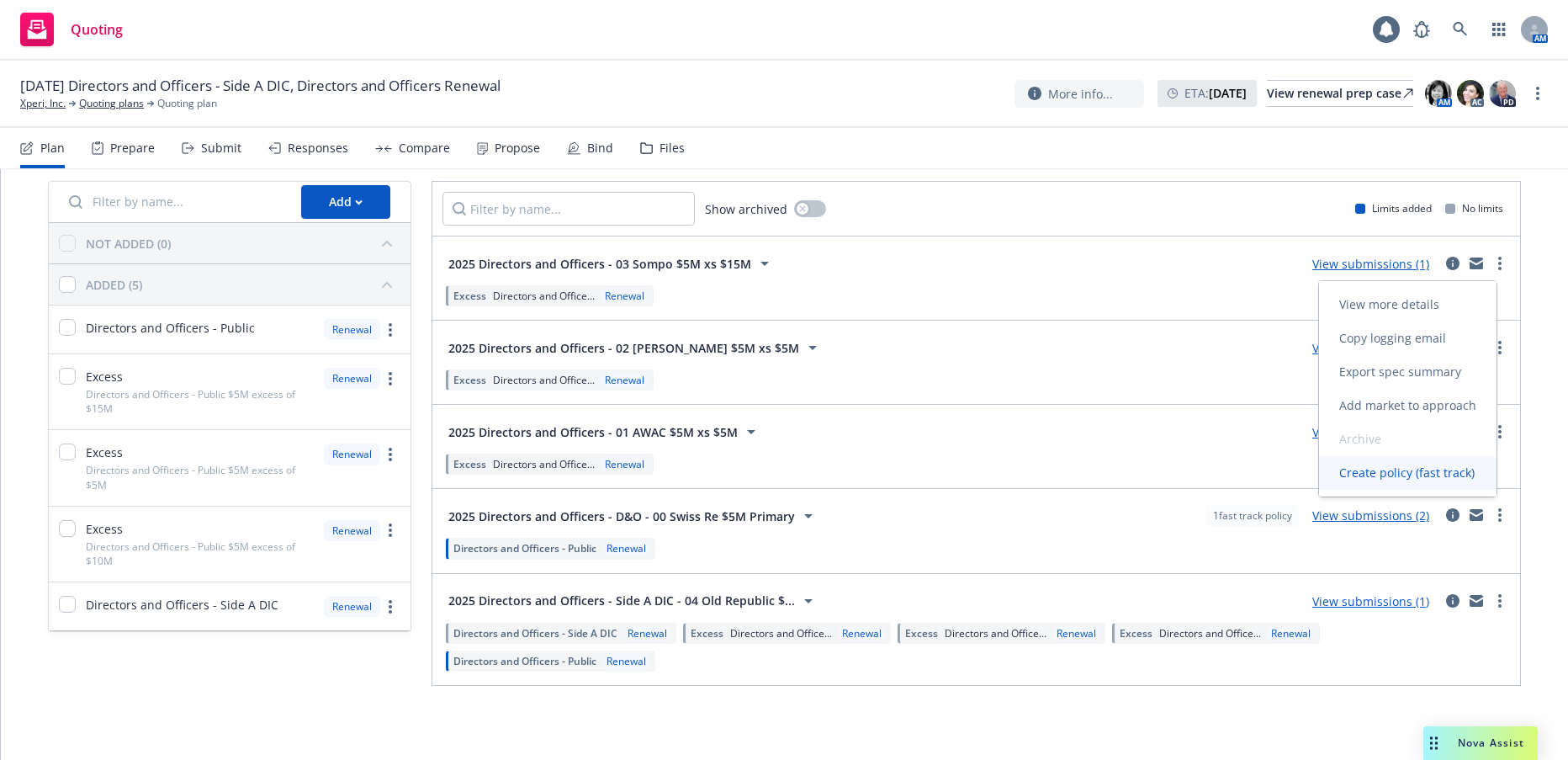
click at [1382, 472] on span "Create policy (fast track)" at bounding box center [1408, 472] width 176 height 16
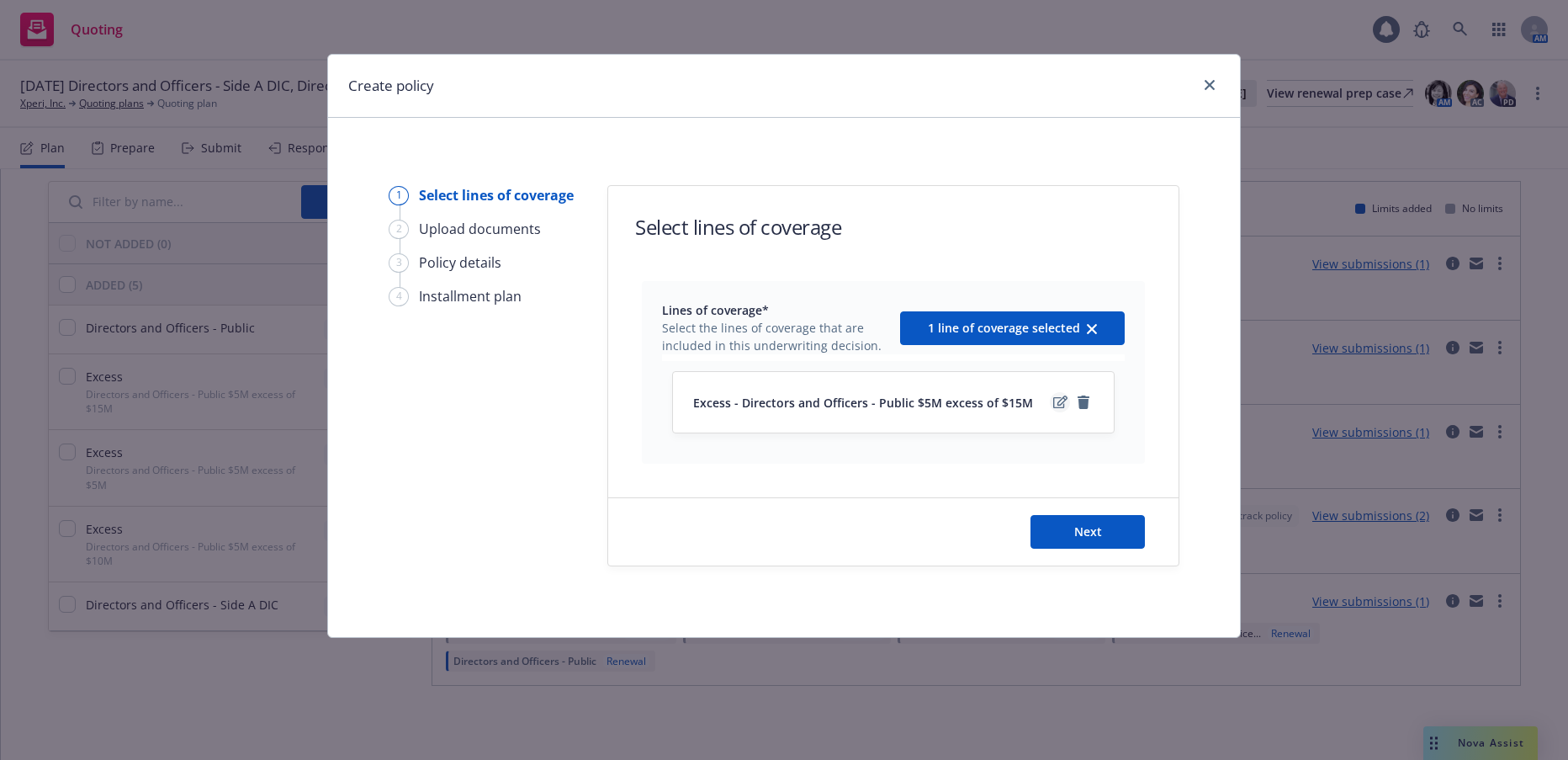
click at [1057, 403] on icon "edit" at bounding box center [1060, 402] width 14 height 13
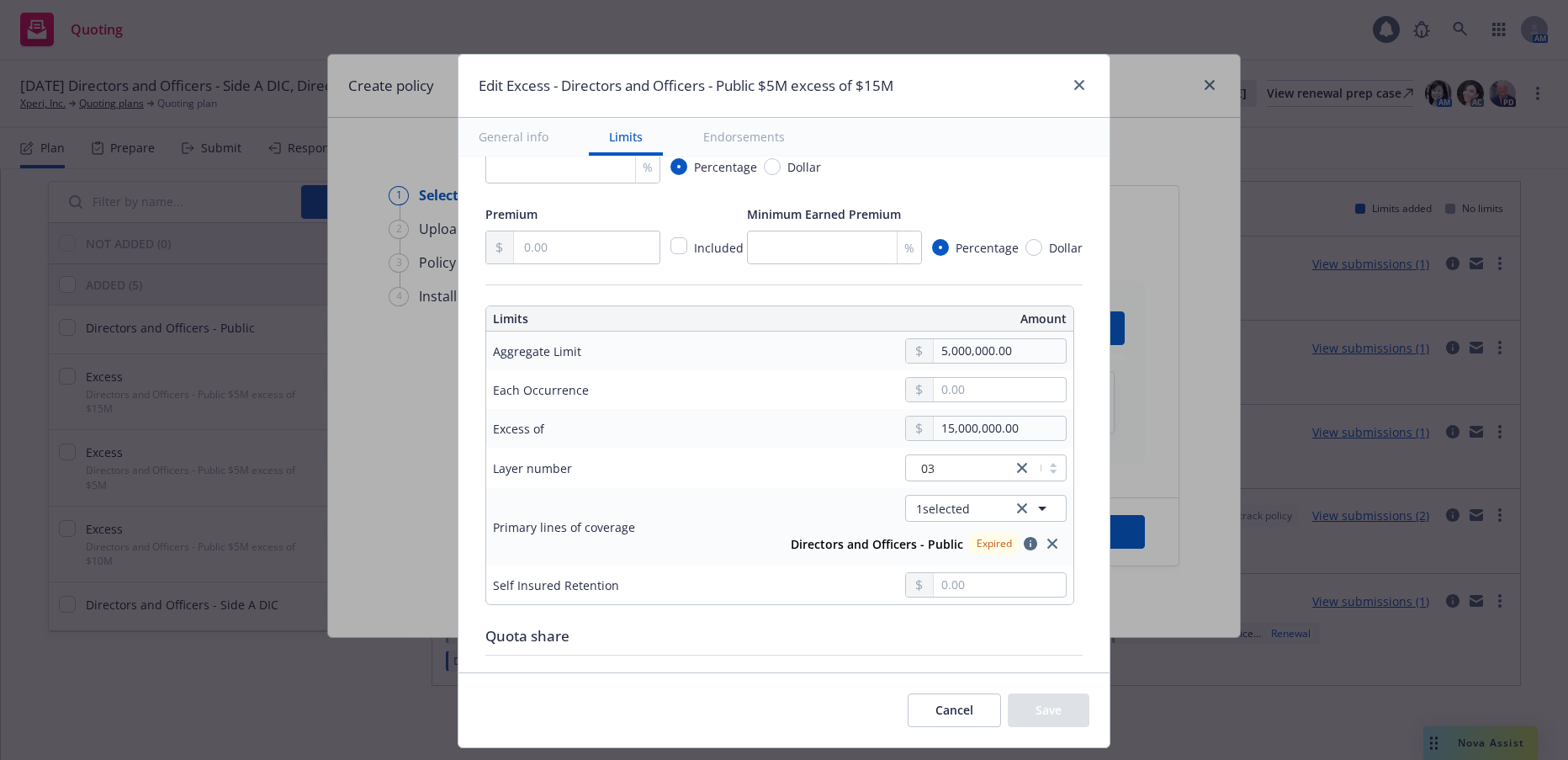
scroll to position [336, 0]
click at [1048, 538] on icon "close" at bounding box center [1052, 542] width 11 height 11
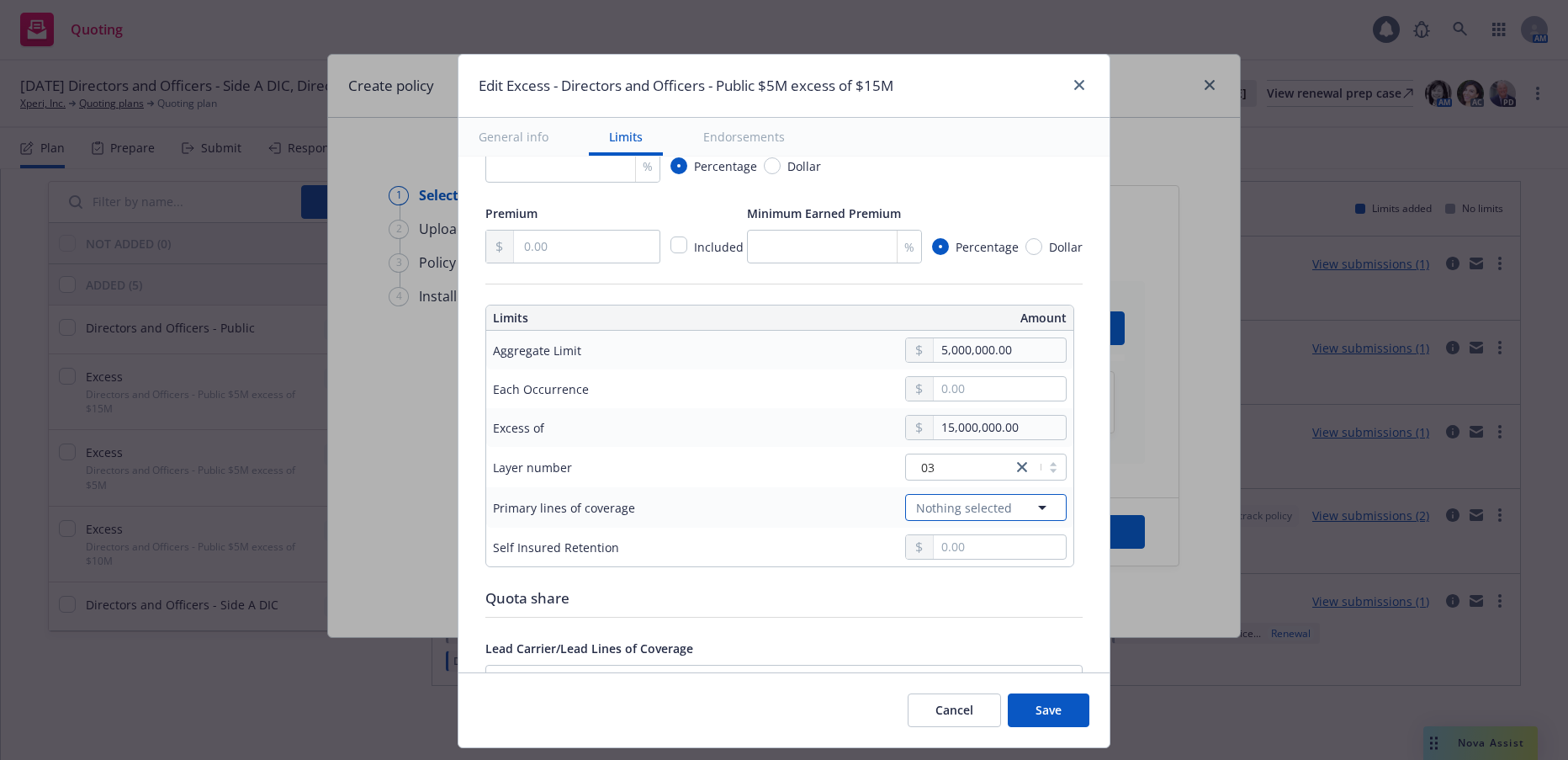
click at [1038, 506] on icon "button" at bounding box center [1042, 508] width 9 height 4
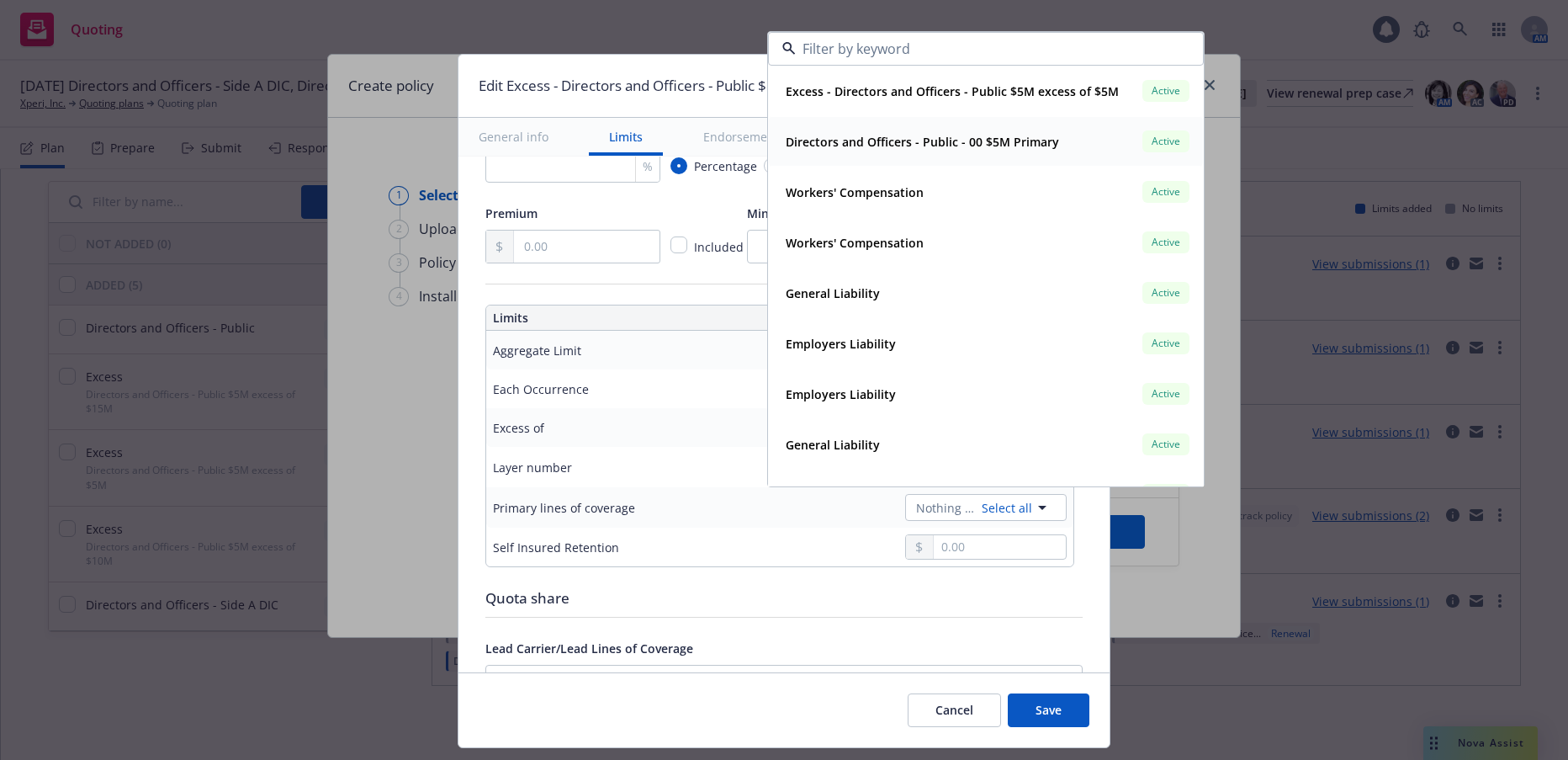
click at [964, 143] on strong "Directors and Officers - Public - 00 $5M Primary" at bounding box center [922, 141] width 273 height 16
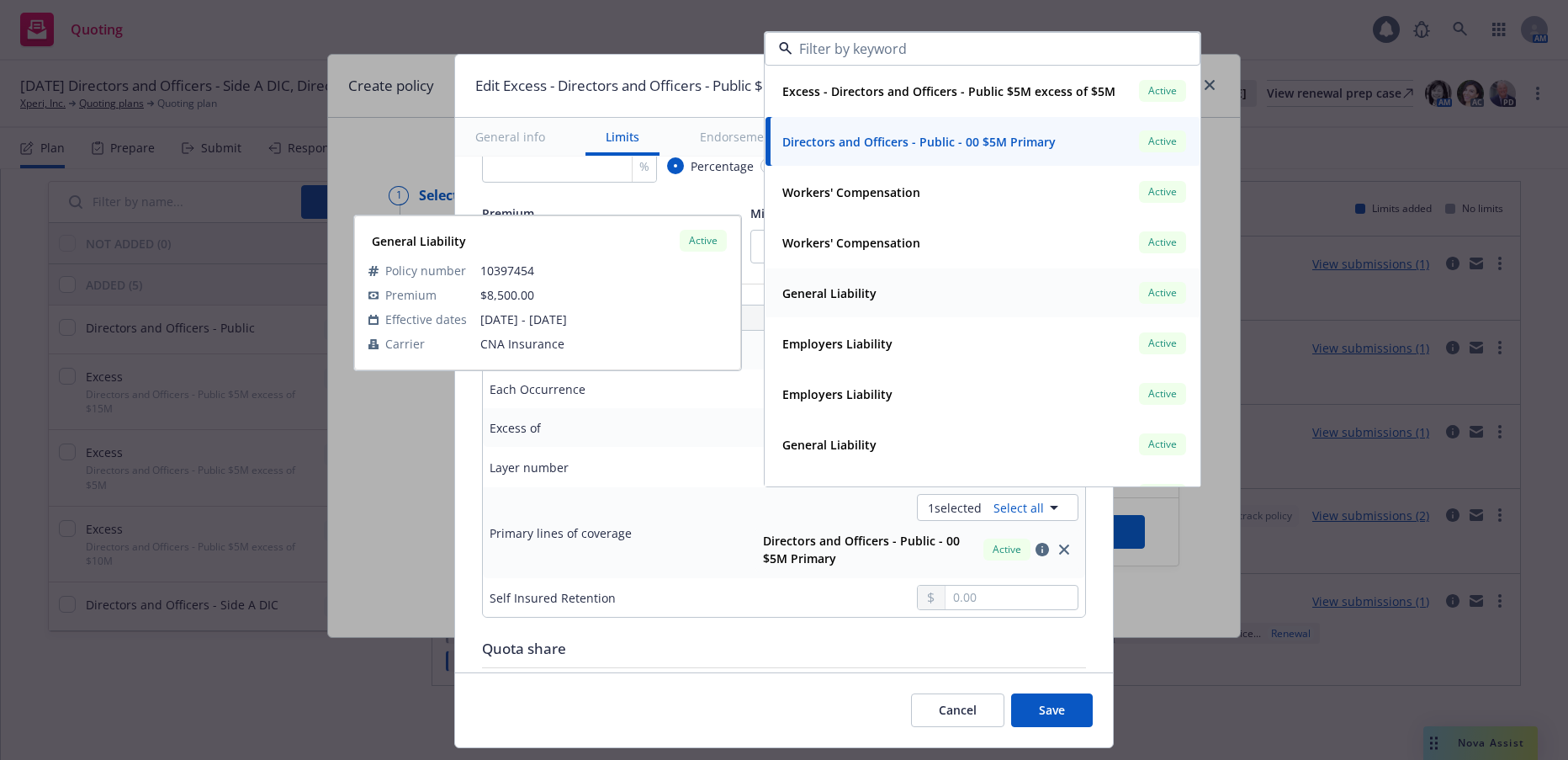
click at [720, 336] on span "CNA Insurance" at bounding box center [604, 344] width 246 height 18
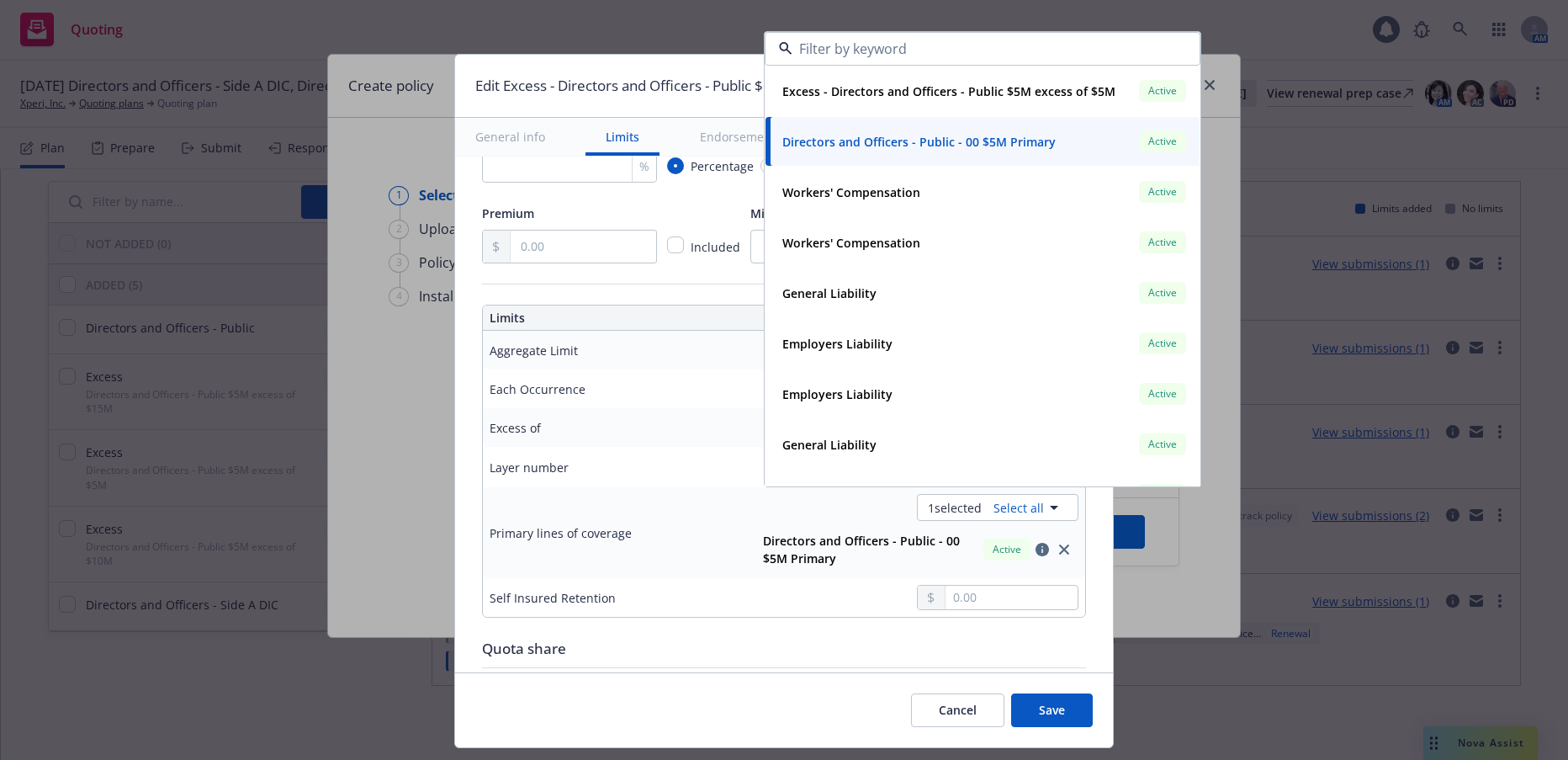
click at [712, 390] on div "Each Occurrence" at bounding box center [609, 388] width 239 height 20
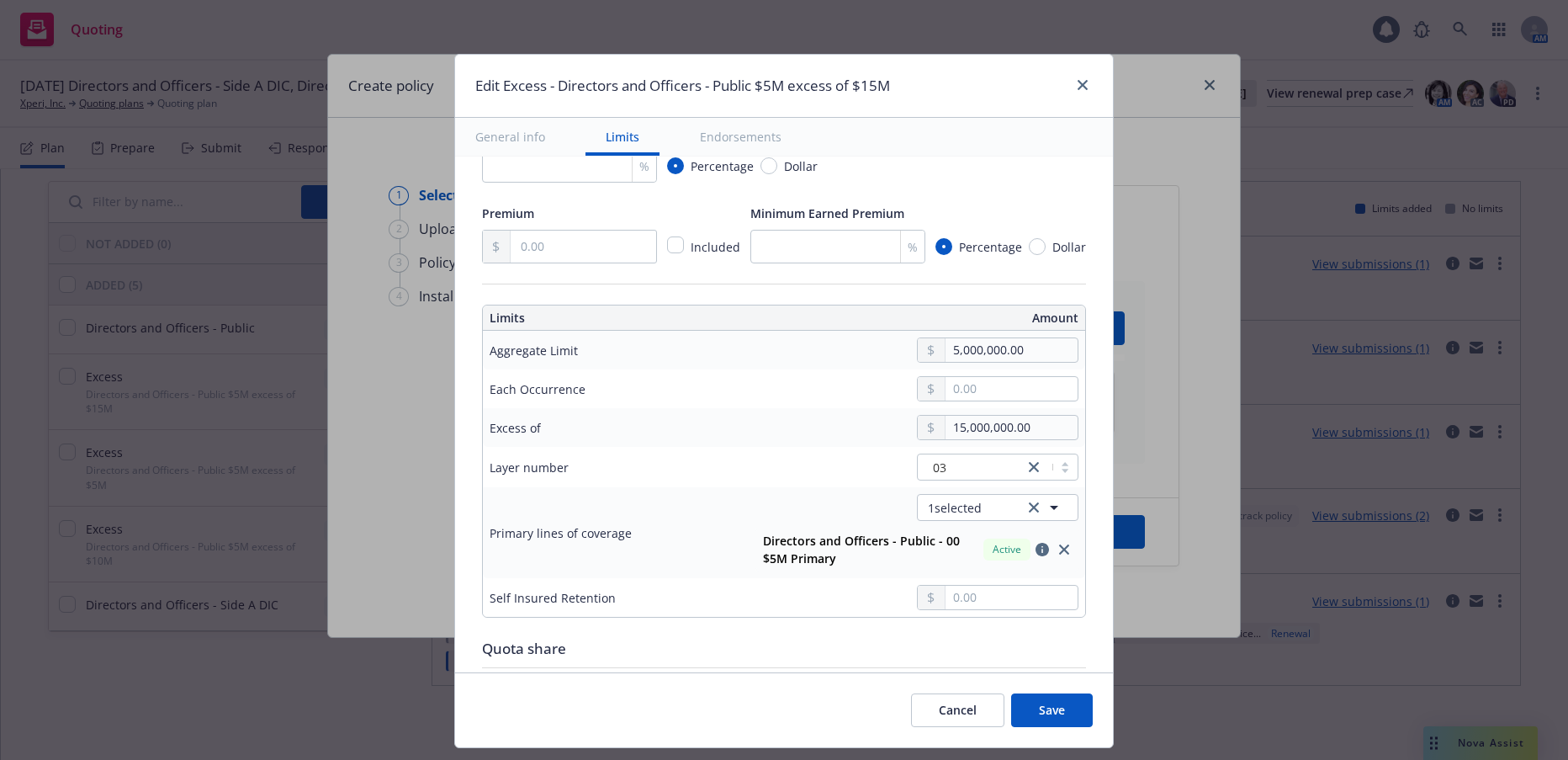
click at [1039, 711] on button "Save" at bounding box center [1051, 709] width 81 height 33
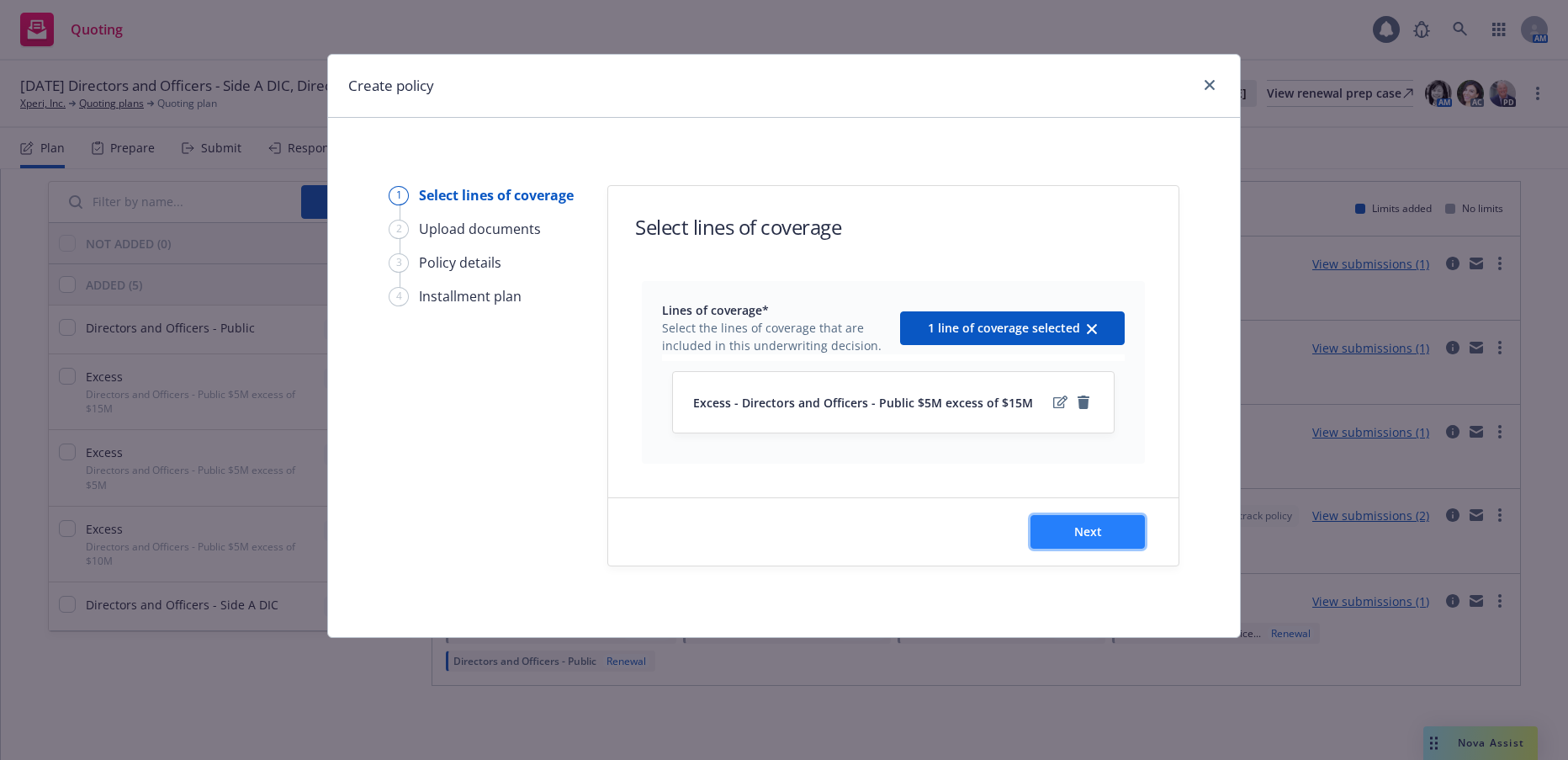
click at [1082, 534] on span "Next" at bounding box center [1088, 531] width 28 height 16
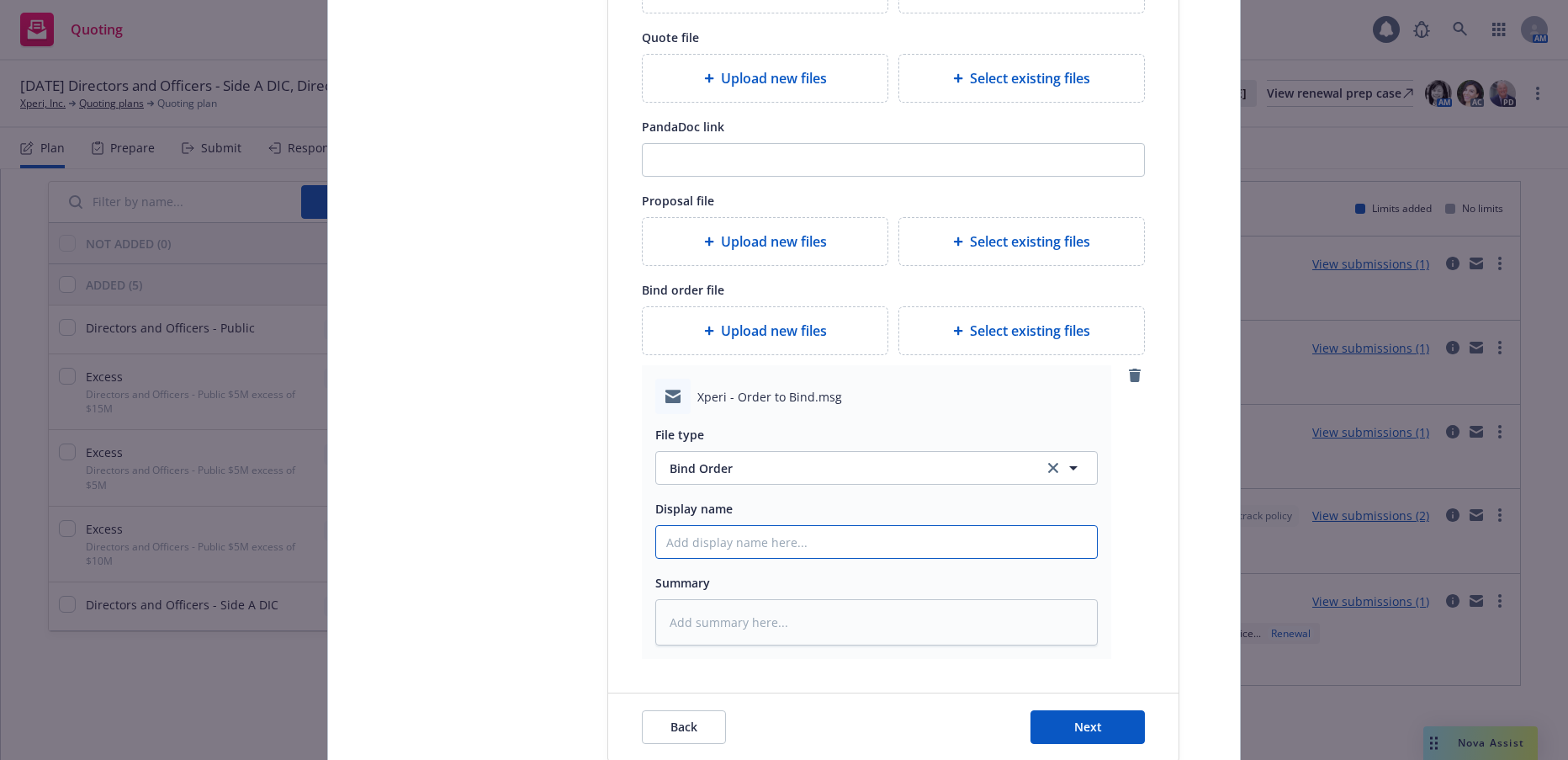
click at [726, 534] on input "Display name" at bounding box center [877, 541] width 441 height 32
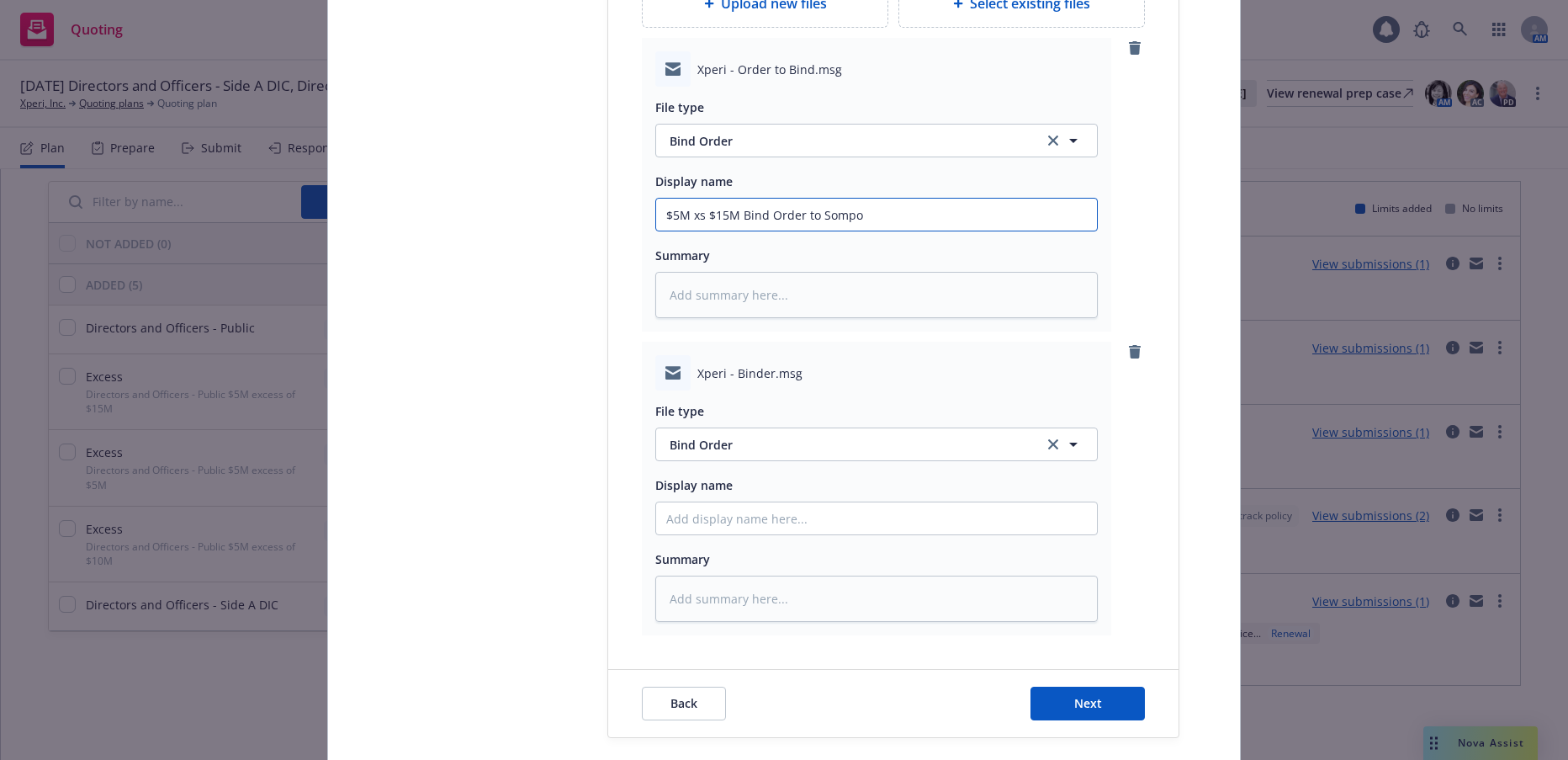
scroll to position [673, 0]
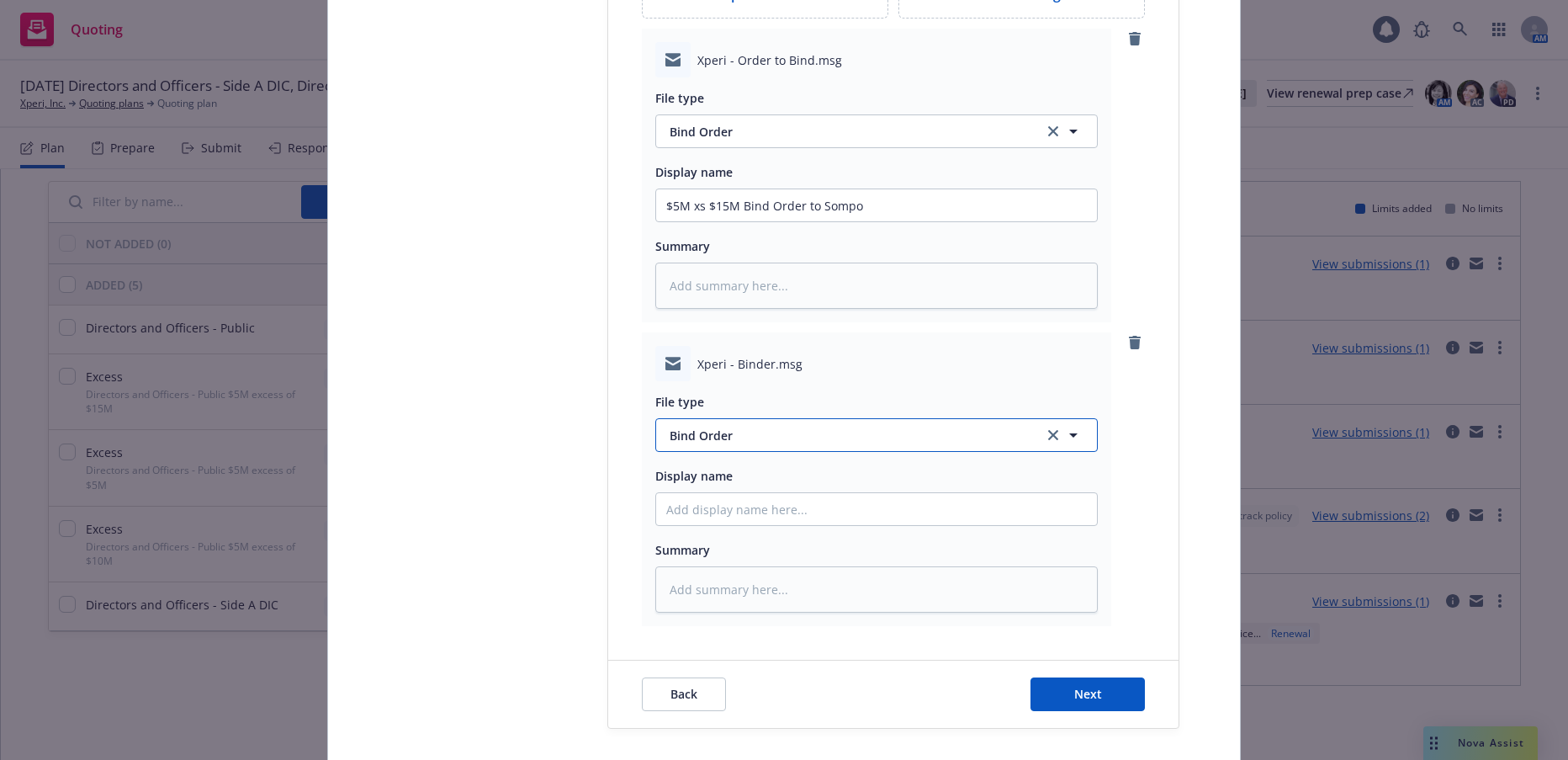
click at [705, 438] on span "Bind Order" at bounding box center [846, 435] width 354 height 18
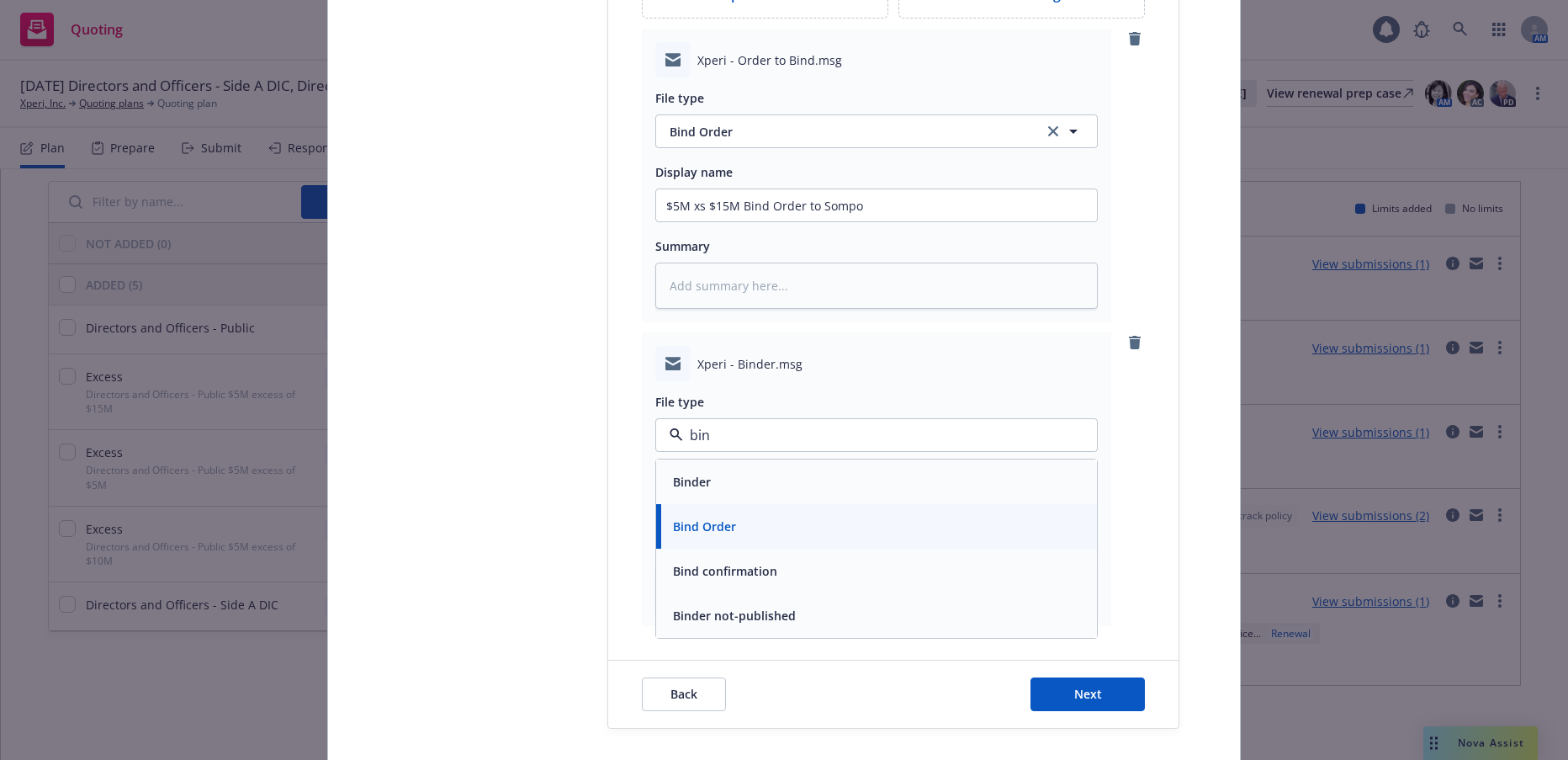
click at [700, 570] on span "Bind confirmation" at bounding box center [725, 571] width 104 height 18
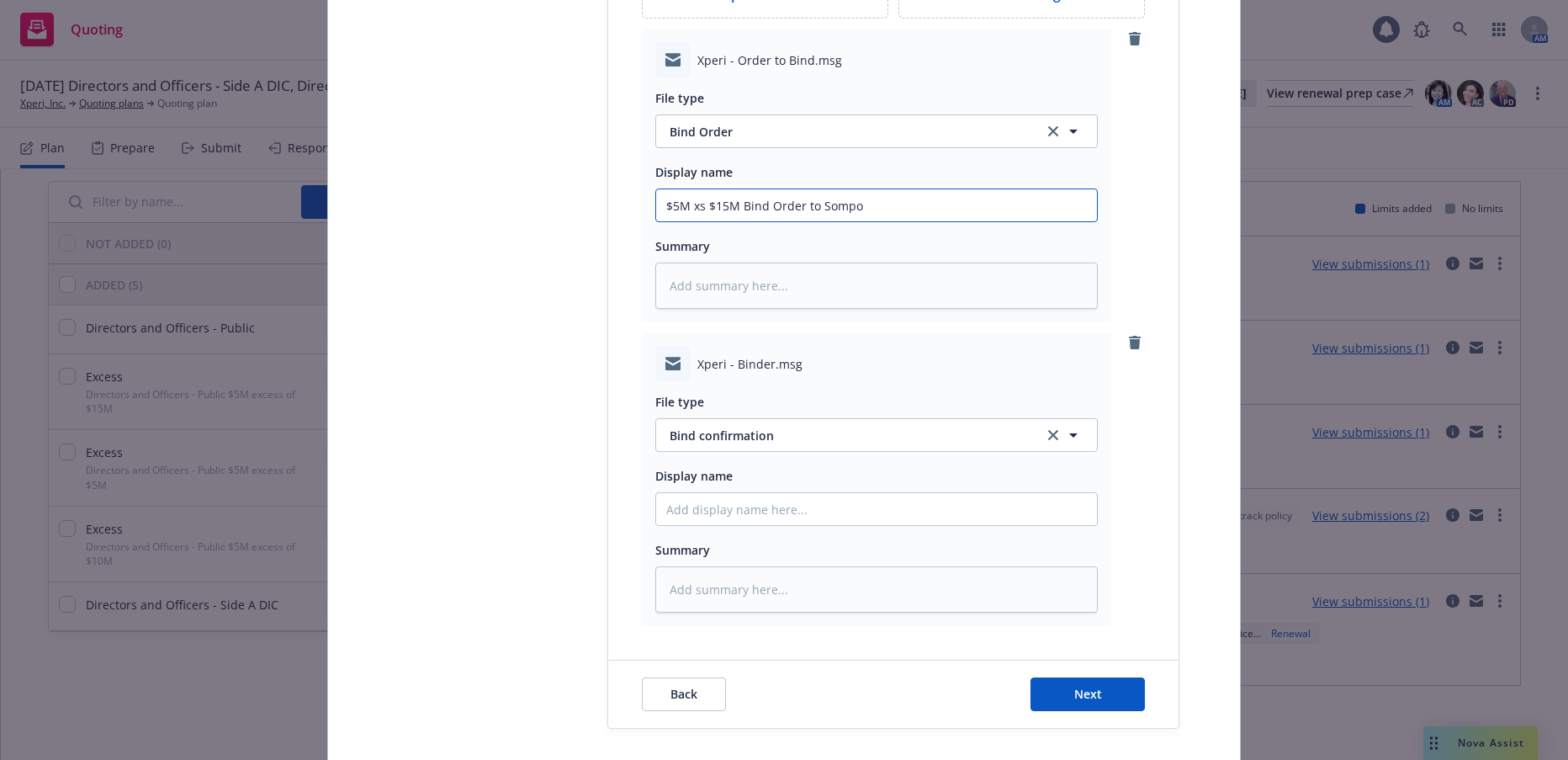
drag, startPoint x: 857, startPoint y: 201, endPoint x: 647, endPoint y: 207, distance: 210.1
click at [647, 207] on div "Xperi - Order to Bind.msg File type Bind Order Bind Order Display name $5M xs $…" at bounding box center [877, 176] width 470 height 294
click at [732, 504] on input "Display name" at bounding box center [877, 508] width 441 height 32
paste input "$5M xs $15M Bind Order to Sompo"
click at [1074, 699] on span "Next" at bounding box center [1088, 693] width 28 height 16
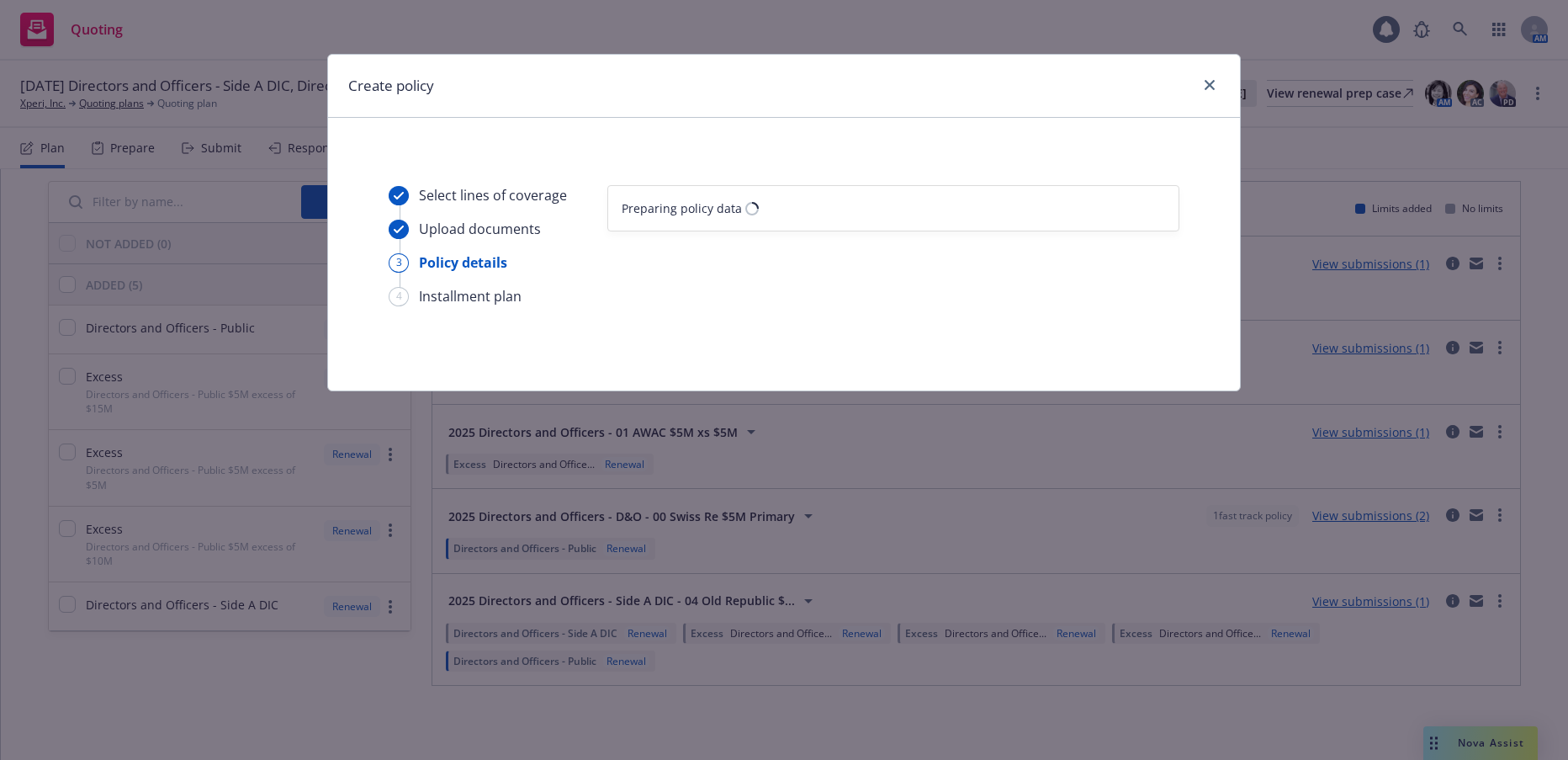
scroll to position [0, 0]
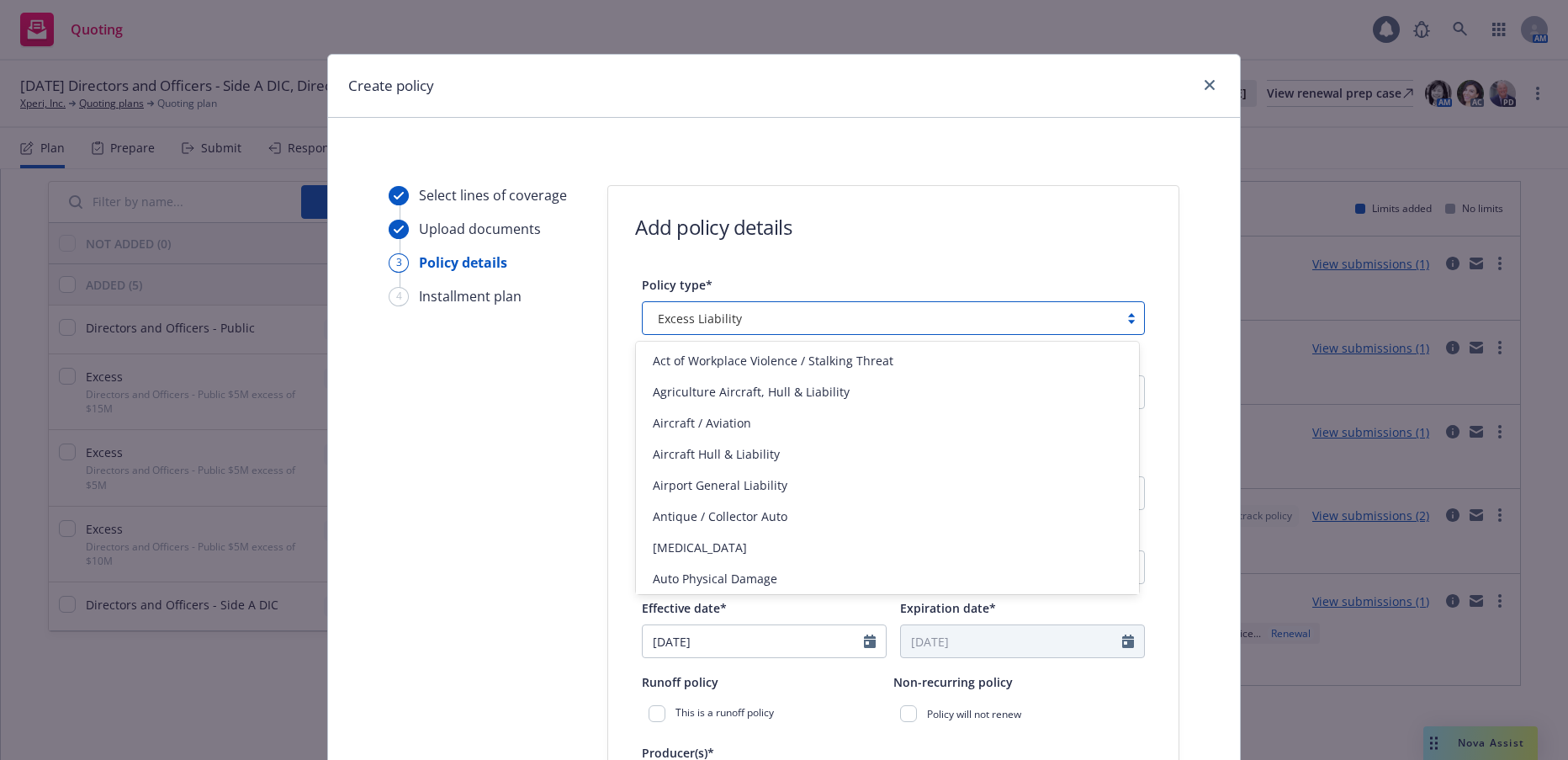
click at [1123, 319] on div at bounding box center [1132, 318] width 25 height 13
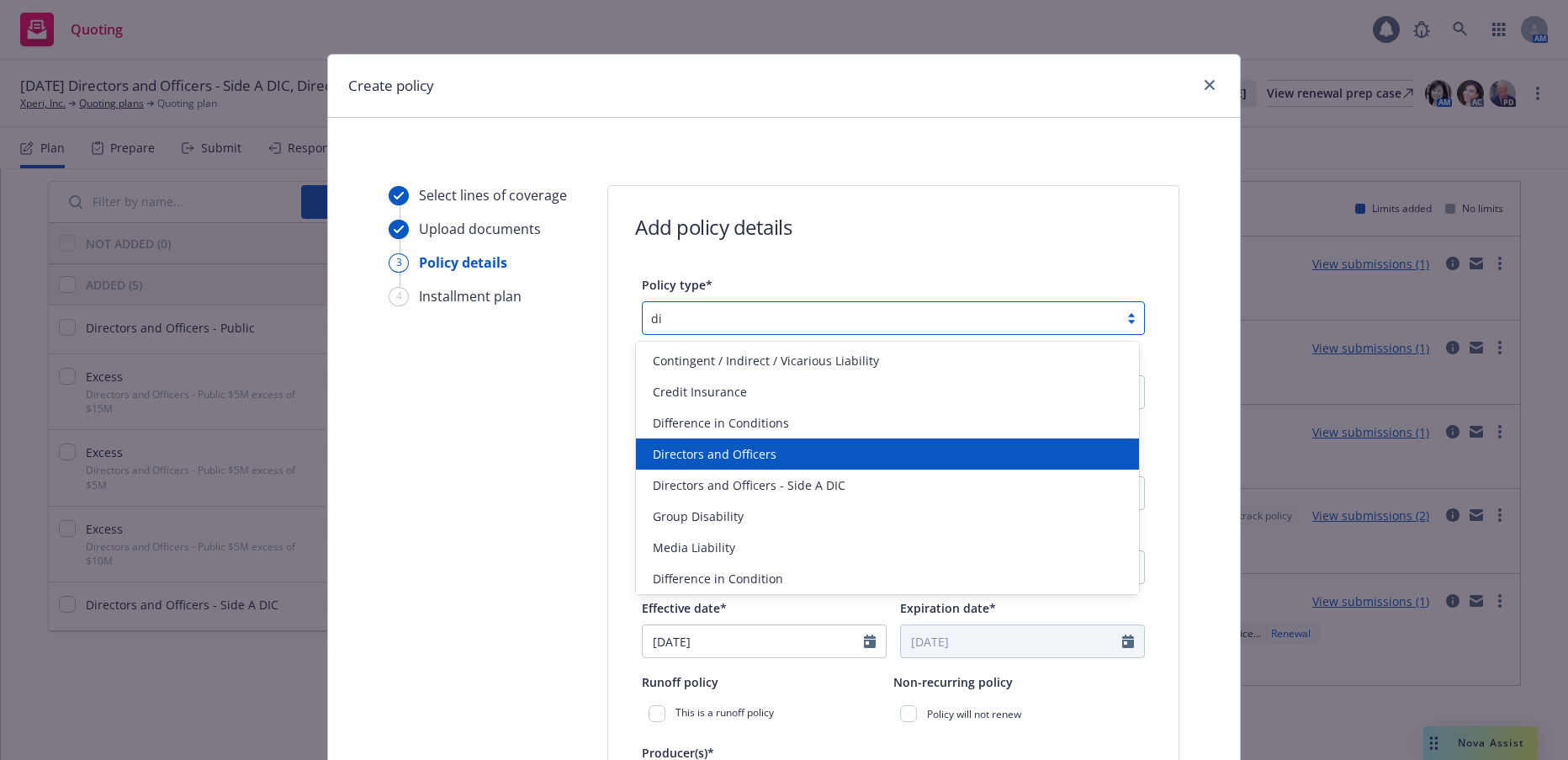
click at [718, 460] on span "Directors and Officers" at bounding box center [715, 454] width 124 height 18
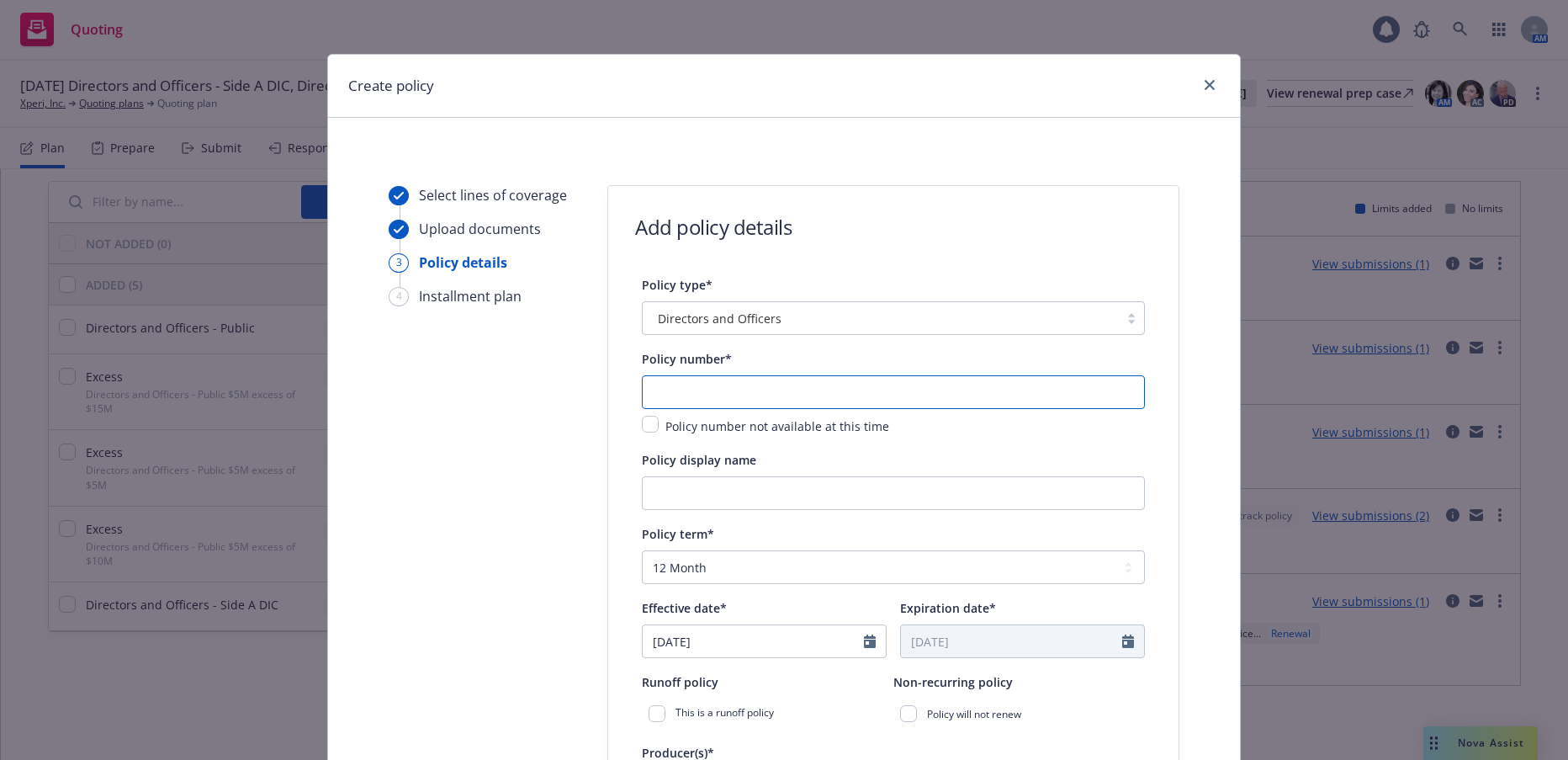
click at [726, 396] on input "text" at bounding box center [893, 391] width 503 height 33
click at [704, 396] on input "text" at bounding box center [893, 391] width 503 height 33
paste input "DOX30025439003"
click at [763, 489] on input "Policy display name" at bounding box center [893, 493] width 503 height 33
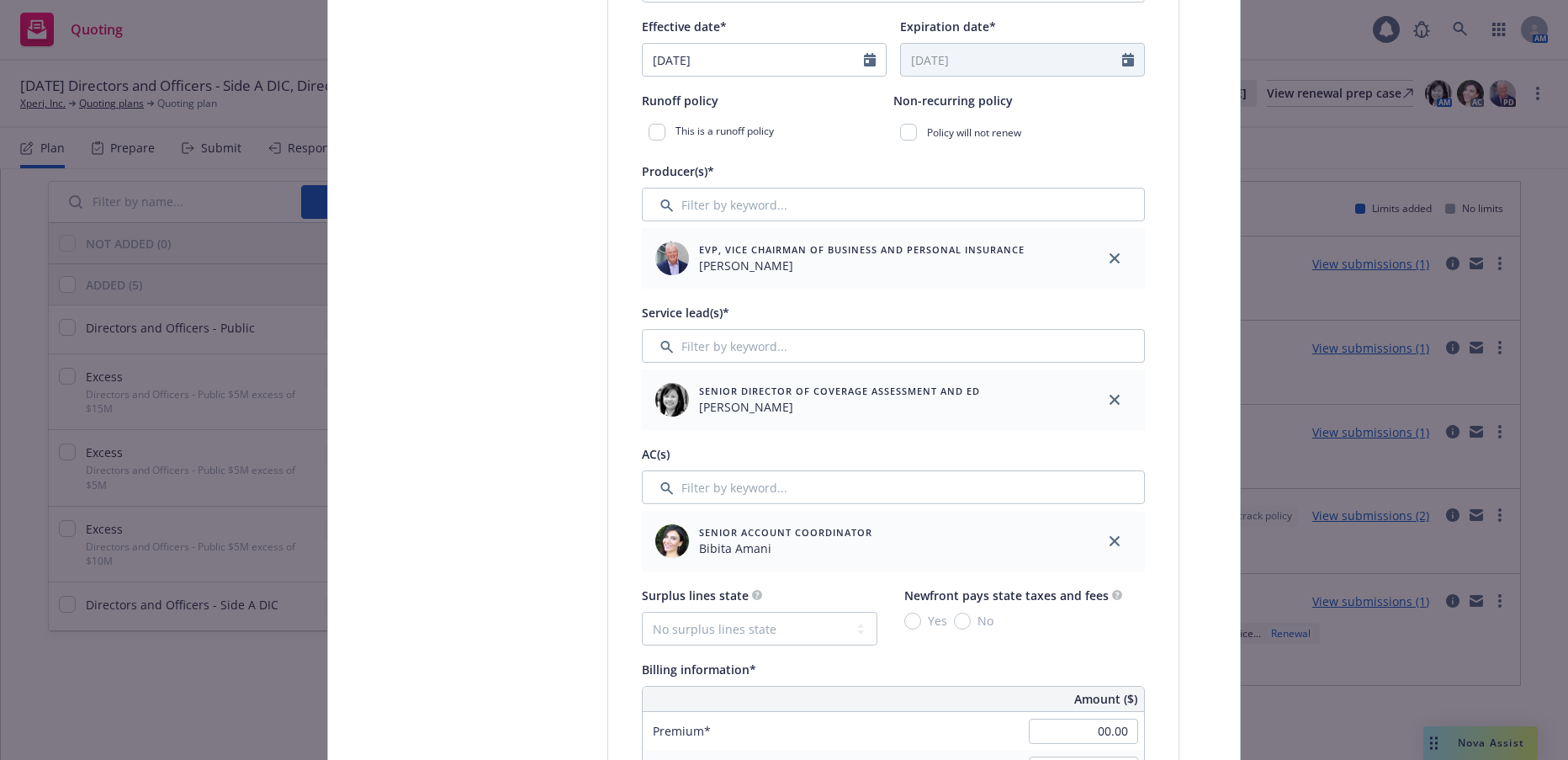
scroll to position [589, 0]
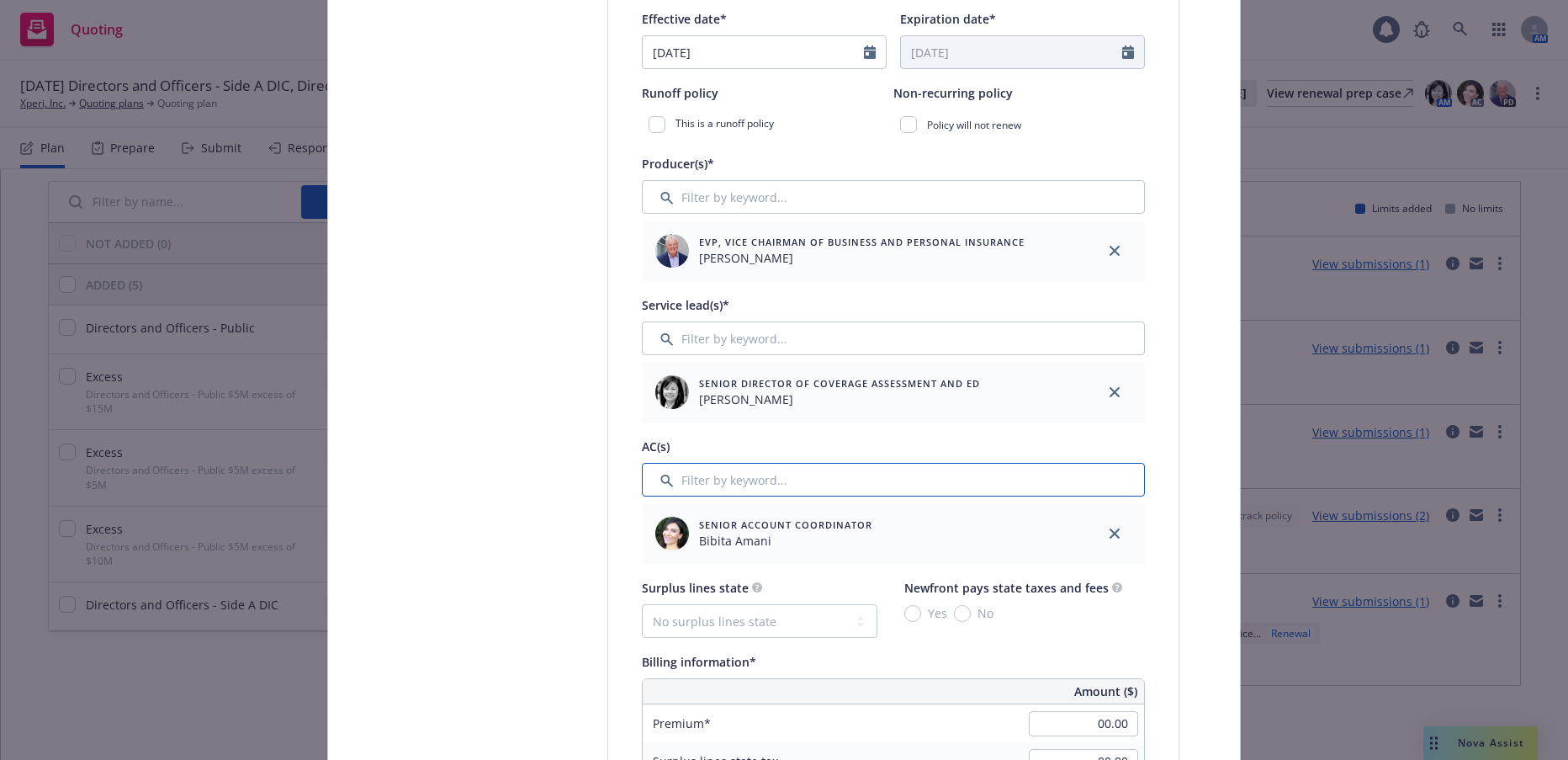
click at [763, 489] on input "Filter by keyword..." at bounding box center [893, 479] width 503 height 33
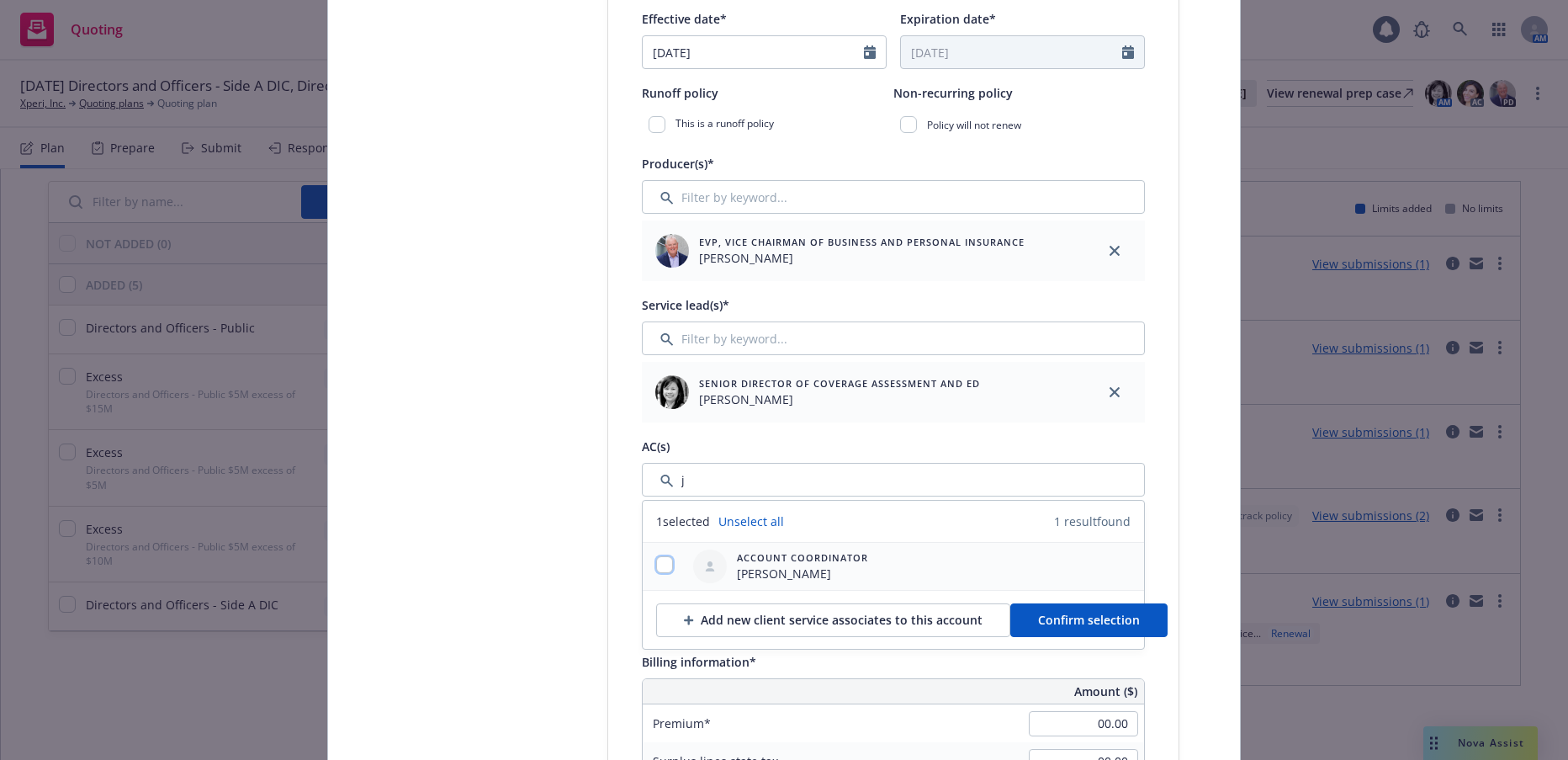
click at [661, 564] on input "checkbox" at bounding box center [665, 564] width 17 height 17
click at [1129, 626] on button "Confirm selection" at bounding box center [1089, 620] width 158 height 33
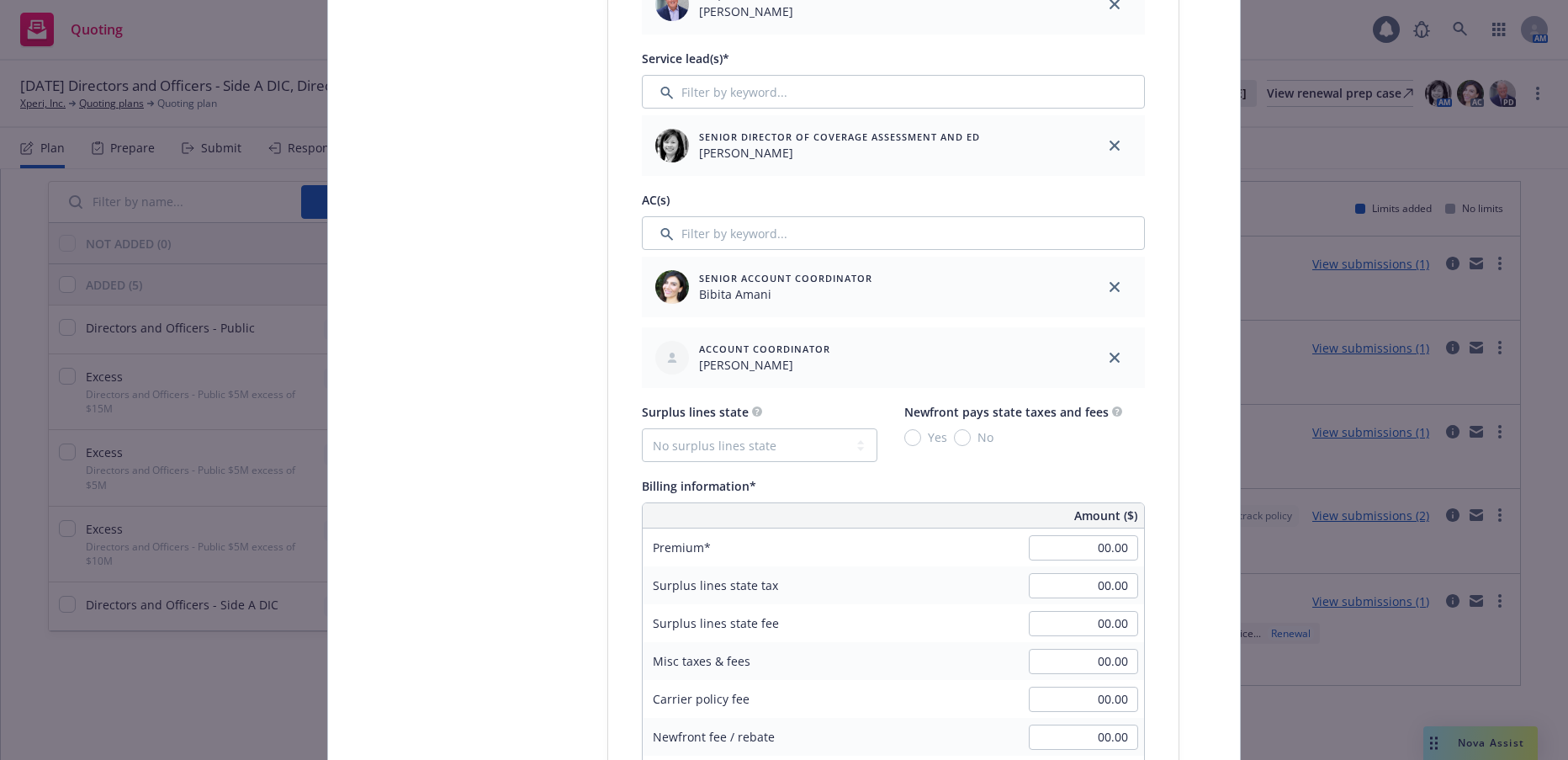
scroll to position [841, 0]
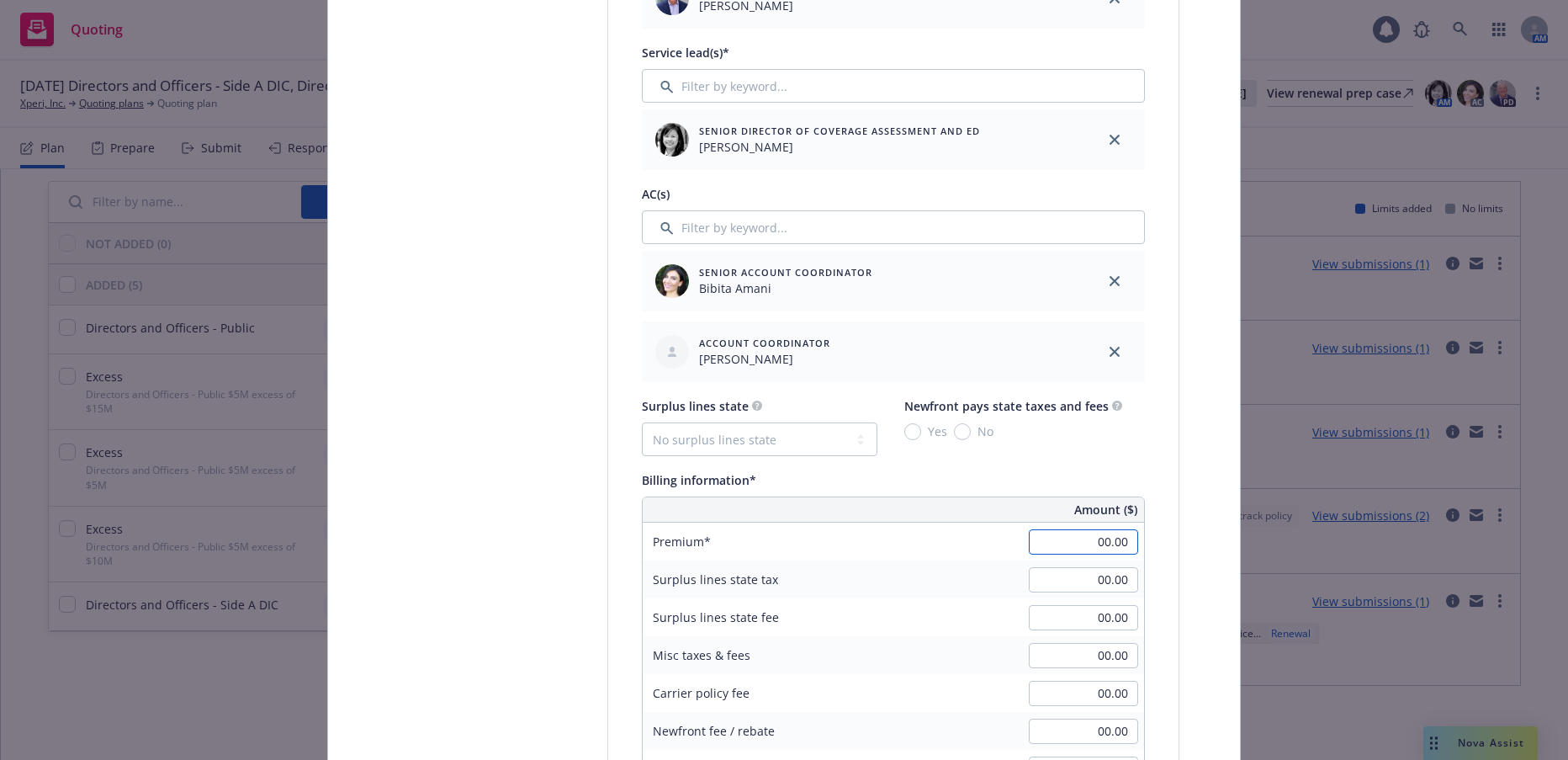
click at [1068, 542] on input "00.00" at bounding box center [1084, 541] width 110 height 25
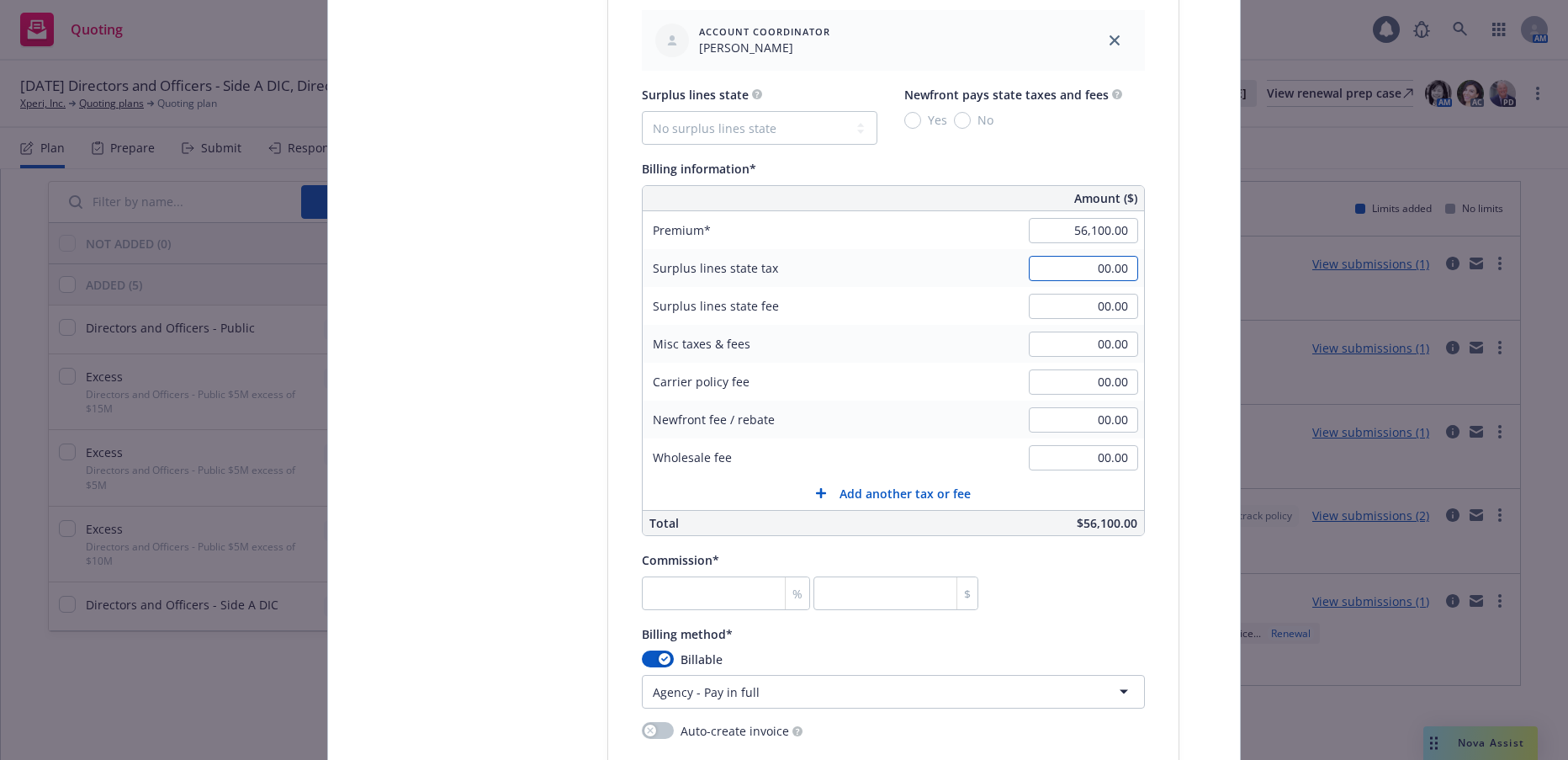
scroll to position [1178, 0]
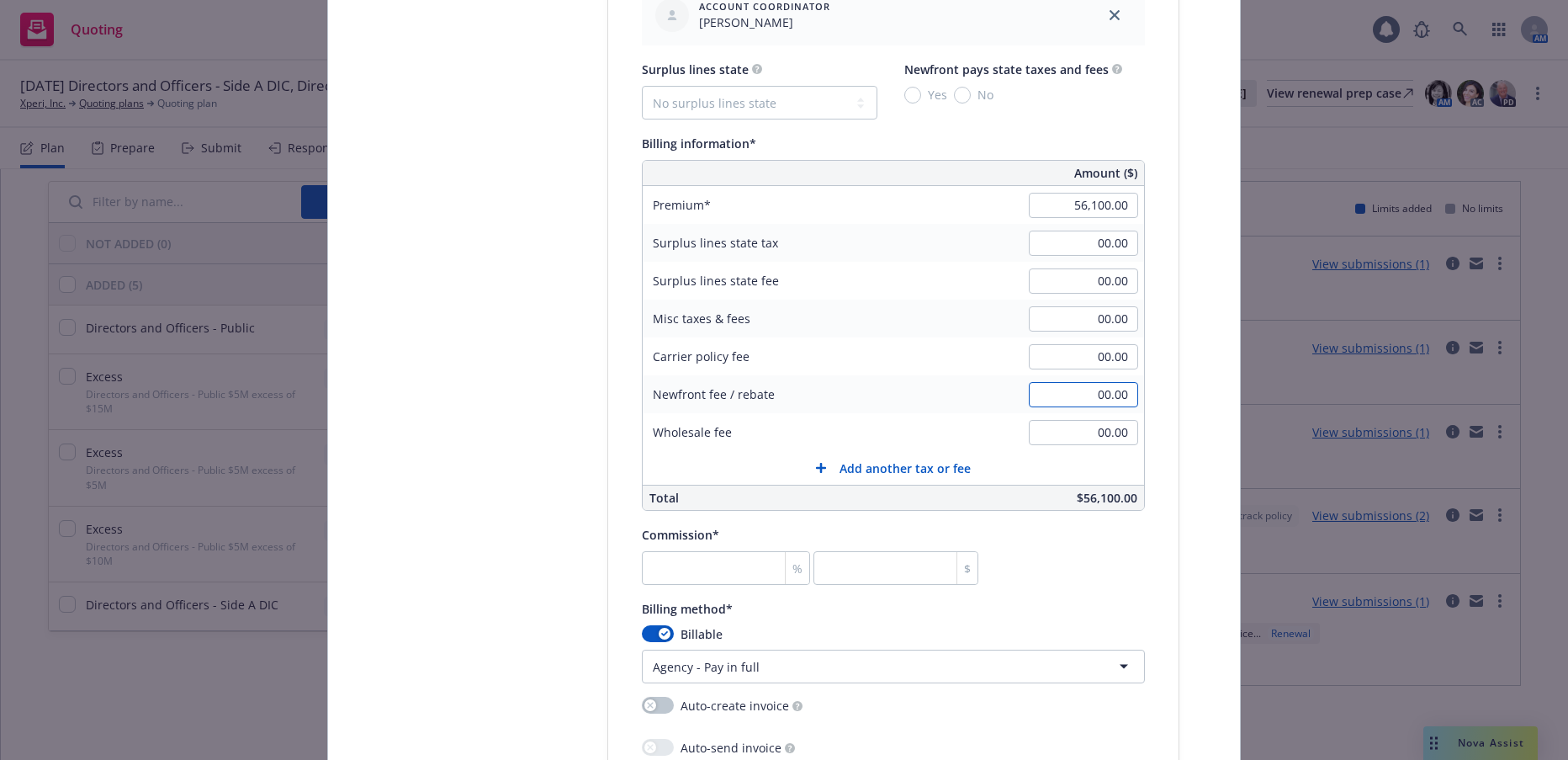
click at [1081, 400] on input "00.00" at bounding box center [1084, 394] width 110 height 25
click at [721, 564] on input "number" at bounding box center [726, 567] width 168 height 33
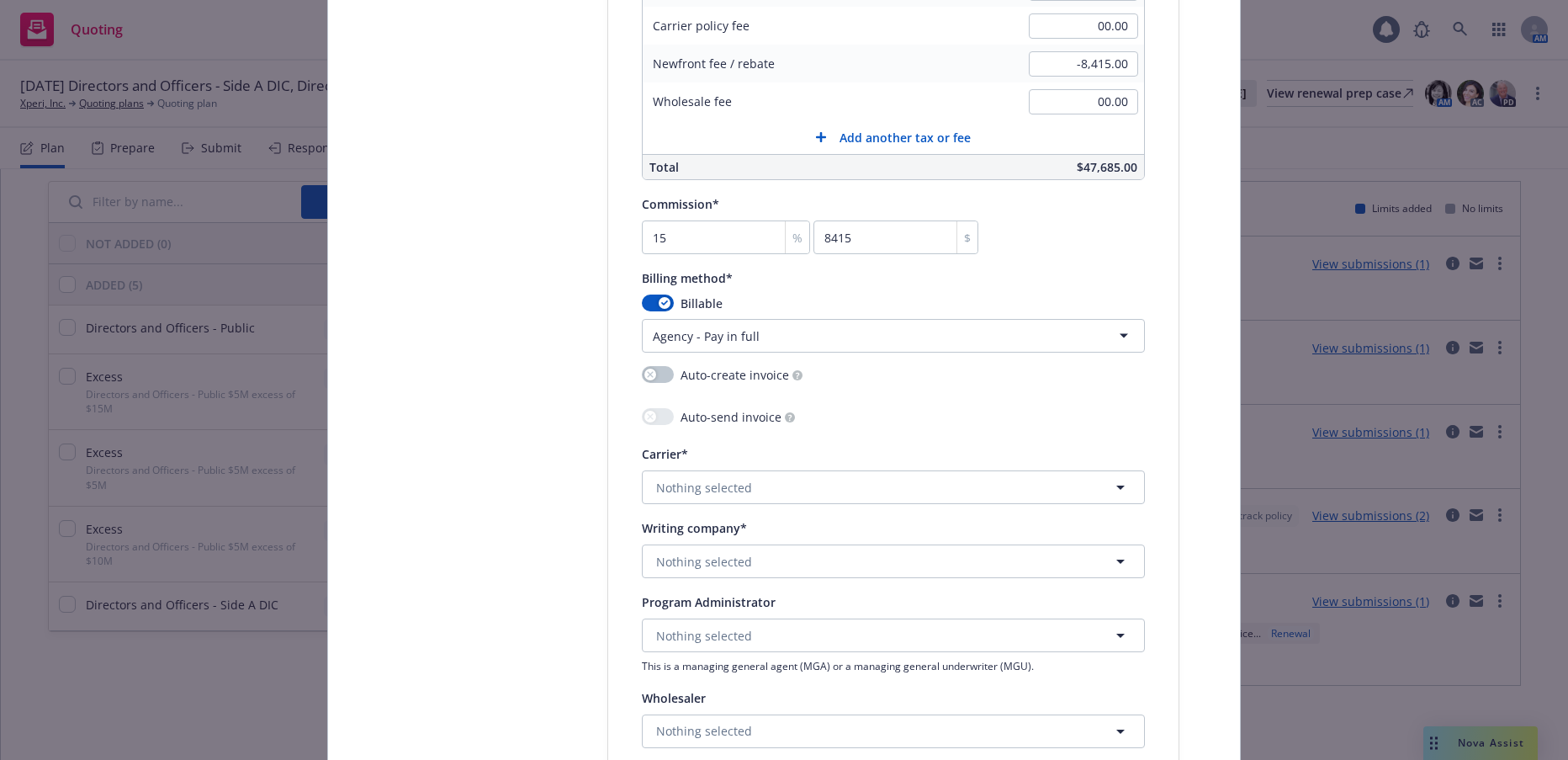
scroll to position [1514, 0]
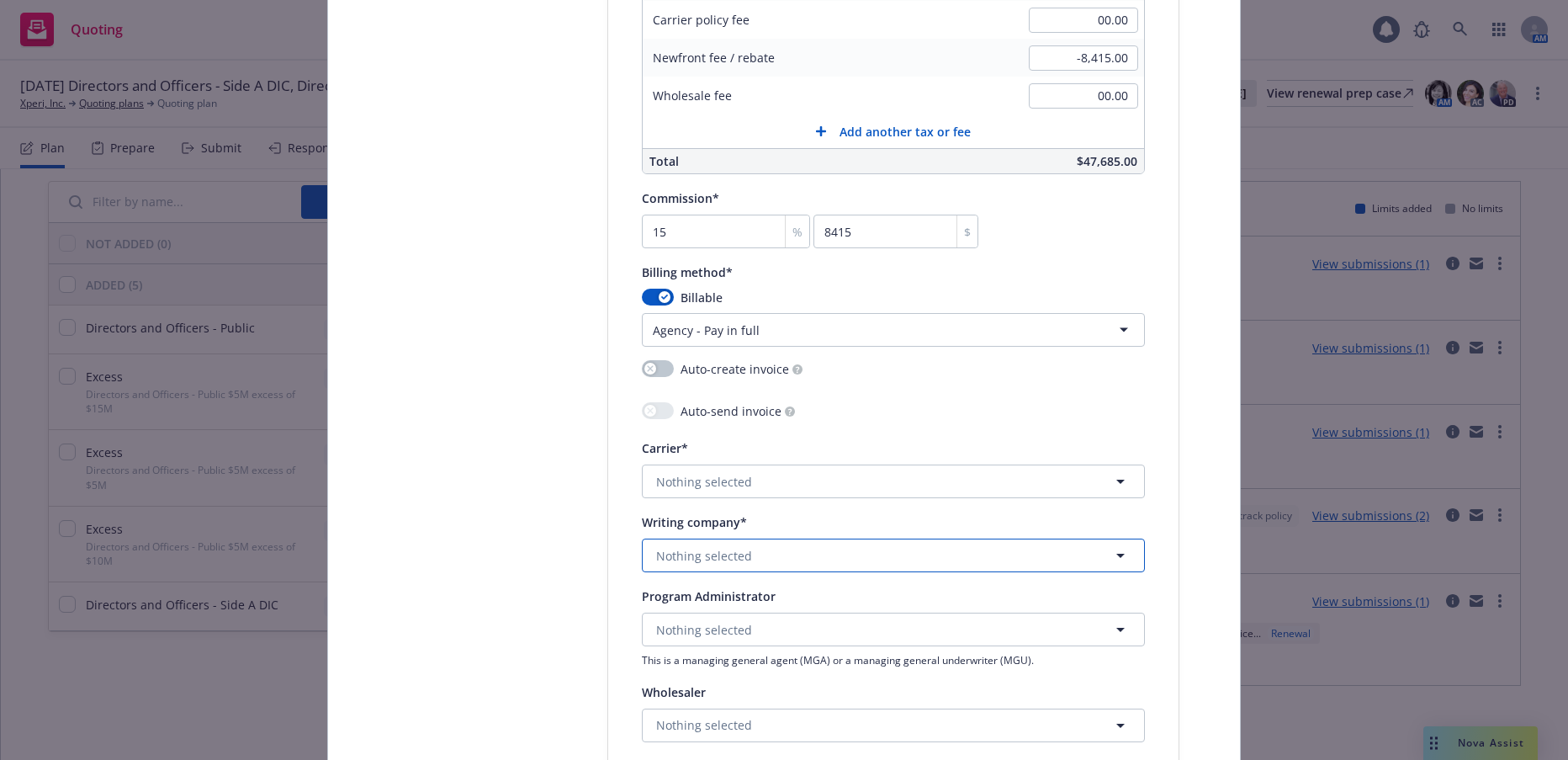
click at [726, 544] on button "Nothing selected" at bounding box center [893, 555] width 503 height 33
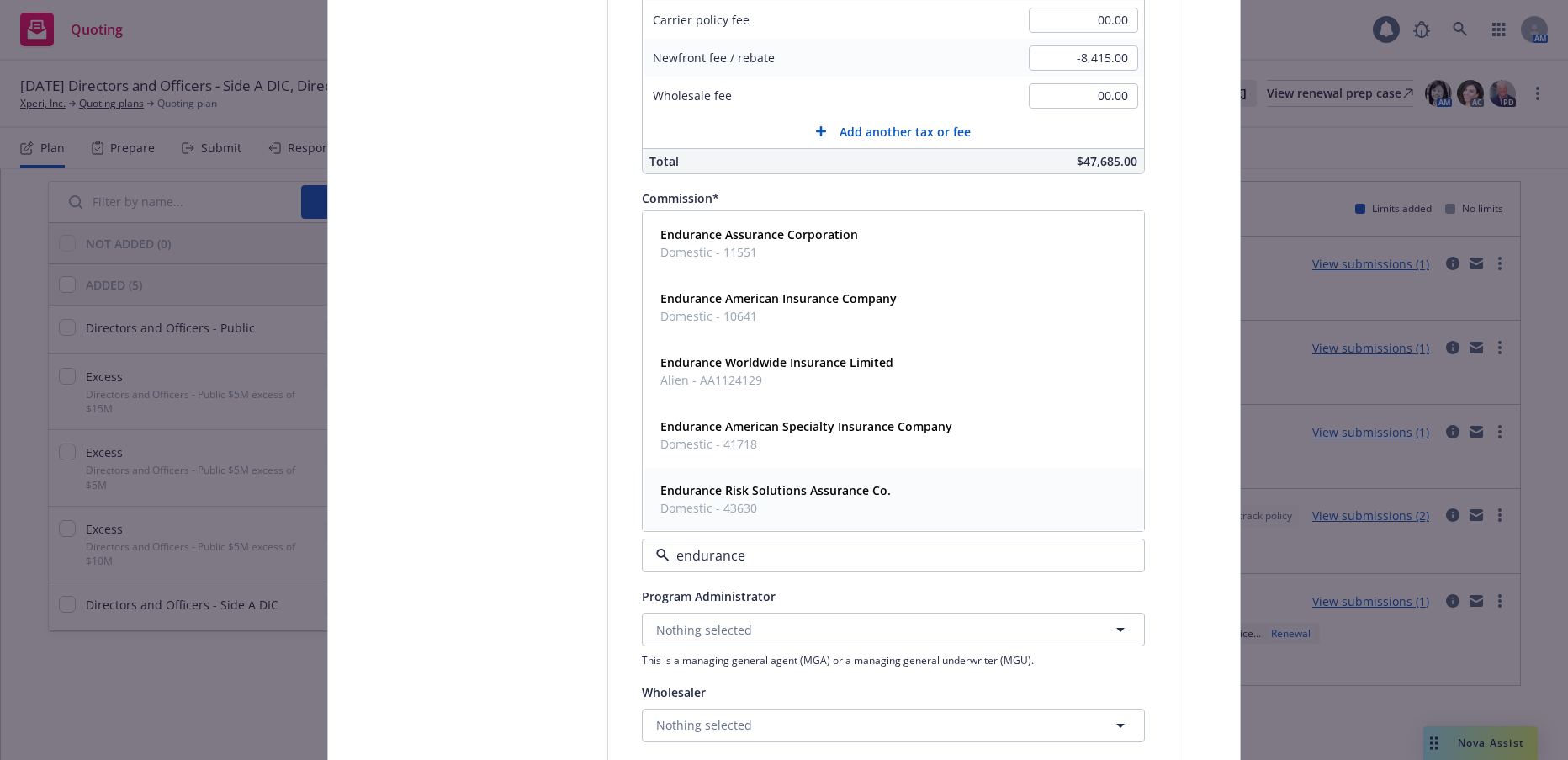
click at [752, 502] on span "Domestic - 43630" at bounding box center [775, 507] width 230 height 18
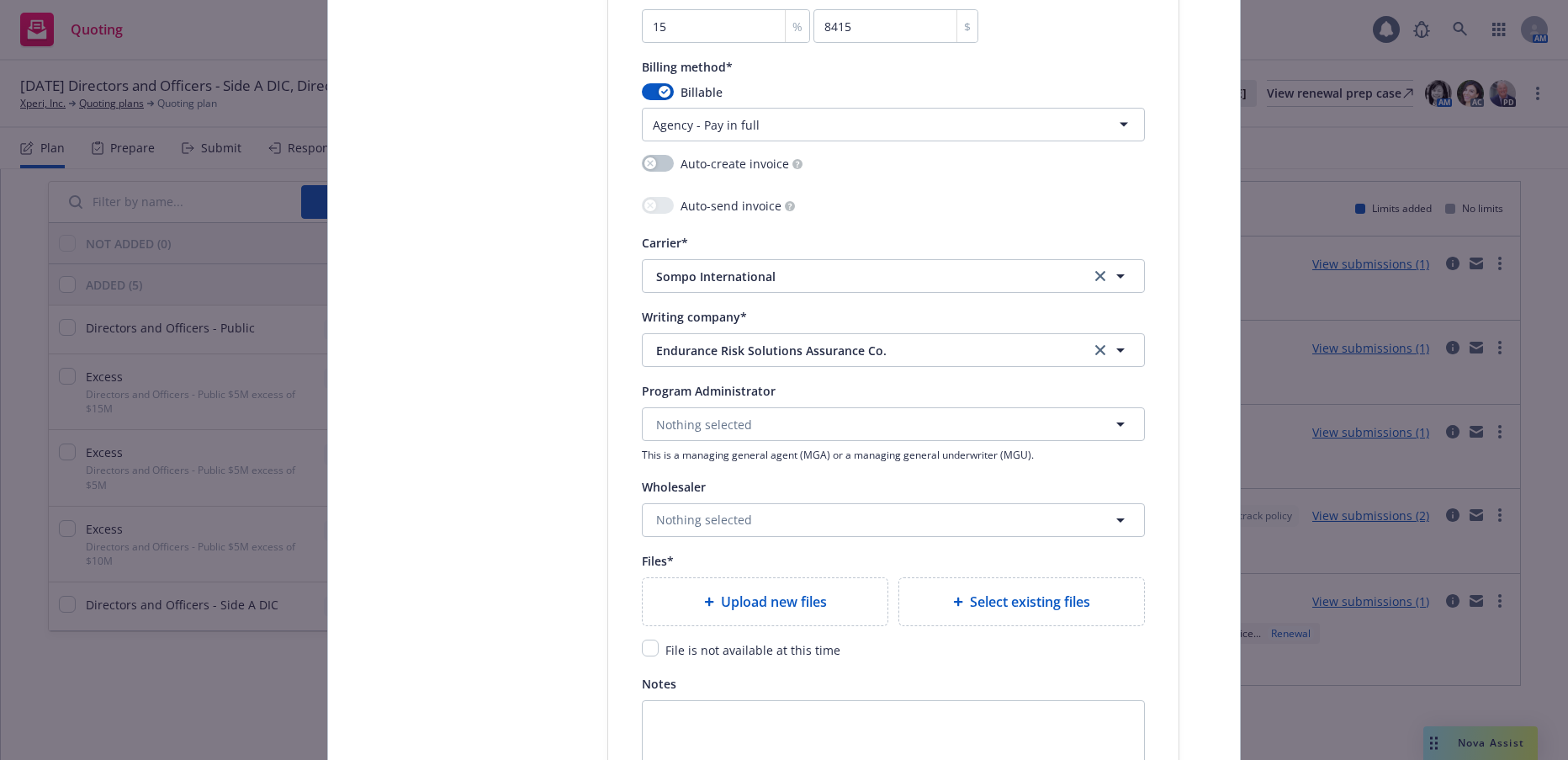
scroll to position [1766, 0]
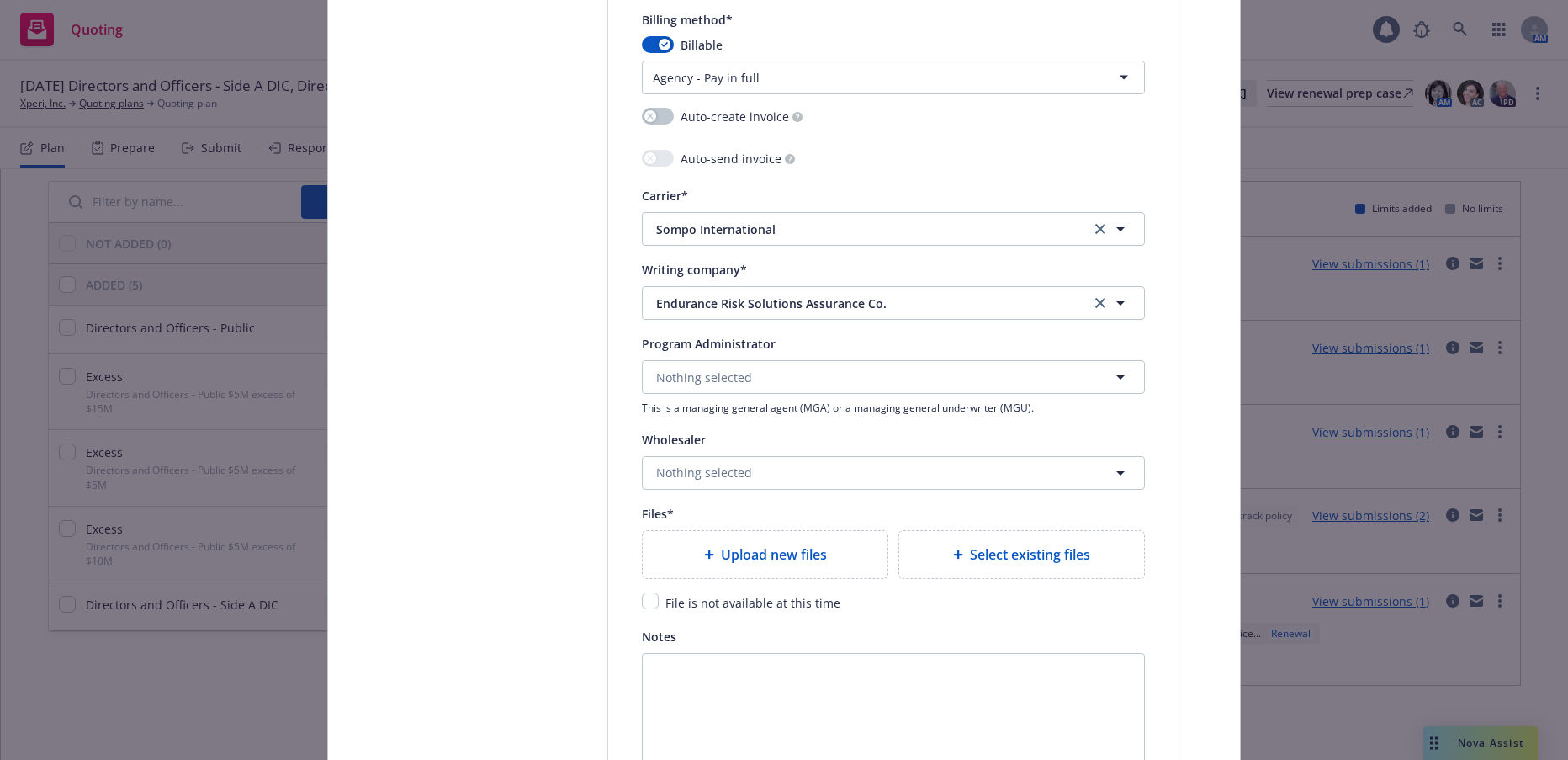
click at [793, 553] on span "Upload new files" at bounding box center [773, 554] width 106 height 20
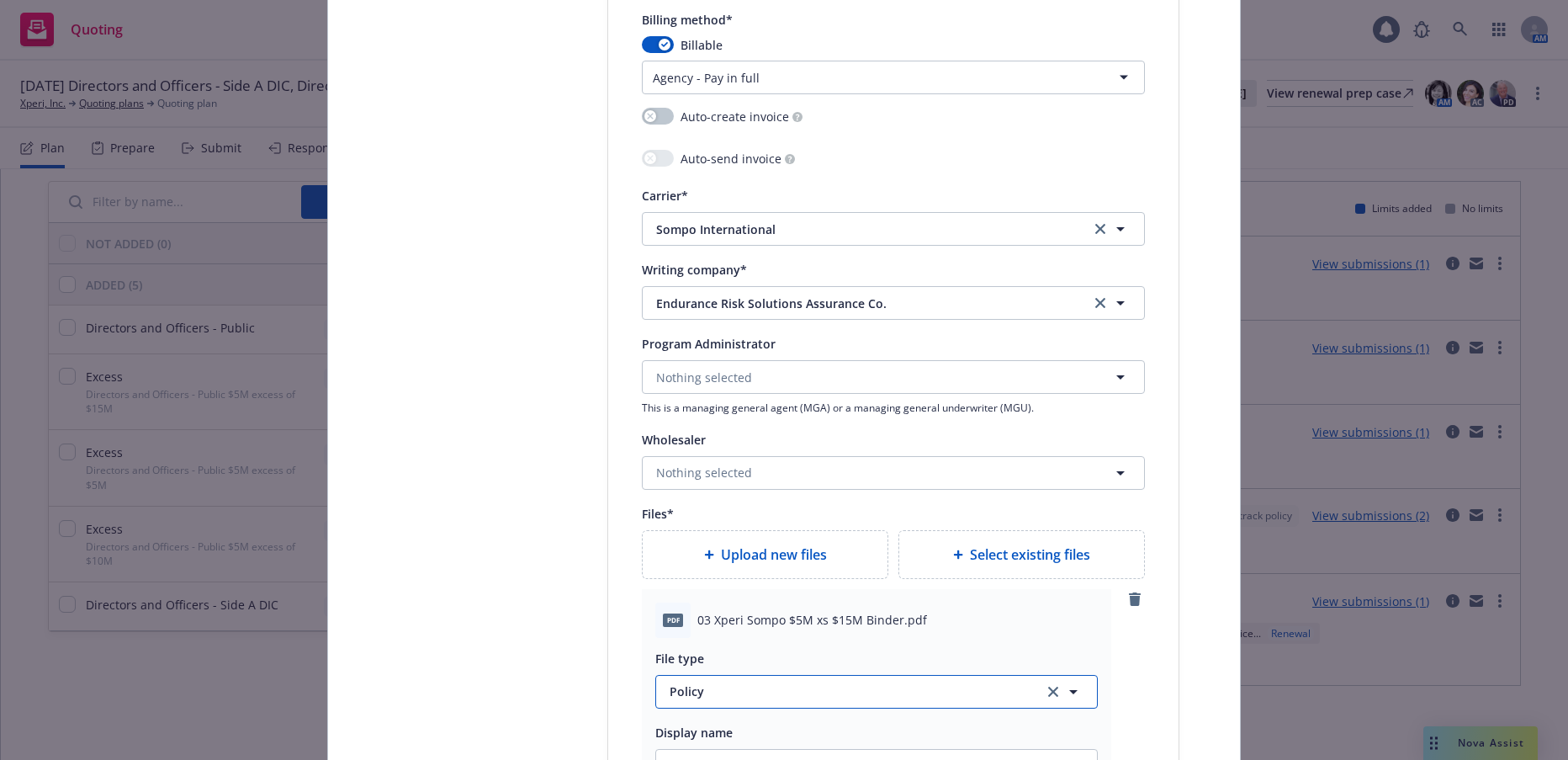
click at [677, 690] on span "Policy" at bounding box center [846, 691] width 354 height 18
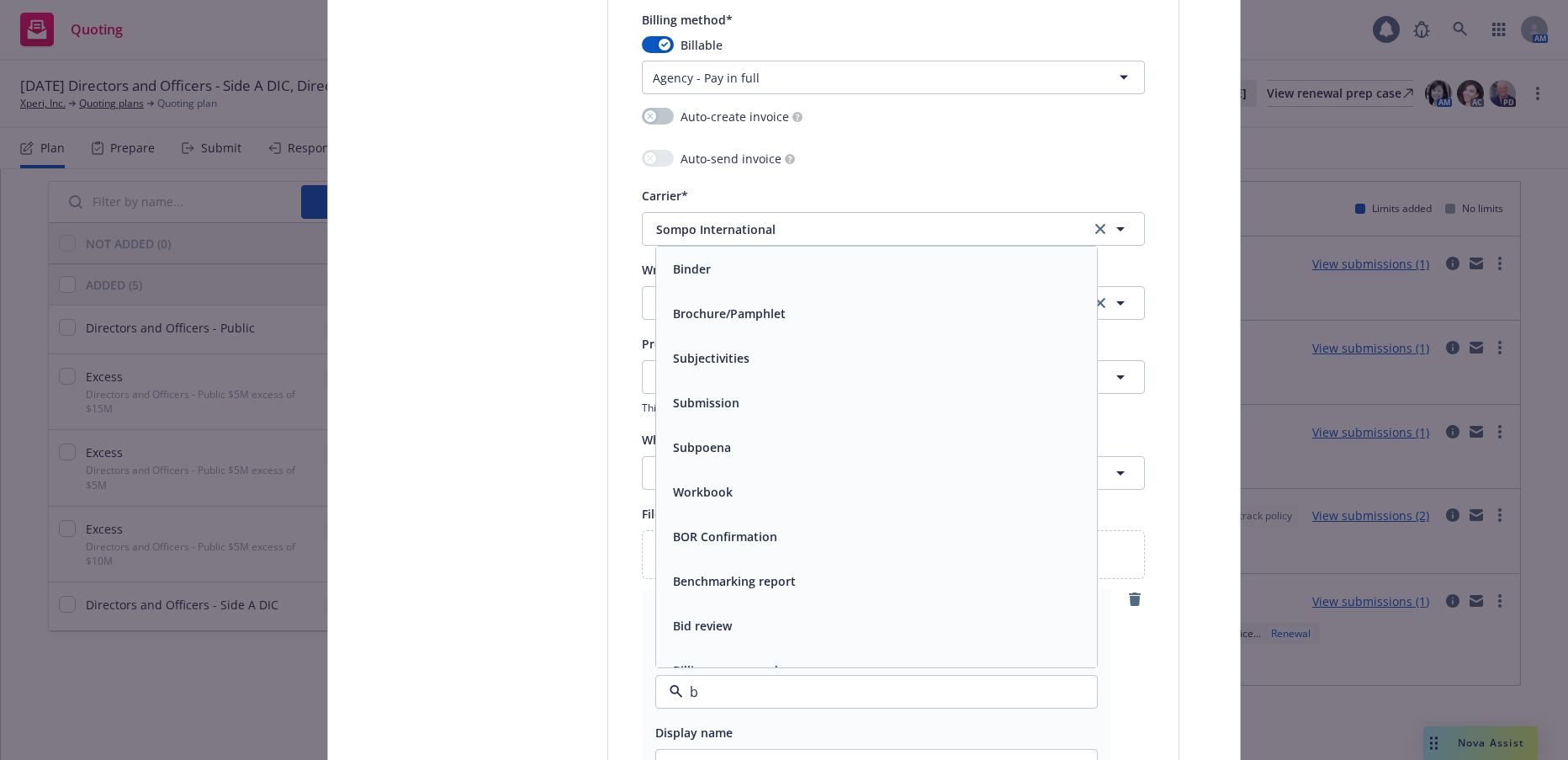
click at [694, 272] on span "Binder" at bounding box center [692, 268] width 38 height 18
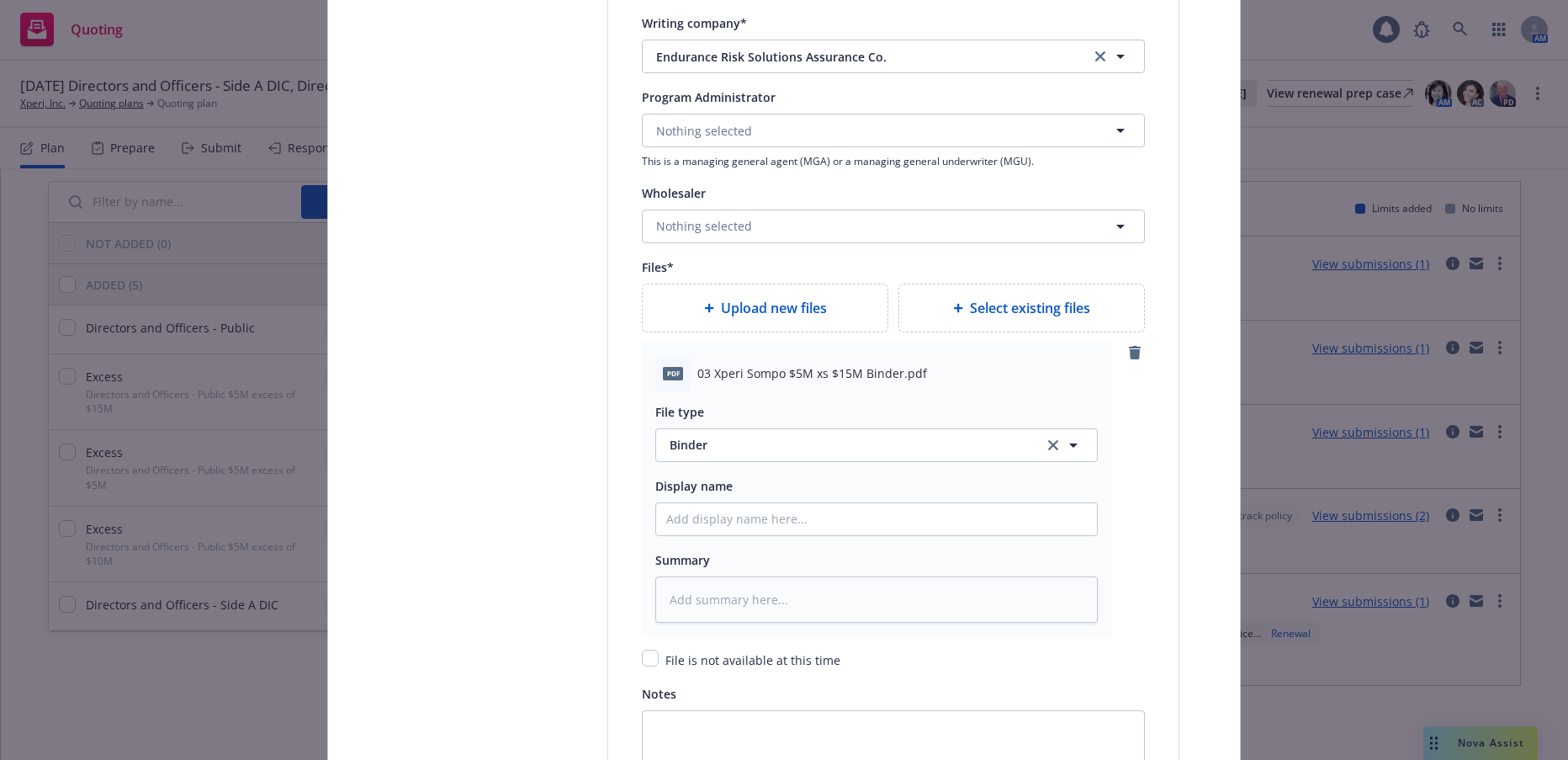
scroll to position [2019, 0]
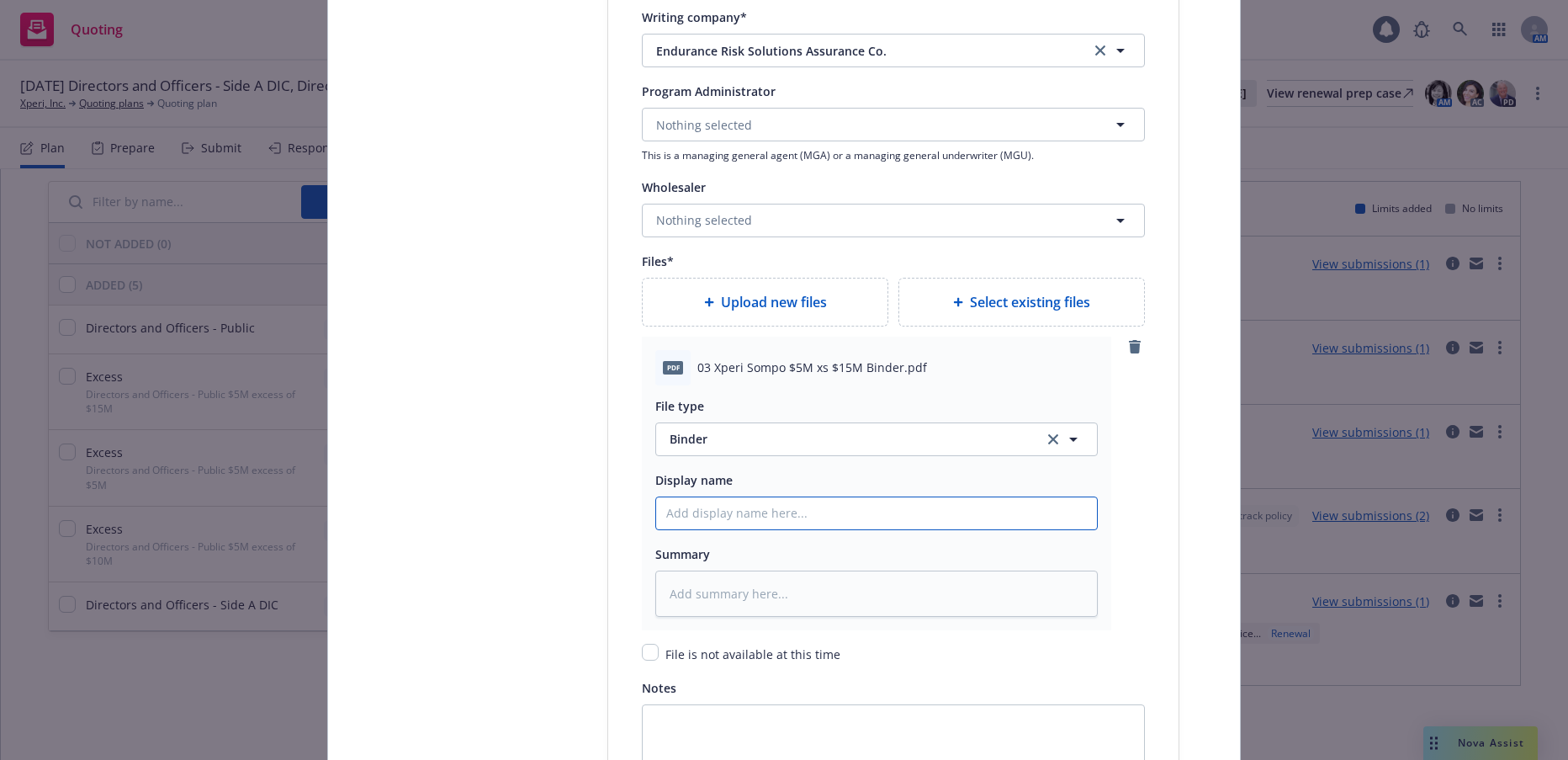
click at [775, 504] on input "Policy display name" at bounding box center [877, 513] width 441 height 32
click at [789, 294] on span "Upload new files" at bounding box center [773, 302] width 106 height 20
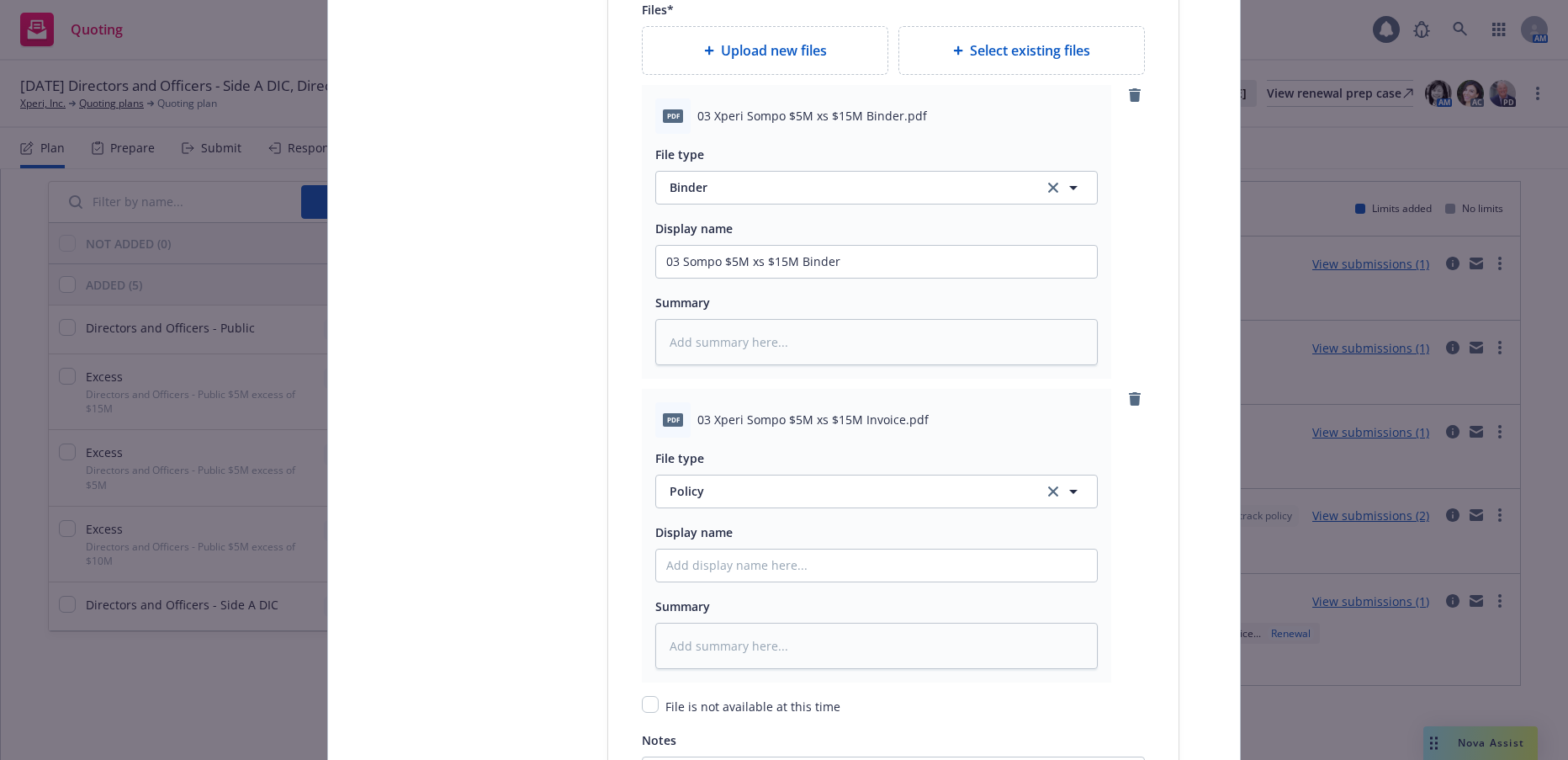
scroll to position [2271, 0]
click at [688, 494] on span "Policy" at bounding box center [846, 490] width 354 height 18
click at [753, 444] on span "Invoice - Third Party" at bounding box center [731, 444] width 117 height 18
drag, startPoint x: 838, startPoint y: 264, endPoint x: 656, endPoint y: 264, distance: 182.0
click at [656, 264] on input "03 Sompo $5M xs $15M Binder" at bounding box center [877, 260] width 441 height 32
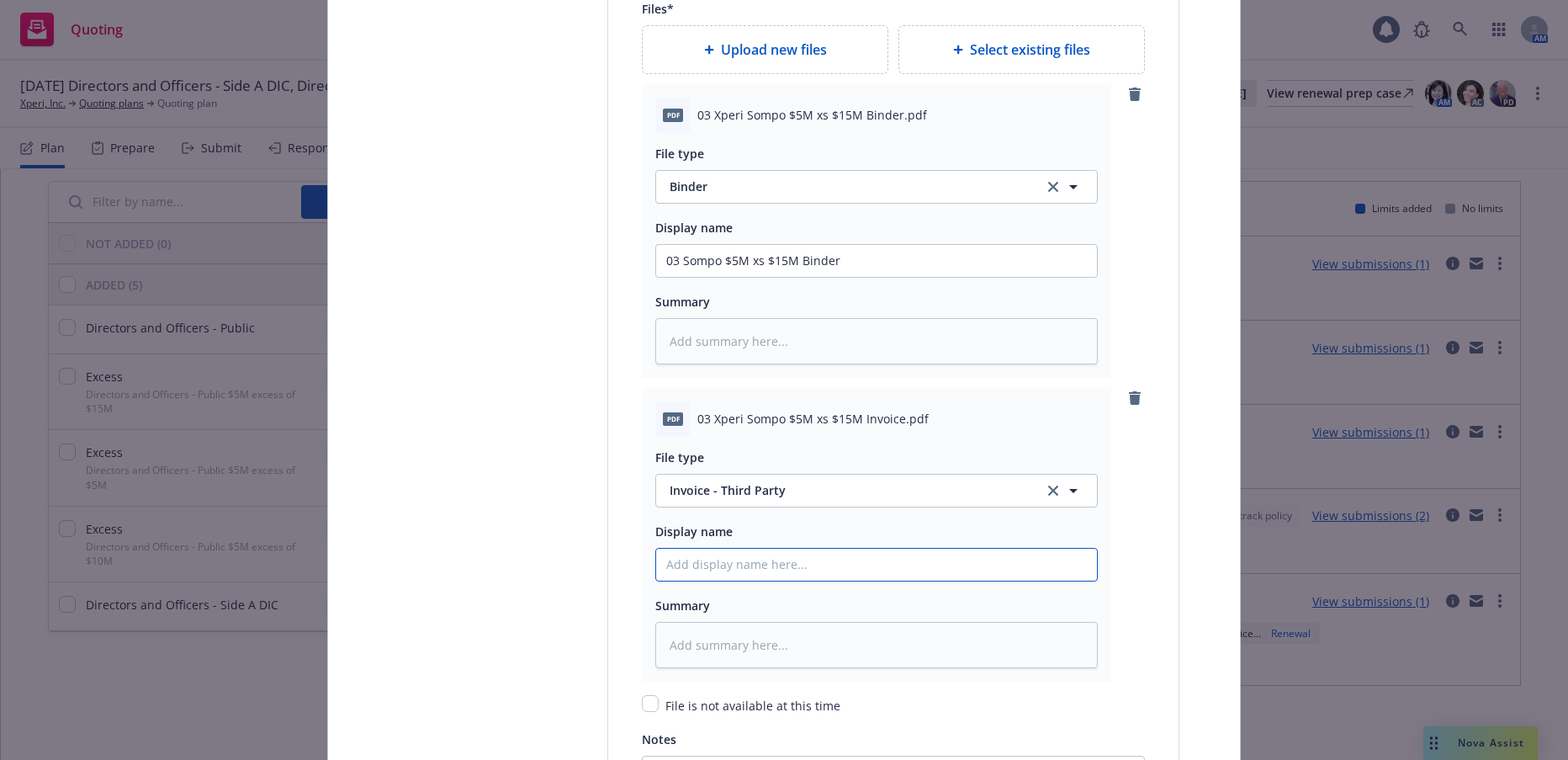
click at [695, 575] on input "Policy display name" at bounding box center [877, 563] width 441 height 32
paste input "03 Sompo $5M xs $15M Binder"
click at [850, 650] on textarea at bounding box center [876, 644] width 442 height 46
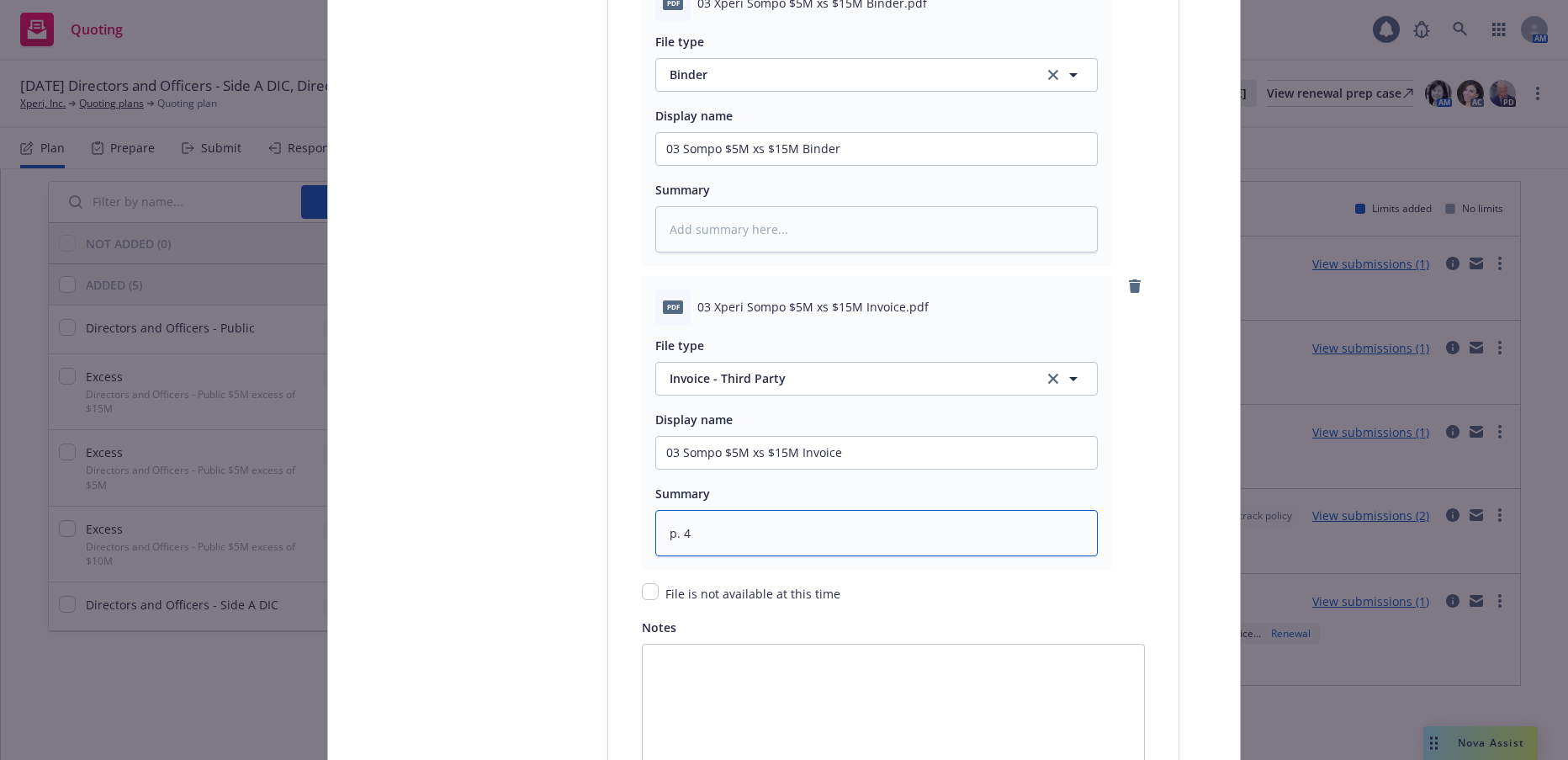
scroll to position [2607, 0]
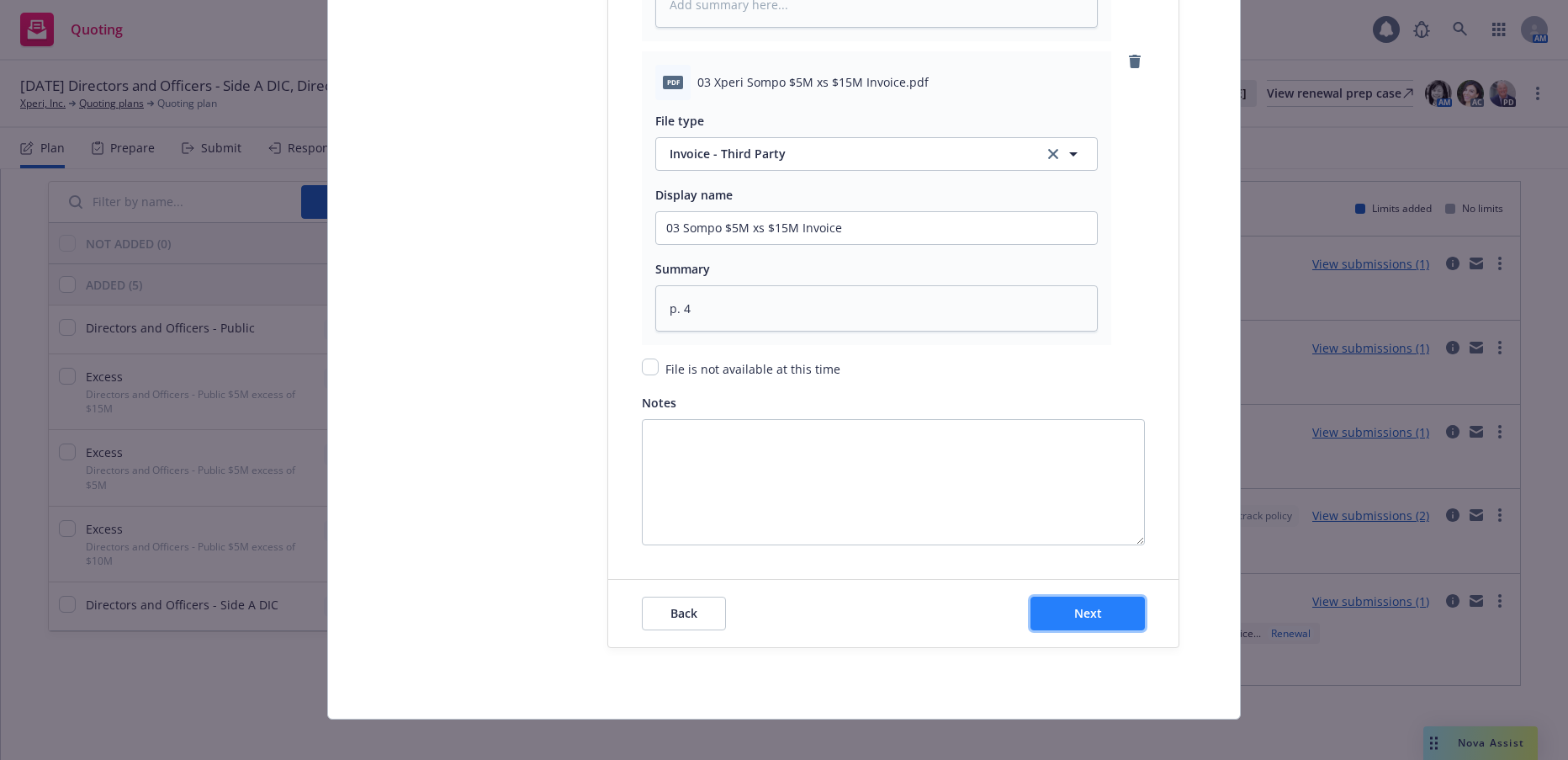
click at [1059, 609] on button "Next" at bounding box center [1088, 613] width 115 height 33
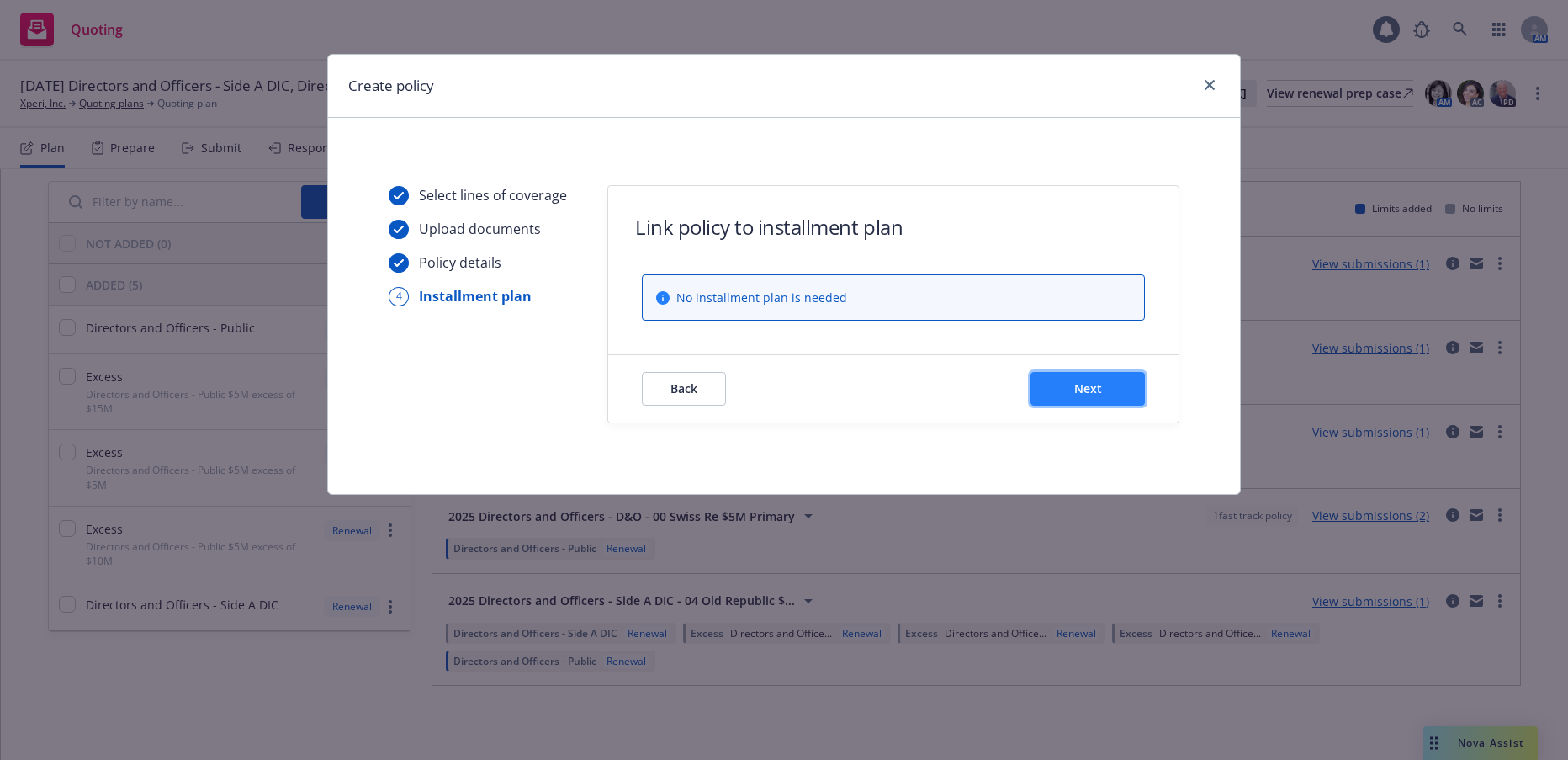
click at [1087, 392] on span "Next" at bounding box center [1088, 388] width 28 height 16
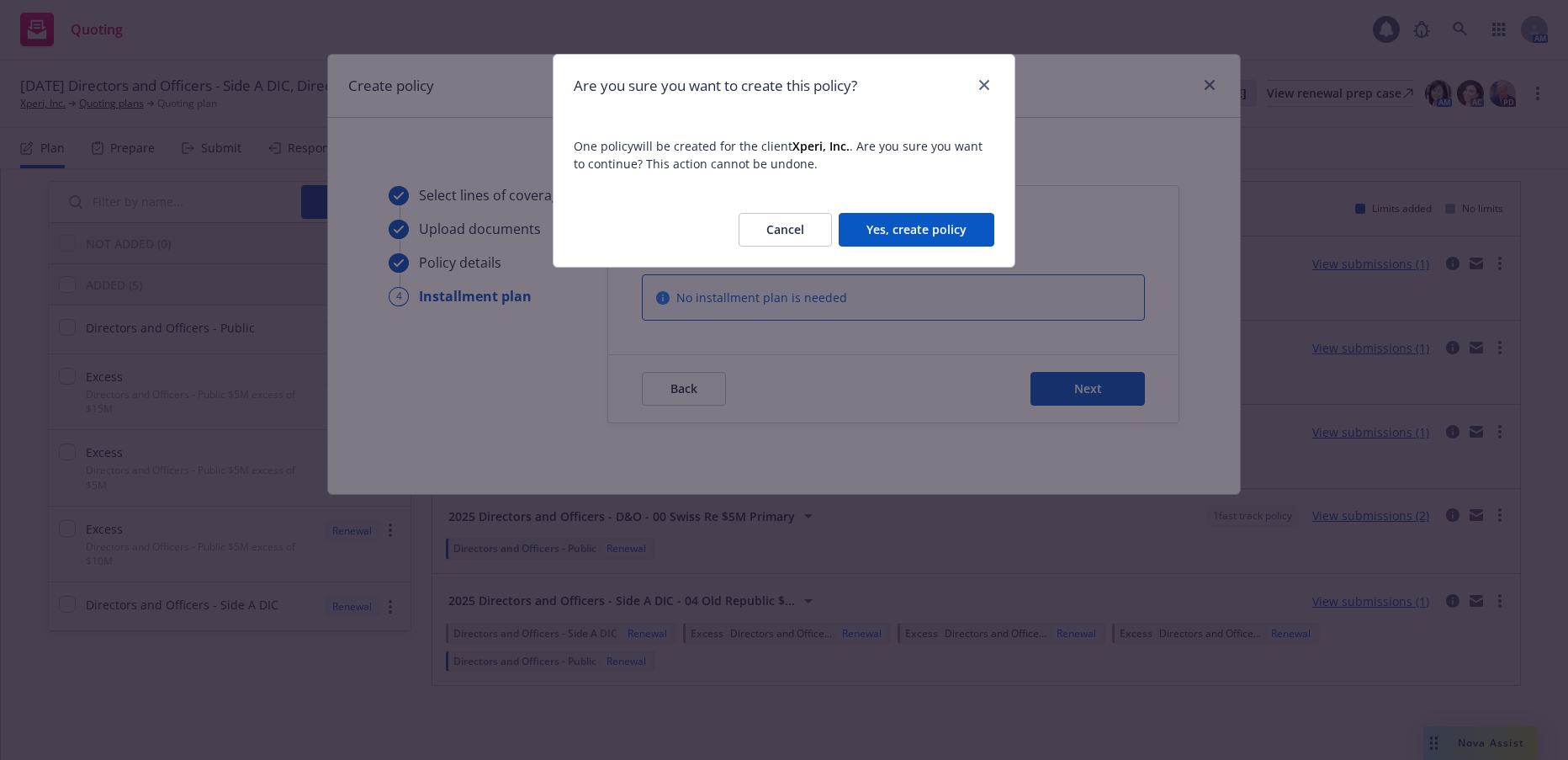
click at [959, 237] on button "Yes, create policy" at bounding box center [916, 229] width 156 height 33
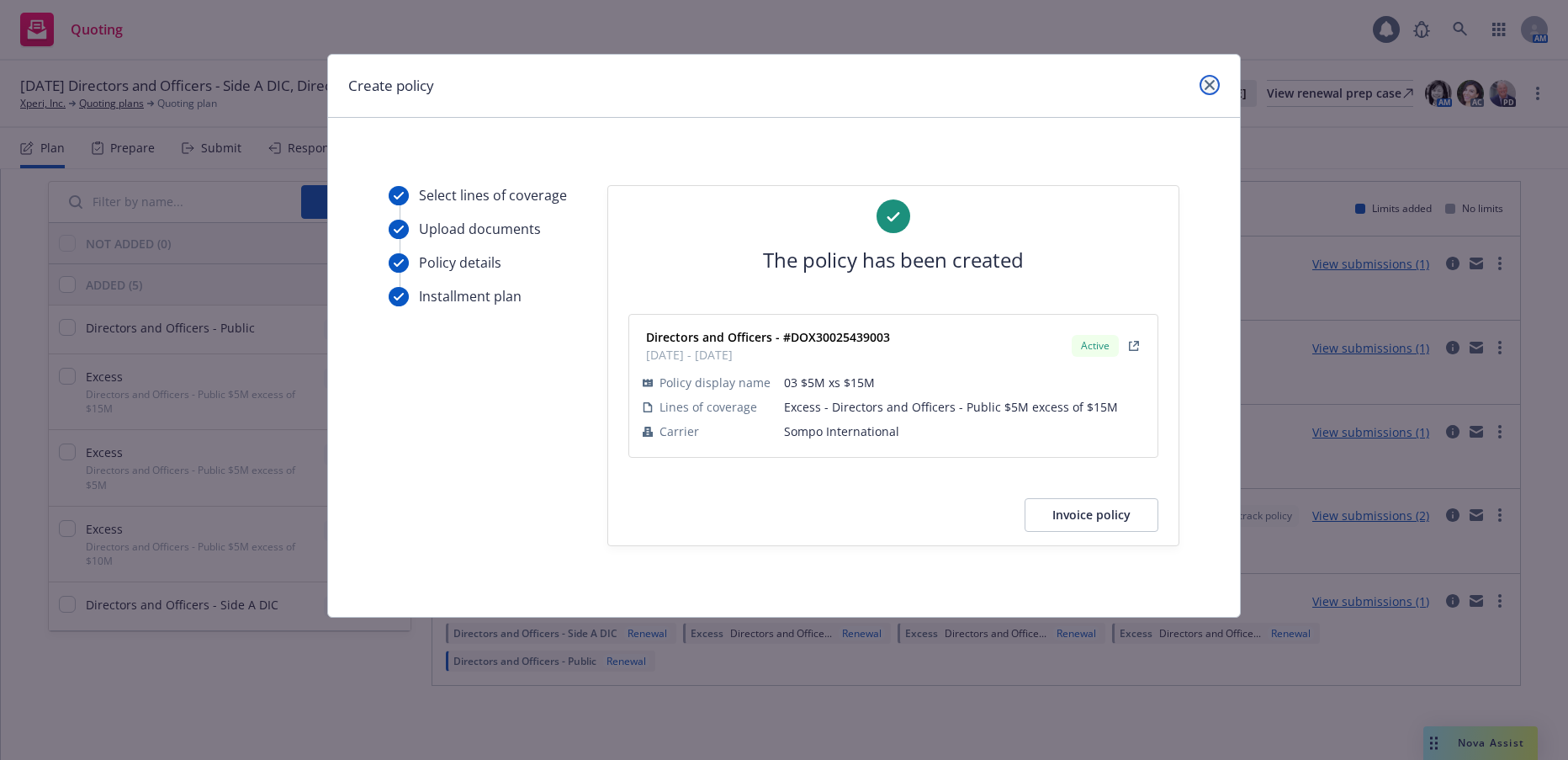
click at [1212, 78] on link "close" at bounding box center [1209, 84] width 20 height 20
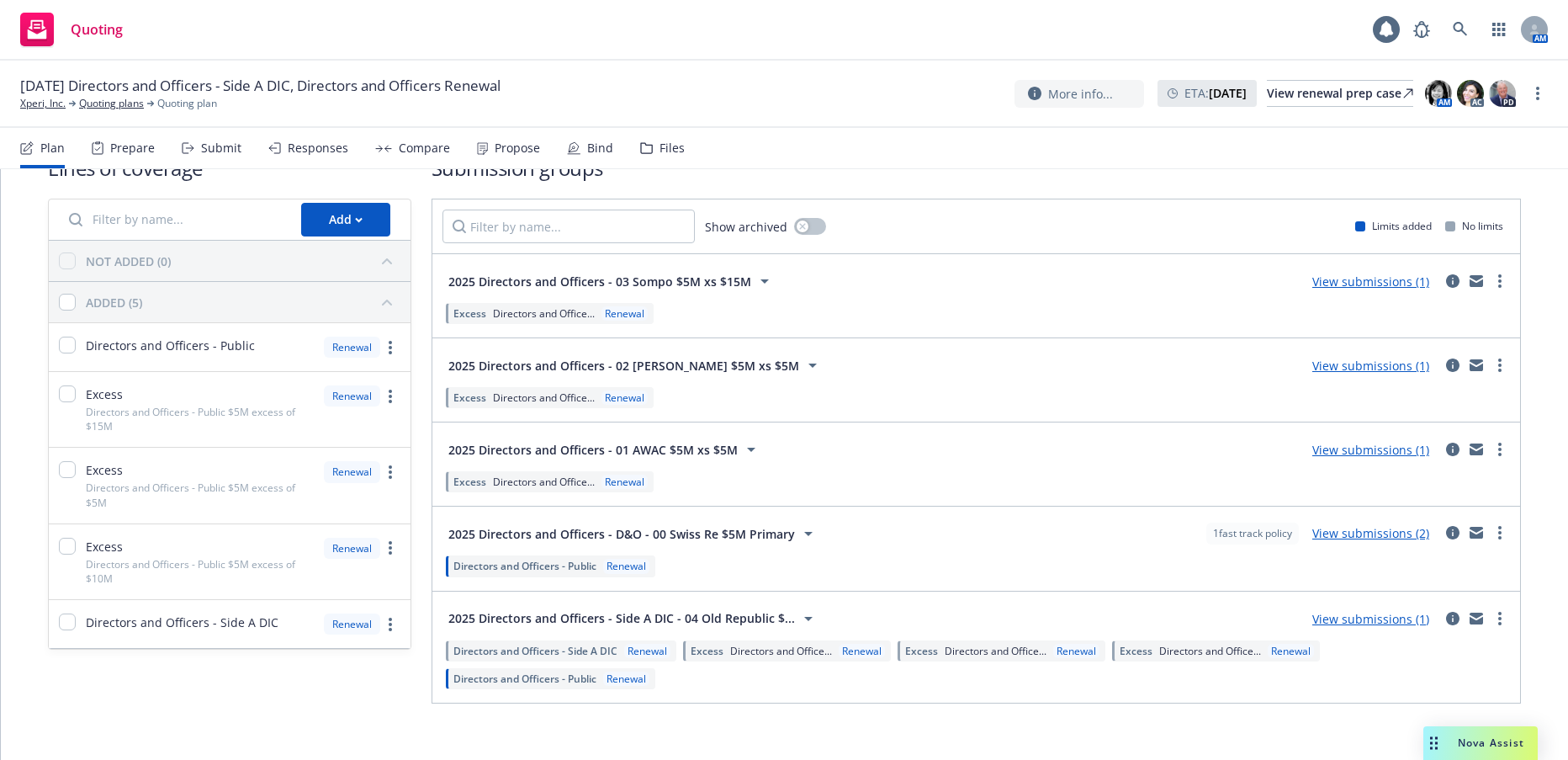
scroll to position [60, 0]
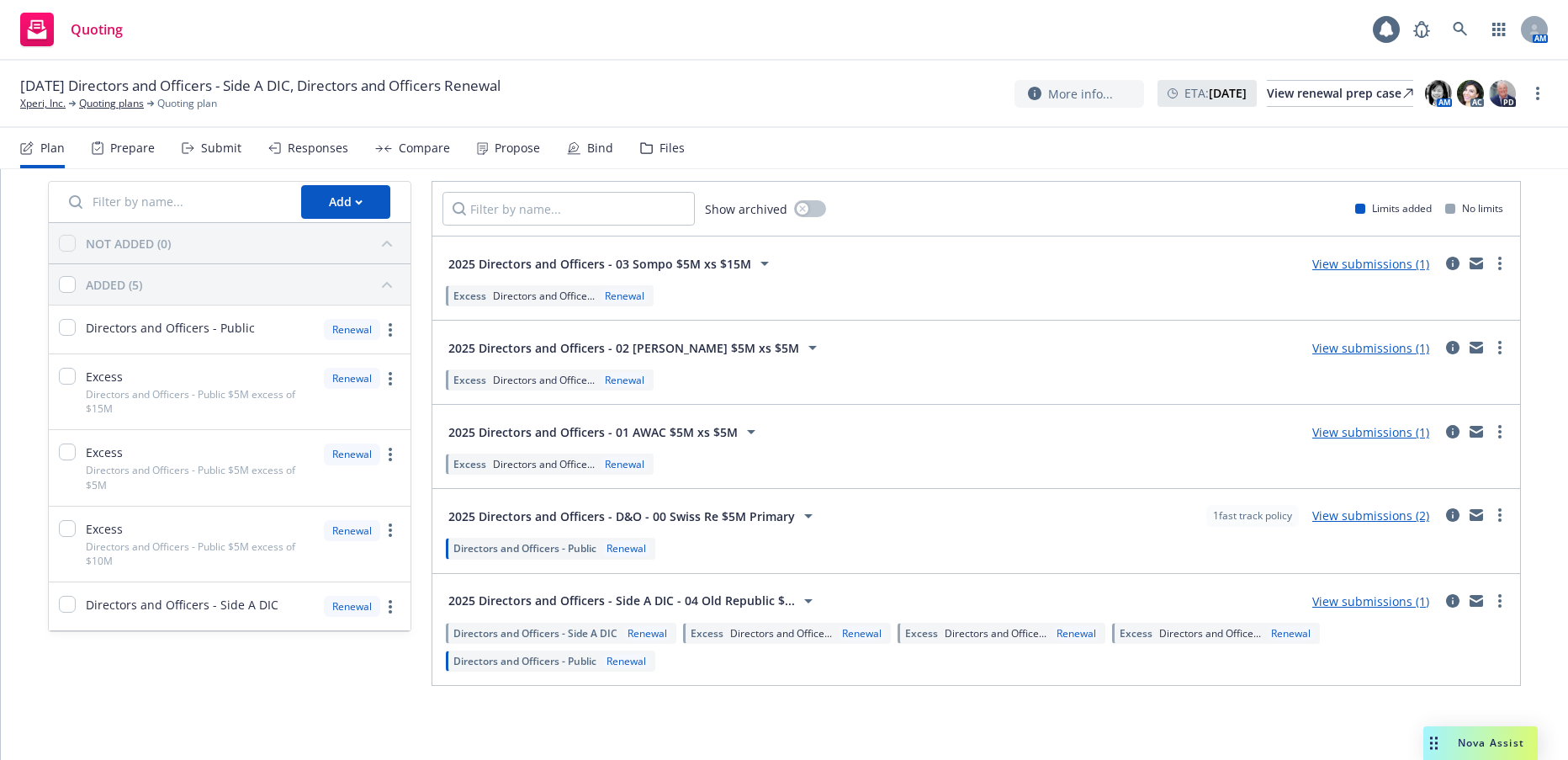
drag, startPoint x: 1483, startPoint y: 603, endPoint x: 1459, endPoint y: 612, distance: 25.6
click at [1490, 603] on link "more" at bounding box center [1499, 601] width 20 height 20
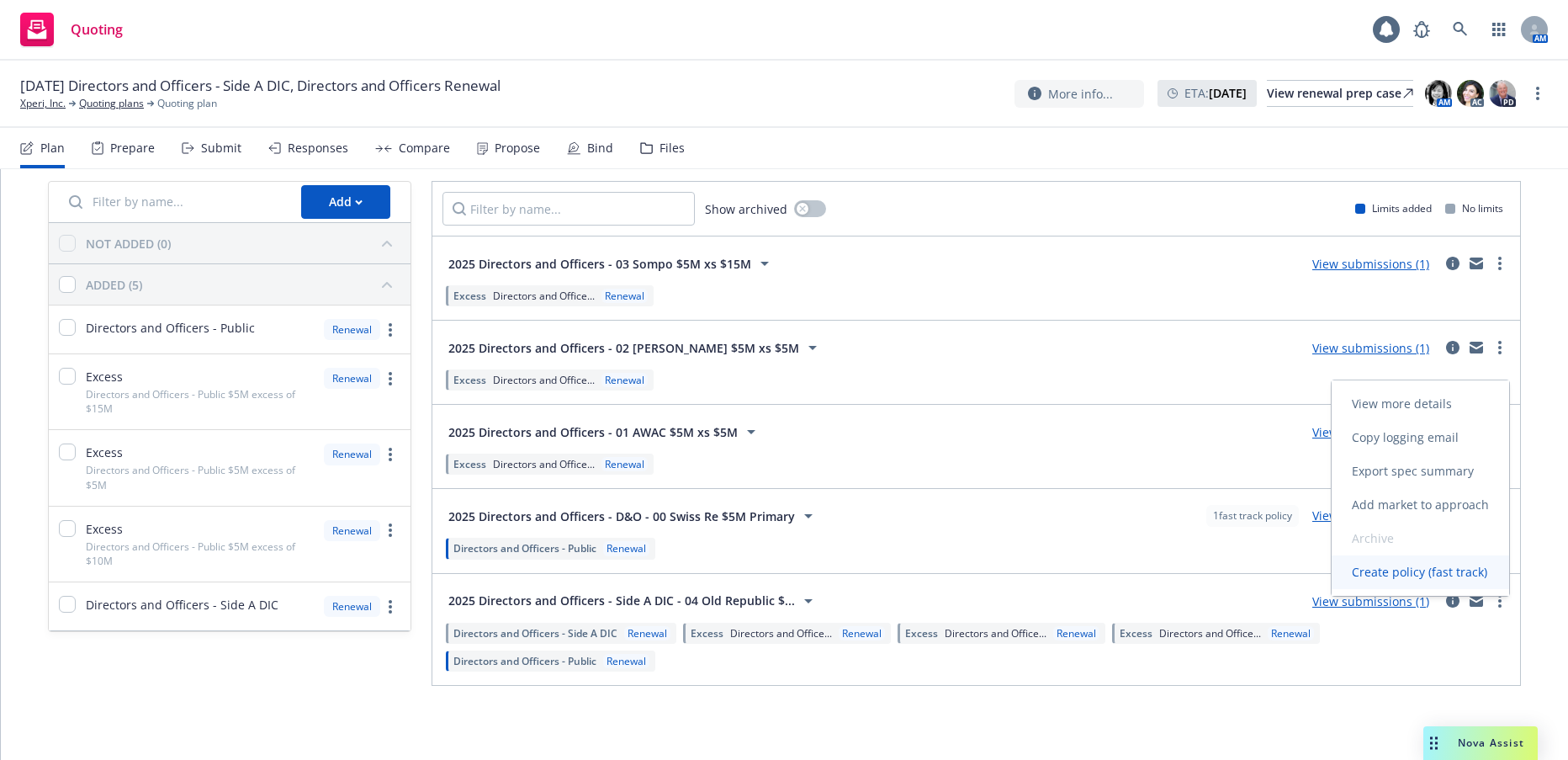
click at [1393, 570] on span "Create policy (fast track)" at bounding box center [1420, 571] width 176 height 16
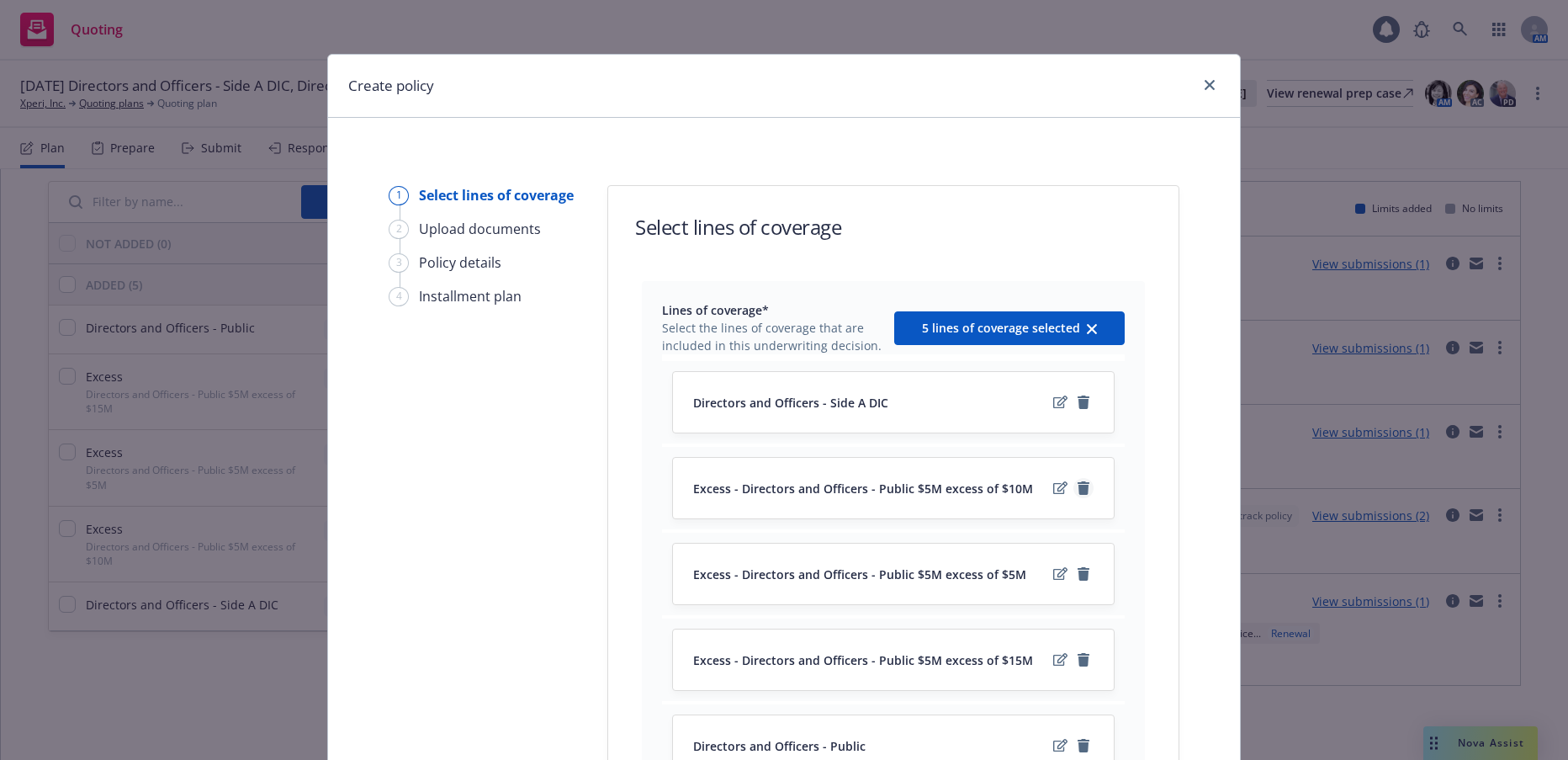
click at [1078, 489] on icon "remove" at bounding box center [1084, 488] width 11 height 13
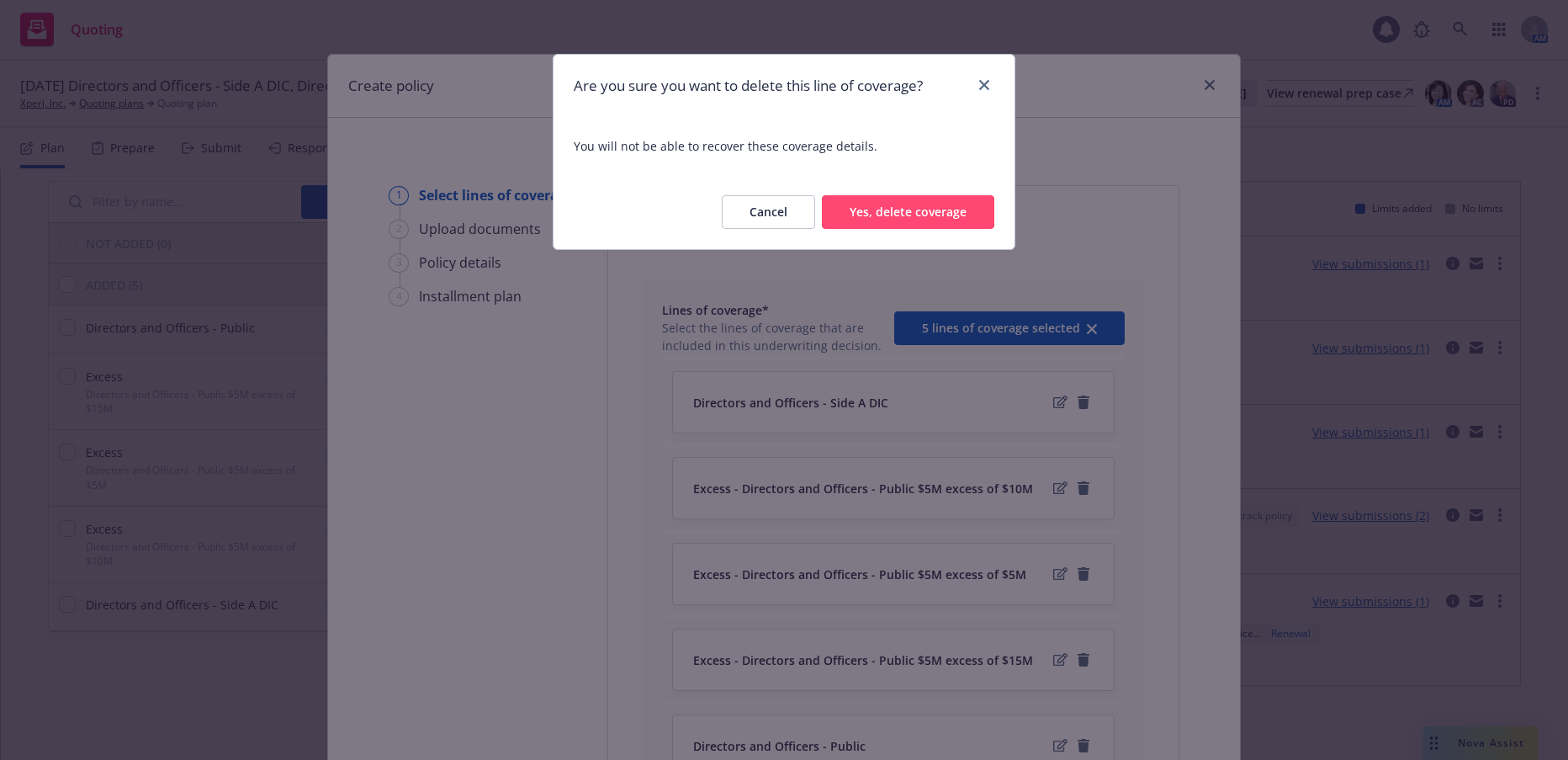
click at [928, 215] on button "Yes, delete coverage" at bounding box center [908, 211] width 173 height 33
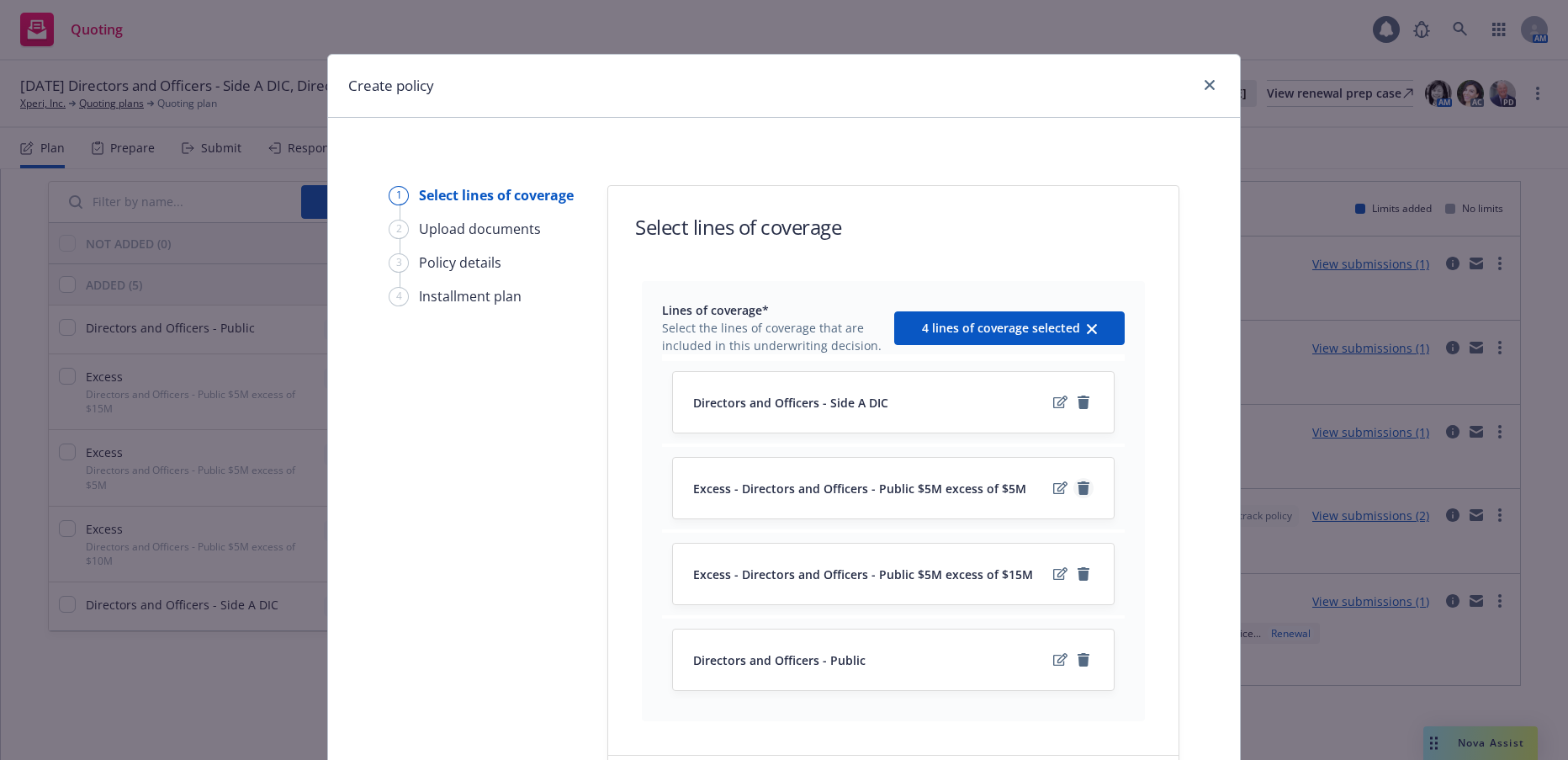
click at [1078, 489] on icon "remove" at bounding box center [1084, 488] width 11 height 13
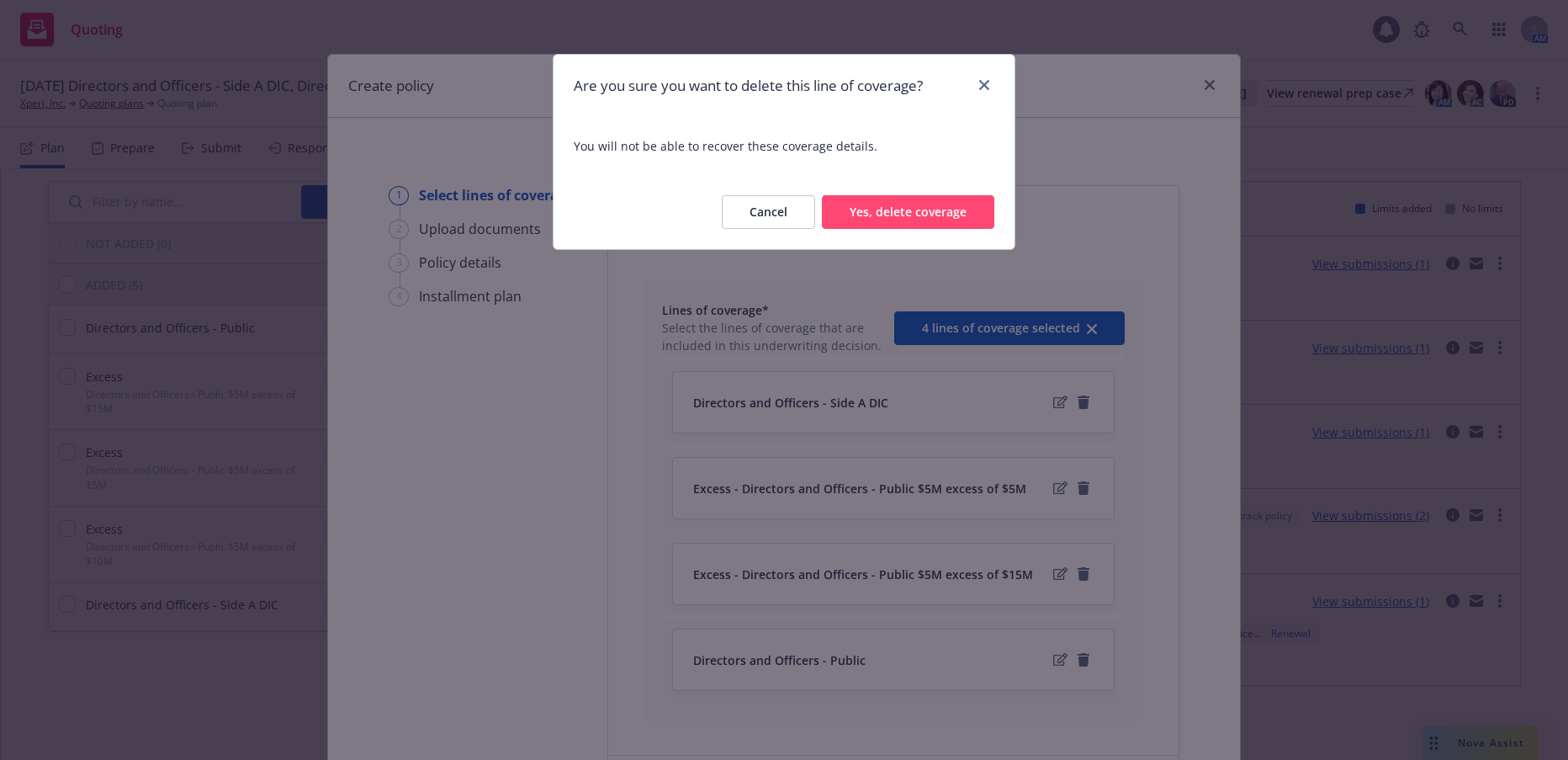
click at [960, 219] on button "Yes, delete coverage" at bounding box center [908, 211] width 173 height 33
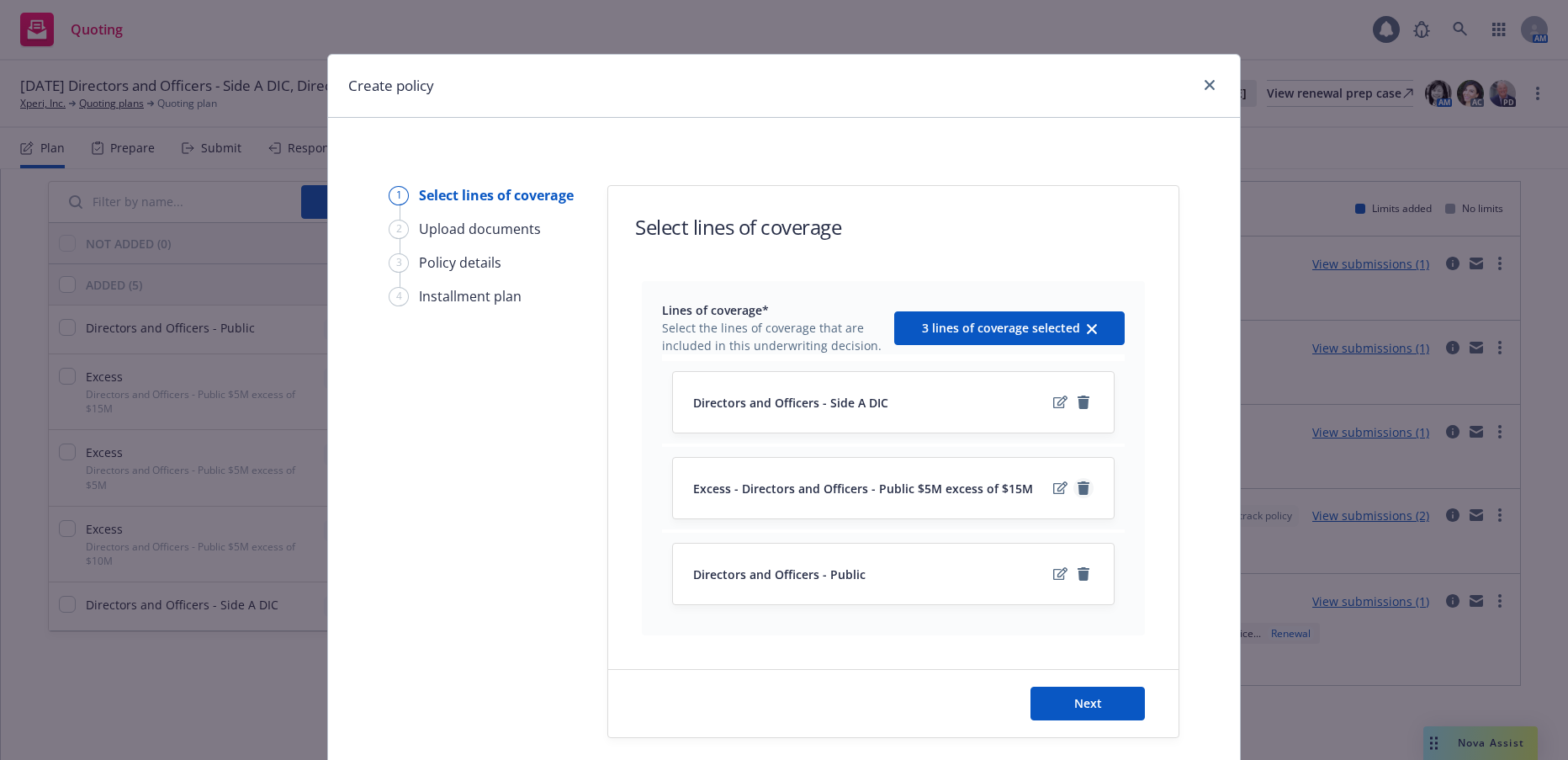
click at [1079, 490] on icon "remove" at bounding box center [1084, 488] width 11 height 13
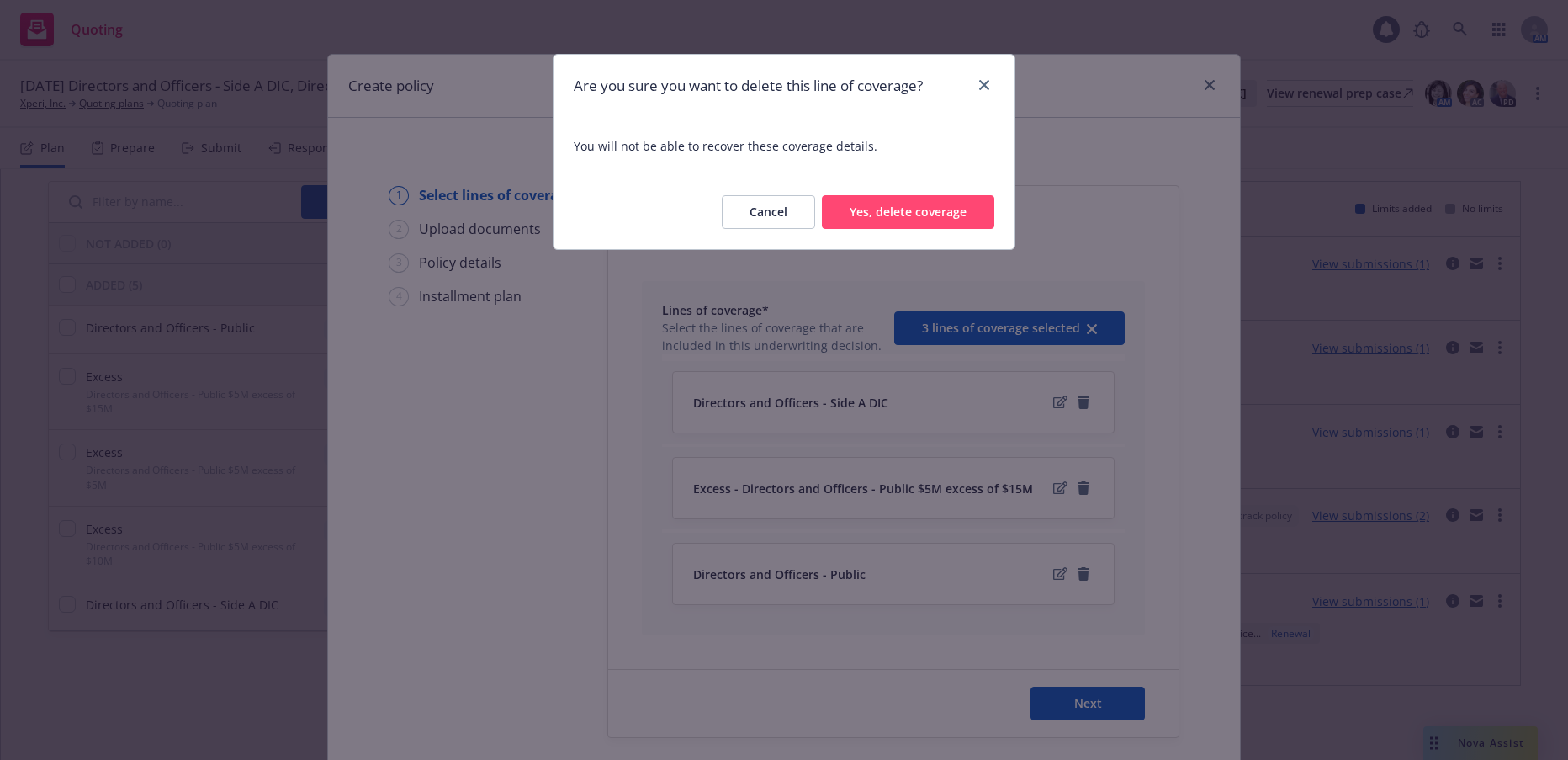
click at [945, 215] on button "Yes, delete coverage" at bounding box center [908, 211] width 173 height 33
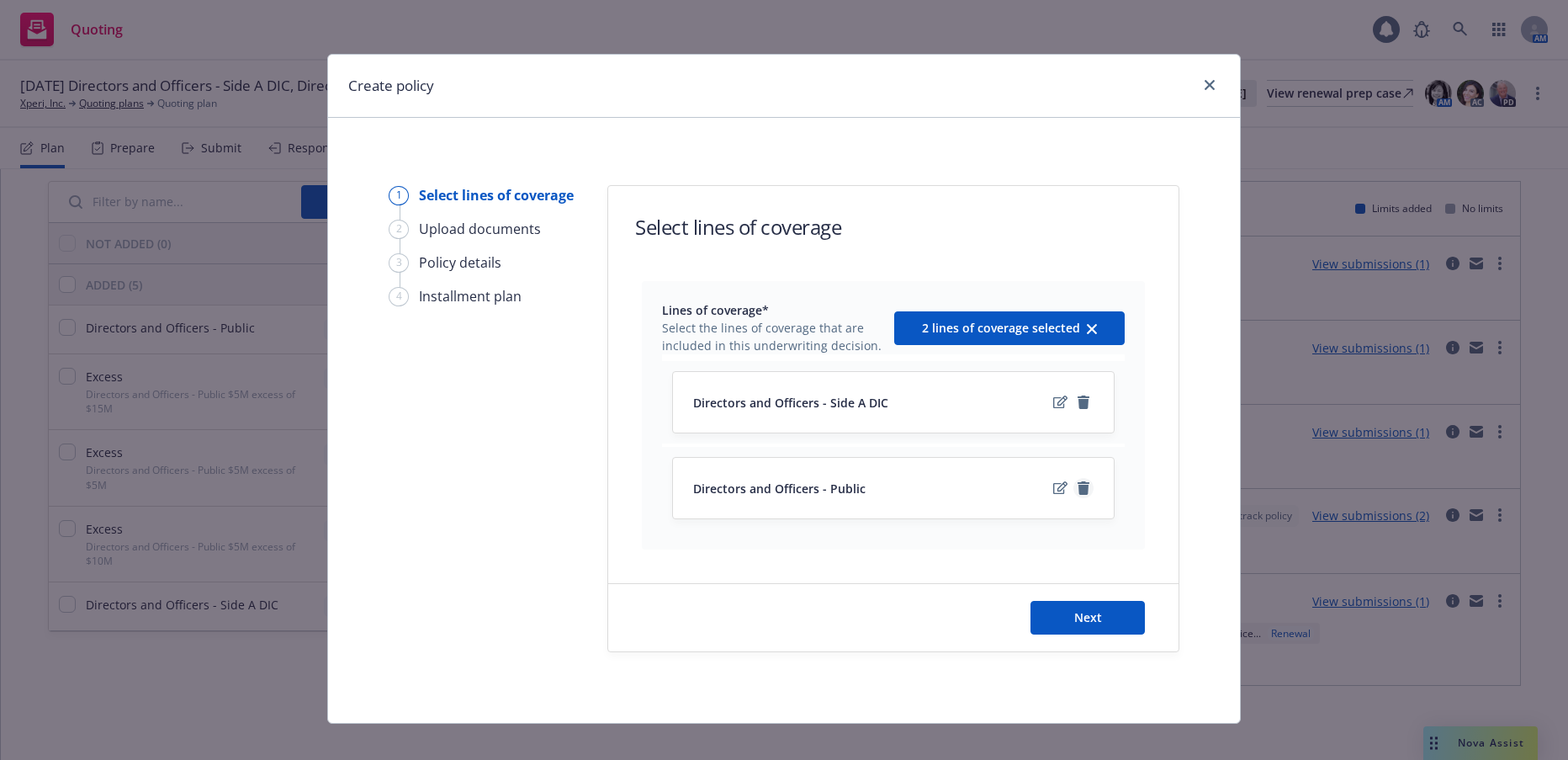
click at [1078, 492] on icon "remove" at bounding box center [1084, 488] width 11 height 13
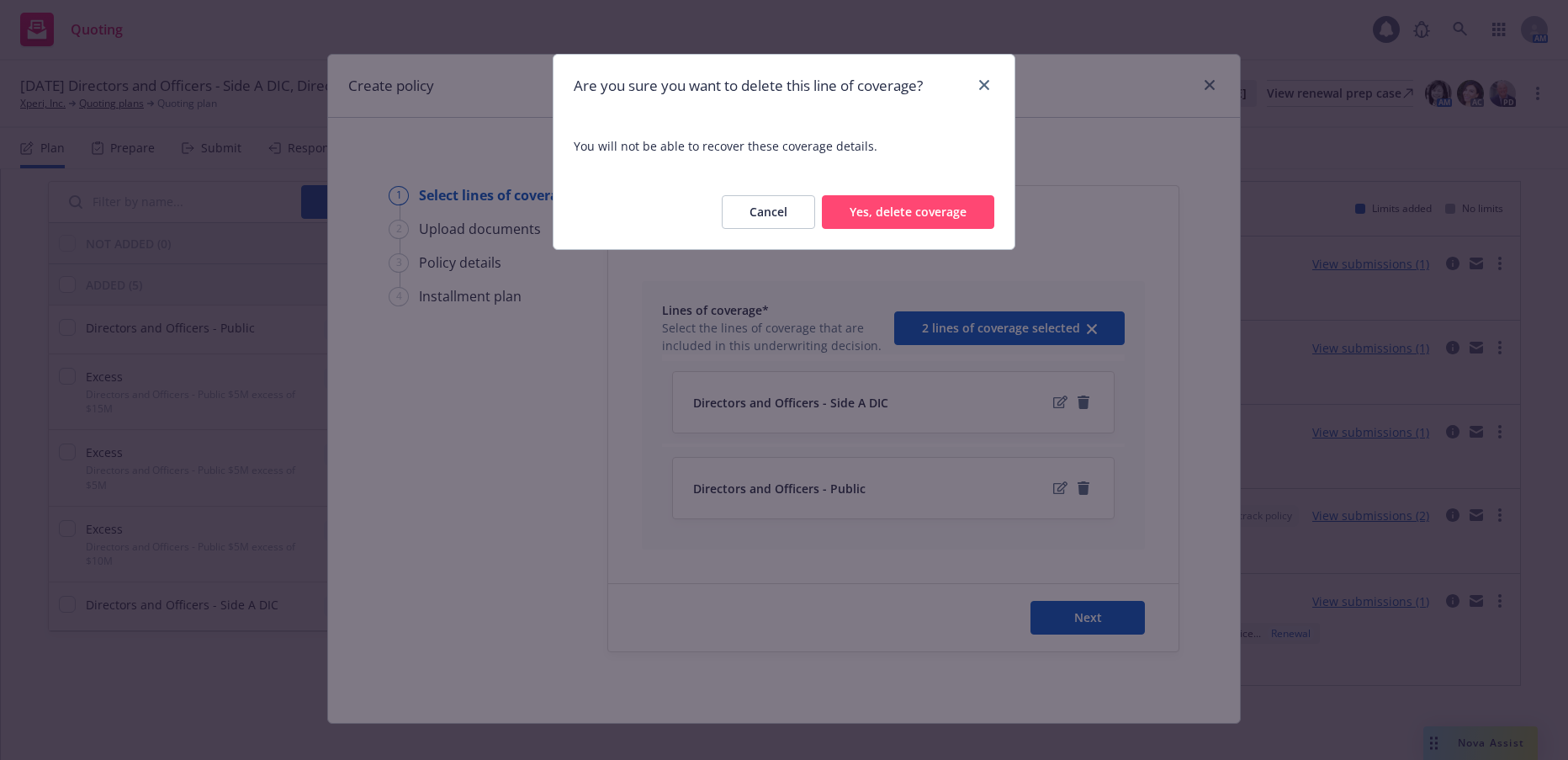
click at [956, 216] on button "Yes, delete coverage" at bounding box center [908, 211] width 173 height 33
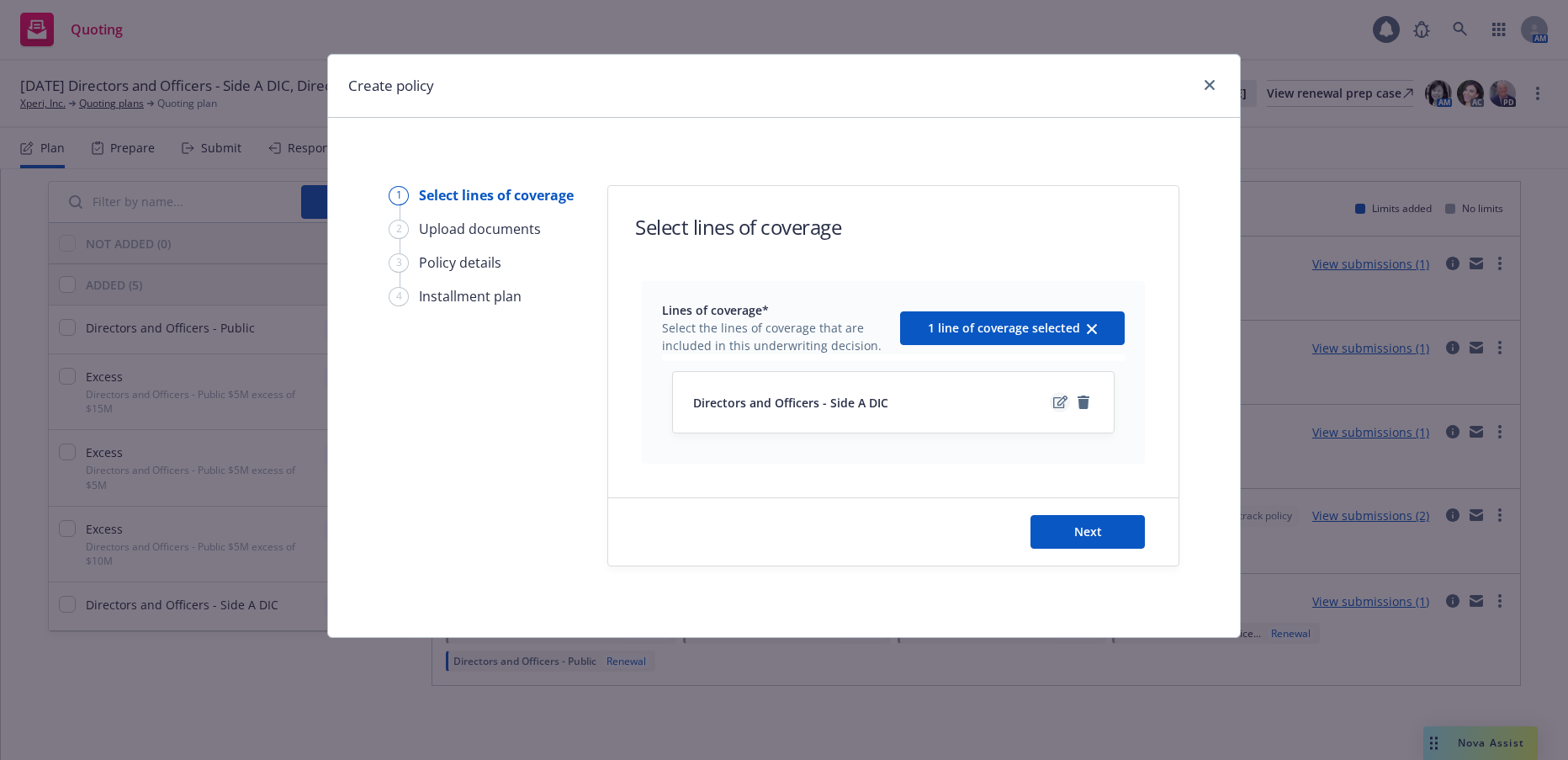
click at [1057, 399] on icon "edit" at bounding box center [1060, 402] width 14 height 13
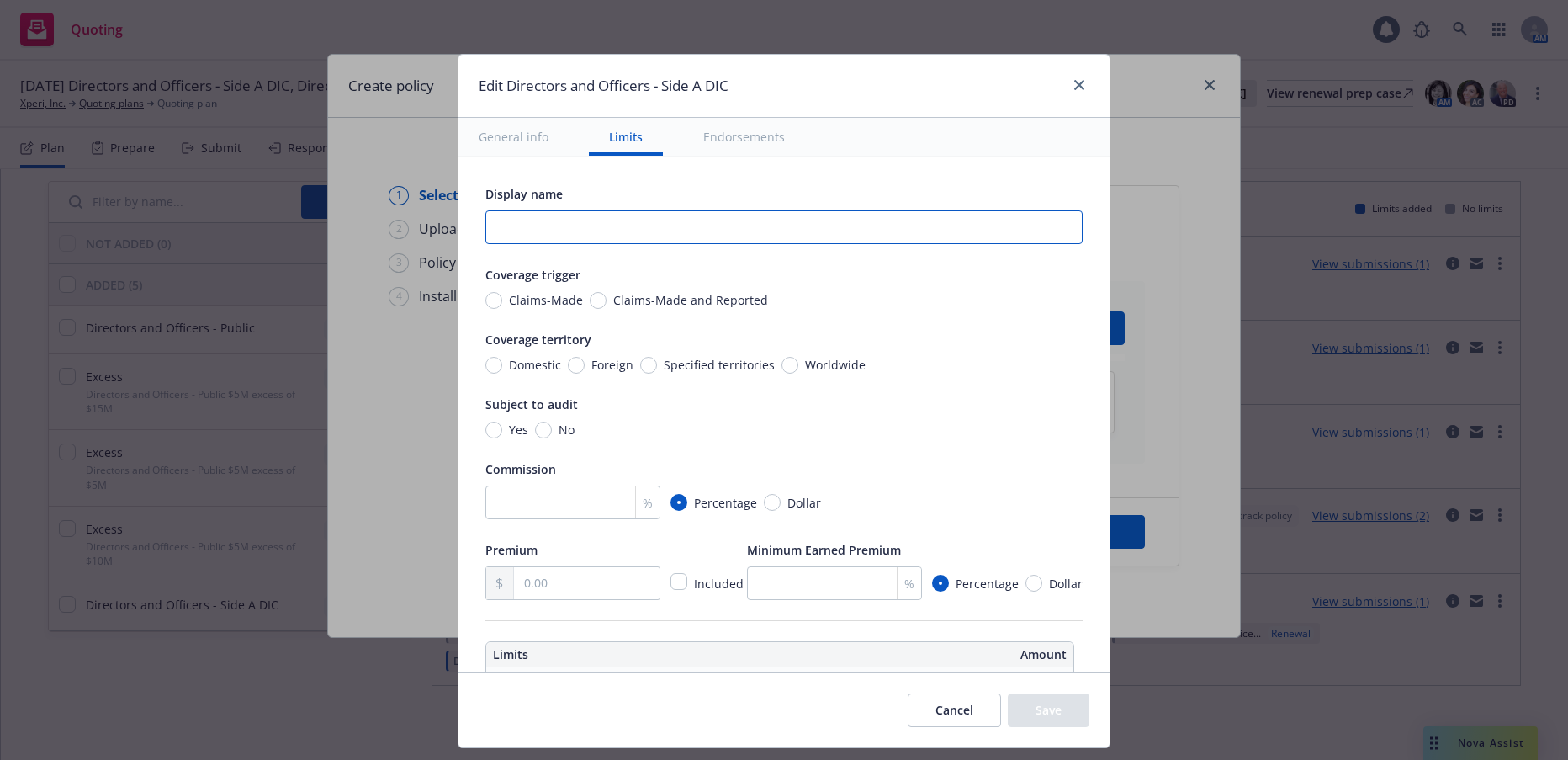
click at [942, 228] on input "text" at bounding box center [784, 226] width 598 height 33
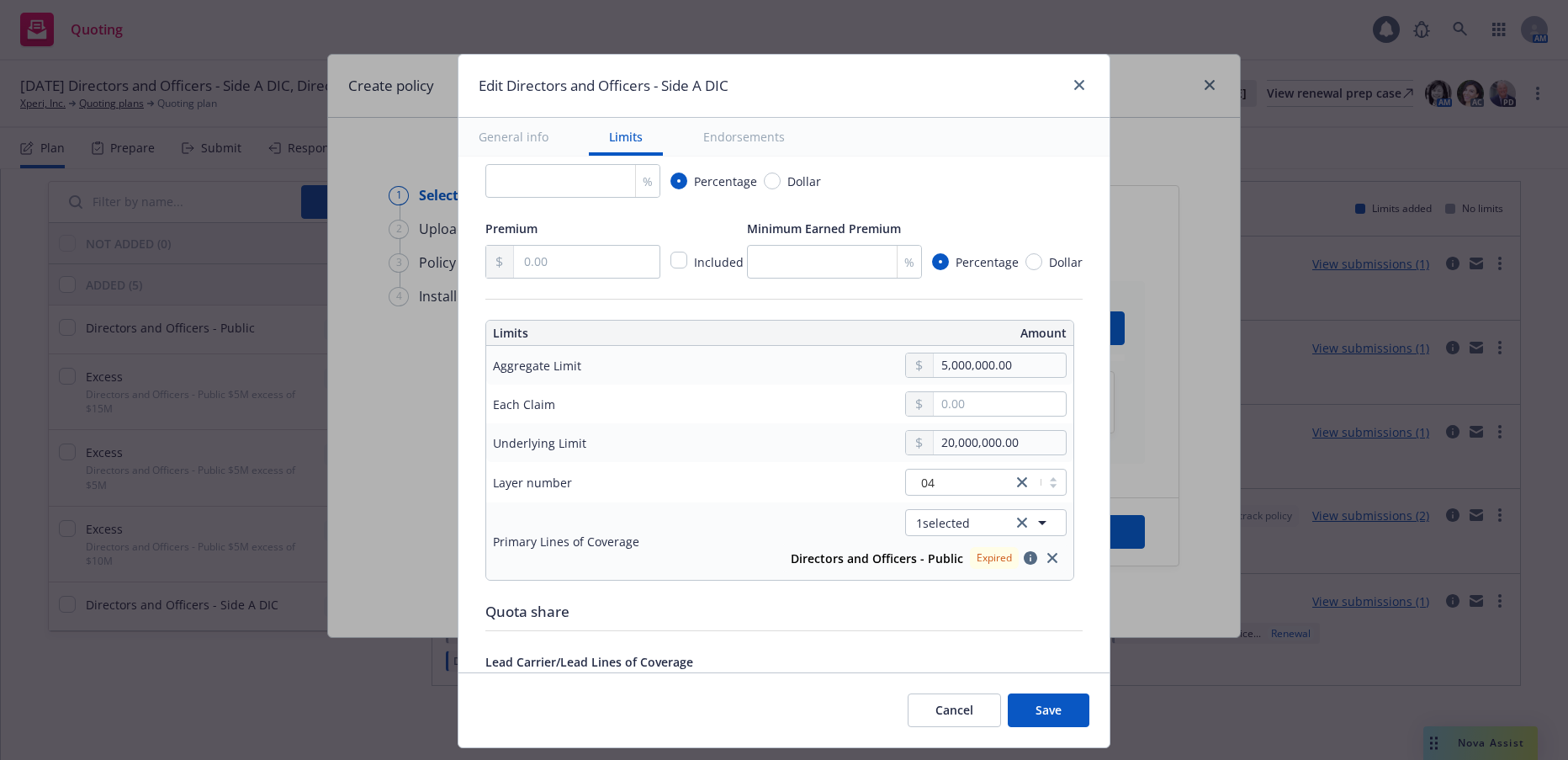
scroll to position [336, 0]
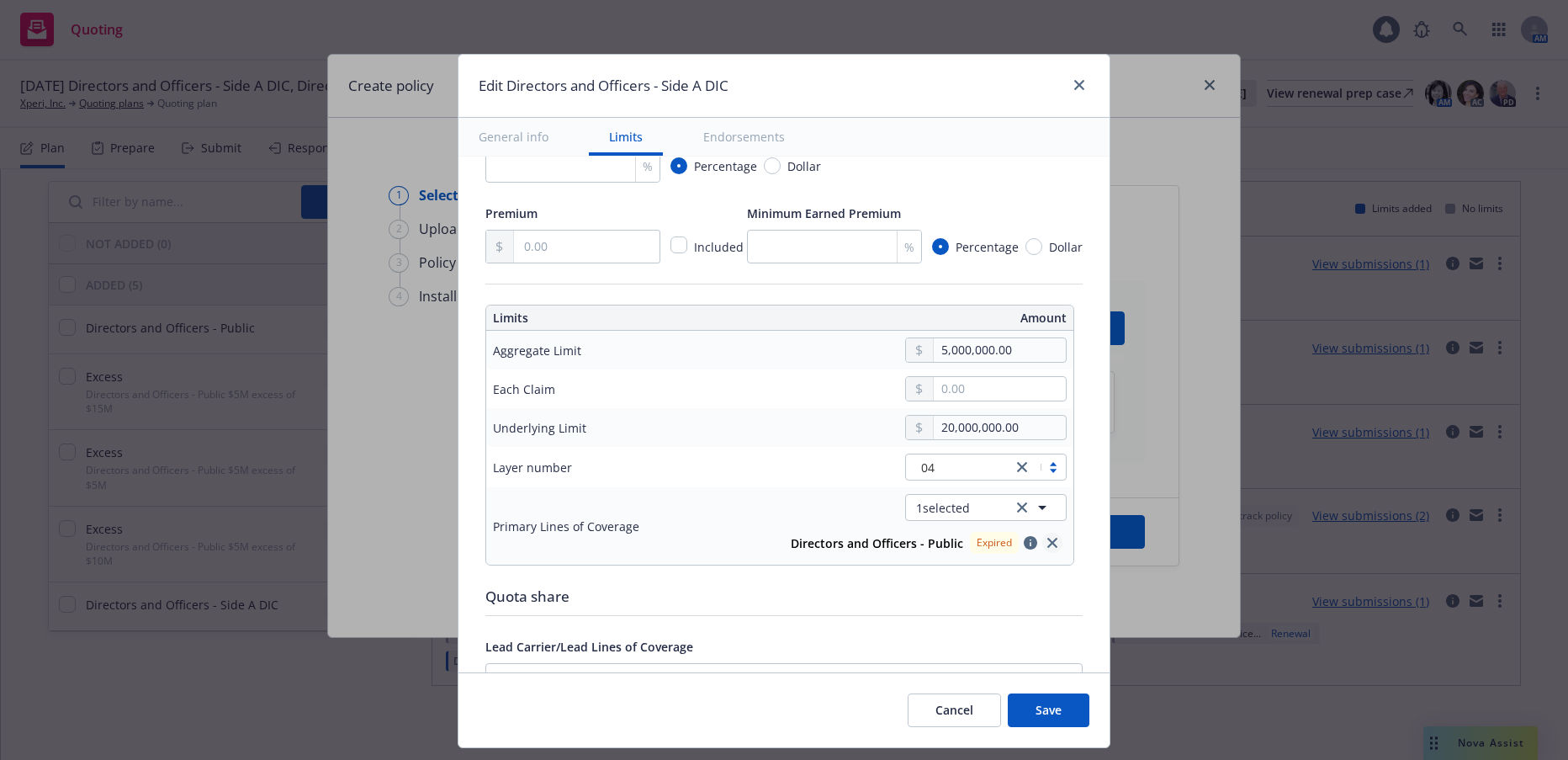
click at [1048, 545] on icon "close" at bounding box center [1052, 542] width 11 height 11
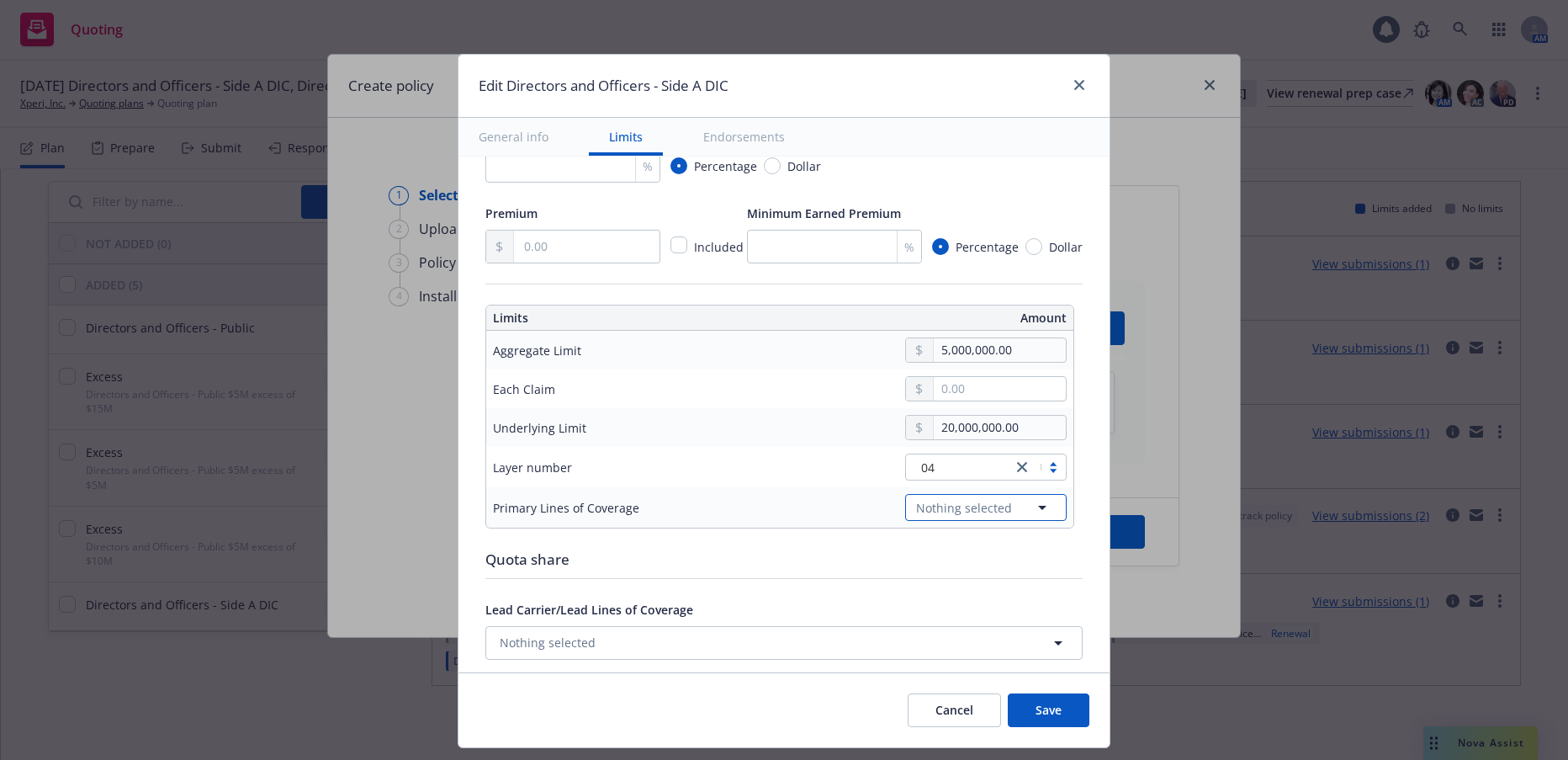
click at [1038, 508] on icon "button" at bounding box center [1042, 508] width 9 height 4
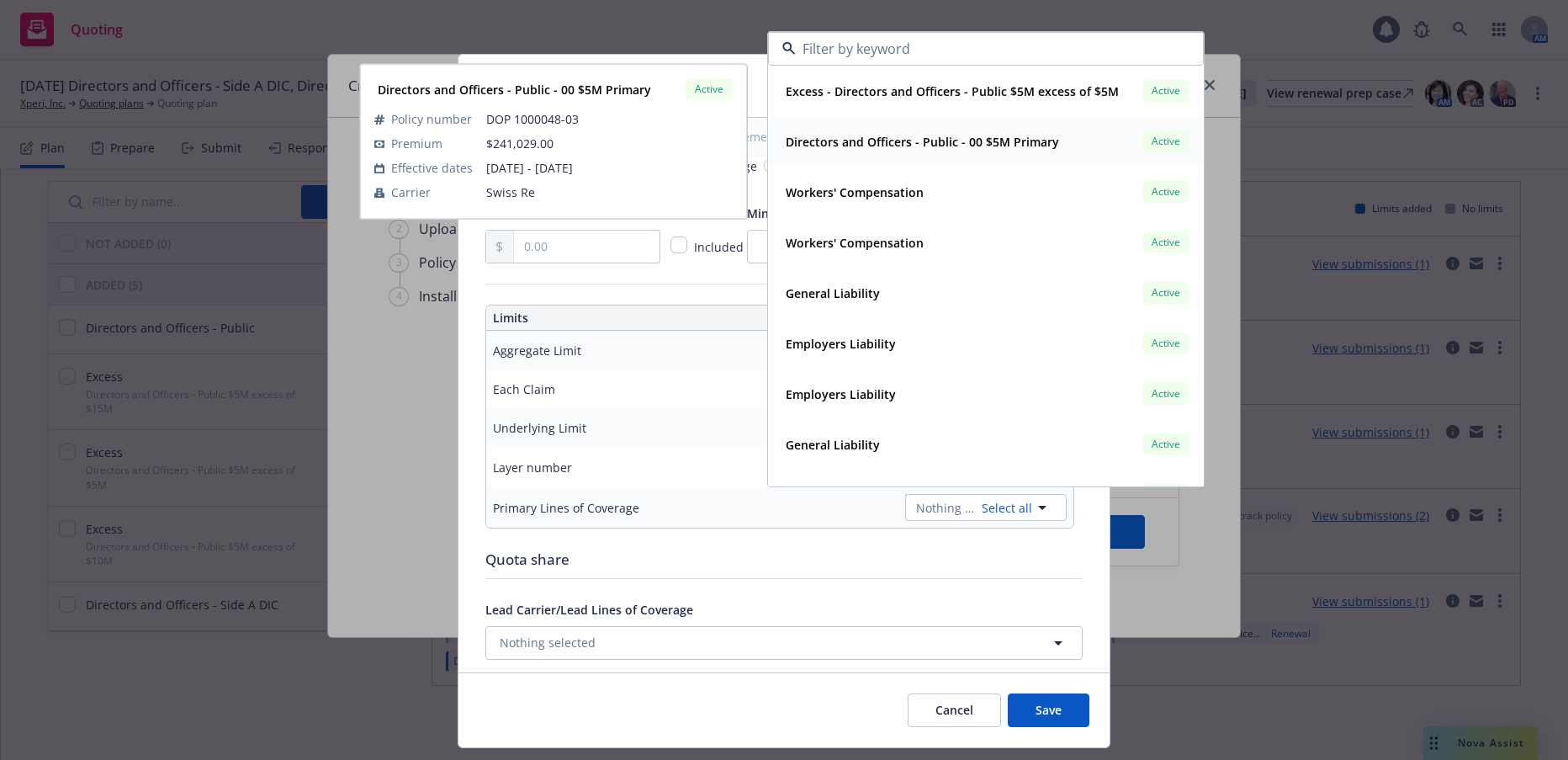
click at [980, 137] on strong "Directors and Officers - Public - 00 $5M Primary" at bounding box center [922, 141] width 273 height 16
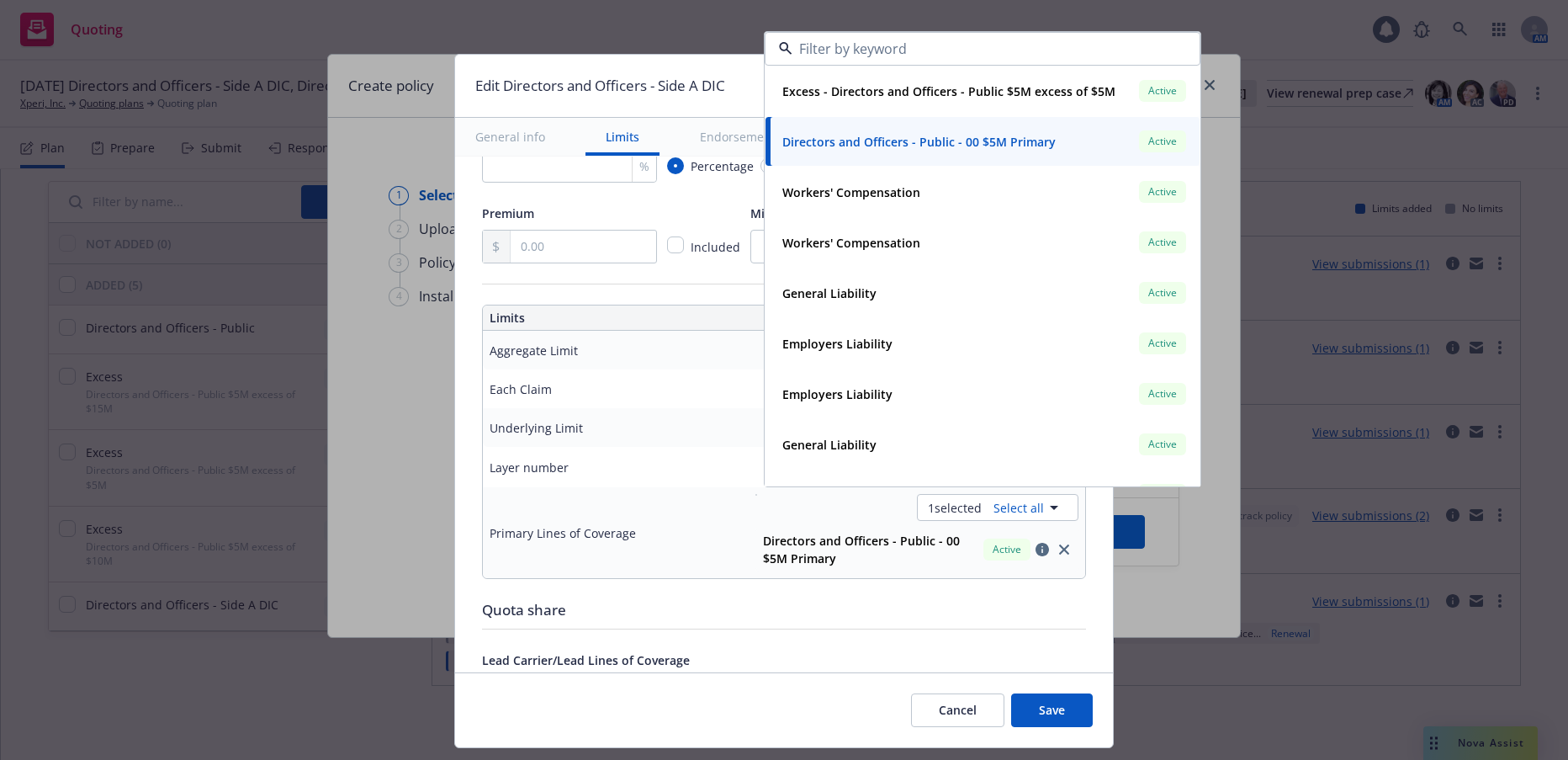
click at [698, 445] on td "Underlying Limit" at bounding box center [609, 427] width 252 height 39
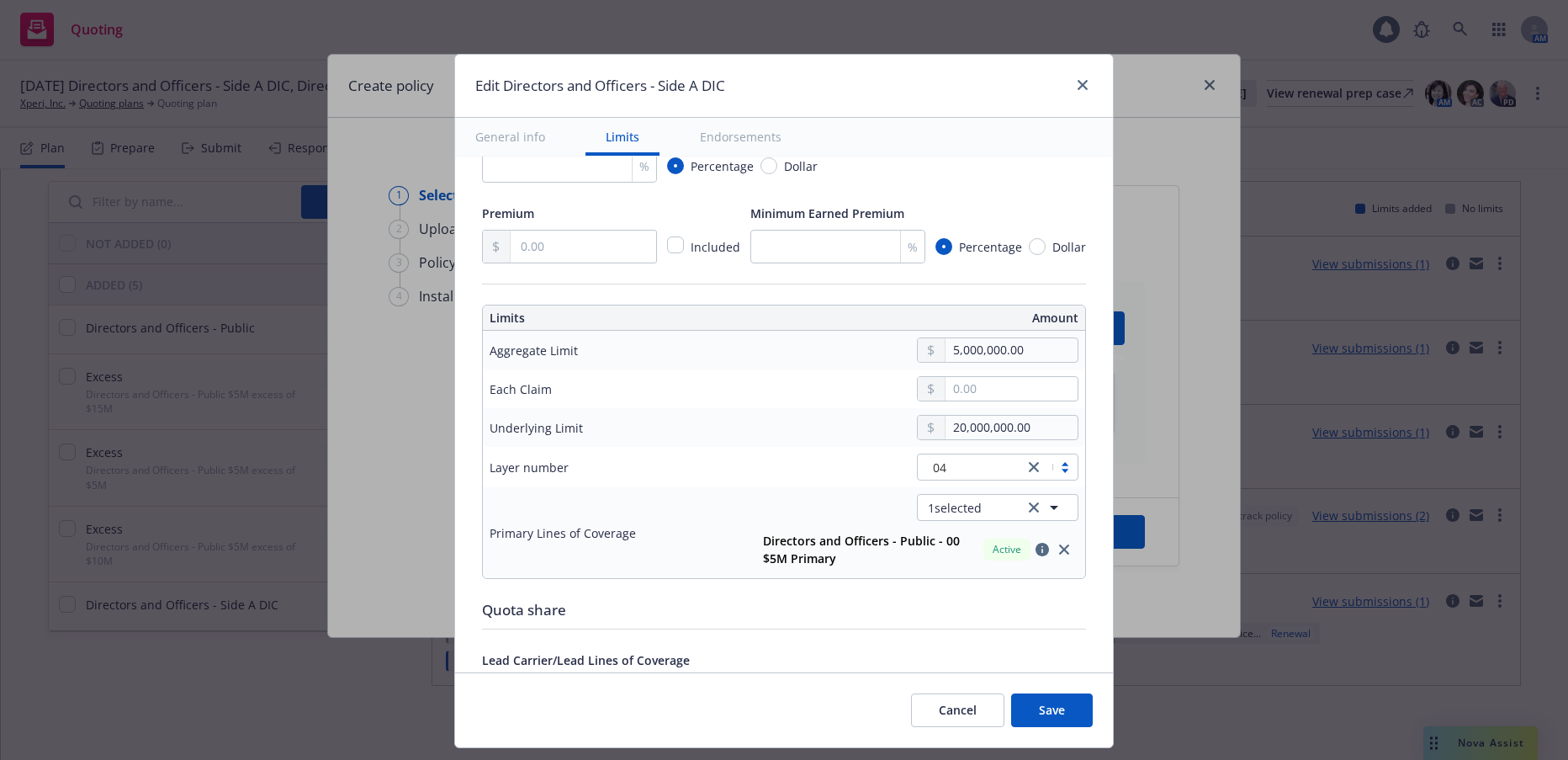
click at [1051, 710] on button "Save" at bounding box center [1051, 709] width 81 height 33
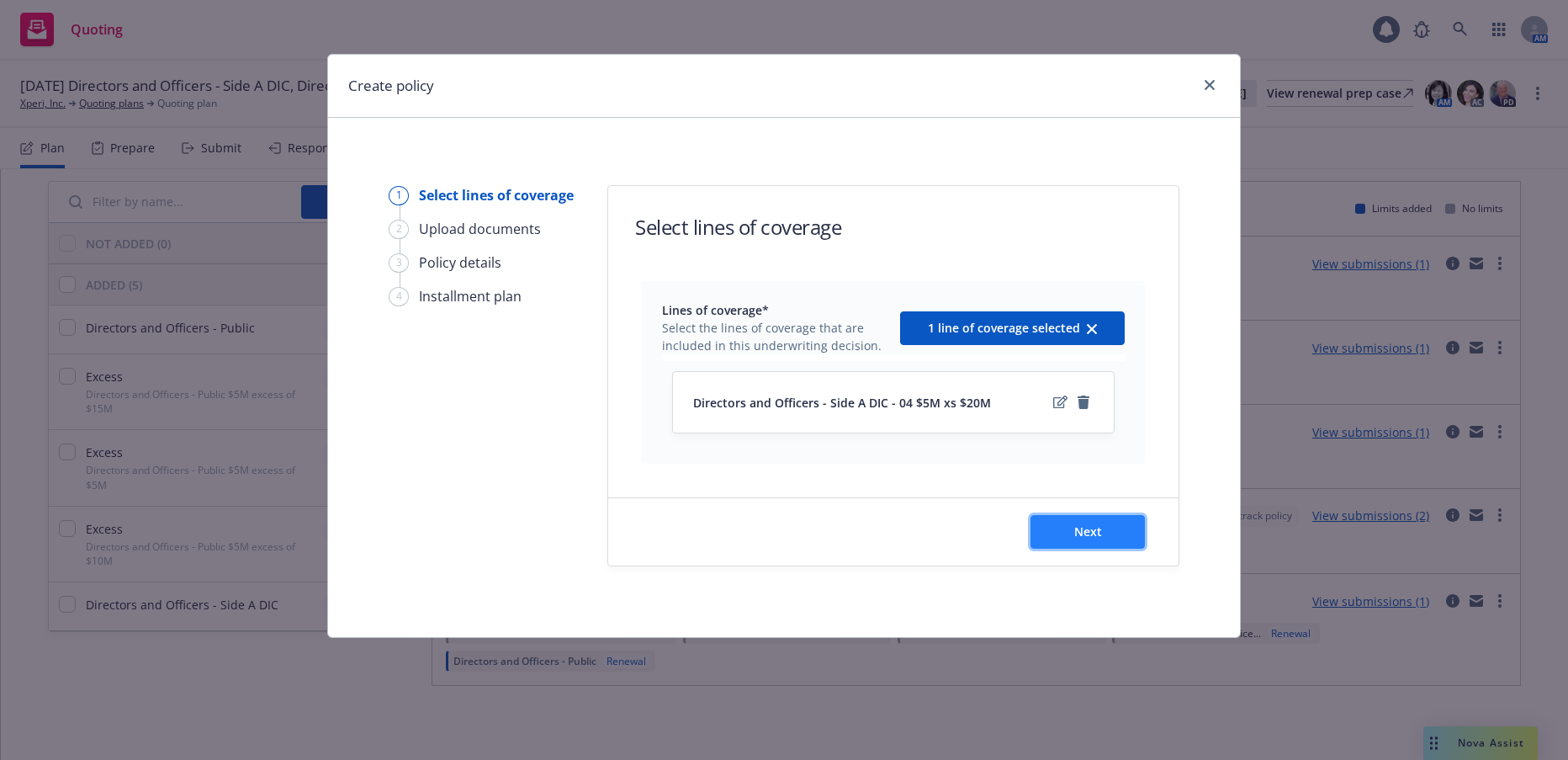
click at [1084, 530] on span "Next" at bounding box center [1088, 531] width 28 height 16
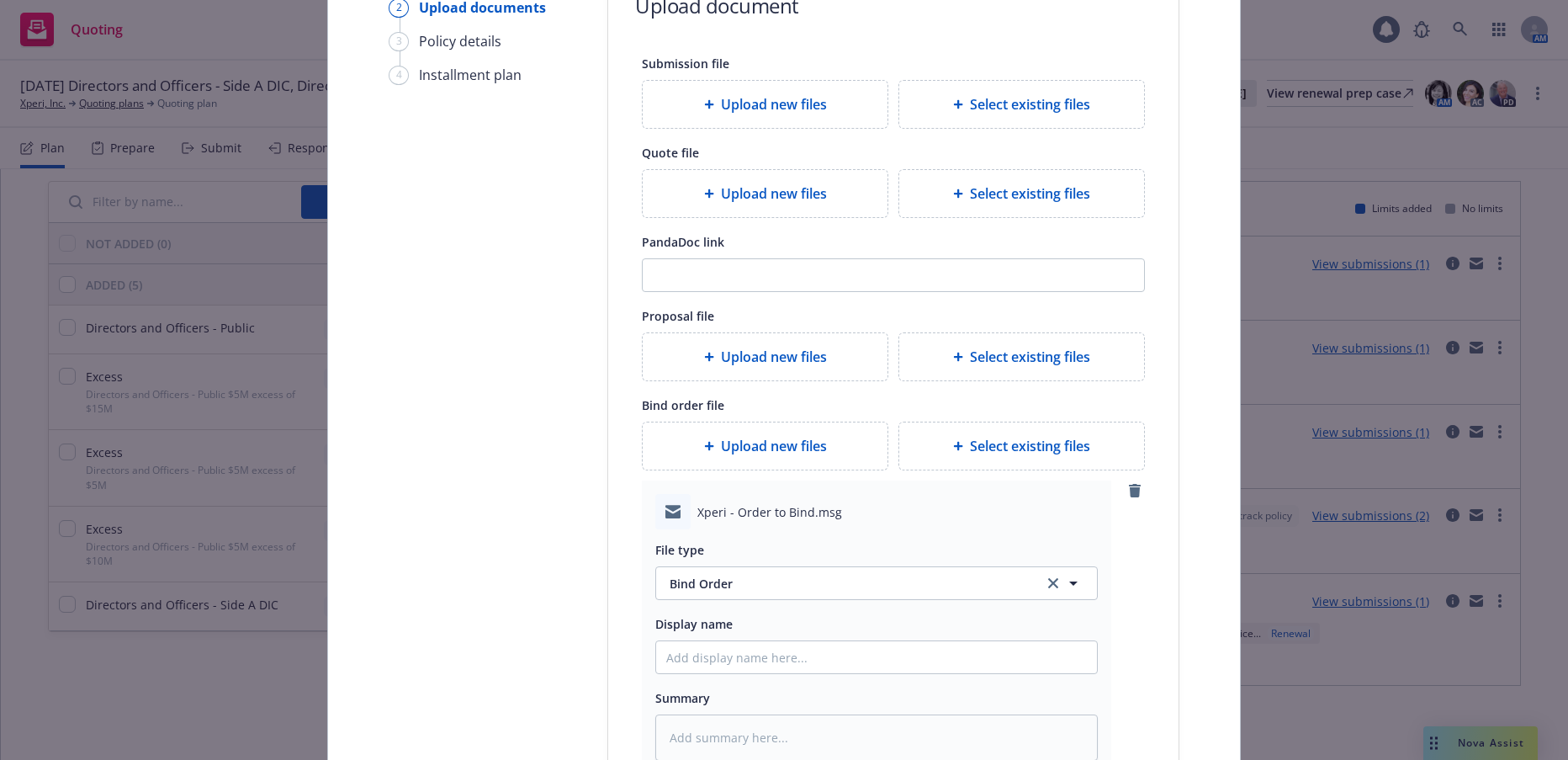
scroll to position [252, 0]
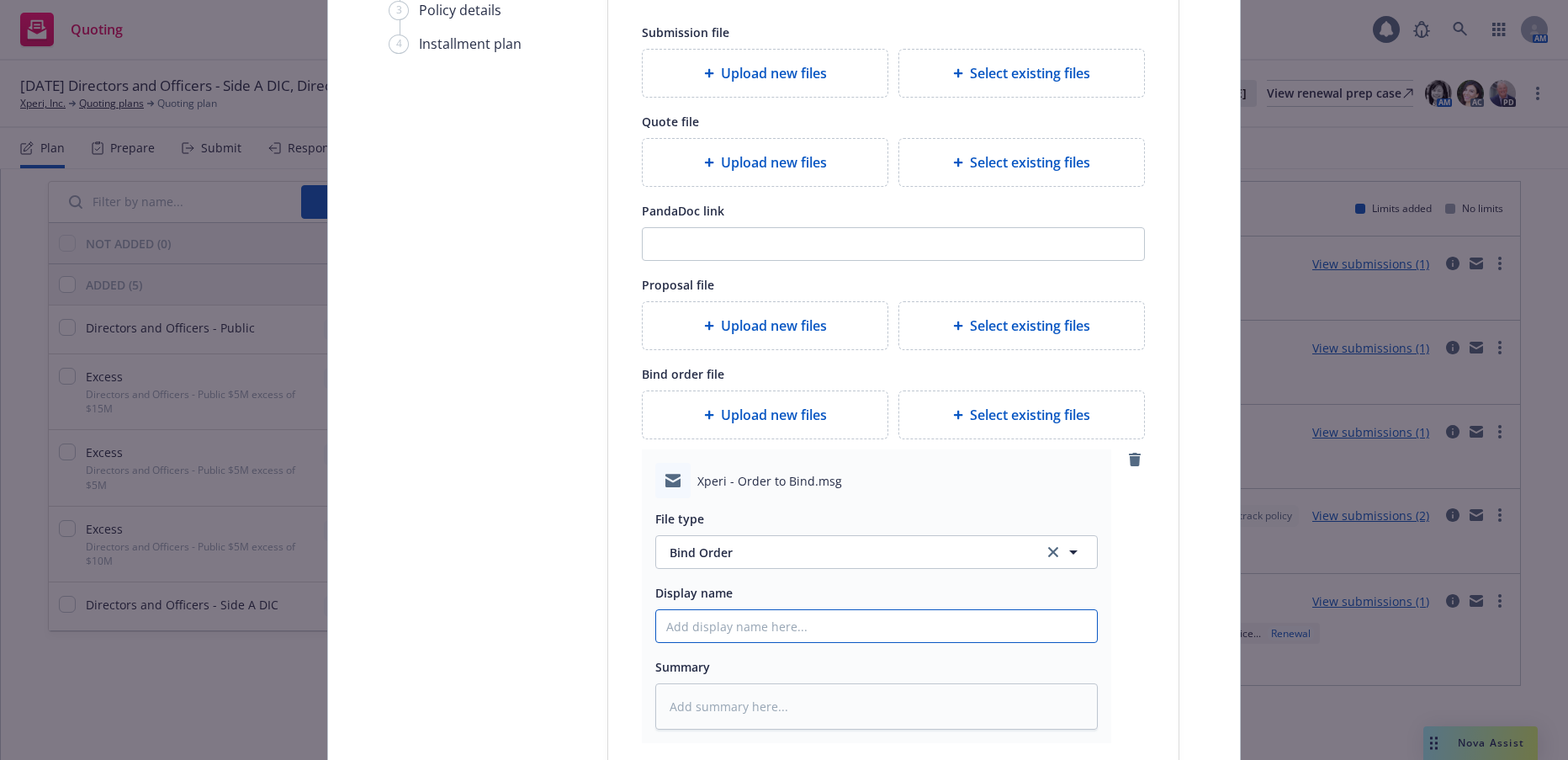
click at [724, 623] on input "Display name" at bounding box center [877, 625] width 441 height 32
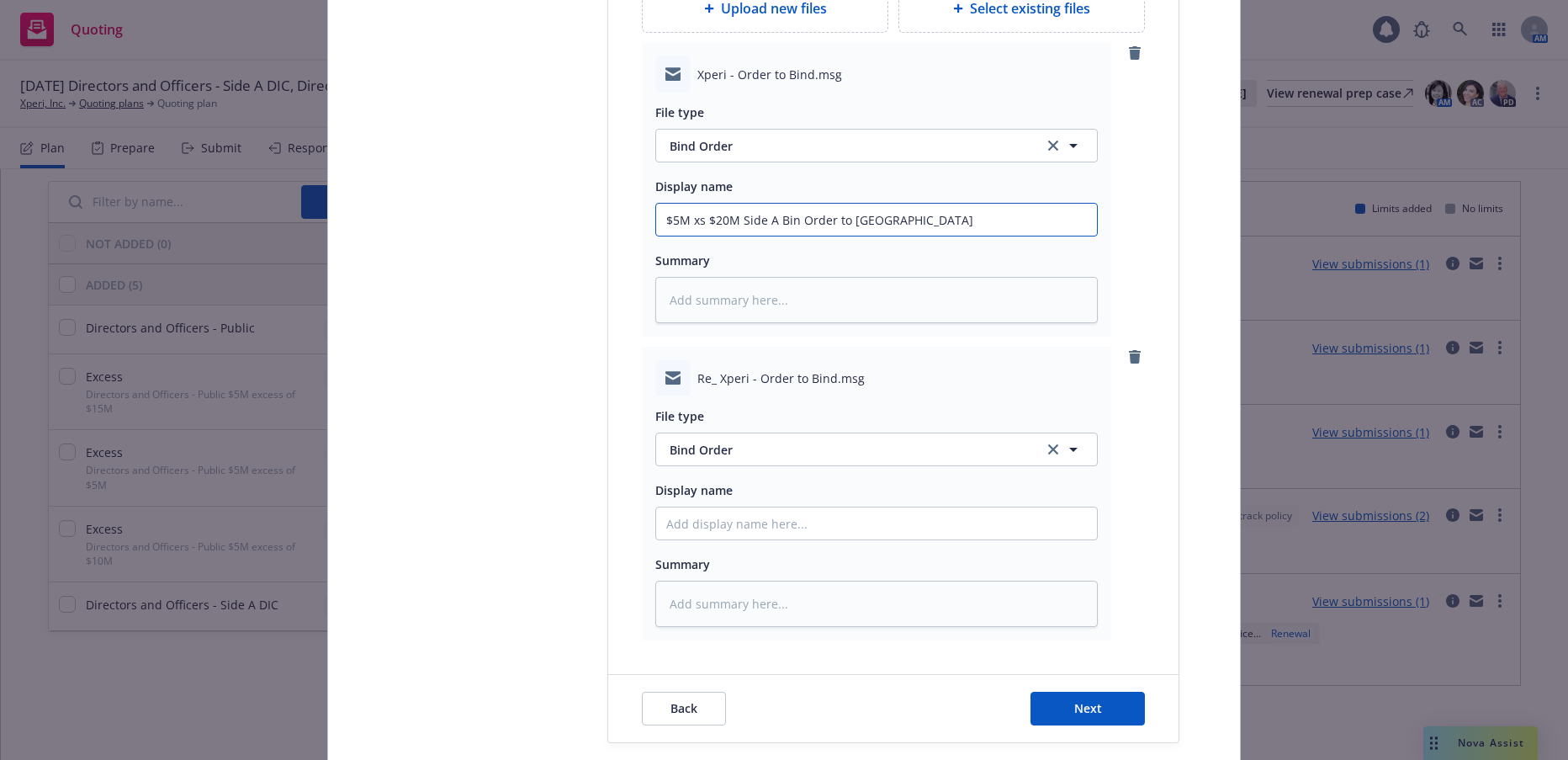
scroll to position [673, 0]
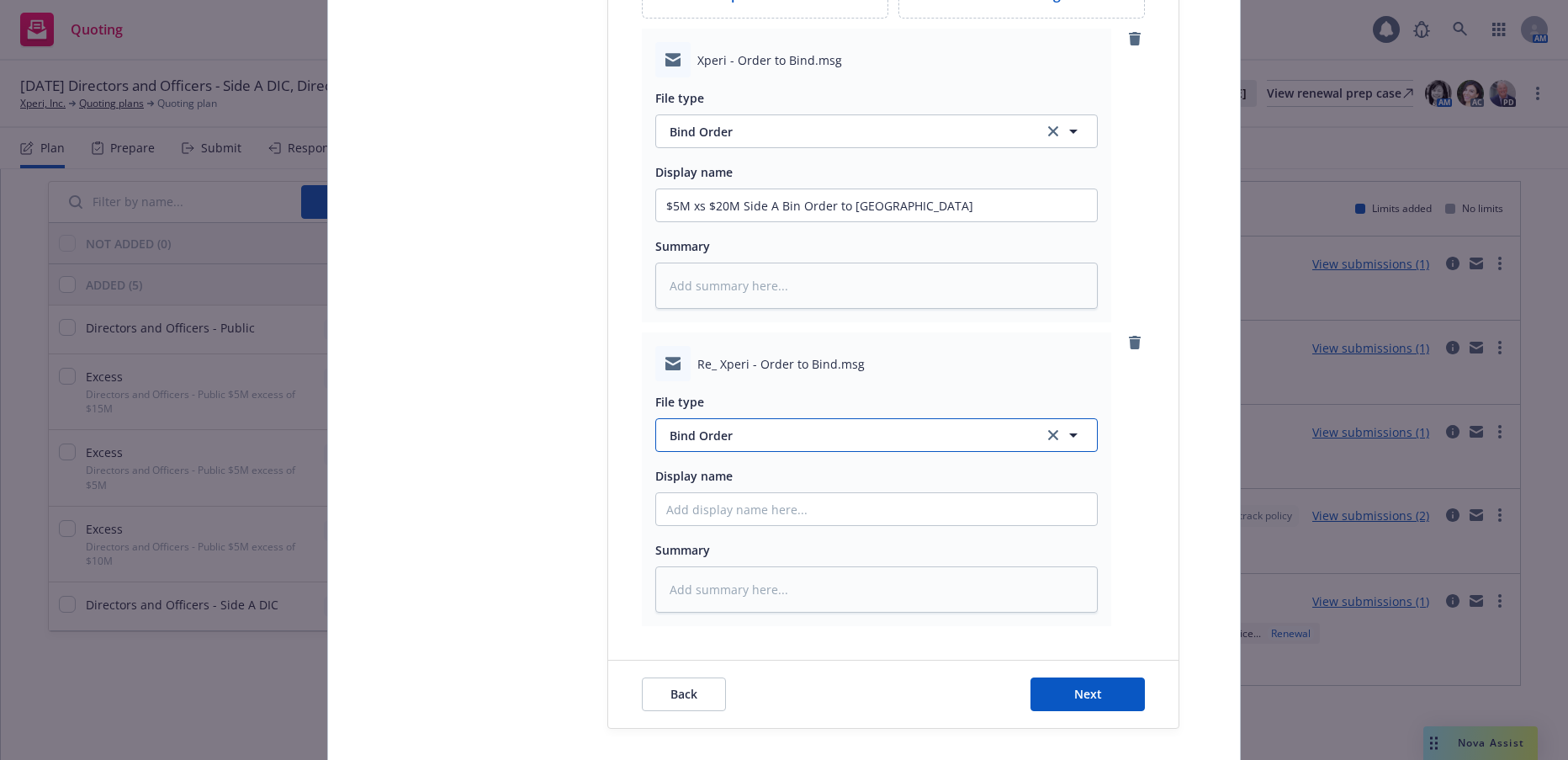
click at [726, 442] on span "Bind Order" at bounding box center [846, 435] width 354 height 18
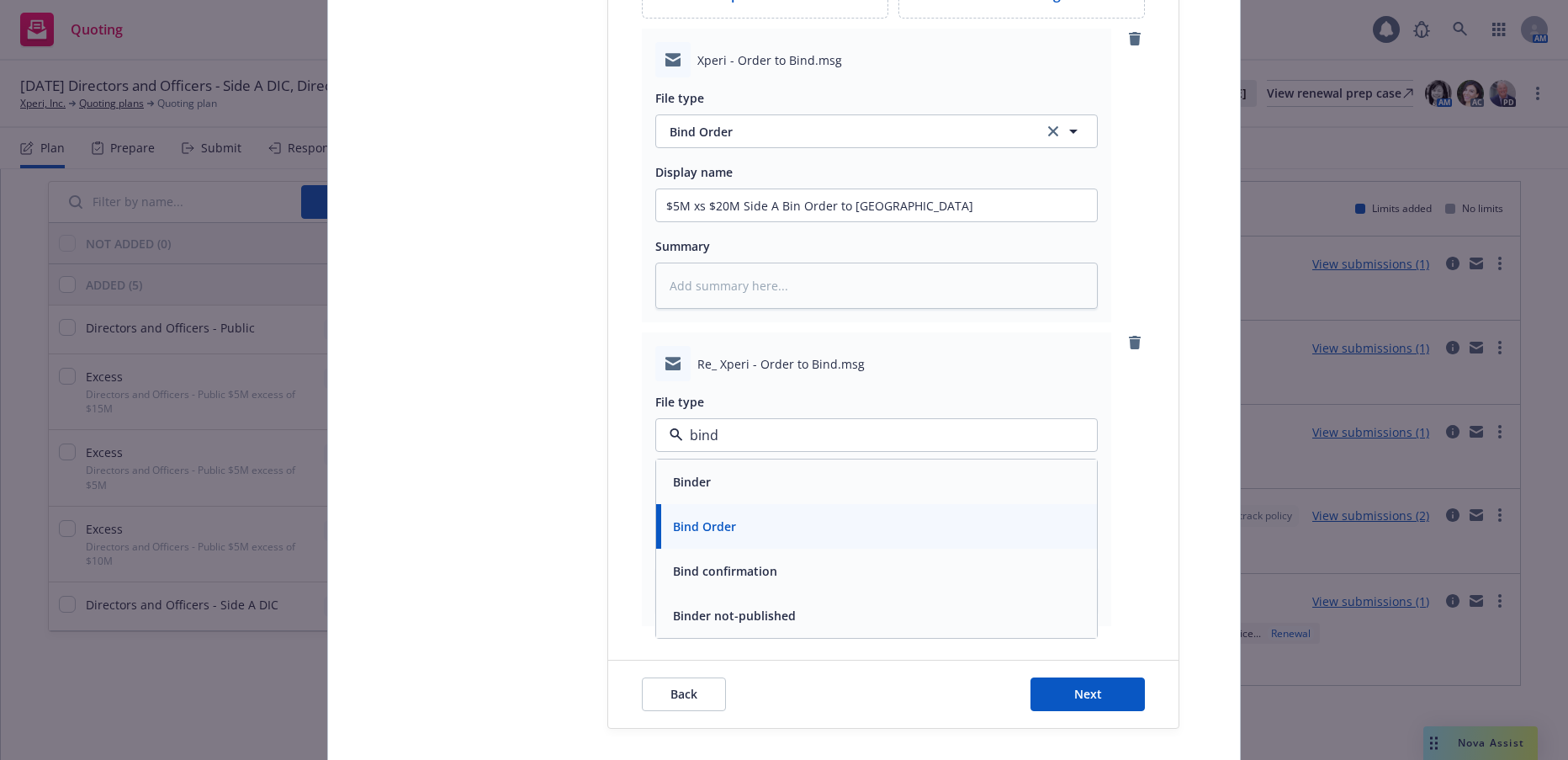
click at [721, 578] on span "Bind confirmation" at bounding box center [725, 571] width 104 height 18
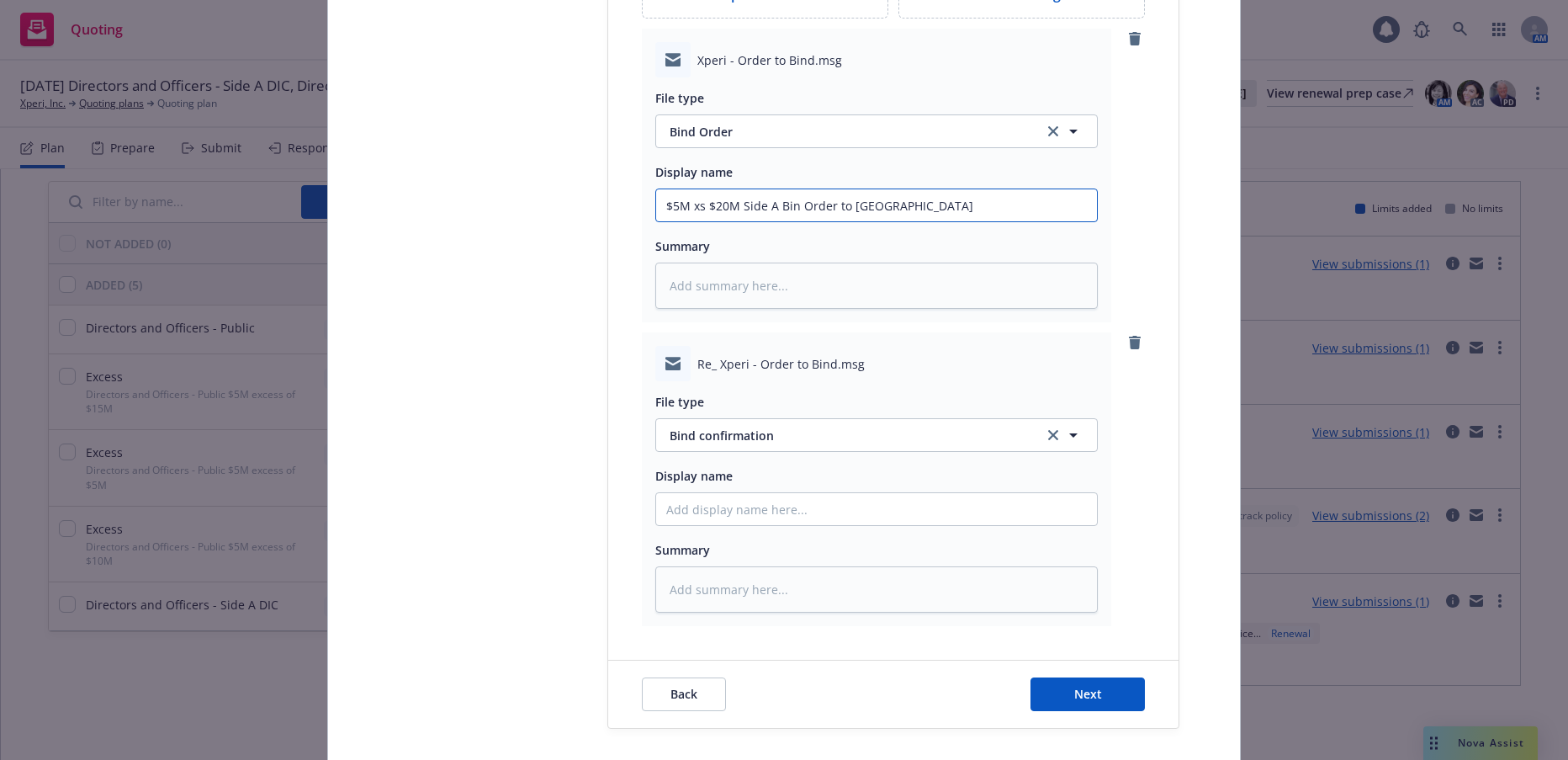
drag, startPoint x: 931, startPoint y: 215, endPoint x: 662, endPoint y: 207, distance: 269.1
click at [662, 207] on input "$5M xs $20M Side A Bin Order to Old Republic" at bounding box center [877, 204] width 441 height 32
click at [729, 503] on input "Display name" at bounding box center [877, 508] width 441 height 32
paste input "$5M xs $20M Side A Bin Order to Old Republic"
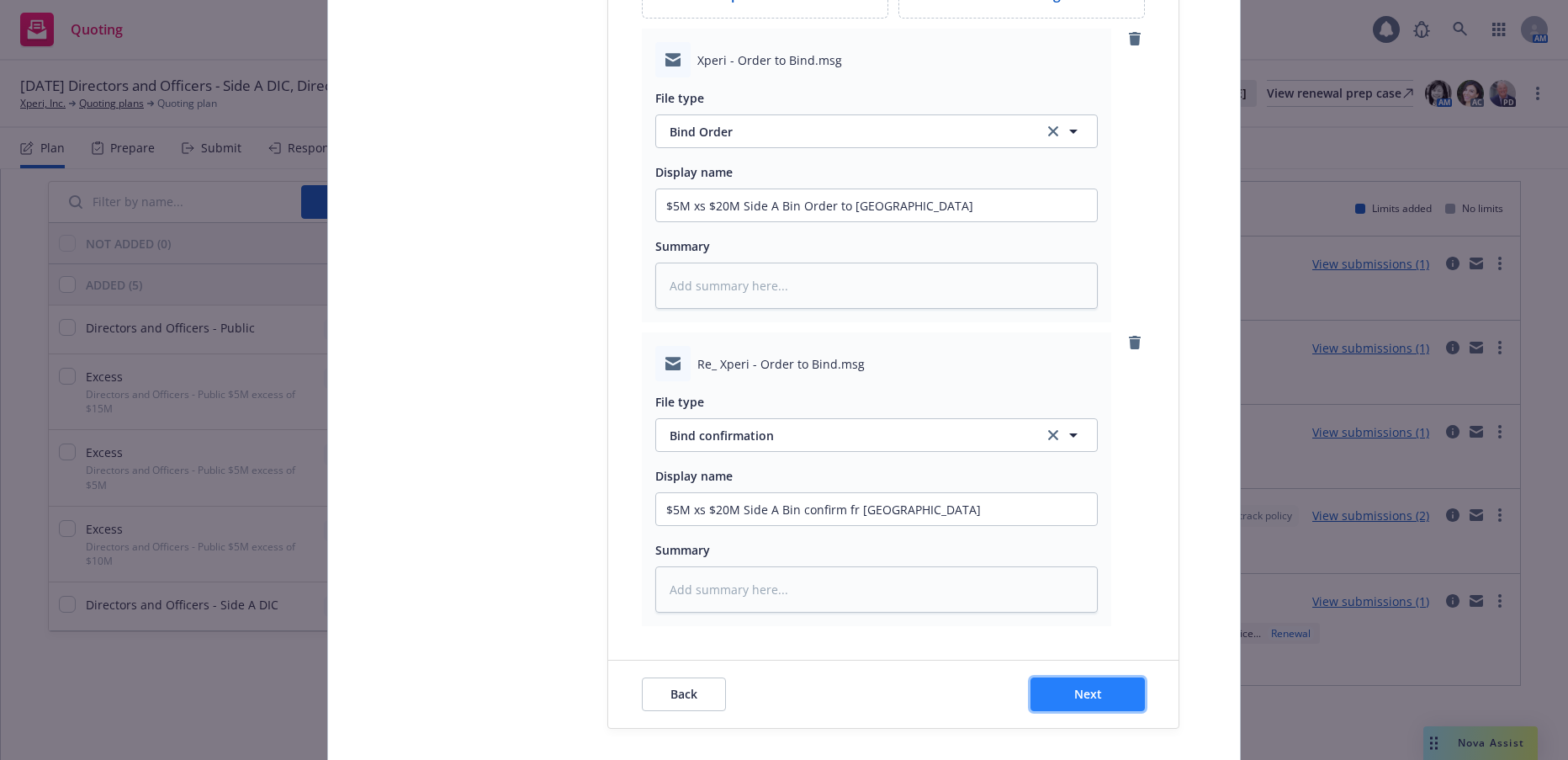
click at [1089, 697] on span "Next" at bounding box center [1088, 693] width 28 height 16
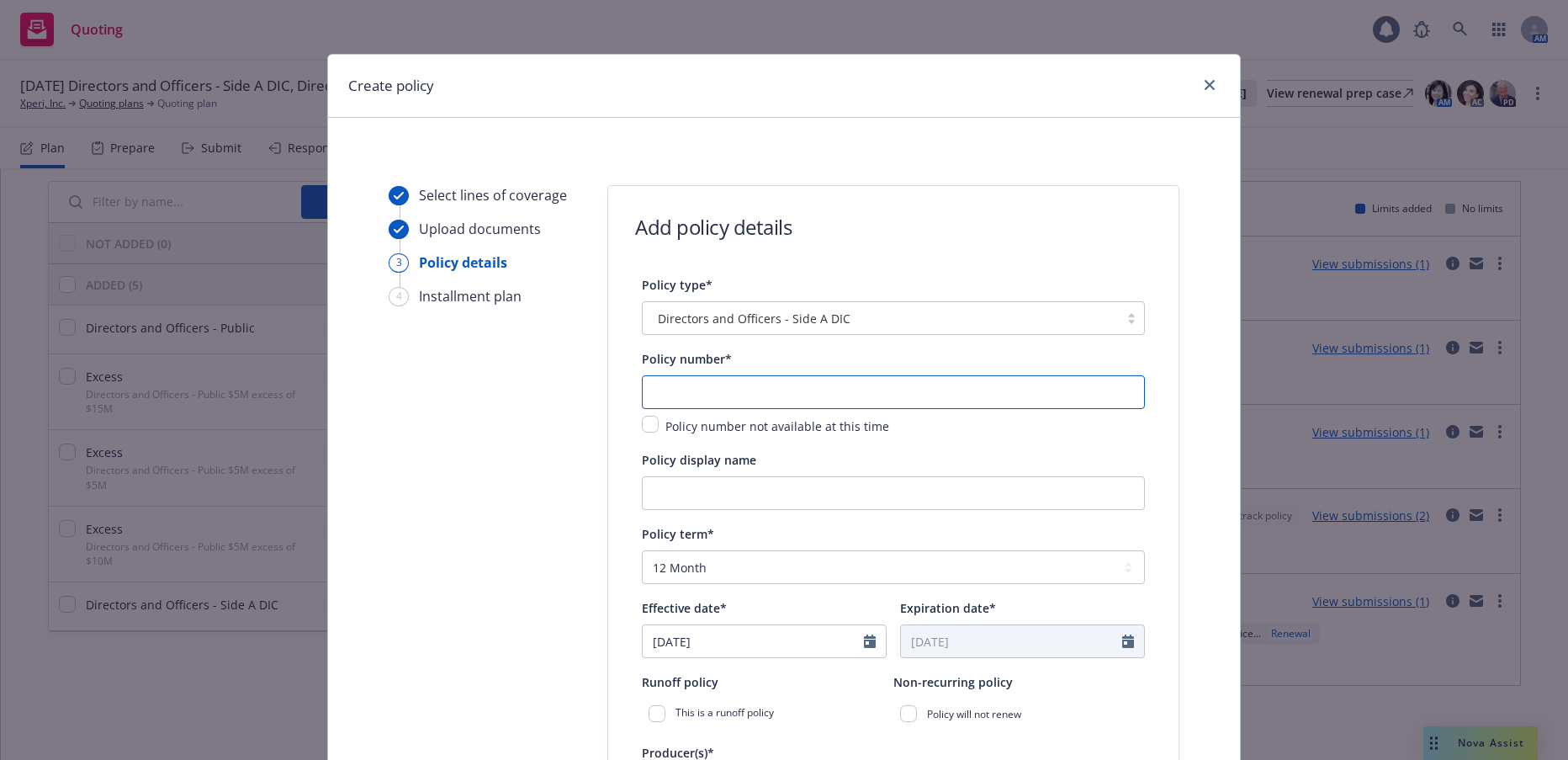
click at [976, 395] on input "text" at bounding box center [893, 391] width 503 height 33
click at [720, 392] on input "text" at bounding box center [893, 391] width 503 height 33
paste input "ORPRO 22 10001004"
click at [772, 491] on input "Policy display name" at bounding box center [893, 493] width 503 height 33
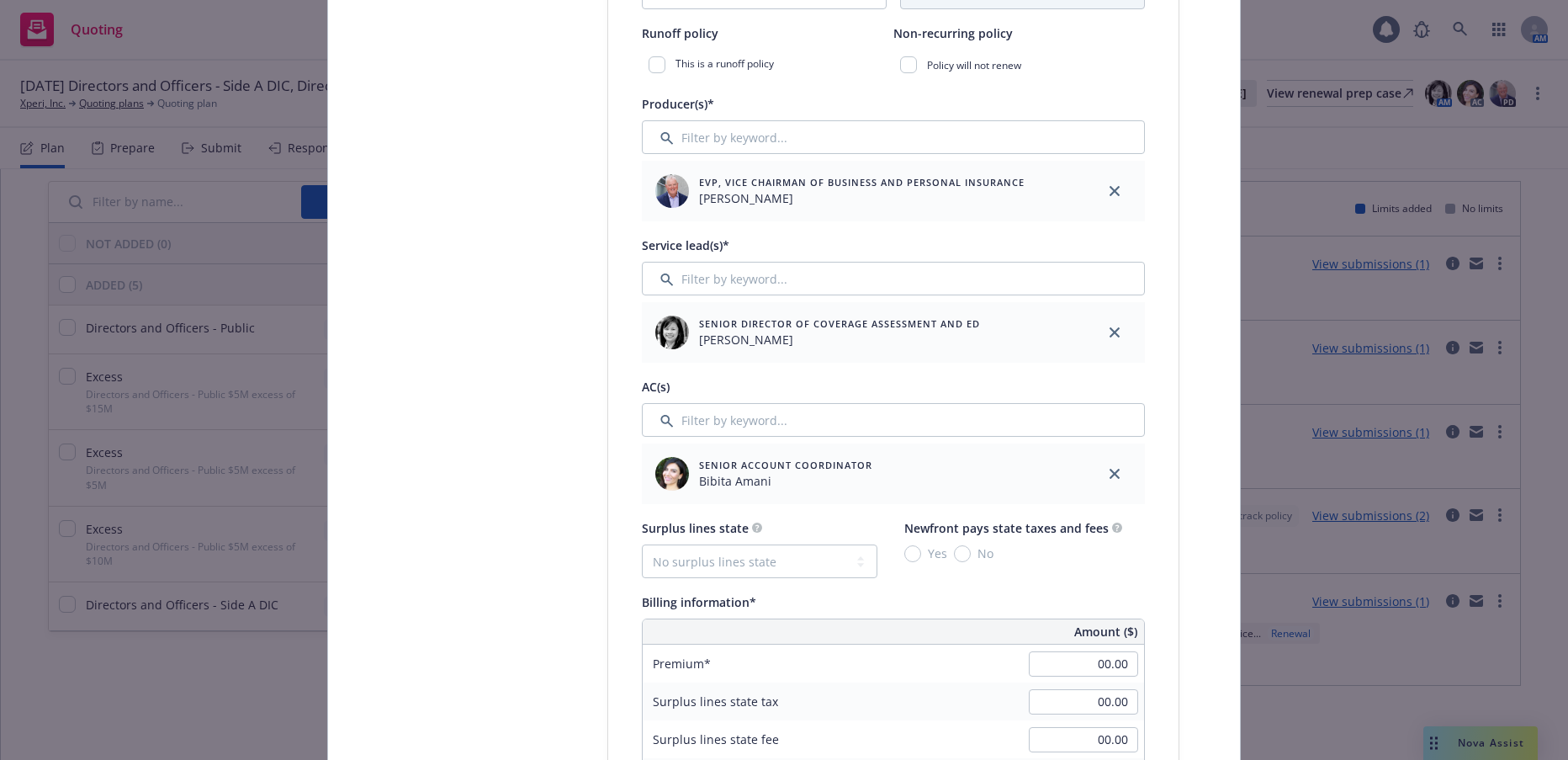
scroll to position [673, 0]
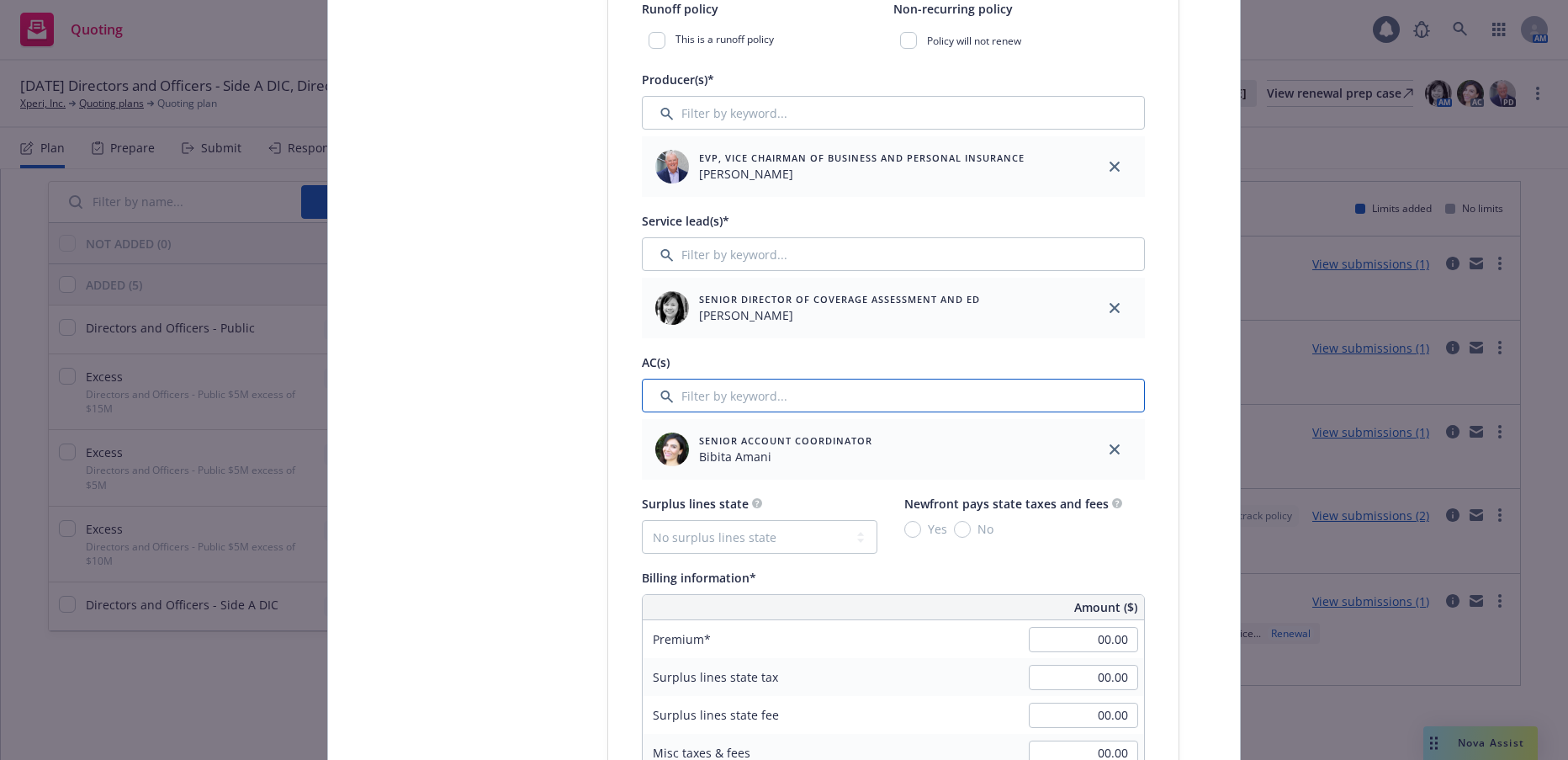
click at [754, 395] on input "Filter by keyword..." at bounding box center [893, 394] width 503 height 33
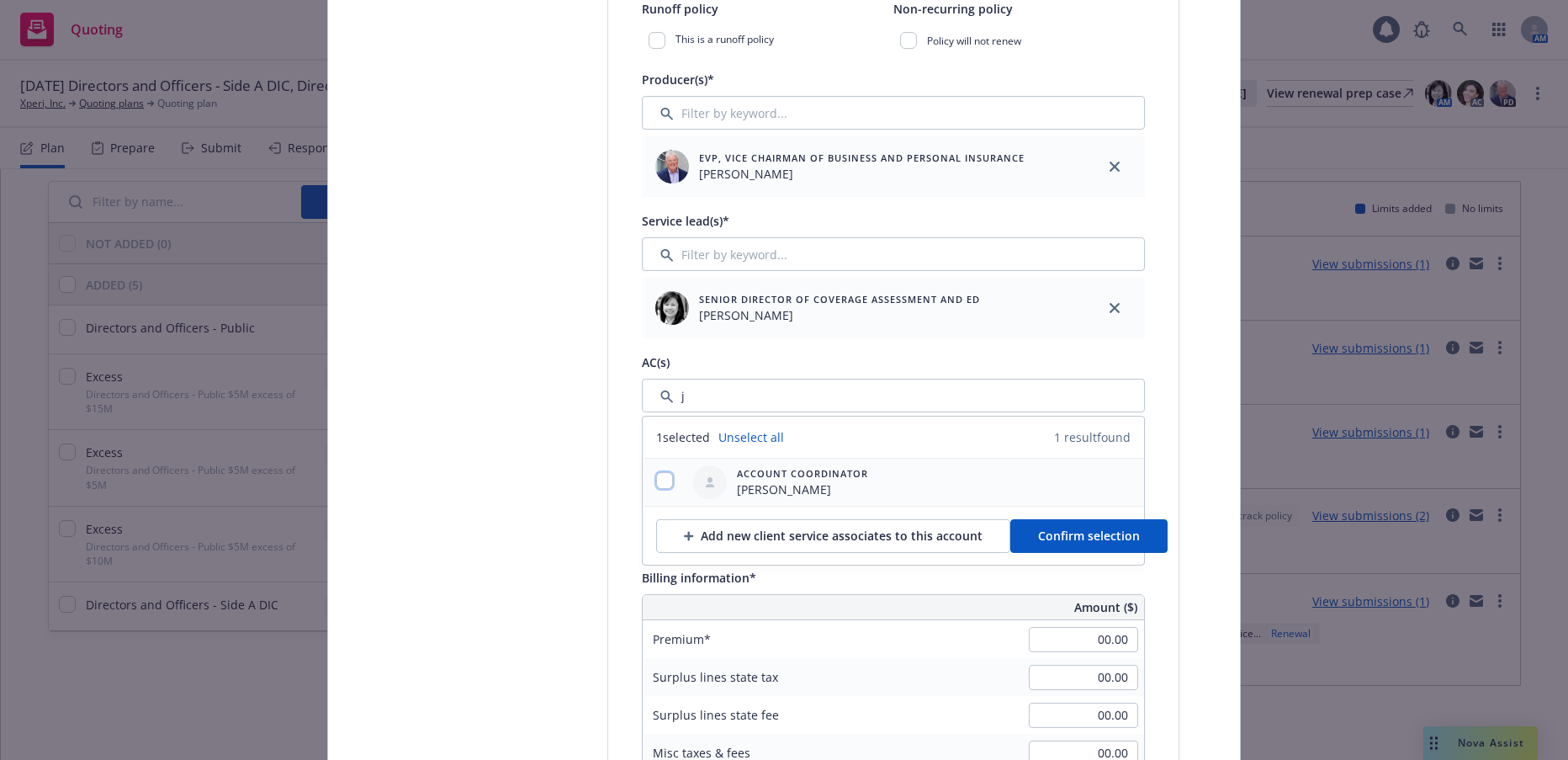
click at [658, 483] on input "checkbox" at bounding box center [665, 480] width 17 height 17
click at [1108, 545] on button "Confirm selection" at bounding box center [1089, 536] width 158 height 33
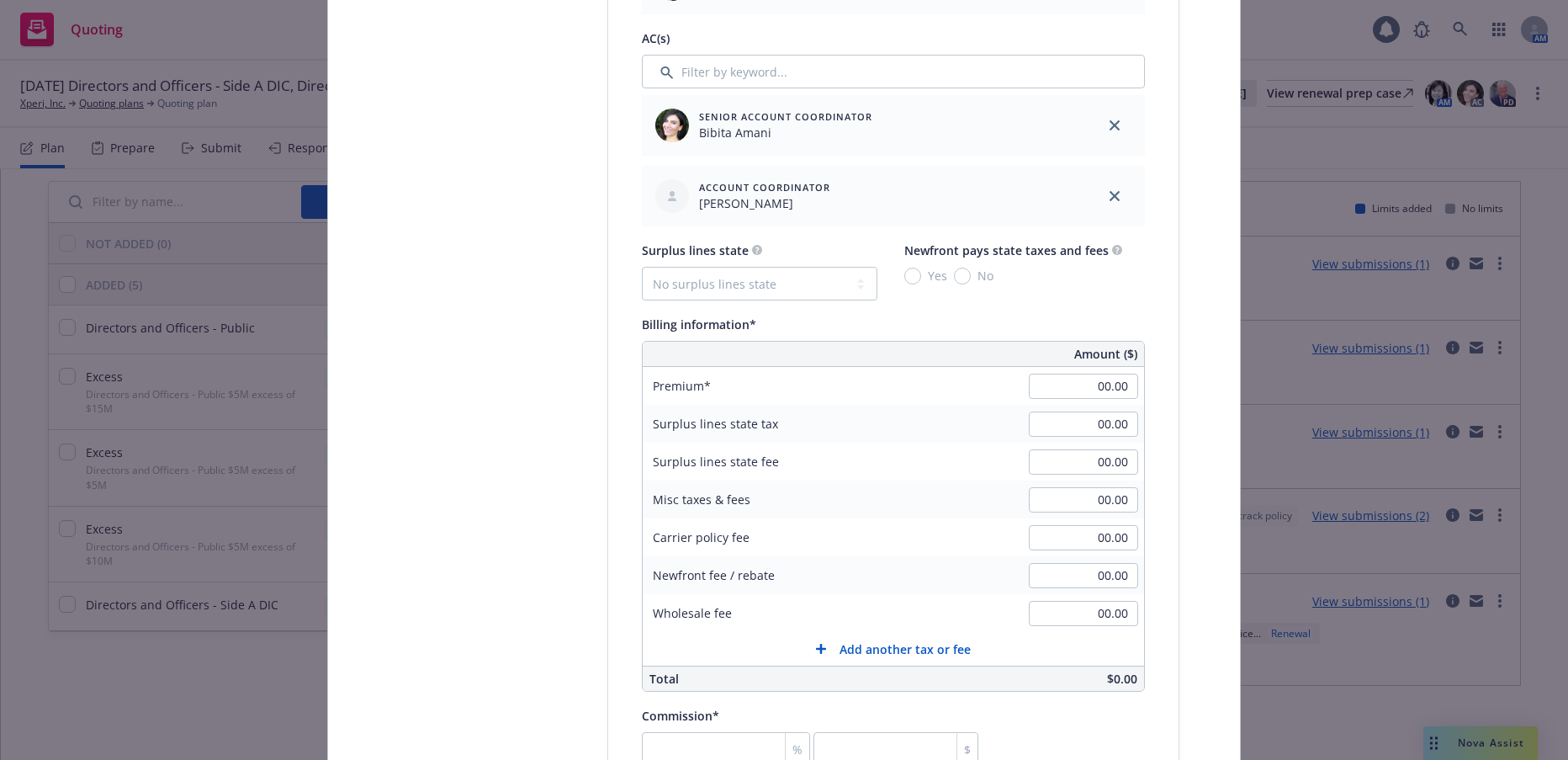
scroll to position [1009, 0]
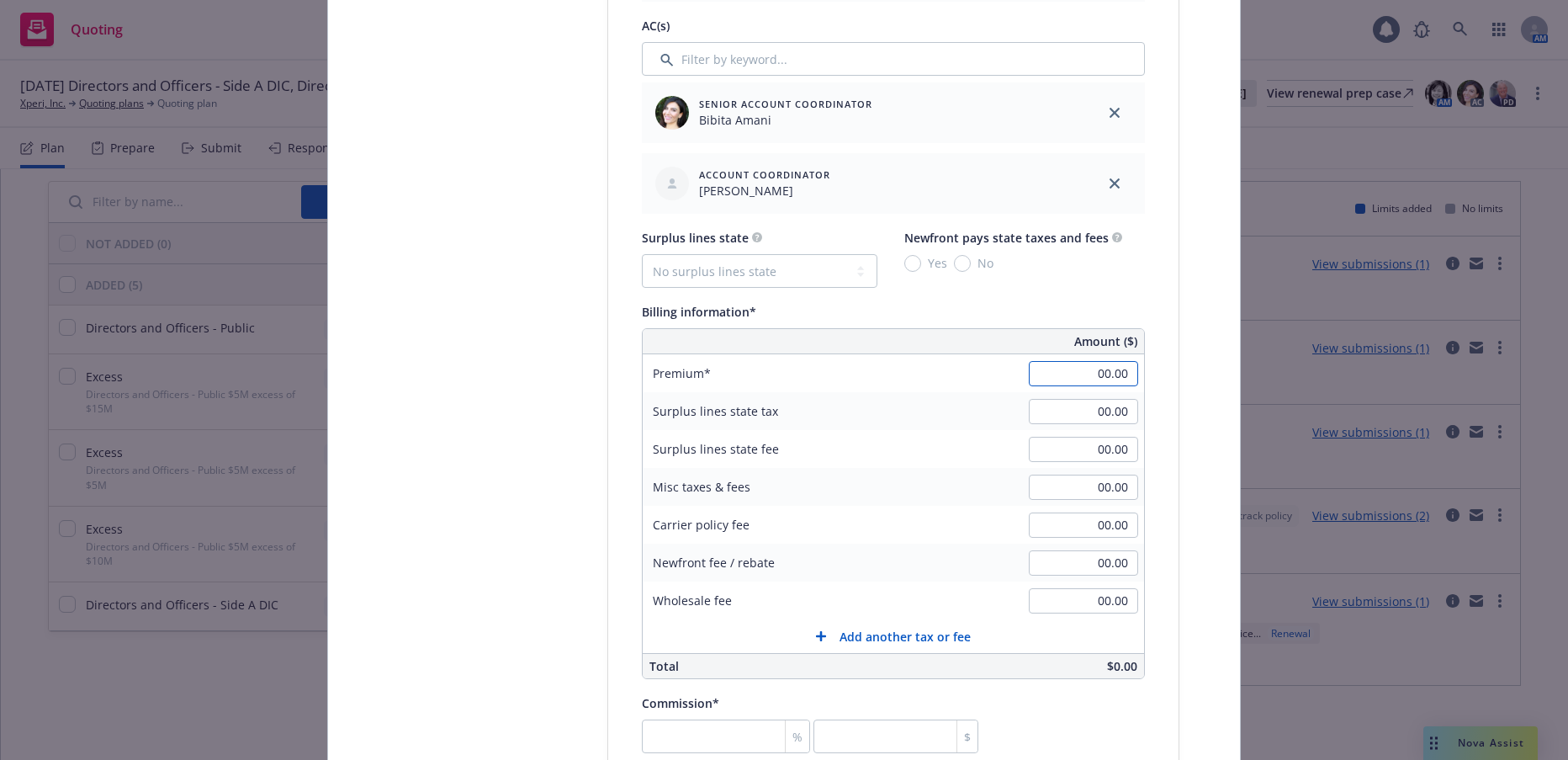
click at [1086, 371] on input "00.00" at bounding box center [1084, 373] width 110 height 25
click at [1085, 561] on input "00.00" at bounding box center [1084, 562] width 110 height 25
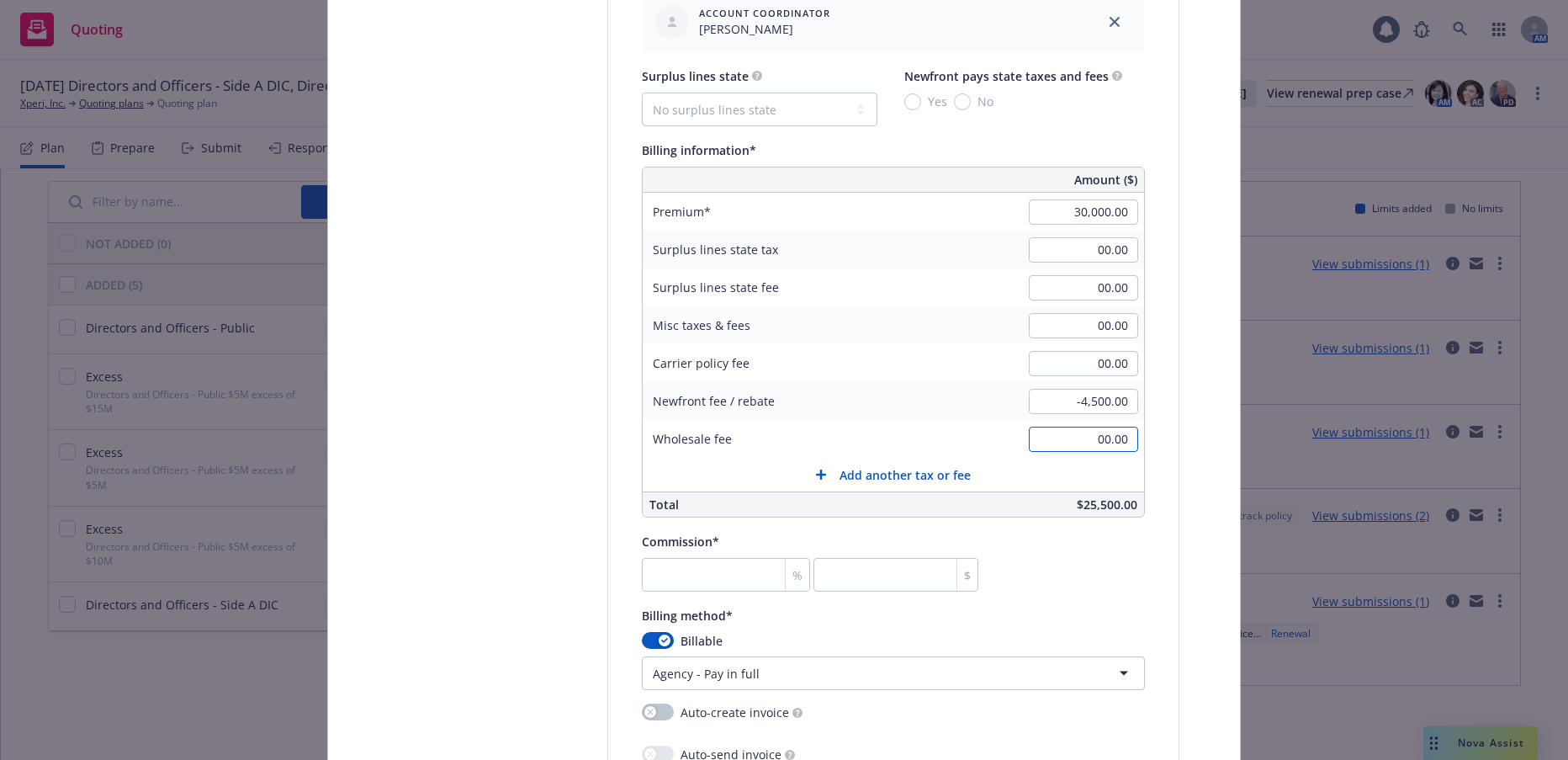
scroll to position [1178, 0]
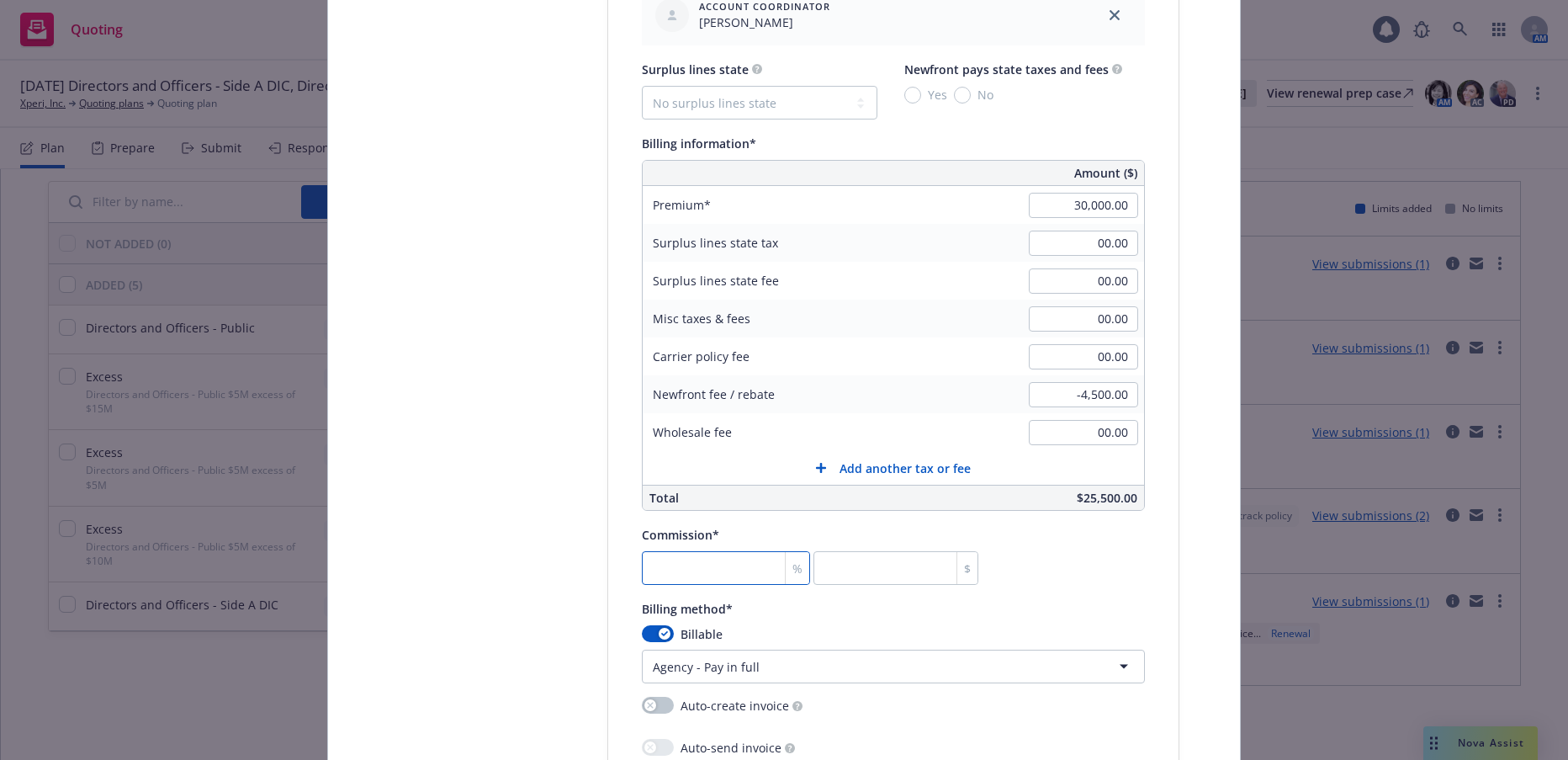
click at [739, 570] on input "number" at bounding box center [726, 567] width 168 height 33
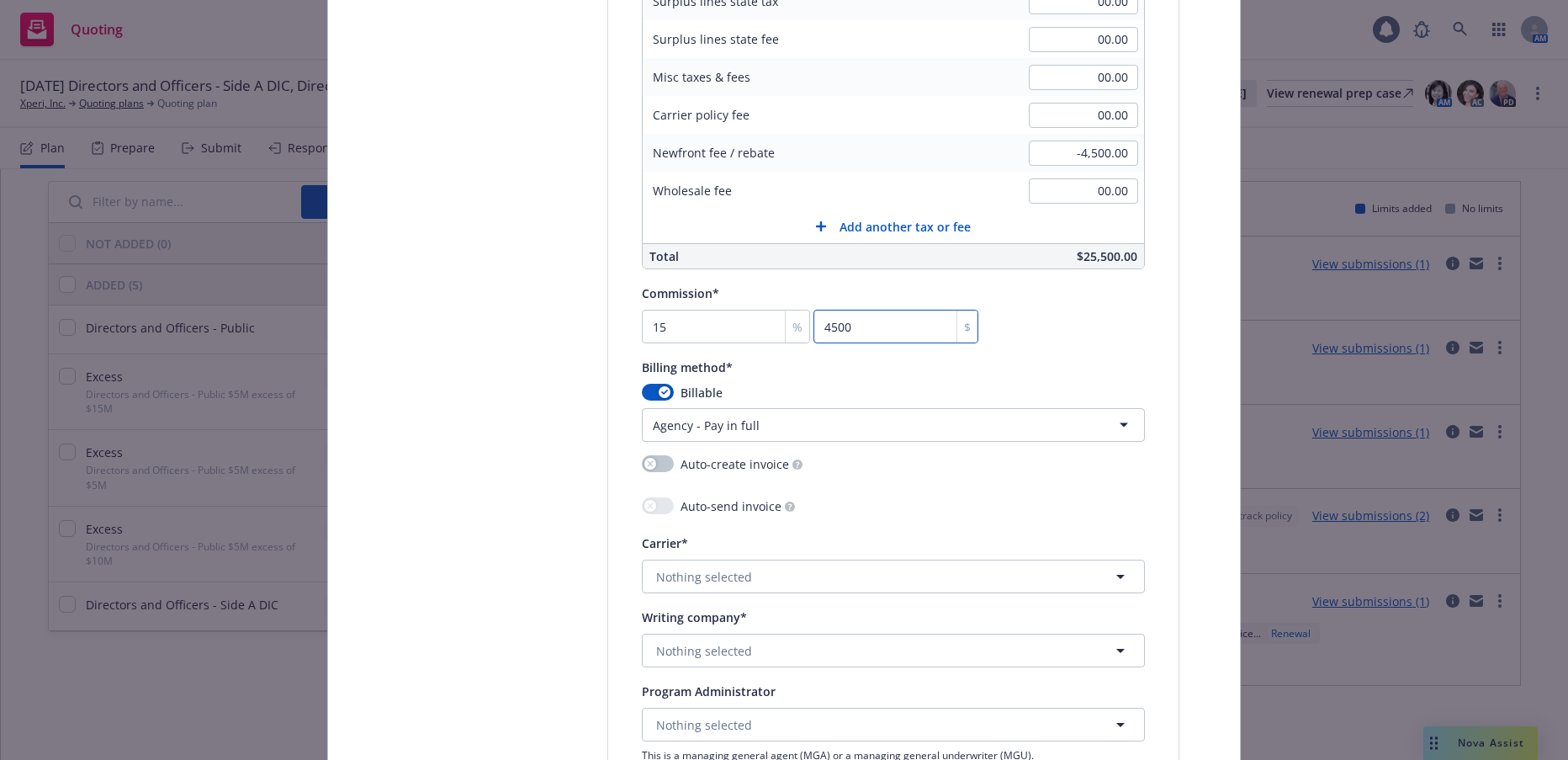
scroll to position [1598, 0]
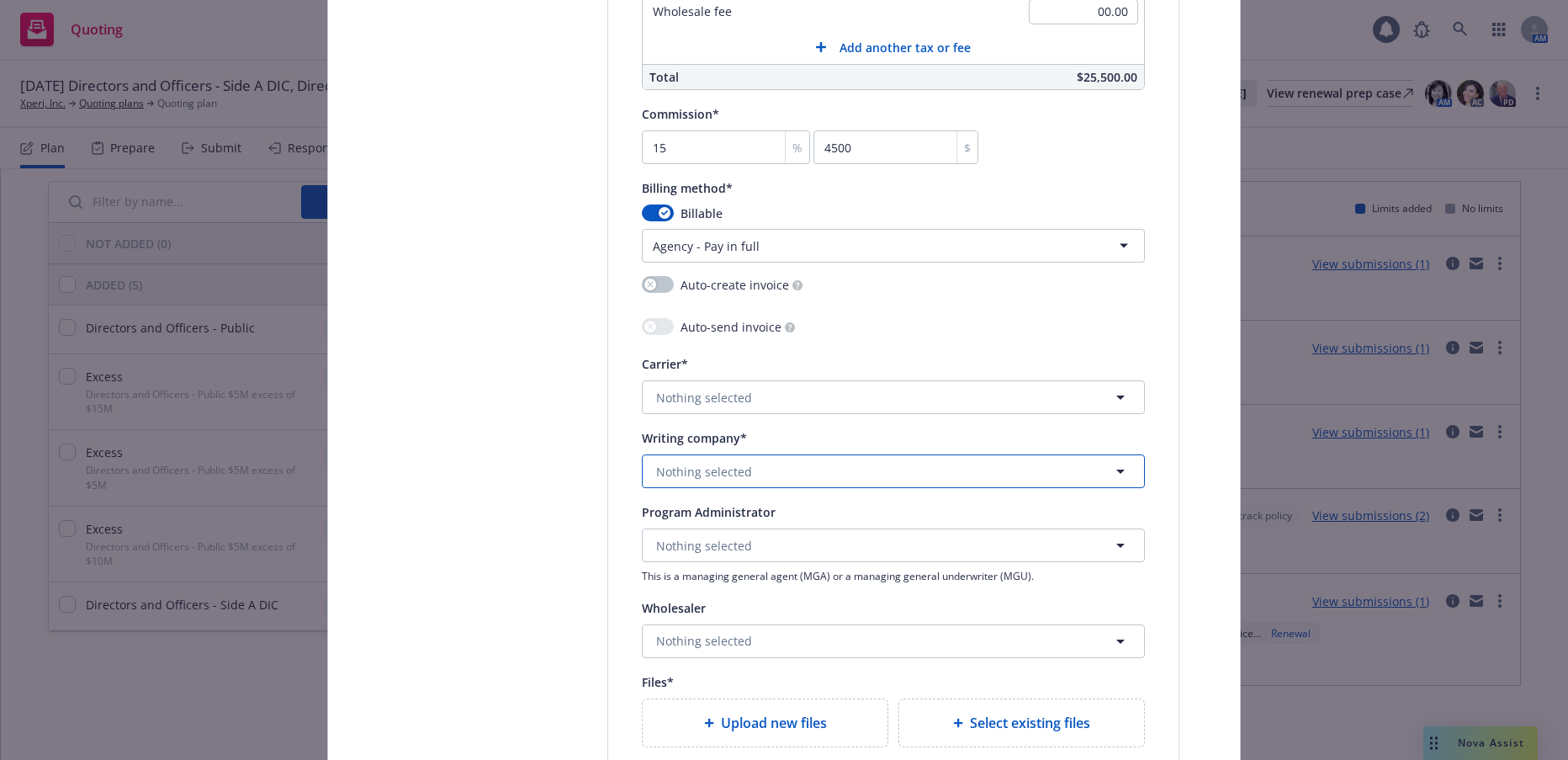
click at [718, 468] on span "Nothing selected" at bounding box center [704, 472] width 95 height 18
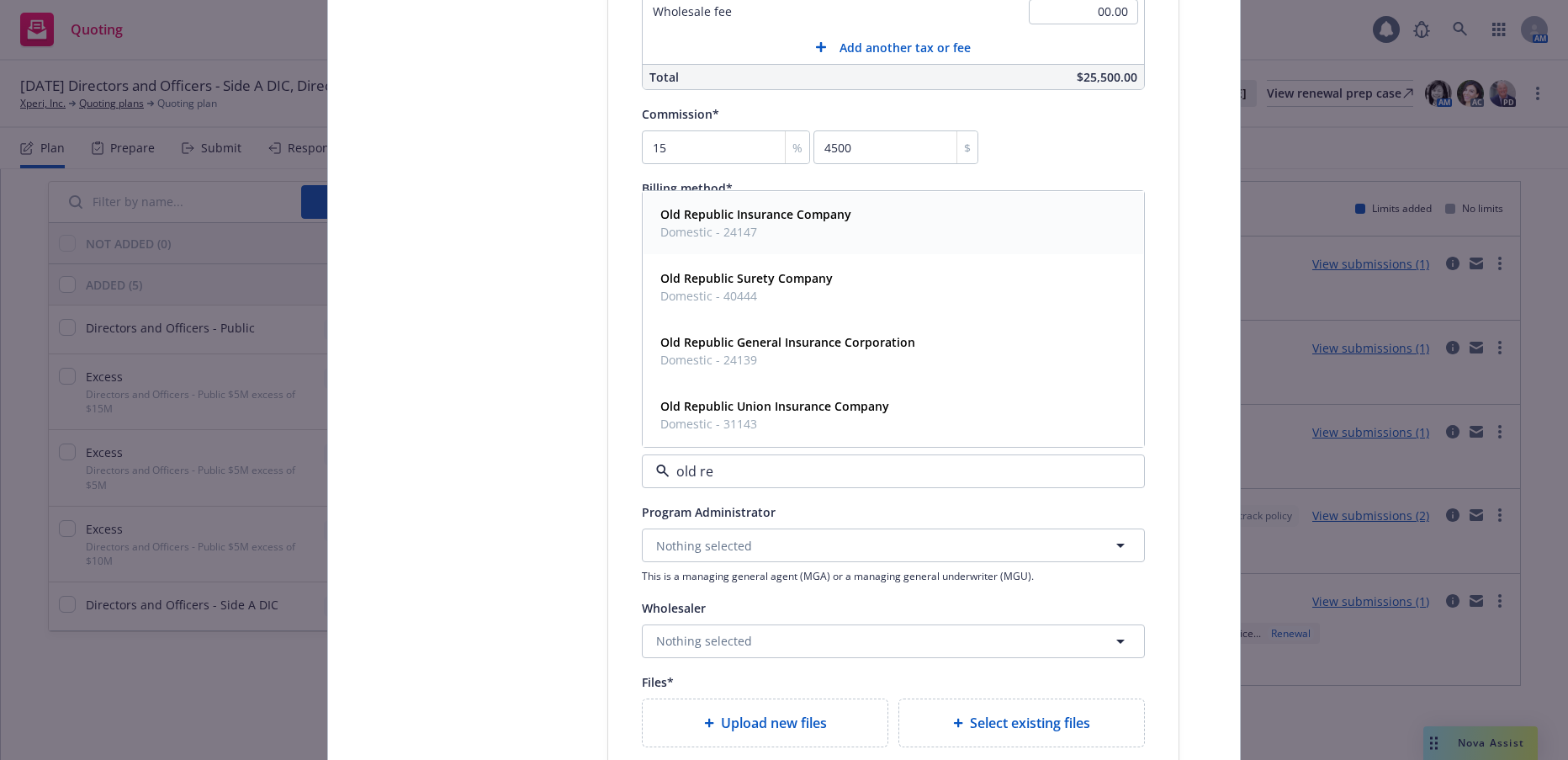
click at [789, 222] on span "Old Republic Insurance Company" at bounding box center [756, 214] width 191 height 18
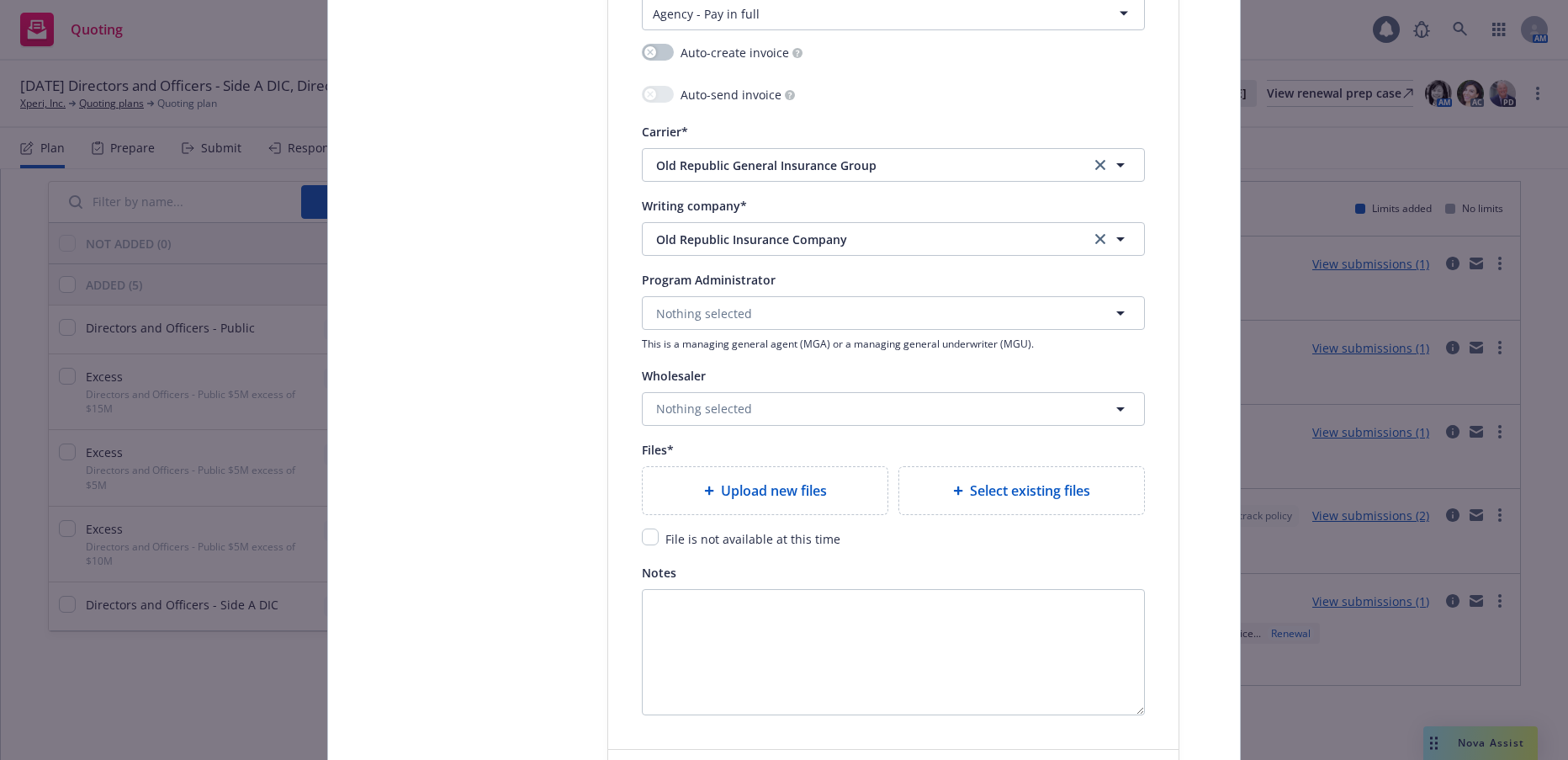
scroll to position [1850, 0]
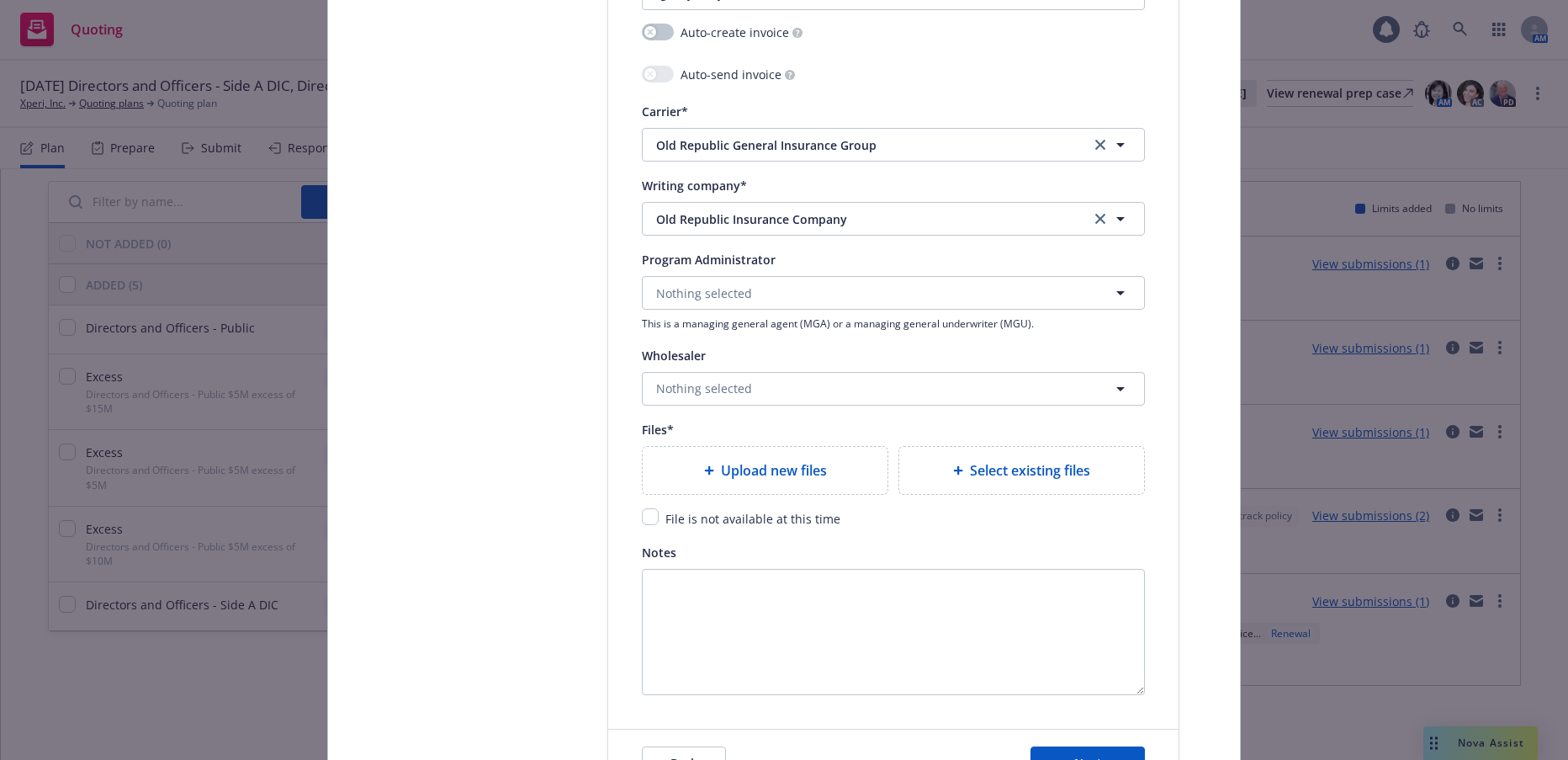
click at [812, 468] on span "Upload new files" at bounding box center [773, 470] width 106 height 20
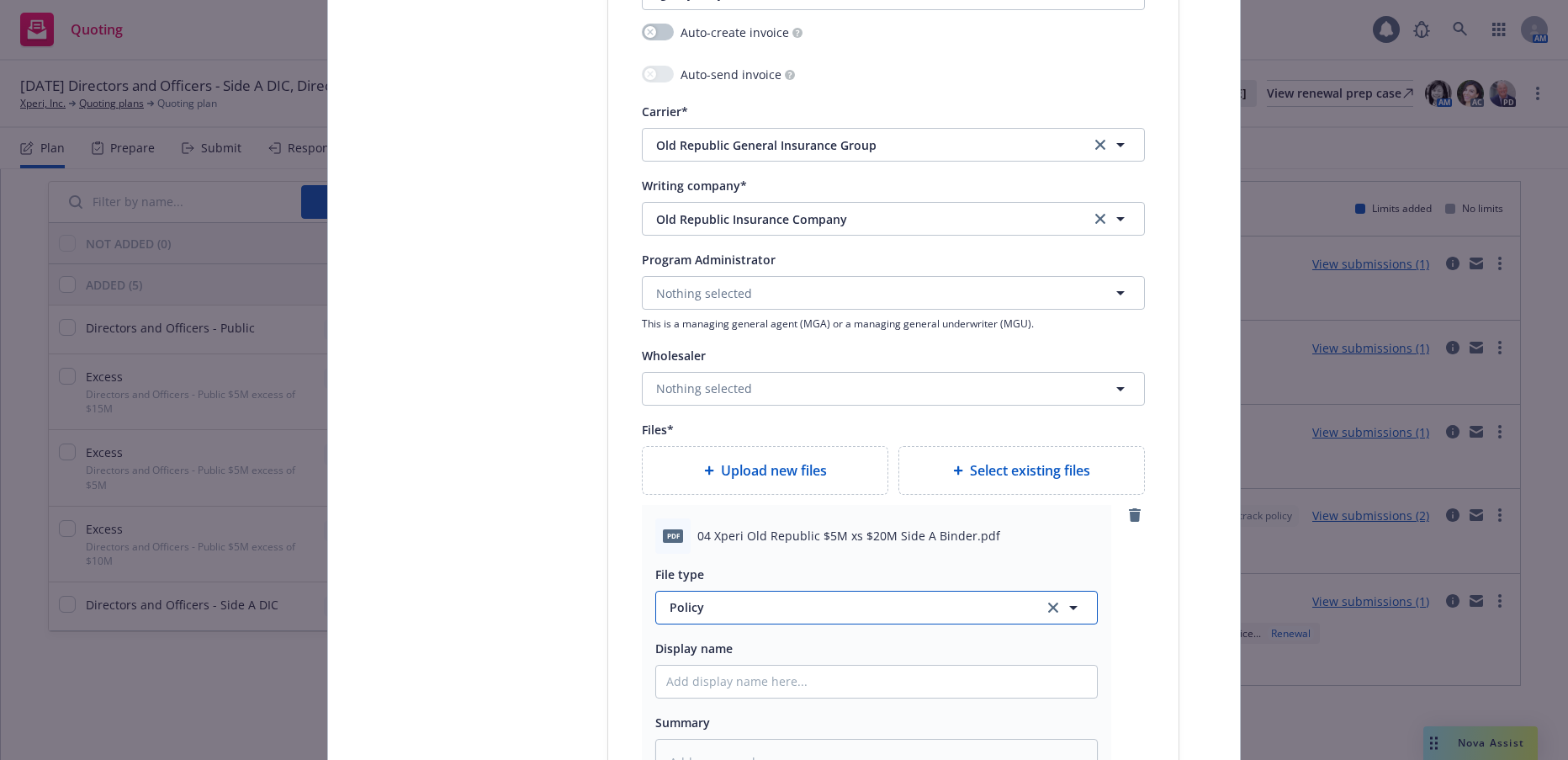
click at [690, 605] on span "Policy" at bounding box center [846, 606] width 354 height 18
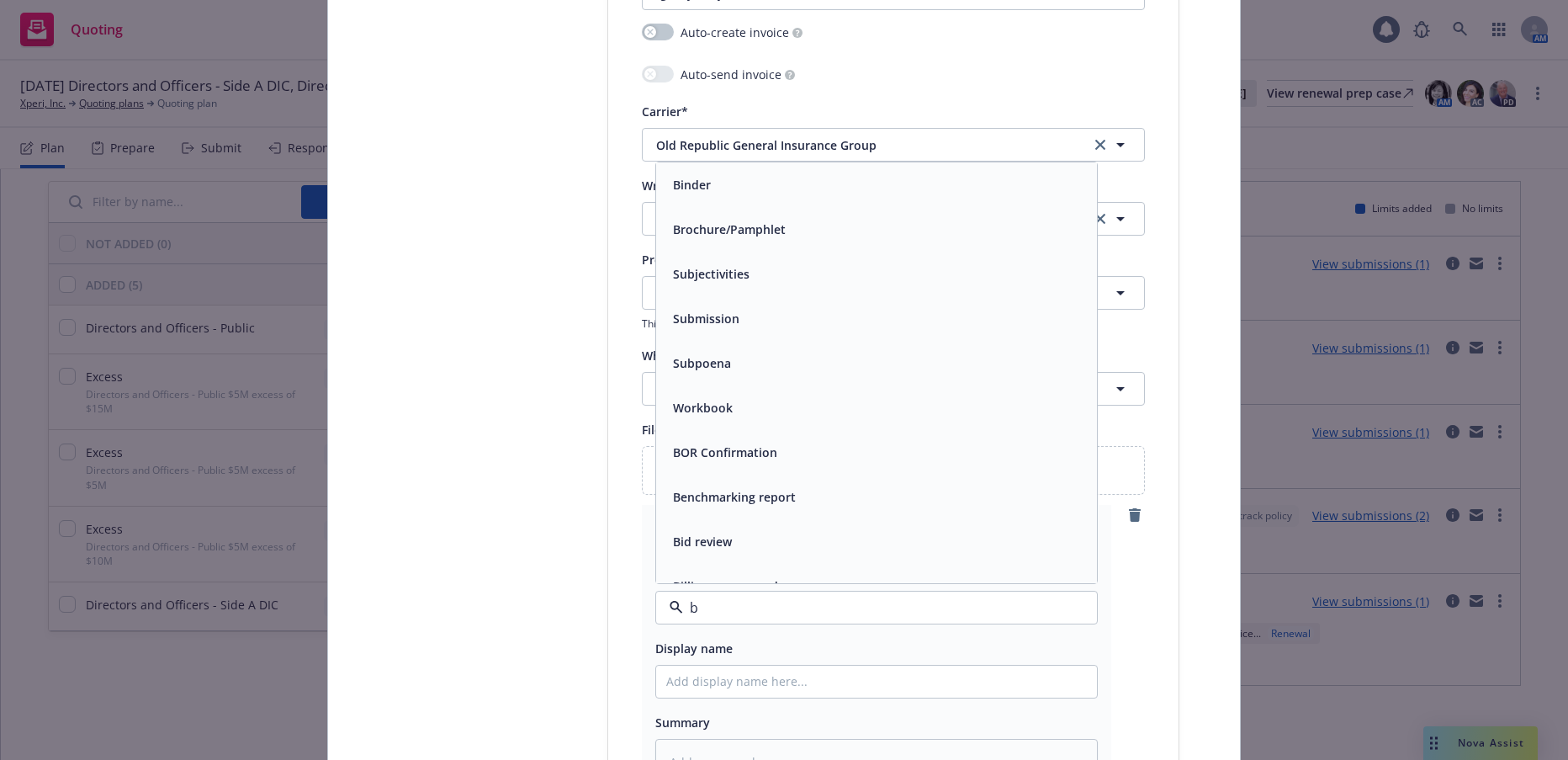
click at [706, 191] on div "Binder" at bounding box center [690, 185] width 48 height 25
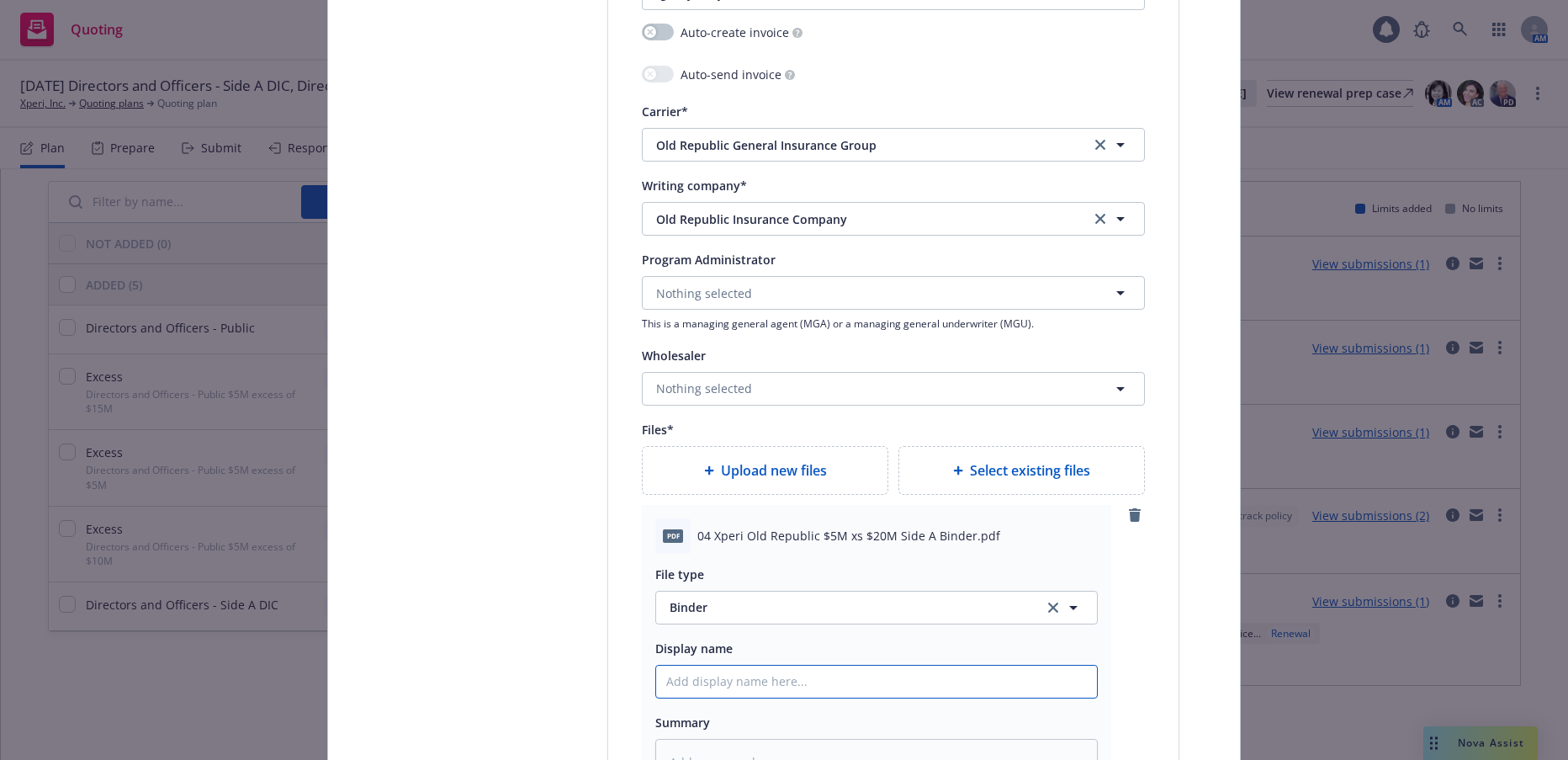
click at [789, 690] on input "Policy display name" at bounding box center [877, 681] width 441 height 32
click at [808, 452] on div "Upload new files" at bounding box center [765, 470] width 244 height 47
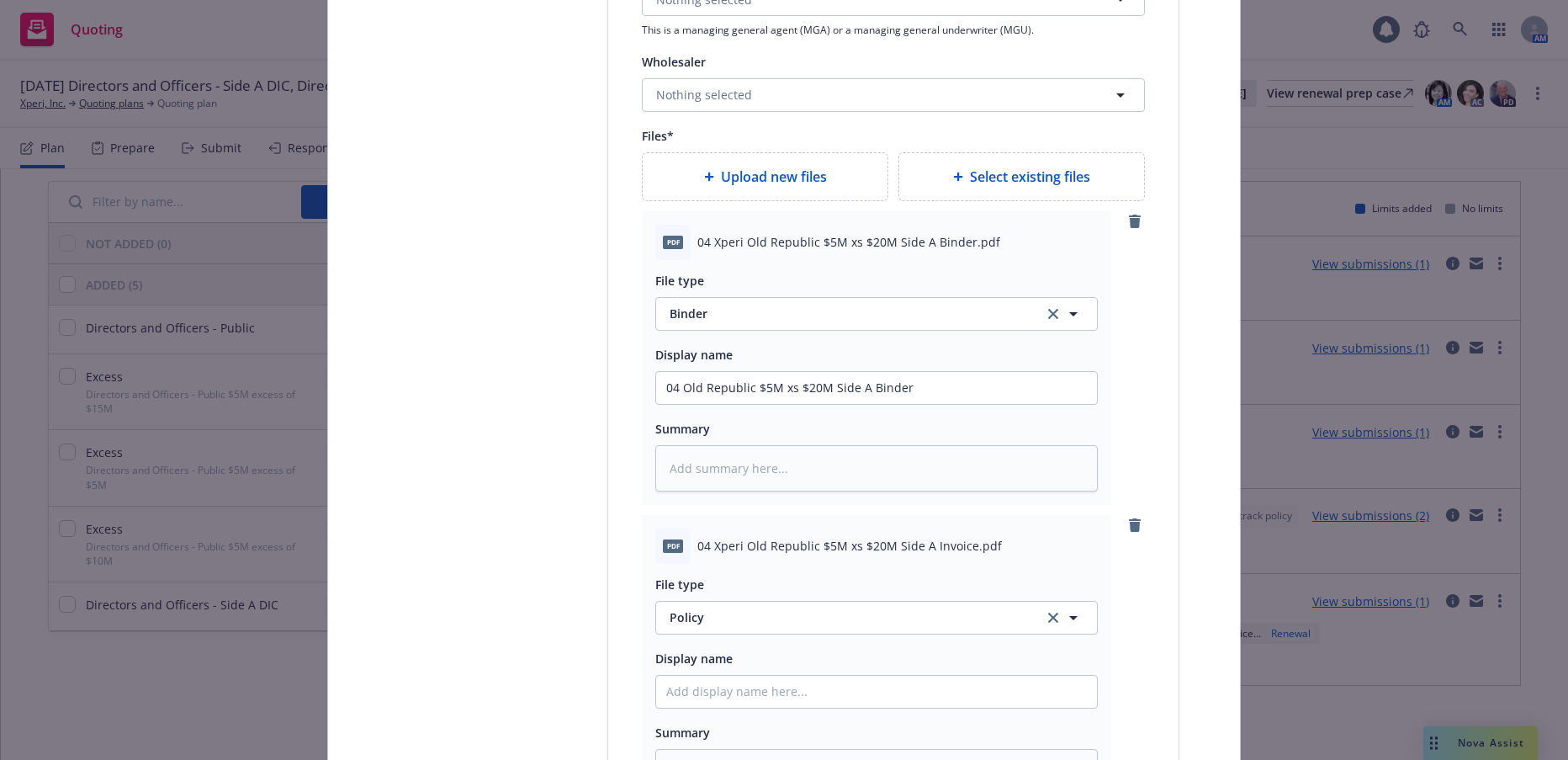
scroll to position [2187, 0]
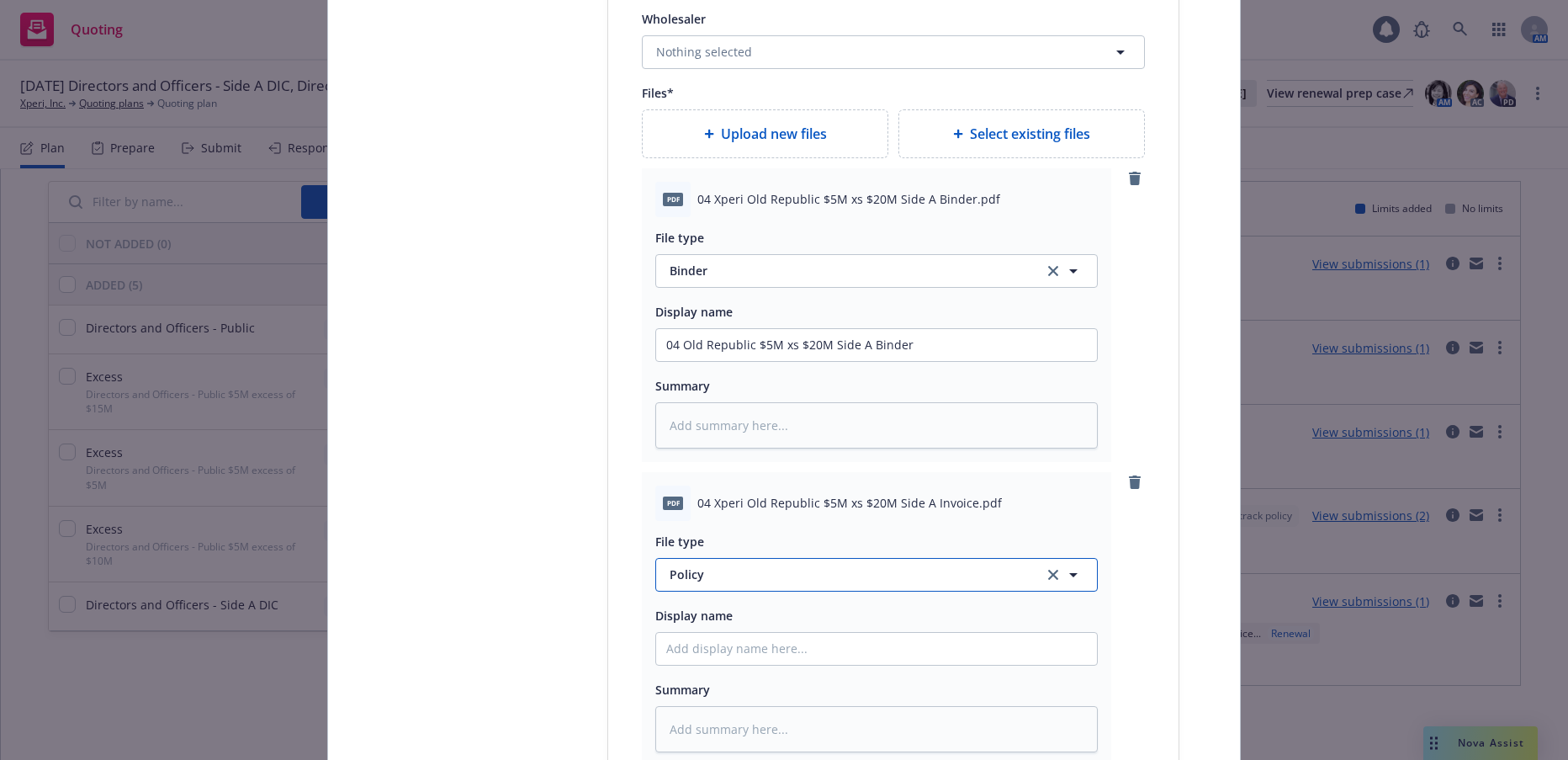
click at [708, 578] on span "Policy" at bounding box center [846, 574] width 354 height 18
click at [753, 523] on span "Invoice - Third Party" at bounding box center [731, 528] width 117 height 18
drag, startPoint x: 902, startPoint y: 342, endPoint x: 643, endPoint y: 353, distance: 259.2
click at [643, 353] on div "pdf 04 Xperi Old Republic $5M xs $20M Side A Binder.pdf File type Binder Displa…" at bounding box center [877, 315] width 470 height 294
click at [732, 651] on input "Policy display name" at bounding box center [877, 648] width 441 height 32
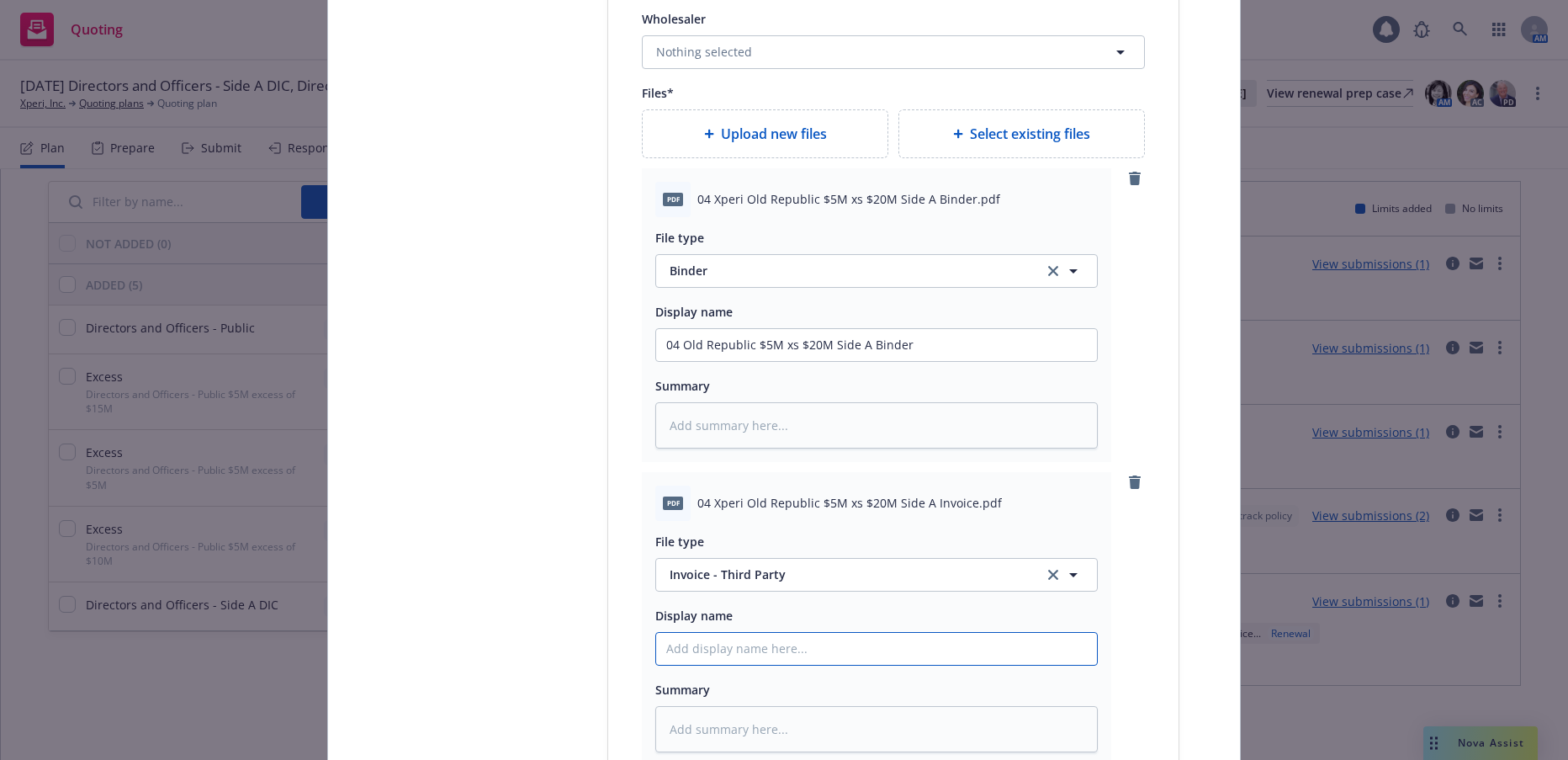
paste input "04 Old Republic $5M xs $20M Side A Binder"
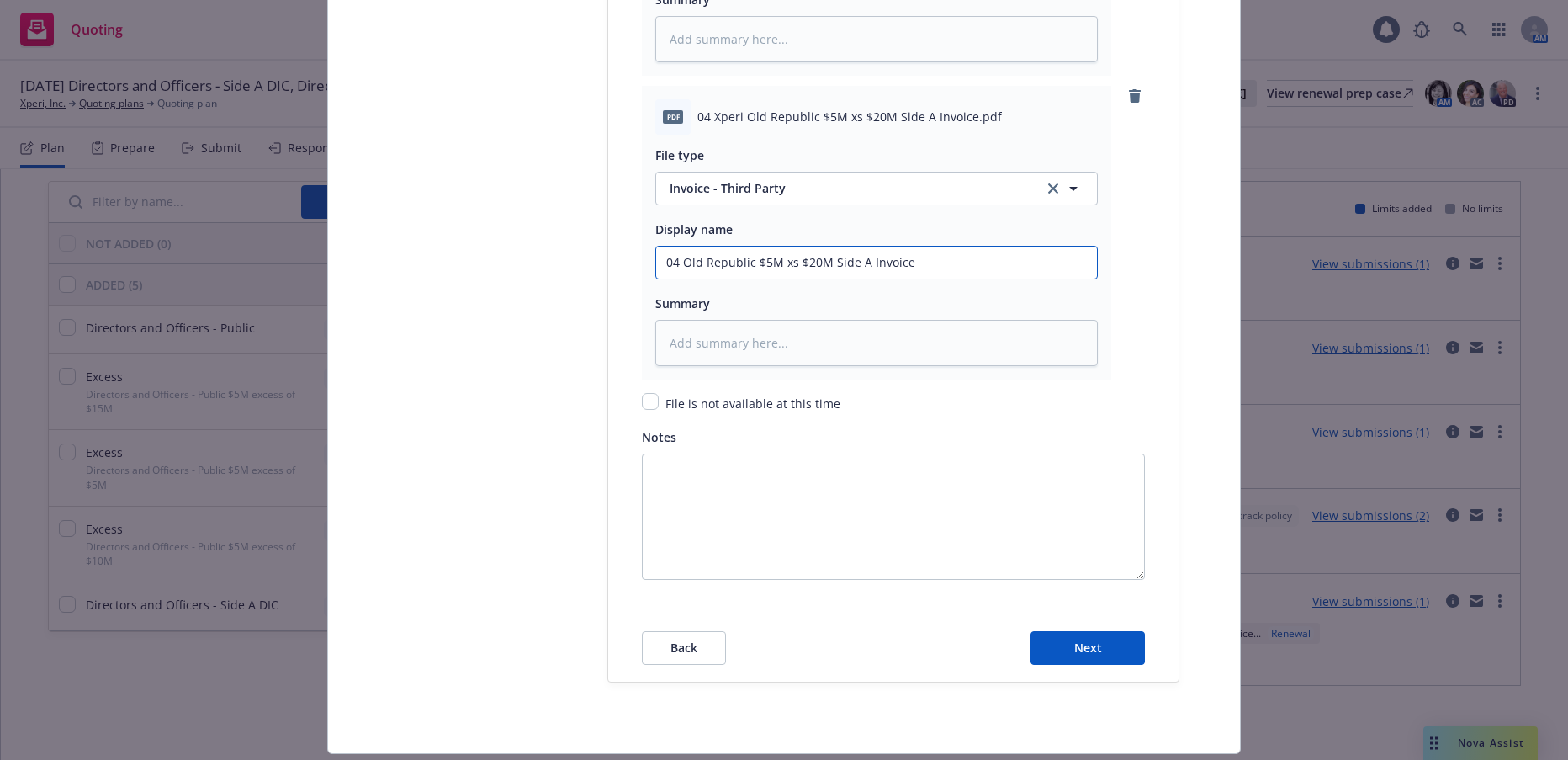
scroll to position [2622, 0]
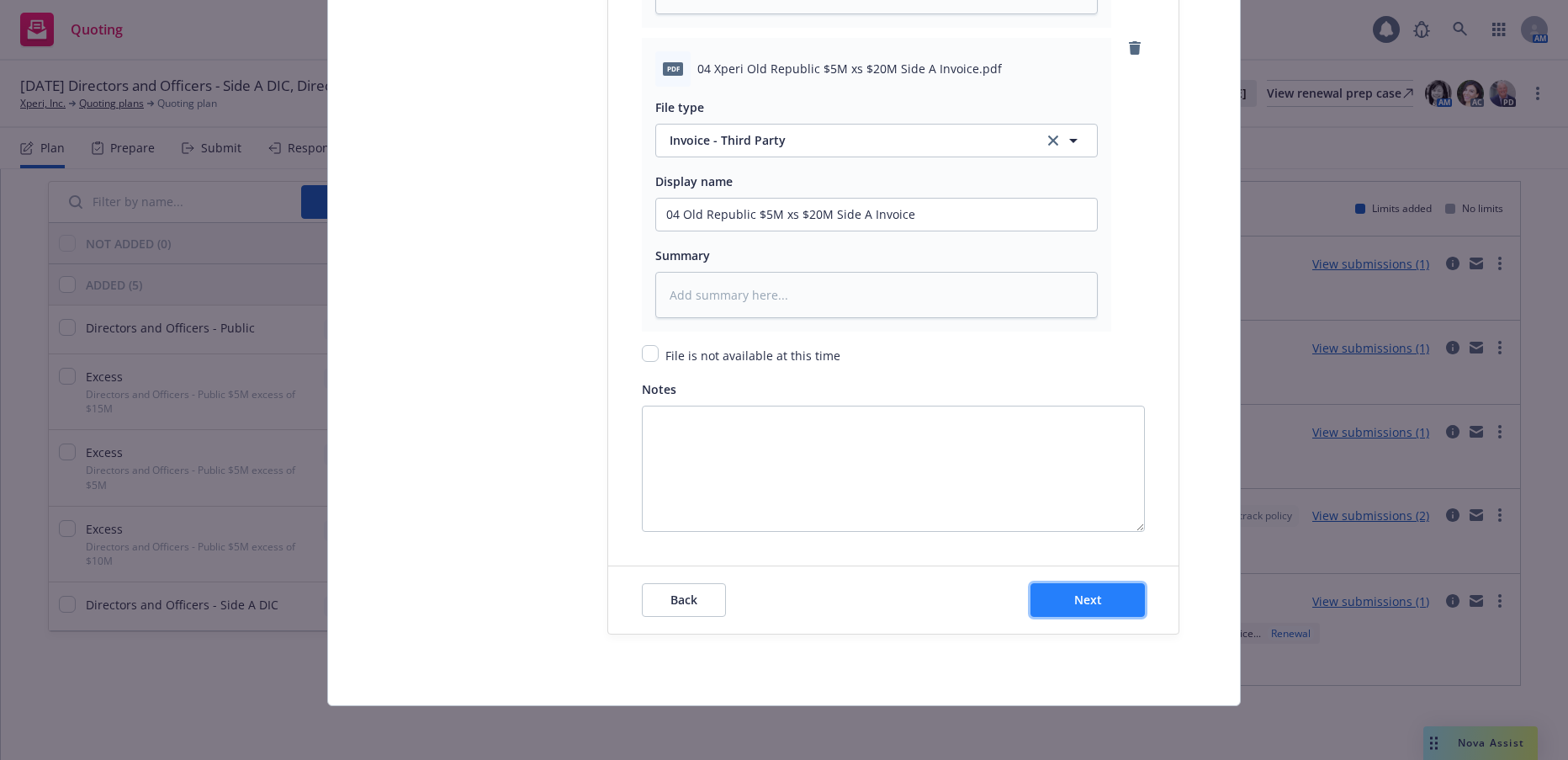
click at [1094, 596] on span "Next" at bounding box center [1088, 599] width 28 height 16
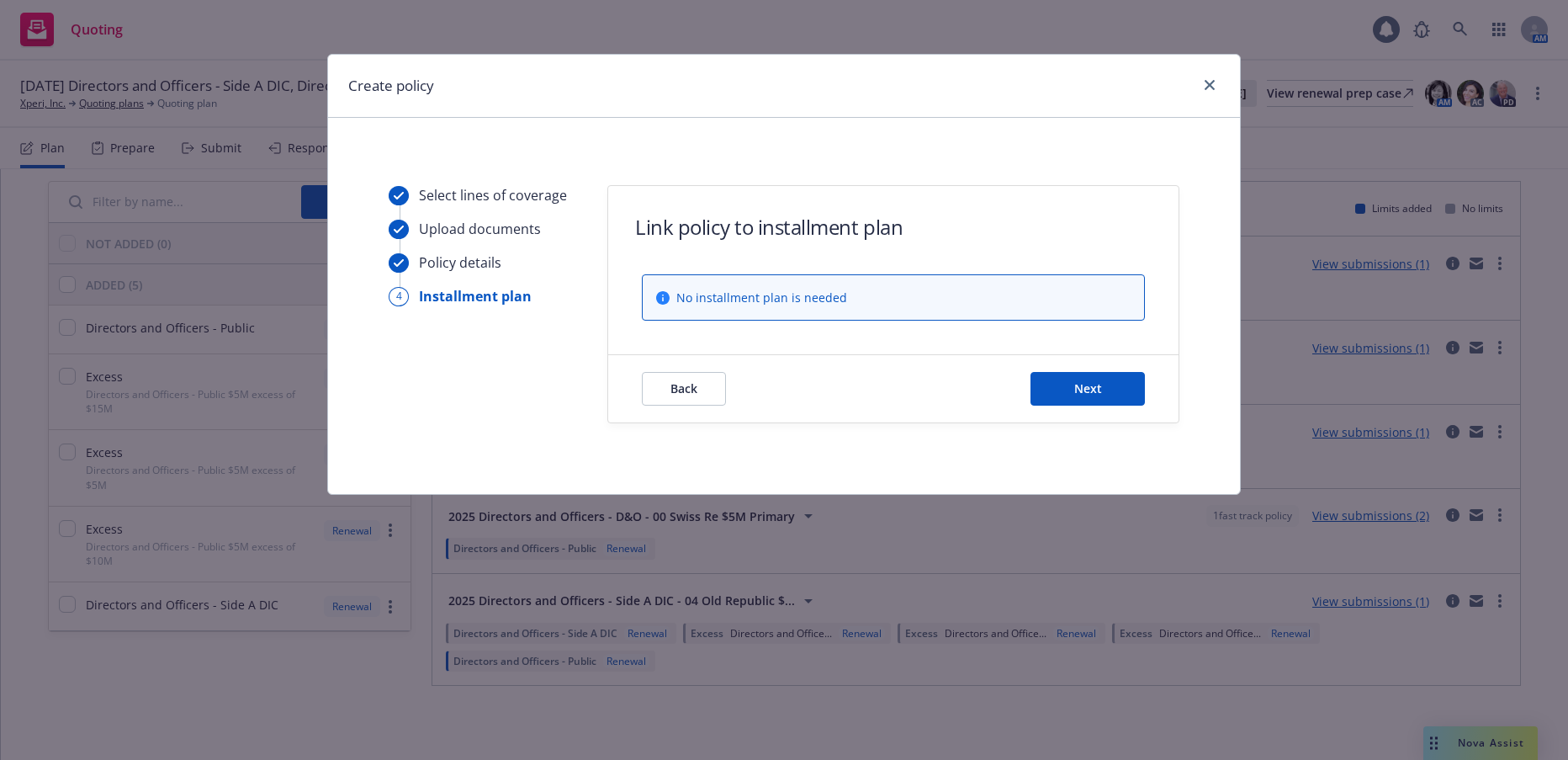
scroll to position [0, 0]
click at [1122, 392] on button "Next" at bounding box center [1088, 388] width 115 height 33
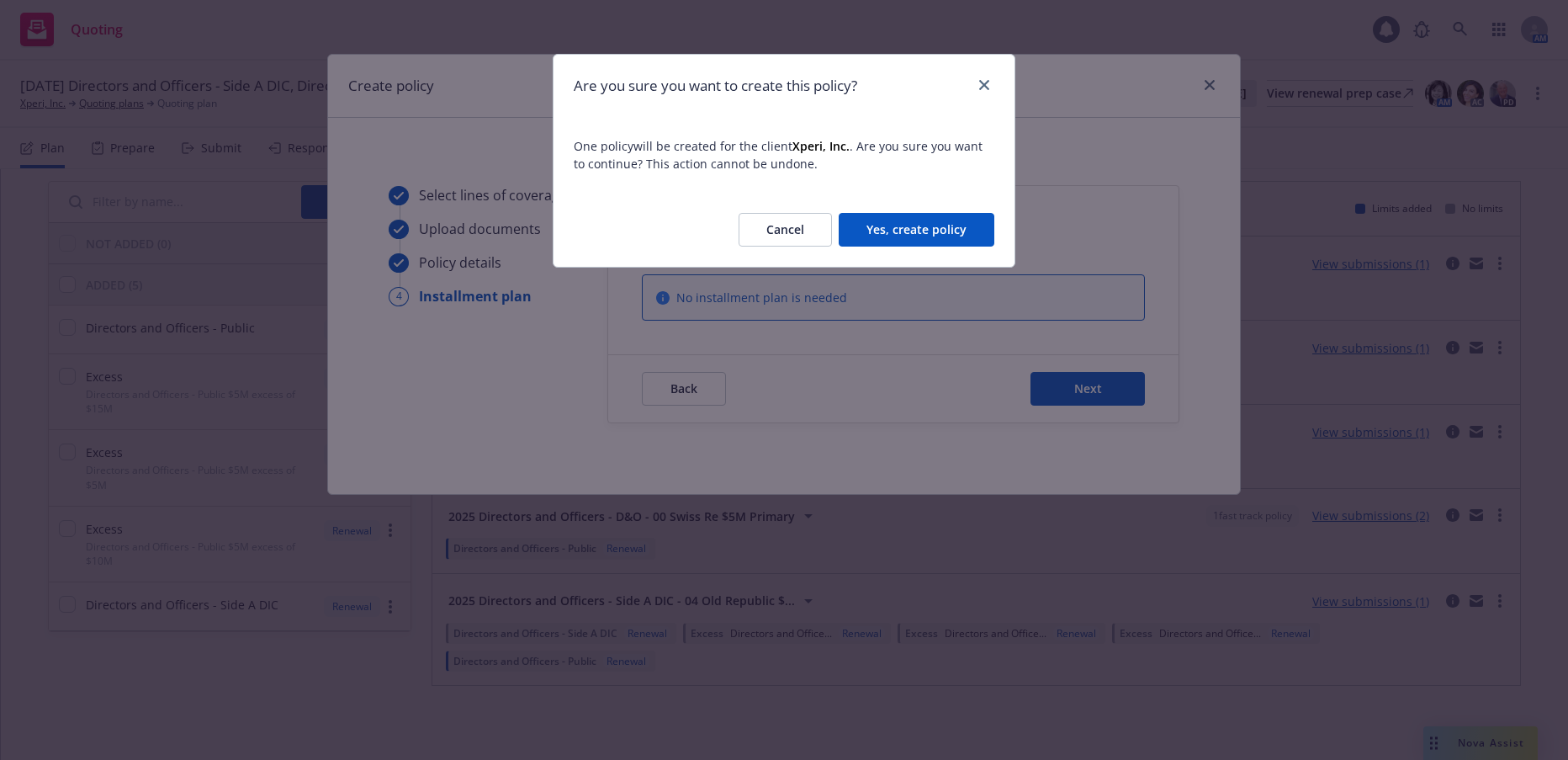
click at [959, 230] on button "Yes, create policy" at bounding box center [916, 229] width 156 height 33
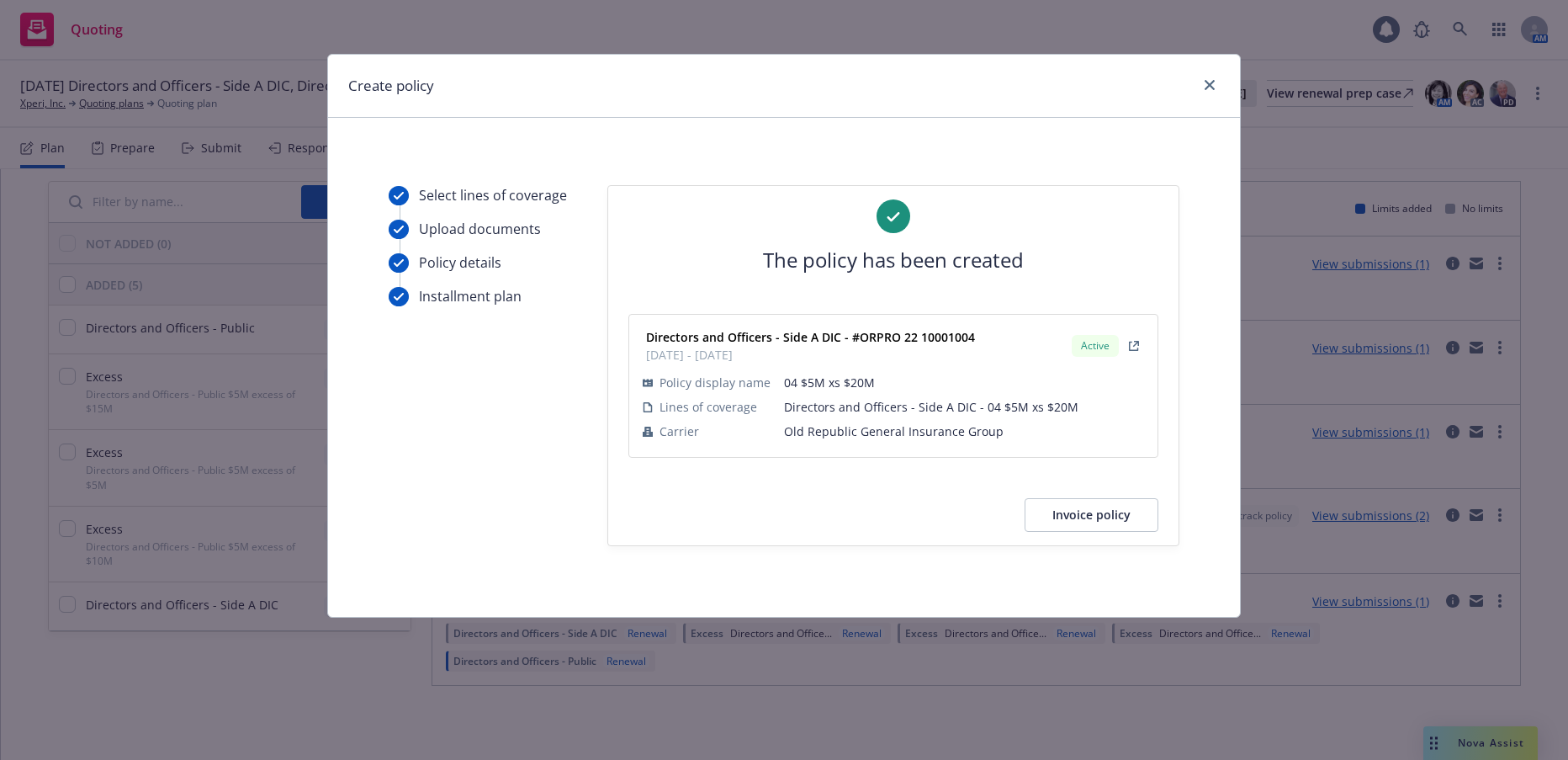
click at [1220, 84] on div "Create policy" at bounding box center [784, 86] width 912 height 63
click at [1215, 83] on link "close" at bounding box center [1209, 84] width 20 height 20
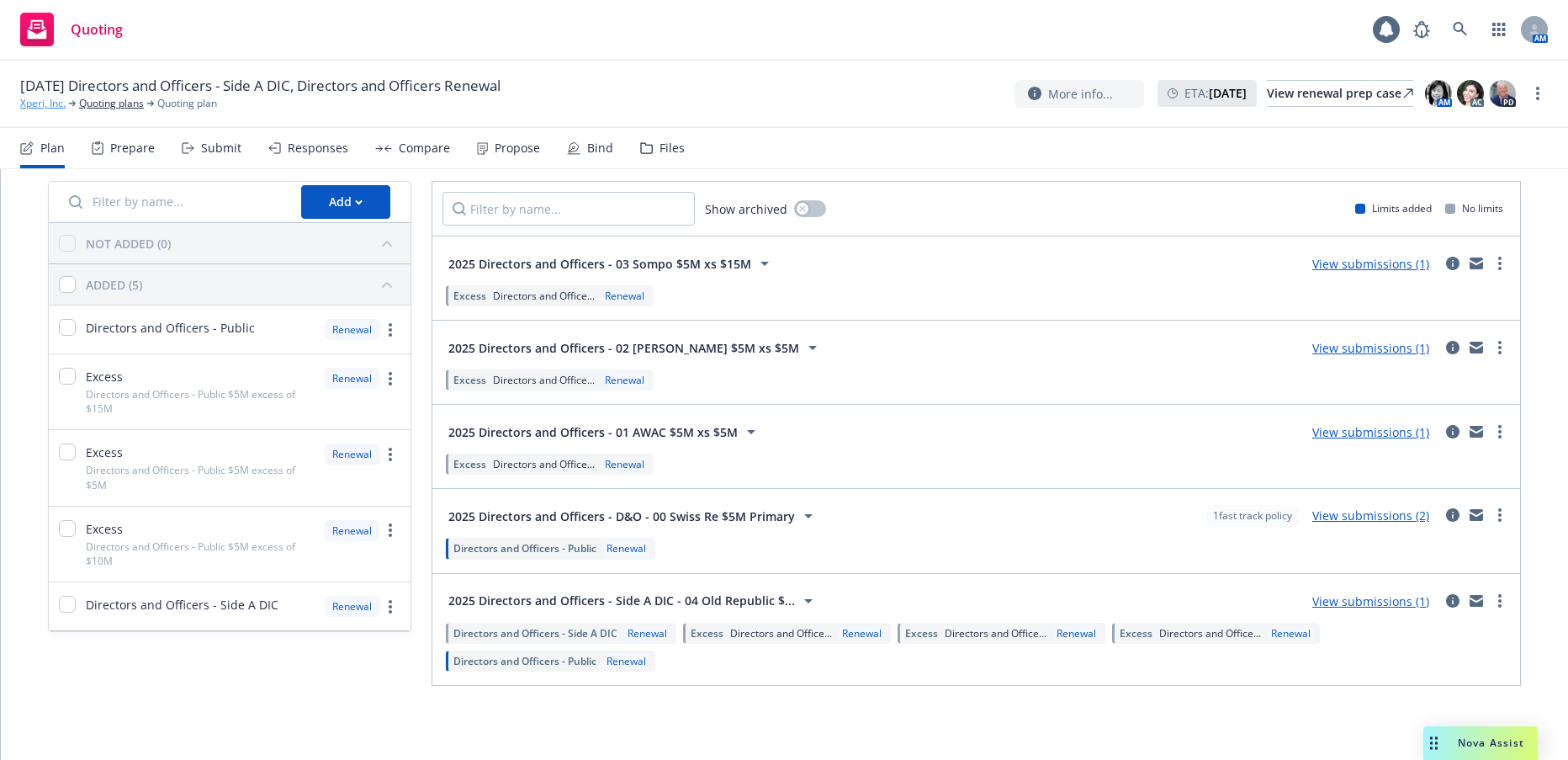
click at [55, 105] on link "Xperi, Inc." at bounding box center [43, 103] width 46 height 15
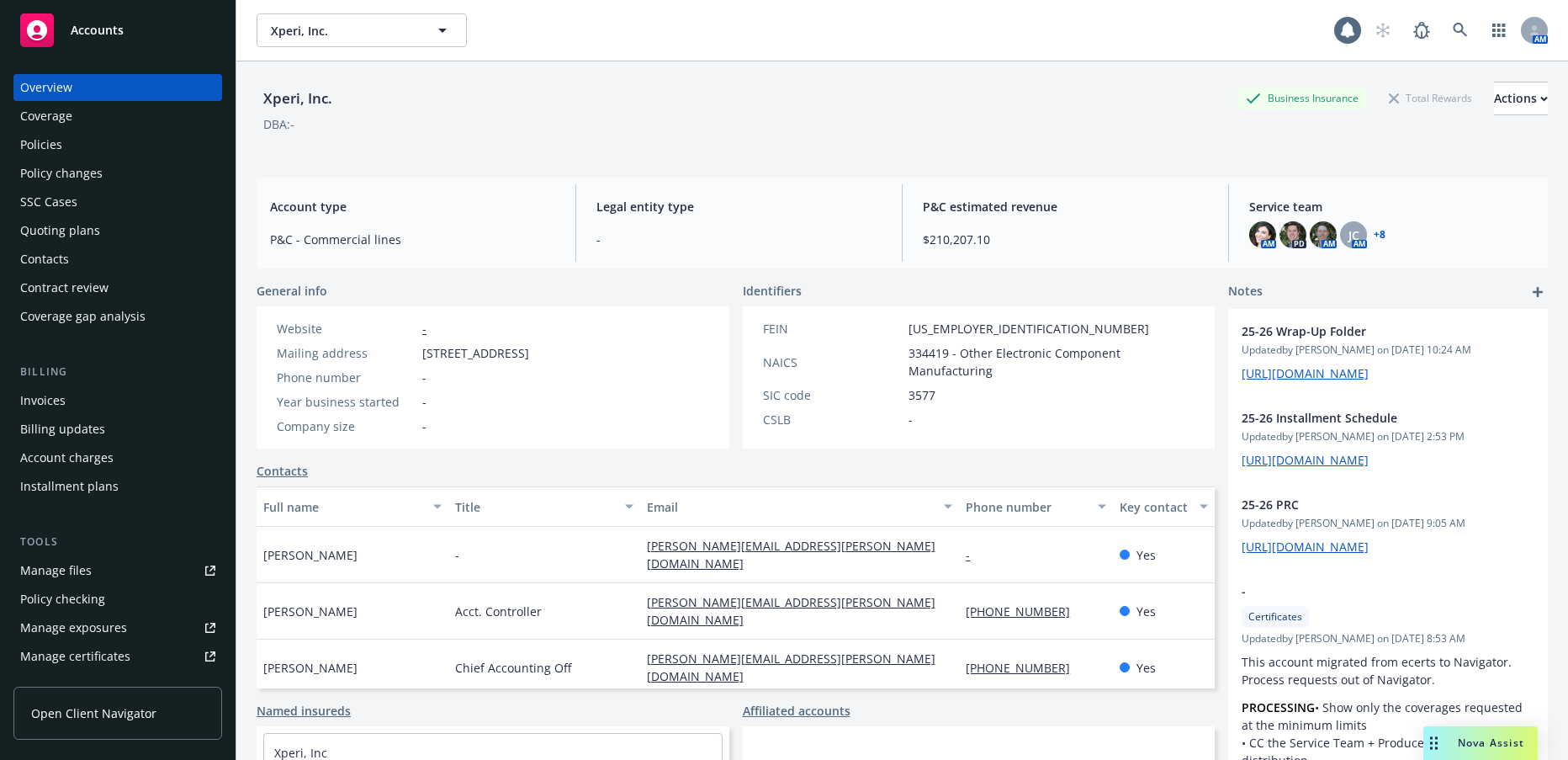
click at [60, 400] on div "Invoices" at bounding box center [43, 400] width 46 height 27
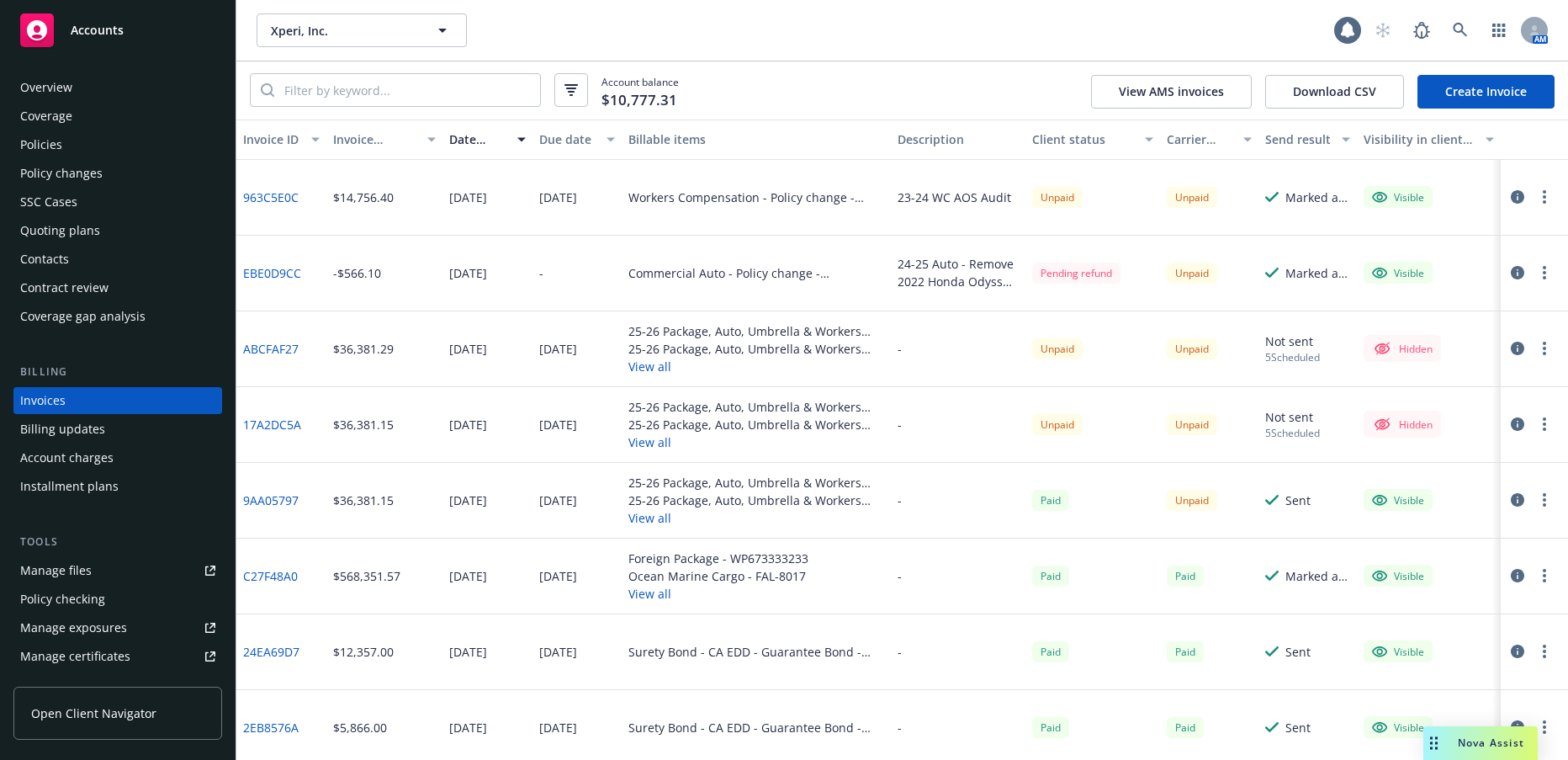
click at [1492, 94] on link "Create Invoice" at bounding box center [1487, 91] width 138 height 33
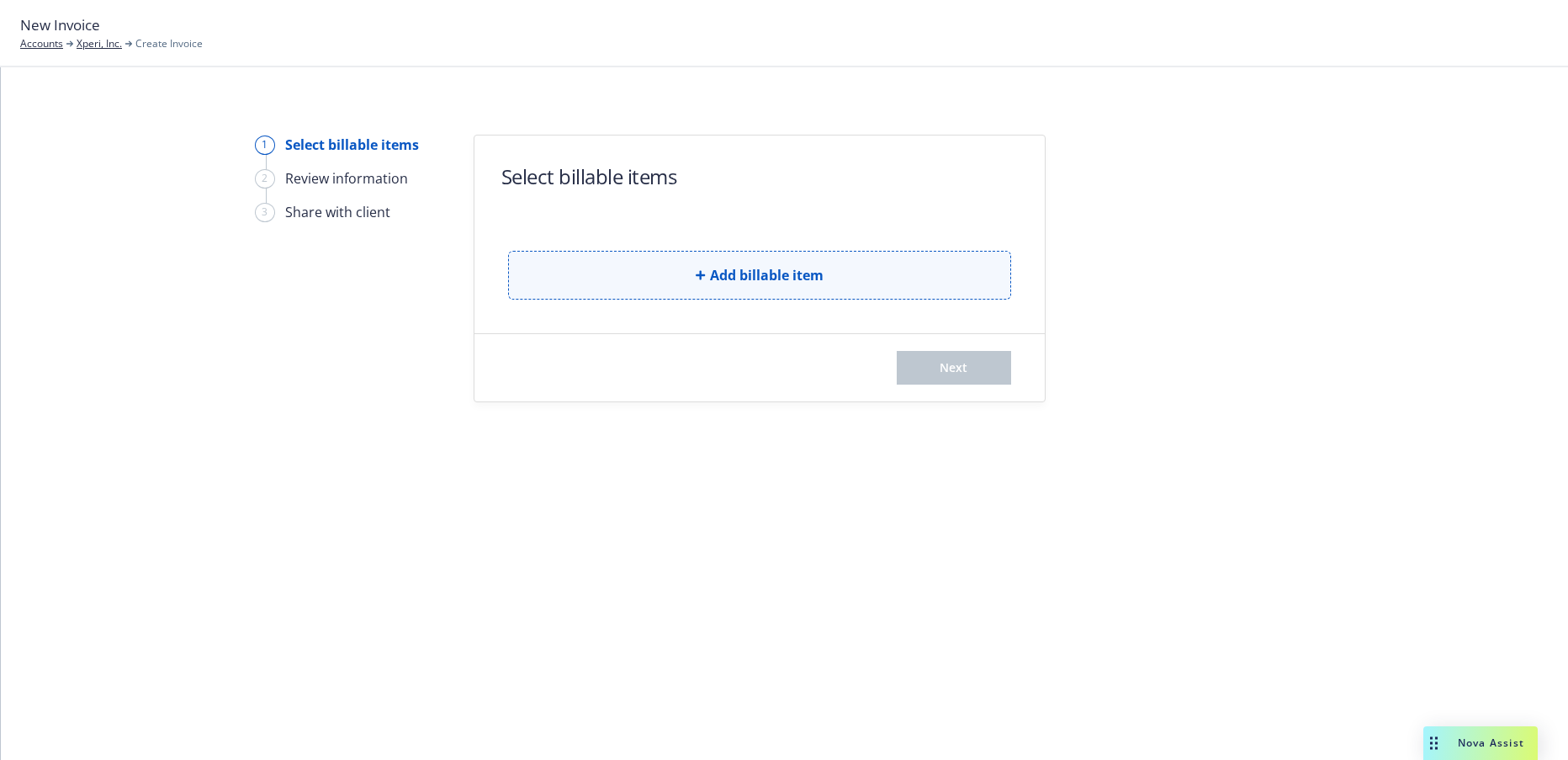
click at [753, 272] on span "Add billable item" at bounding box center [767, 275] width 114 height 20
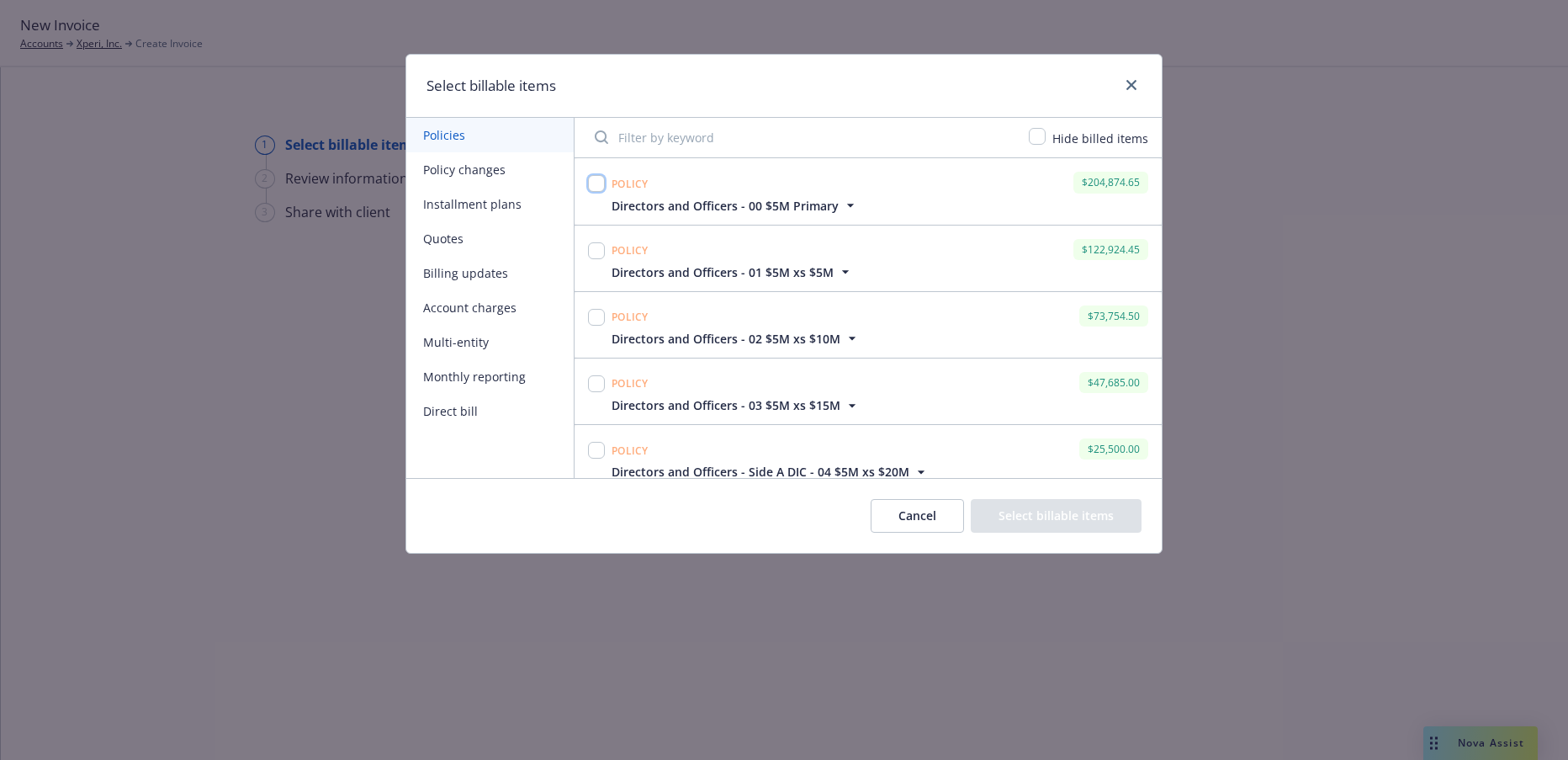
click at [592, 185] on input "checkbox" at bounding box center [597, 183] width 17 height 17
checkbox input "true"
click at [598, 246] on input "checkbox" at bounding box center [597, 251] width 17 height 17
checkbox input "true"
click at [594, 313] on input "checkbox" at bounding box center [597, 317] width 17 height 17
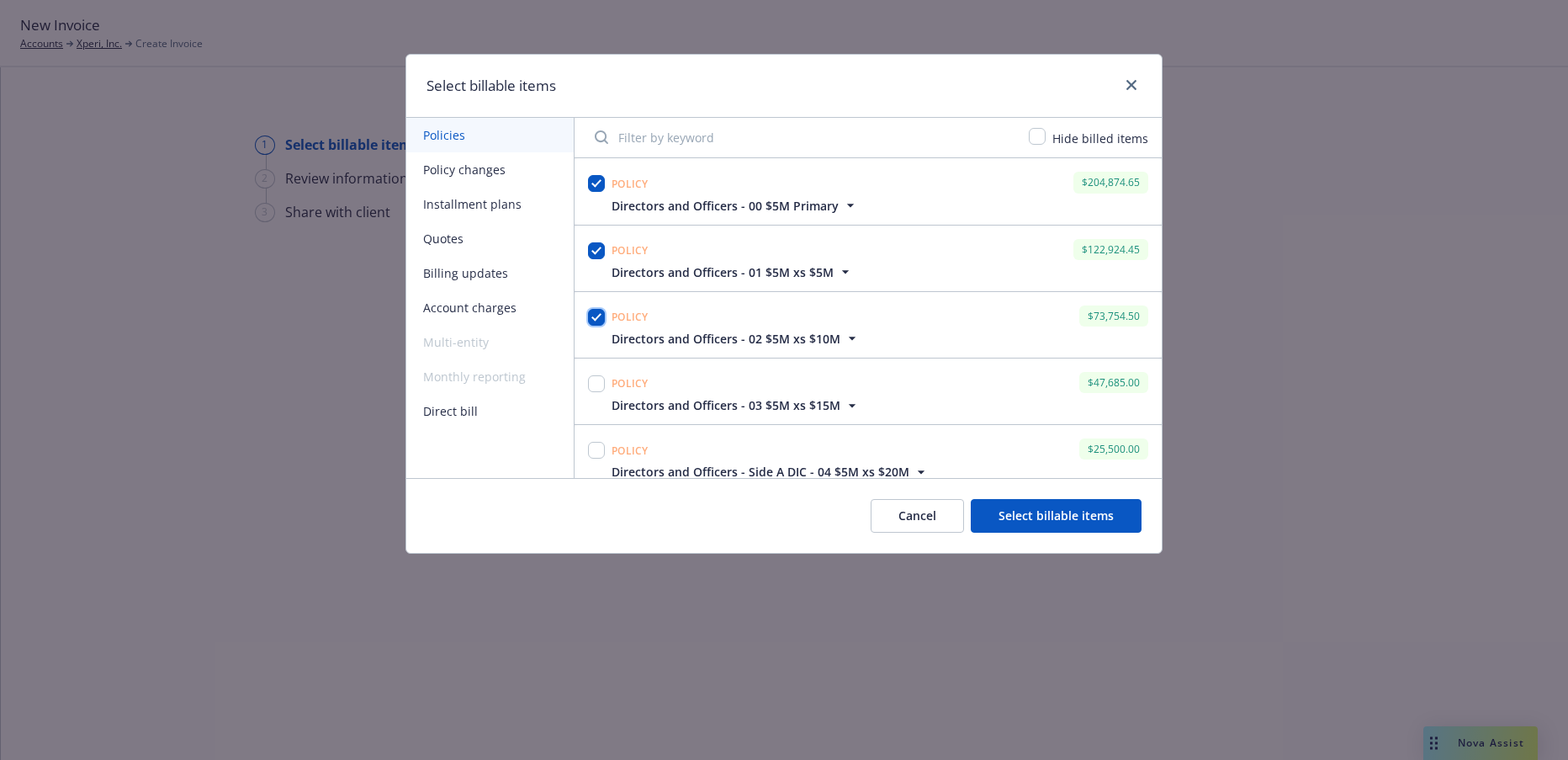
checkbox input "true"
drag, startPoint x: 601, startPoint y: 382, endPoint x: 748, endPoint y: 382, distance: 147.0
click at [601, 381] on input "checkbox" at bounding box center [597, 384] width 17 height 17
checkbox input "true"
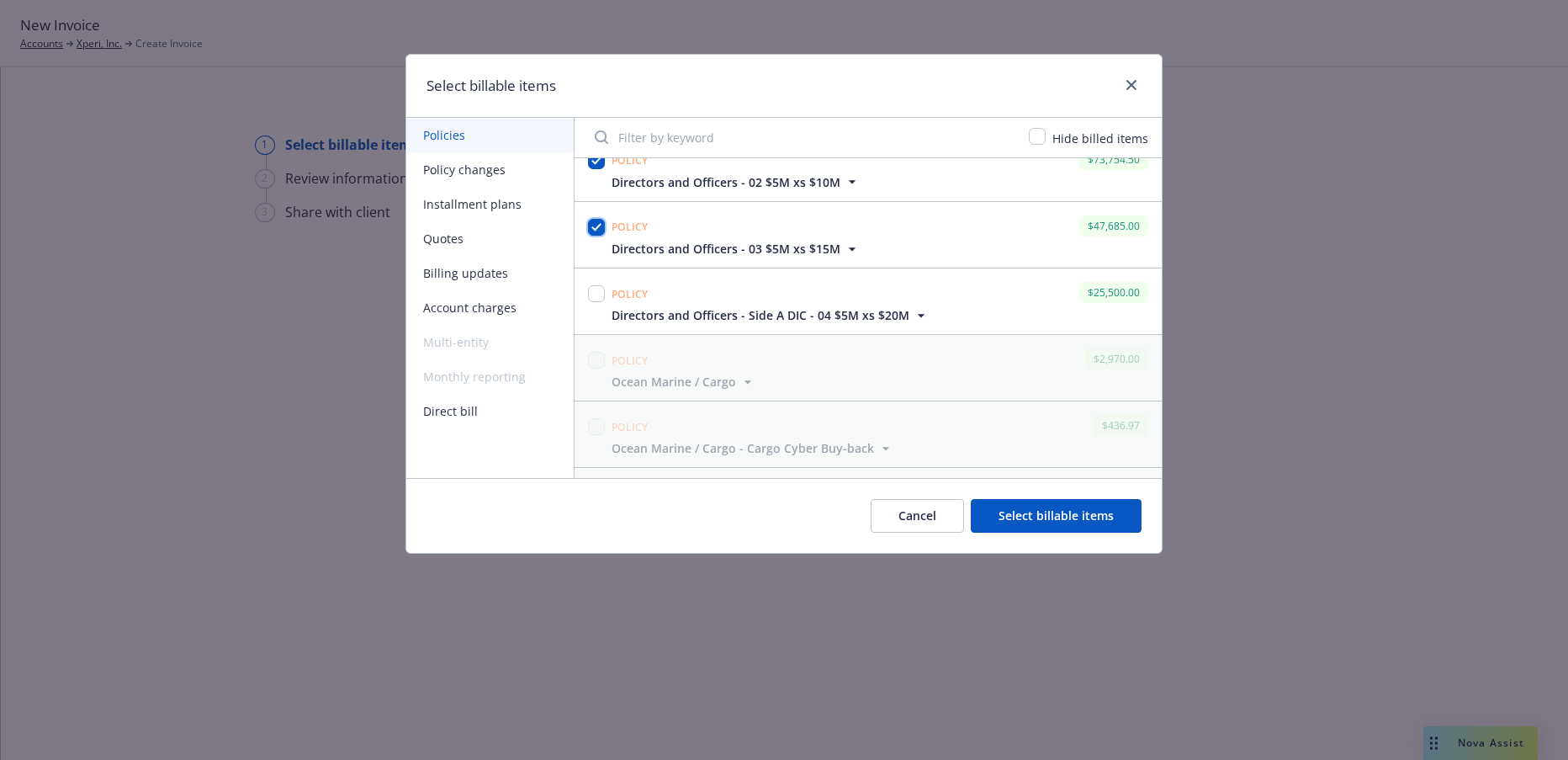
scroll to position [168, 0]
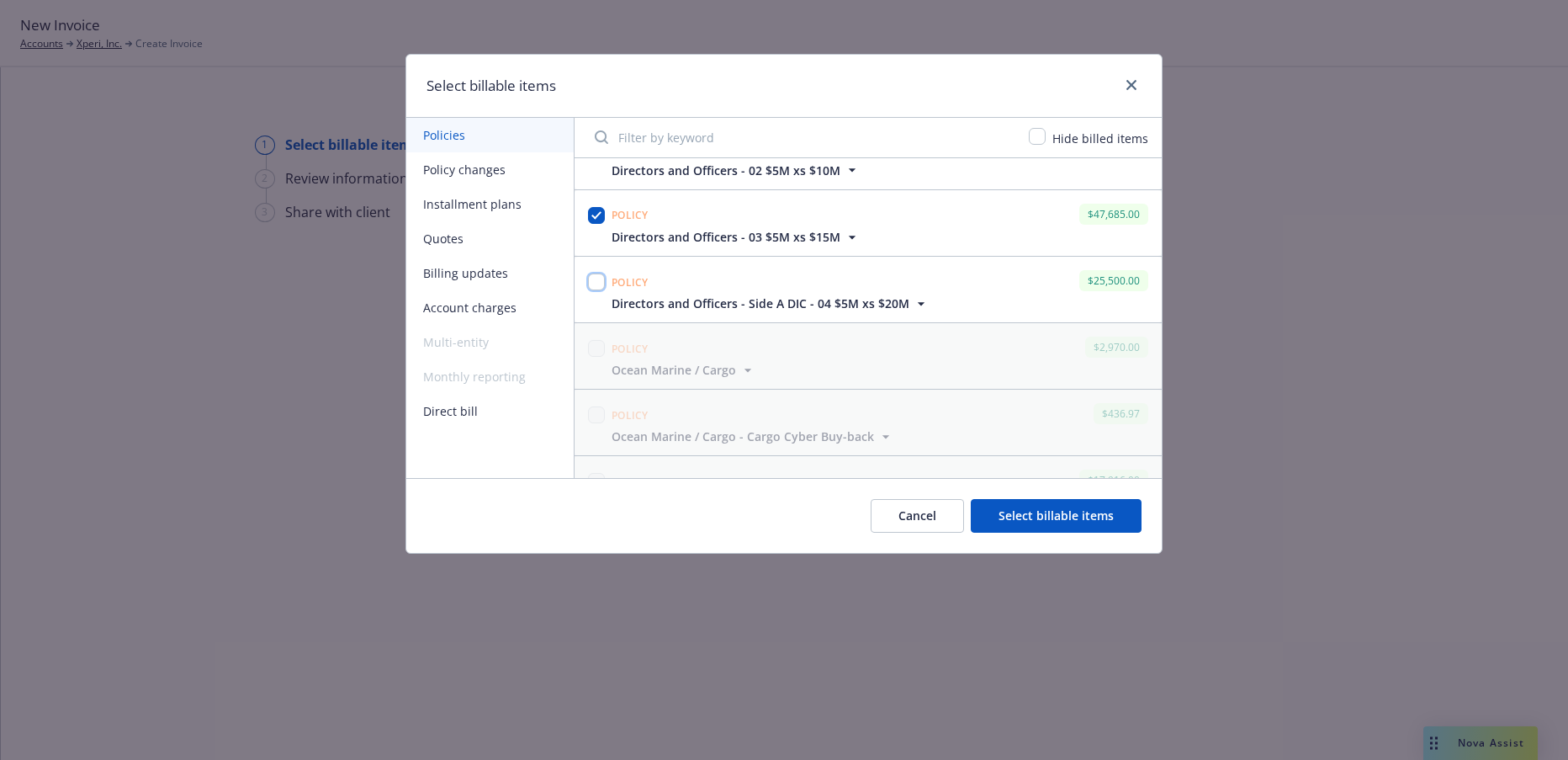
click at [598, 282] on input "checkbox" at bounding box center [597, 282] width 17 height 17
checkbox input "true"
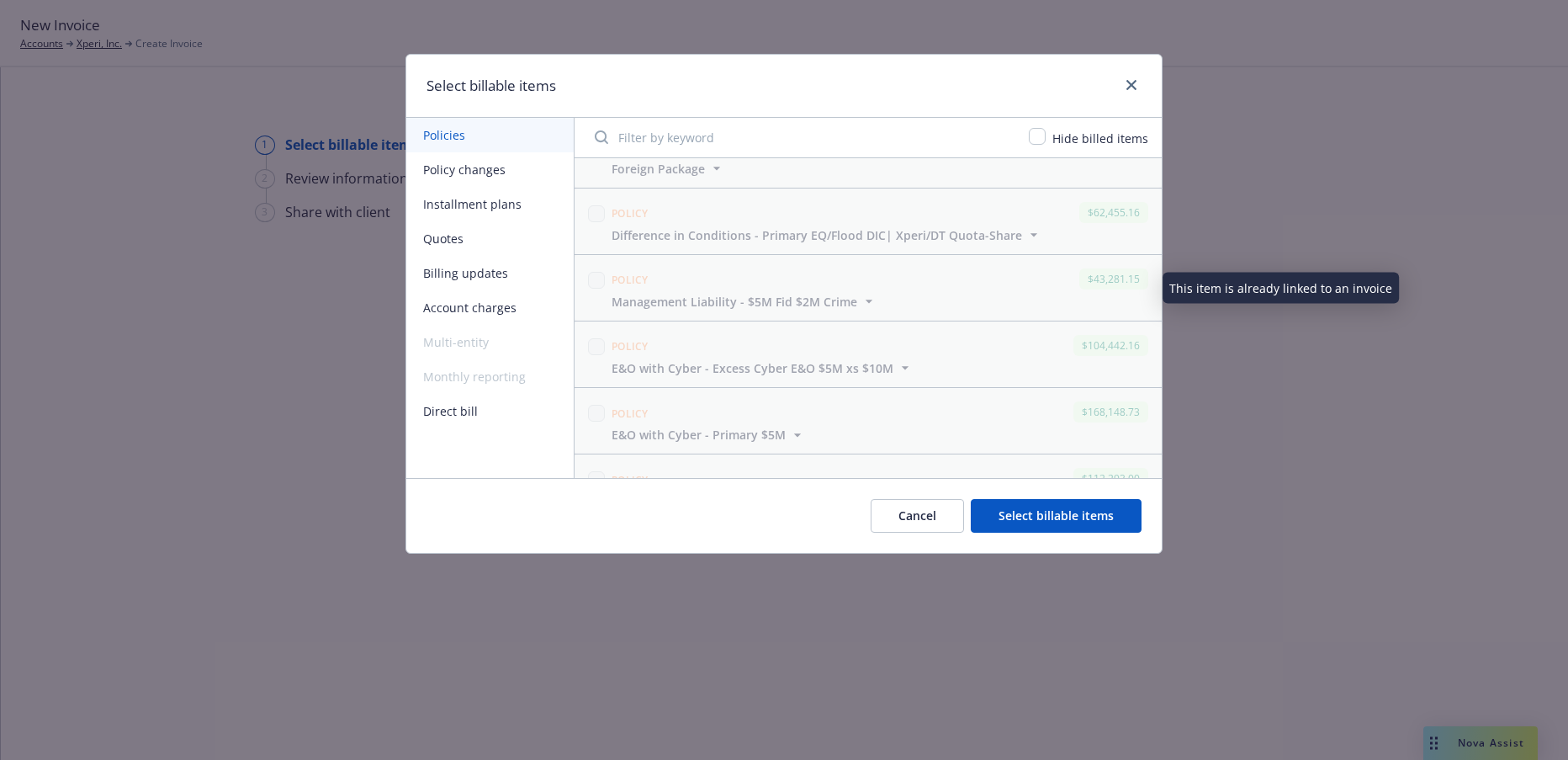
scroll to position [505, 0]
click at [1068, 517] on button "Select billable items" at bounding box center [1056, 515] width 171 height 33
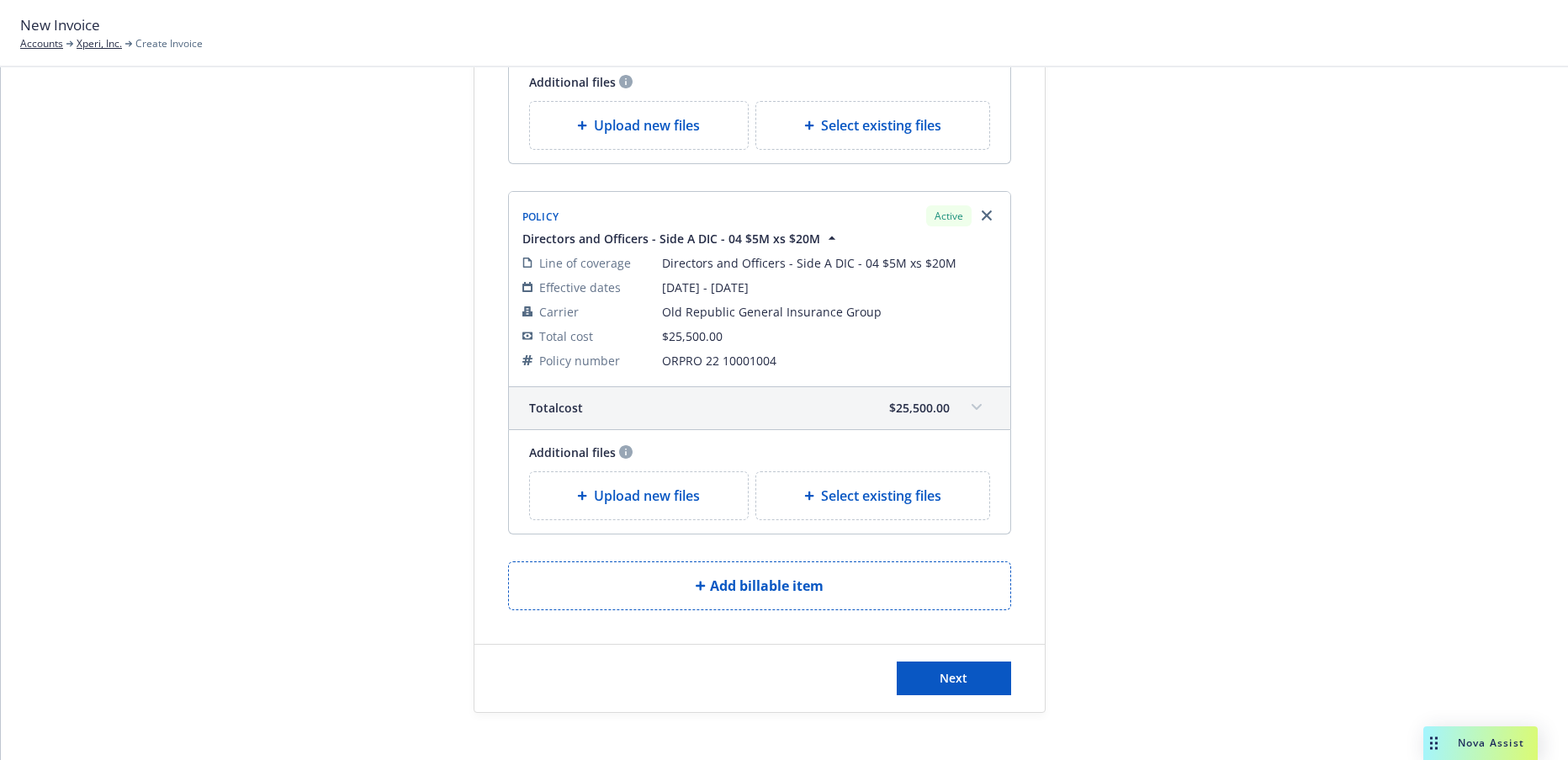
scroll to position [1534, 0]
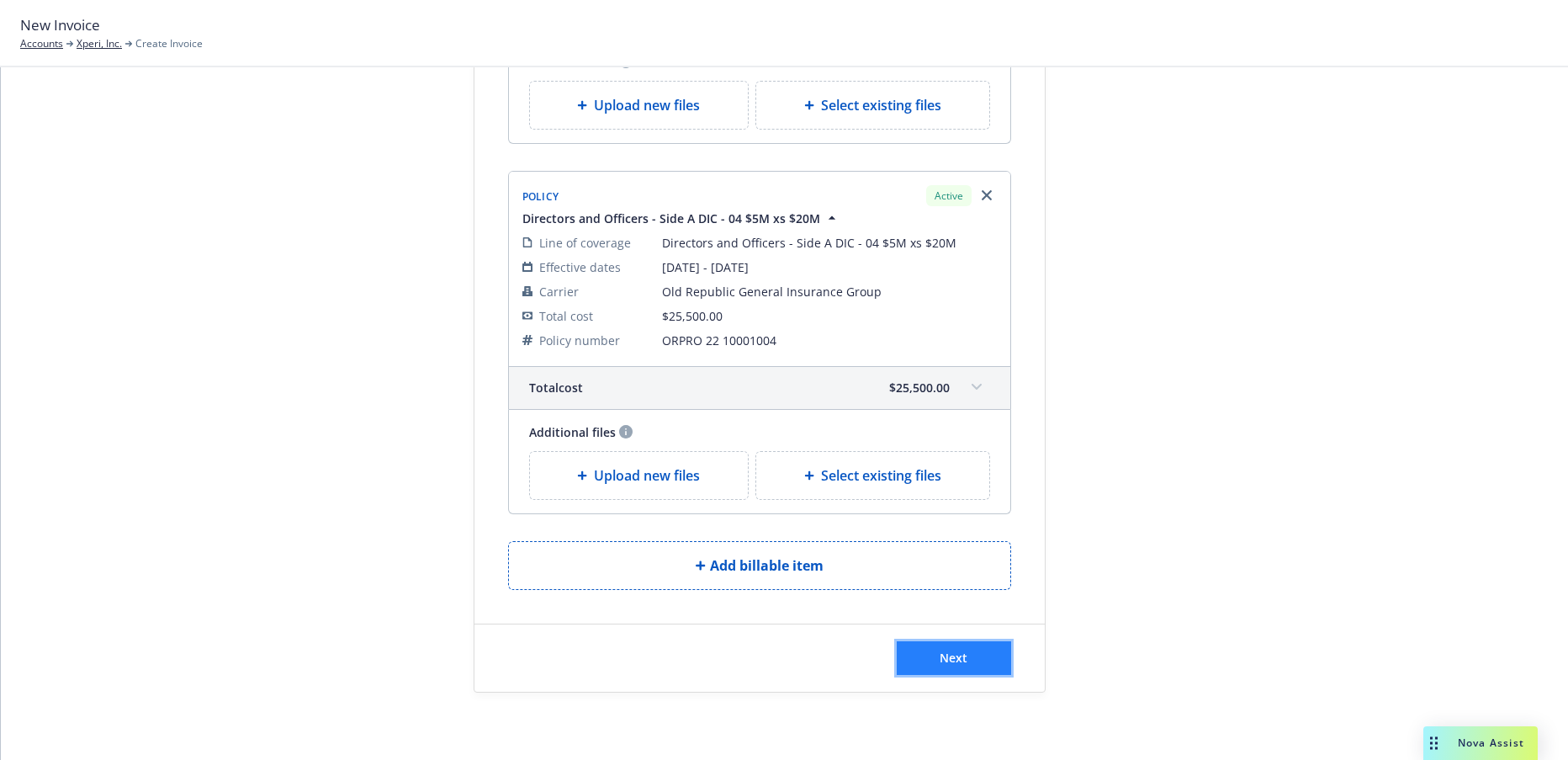
click at [944, 661] on span "Next" at bounding box center [953, 657] width 28 height 16
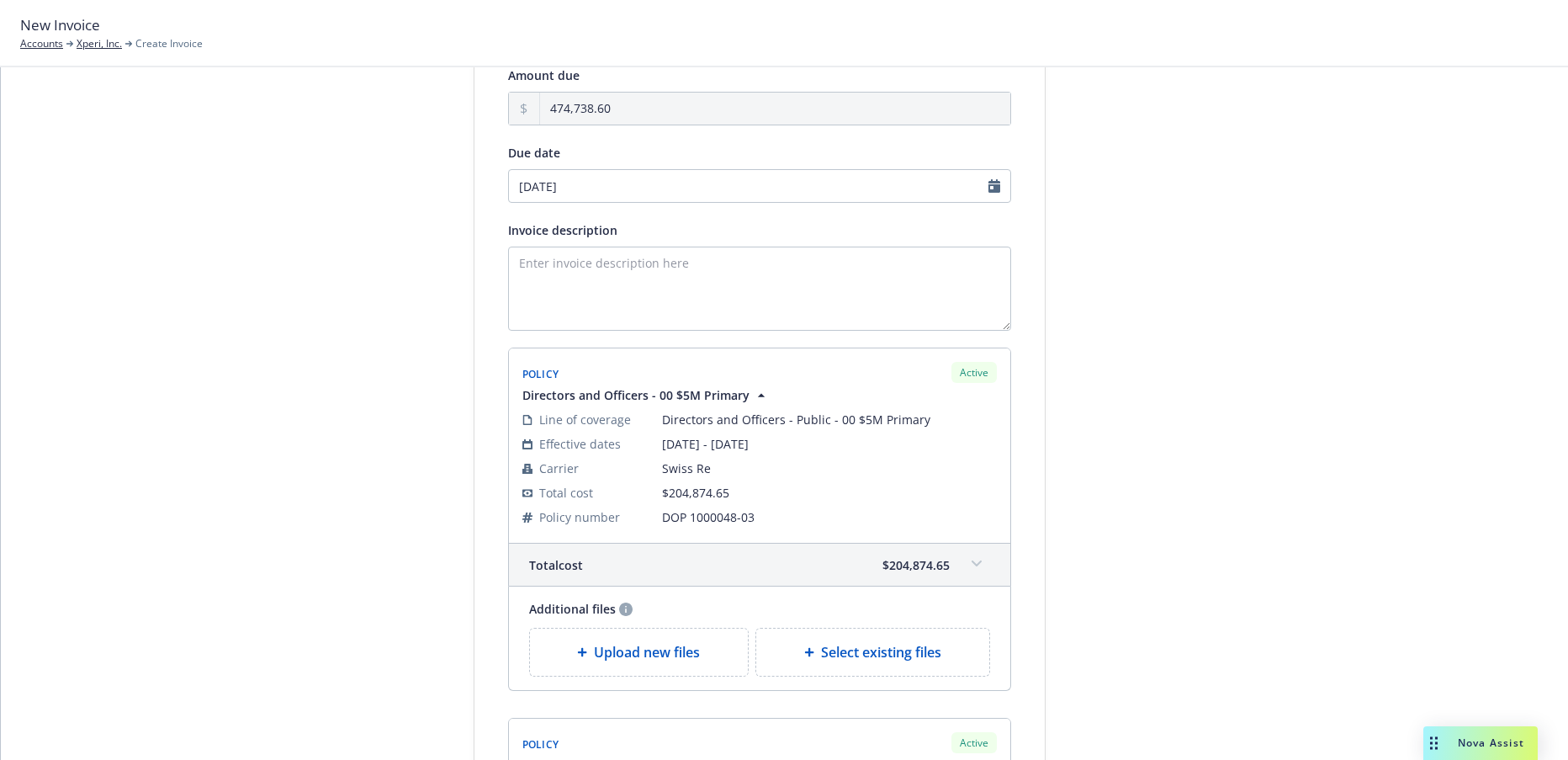
scroll to position [0, 0]
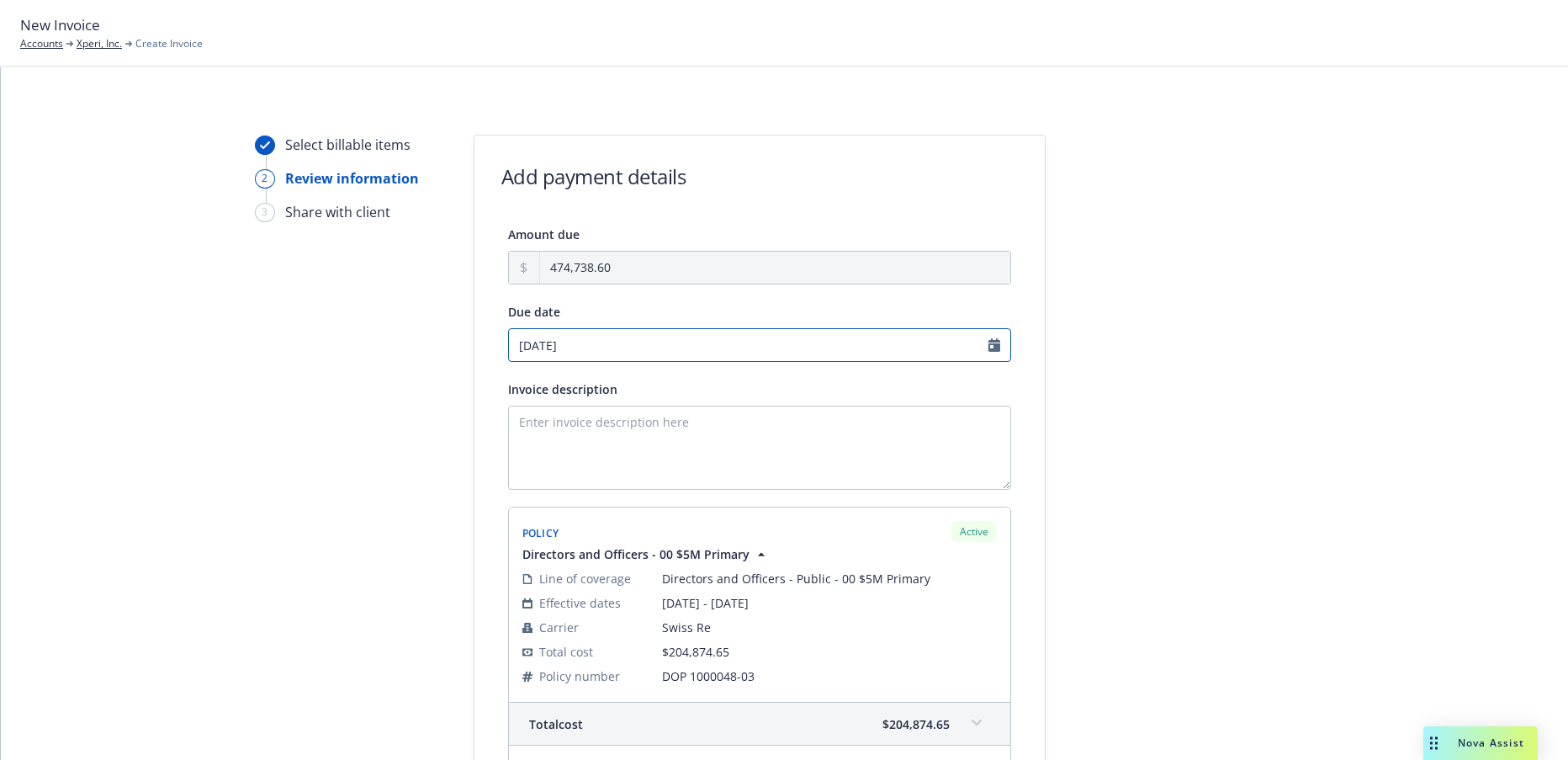
click at [987, 350] on input "09/19/2025" at bounding box center [759, 345] width 503 height 33
select select "September"
select select "2025"
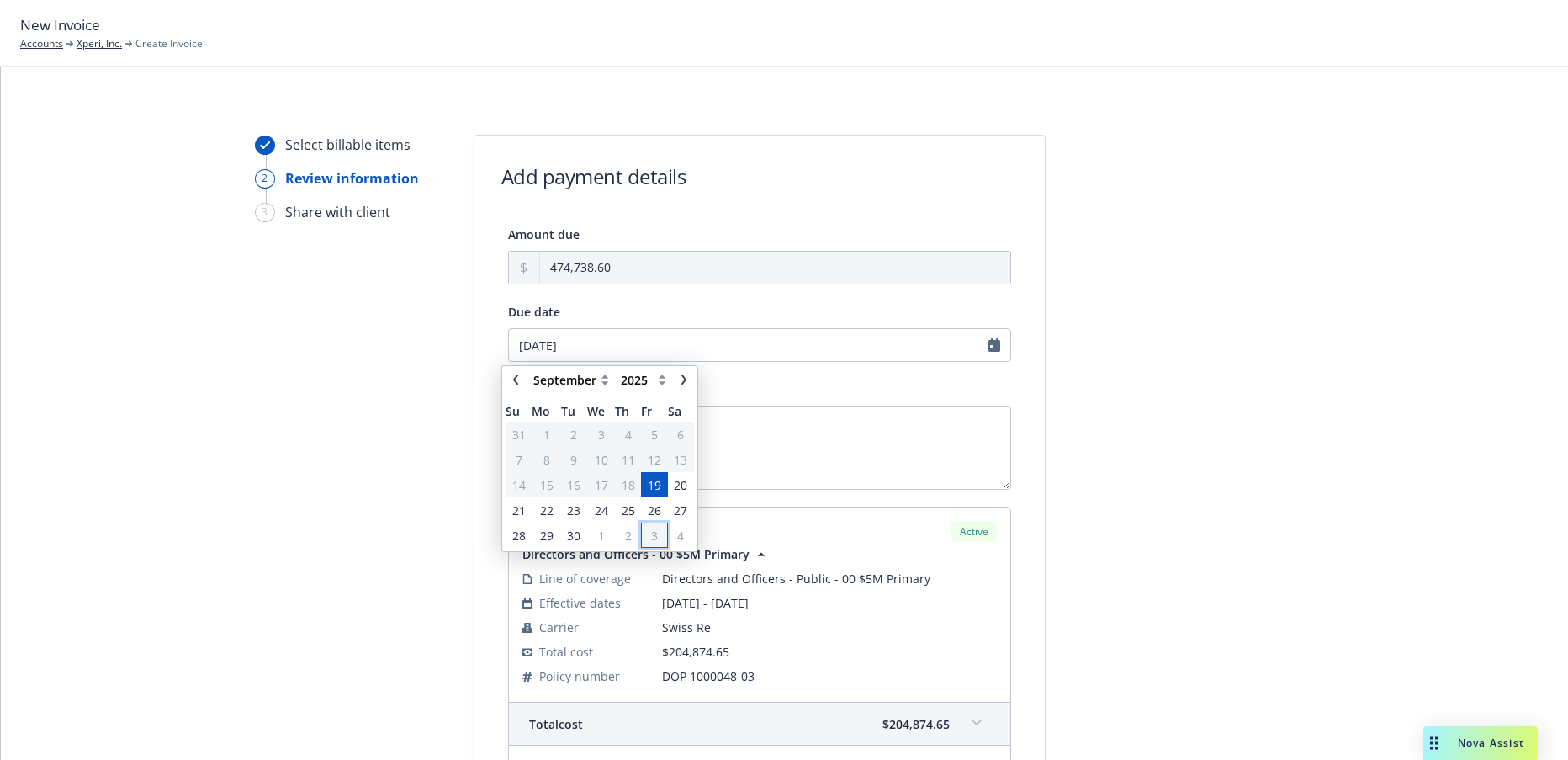
click at [658, 535] on span "3" at bounding box center [654, 536] width 23 height 21
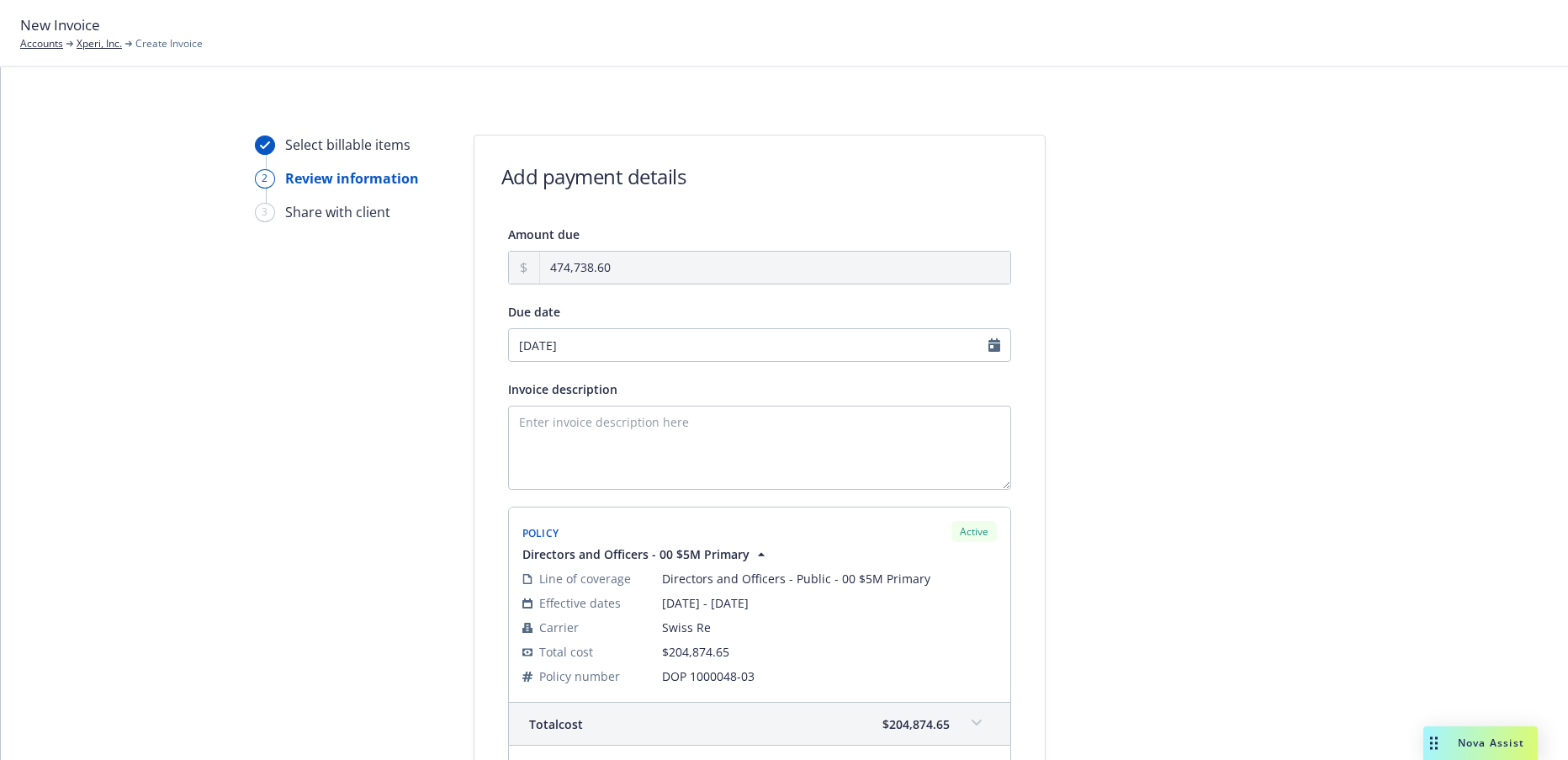
type input "10/03/2025"
click at [587, 425] on textarea "Invoice description" at bounding box center [759, 448] width 503 height 84
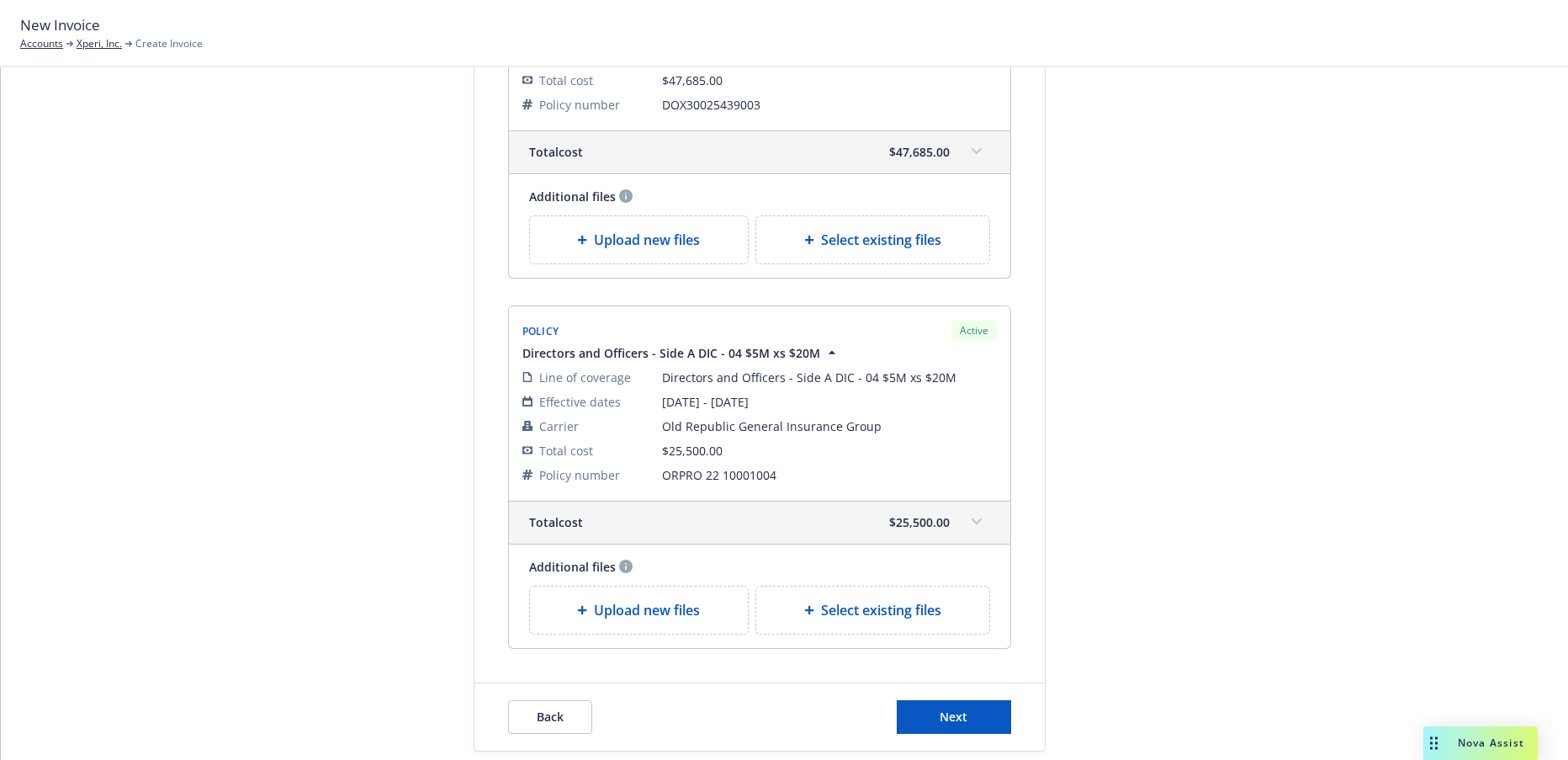
scroll to position [1742, 0]
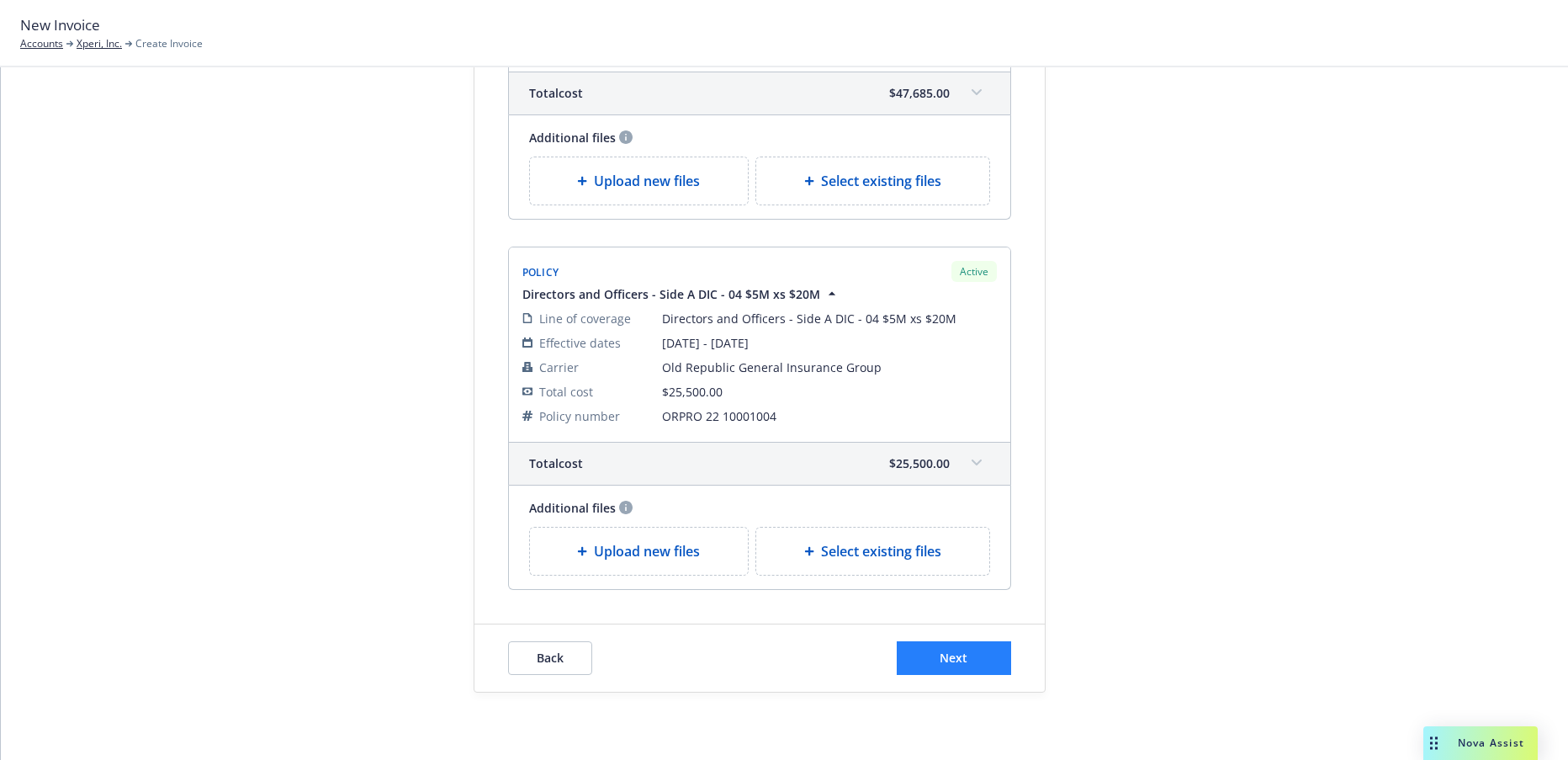
type textarea "2025-26 D&O"
click at [959, 653] on span "Next" at bounding box center [953, 657] width 28 height 16
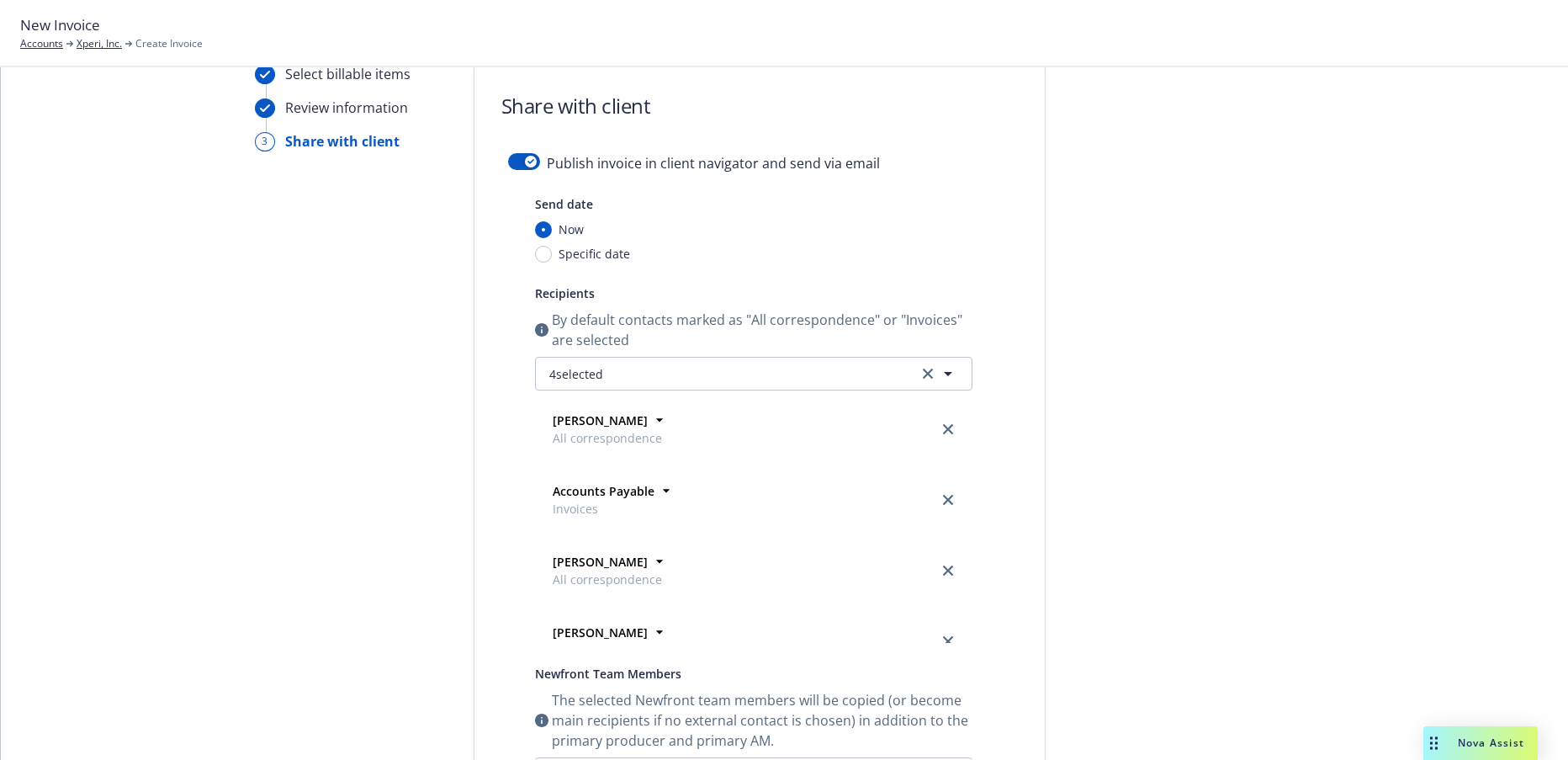
scroll to position [0, 0]
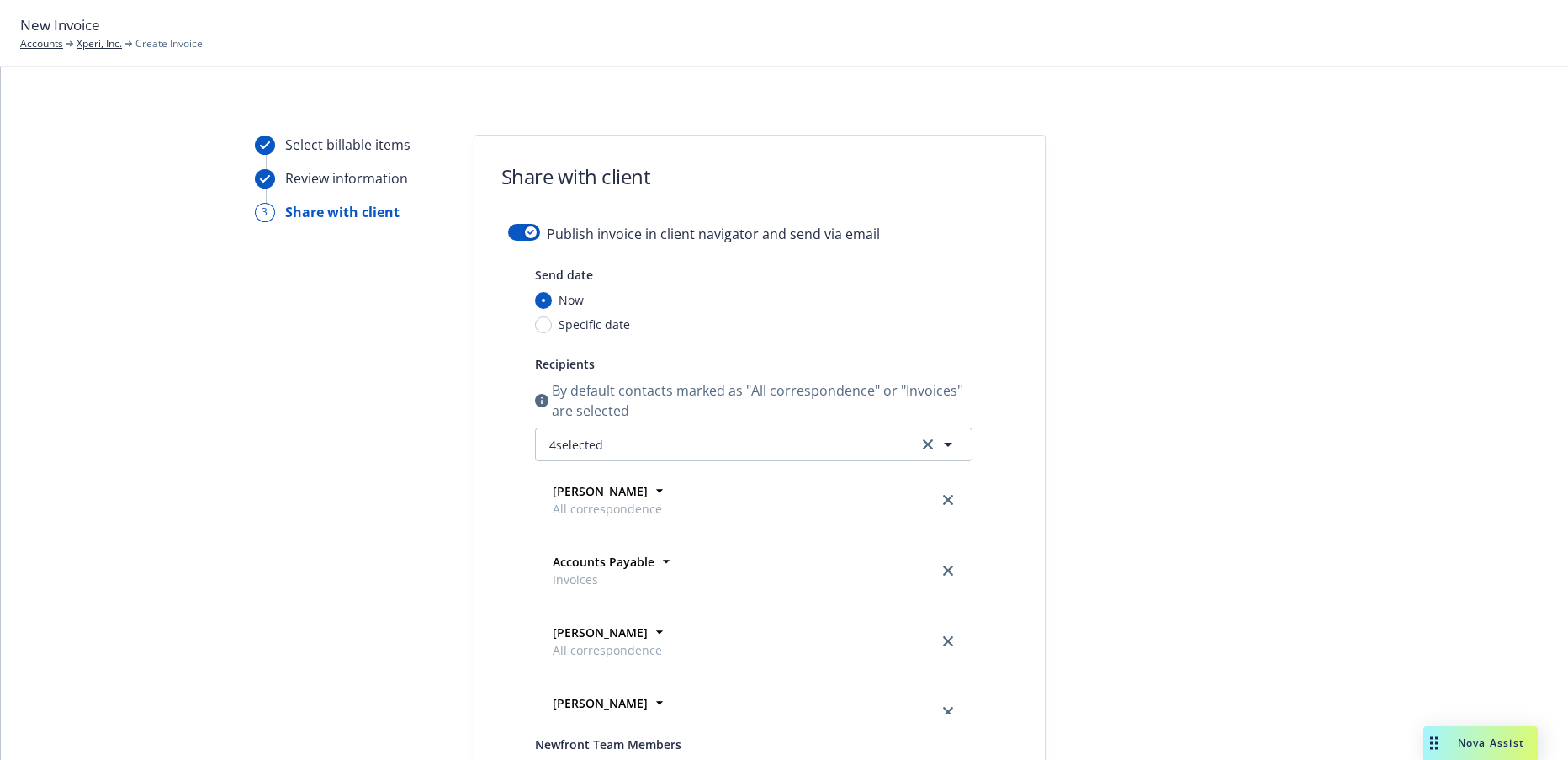
click at [500, 234] on div "Publish invoice in client navigator and send via email Send date Now Specific d…" at bounding box center [759, 691] width 570 height 937
click at [508, 234] on button "button" at bounding box center [523, 232] width 32 height 17
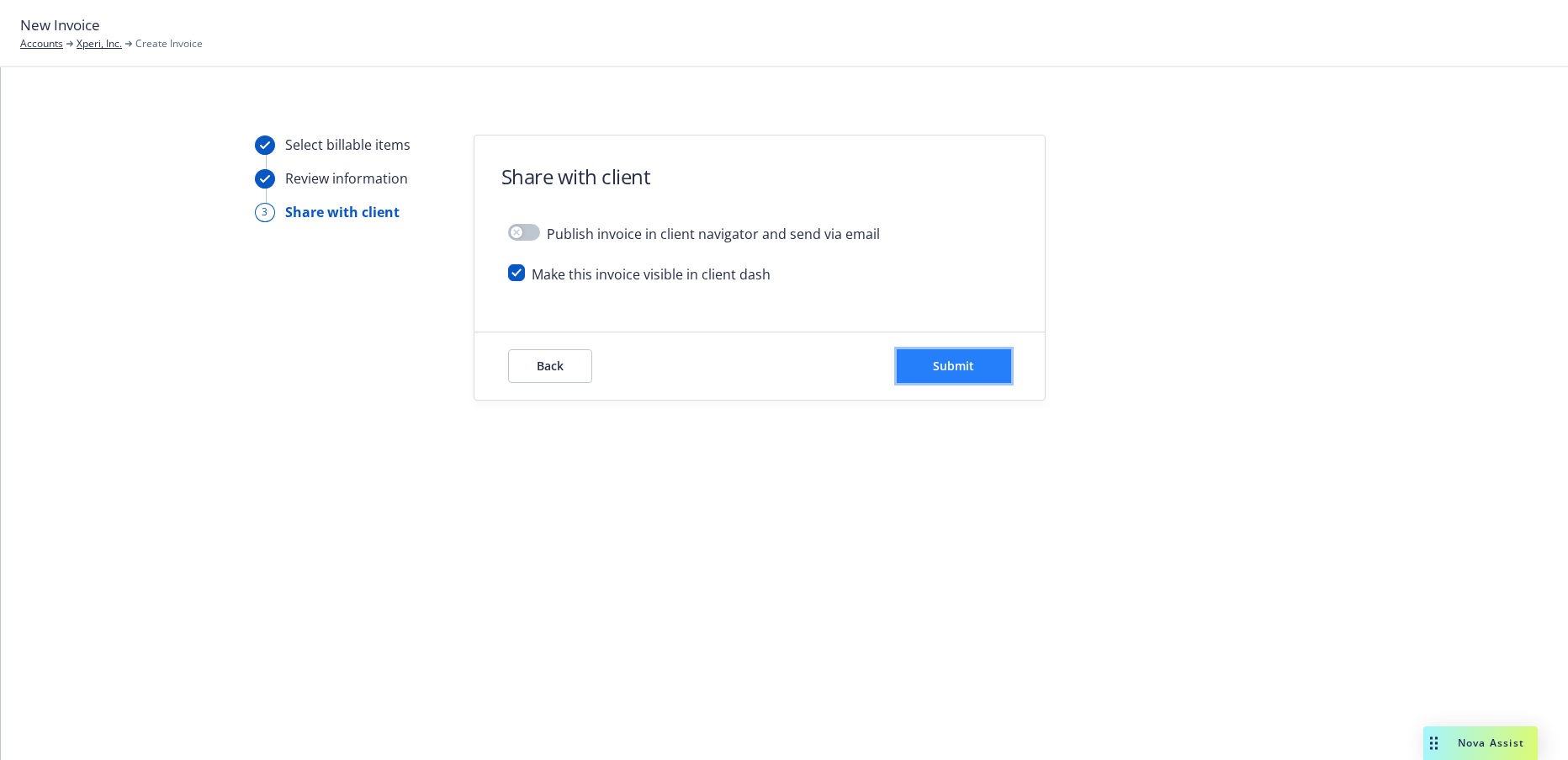
click at [964, 369] on span "Submit" at bounding box center [953, 365] width 41 height 16
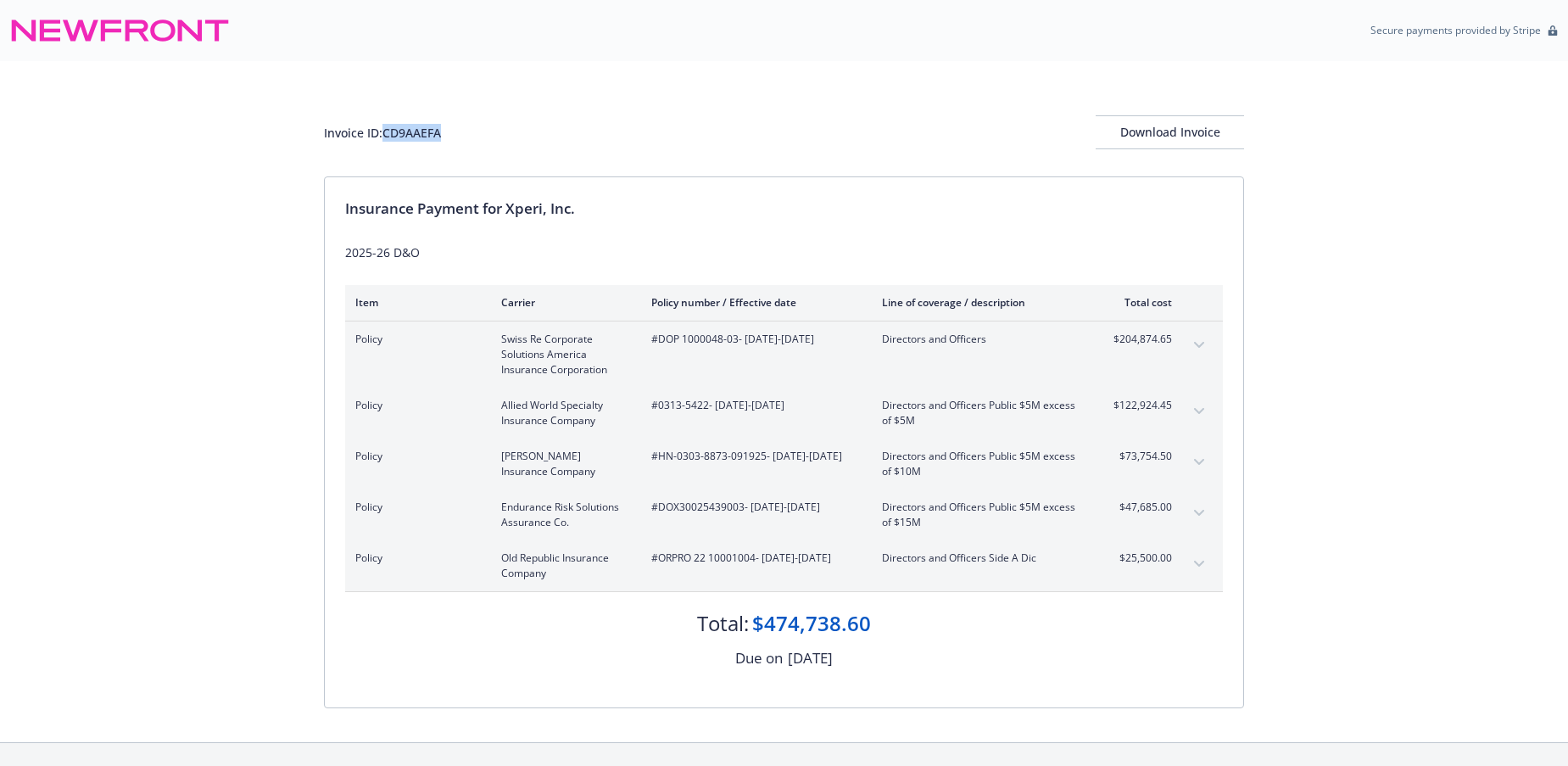
drag, startPoint x: 453, startPoint y: 138, endPoint x: 389, endPoint y: 133, distance: 64.2
click at [389, 133] on div "Invoice ID: CD9AAEFA Download Invoice" at bounding box center [784, 132] width 920 height 34
copy div "CD9AAEFA"
click at [1173, 134] on div "Download Invoice" at bounding box center [1170, 132] width 148 height 32
